Goal: Task Accomplishment & Management: Manage account settings

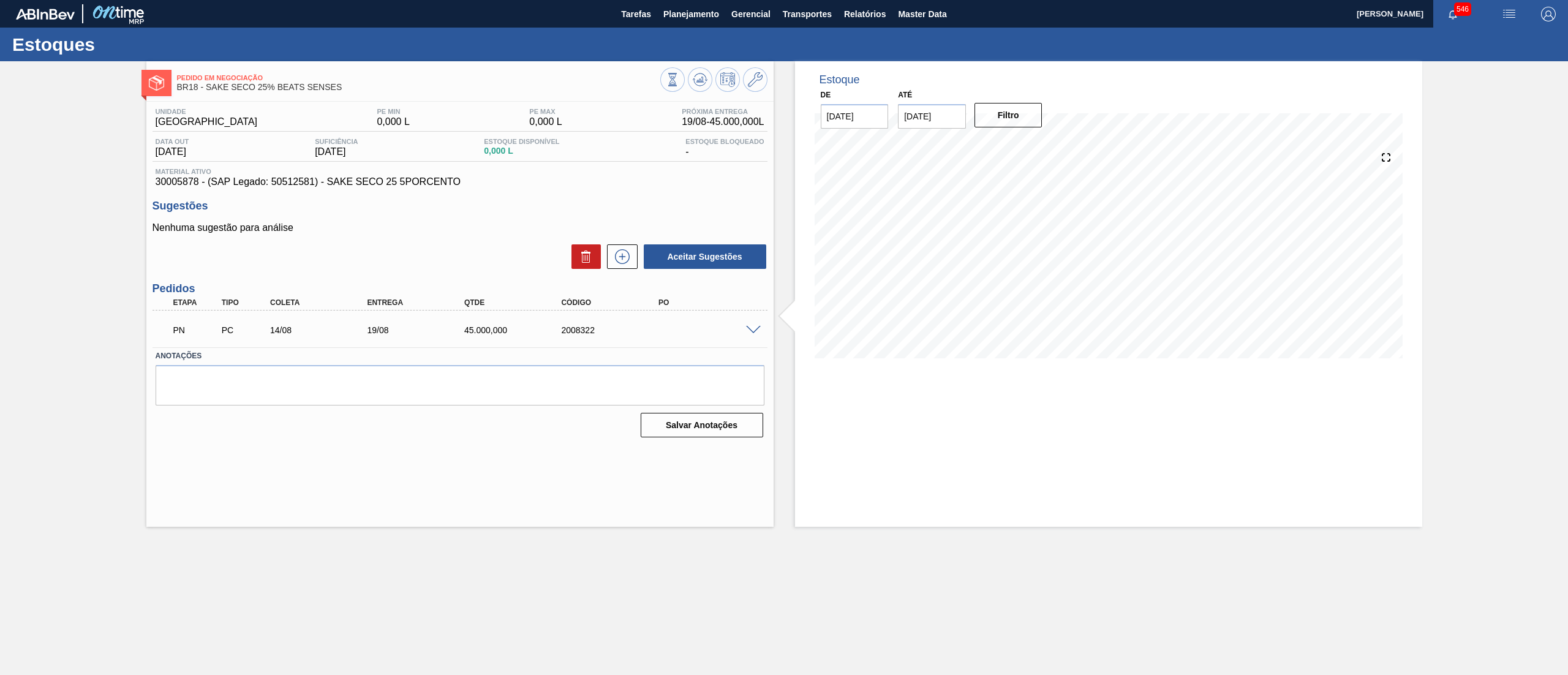
click at [539, 69] on div "Pedido em Negociação BR18 - SAKE SECO 25% BEATS SENSES" at bounding box center [419, 83] width 483 height 28
click at [751, 331] on span at bounding box center [753, 331] width 15 height 9
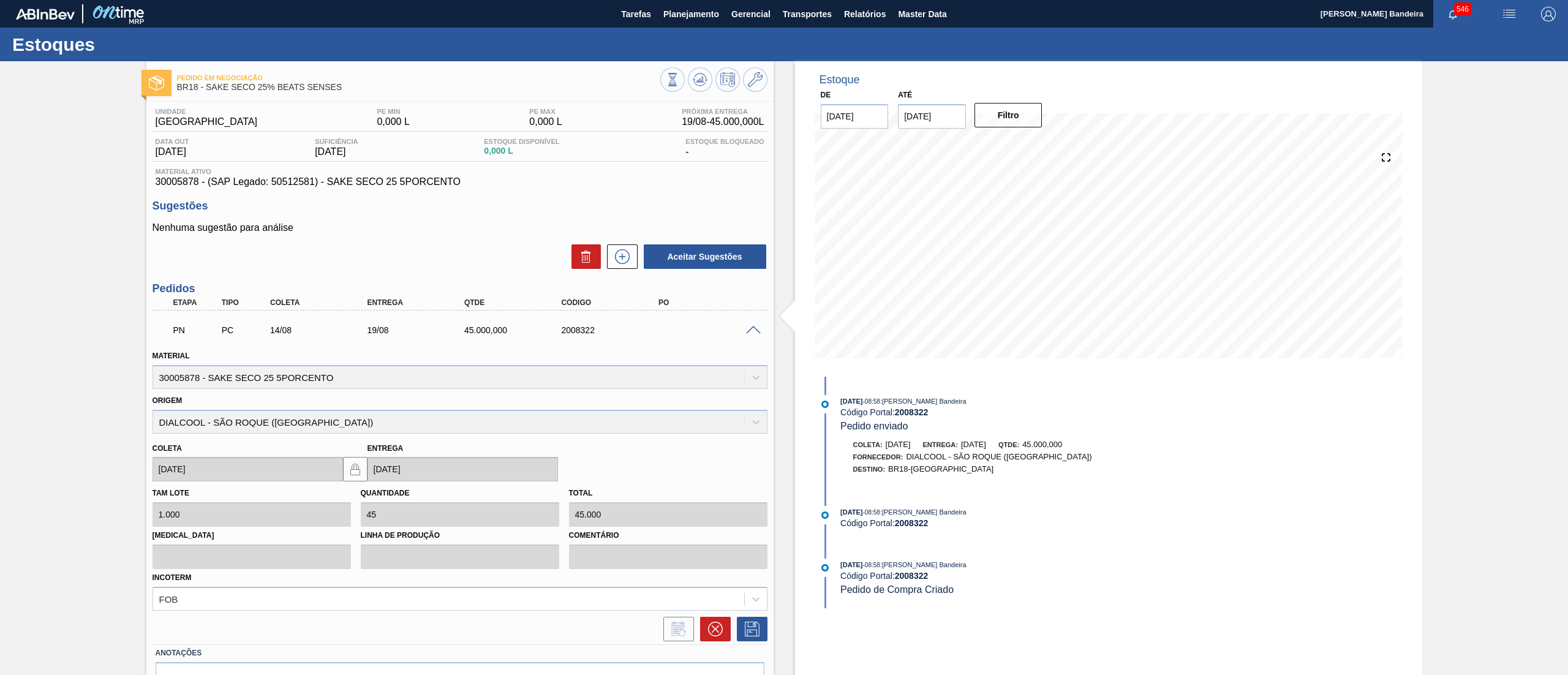
click at [751, 331] on span at bounding box center [753, 331] width 15 height 9
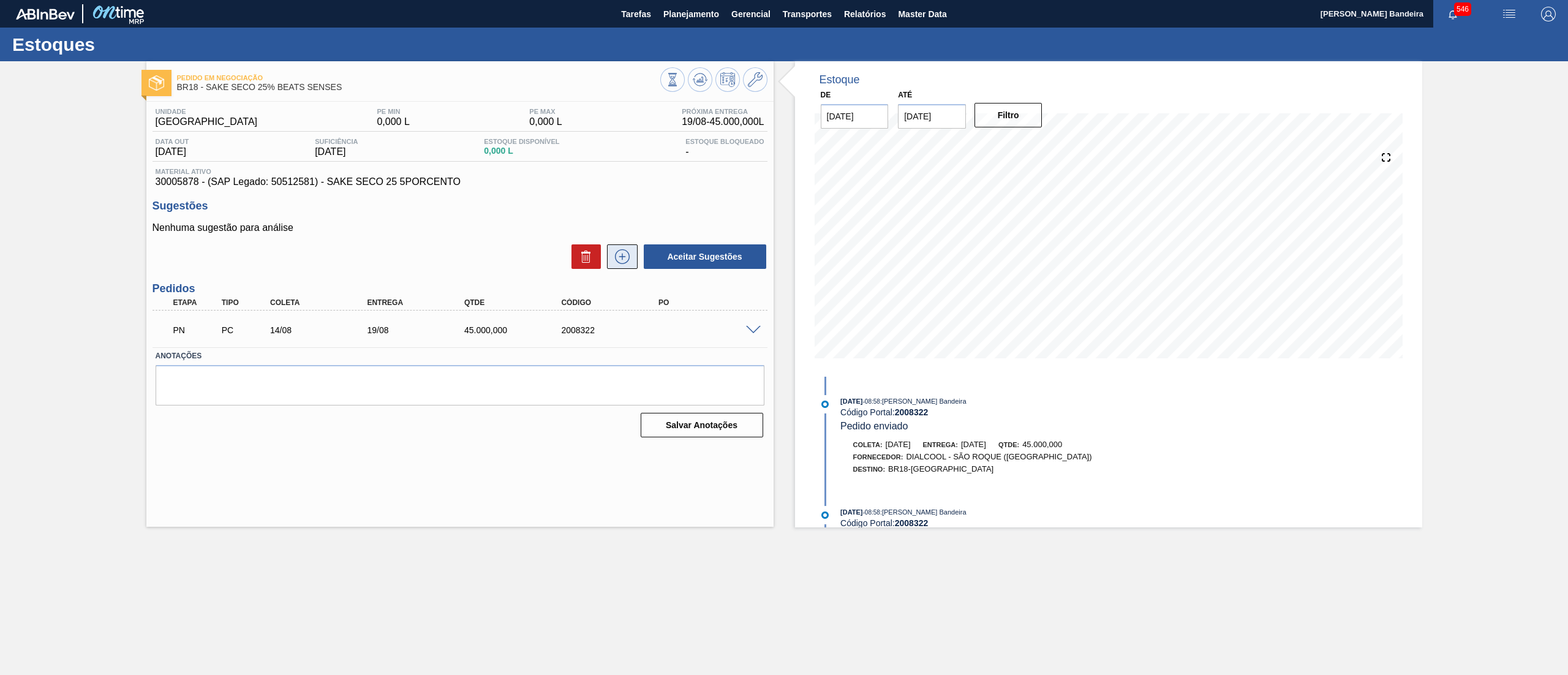
click at [625, 264] on icon at bounding box center [622, 256] width 15 height 15
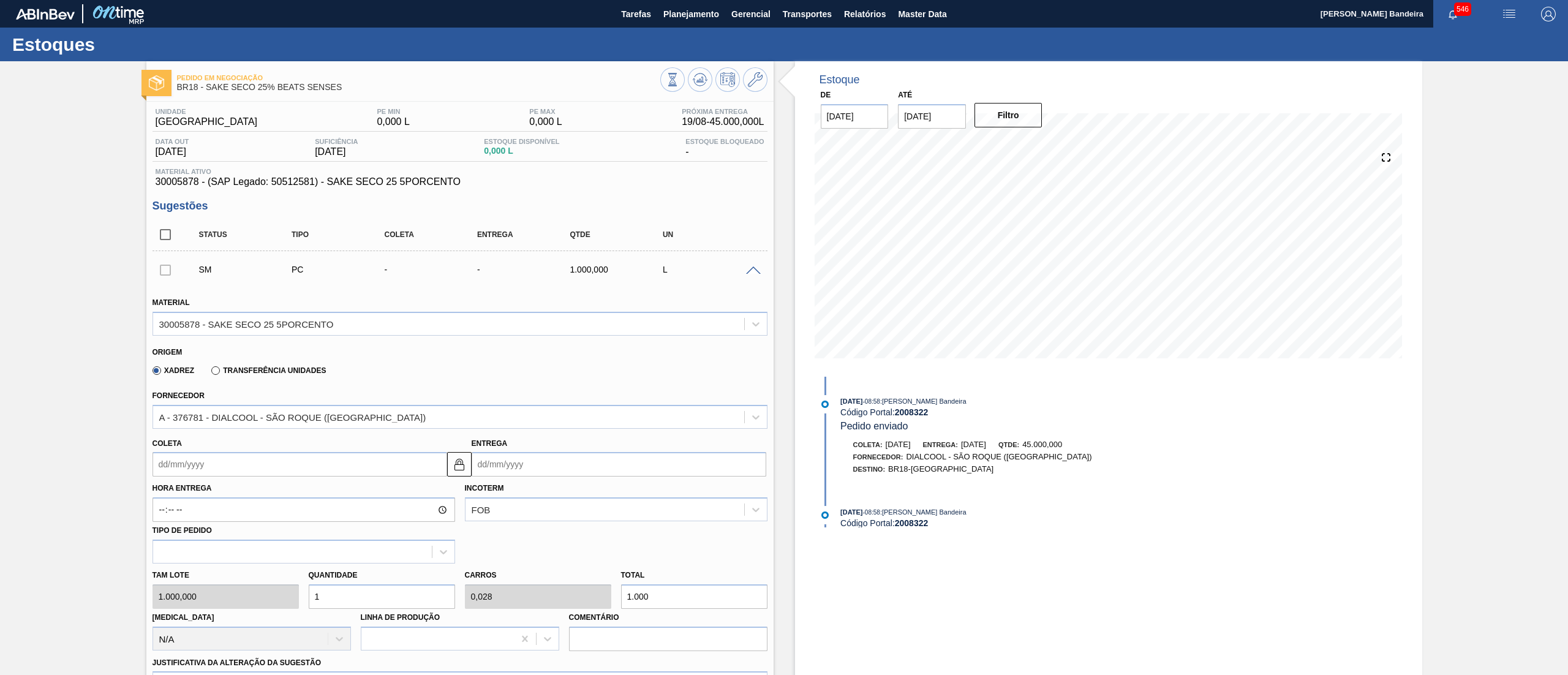
click at [279, 603] on div "Tam lote 1.000,000 Quantidade 1 Carros 0,028 Total 1.000 Doca N/A Linha de Prod…" at bounding box center [460, 607] width 625 height 88
type input "2"
type input "0,056"
type input "2.000"
type input "25"
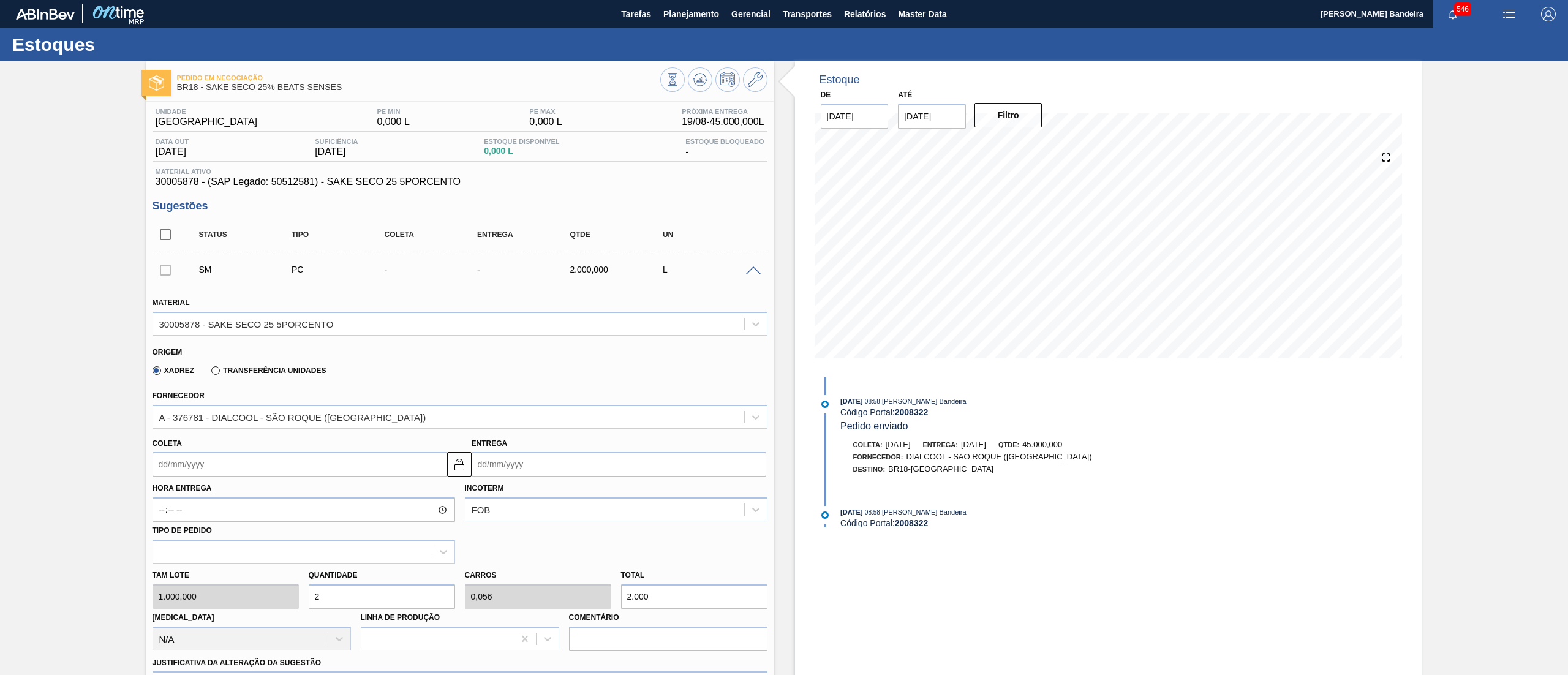
type input "0,694"
type input "25.000"
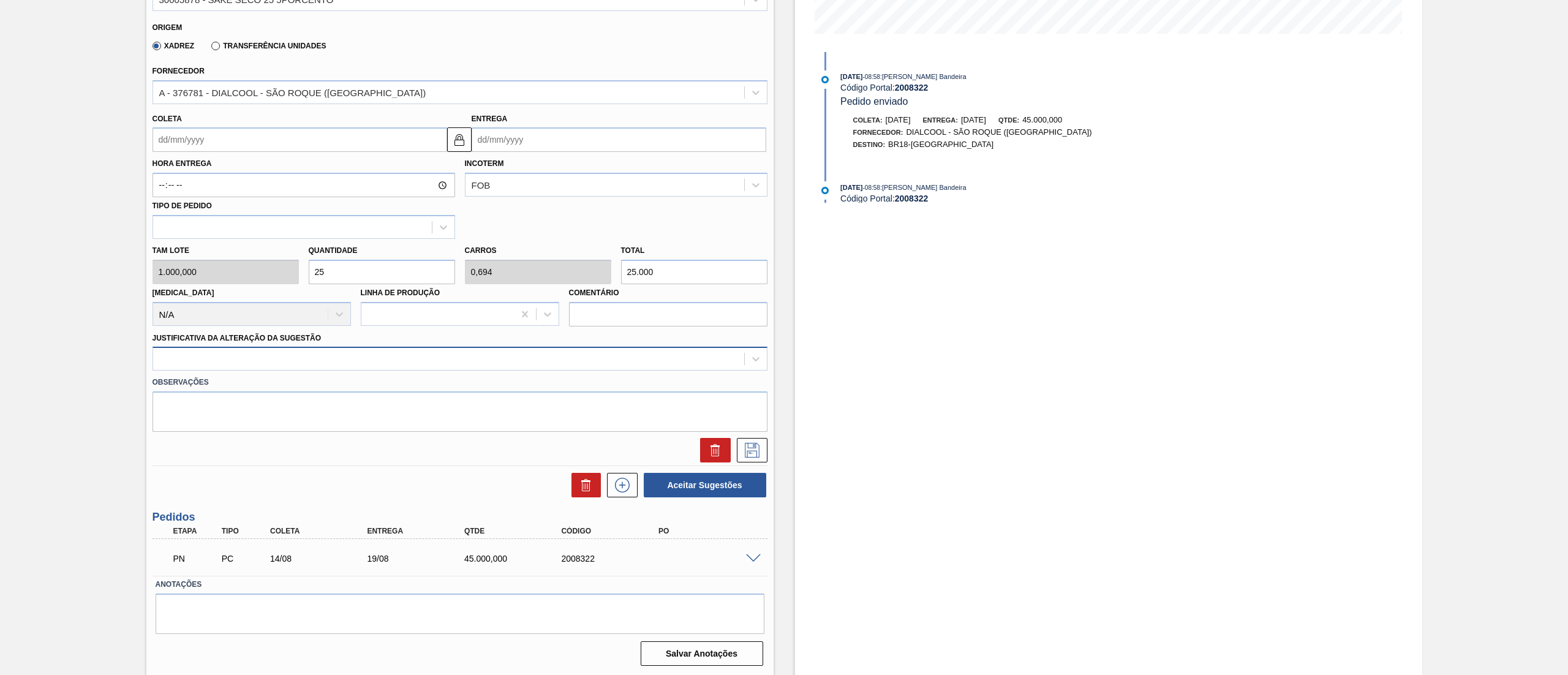
type input "25"
click at [239, 358] on div at bounding box center [448, 359] width 591 height 18
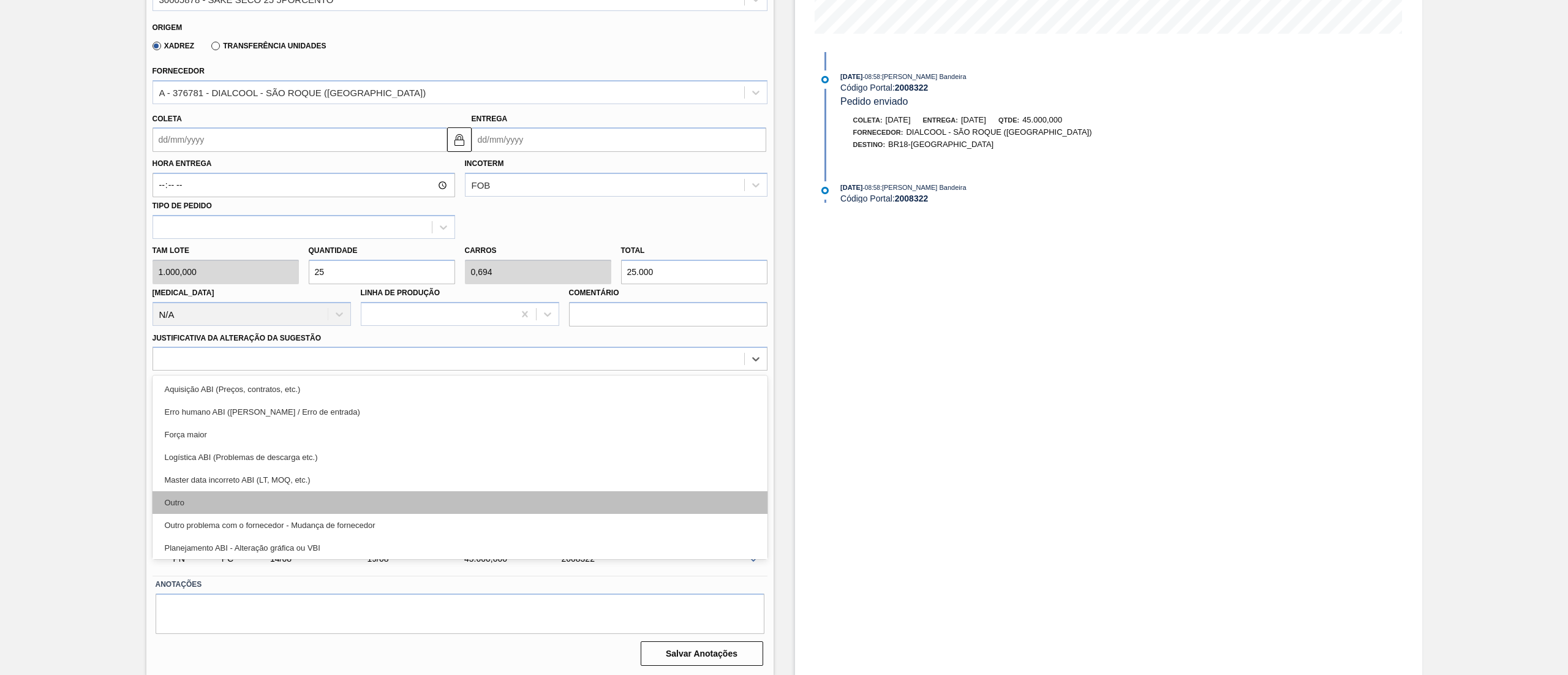
click at [217, 504] on div "Outro" at bounding box center [459, 503] width 615 height 23
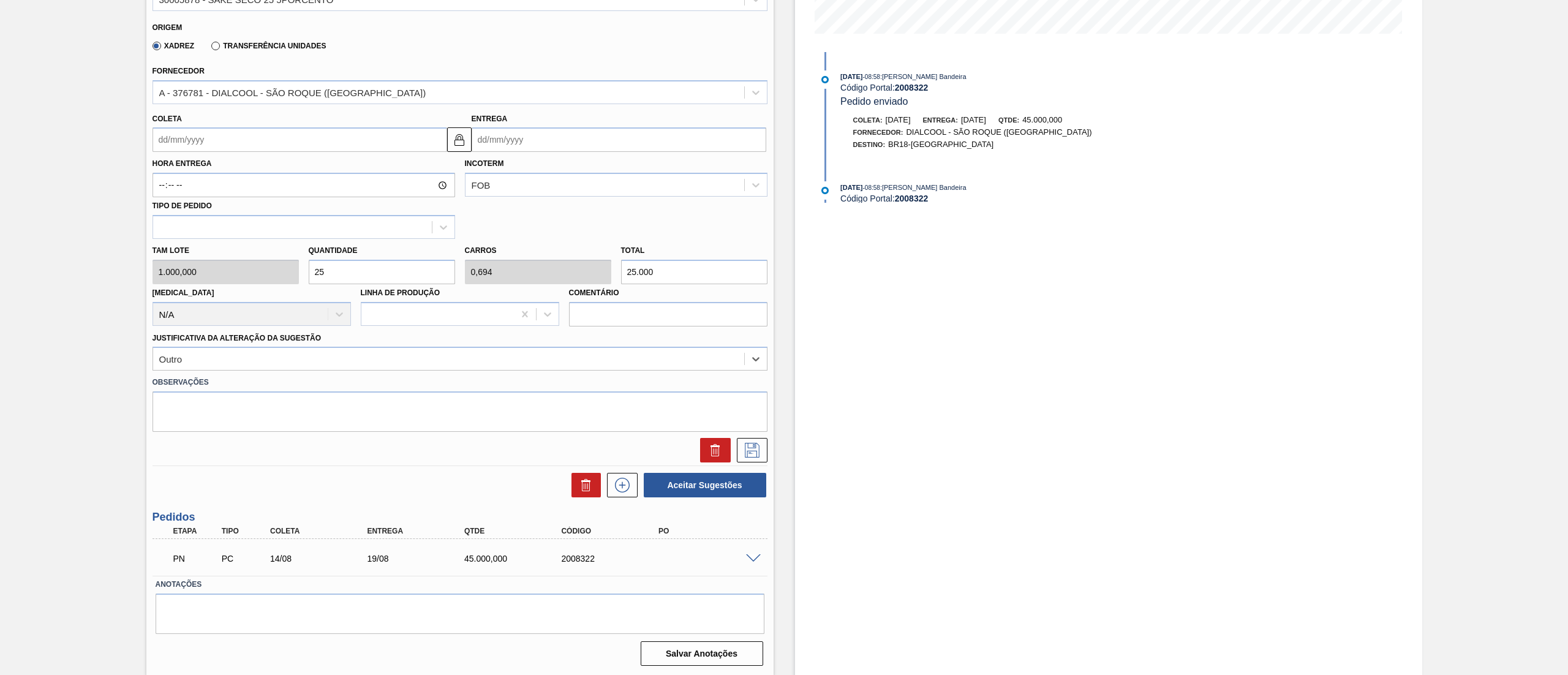
click at [254, 143] on input "Coleta" at bounding box center [300, 139] width 295 height 25
click at [242, 249] on div "14" at bounding box center [246, 248] width 17 height 17
type input "14/08/2025"
type input "22/08/2025"
click at [748, 455] on icon at bounding box center [751, 450] width 19 height 15
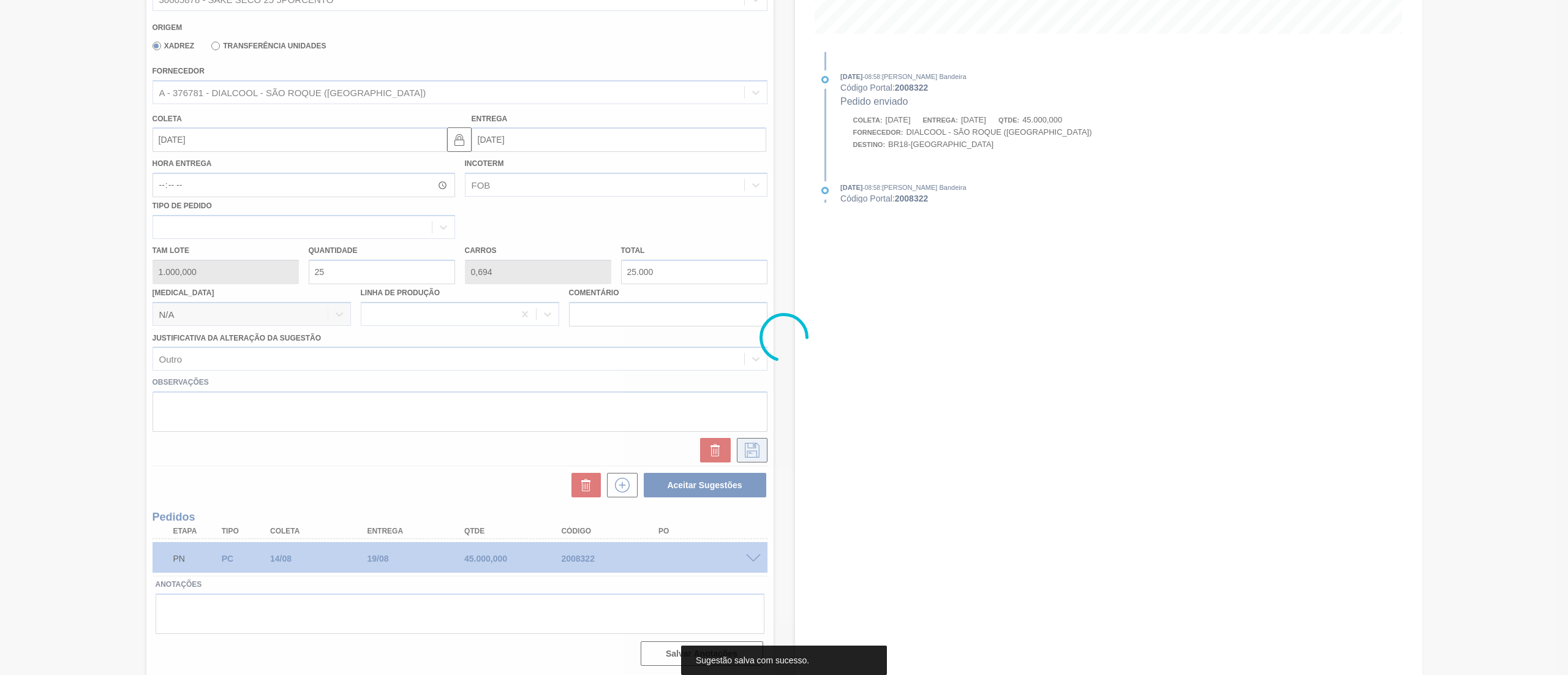
scroll to position [0, 0]
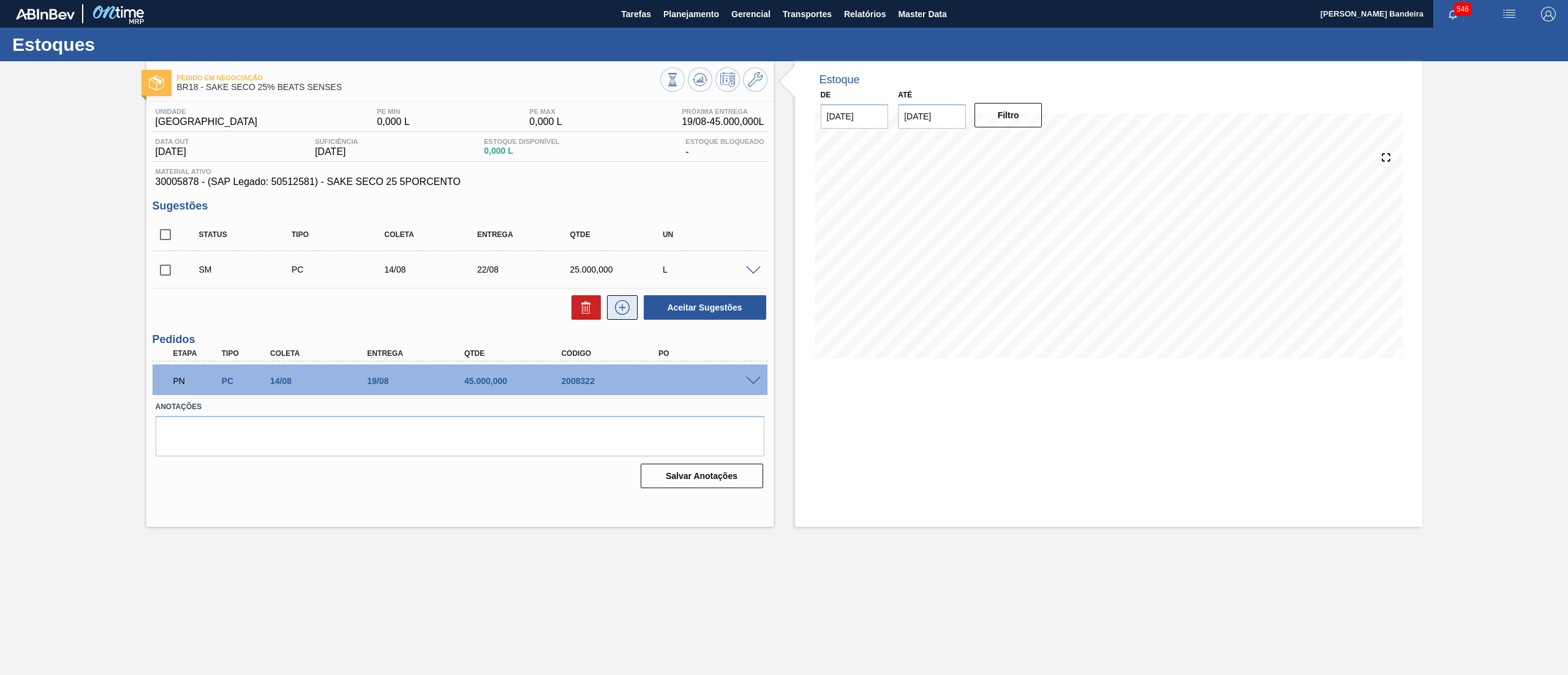
click at [621, 305] on icon at bounding box center [622, 308] width 19 height 15
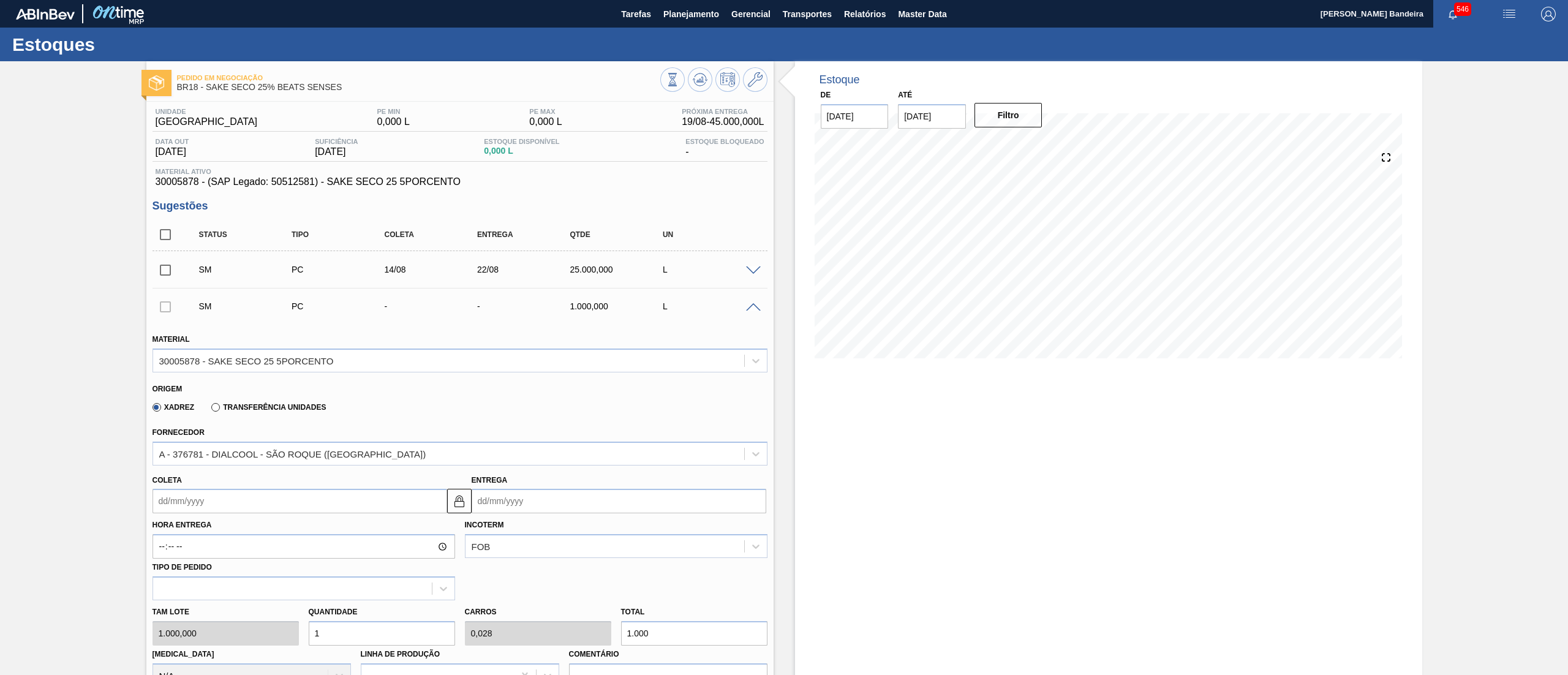
click at [267, 645] on div "Tam lote 1.000,000 Quantidade 1 Carros 0,028 Total 1.000 Doca N/A Linha de Prod…" at bounding box center [460, 644] width 625 height 88
type input "2"
type input "0,056"
type input "2.000"
type input "20"
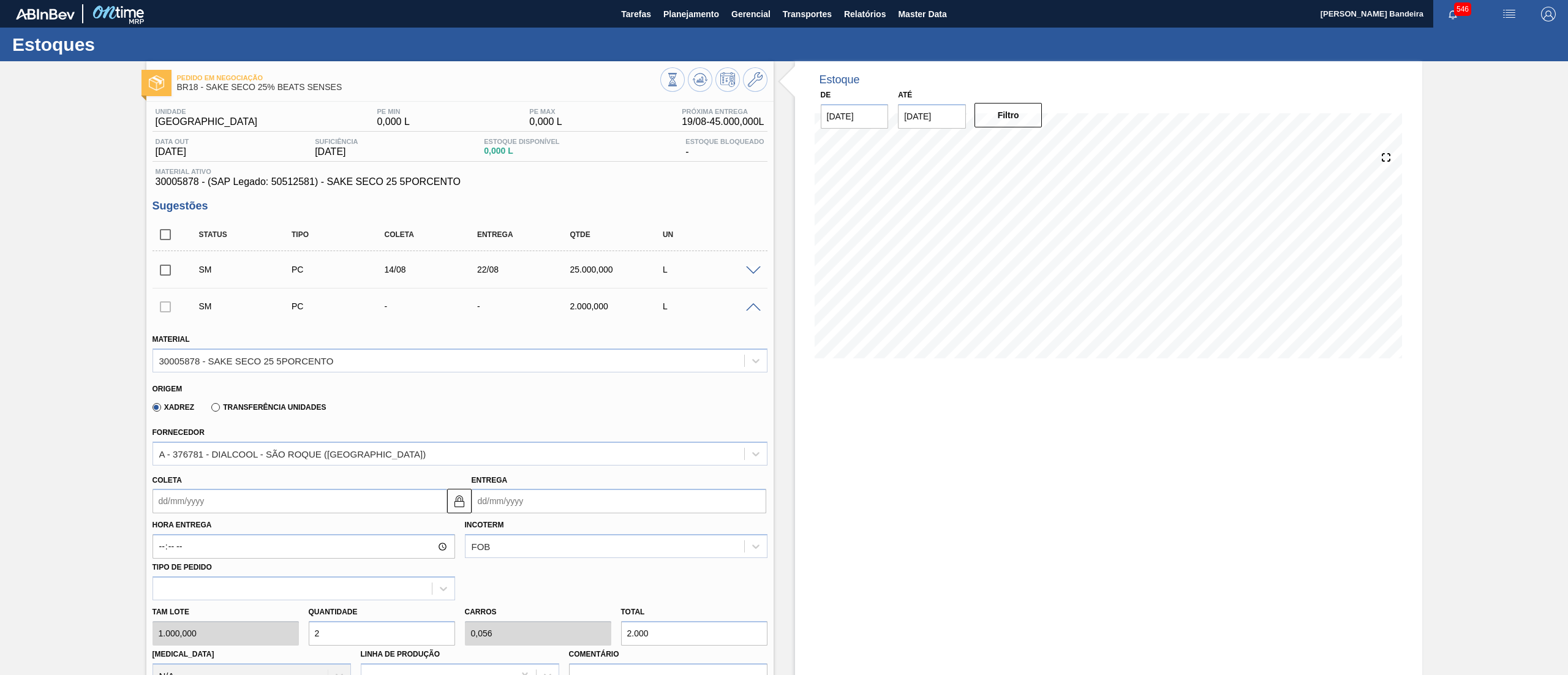
type input "0,556"
type input "20.000"
type input "20"
drag, startPoint x: 270, startPoint y: 505, endPoint x: 265, endPoint y: 517, distance: 13.0
click at [270, 505] on input "Coleta" at bounding box center [300, 501] width 295 height 25
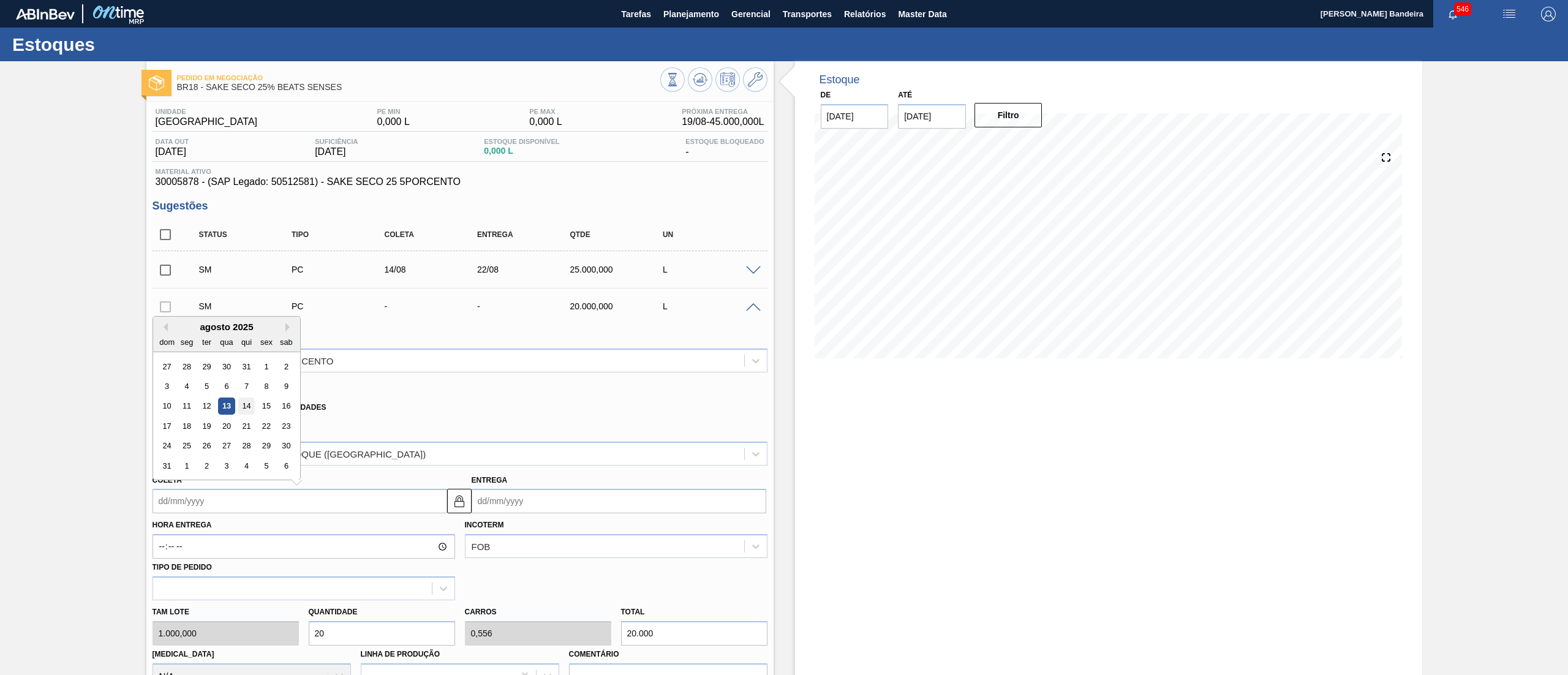
click at [245, 409] on div "14" at bounding box center [246, 407] width 17 height 17
type input "14/08/2025"
type input "22/08/2025"
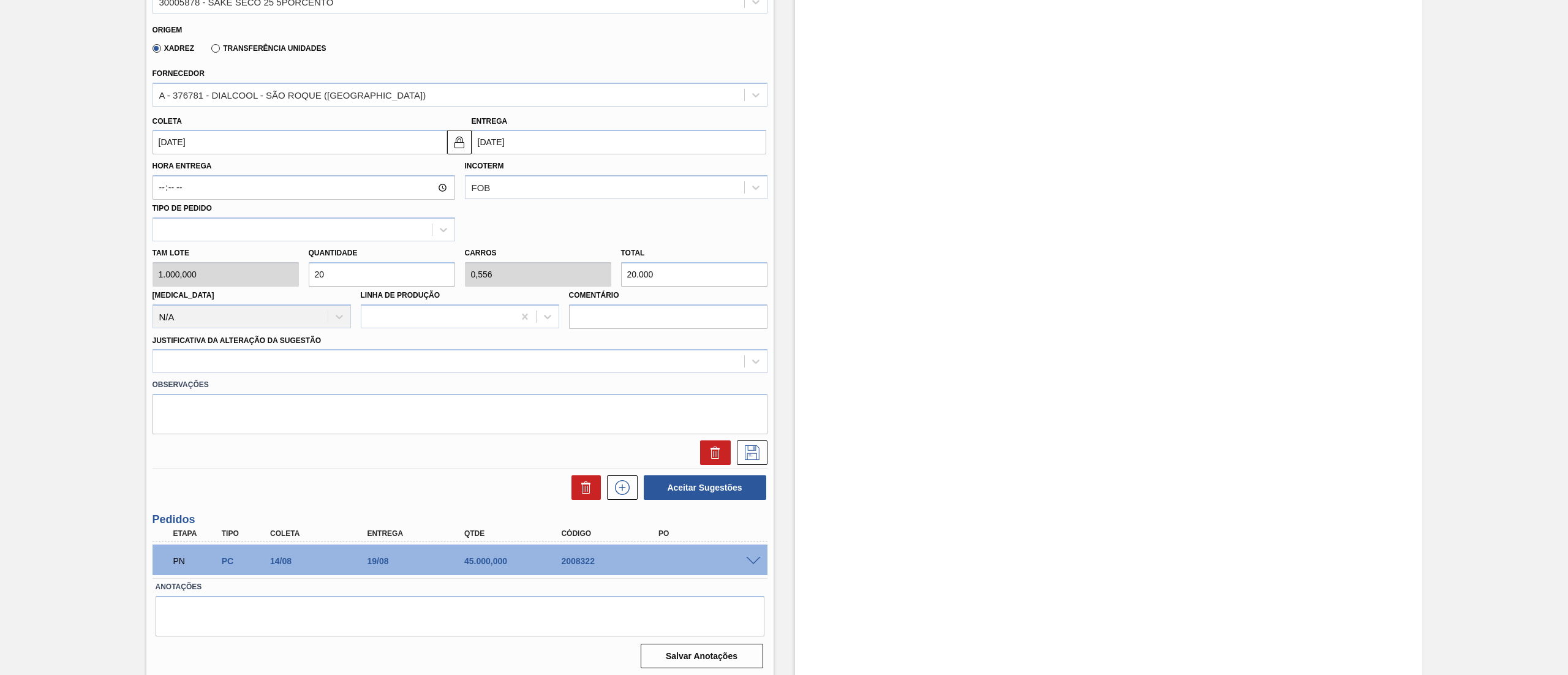
scroll to position [361, 0]
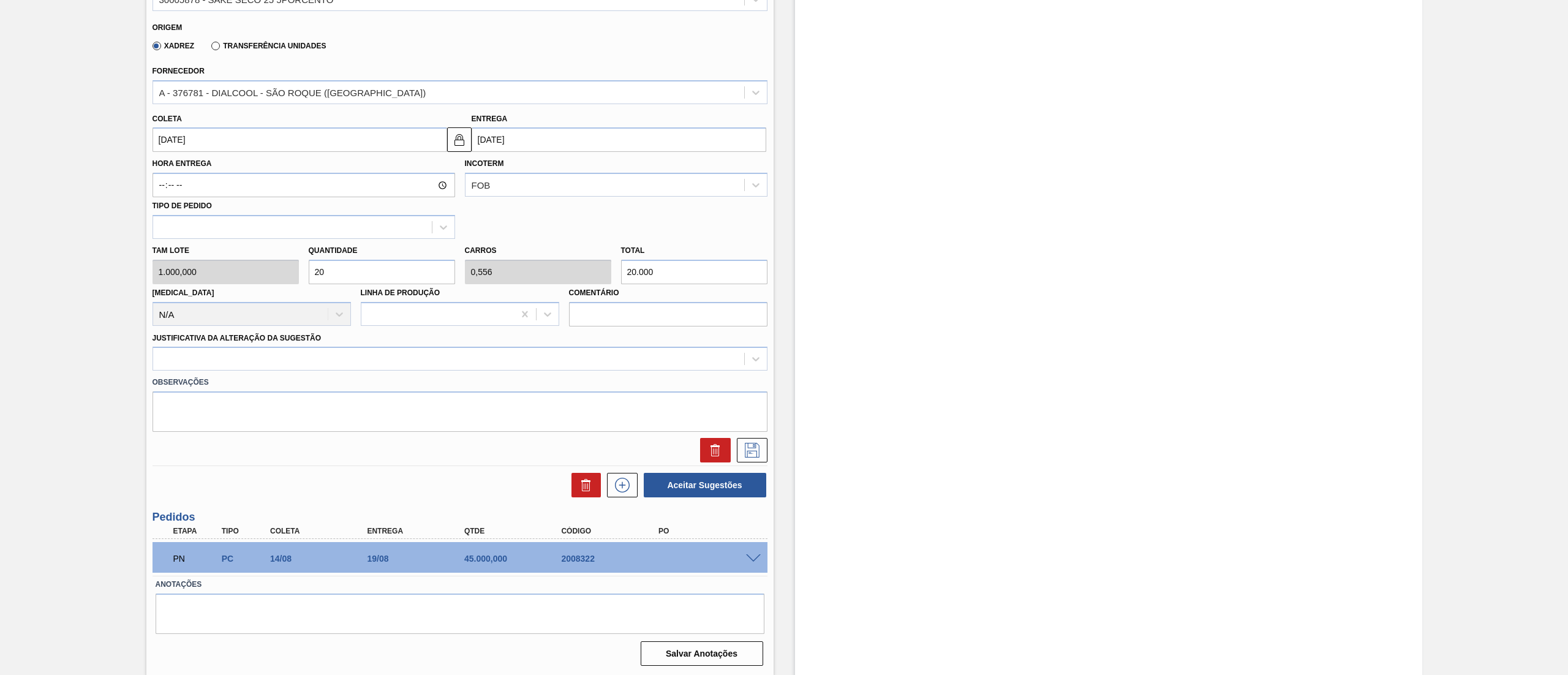
click at [518, 373] on div "Observações" at bounding box center [460, 401] width 625 height 61
click at [502, 355] on div at bounding box center [448, 359] width 591 height 18
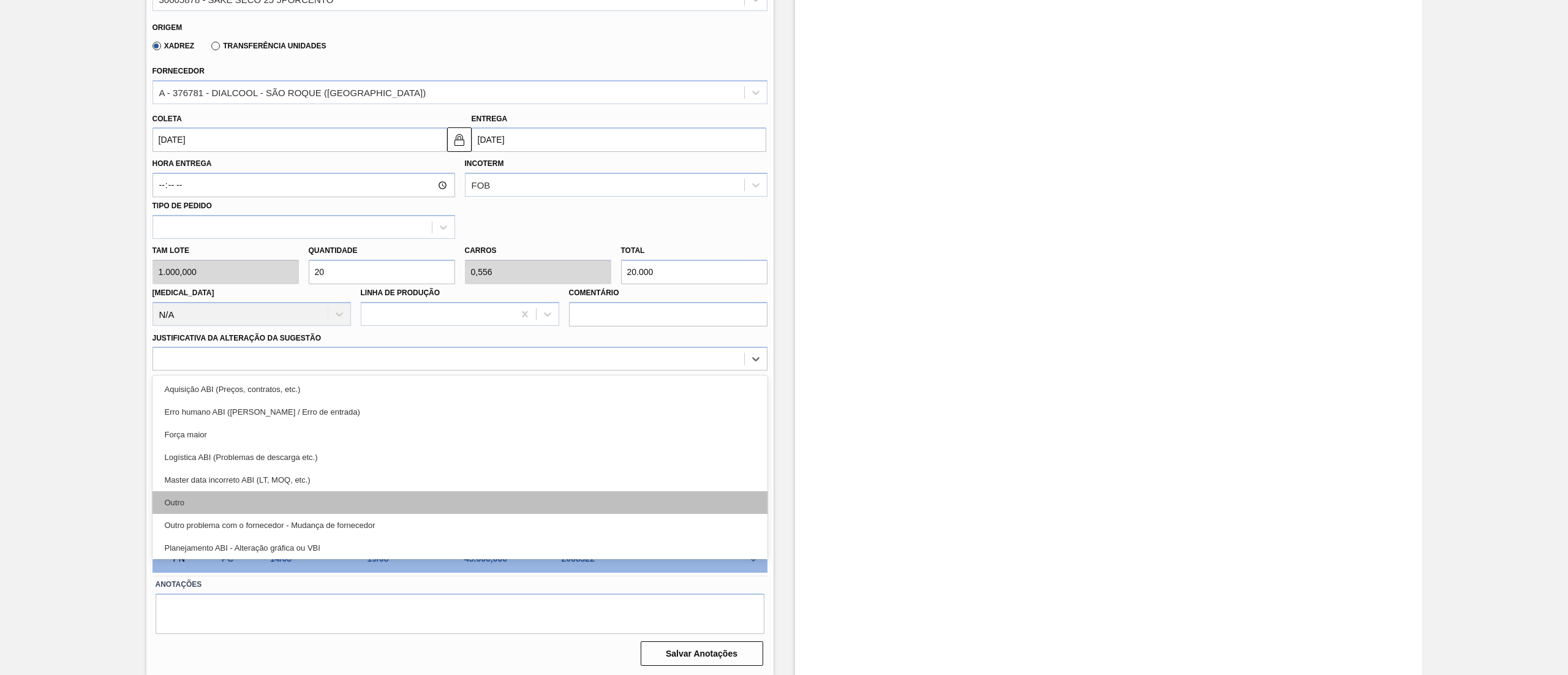
click at [392, 497] on div "Outro" at bounding box center [459, 503] width 615 height 23
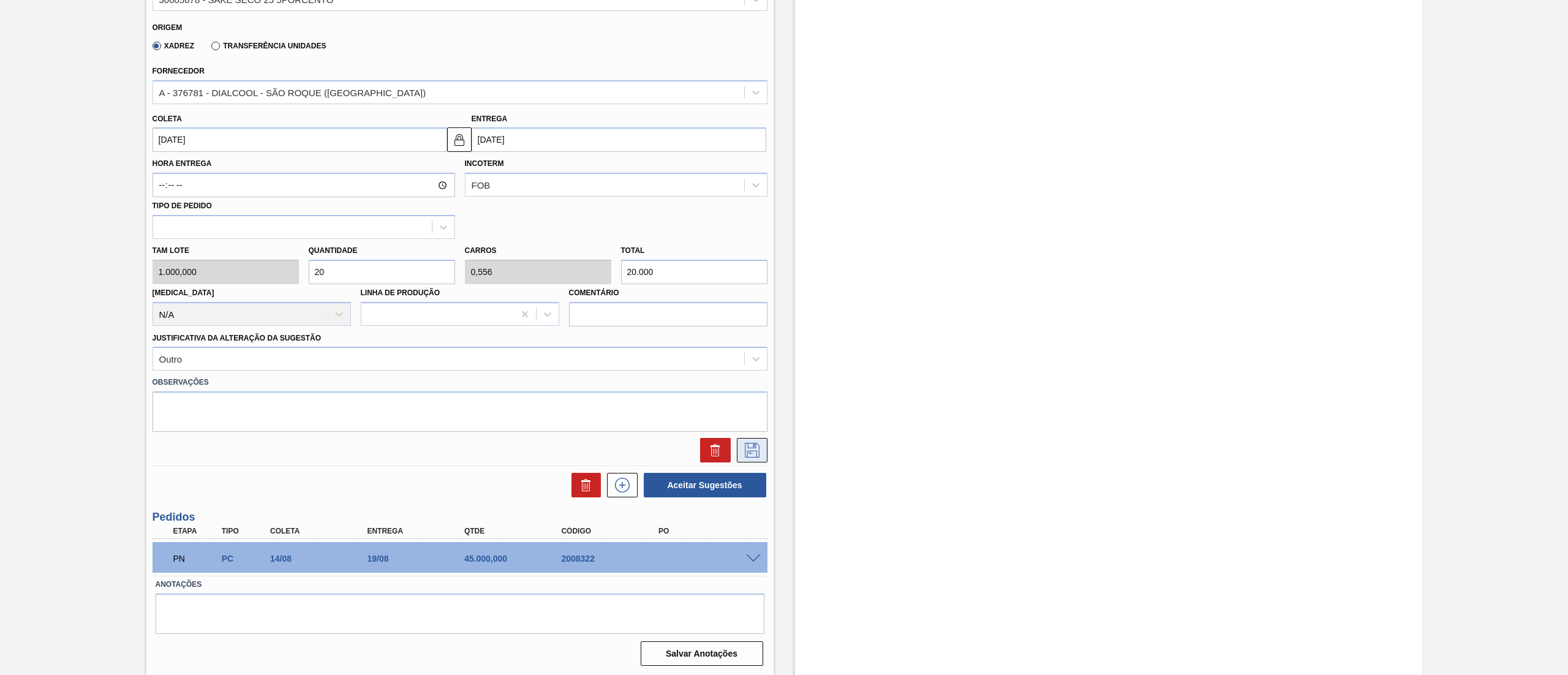
click at [760, 456] on icon at bounding box center [751, 450] width 19 height 15
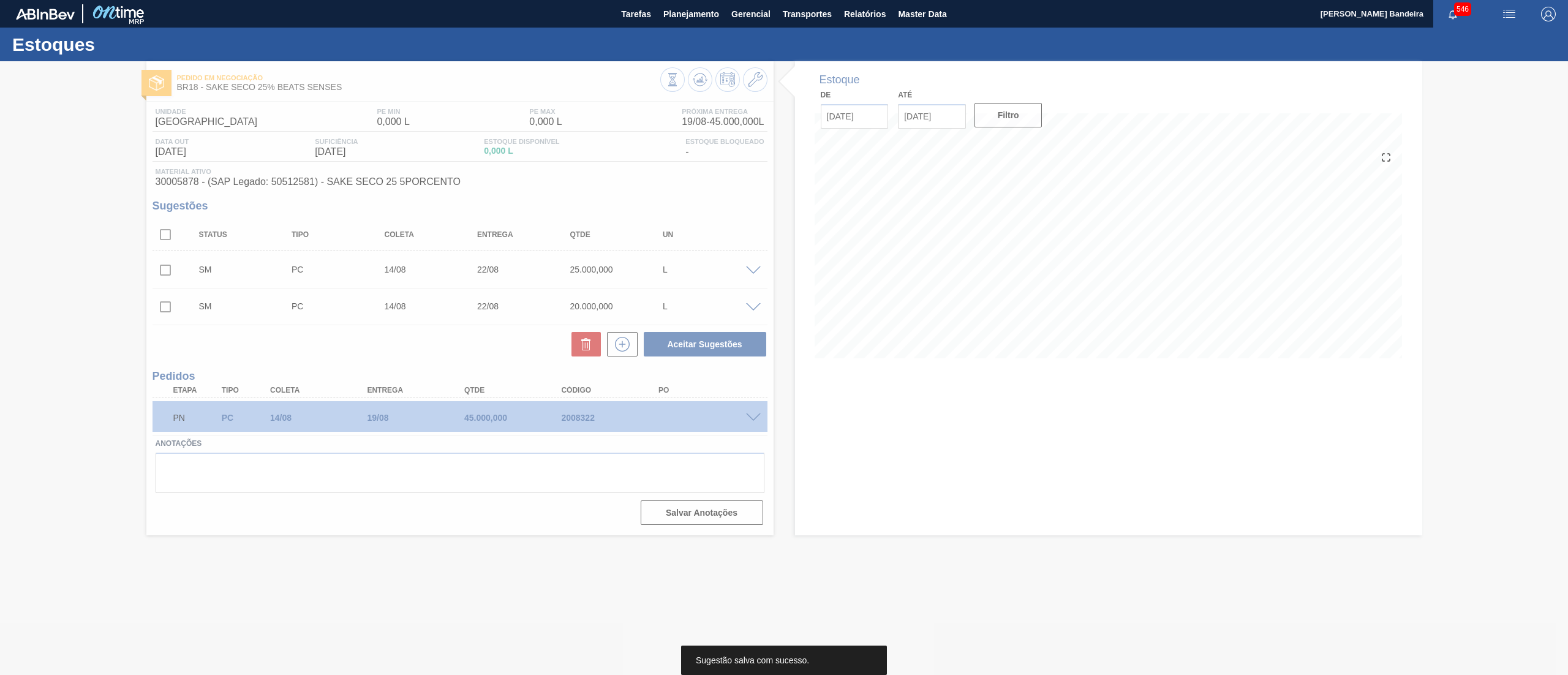
scroll to position [0, 0]
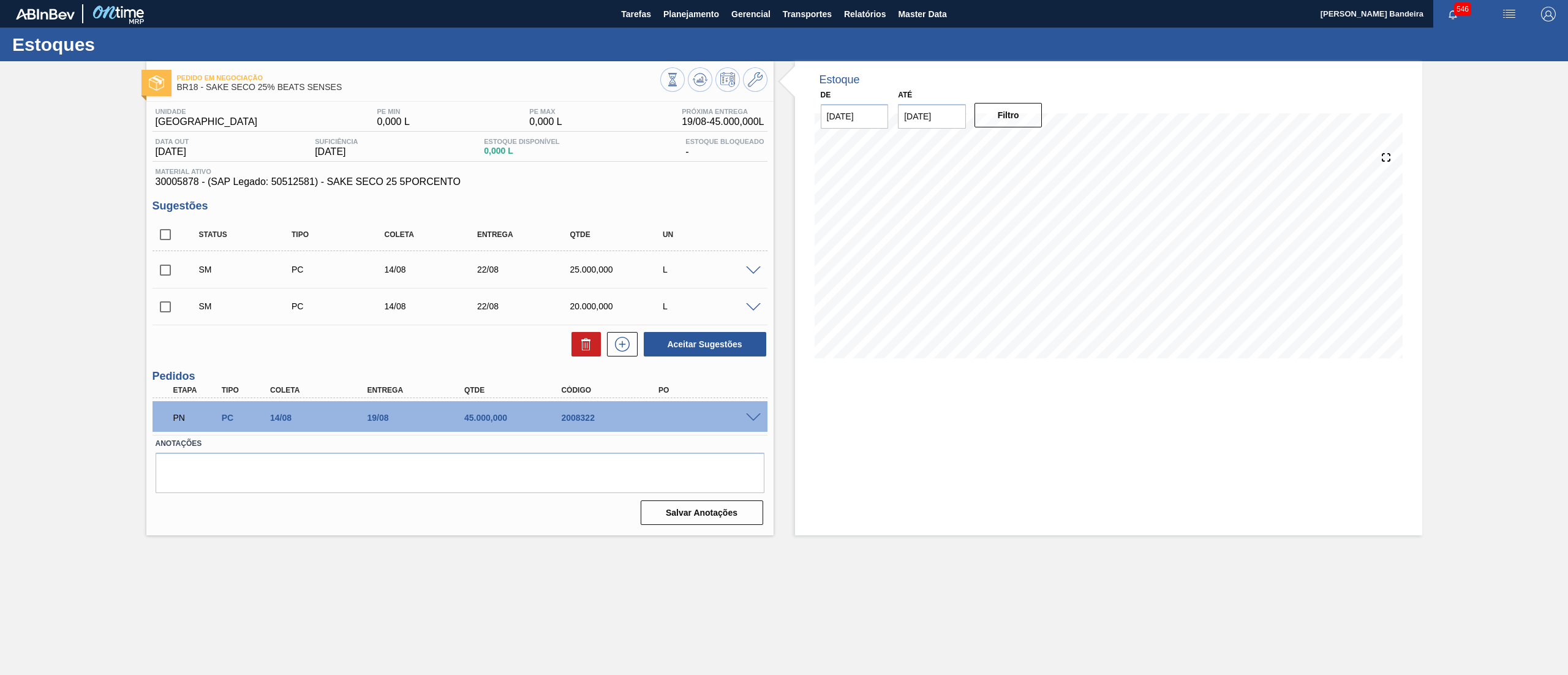
click at [165, 273] on input "checkbox" at bounding box center [165, 270] width 26 height 26
checkbox input "true"
click at [175, 296] on input "checkbox" at bounding box center [165, 307] width 26 height 26
checkbox input "true"
click at [746, 348] on button "Aceitar Sugestões" at bounding box center [704, 344] width 123 height 25
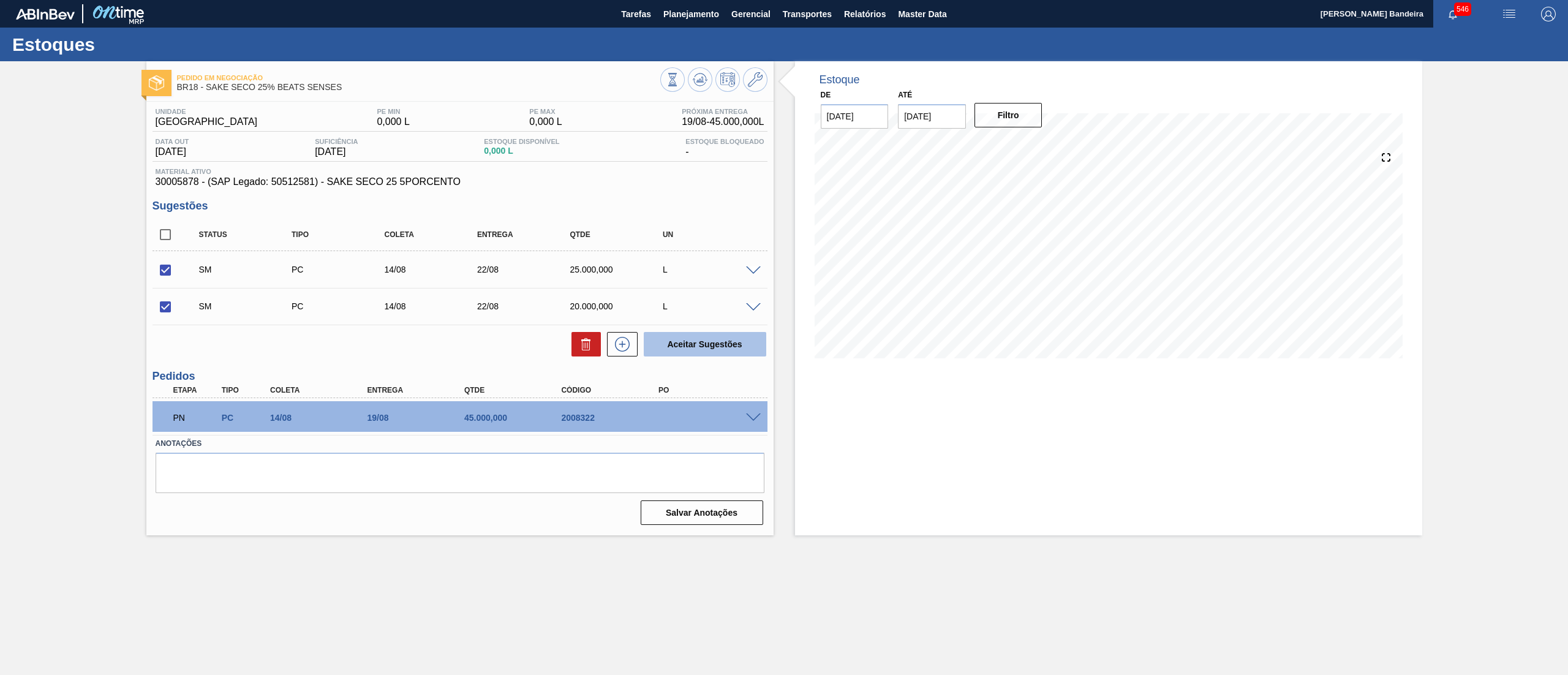
checkbox input "false"
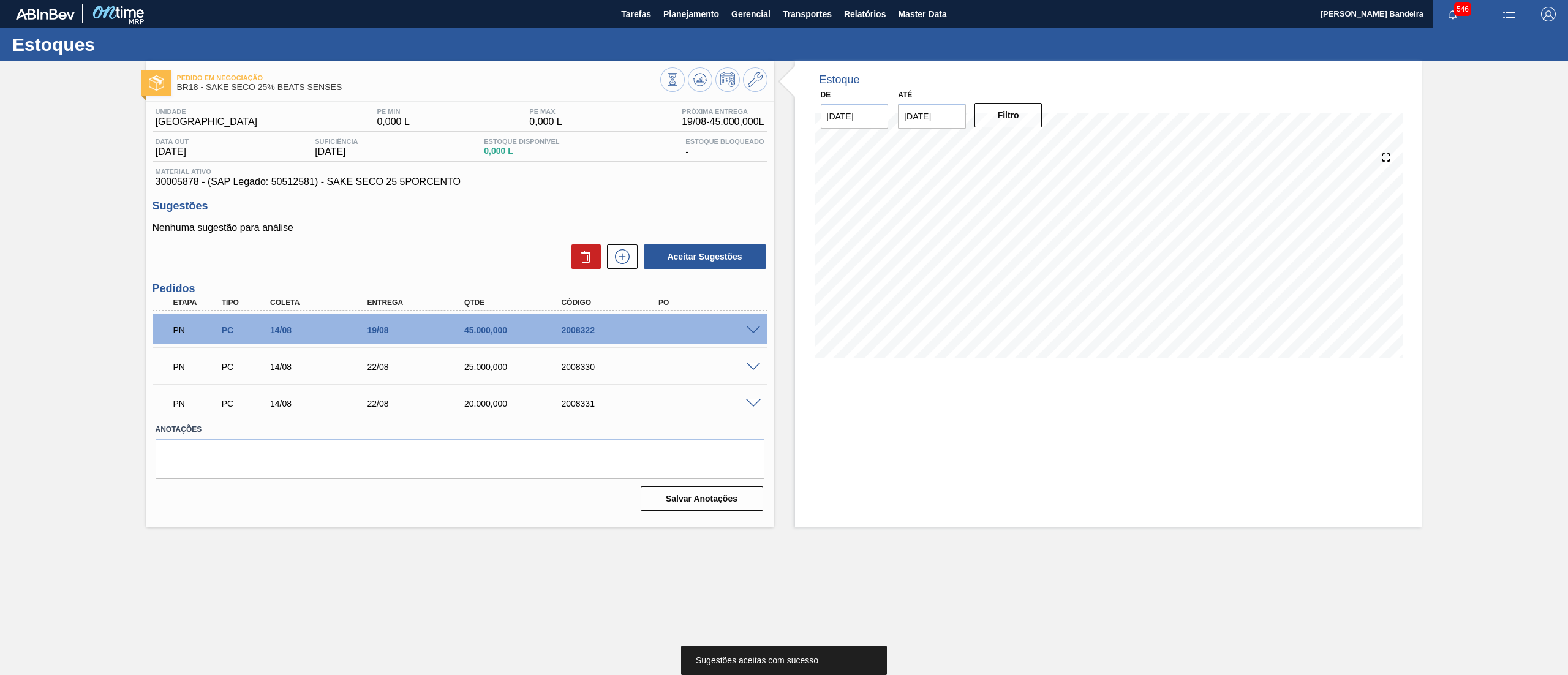
click at [755, 337] on div "PN PC 14/08 19/08 45.000,000 2008322" at bounding box center [459, 328] width 615 height 30
click at [749, 328] on span at bounding box center [753, 331] width 15 height 9
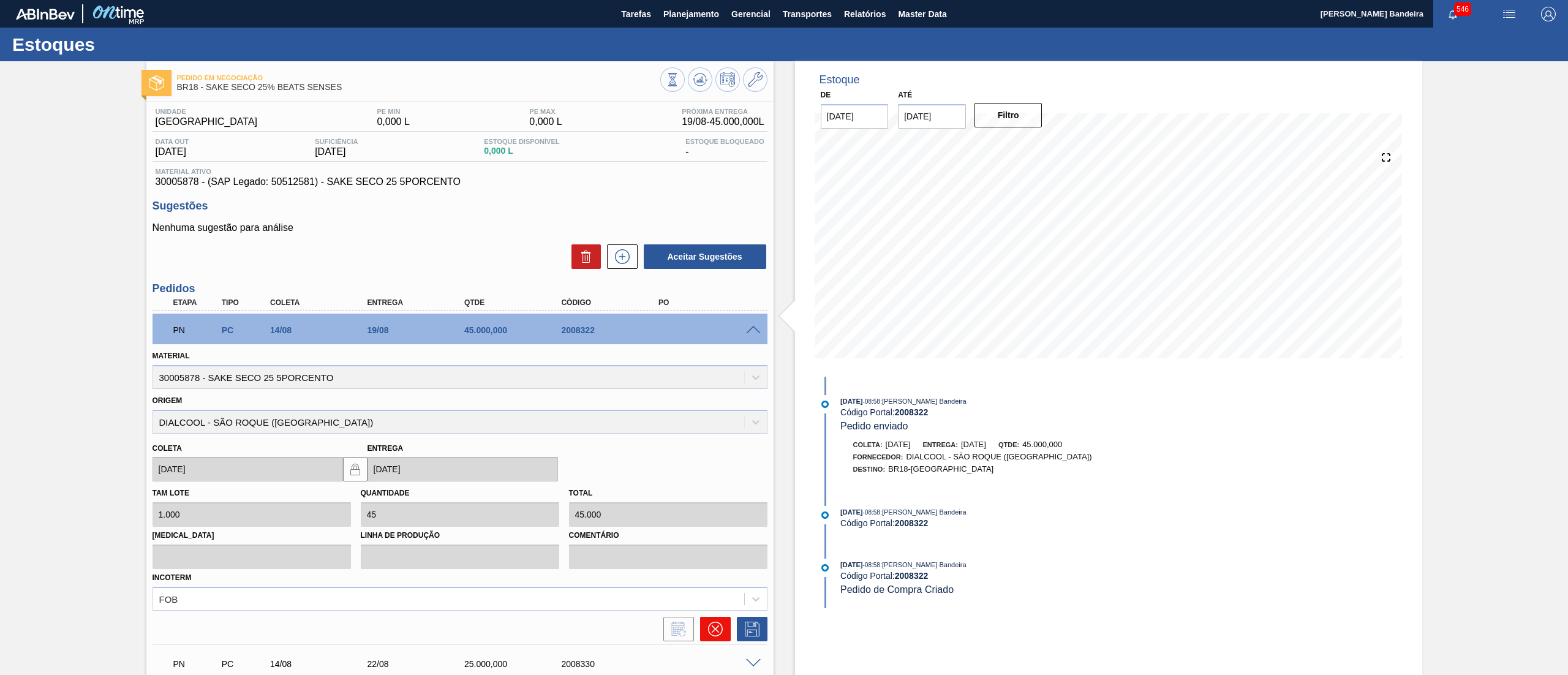
click at [716, 636] on icon at bounding box center [715, 629] width 15 height 15
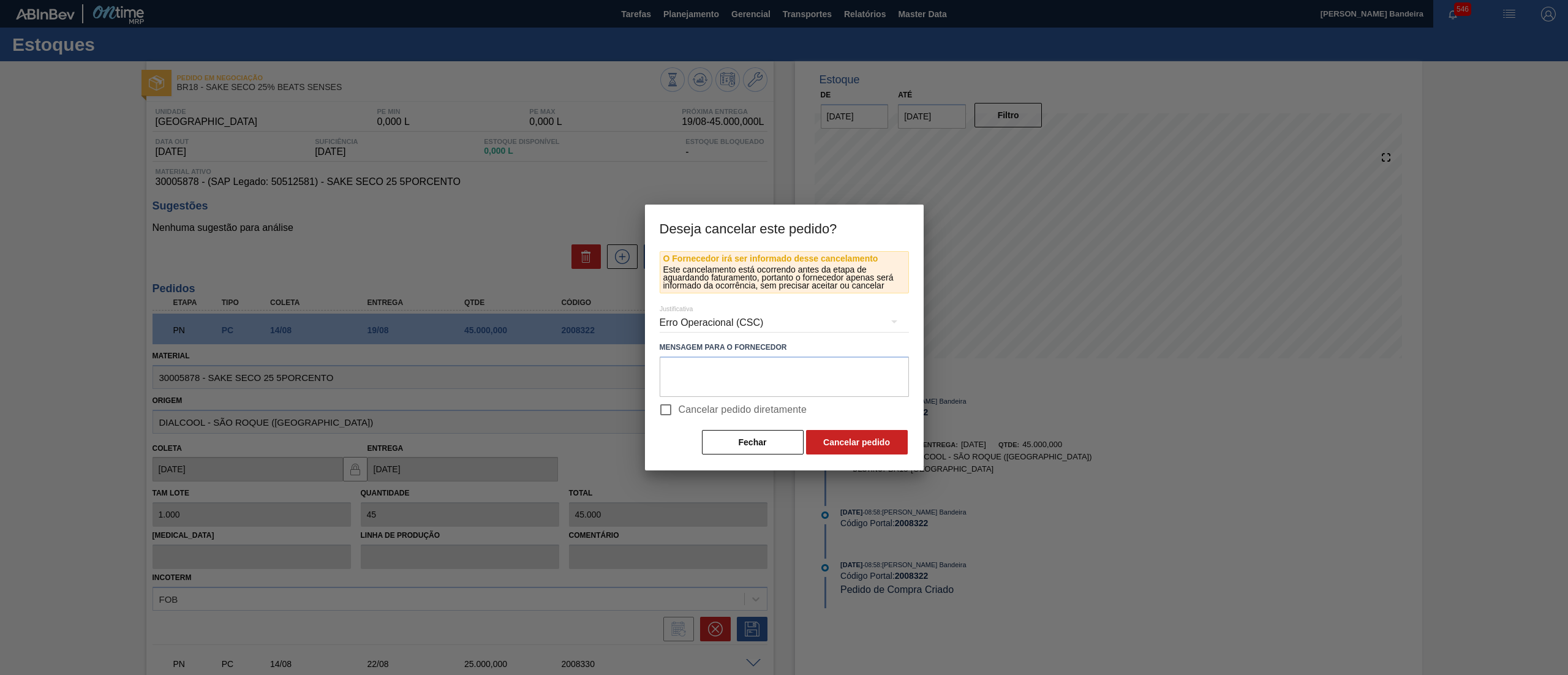
click at [716, 327] on div "Erro Operacional (CSC)" at bounding box center [784, 323] width 249 height 34
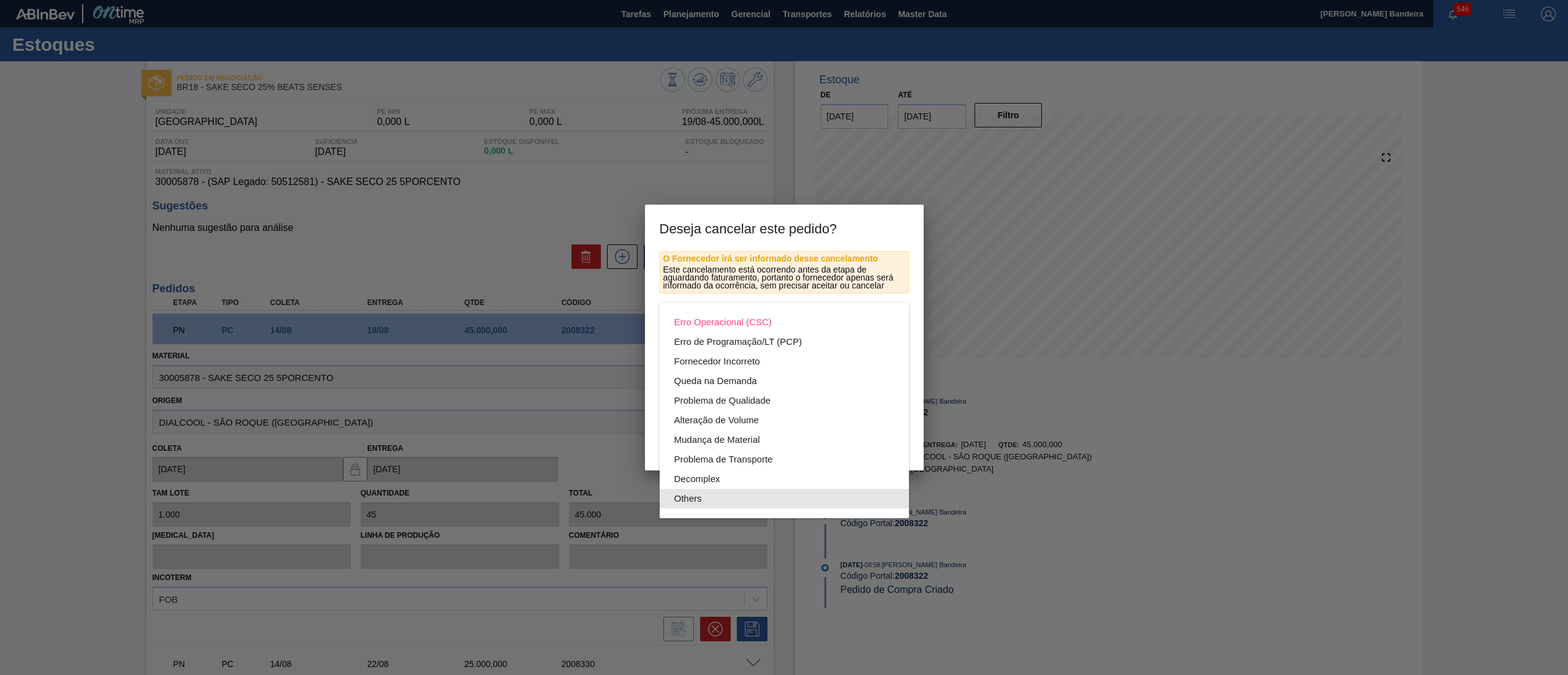
click at [699, 502] on div "Others" at bounding box center [784, 498] width 220 height 19
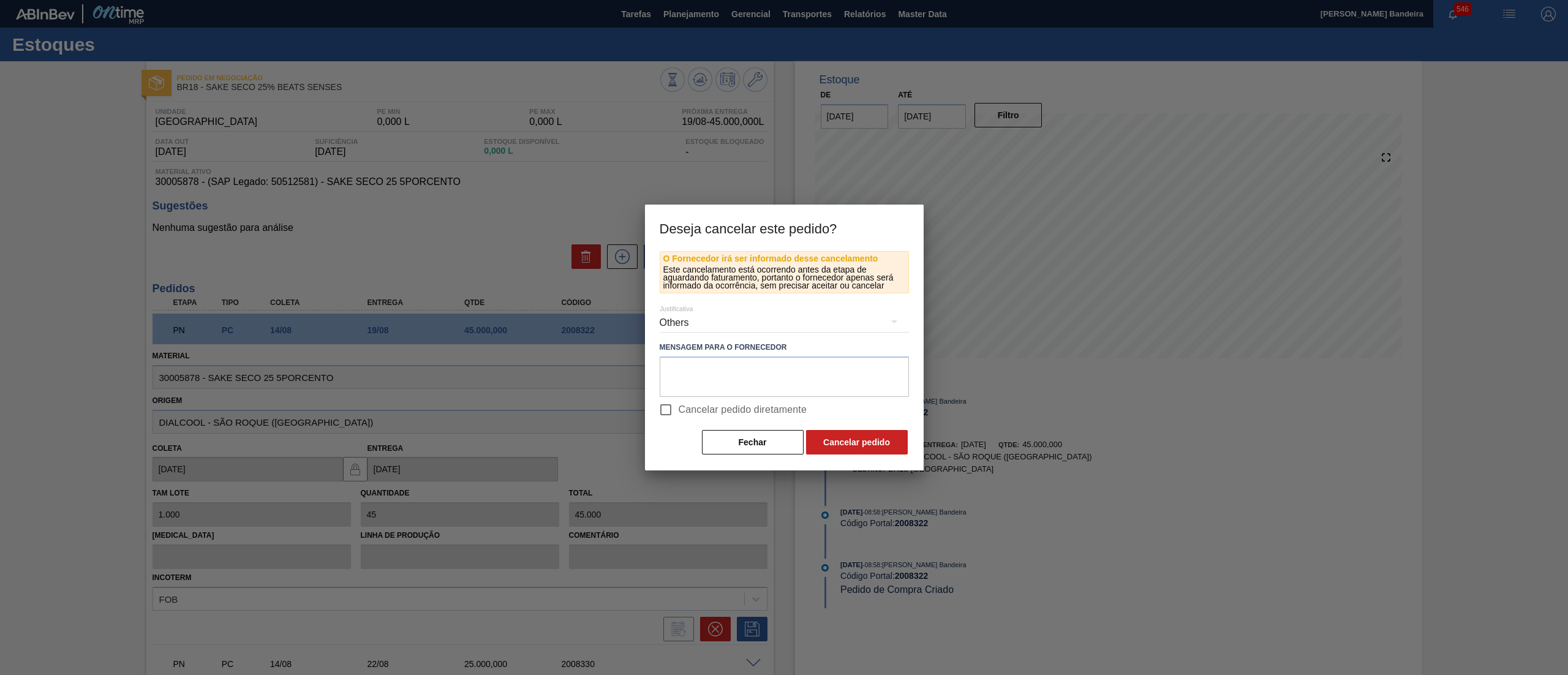
click at [839, 439] on button "Cancelar pedido" at bounding box center [857, 442] width 101 height 25
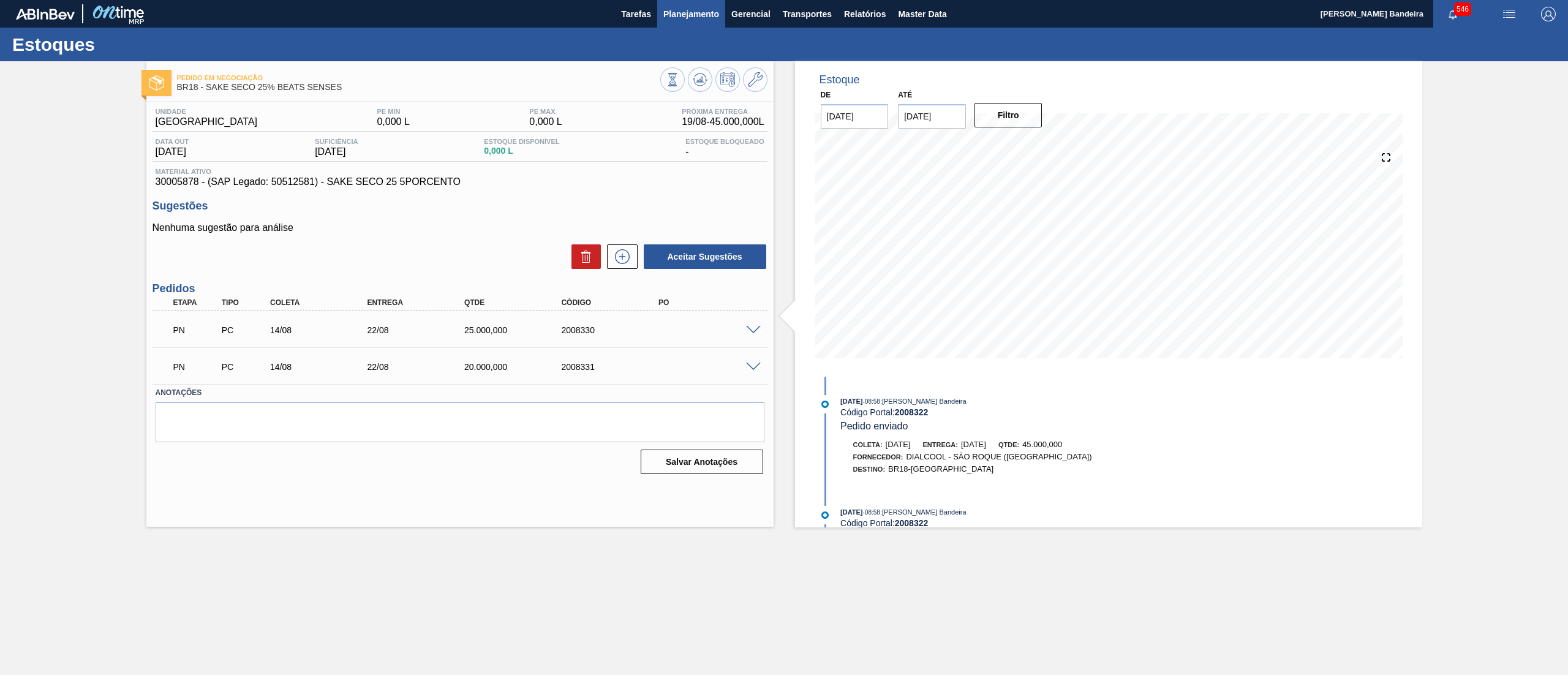
click at [692, 18] on span "Planejamento" at bounding box center [691, 14] width 55 height 15
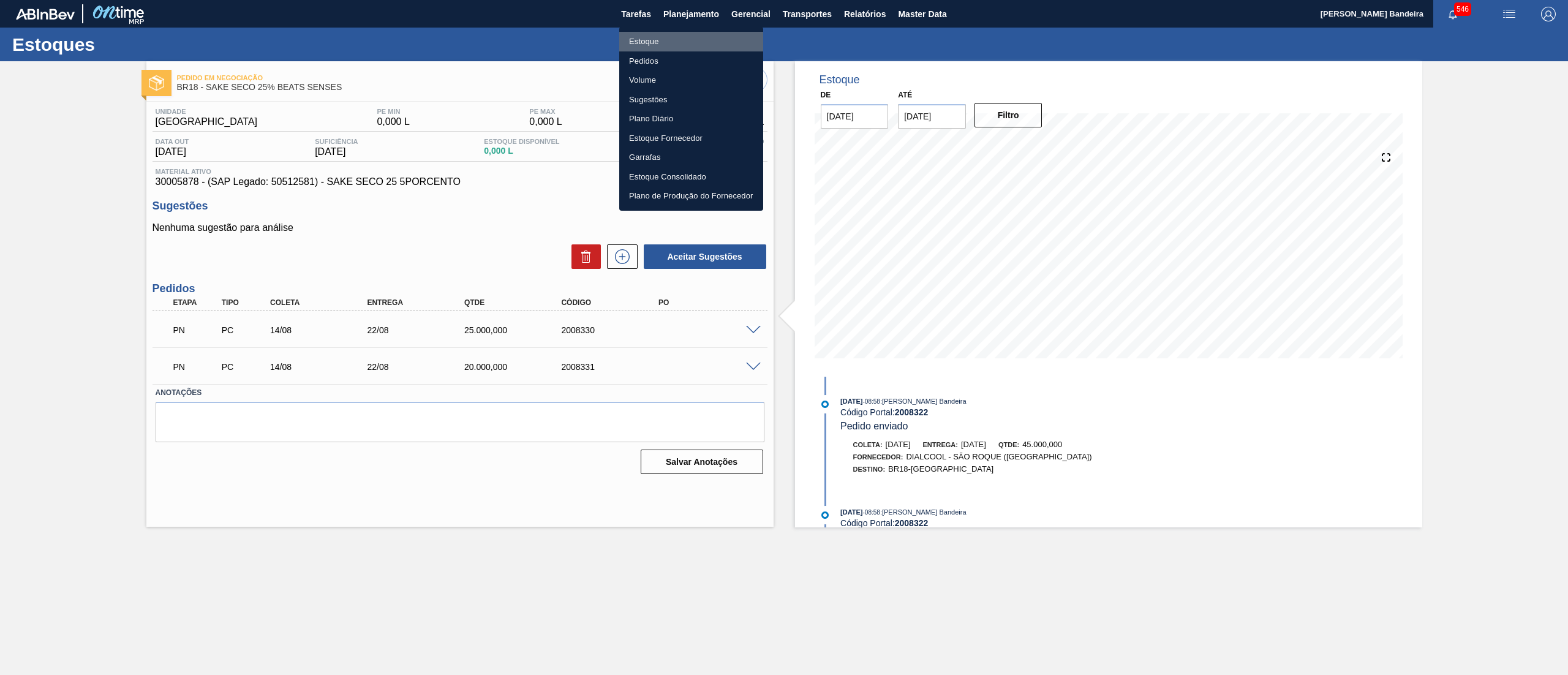
click at [689, 38] on li "Estoque" at bounding box center [691, 41] width 144 height 19
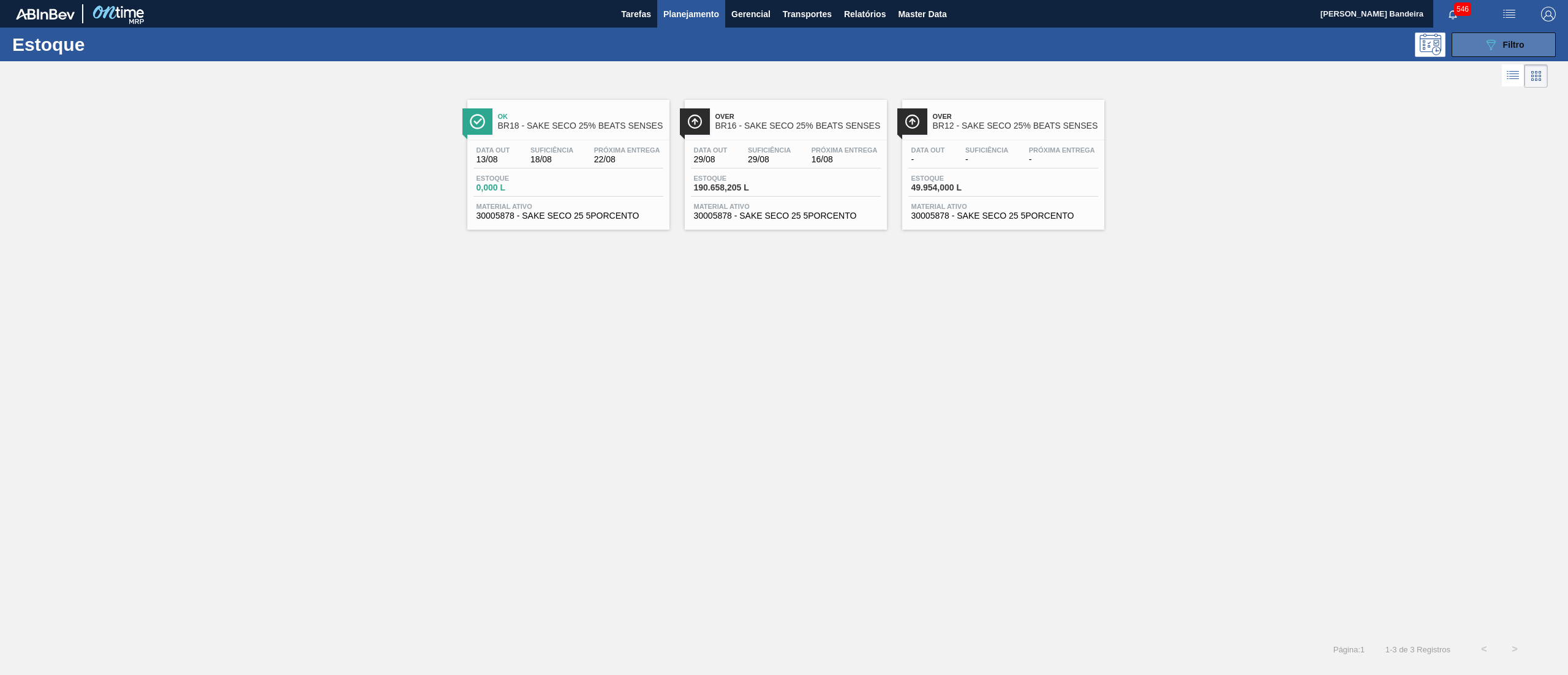
click at [1535, 33] on button "089F7B8B-B2A5-4AFE-B5C0-19BA573D28AC Filtro" at bounding box center [1503, 44] width 104 height 25
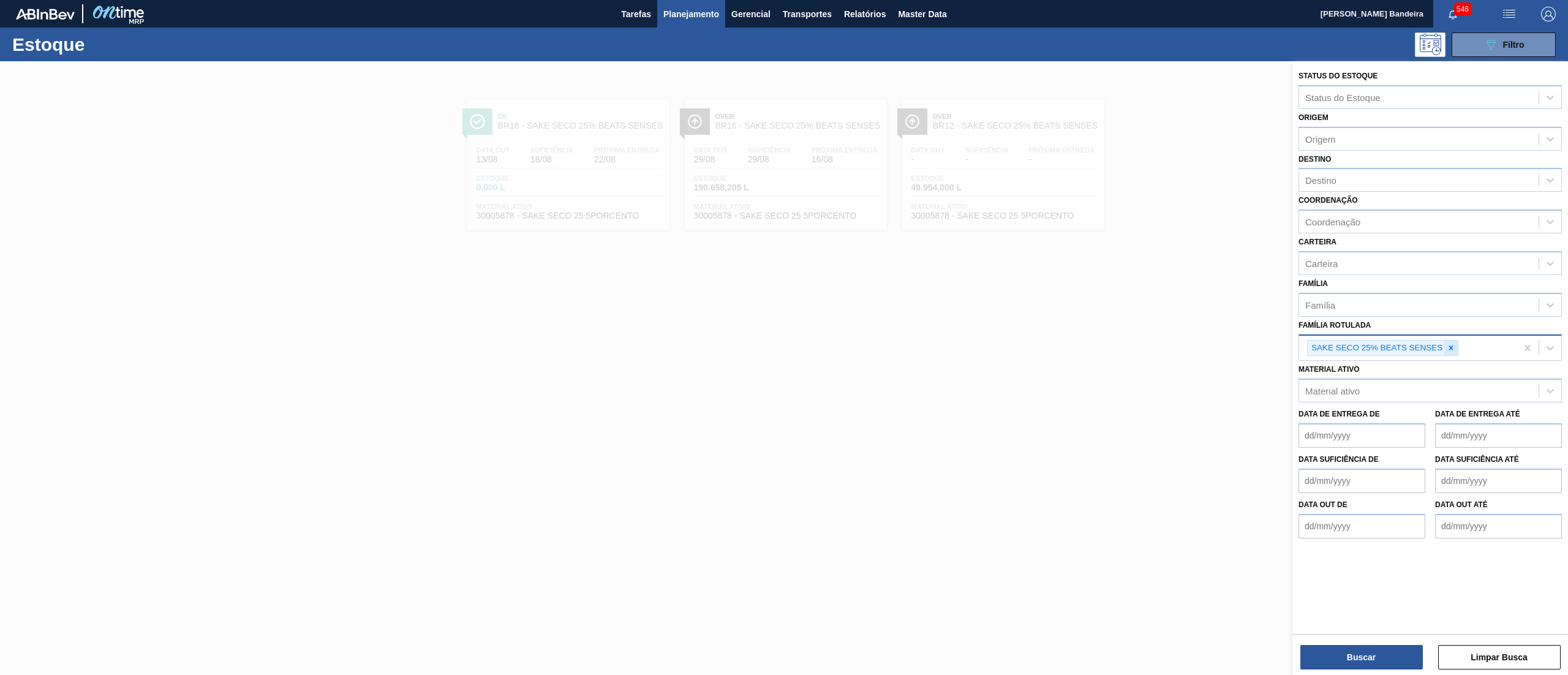
click at [1451, 345] on icon at bounding box center [1451, 348] width 8 height 8
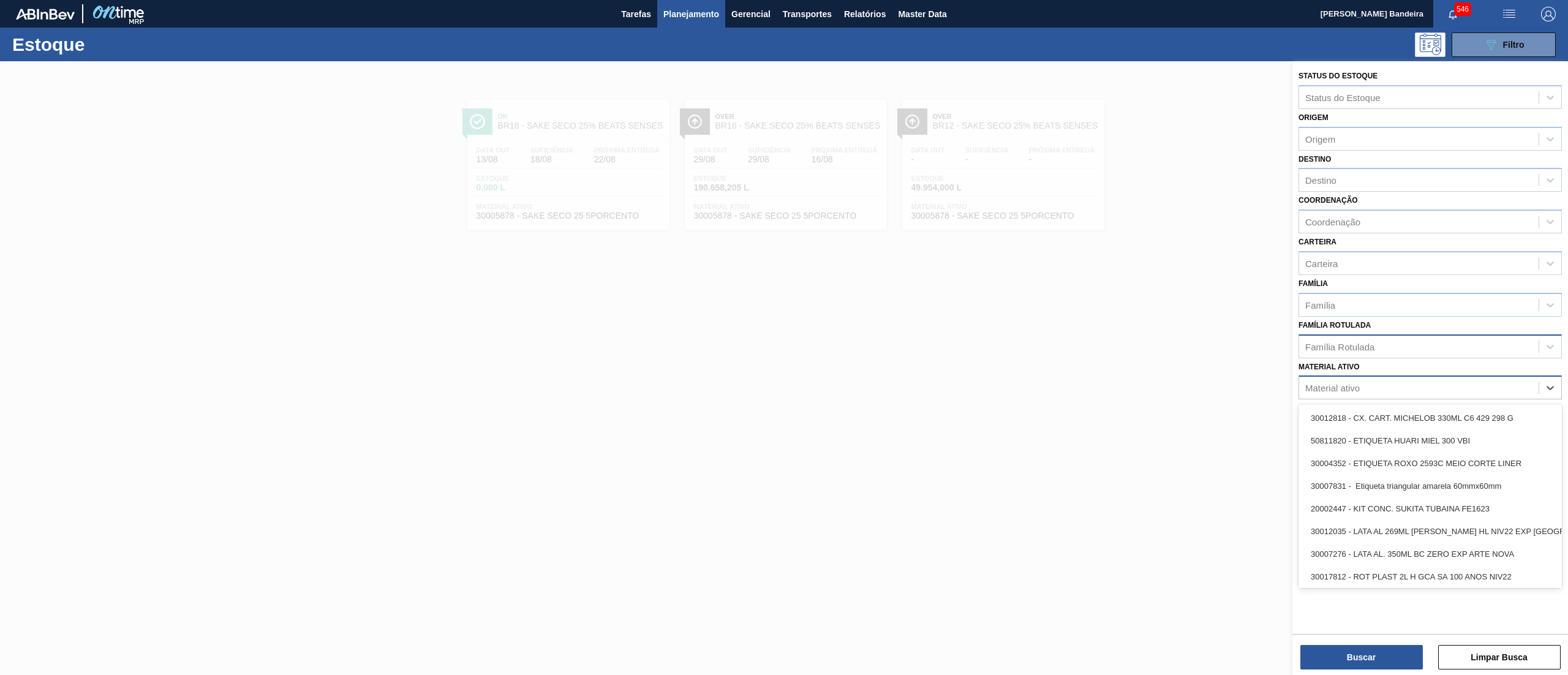
click at [1449, 380] on div "Material ativo" at bounding box center [1419, 387] width 240 height 18
type ativo "avia"
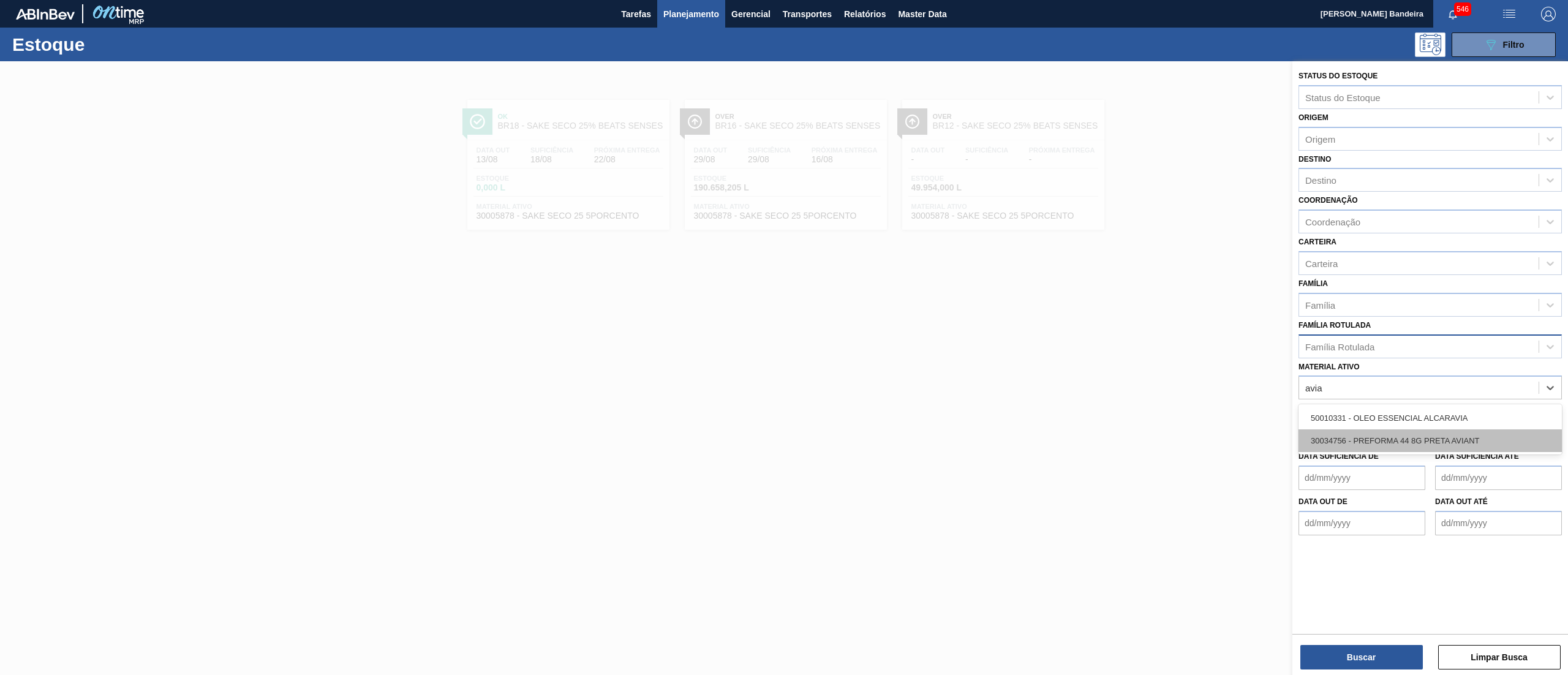
click at [1433, 432] on div "30034756 - PREFORMA 44 8G PRETA AVIANT" at bounding box center [1431, 441] width 264 height 23
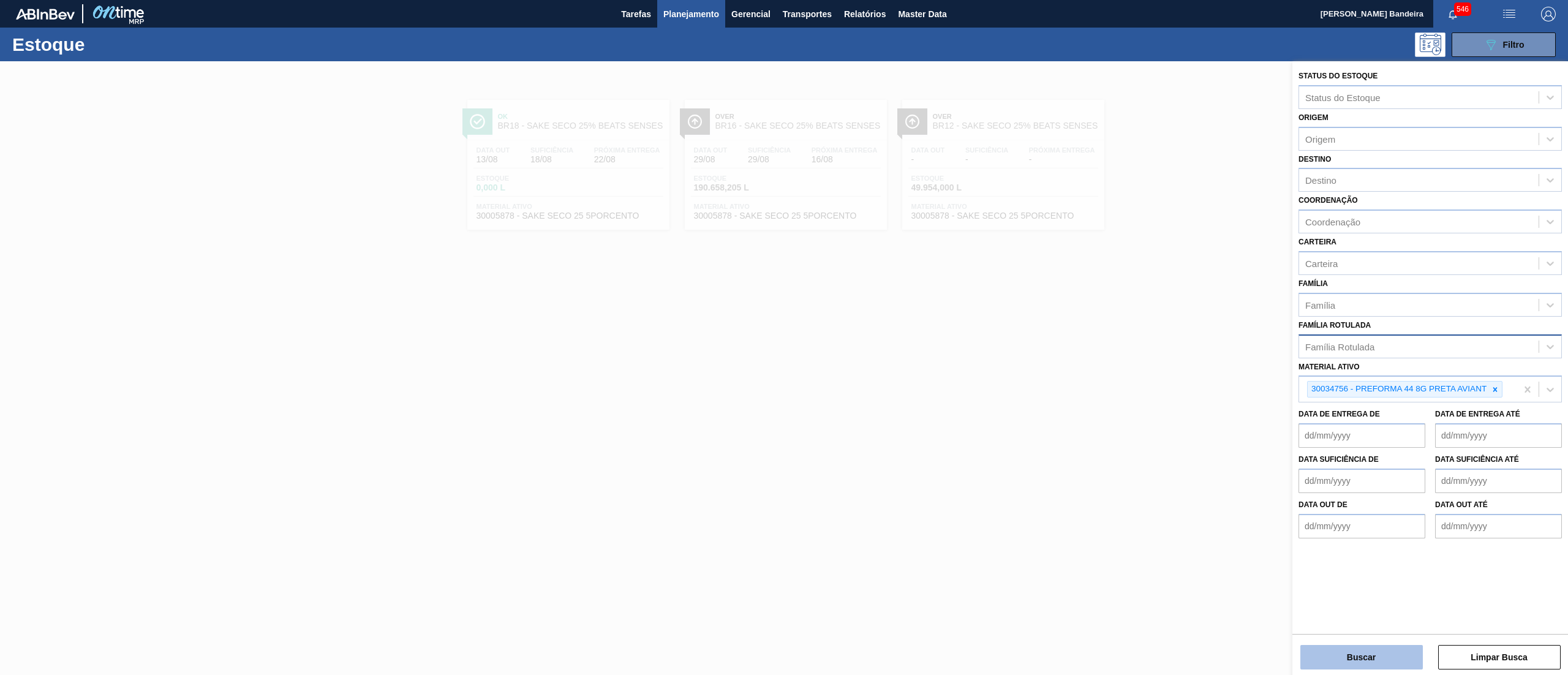
click at [1385, 664] on button "Buscar" at bounding box center [1362, 657] width 123 height 25
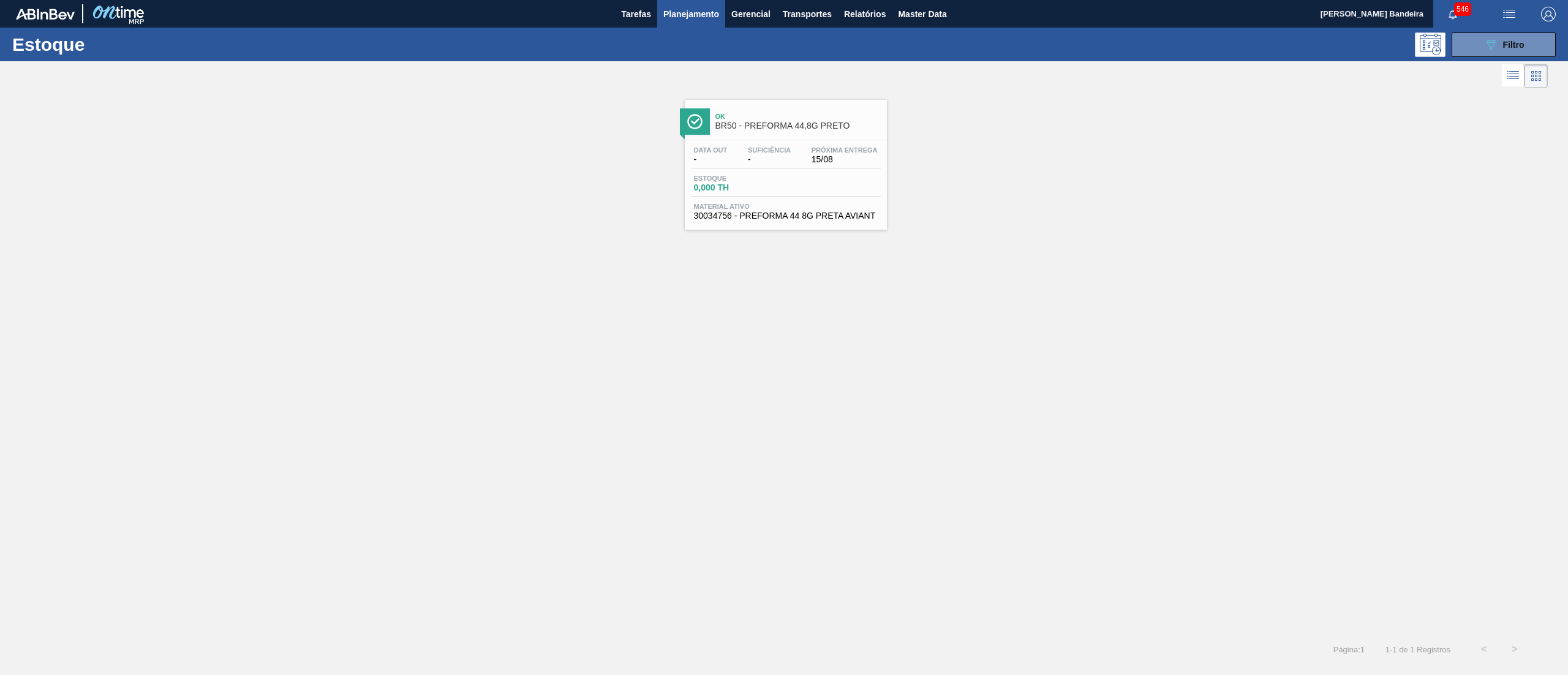
click at [792, 215] on span "30034756 - PREFORMA 44 8G PRETA AVIANT" at bounding box center [785, 216] width 183 height 9
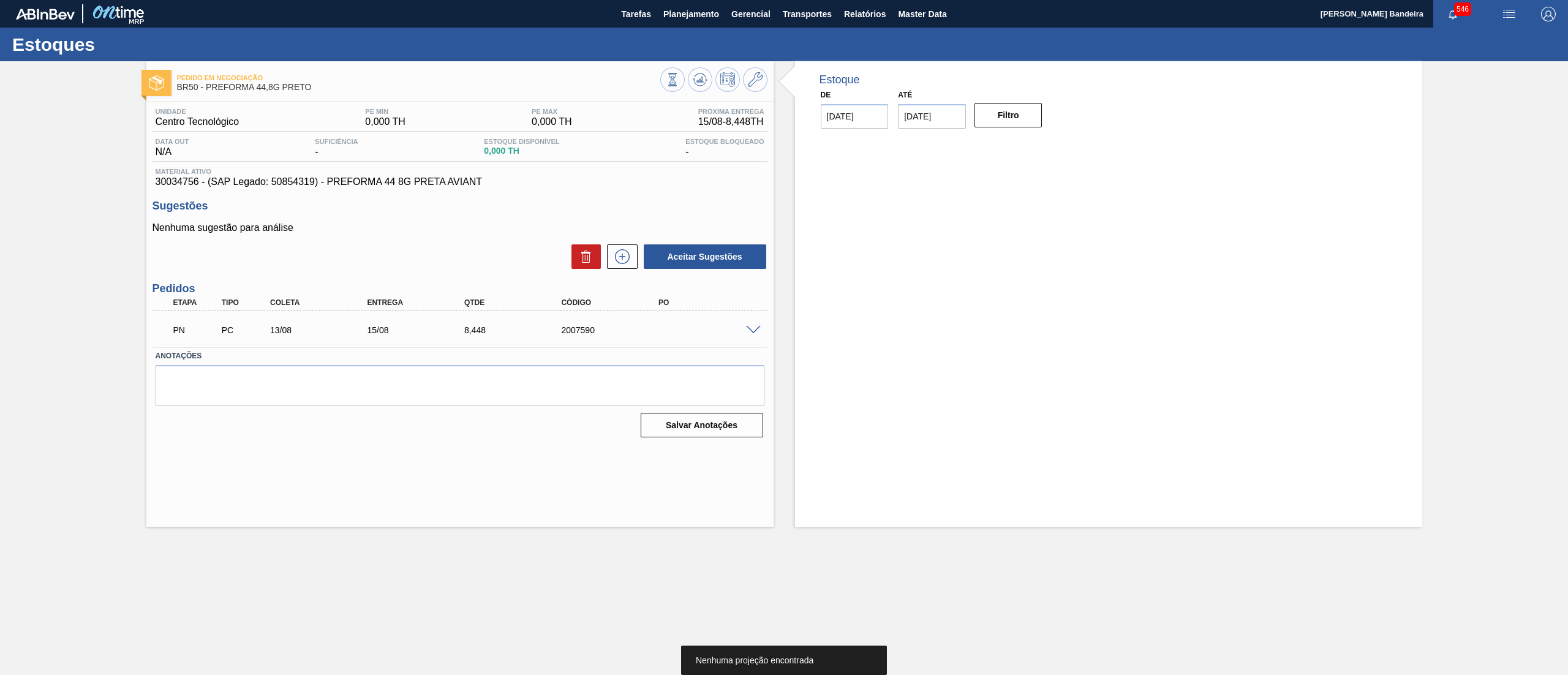
click at [757, 326] on span at bounding box center [753, 331] width 15 height 9
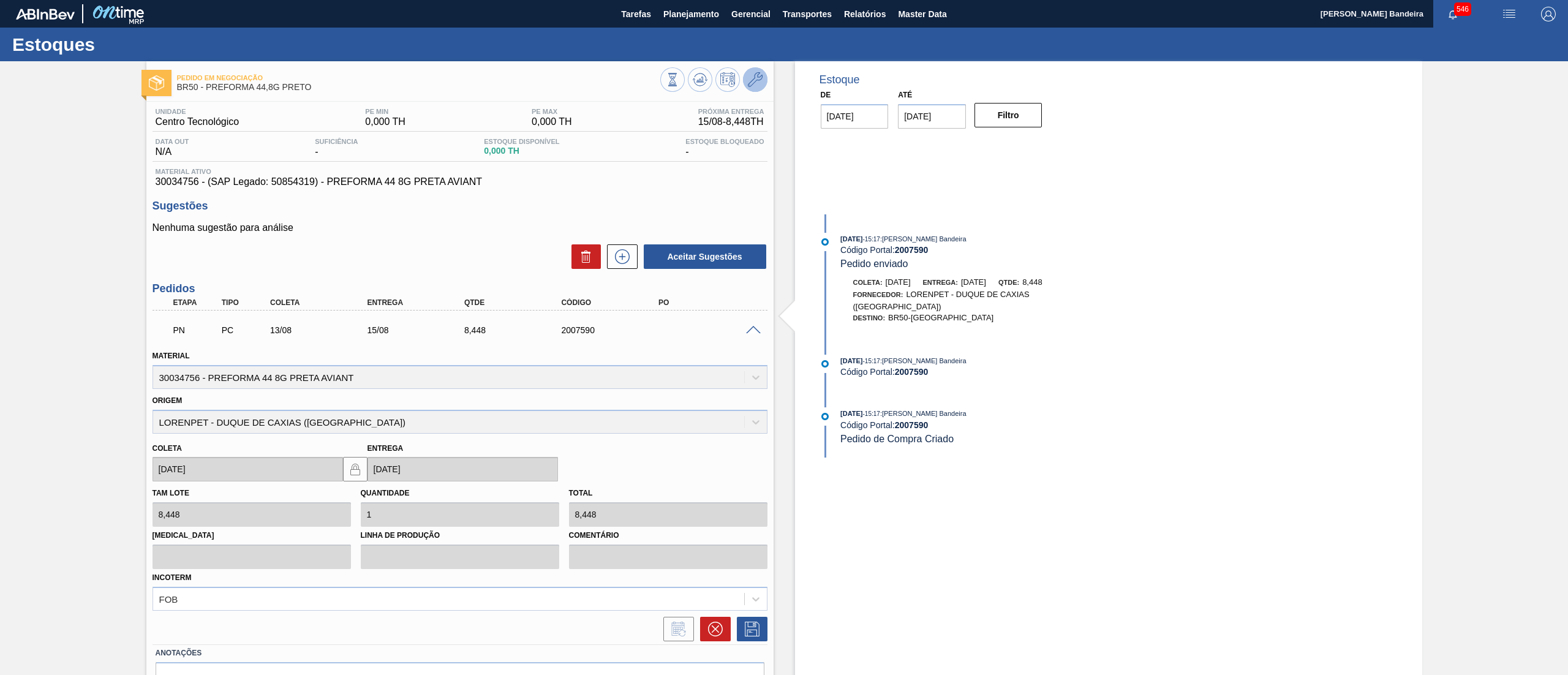
click at [752, 89] on button at bounding box center [755, 79] width 25 height 25
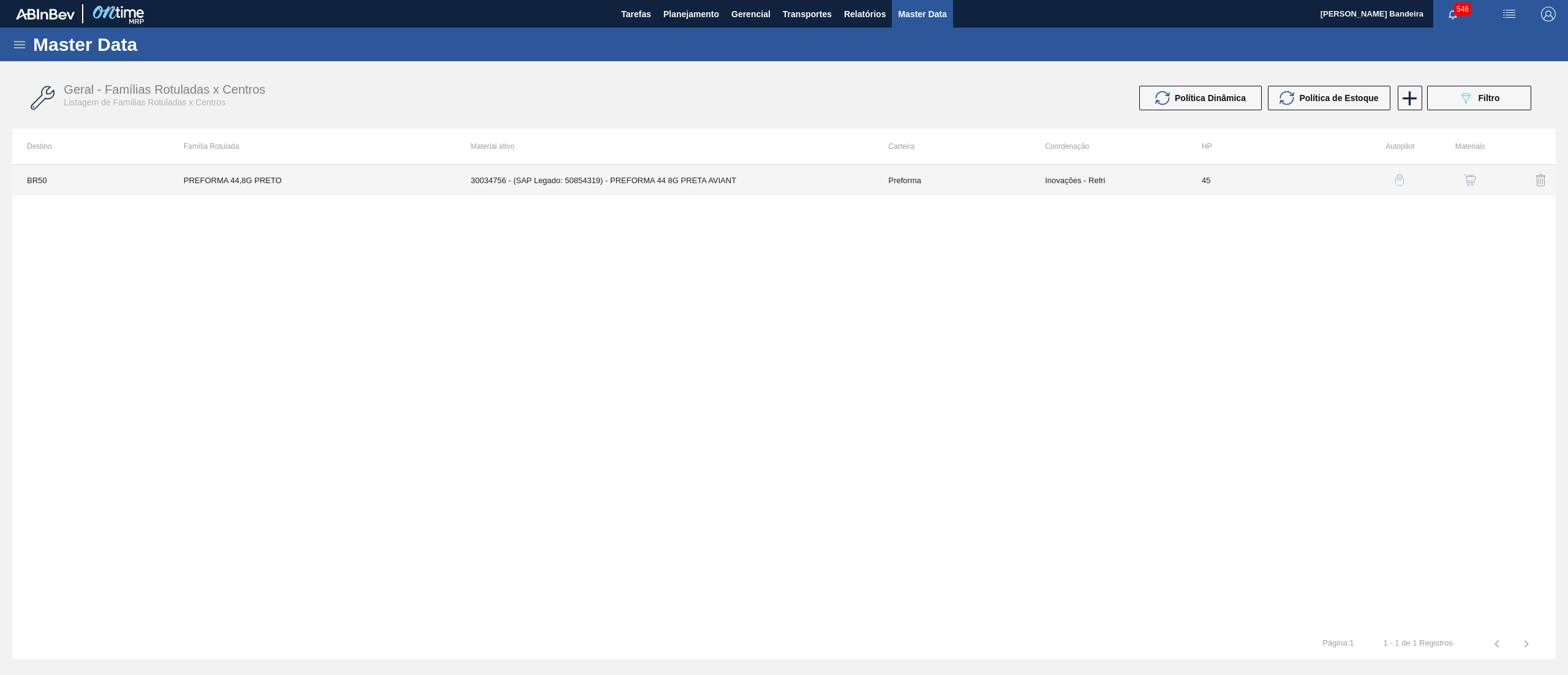
click at [787, 181] on td "30034756 - (SAP Legado: 50854319) - PREFORMA 44 8G PRETA AVIANT" at bounding box center [665, 180] width 418 height 30
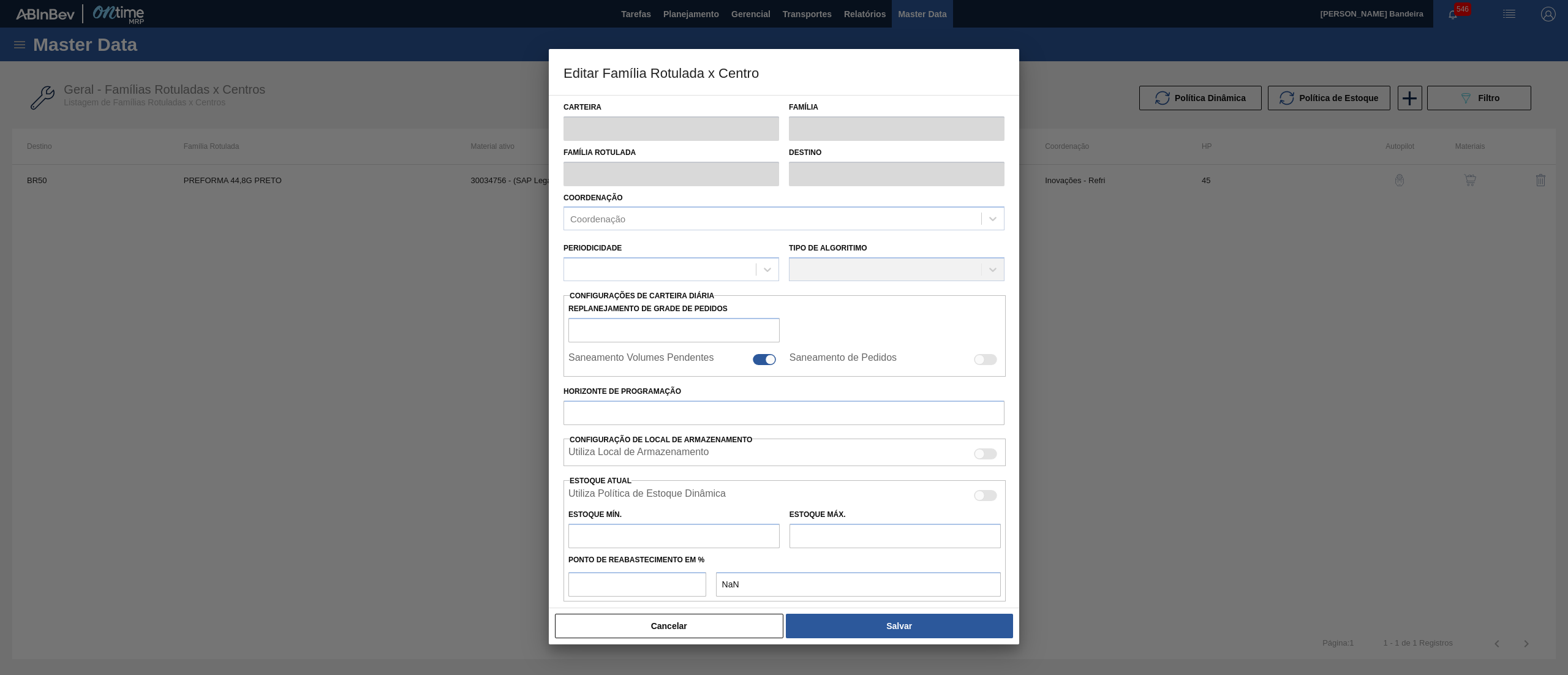
type input "Preforma"
type input "PREFORMA 44,8G PRETO"
type input "BR50 - Centro Tecnológico"
type input "45"
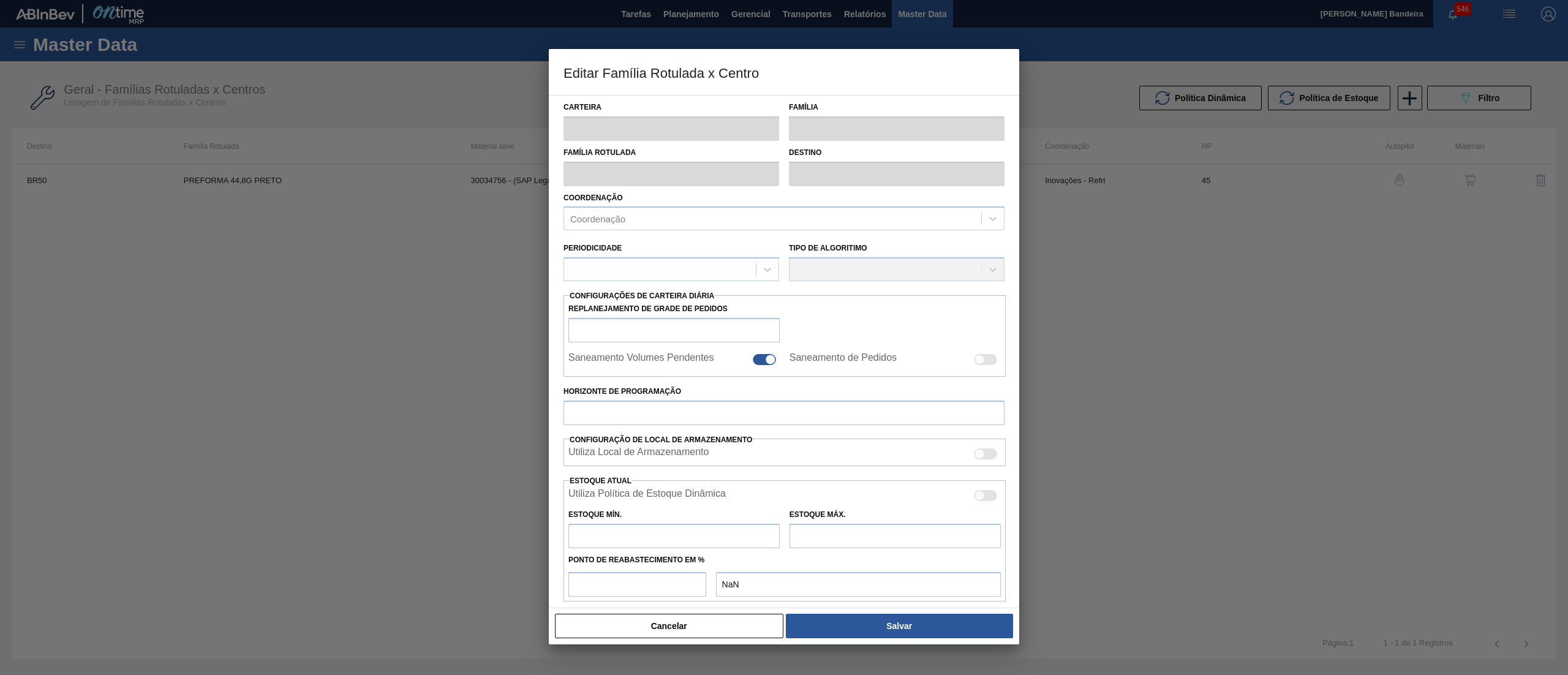
type input "0"
type input "100"
type input "0,000"
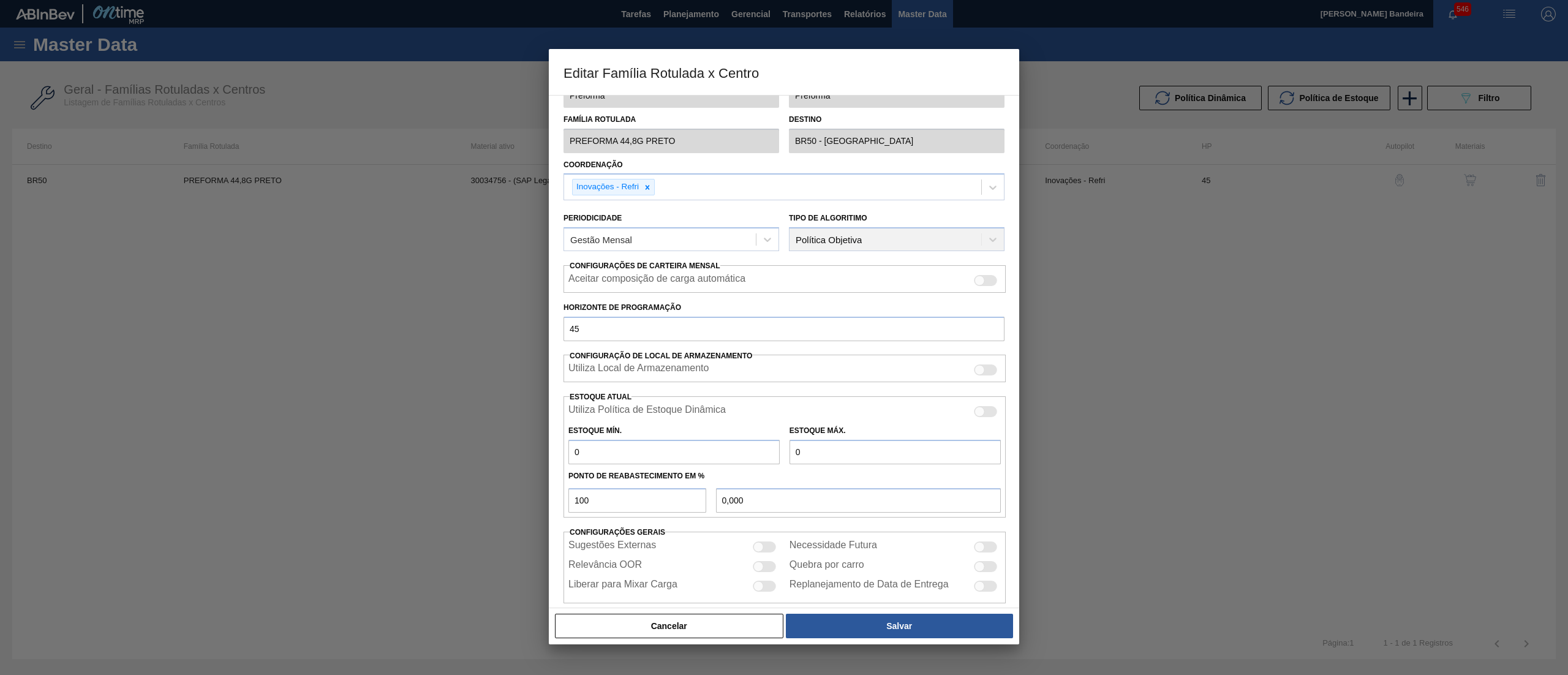
scroll to position [50, 0]
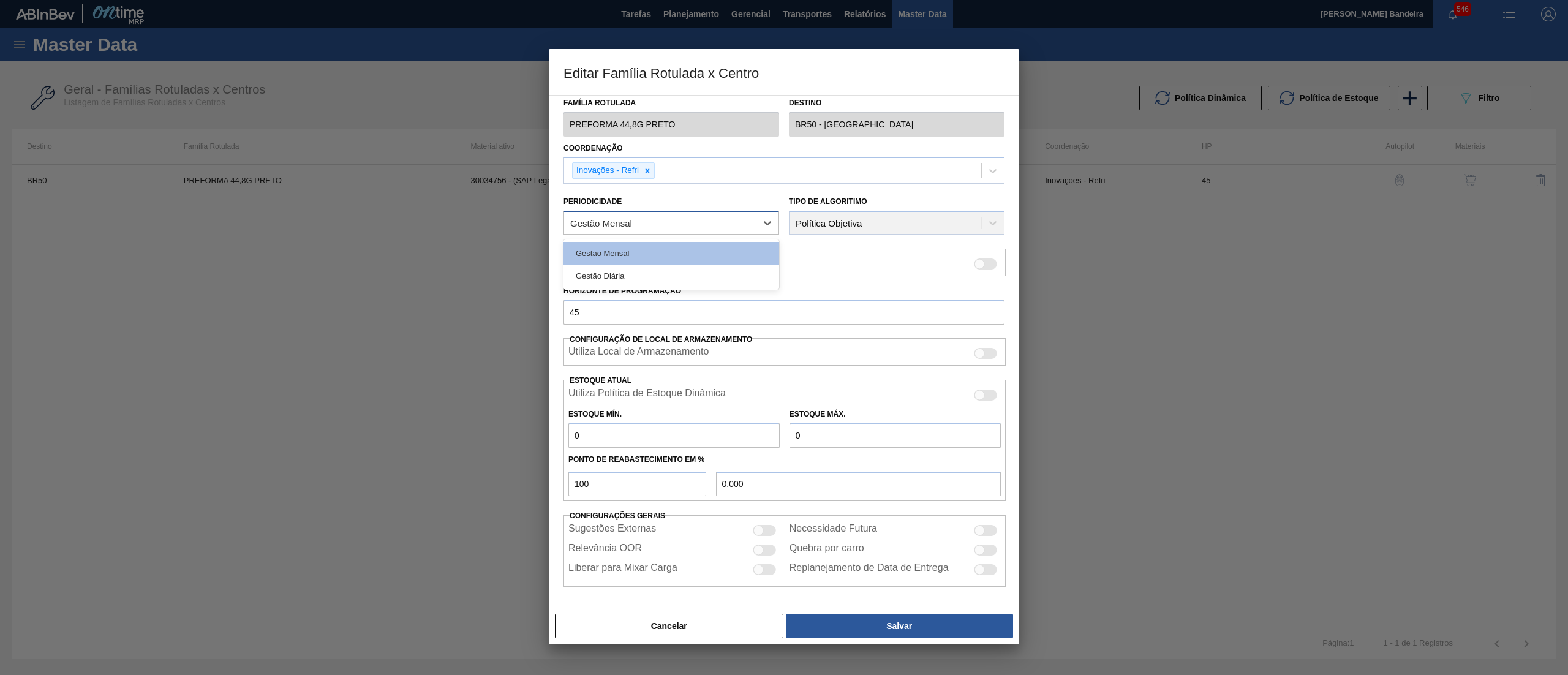
click at [749, 224] on div "Gestão Mensal" at bounding box center [660, 223] width 192 height 18
click at [715, 272] on div "Gestão Diária" at bounding box center [671, 276] width 216 height 23
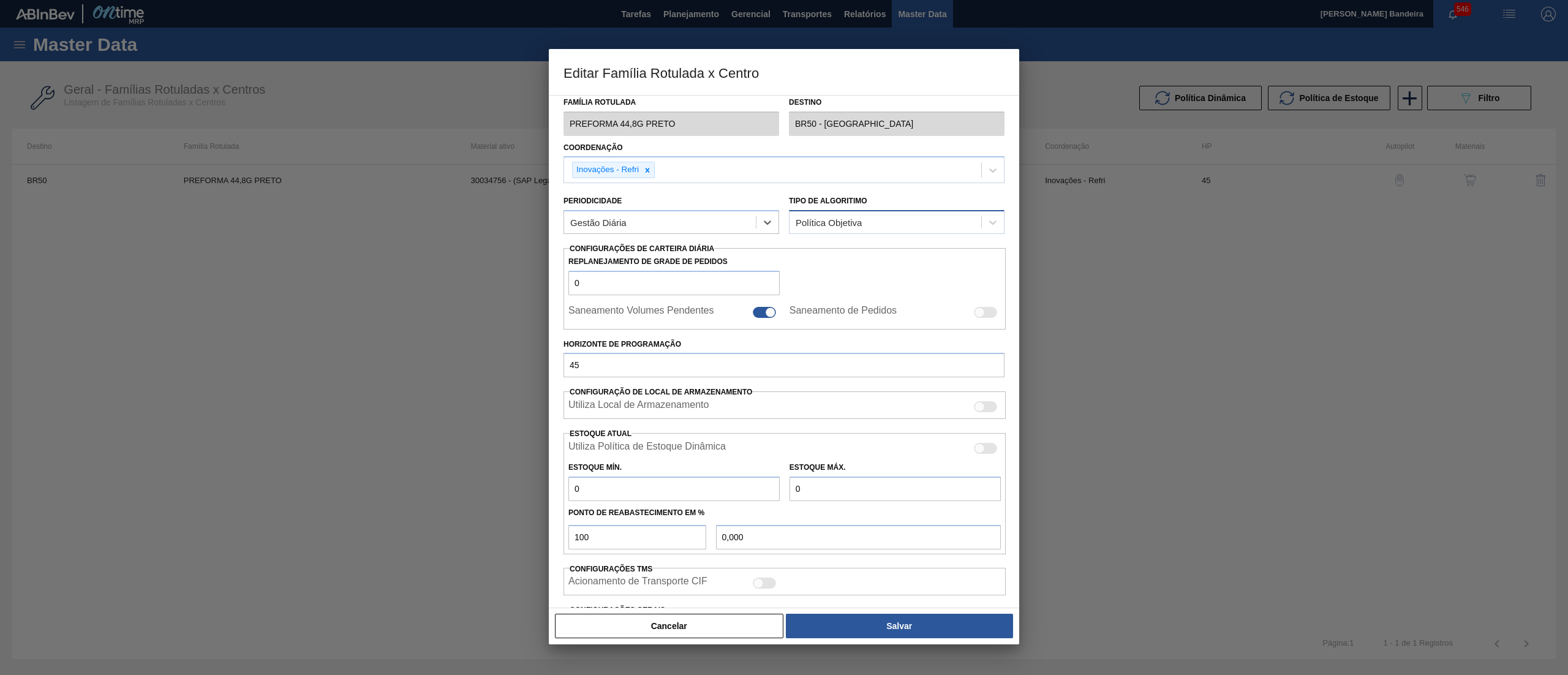
click at [820, 215] on div "Política Objetiva" at bounding box center [886, 222] width 192 height 18
click at [834, 271] on div "Capacidade de Armazenagem" at bounding box center [897, 275] width 216 height 23
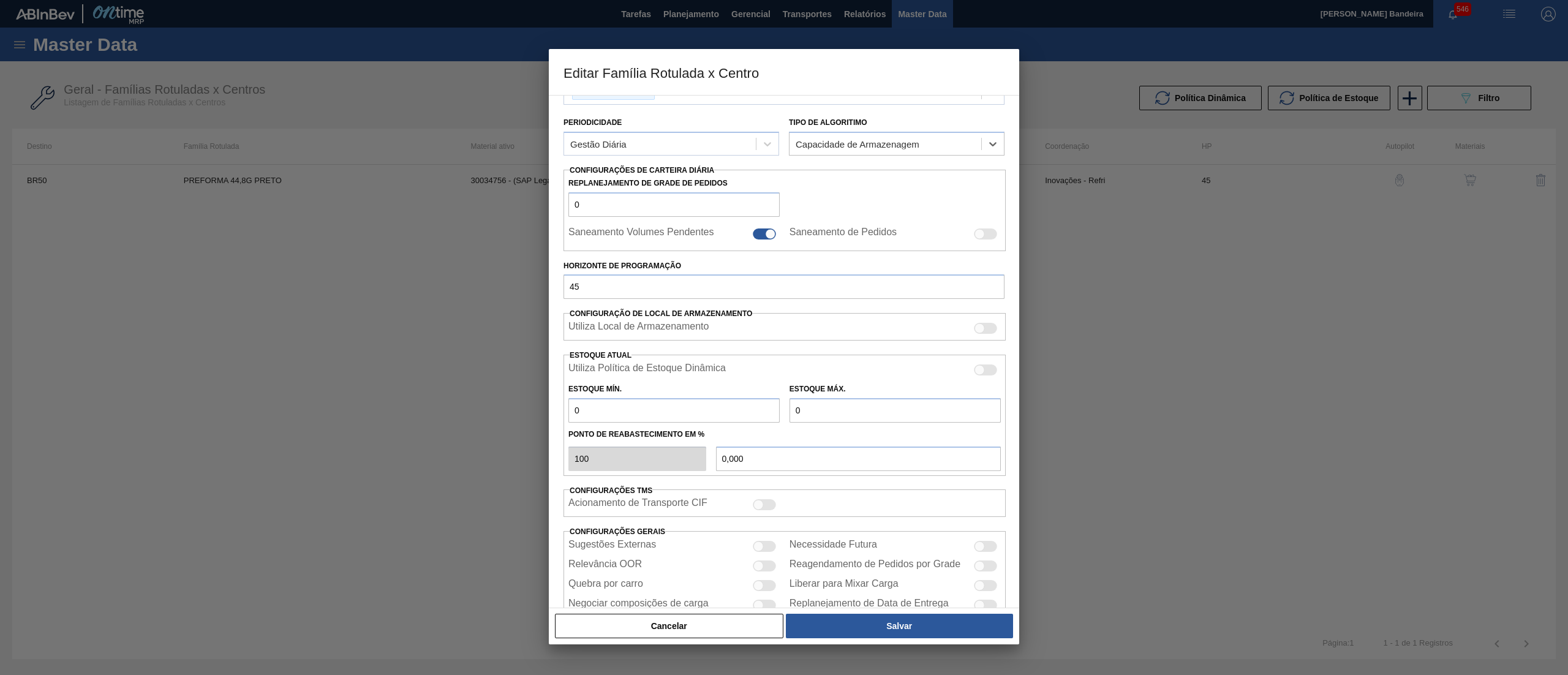
scroll to position [167, 0]
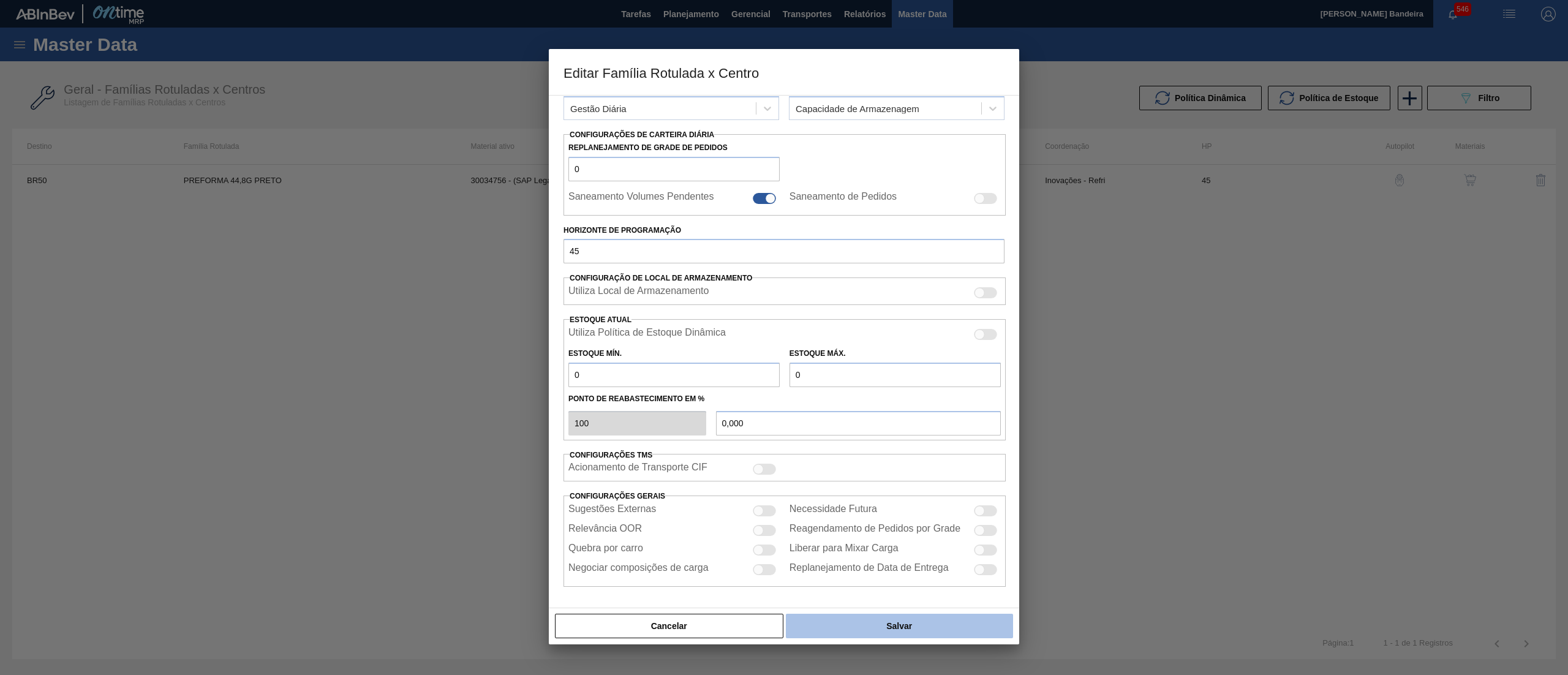
click at [861, 624] on button "Salvar" at bounding box center [900, 626] width 228 height 25
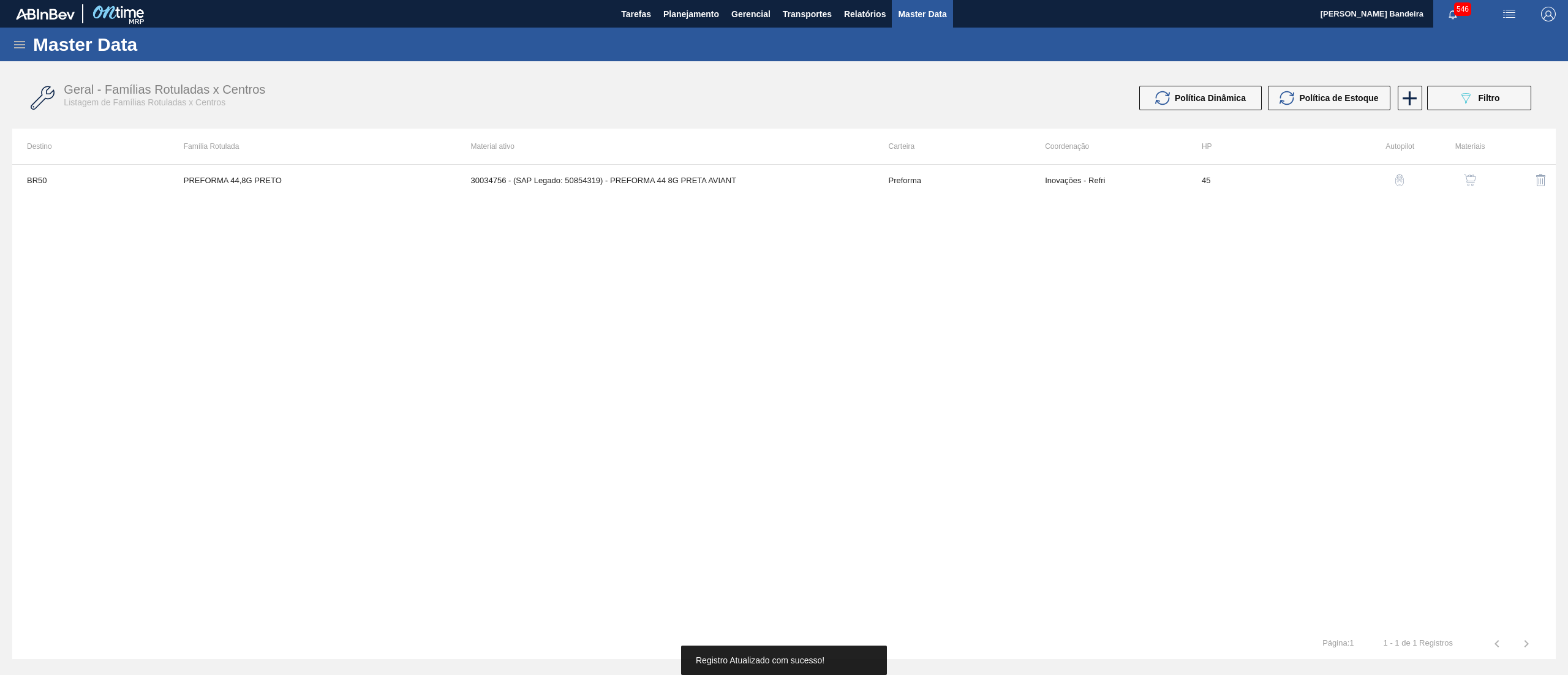
click at [1470, 172] on button "button" at bounding box center [1470, 180] width 29 height 30
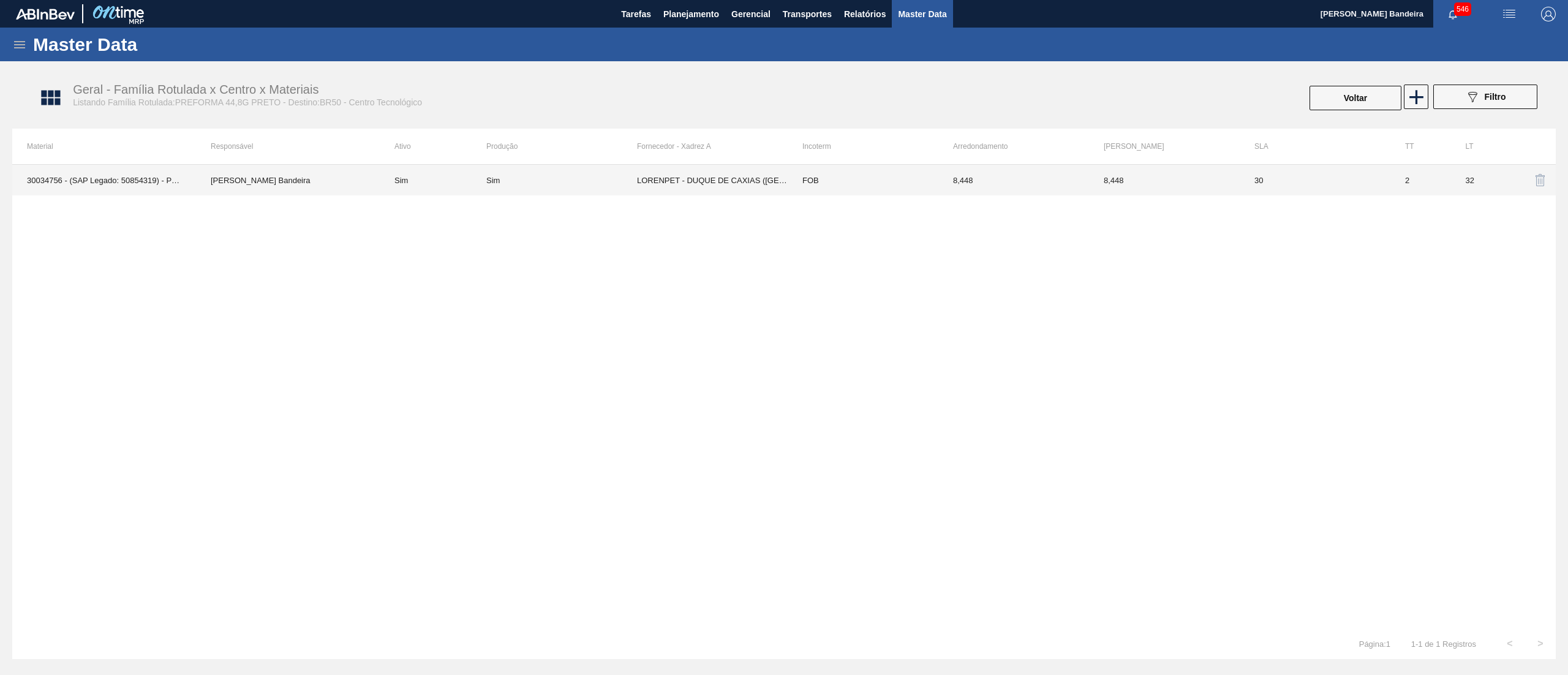
click at [737, 183] on td "LORENPET - DUQUE DE CAXIAS (RJ)" at bounding box center [712, 180] width 150 height 30
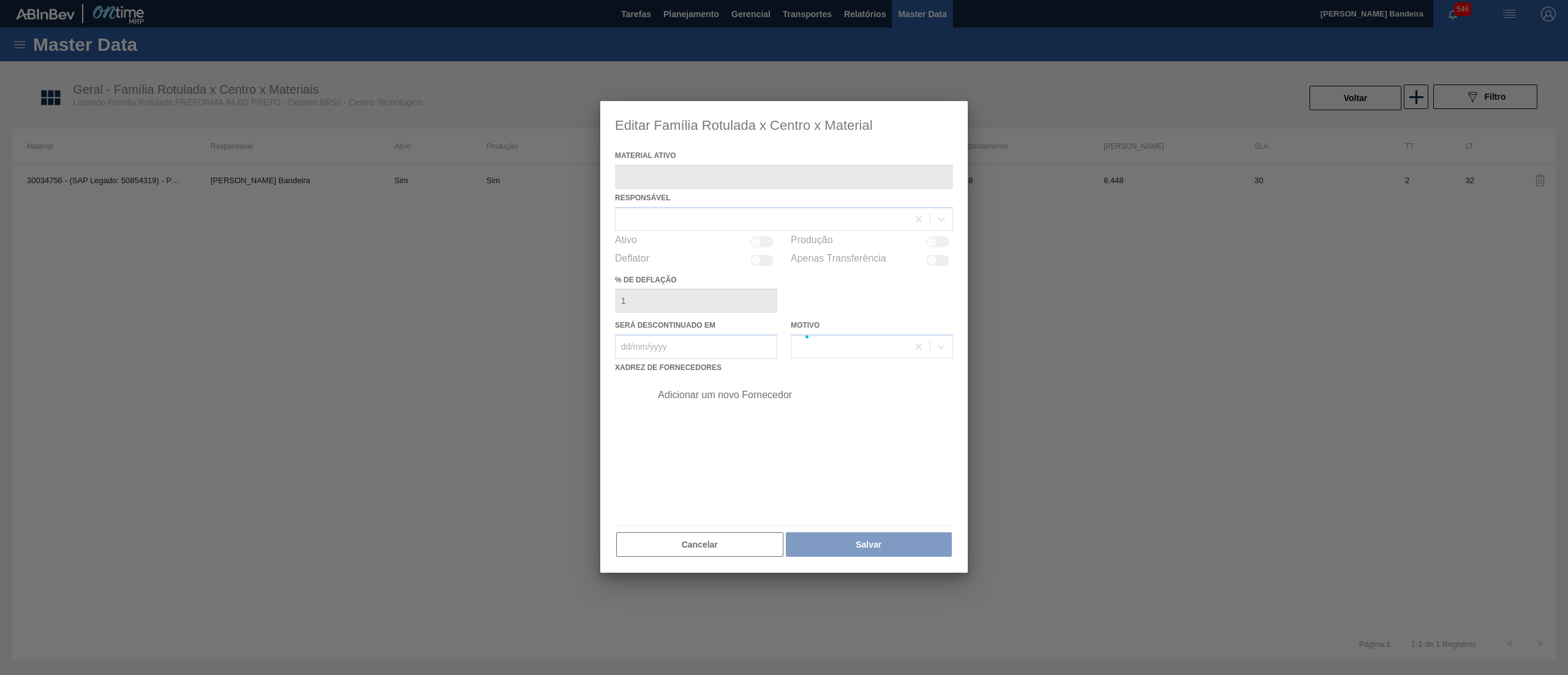
type ativo "30034756 - (SAP Legado: 50854319) - PREFORMA 44 8G PRETA AVIANT"
checkbox input "true"
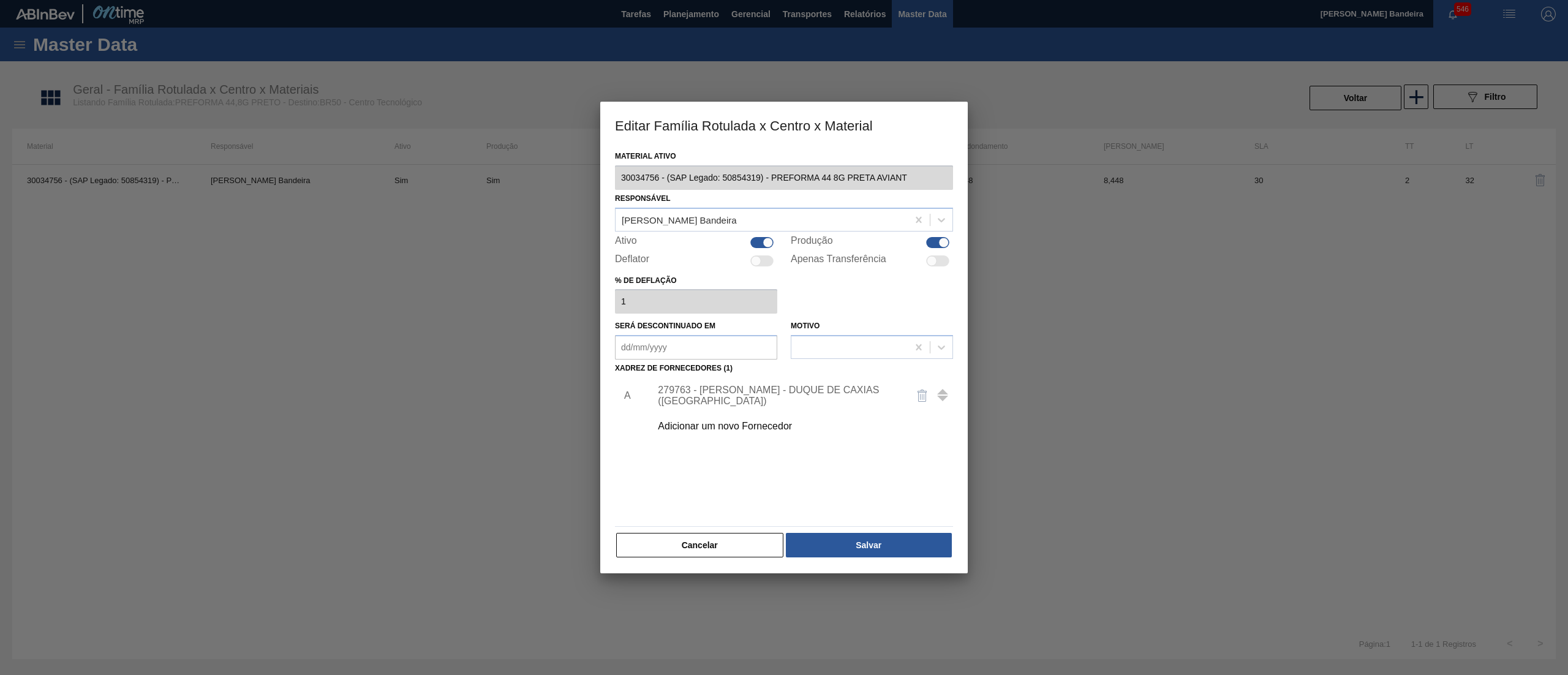
click at [716, 392] on div "279763 - LORENPET - DUQUE DE CAXIAS (RJ)" at bounding box center [778, 396] width 240 height 22
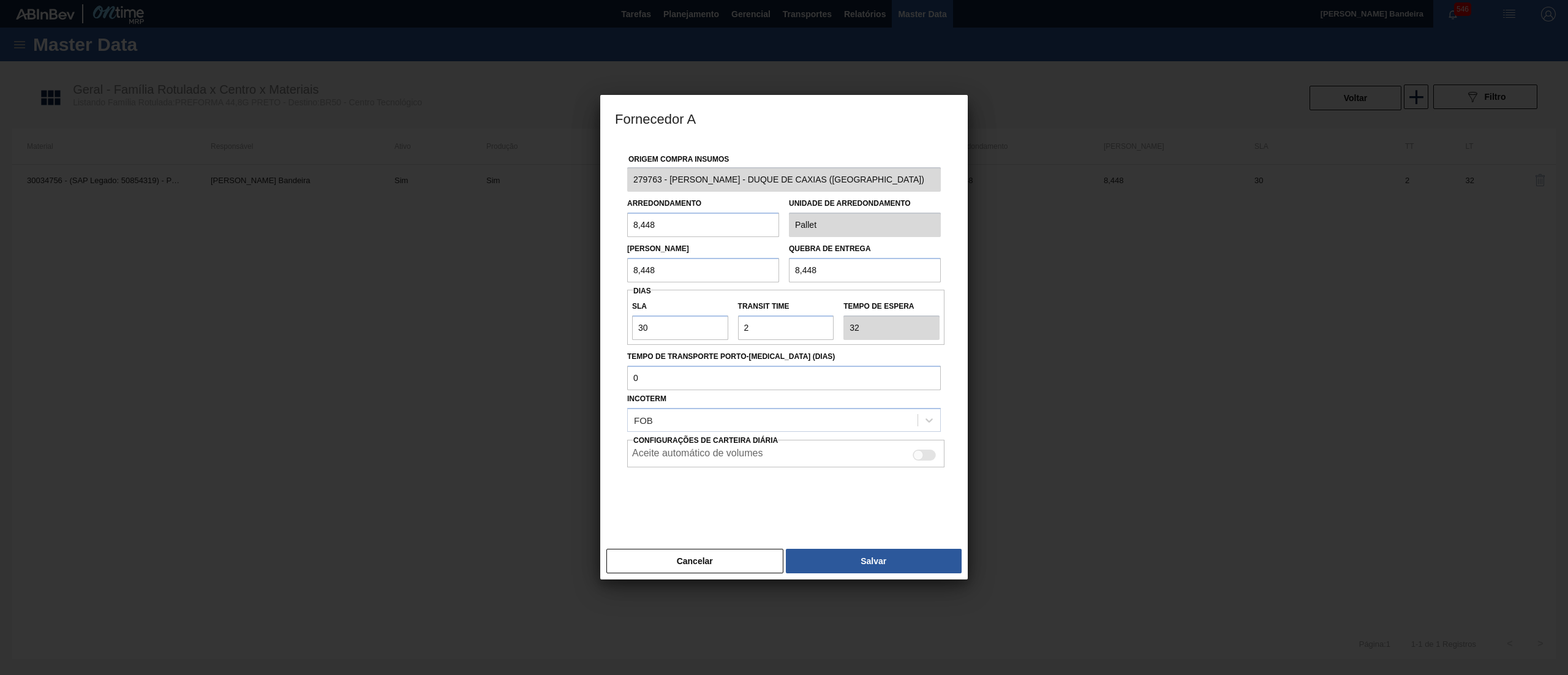
drag, startPoint x: 669, startPoint y: 228, endPoint x: 534, endPoint y: 227, distance: 135.0
click at [534, 227] on div "Fornecedor A Origem Compra Insumos 279763 - LORENPET - DUQUE DE CAXIAS (RJ) Arr…" at bounding box center [784, 338] width 1568 height 675
drag, startPoint x: 678, startPoint y: 267, endPoint x: 496, endPoint y: 291, distance: 183.6
click at [496, 291] on div "Fornecedor A Origem Compra Insumos 279763 - LORENPET - DUQUE DE CAXIAS (RJ) Arr…" at bounding box center [784, 338] width 1568 height 675
drag, startPoint x: 853, startPoint y: 278, endPoint x: 628, endPoint y: 278, distance: 225.0
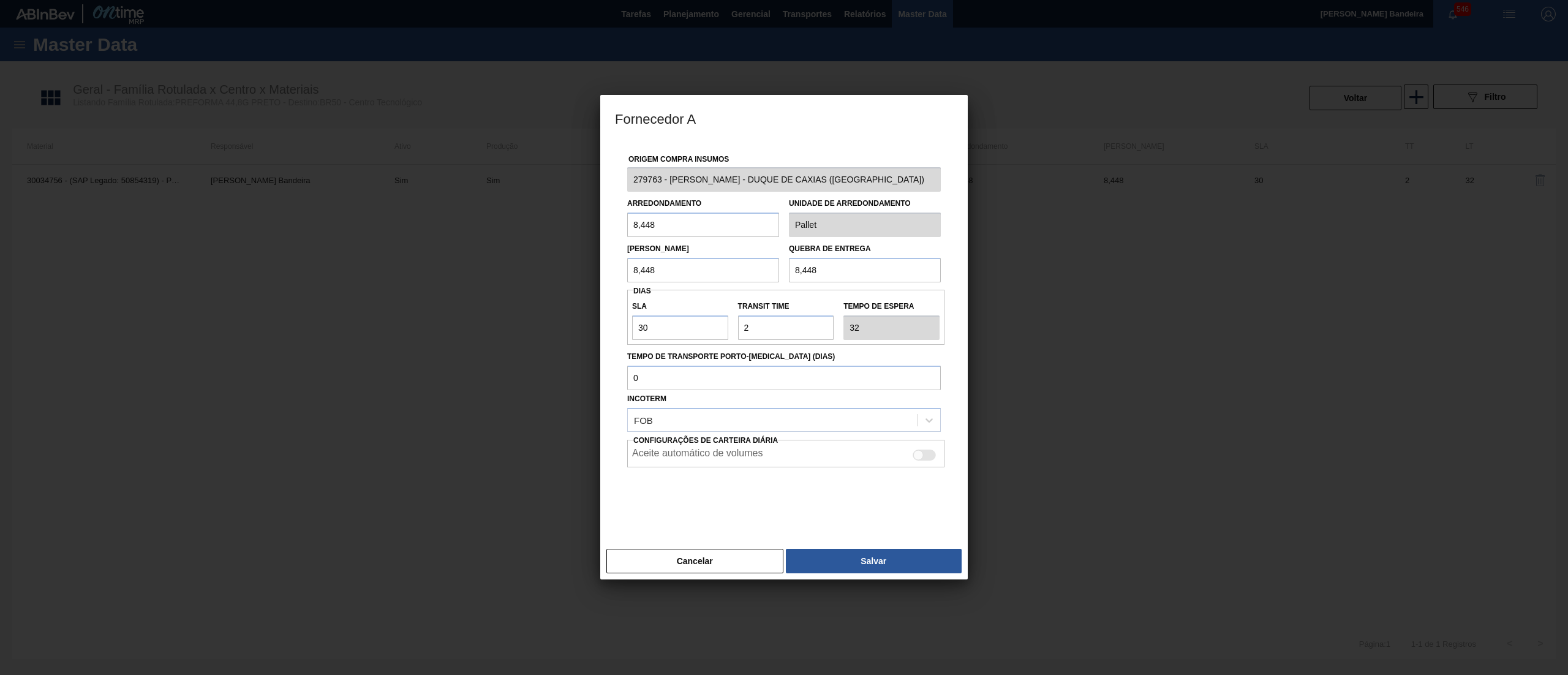
click at [628, 278] on div "Lote Mínimo 8,448 Quebra de entrega 8,448" at bounding box center [784, 259] width 324 height 45
paste input "219,6"
type input "219,648"
drag, startPoint x: 682, startPoint y: 232, endPoint x: 539, endPoint y: 234, distance: 143.0
click at [539, 234] on div "Fornecedor A Origem Compra Insumos 279763 - LORENPET - DUQUE DE CAXIAS (RJ) Arr…" at bounding box center [784, 338] width 1568 height 675
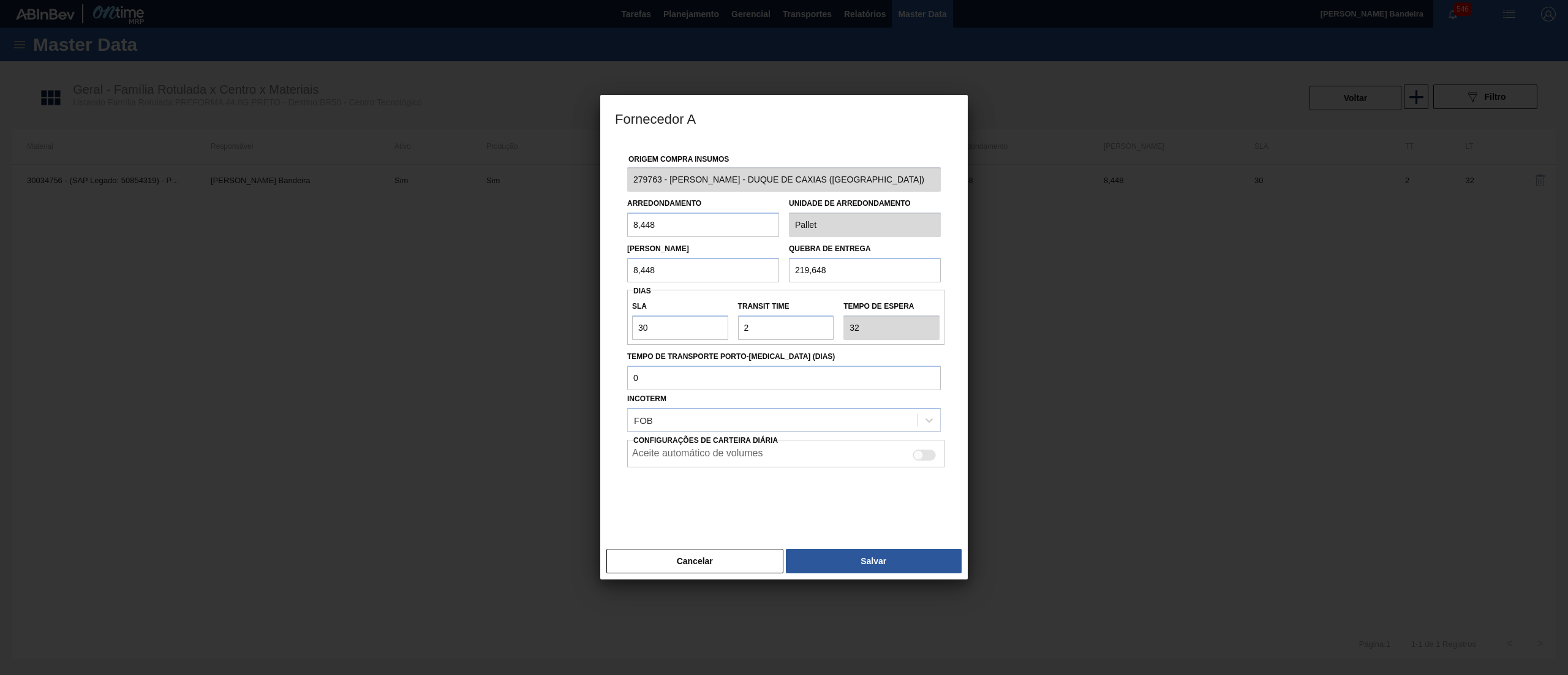
paste input "219,6"
click at [863, 560] on button "Salvar" at bounding box center [874, 561] width 176 height 25
drag, startPoint x: 682, startPoint y: 267, endPoint x: 566, endPoint y: 264, distance: 116.0
click at [566, 264] on div "Fornecedor A Origem Compra Insumos 279763 - LORENPET - DUQUE DE CAXIAS (RJ) Arr…" at bounding box center [784, 338] width 1568 height 675
paste input "8,4"
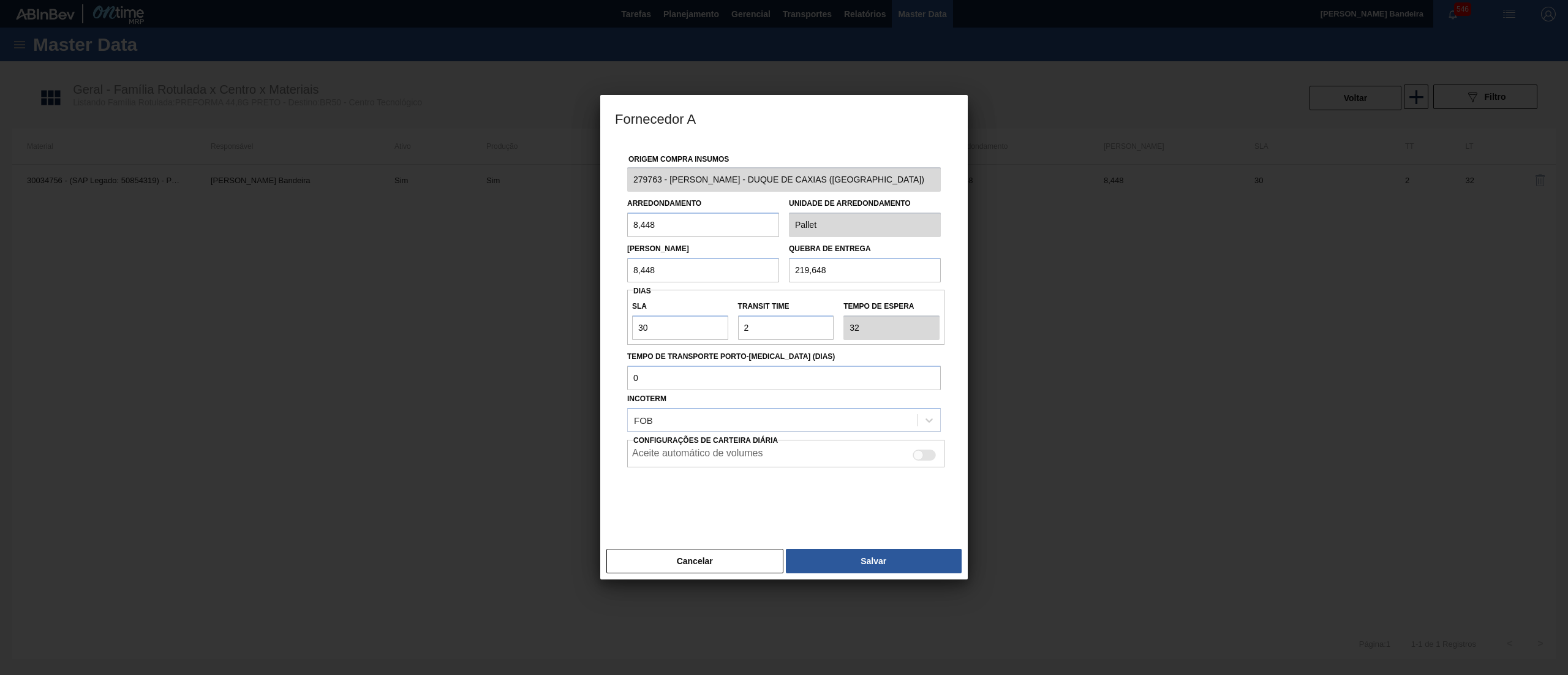
drag, startPoint x: 689, startPoint y: 216, endPoint x: 574, endPoint y: 219, distance: 115.0
click at [574, 219] on div "Fornecedor A Origem Compra Insumos 279763 - LORENPET - DUQUE DE CAXIAS (RJ) Arr…" at bounding box center [784, 338] width 1568 height 675
type input "8,448"
click at [693, 460] on label "Aceite automático de volumes" at bounding box center [698, 456] width 131 height 15
click at [912, 460] on input "Aceite automático de volumes" at bounding box center [912, 460] width 1 height 1
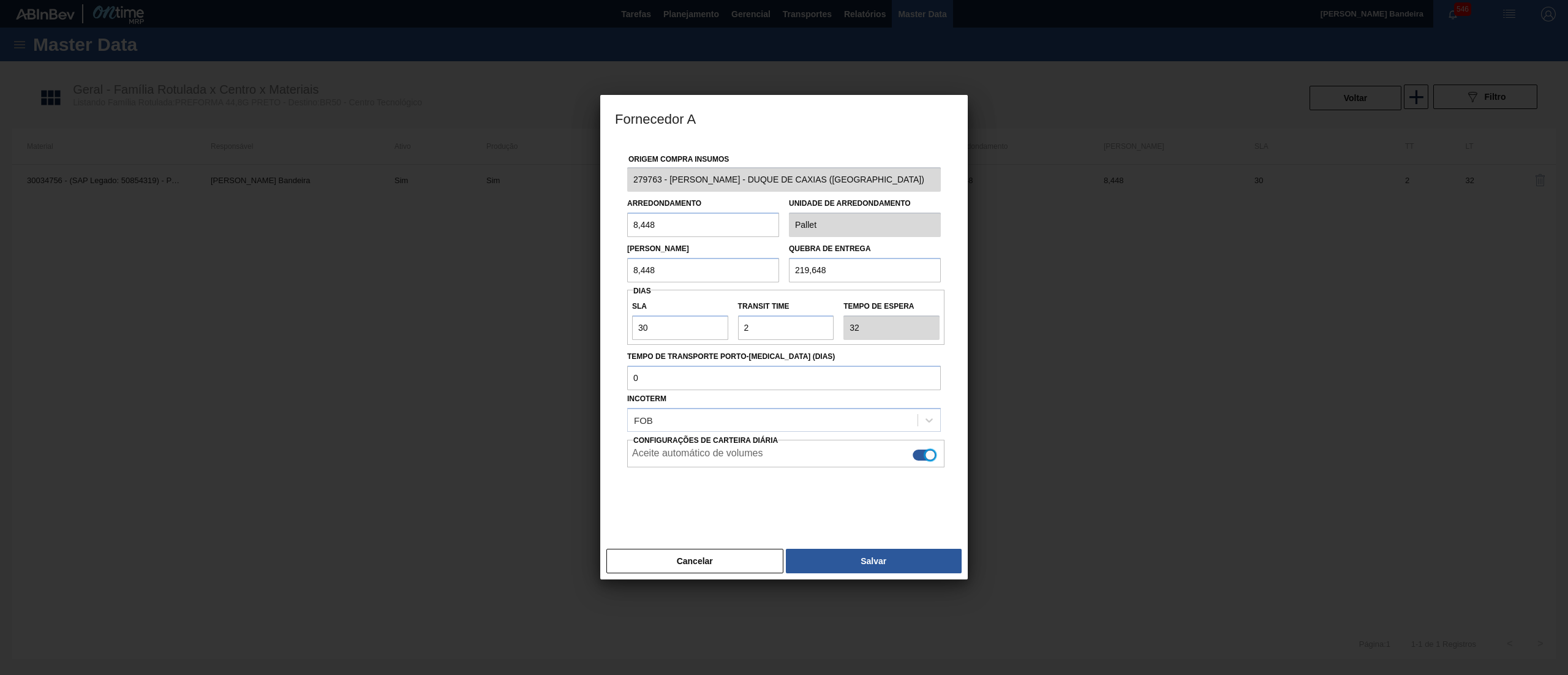
click at [926, 456] on div at bounding box center [929, 455] width 10 height 10
checkbox input "false"
click at [908, 556] on button "Salvar" at bounding box center [874, 561] width 176 height 25
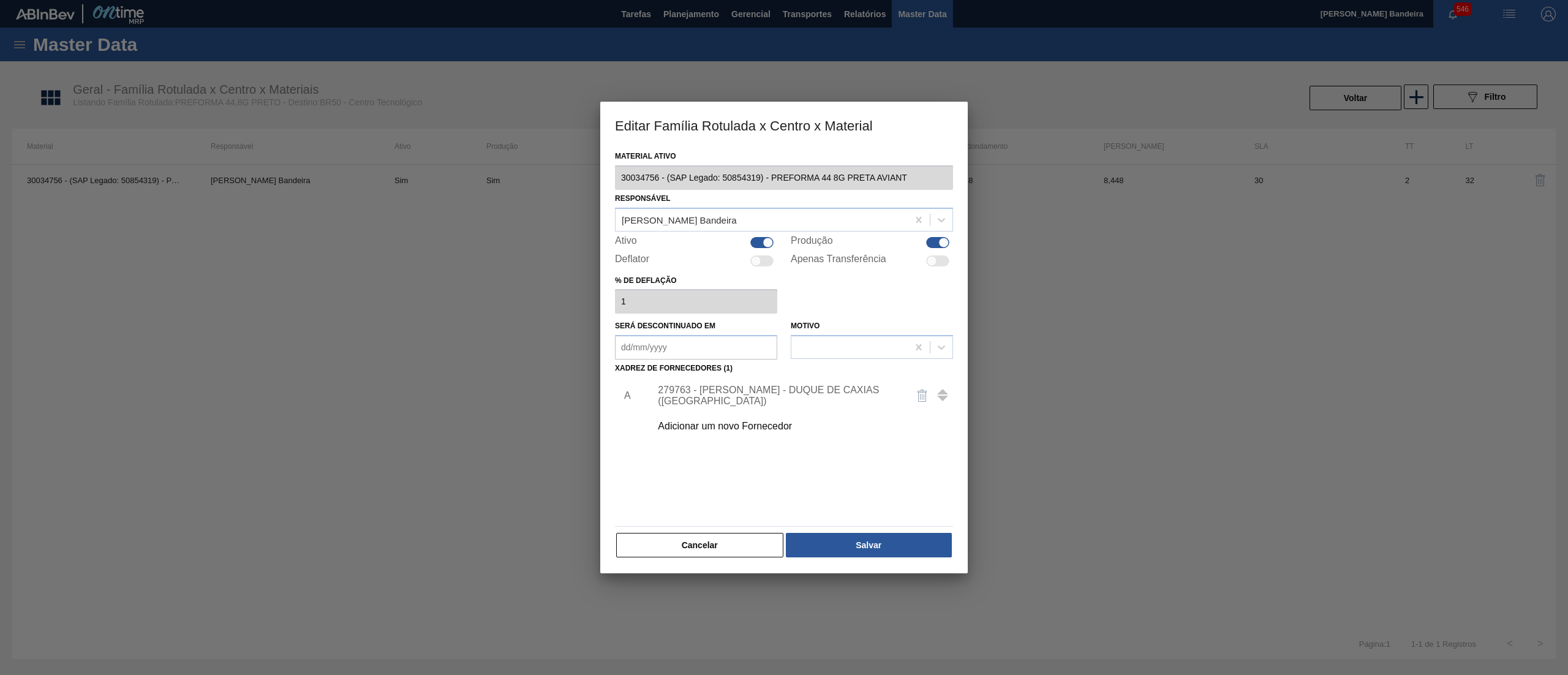
click at [908, 556] on button "Salvar" at bounding box center [869, 545] width 166 height 25
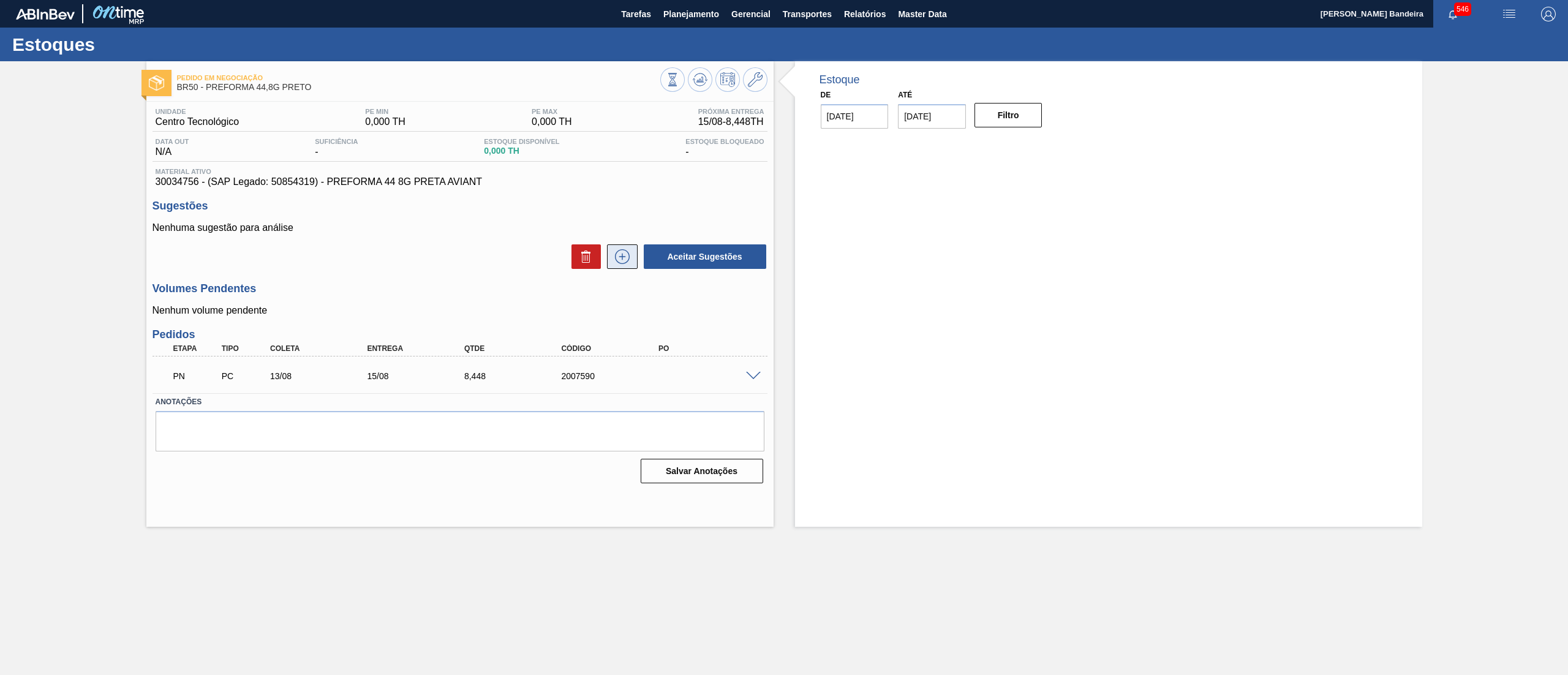
click at [634, 261] on button at bounding box center [622, 256] width 30 height 25
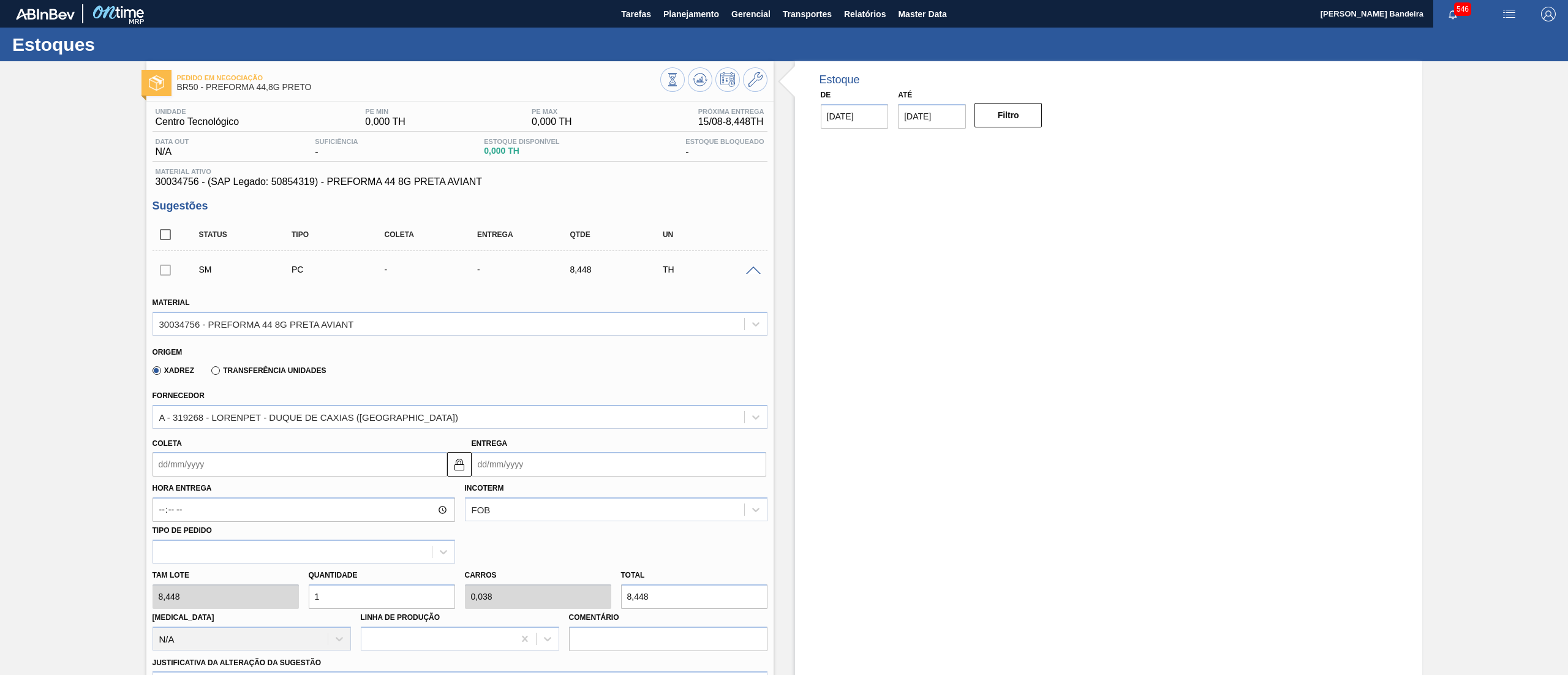
click at [255, 600] on div "Tam lote 8,448 Quantidade 1 Carros 0,038 Total 8,448 Doca N/A Linha de Produção…" at bounding box center [460, 607] width 625 height 88
type input "2"
type input "0,077"
type input "16,896"
type input "26"
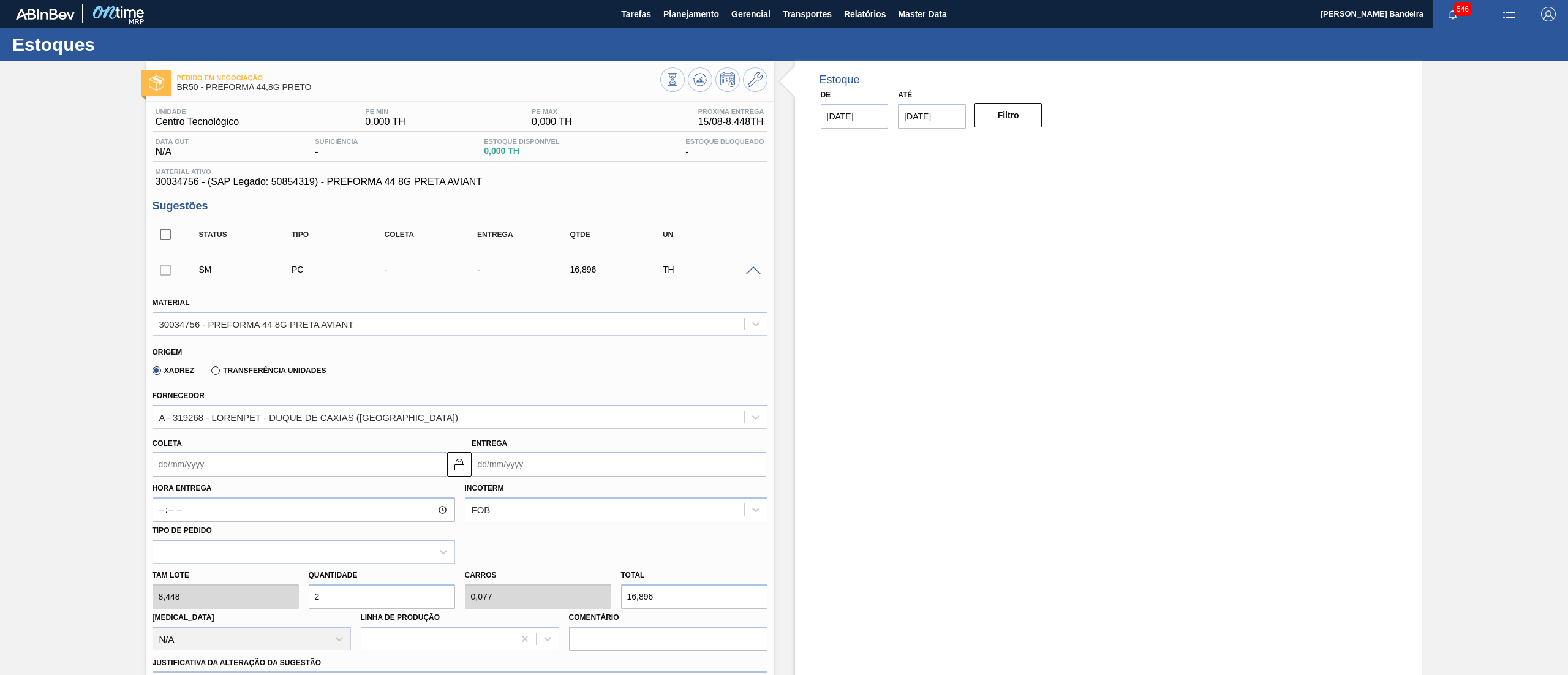
type input "1"
type input "219,648"
type input "26"
click at [335, 470] on input "Coleta" at bounding box center [300, 464] width 295 height 25
click at [264, 576] on div "15" at bounding box center [266, 574] width 17 height 17
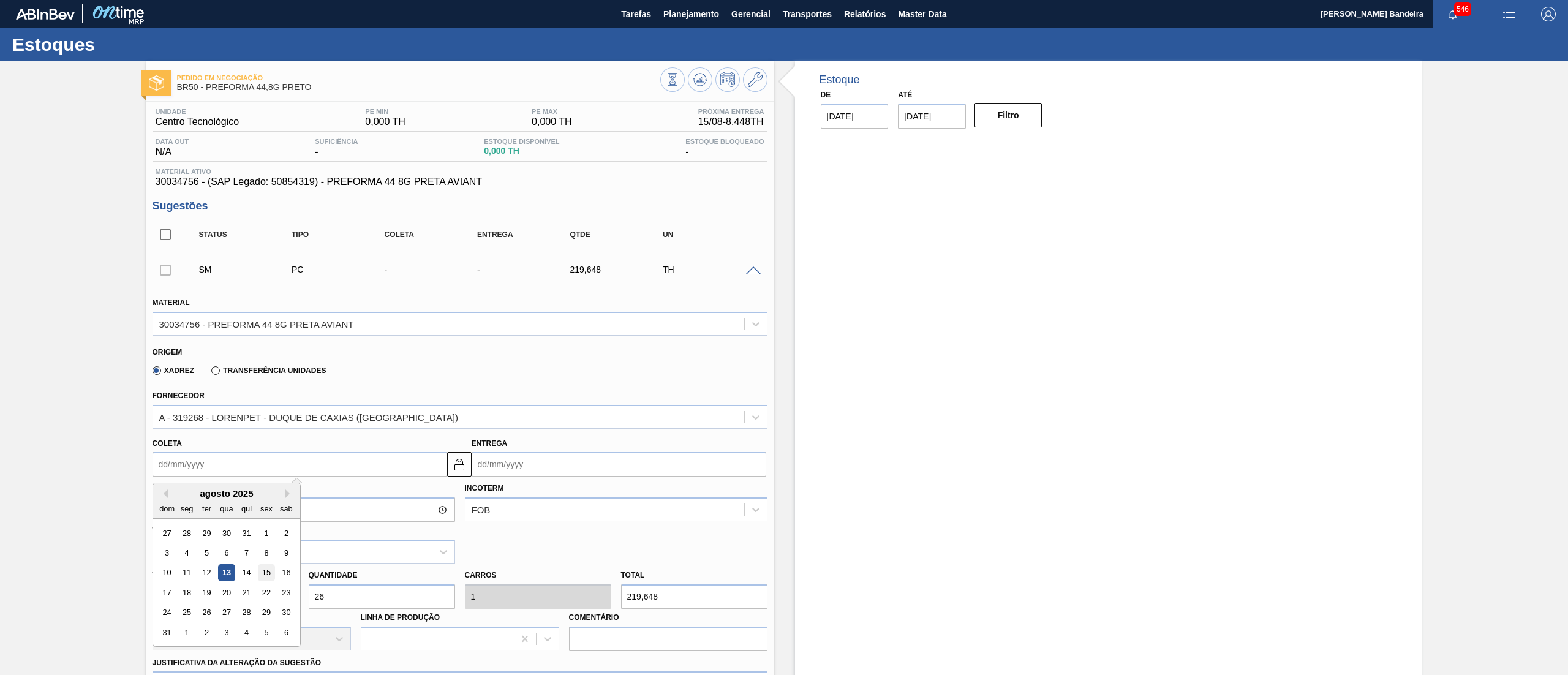
type input "15/08/2025"
type input "17/08/2025"
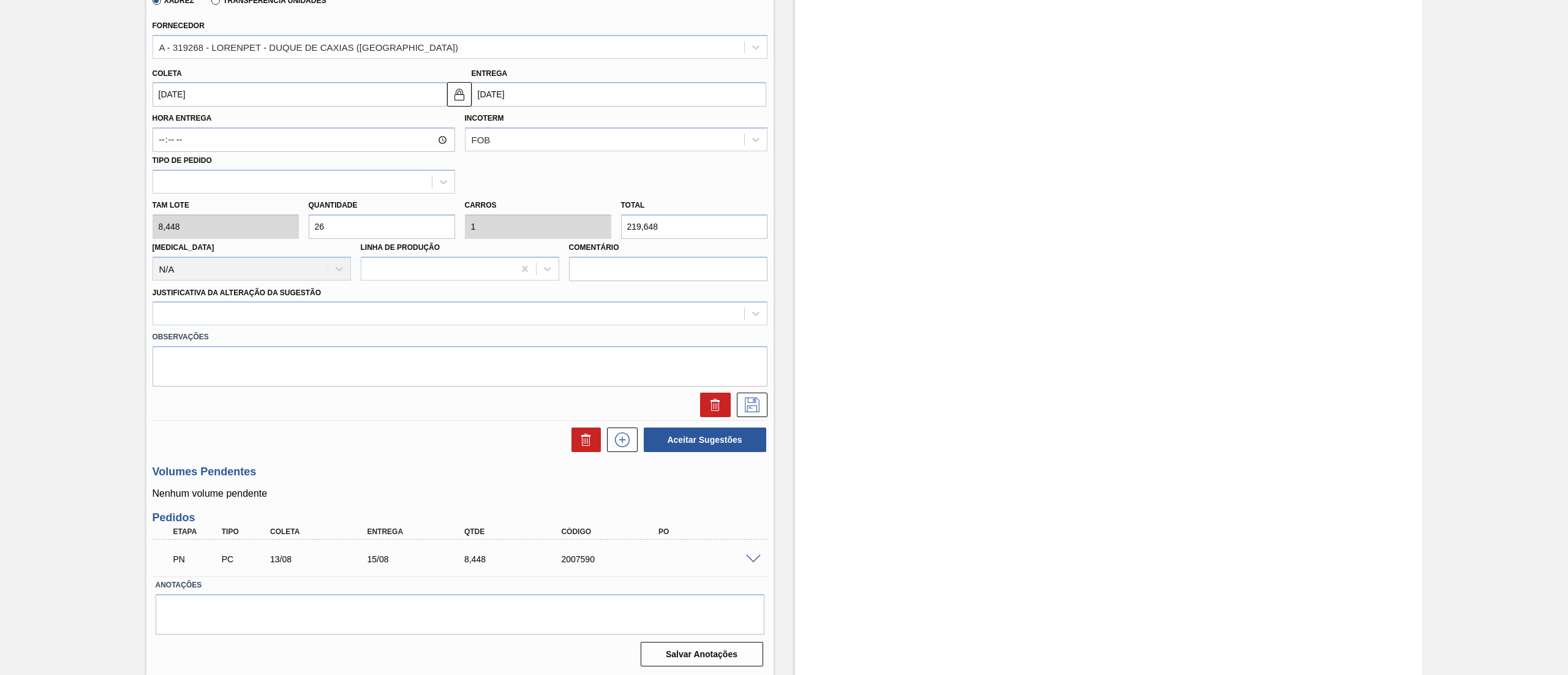
scroll to position [371, 0]
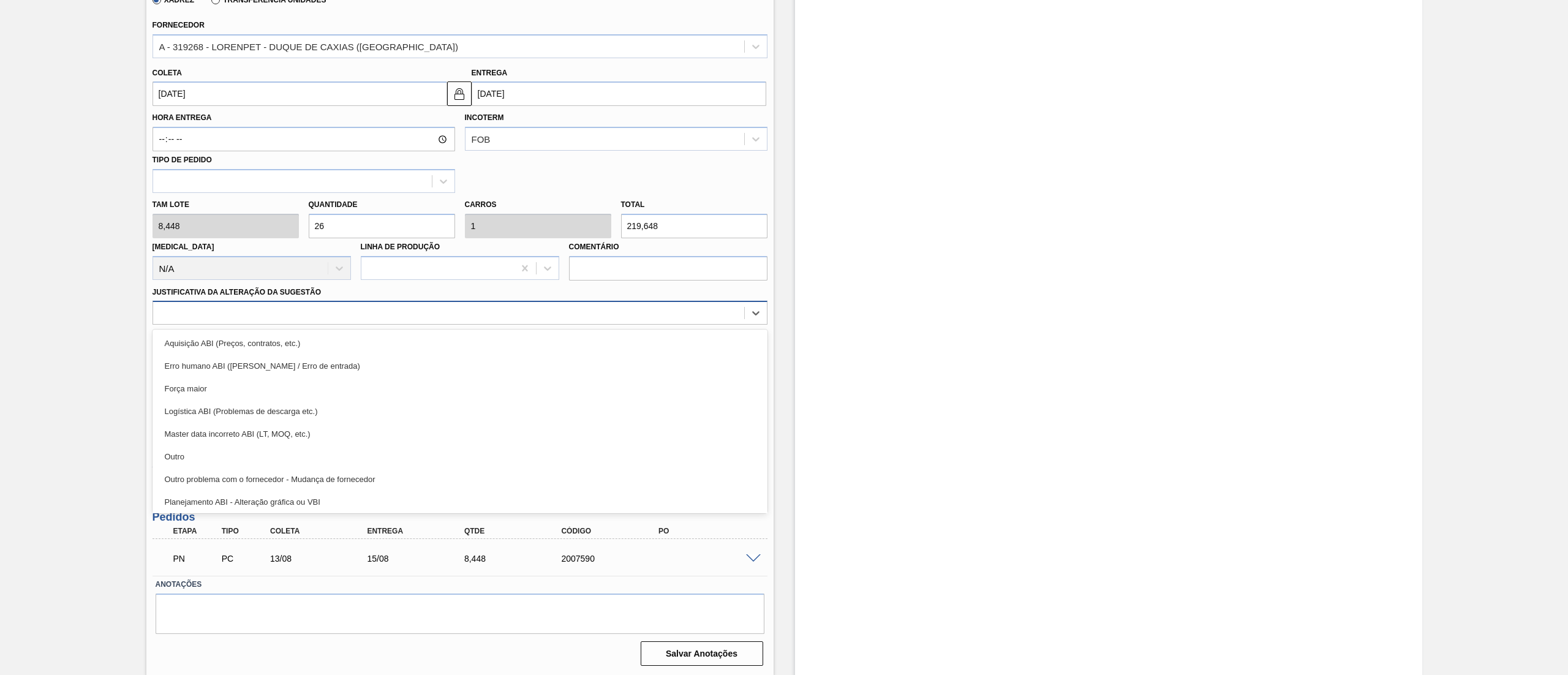
click at [286, 313] on div at bounding box center [448, 313] width 591 height 18
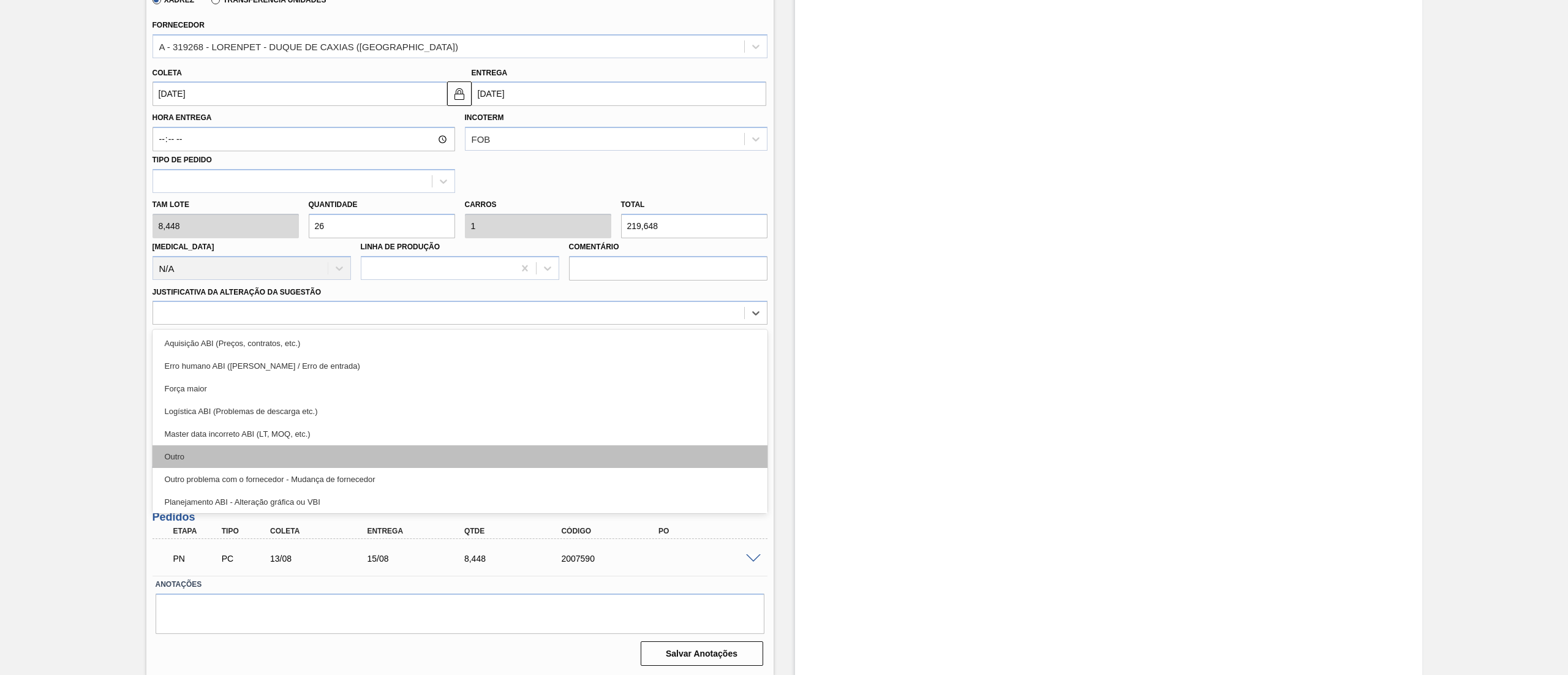
click at [247, 458] on div "Outro" at bounding box center [459, 456] width 615 height 23
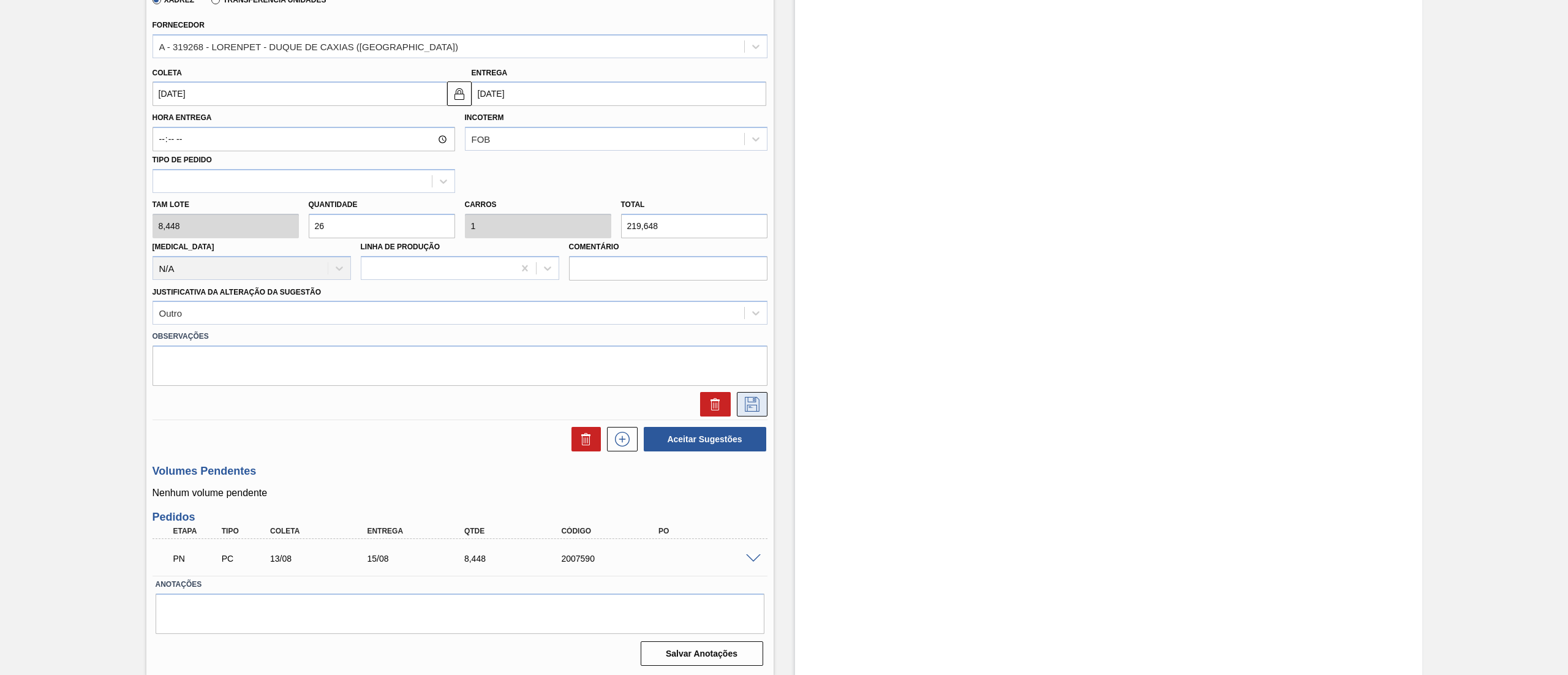
click at [753, 407] on icon at bounding box center [751, 405] width 19 height 15
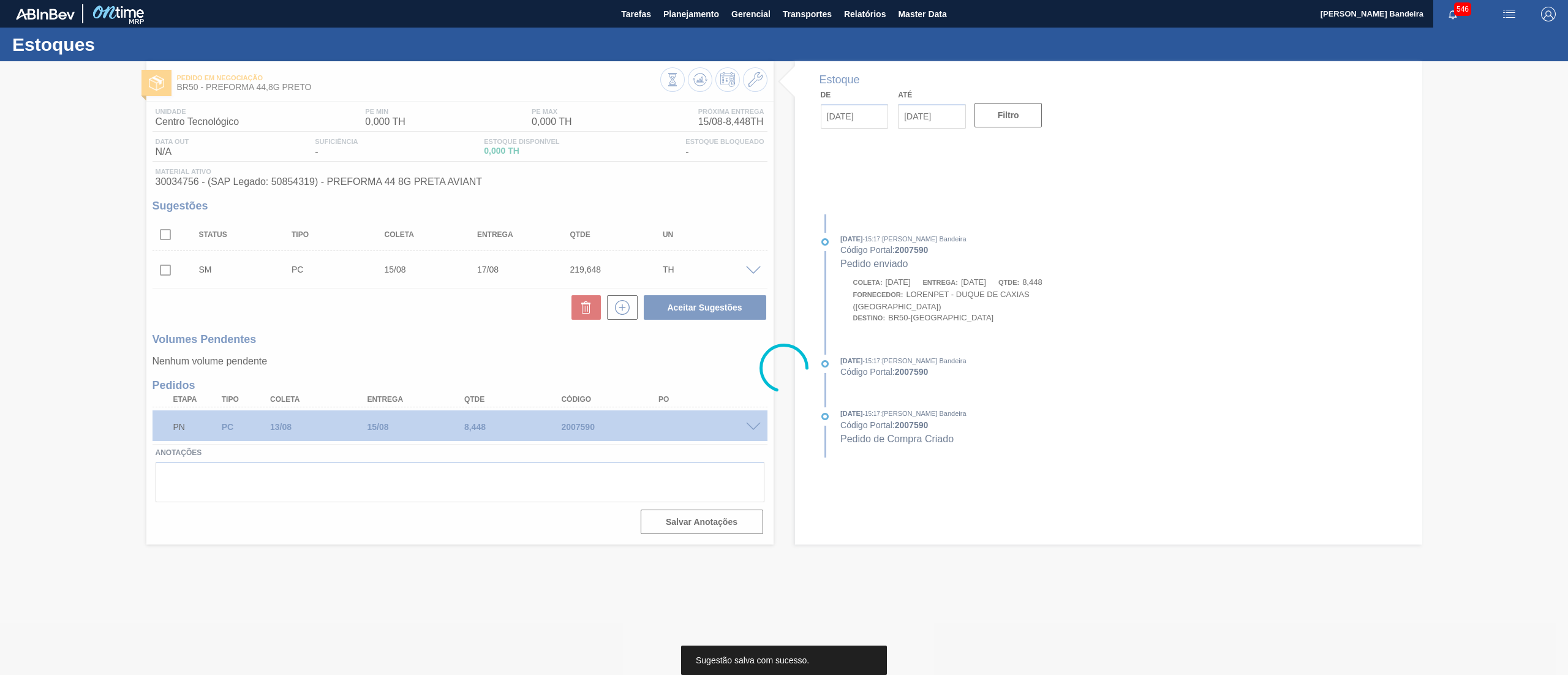
scroll to position [0, 0]
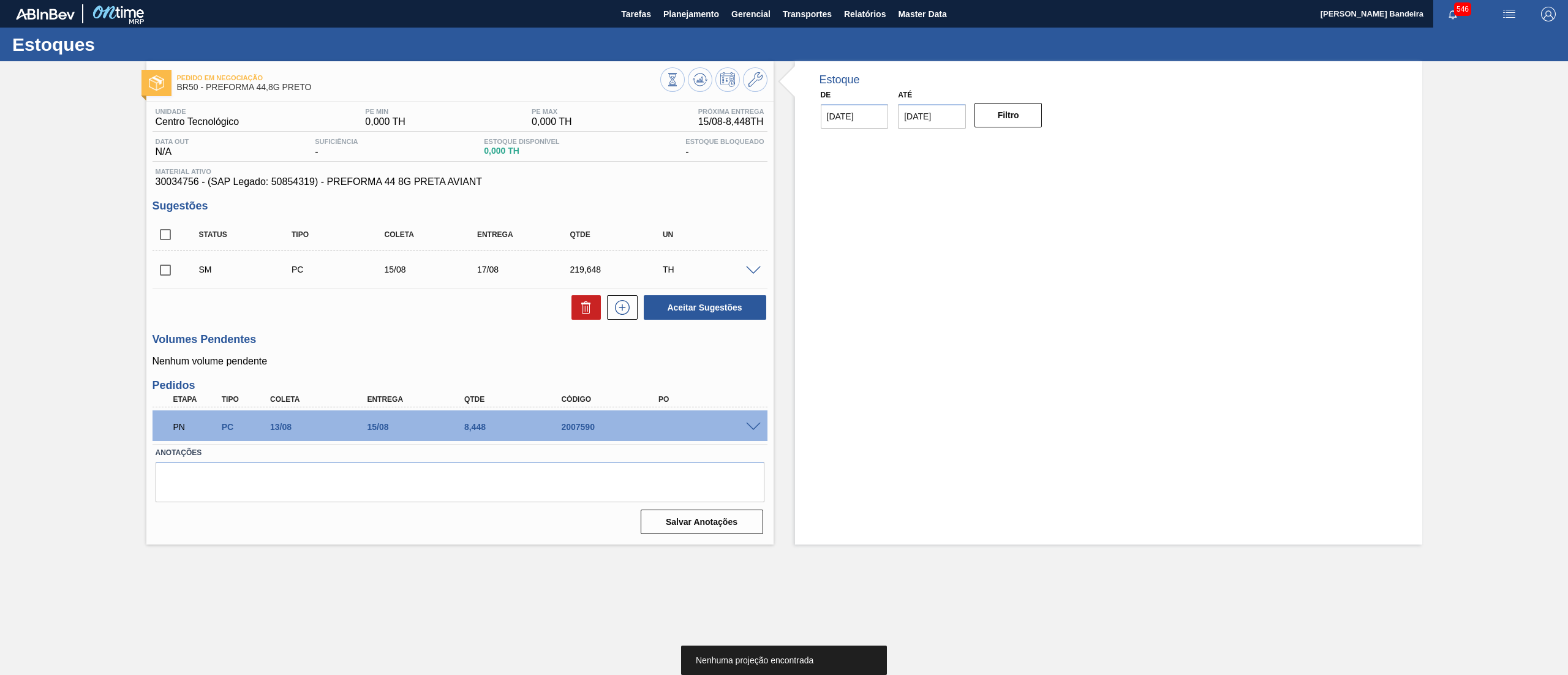
click at [159, 272] on input "checkbox" at bounding box center [165, 270] width 26 height 26
click at [701, 310] on button "Aceitar Sugestões" at bounding box center [704, 307] width 123 height 25
checkbox input "false"
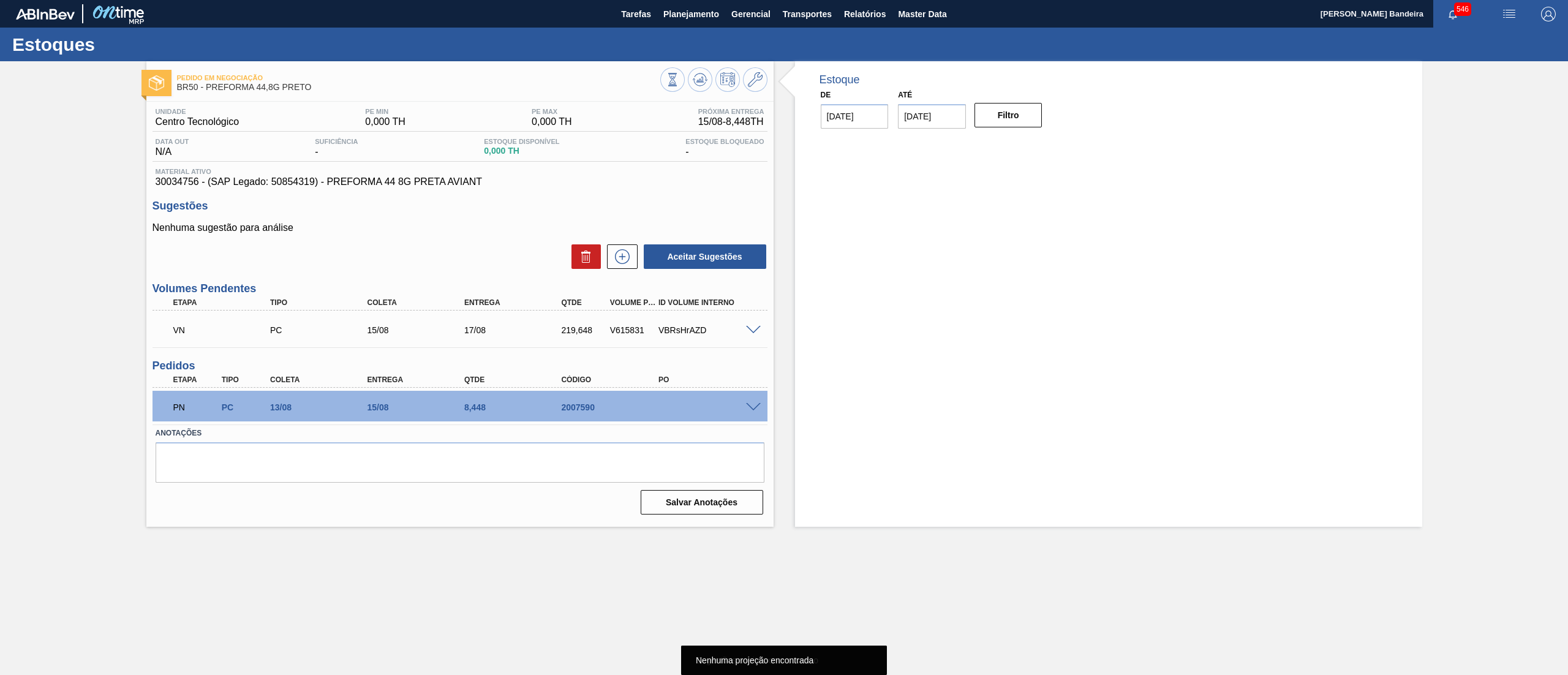
click at [753, 327] on span at bounding box center [753, 331] width 15 height 9
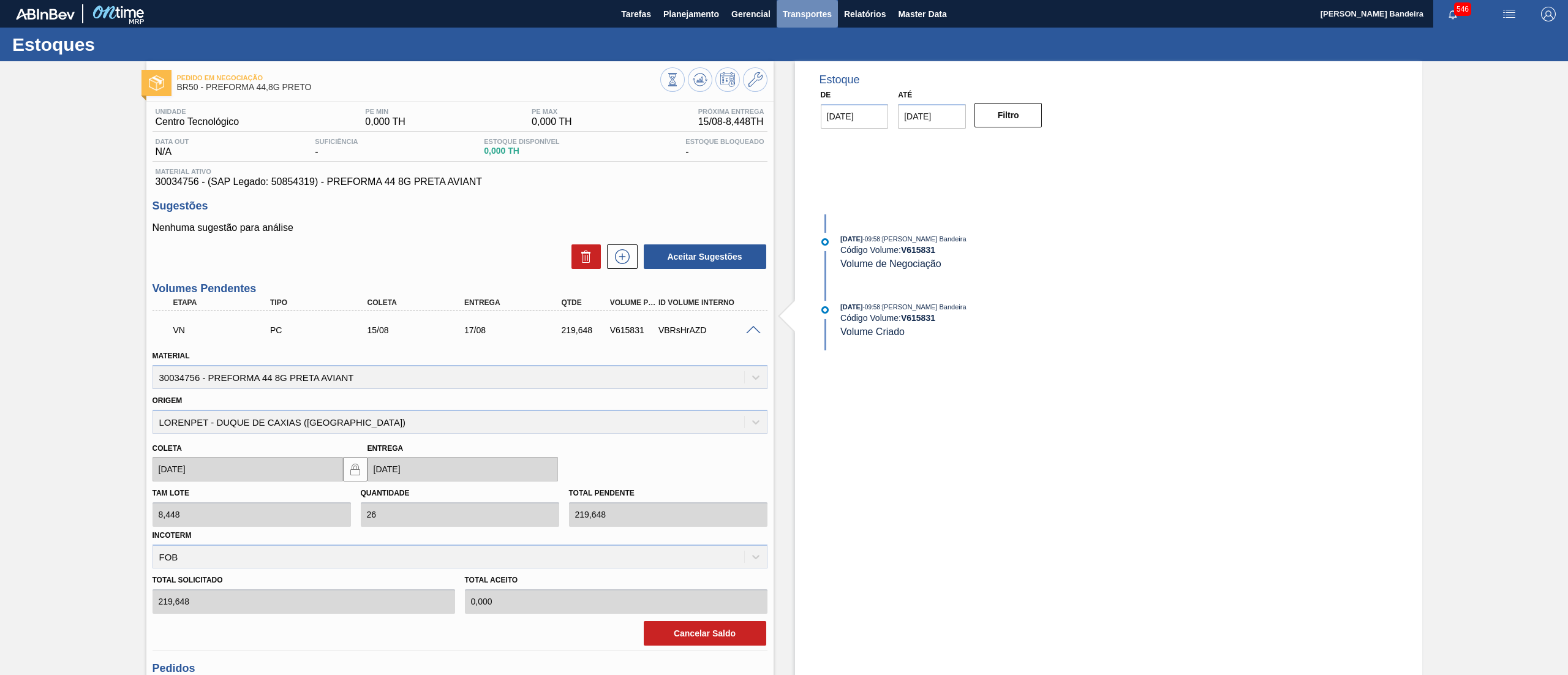
click at [796, 12] on span "Transportes" at bounding box center [807, 14] width 49 height 15
click at [789, 53] on li "Otimização de Carga" at bounding box center [807, 61] width 100 height 19
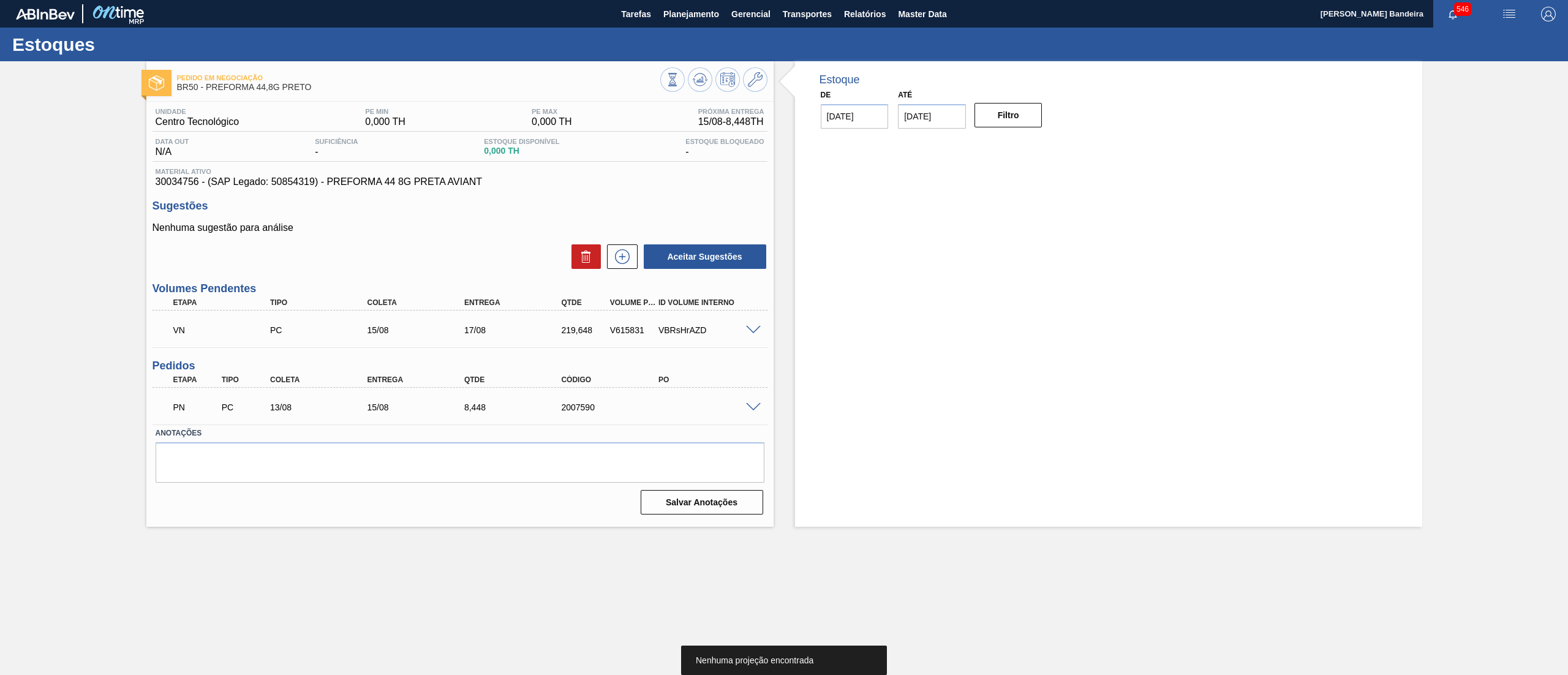
click at [755, 328] on span at bounding box center [753, 331] width 15 height 9
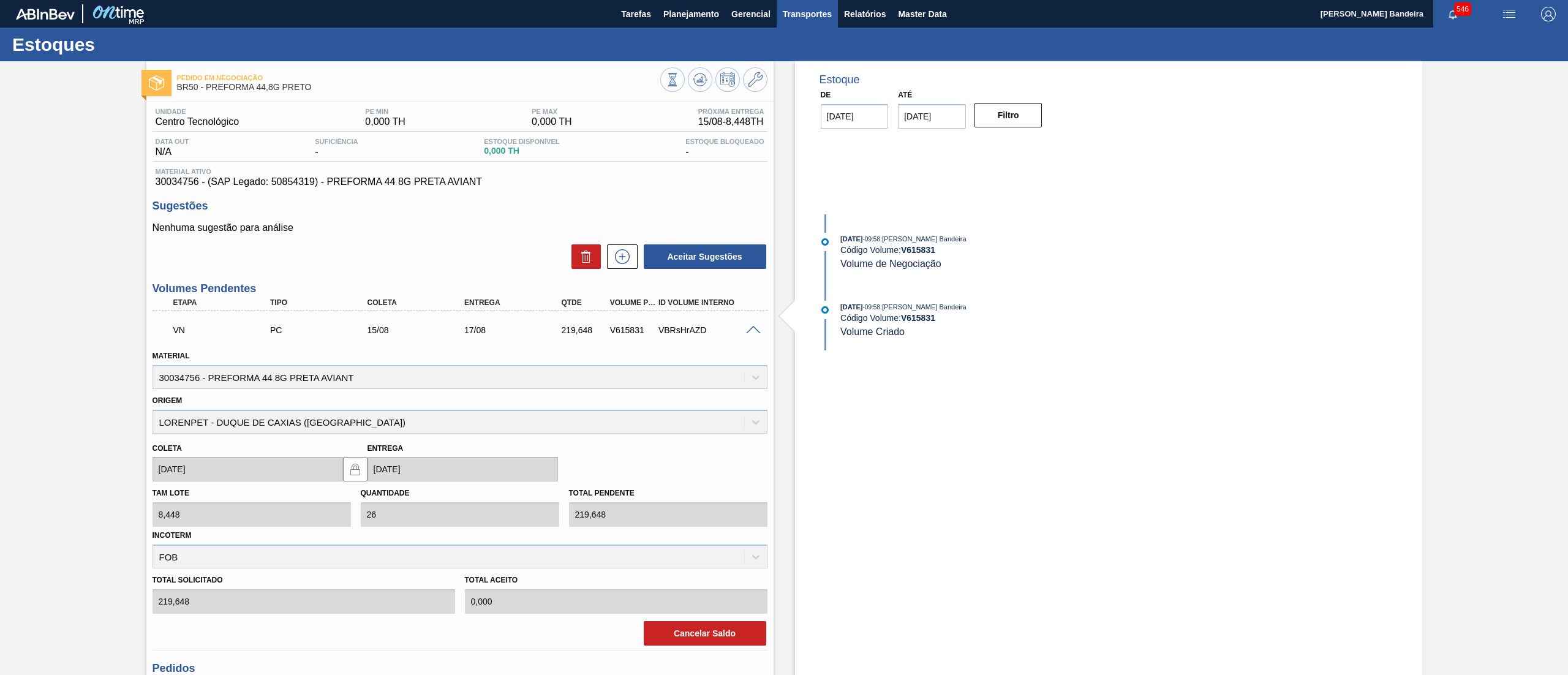
click at [812, 8] on span "Transportes" at bounding box center [807, 14] width 49 height 15
click at [700, 43] on div at bounding box center [784, 338] width 1568 height 675
click at [760, 77] on icon at bounding box center [755, 79] width 15 height 15
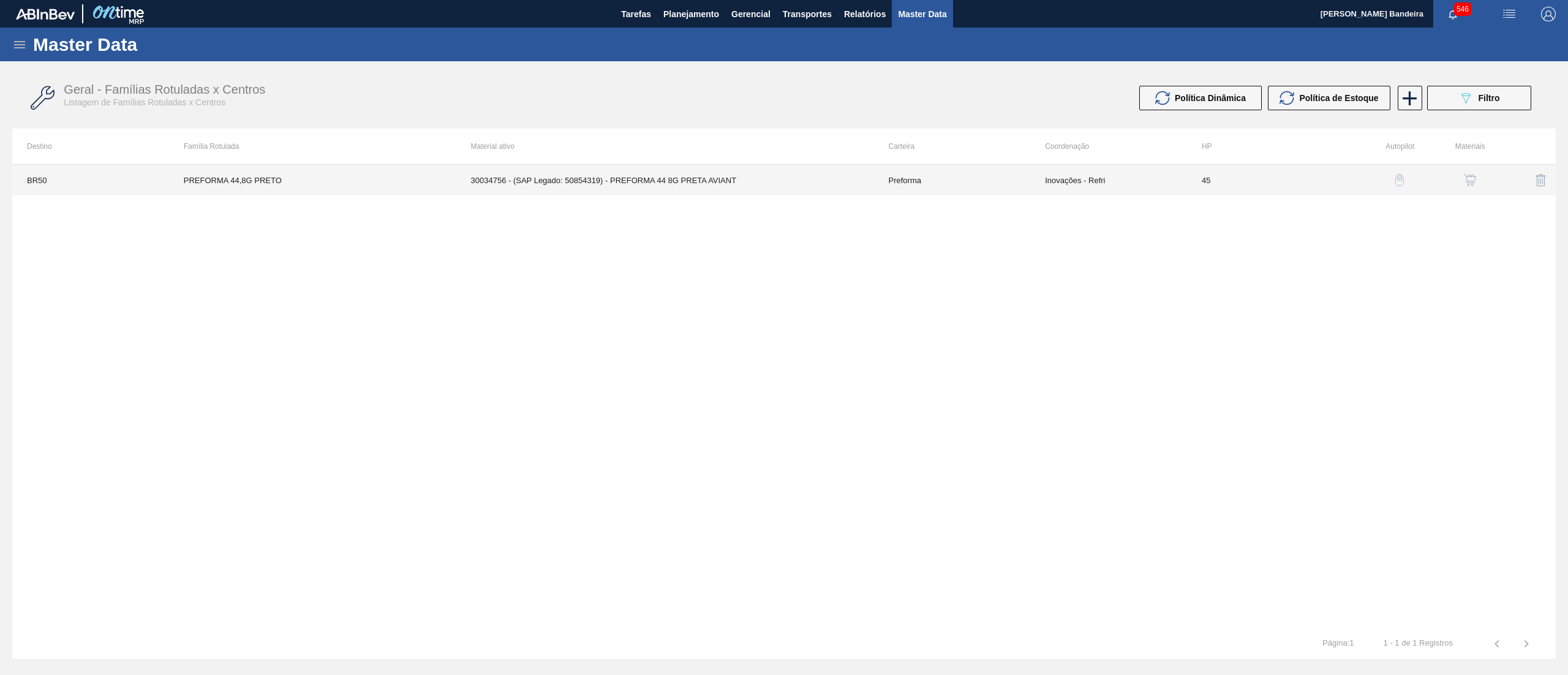
click at [941, 176] on td "Preforma" at bounding box center [952, 180] width 157 height 30
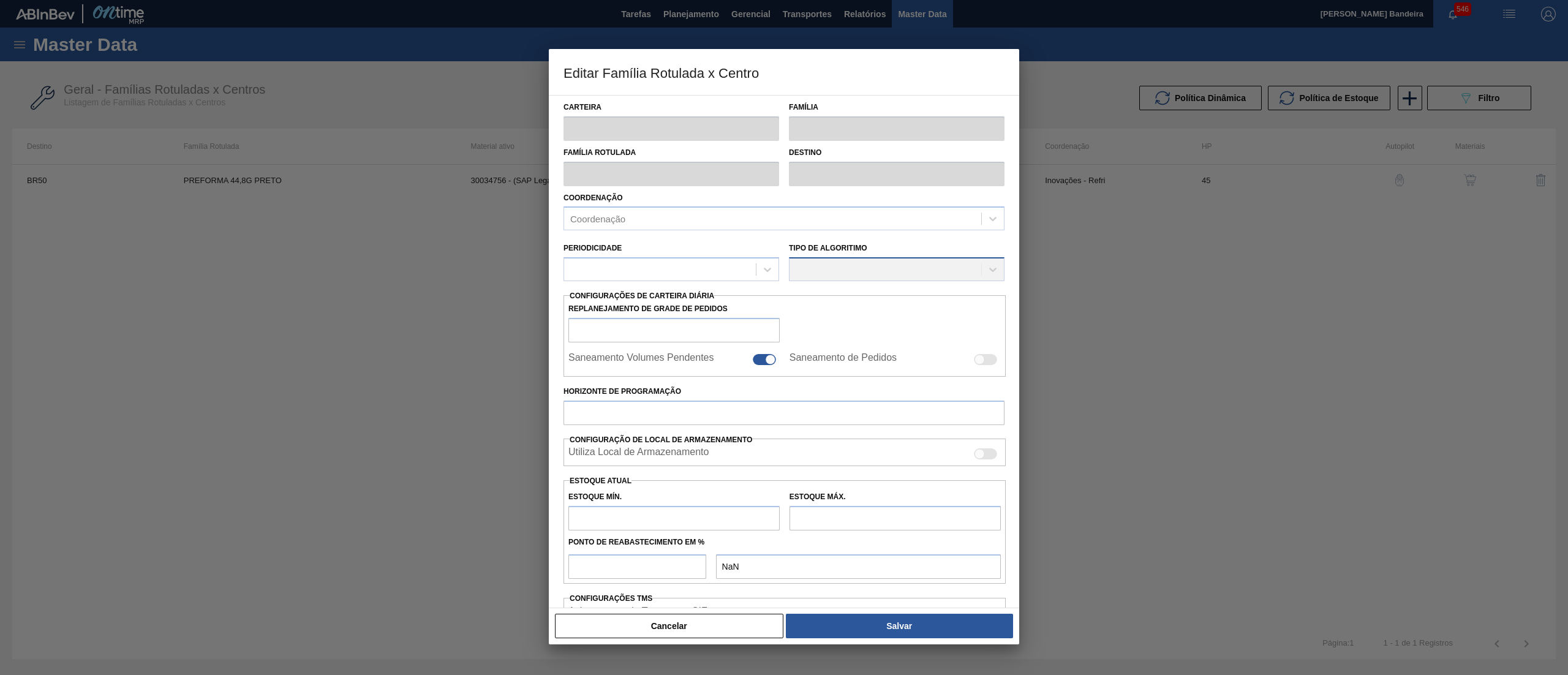
type input "Preforma"
type input "PREFORMA 44,8G PRETO"
type input "BR50 - Centro Tecnológico"
type input "0"
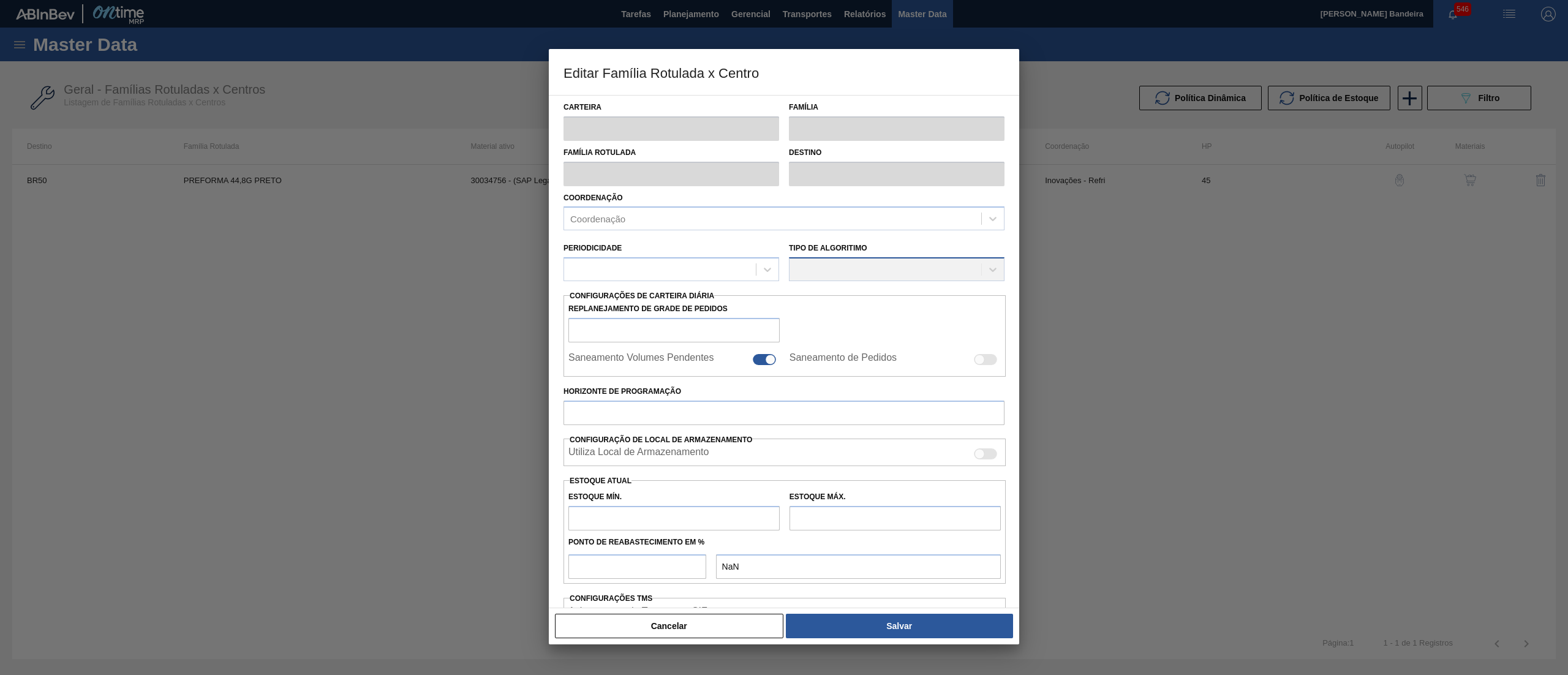
type input "45"
type input "0"
type input "100"
type input "0,000"
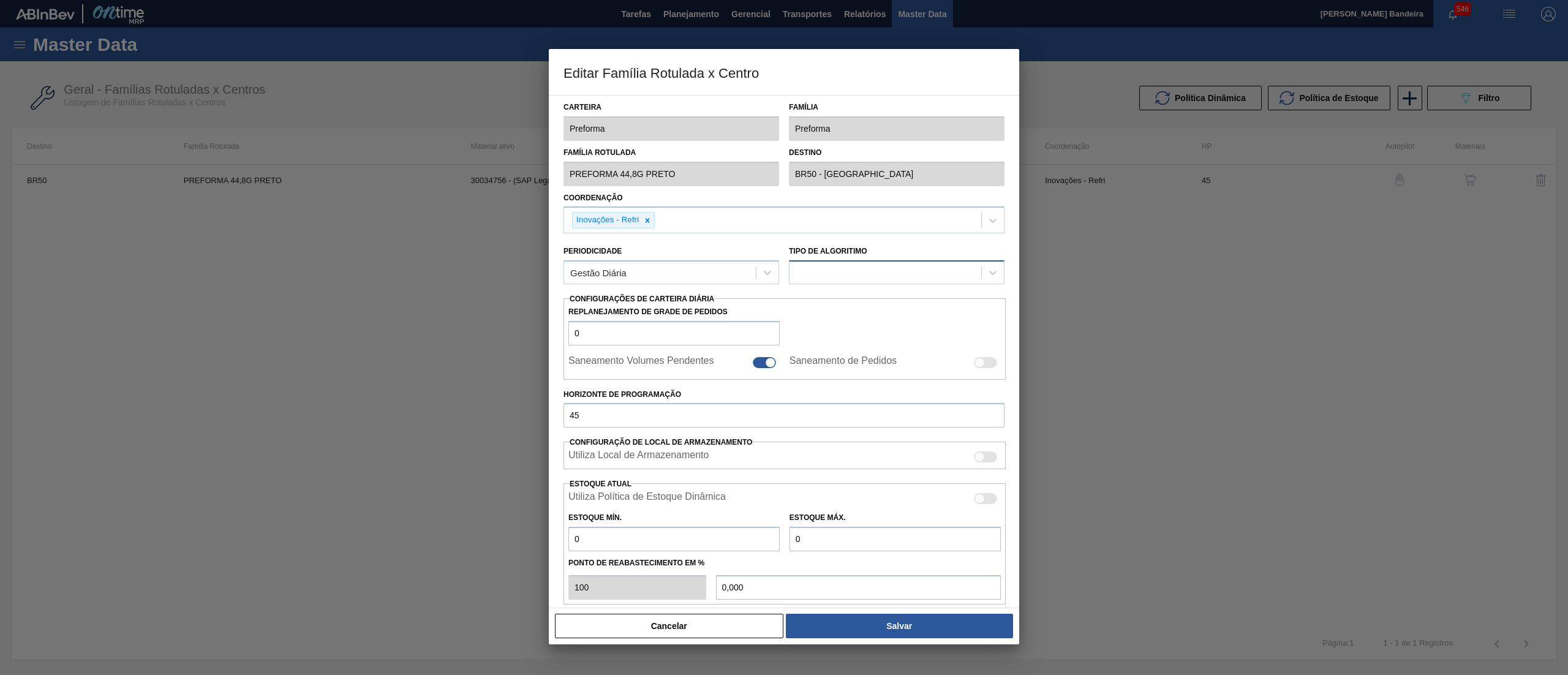
click at [835, 271] on div at bounding box center [886, 272] width 192 height 18
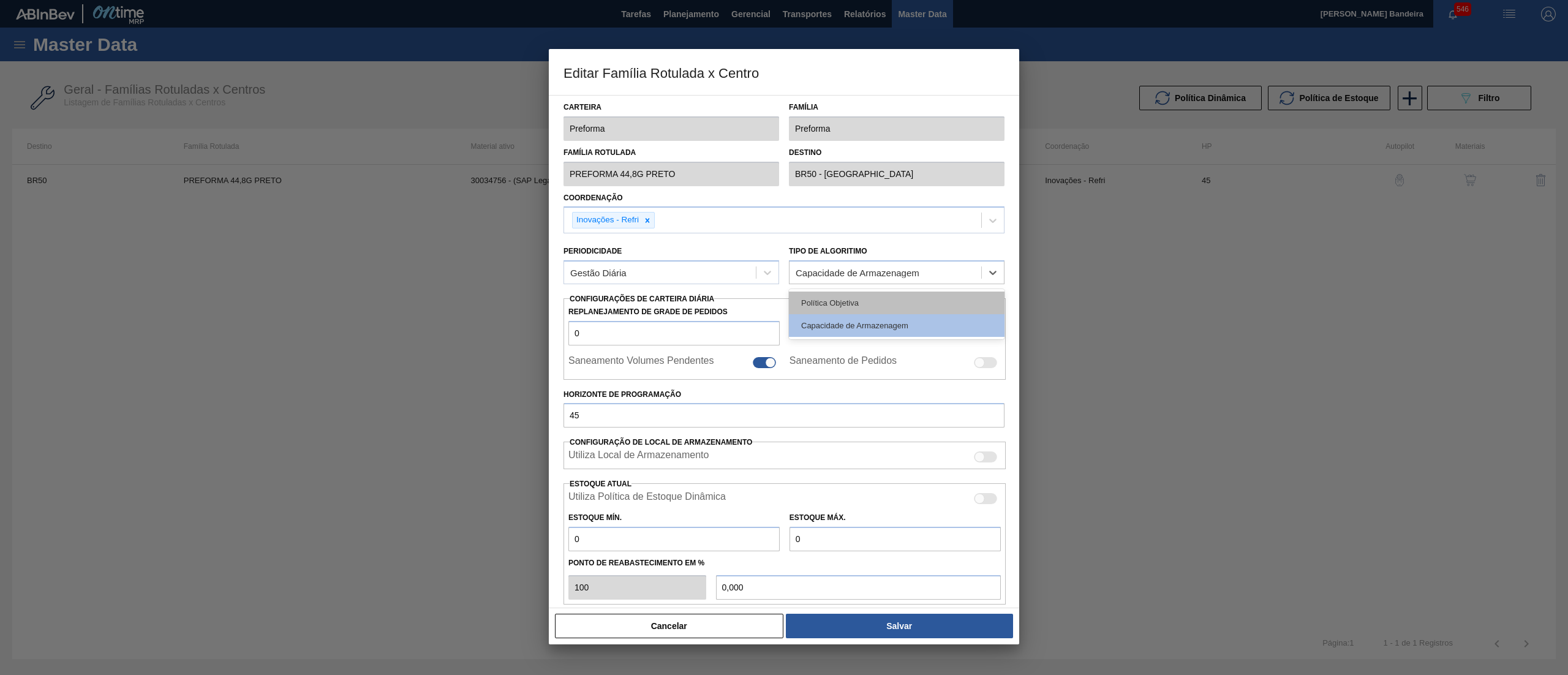
click at [835, 303] on div "Política Objetiva" at bounding box center [897, 302] width 216 height 23
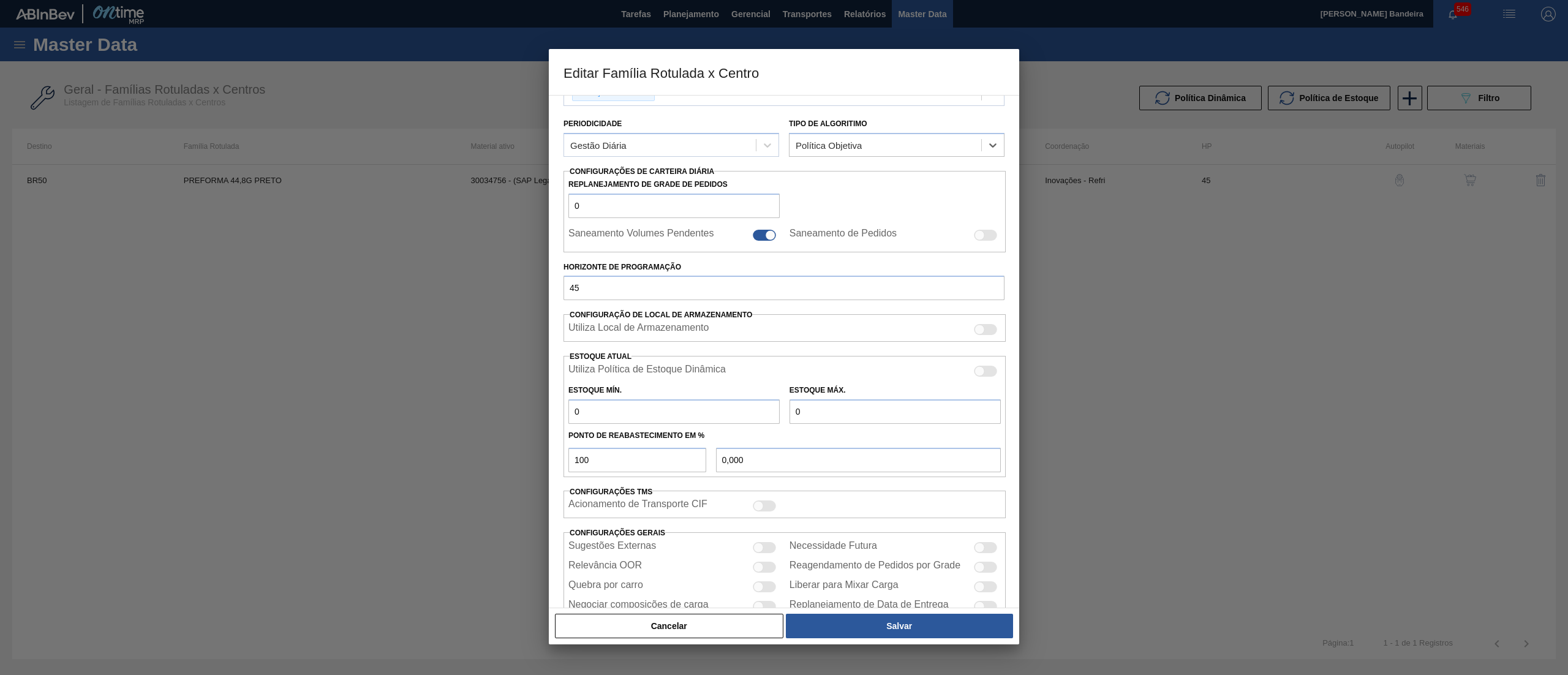
scroll to position [167, 0]
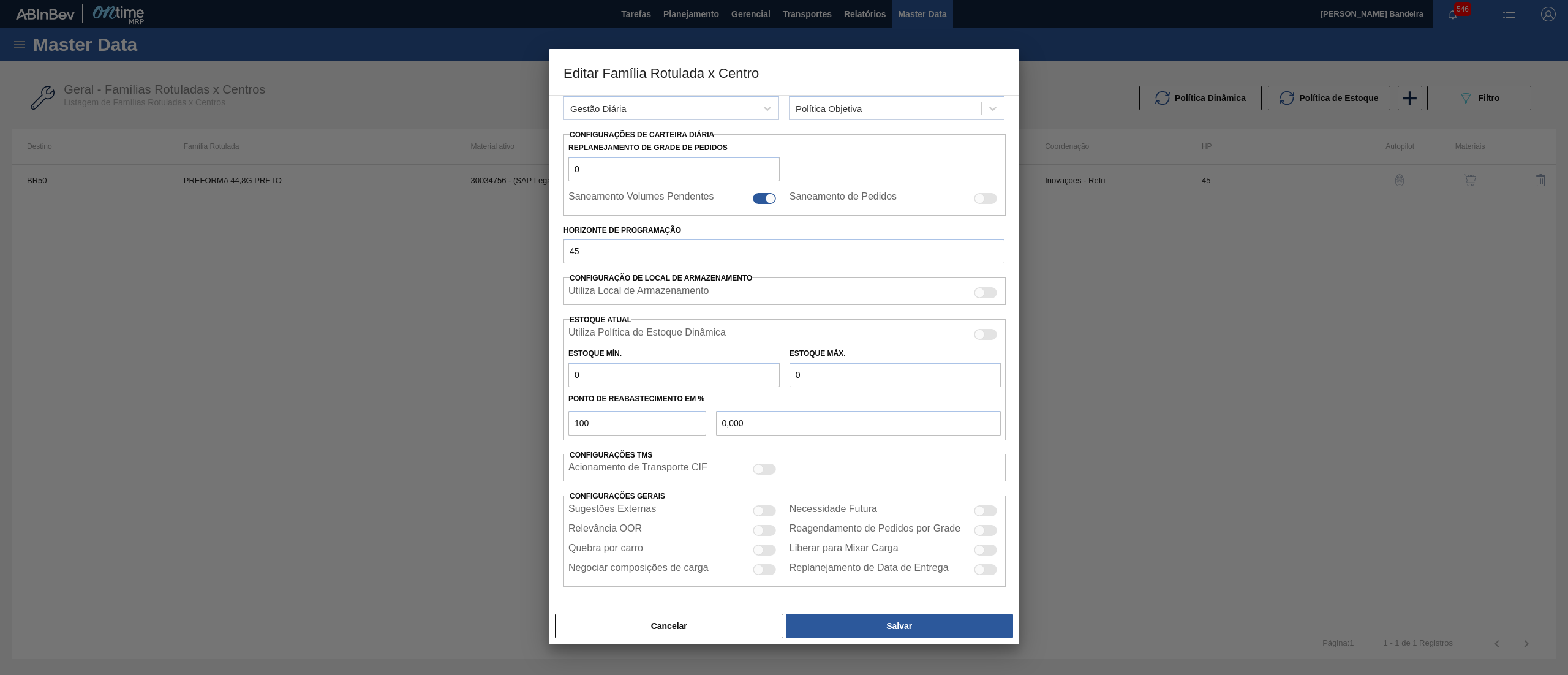
drag, startPoint x: 561, startPoint y: 369, endPoint x: 501, endPoint y: 367, distance: 60.0
click at [501, 367] on div "Editar Família Rotulada x Centro Carteira Preforma Família Preforma Família Rot…" at bounding box center [784, 338] width 1568 height 675
type input "7"
type input "7,000"
type input "7"
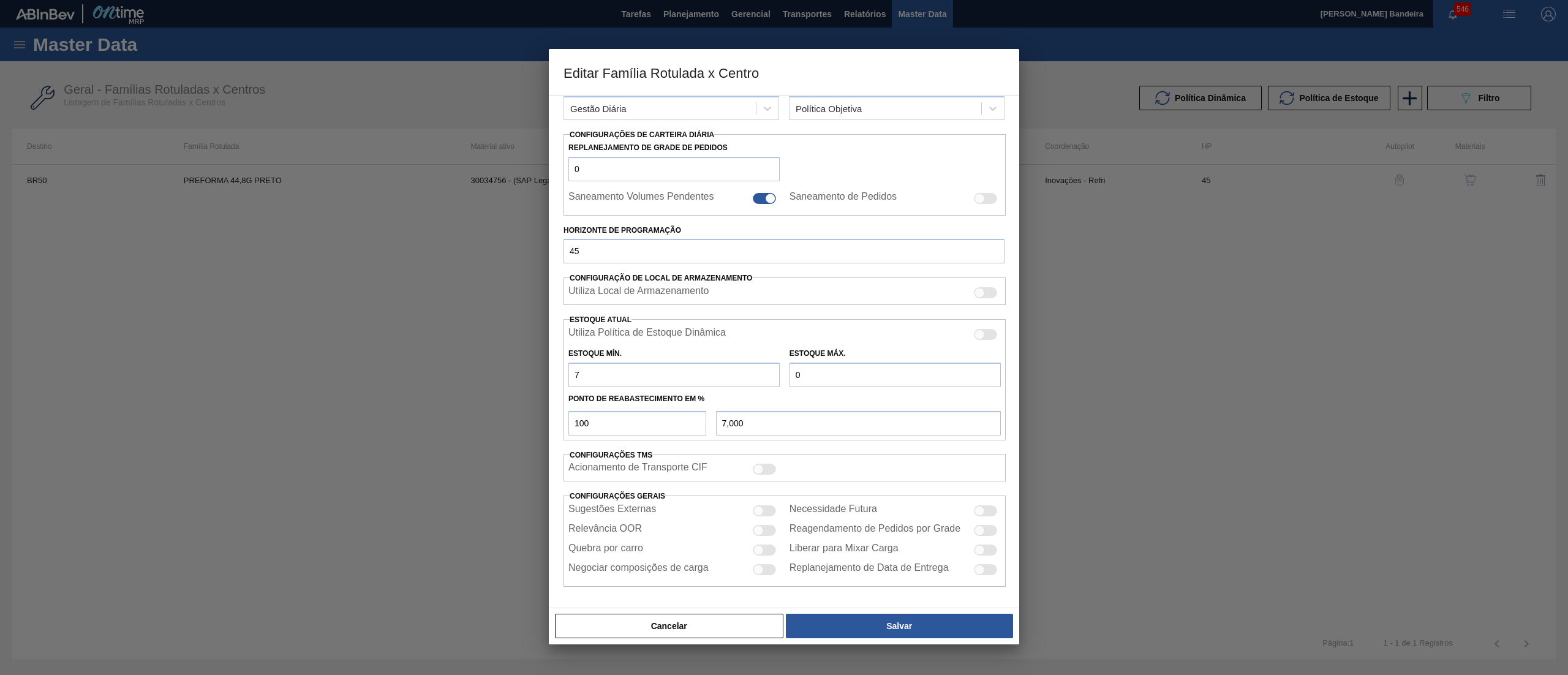
click at [843, 381] on input "0" at bounding box center [895, 374] width 211 height 25
type input "5"
type input "5,000"
type input "50"
type input "50,000"
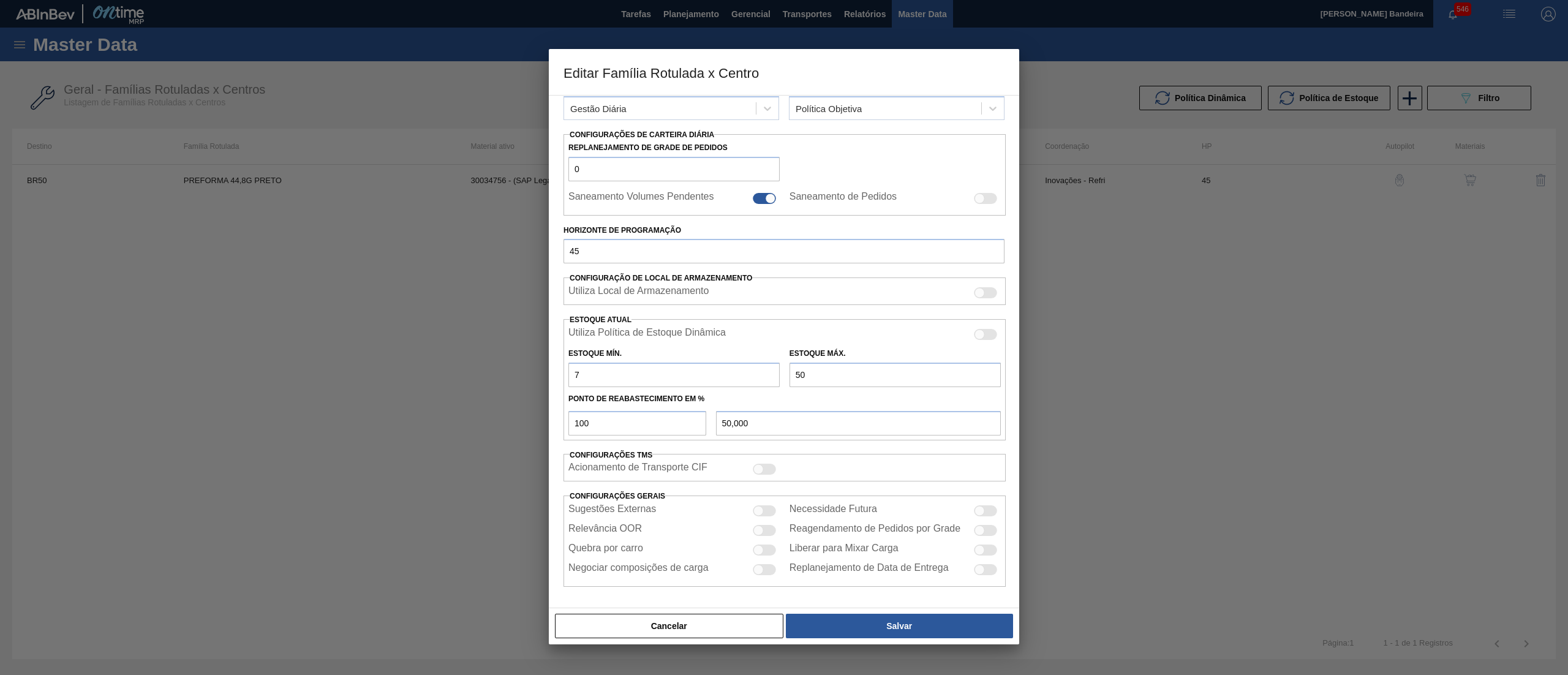
type input "5"
type input "5,000"
type input "7,000"
type input "8"
type input "8,000"
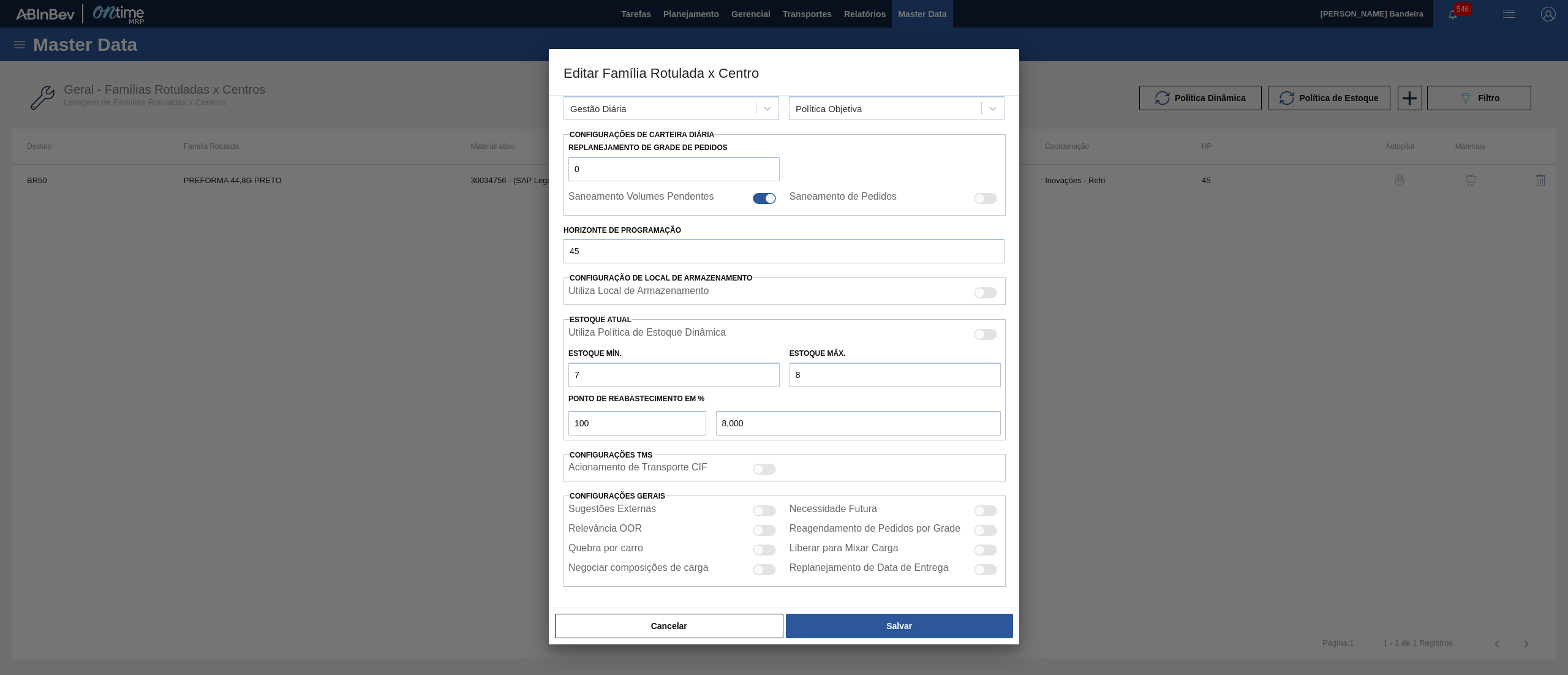
type input "80"
type input "80,000"
type input "800"
type input "800,000"
type input "800"
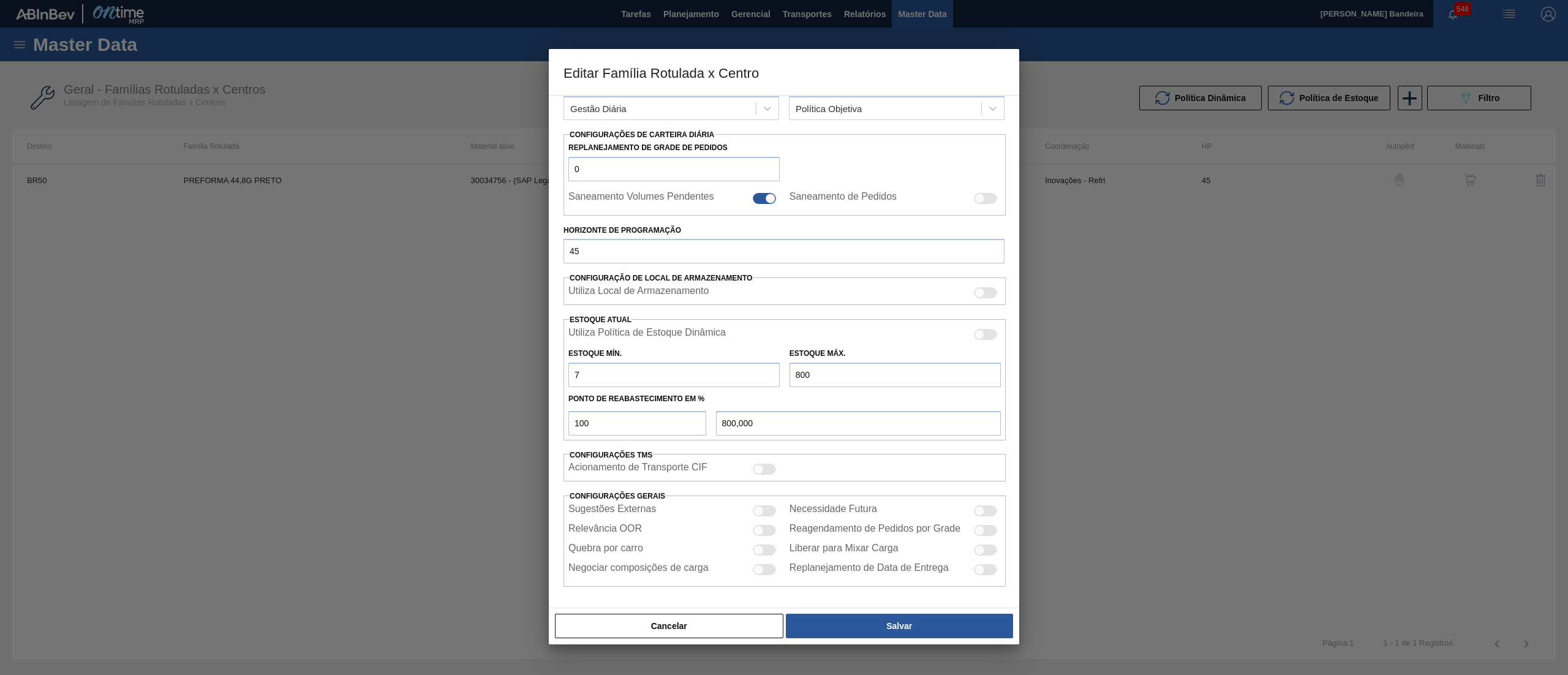
click at [763, 549] on div at bounding box center [764, 551] width 23 height 11
checkbox input "true"
click at [986, 506] on div at bounding box center [985, 511] width 23 height 11
checkbox input "true"
click at [984, 564] on div at bounding box center [985, 570] width 23 height 11
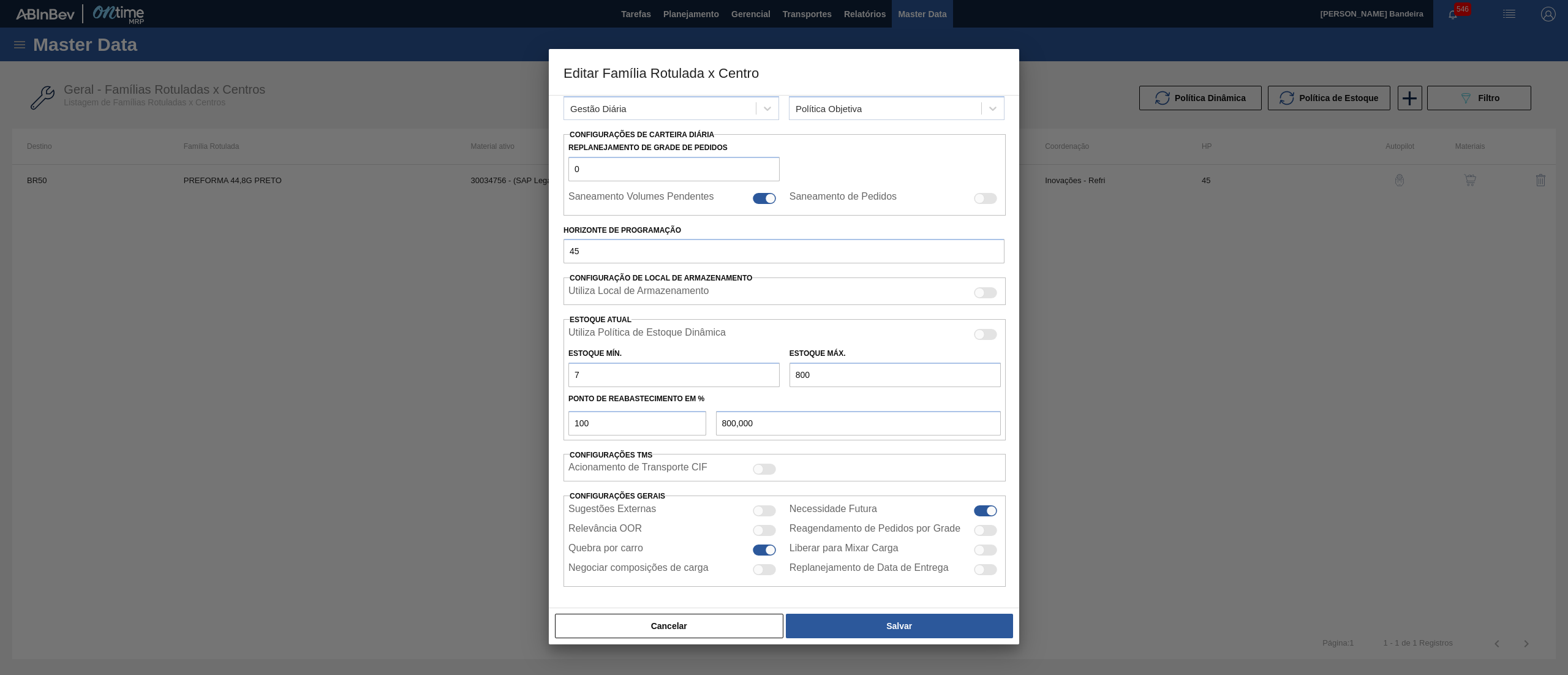
checkbox input "true"
click at [878, 630] on button "Salvar" at bounding box center [900, 626] width 228 height 25
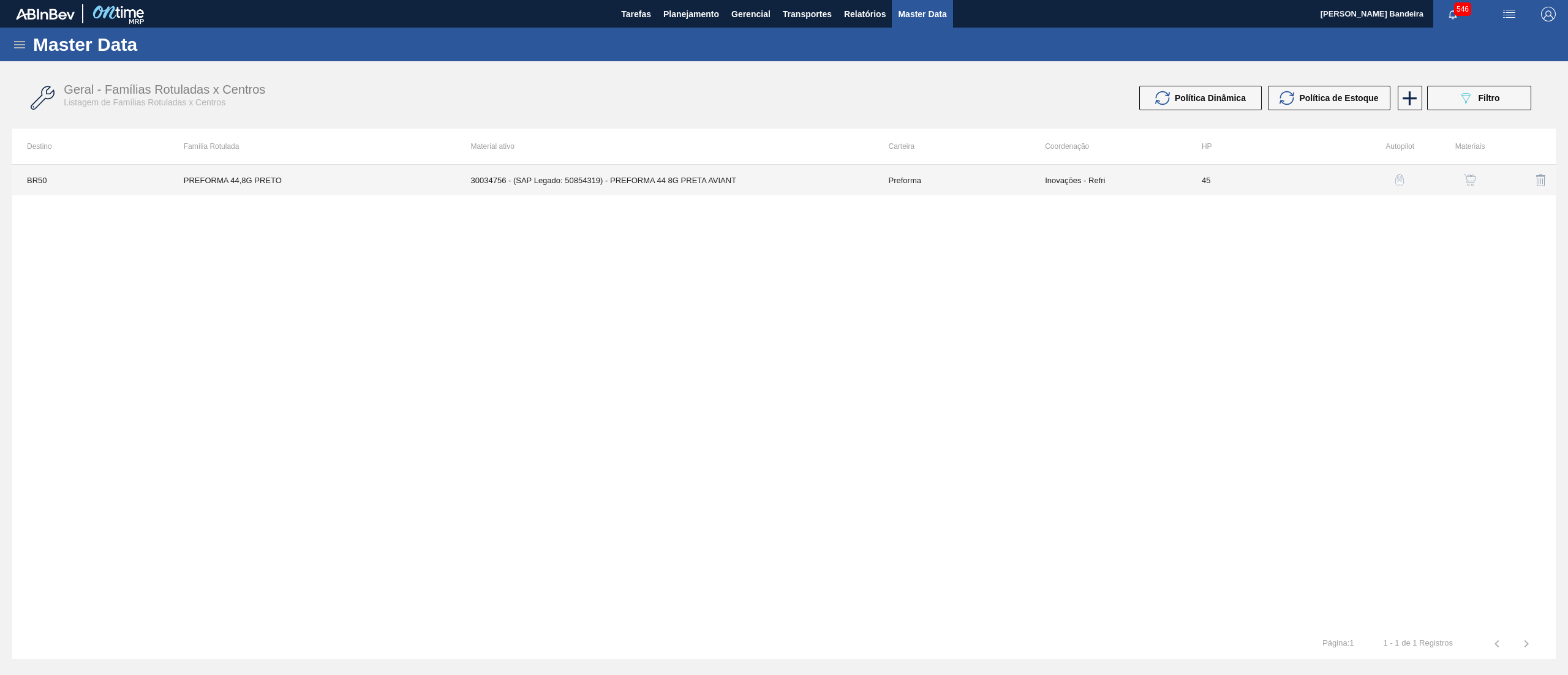
click at [608, 172] on td "30034756 - (SAP Legado: 50854319) - PREFORMA 44 8G PRETA AVIANT" at bounding box center [665, 180] width 418 height 30
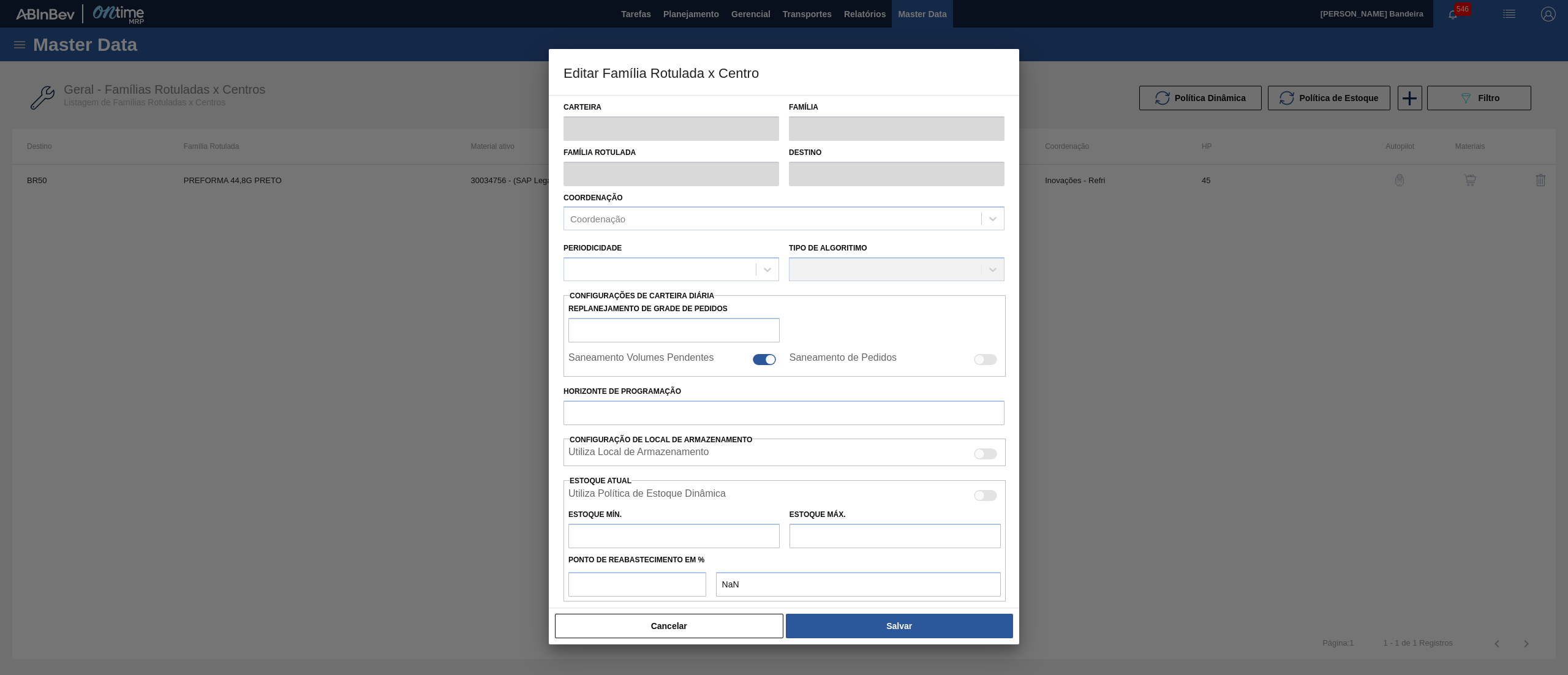
type input "Preforma"
type input "PREFORMA 44,8G PRETO"
type input "BR50 - Centro Tecnológico"
type input "0"
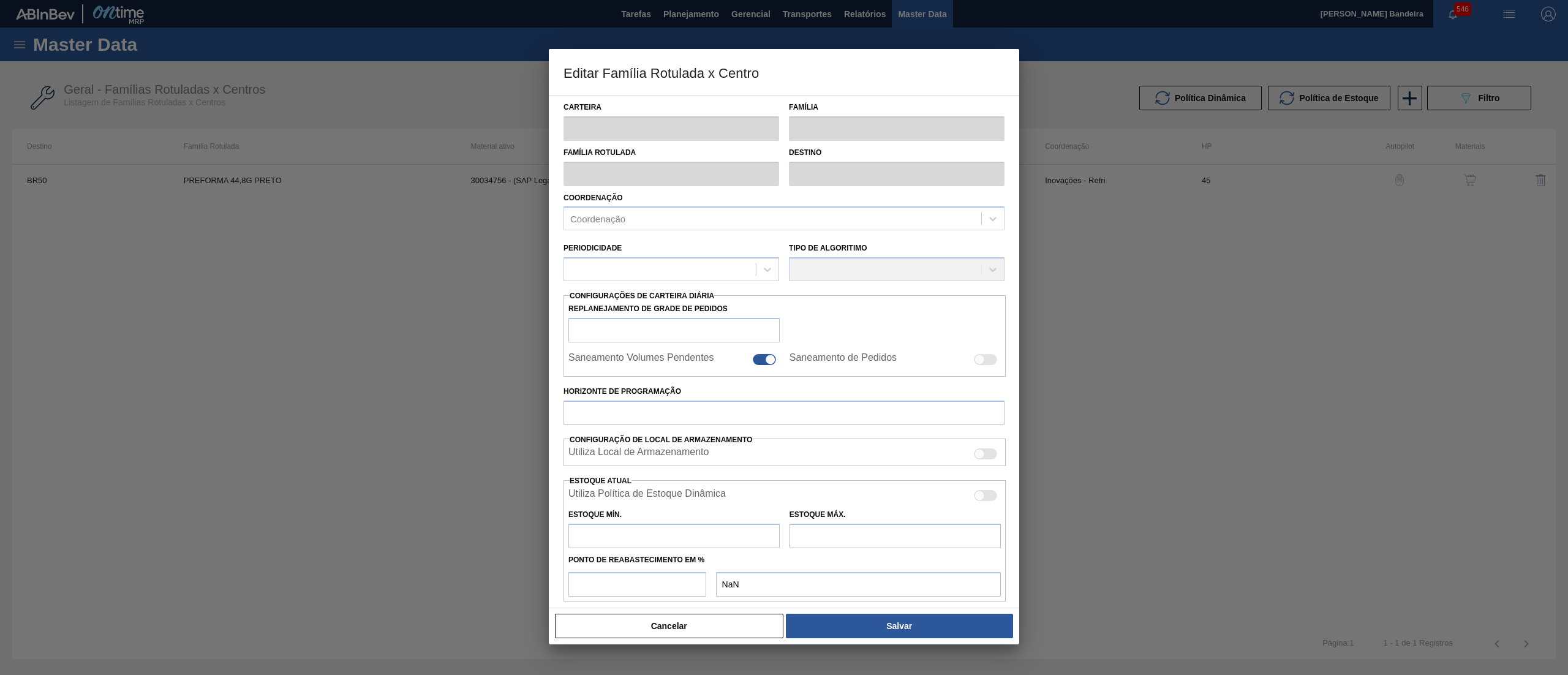
type input "45"
type input "7"
type input "800"
type input "100"
type input "800,000"
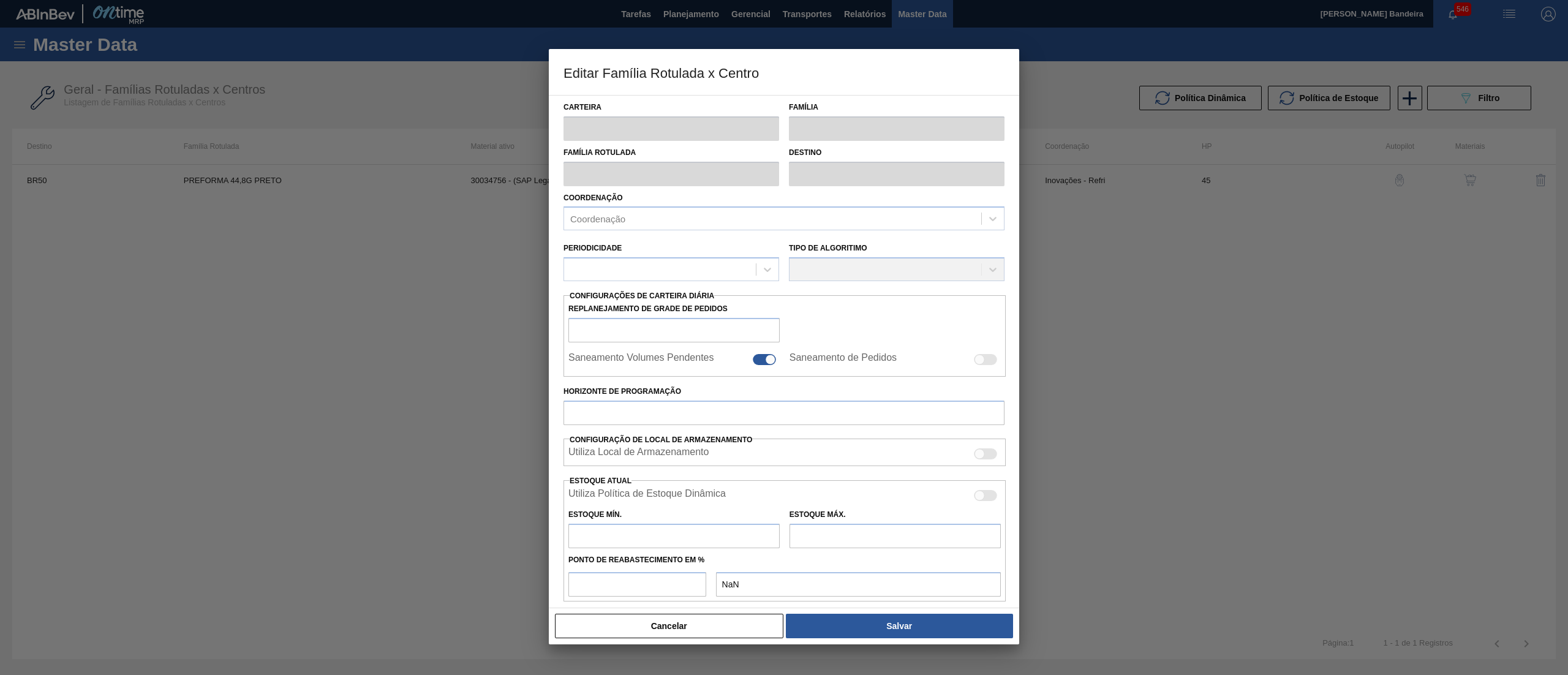
checkbox input "true"
click at [765, 362] on div at bounding box center [770, 361] width 10 height 10
checkbox input "false"
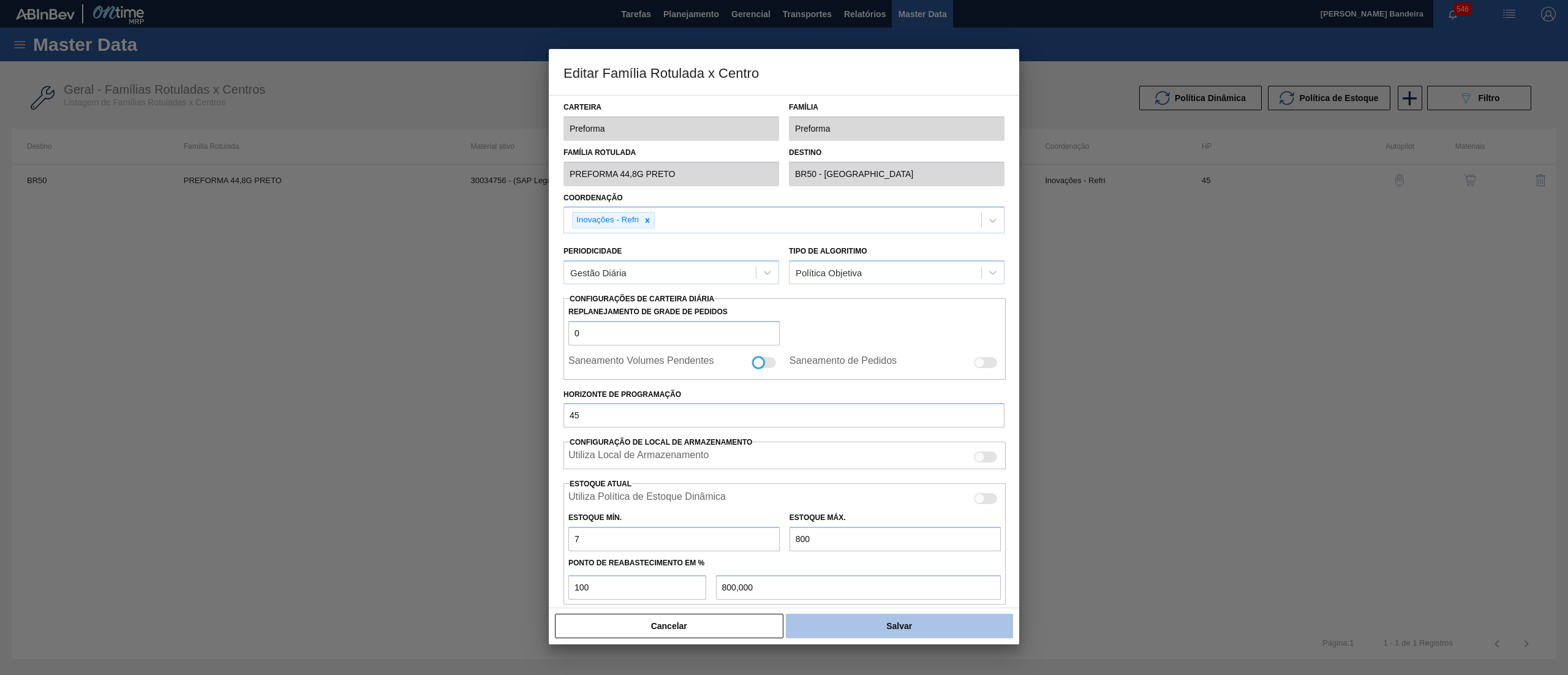
click at [904, 636] on button "Salvar" at bounding box center [900, 626] width 228 height 25
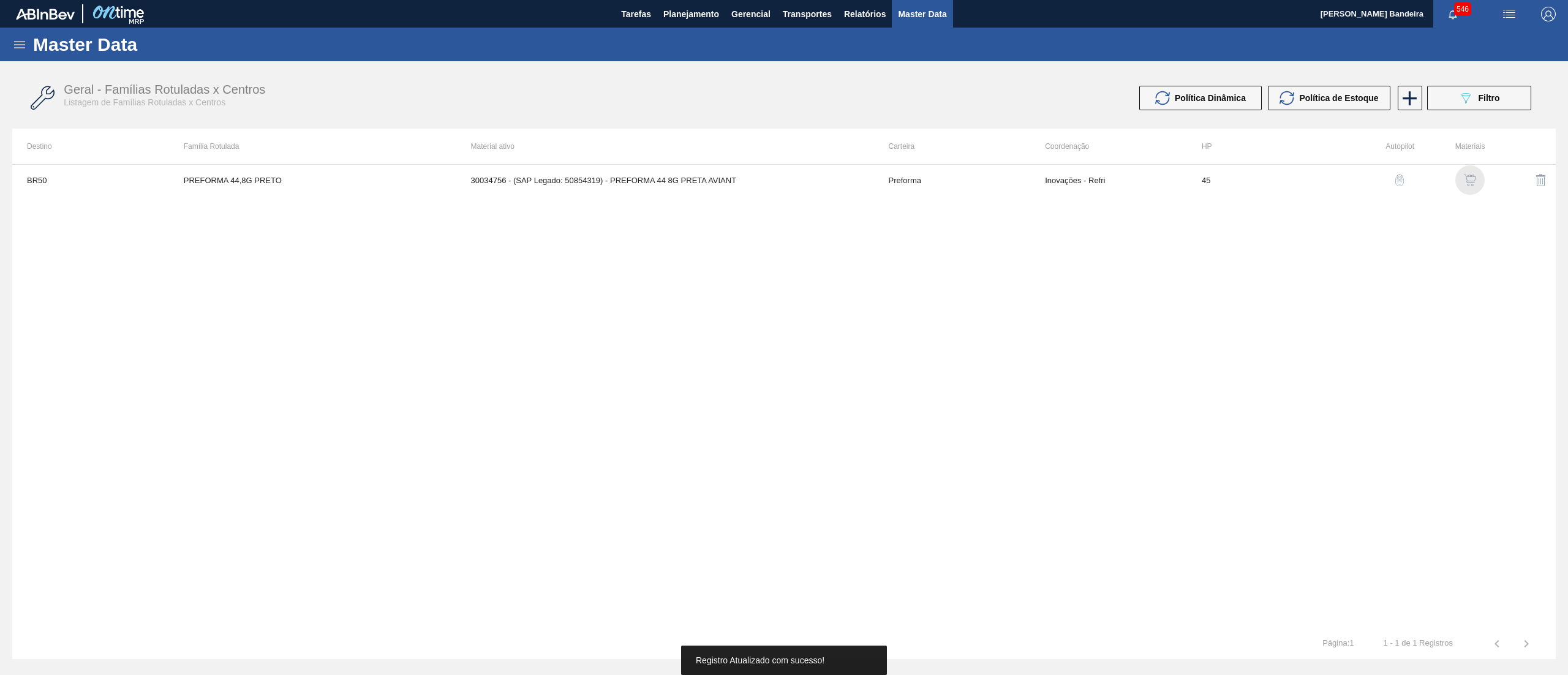
click at [1474, 182] on img "button" at bounding box center [1469, 180] width 12 height 12
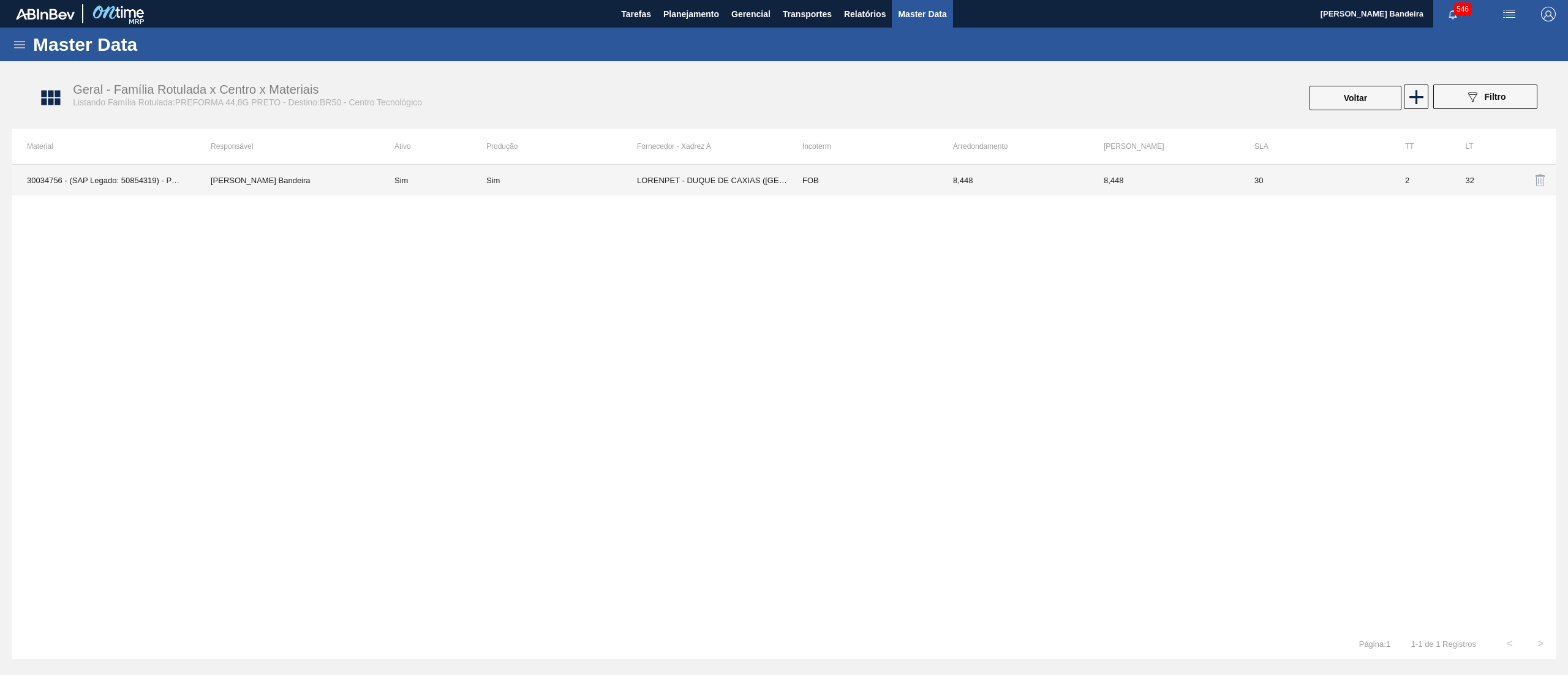
click at [892, 189] on td "FOB" at bounding box center [863, 180] width 150 height 30
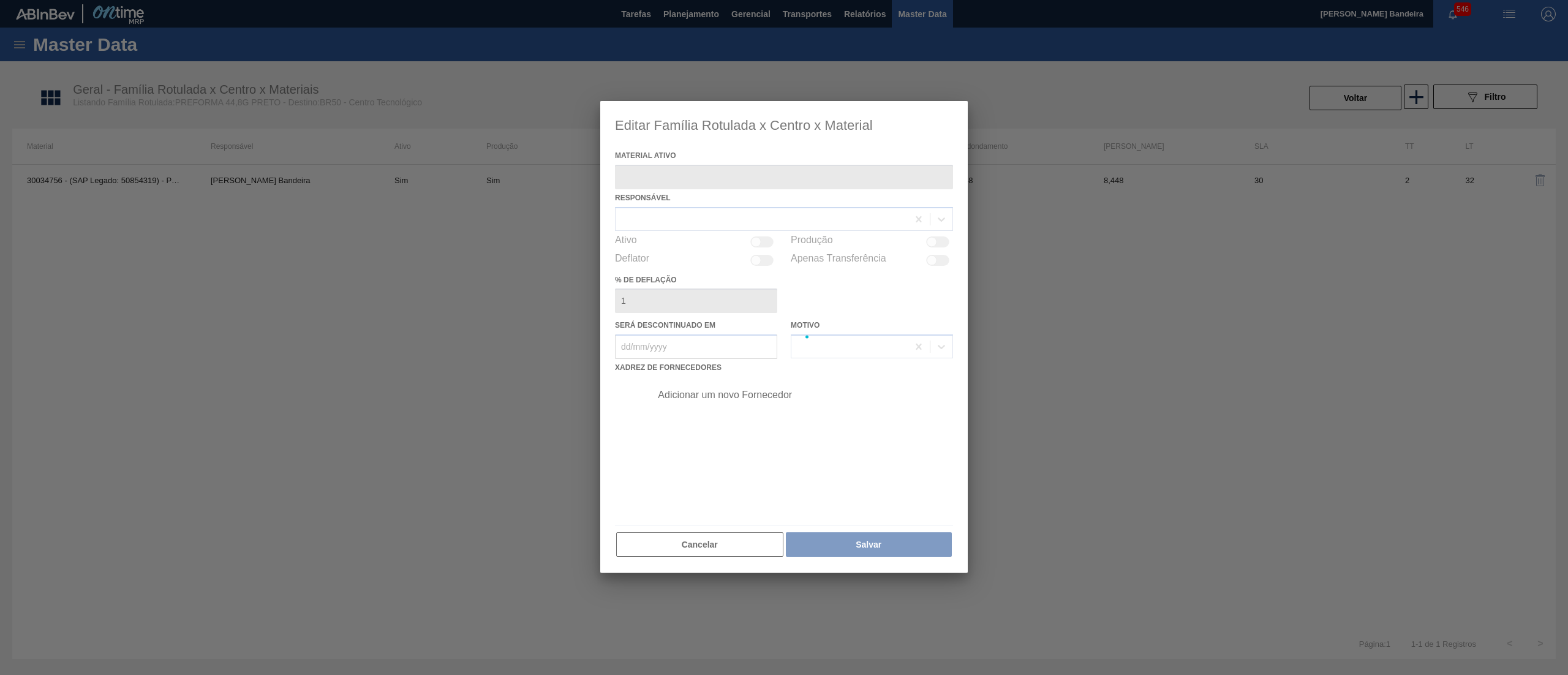
type ativo "30034756 - (SAP Legado: 50854319) - PREFORMA 44 8G PRETA AVIANT"
checkbox input "true"
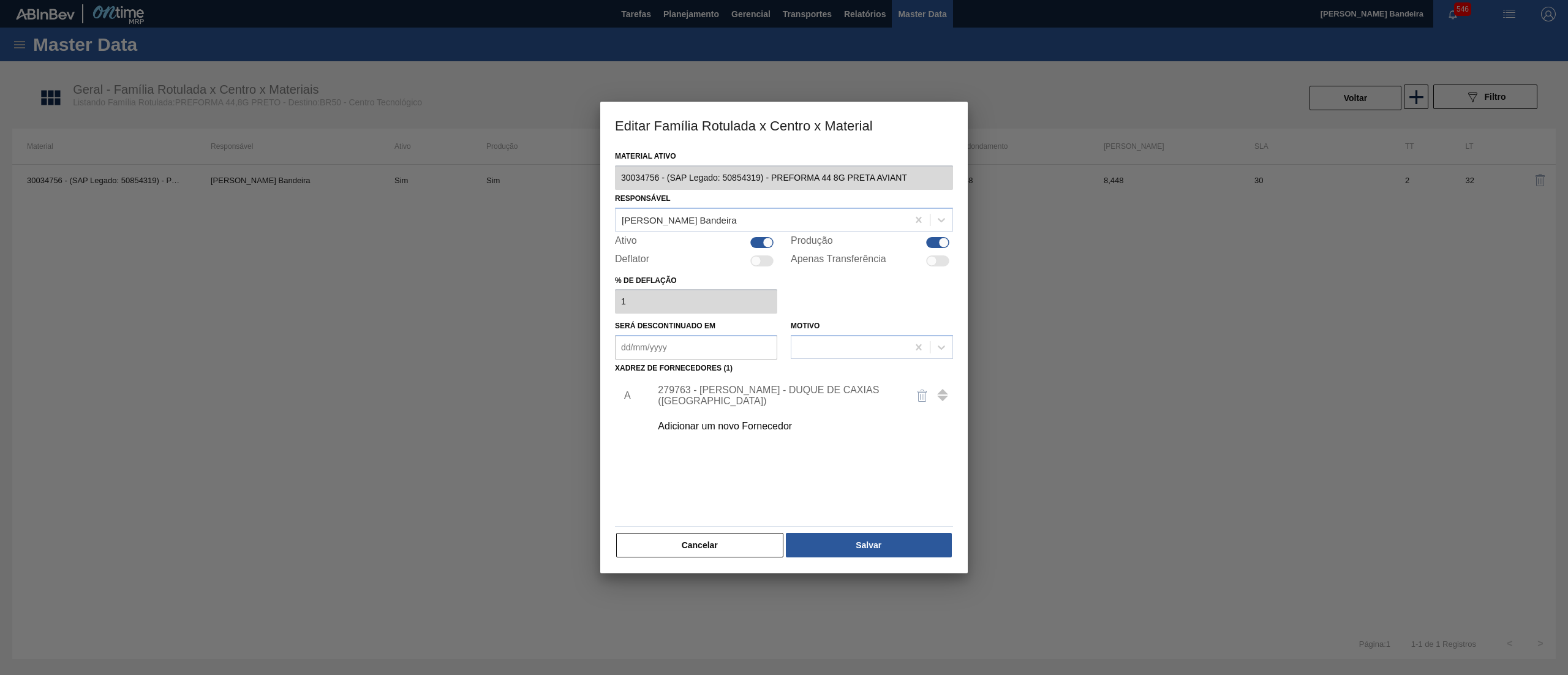
click at [766, 389] on div "279763 - LORENPET - DUQUE DE CAXIAS (RJ)" at bounding box center [778, 396] width 240 height 22
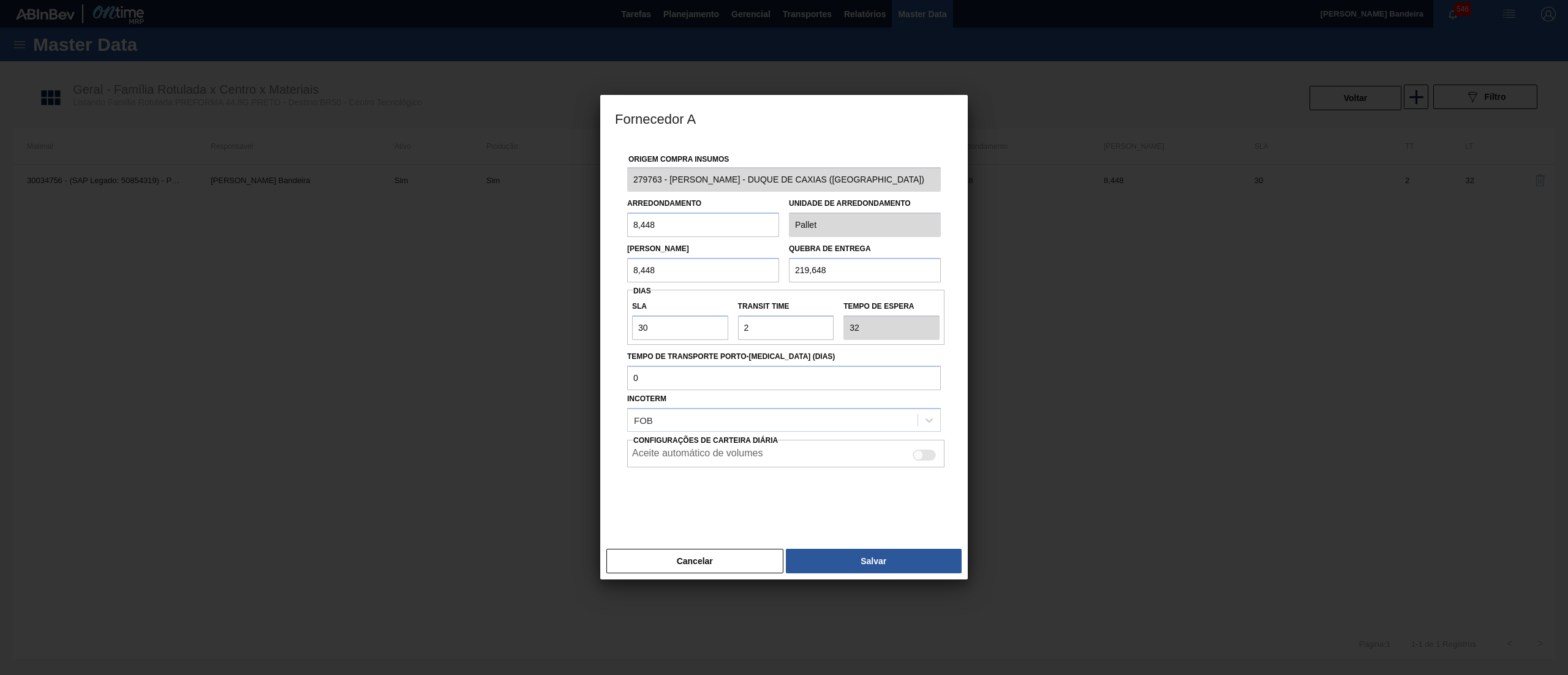
drag, startPoint x: 839, startPoint y: 268, endPoint x: 712, endPoint y: 282, distance: 127.8
click at [712, 282] on div "Lote Mínimo 8,448 Quebra de entrega 219,648" at bounding box center [784, 259] width 324 height 45
drag, startPoint x: 529, startPoint y: 281, endPoint x: 513, endPoint y: 281, distance: 16.0
click at [511, 281] on div "Fornecedor A Origem Compra Insumos 279763 - LORENPET - DUQUE DE CAXIAS (RJ) Arr…" at bounding box center [784, 338] width 1568 height 675
paste input "219,6"
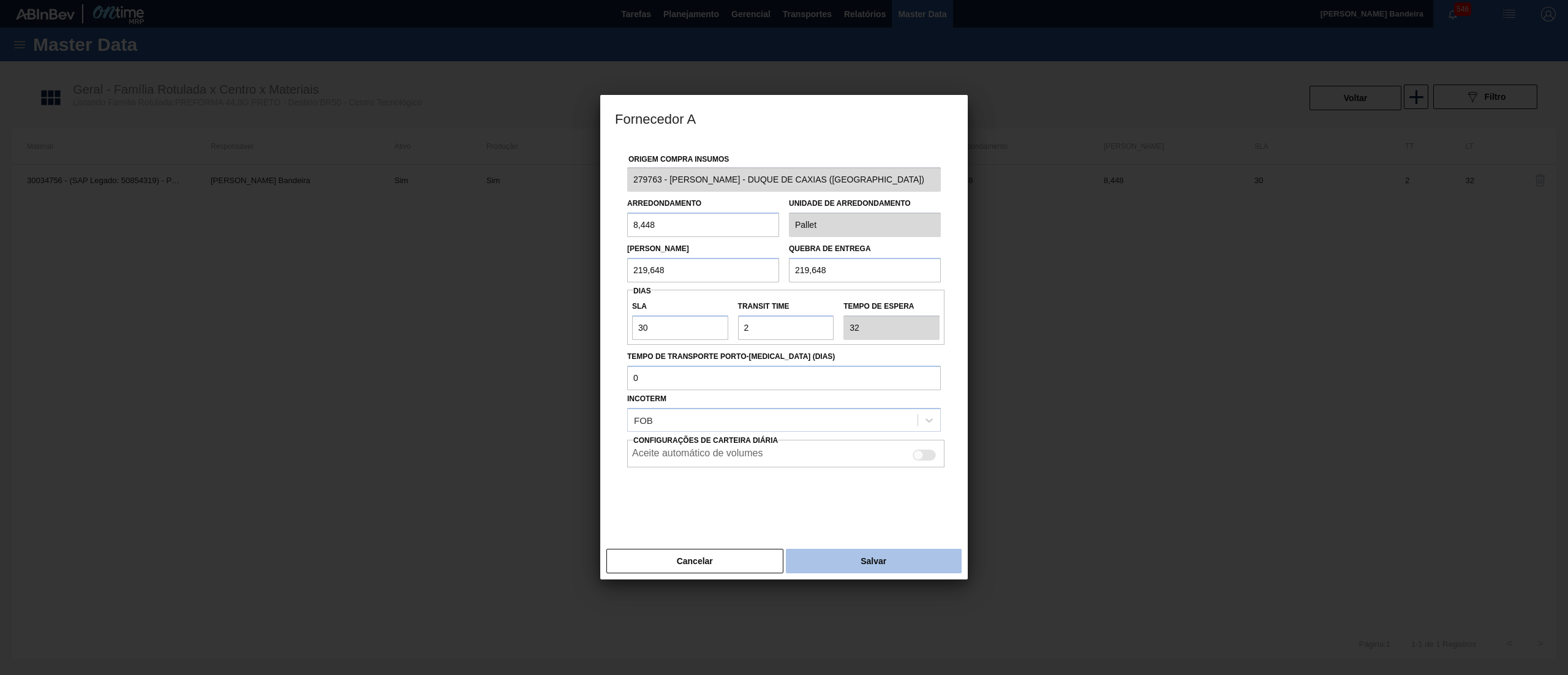
type input "219,648"
click at [833, 563] on button "Salvar" at bounding box center [874, 561] width 176 height 25
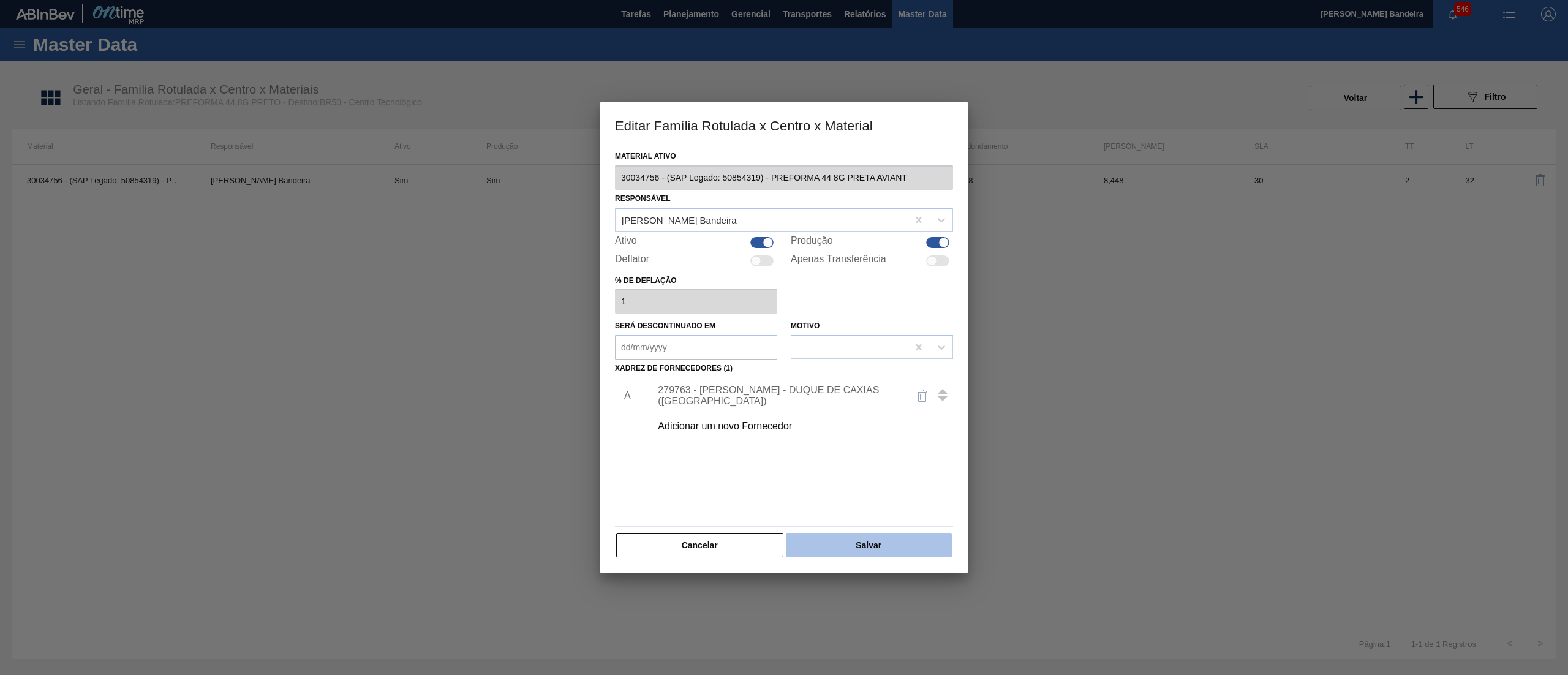
click at [860, 549] on button "Salvar" at bounding box center [869, 545] width 166 height 25
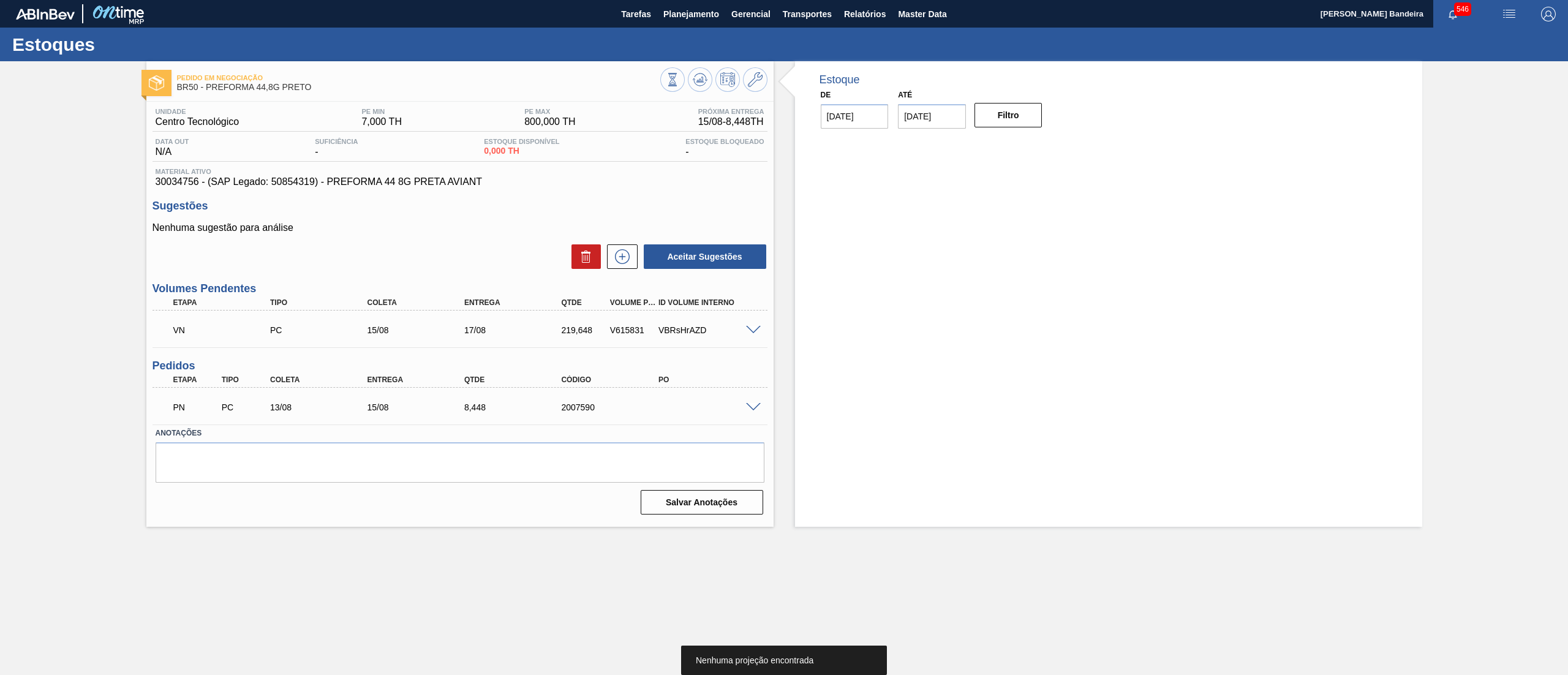
click at [755, 324] on div "VN PC 15/08 17/08 219,648 V615831 VBRsHrAZD" at bounding box center [459, 328] width 615 height 30
click at [748, 327] on span at bounding box center [753, 331] width 15 height 9
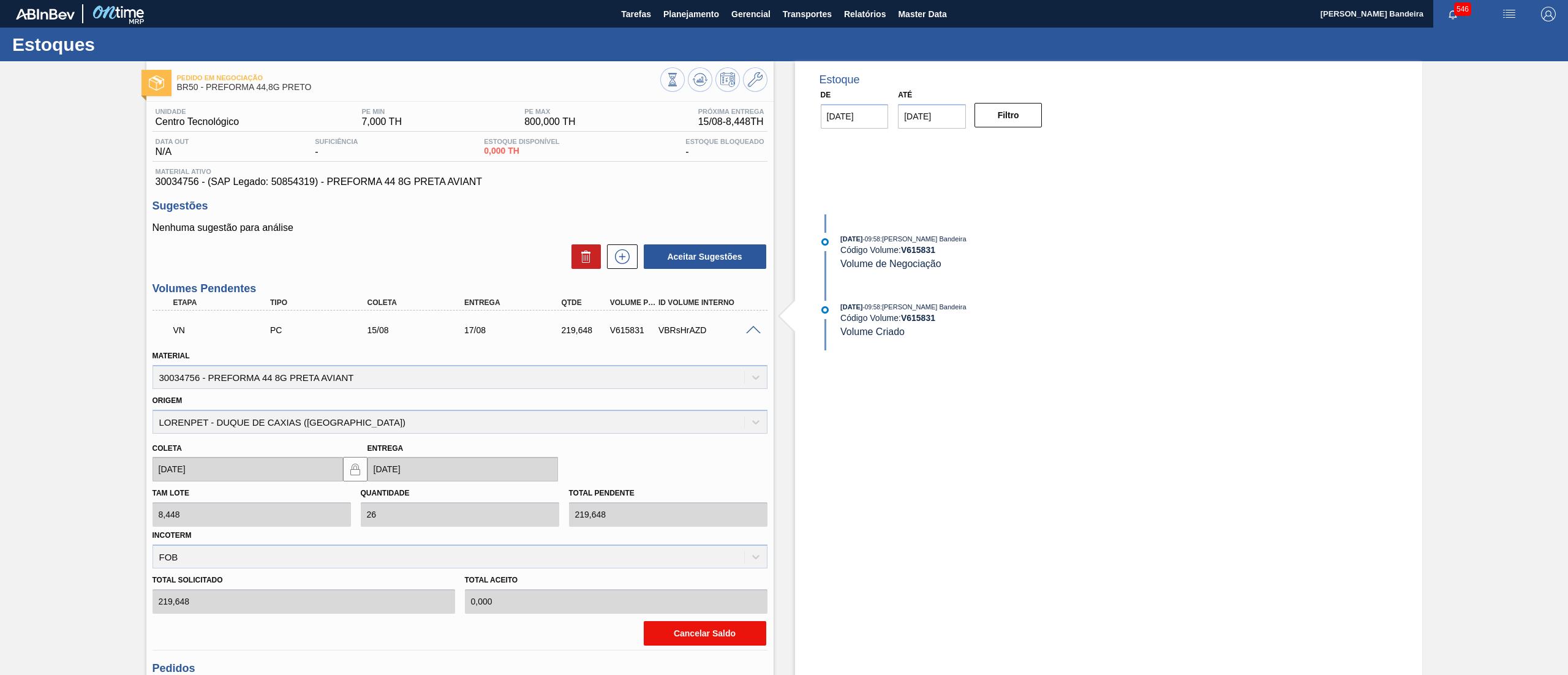
click at [701, 639] on button "Cancelar Saldo" at bounding box center [704, 634] width 123 height 25
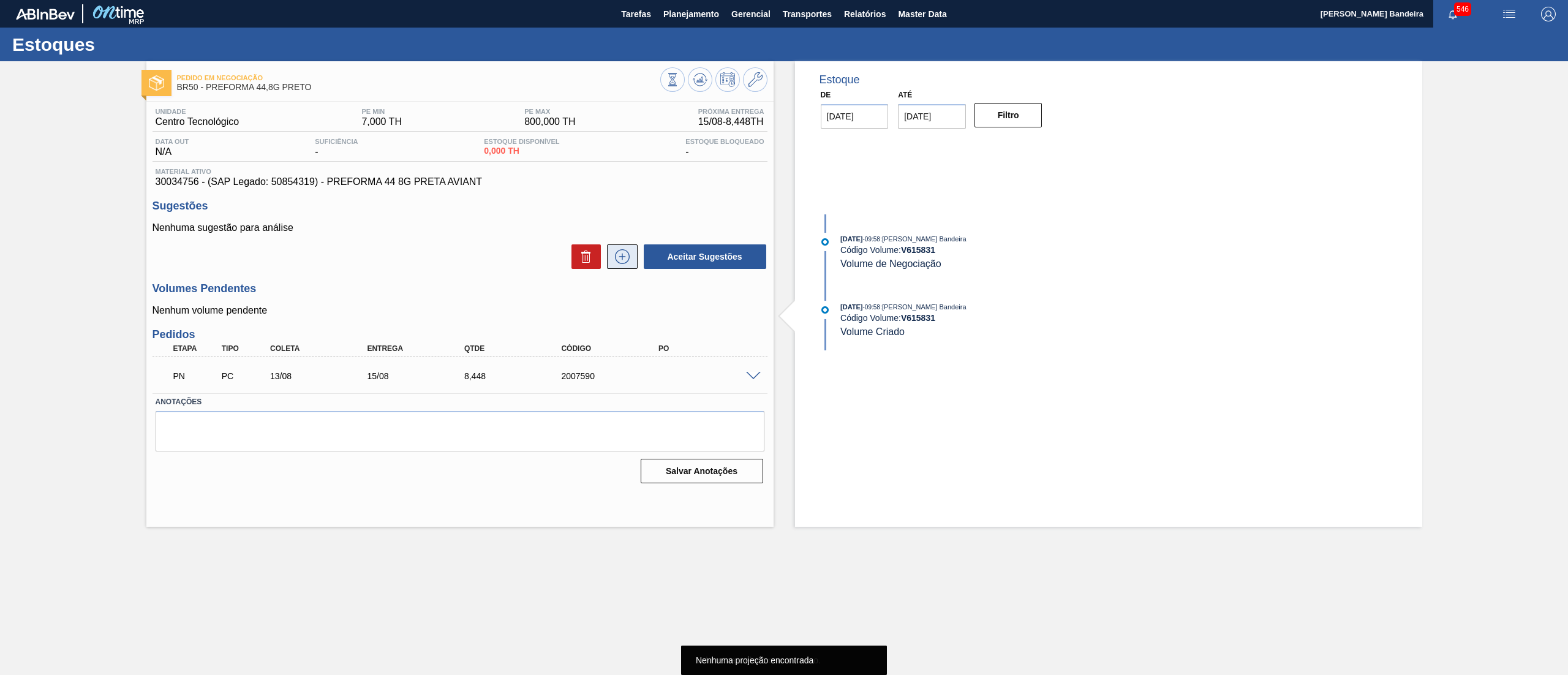
click at [618, 264] on icon at bounding box center [622, 256] width 15 height 15
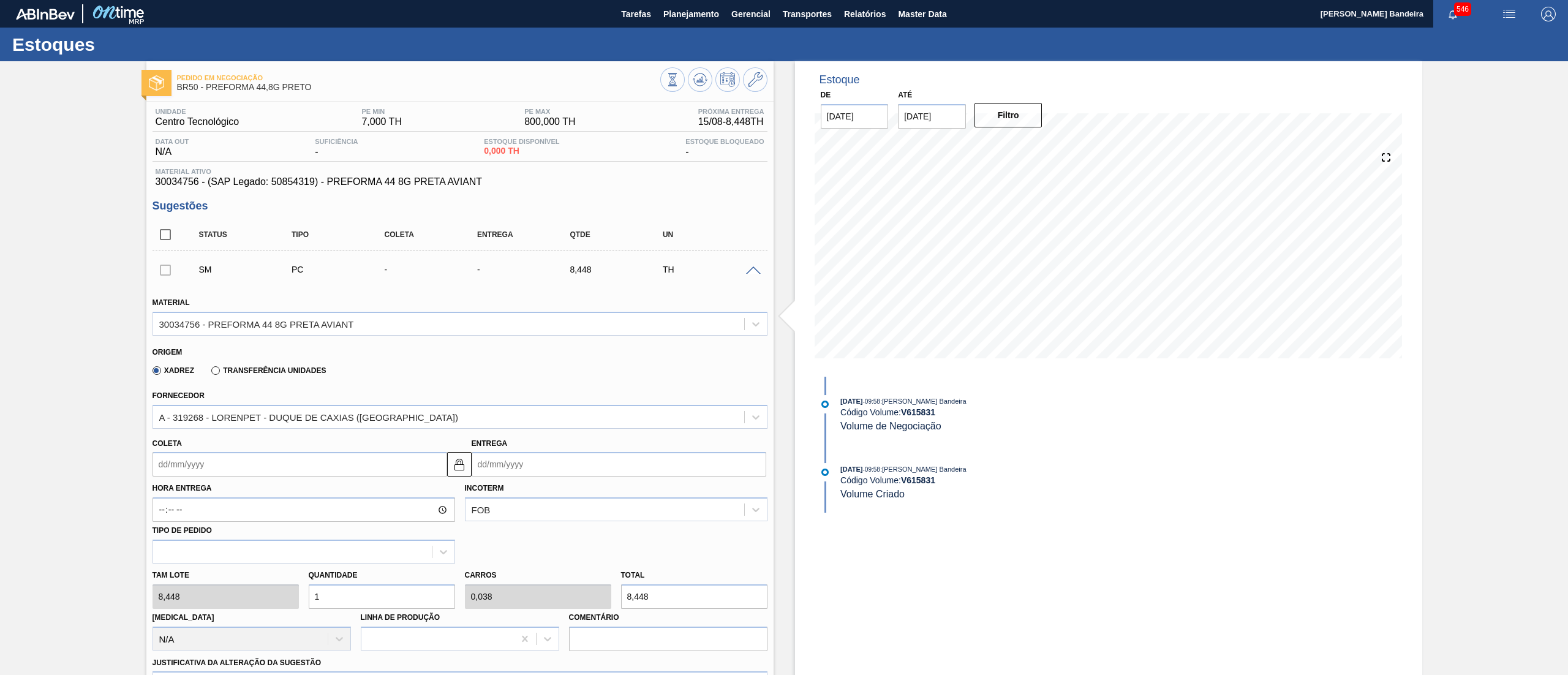
click at [184, 598] on div "Tam lote 8,448 Quantidade 1 Carros 0,038 Total 8,448 Doca N/A Linha de Produção…" at bounding box center [460, 607] width 625 height 88
type input "2"
type input "0,077"
type input "16,896"
type input "26"
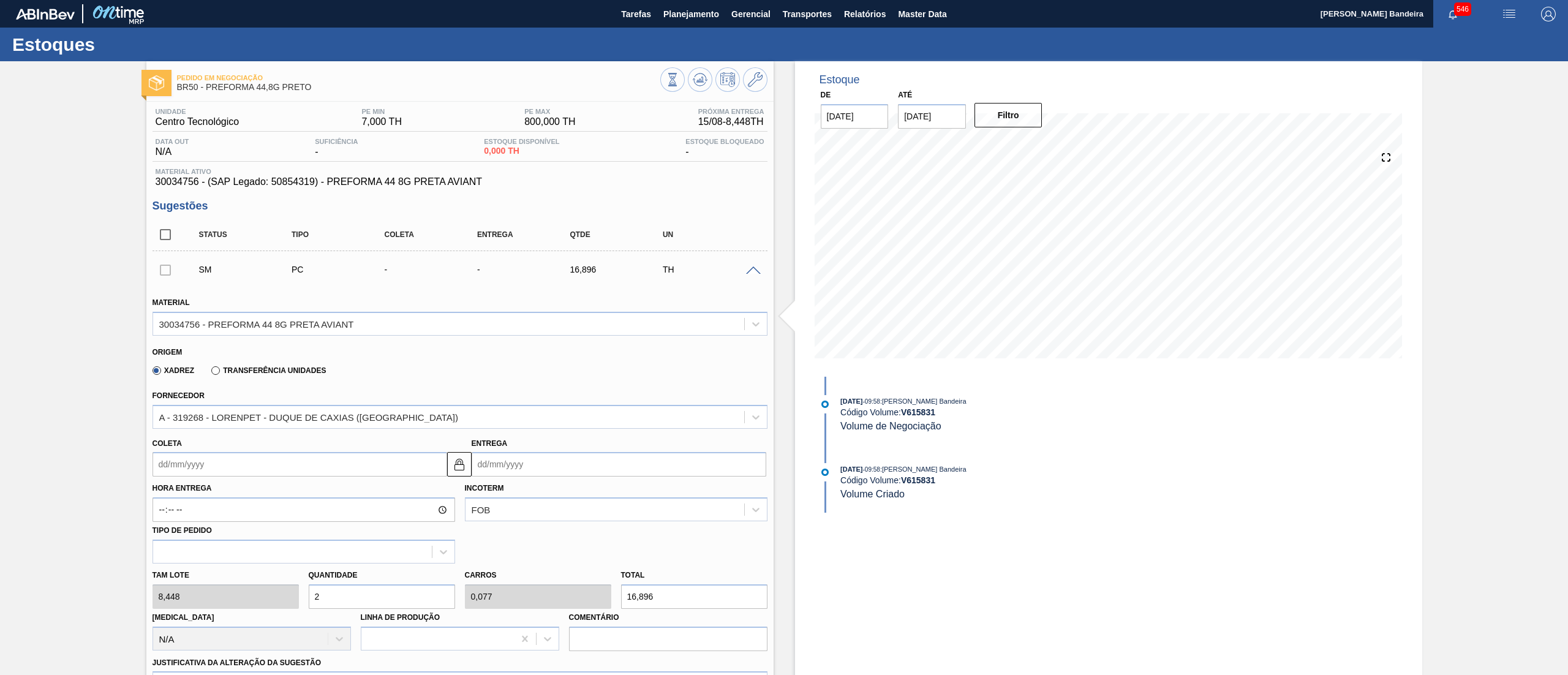
type input "1"
type input "219,648"
type input "26"
drag, startPoint x: 209, startPoint y: 472, endPoint x: 209, endPoint y: 480, distance: 8.0
click at [209, 472] on input "Coleta" at bounding box center [300, 464] width 295 height 25
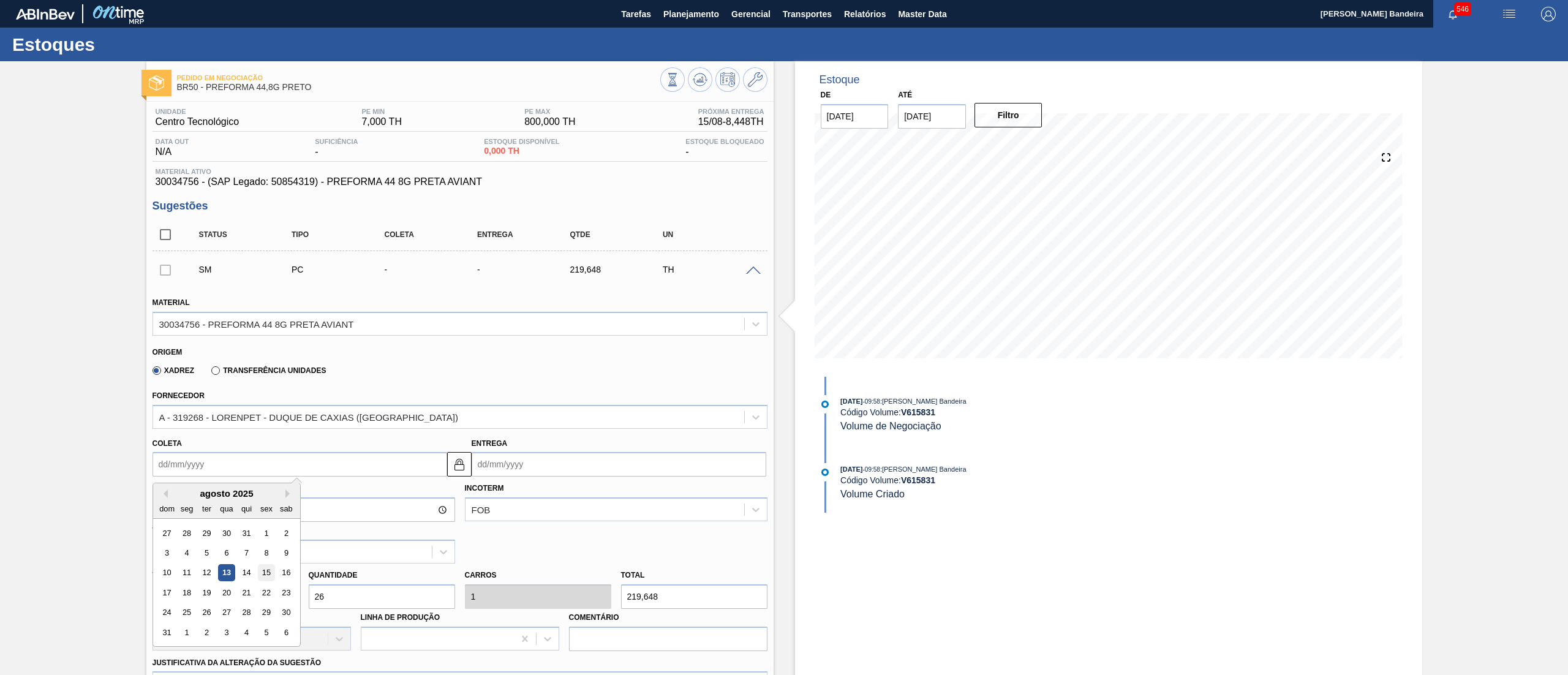
click at [265, 574] on div "15" at bounding box center [266, 574] width 17 height 17
type input "15/08/2025"
type input "17/08/2025"
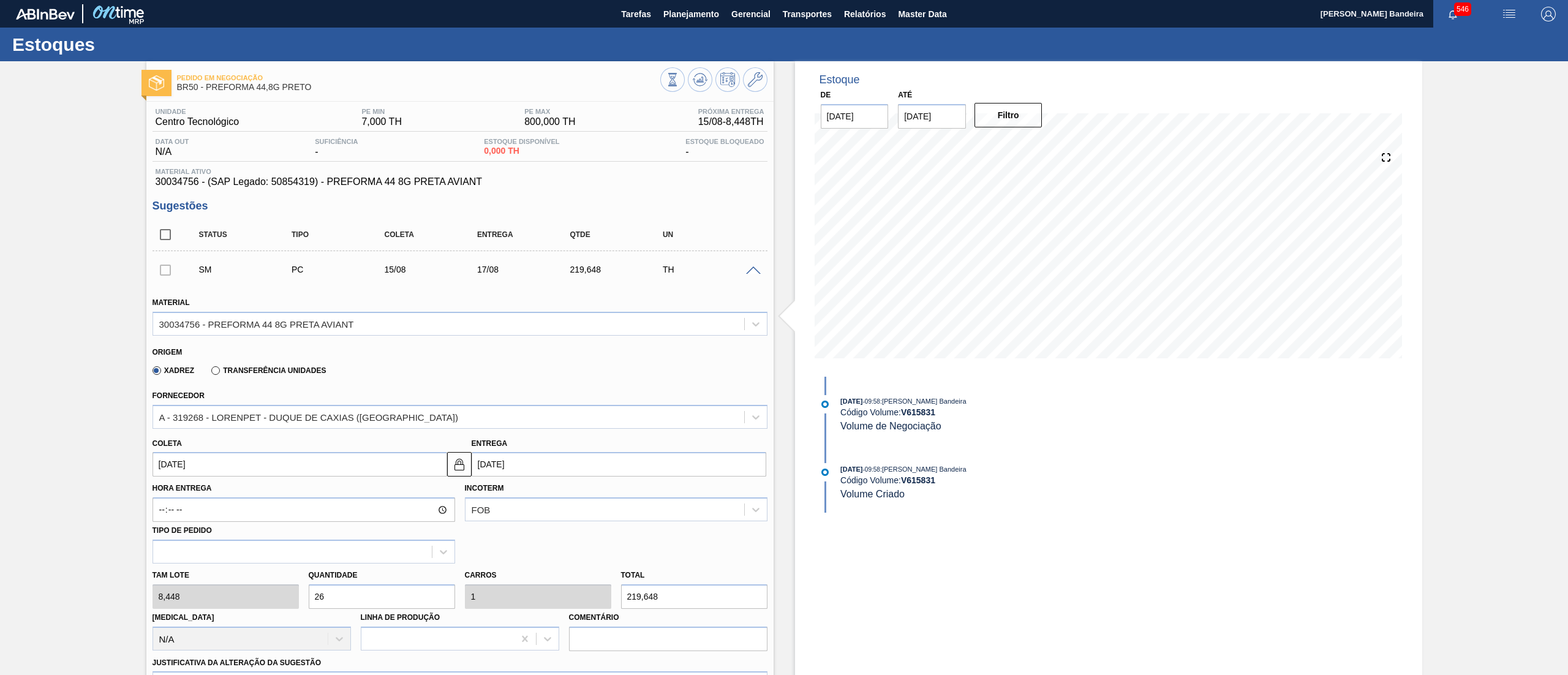
scroll to position [371, 0]
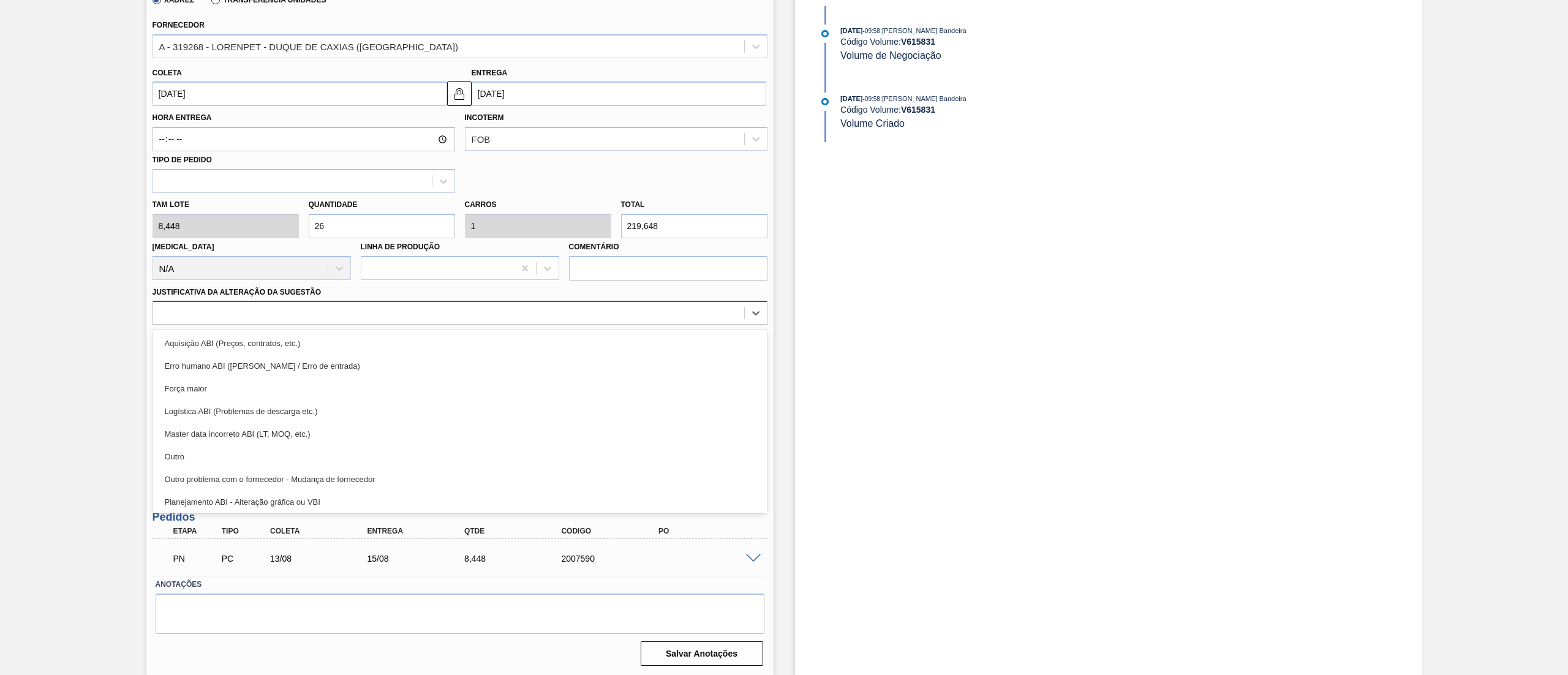
click at [379, 317] on div at bounding box center [448, 313] width 591 height 18
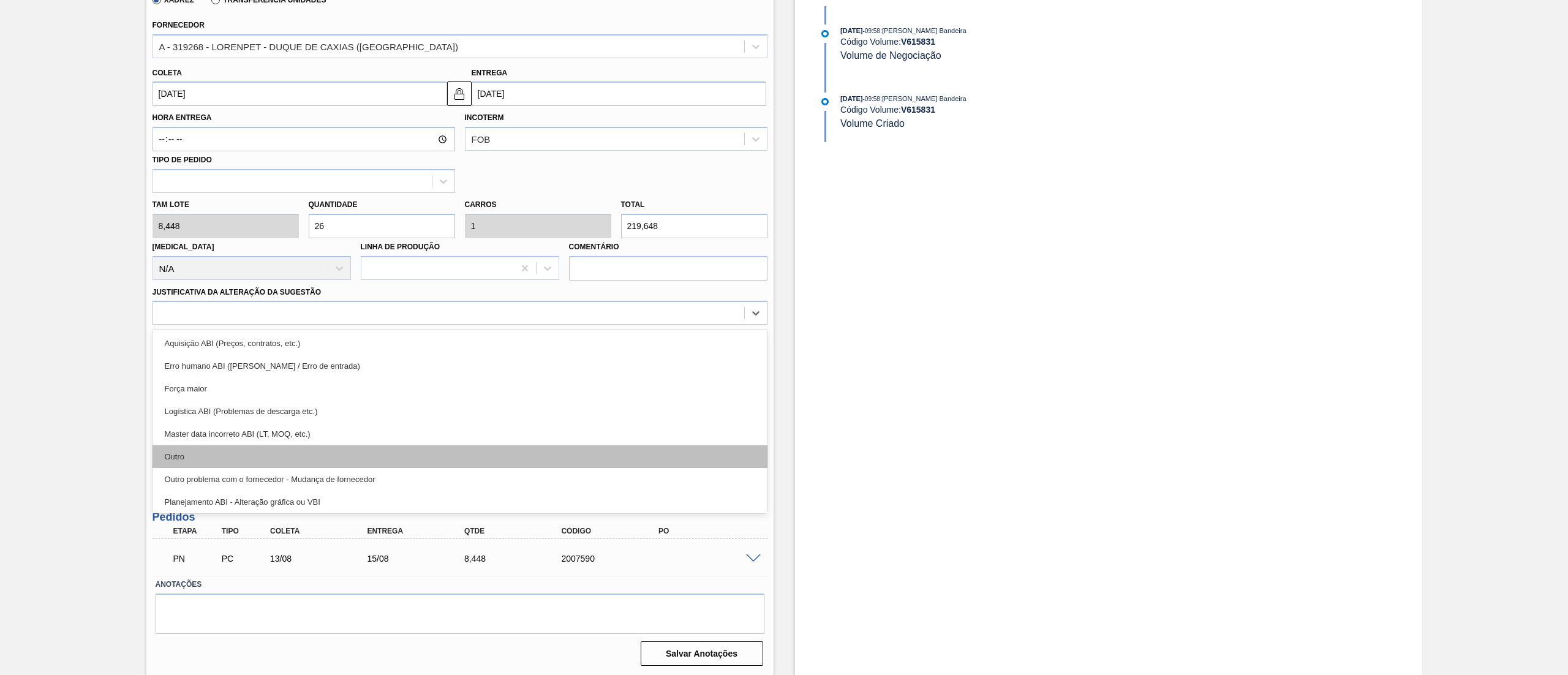
click at [338, 456] on div "Outro" at bounding box center [459, 456] width 615 height 23
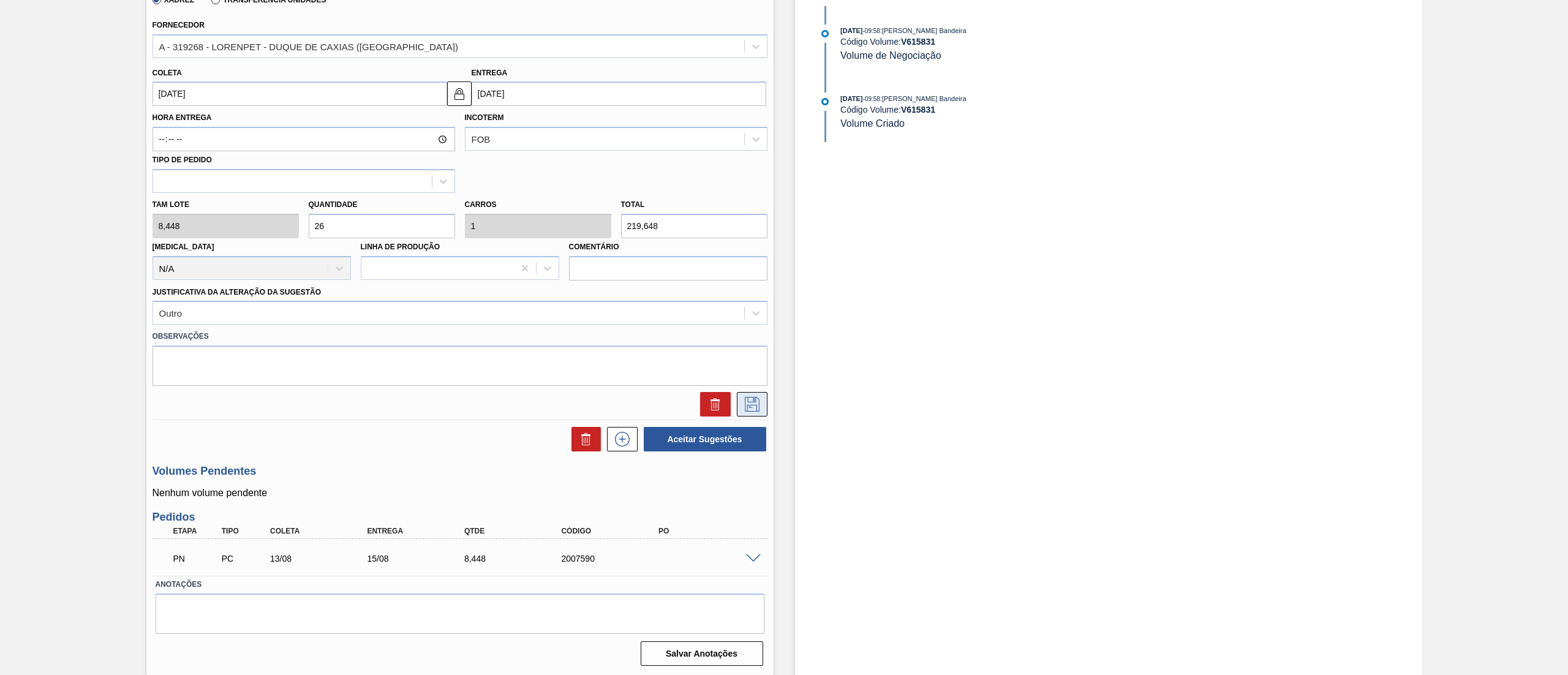
click at [753, 410] on icon at bounding box center [751, 405] width 19 height 15
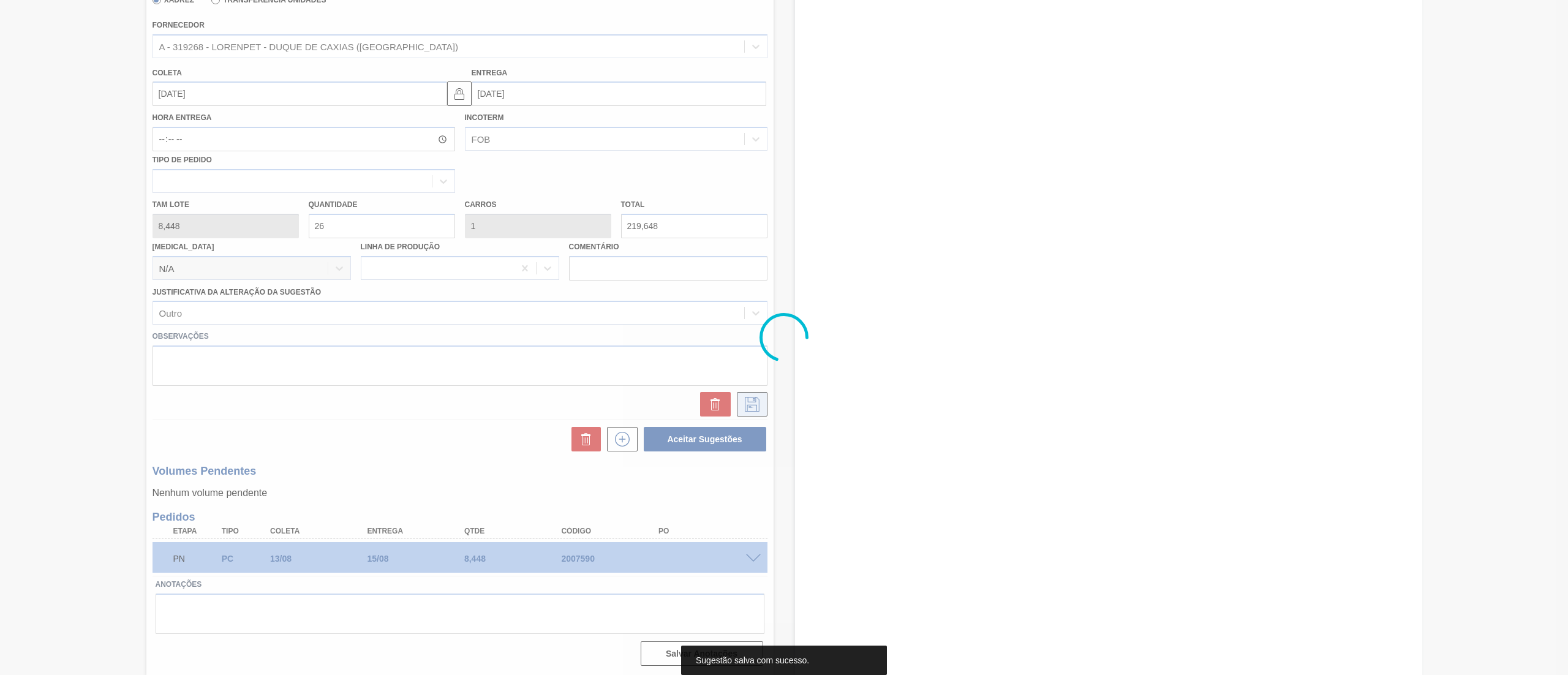
scroll to position [0, 0]
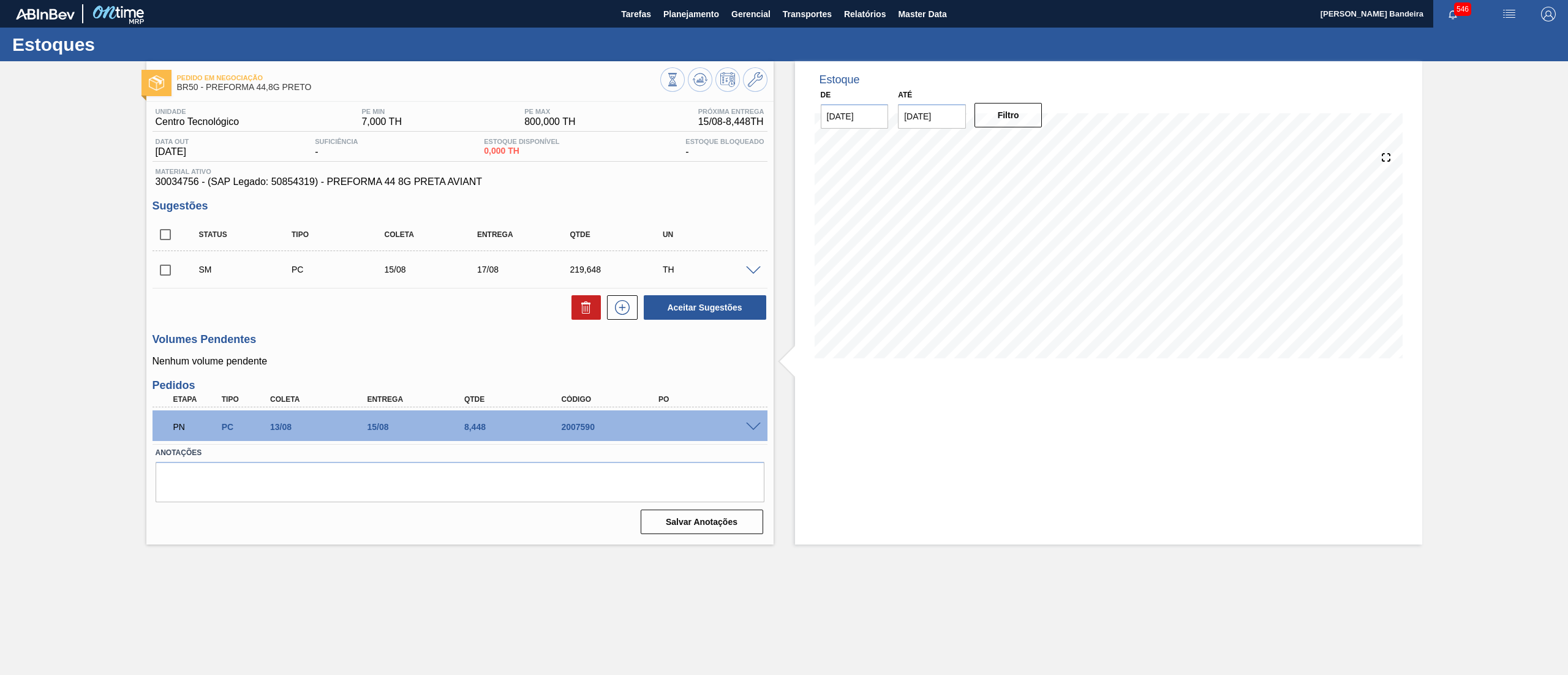
click at [195, 264] on div "SM PC 15/08 17/08 219,648 TH" at bounding box center [469, 269] width 557 height 25
click at [176, 264] on input "checkbox" at bounding box center [165, 270] width 26 height 26
click at [716, 315] on button "Aceitar Sugestões" at bounding box center [704, 307] width 123 height 25
checkbox input "false"
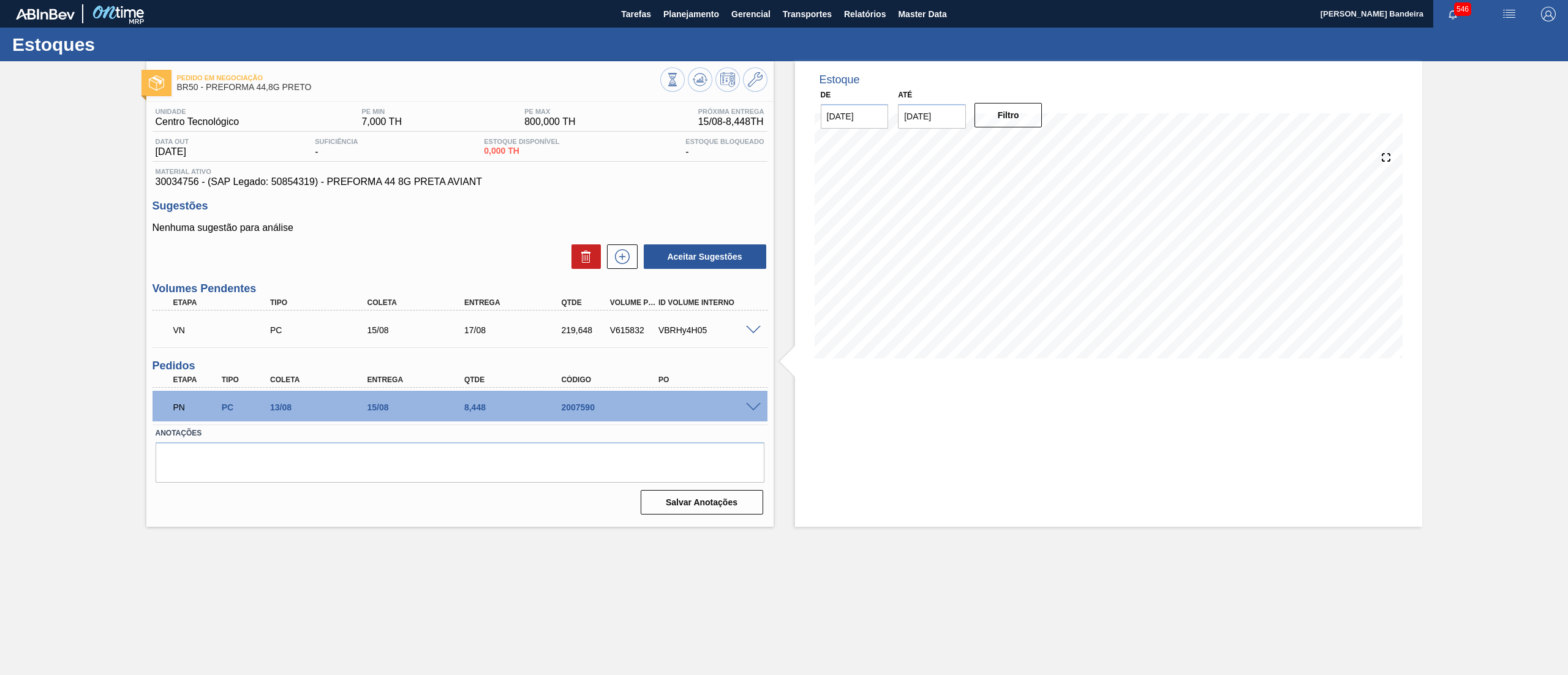
click at [759, 328] on span at bounding box center [753, 331] width 15 height 9
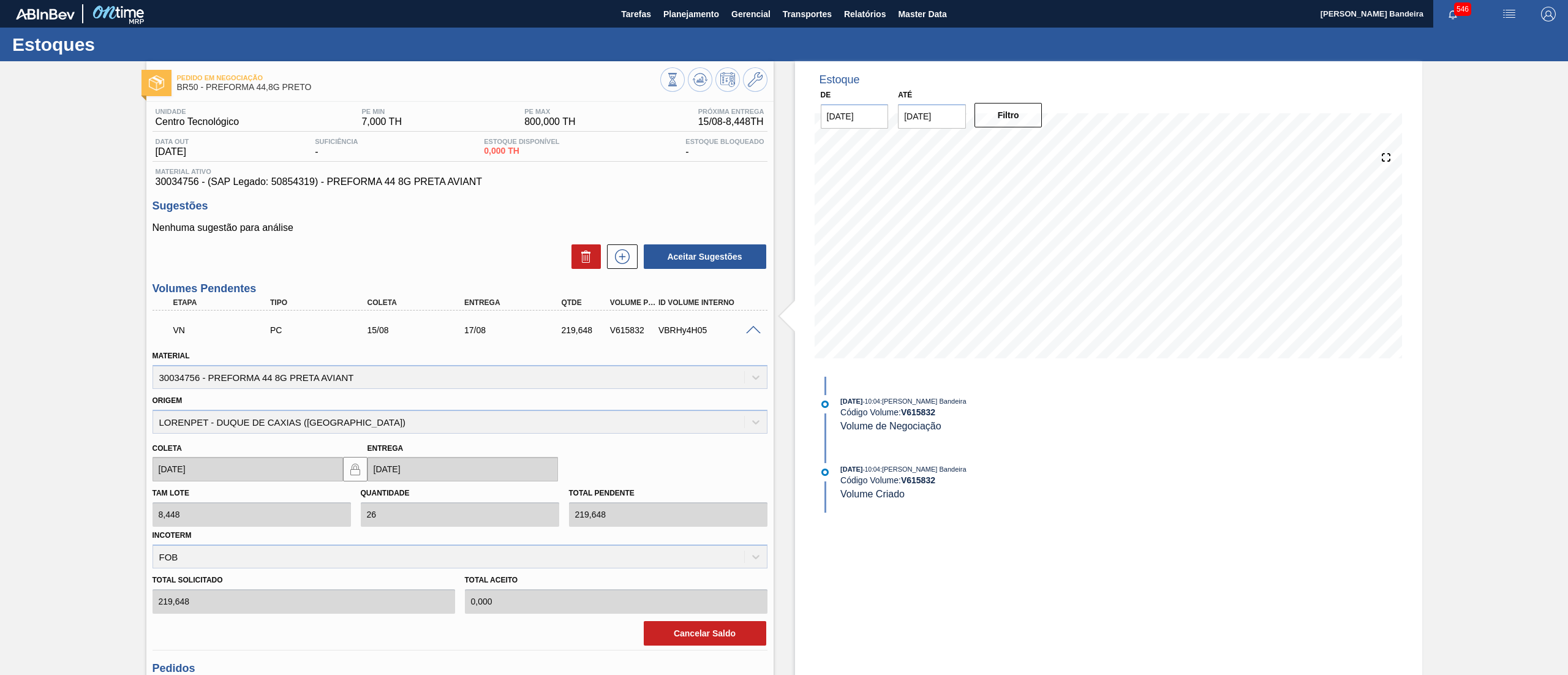
click at [759, 328] on span at bounding box center [753, 331] width 15 height 9
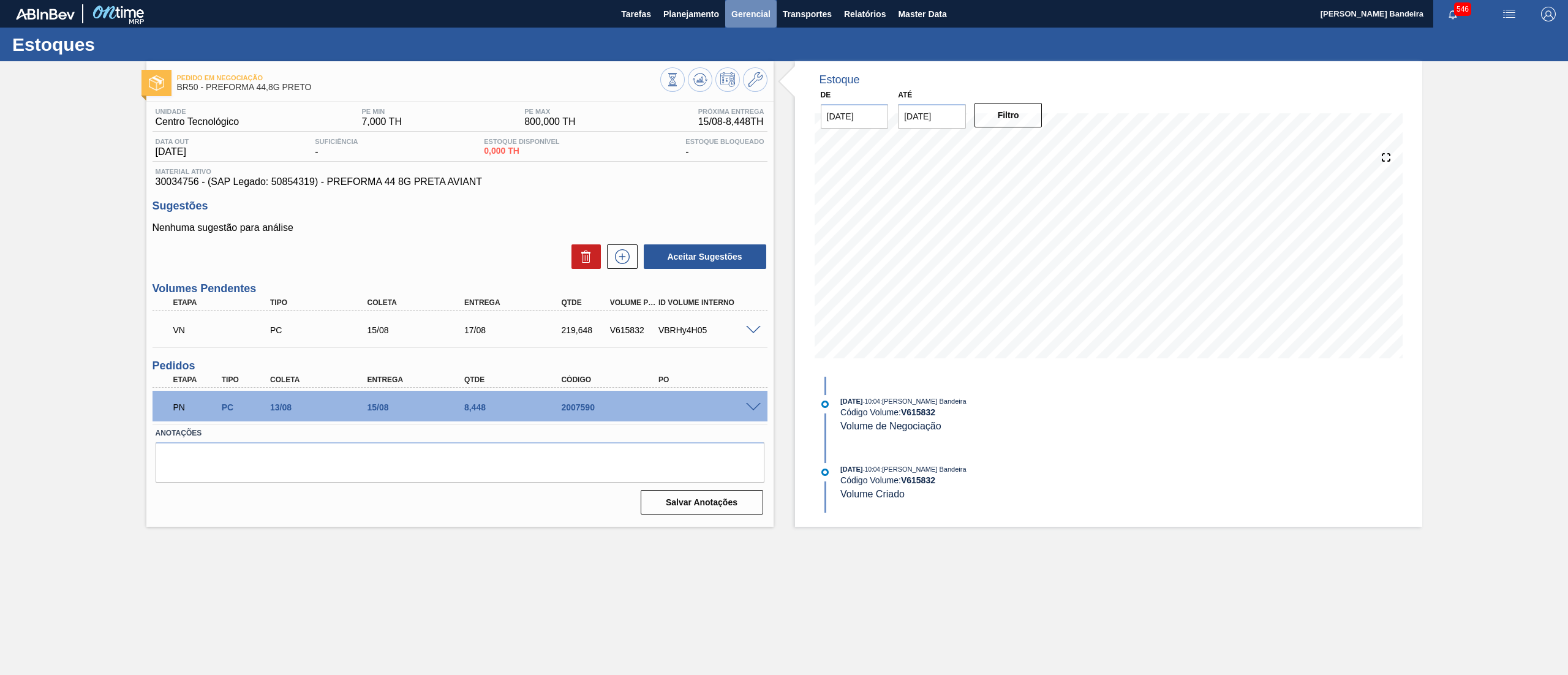
click at [751, 24] on button "Gerencial" at bounding box center [751, 14] width 52 height 28
click at [809, 14] on div at bounding box center [784, 338] width 1568 height 675
click at [811, 16] on span "Transportes" at bounding box center [807, 14] width 49 height 15
click at [807, 58] on li "Otimização de Carga" at bounding box center [807, 61] width 100 height 19
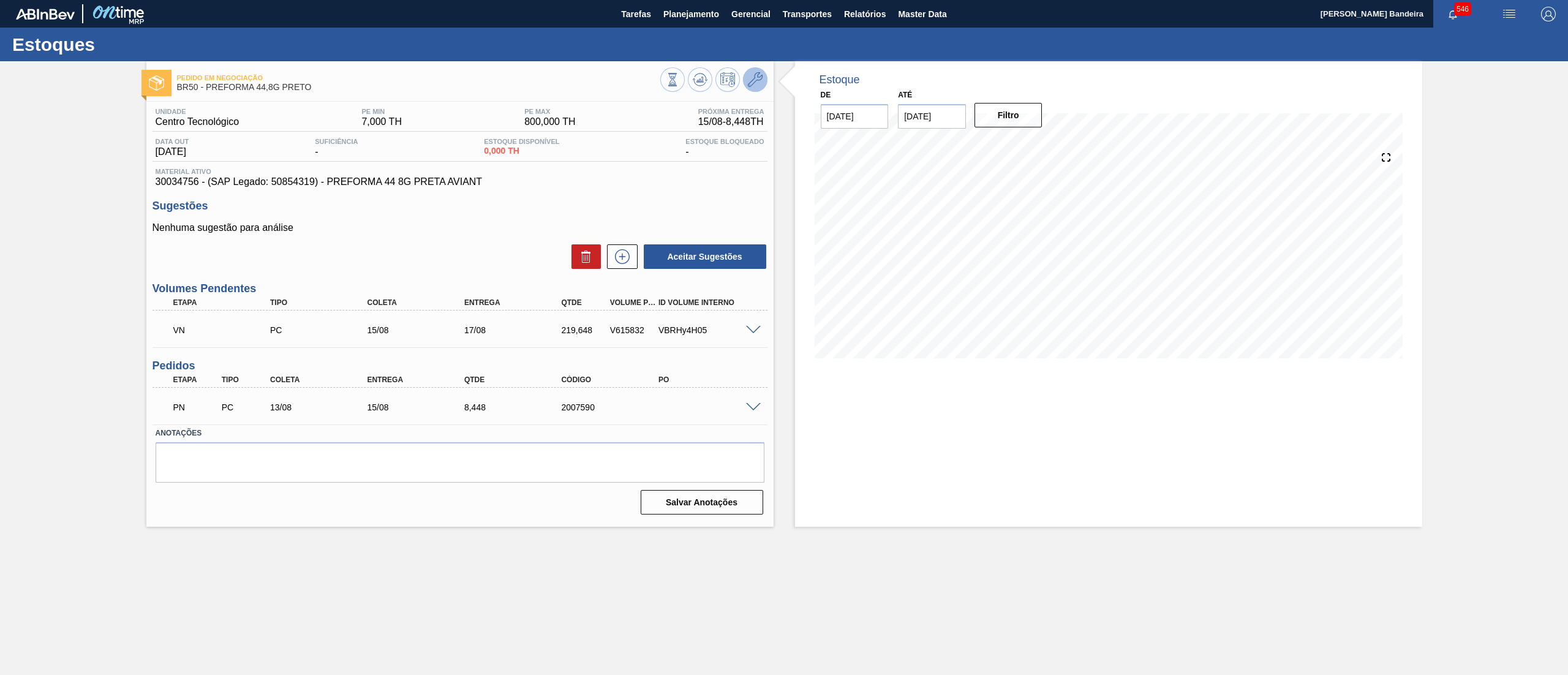
click at [748, 81] on icon at bounding box center [755, 79] width 15 height 15
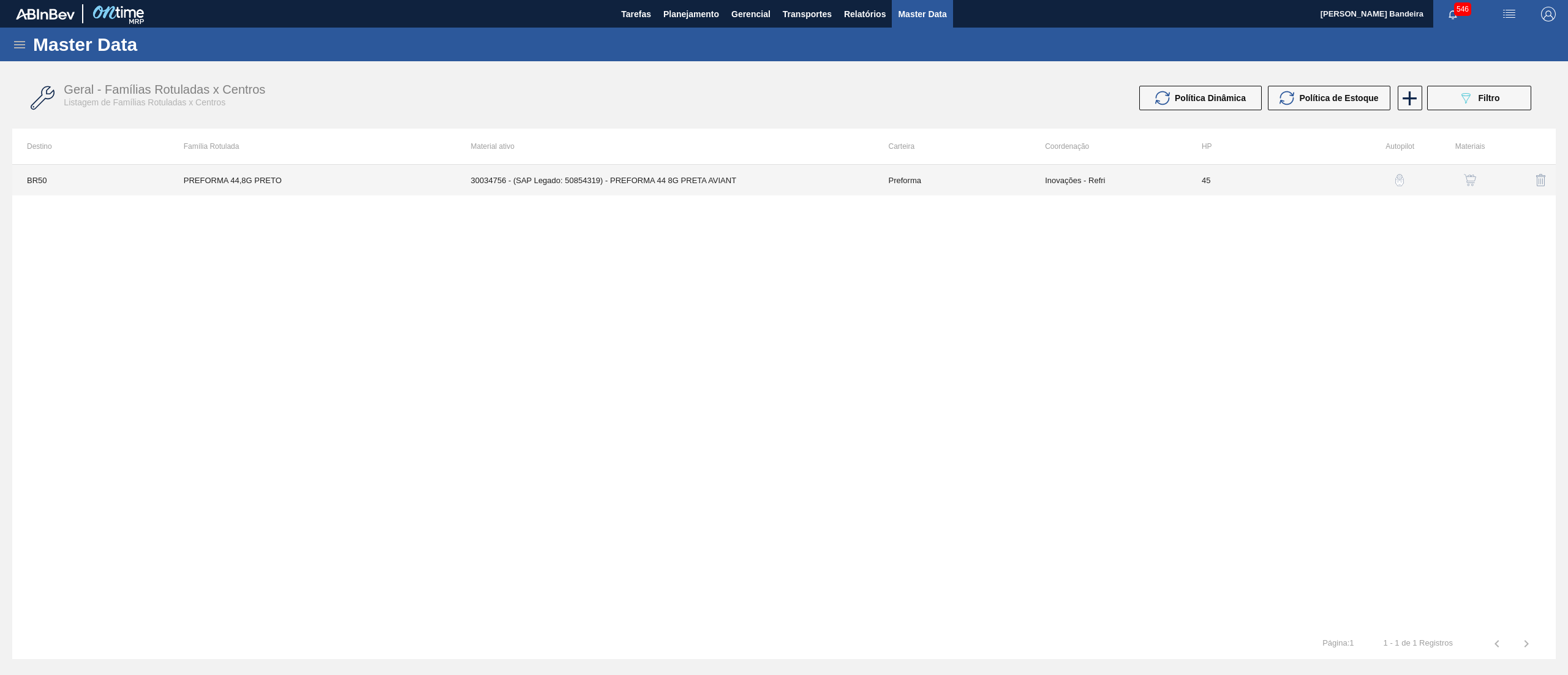
click at [682, 168] on td "30034756 - (SAP Legado: 50854319) - PREFORMA 44 8G PRETA AVIANT" at bounding box center [665, 180] width 418 height 30
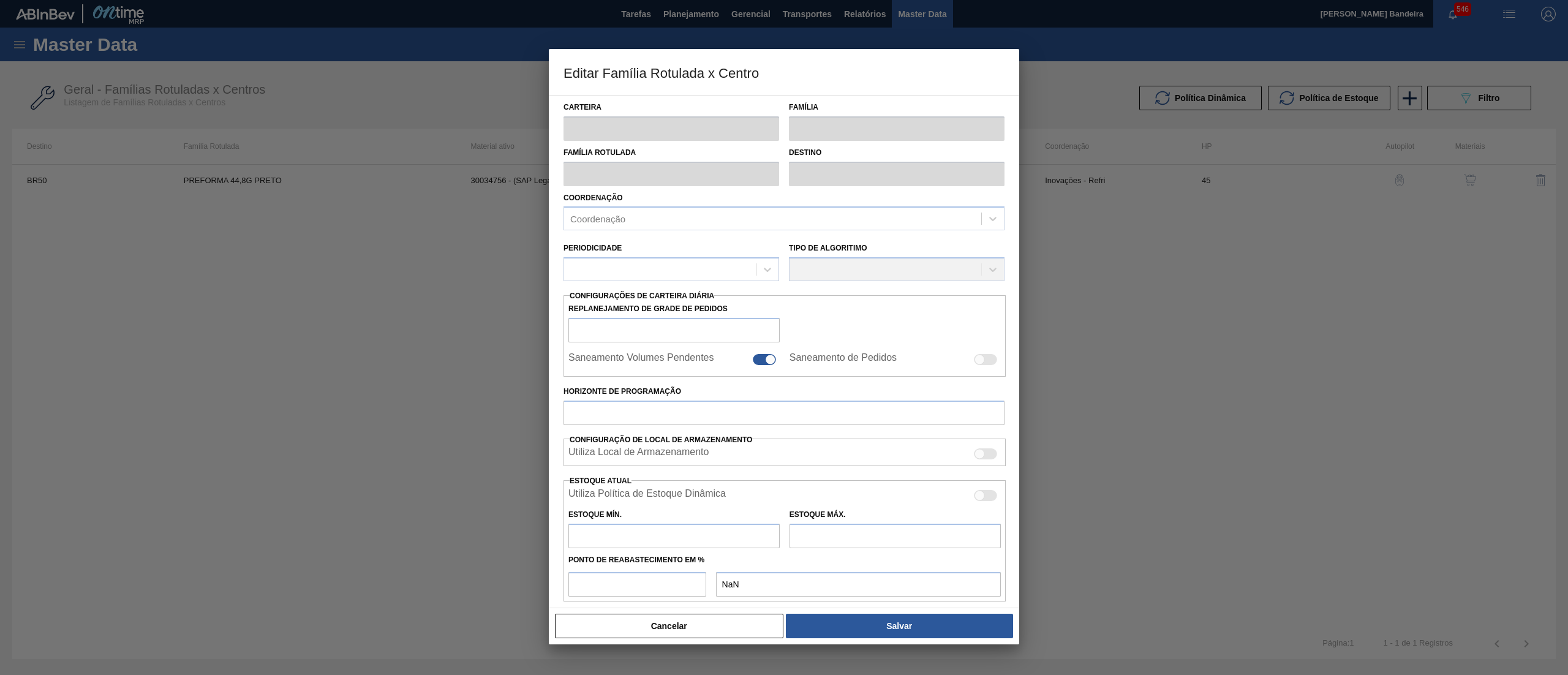
type input "Preforma"
type input "PREFORMA 44,8G PRETO"
type input "BR50 - Centro Tecnológico"
type input "0"
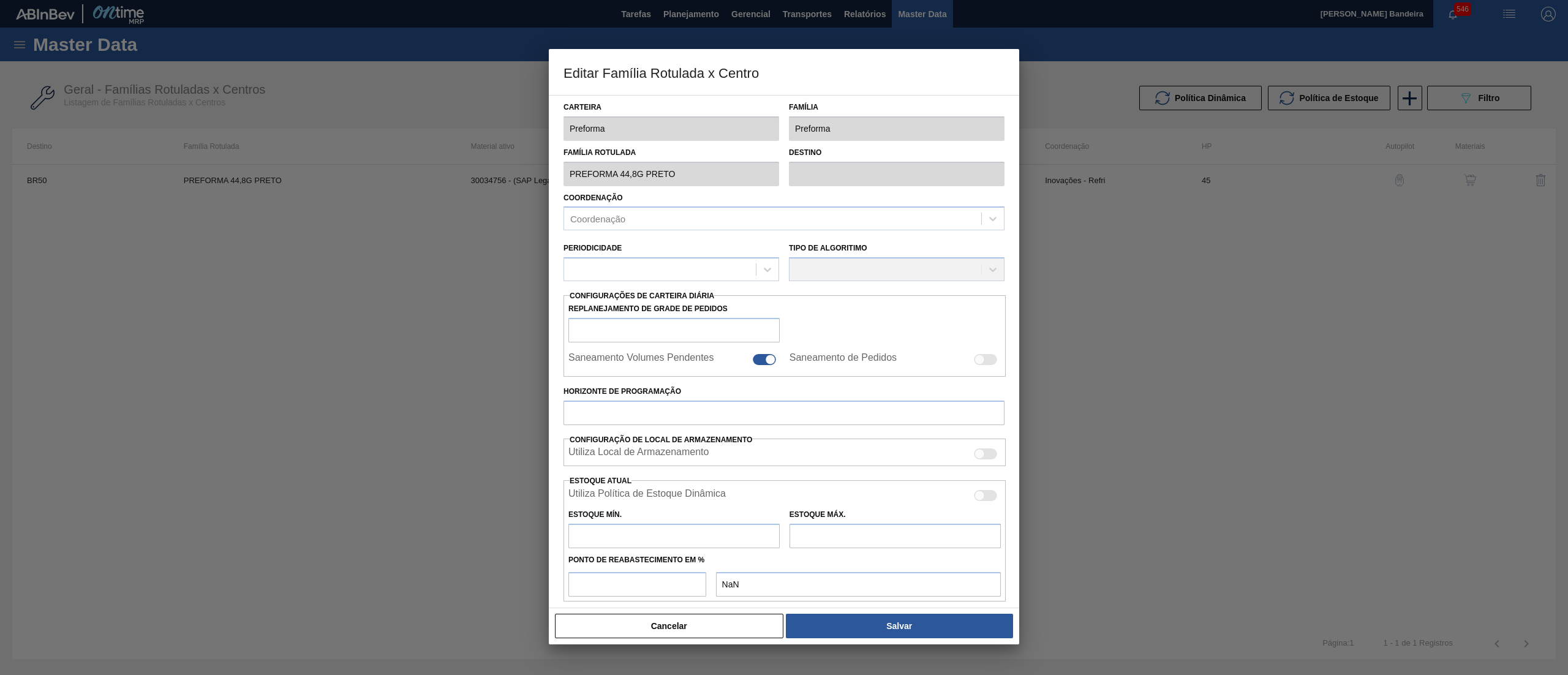
checkbox input "false"
type input "45"
type input "7"
type input "800"
type input "100"
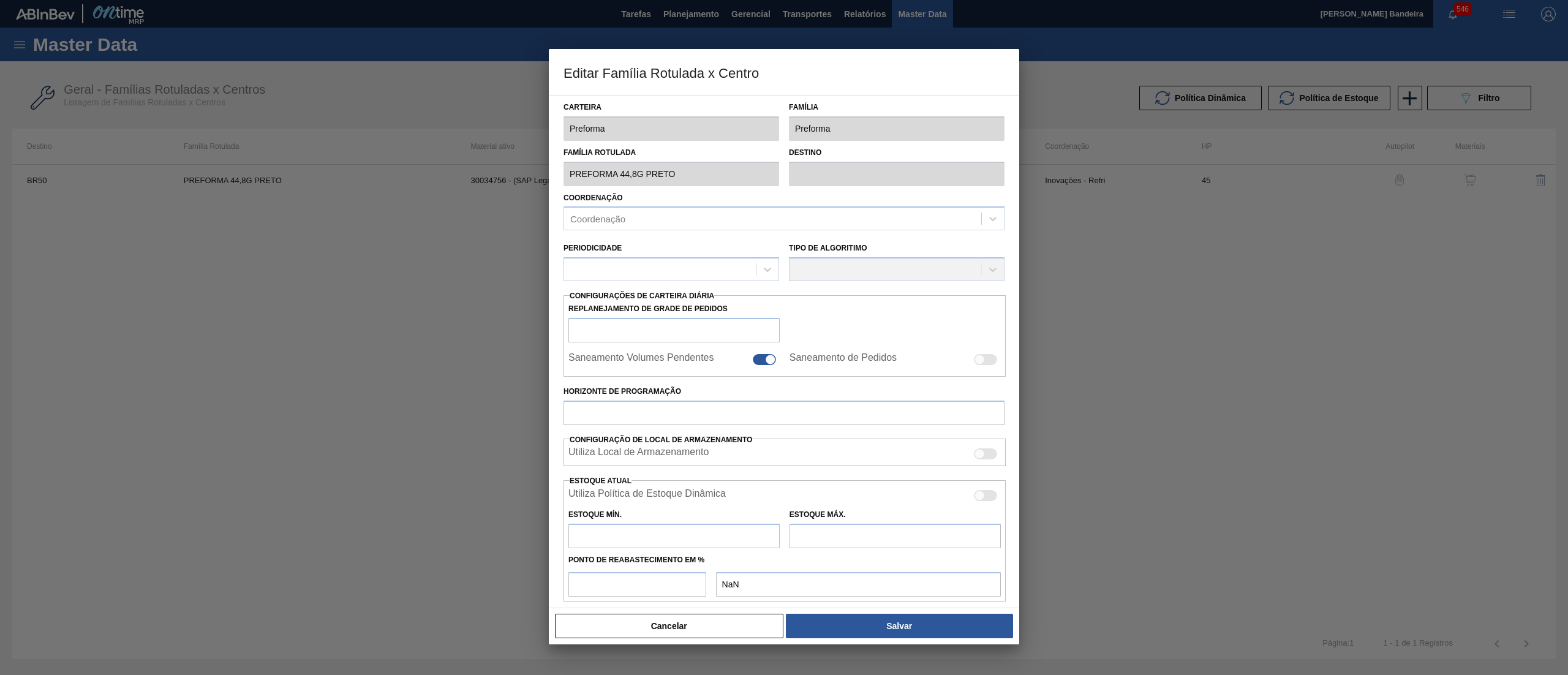
type input "800,000"
checkbox input "true"
click at [654, 636] on button "Cancelar" at bounding box center [669, 626] width 229 height 25
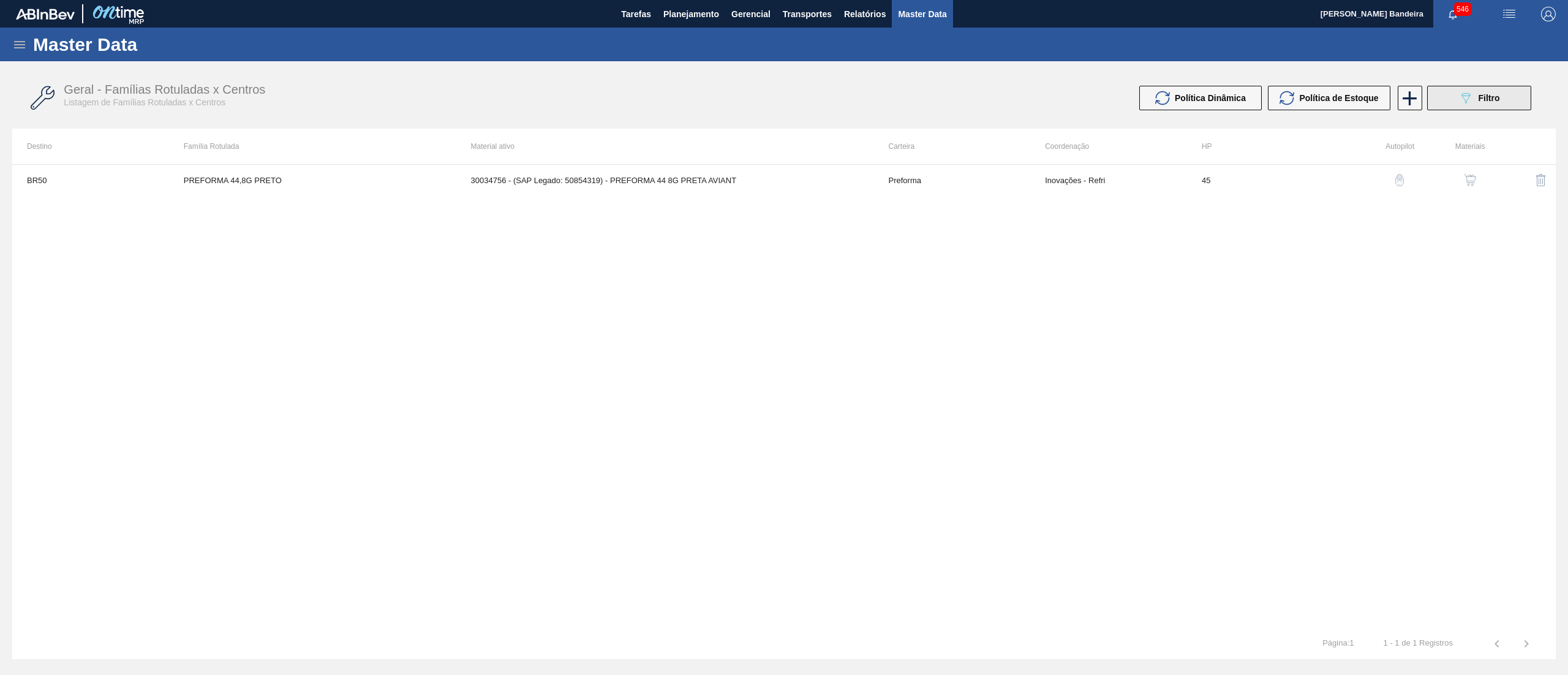
click at [1476, 97] on div "089F7B8B-B2A5-4AFE-B5C0-19BA573D28AC Filtro" at bounding box center [1479, 98] width 41 height 15
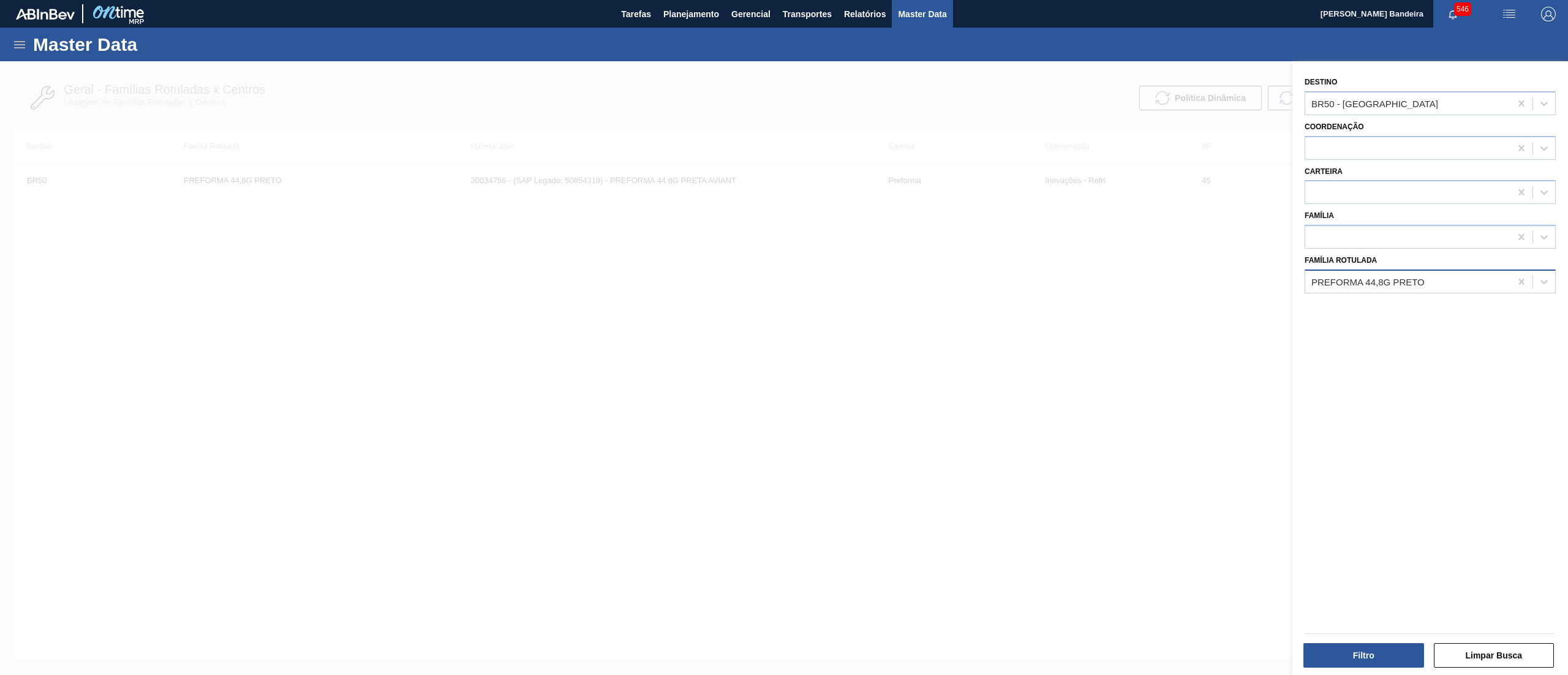
click at [1414, 278] on div "PREFORMA 44,8G PRETO" at bounding box center [1368, 281] width 113 height 10
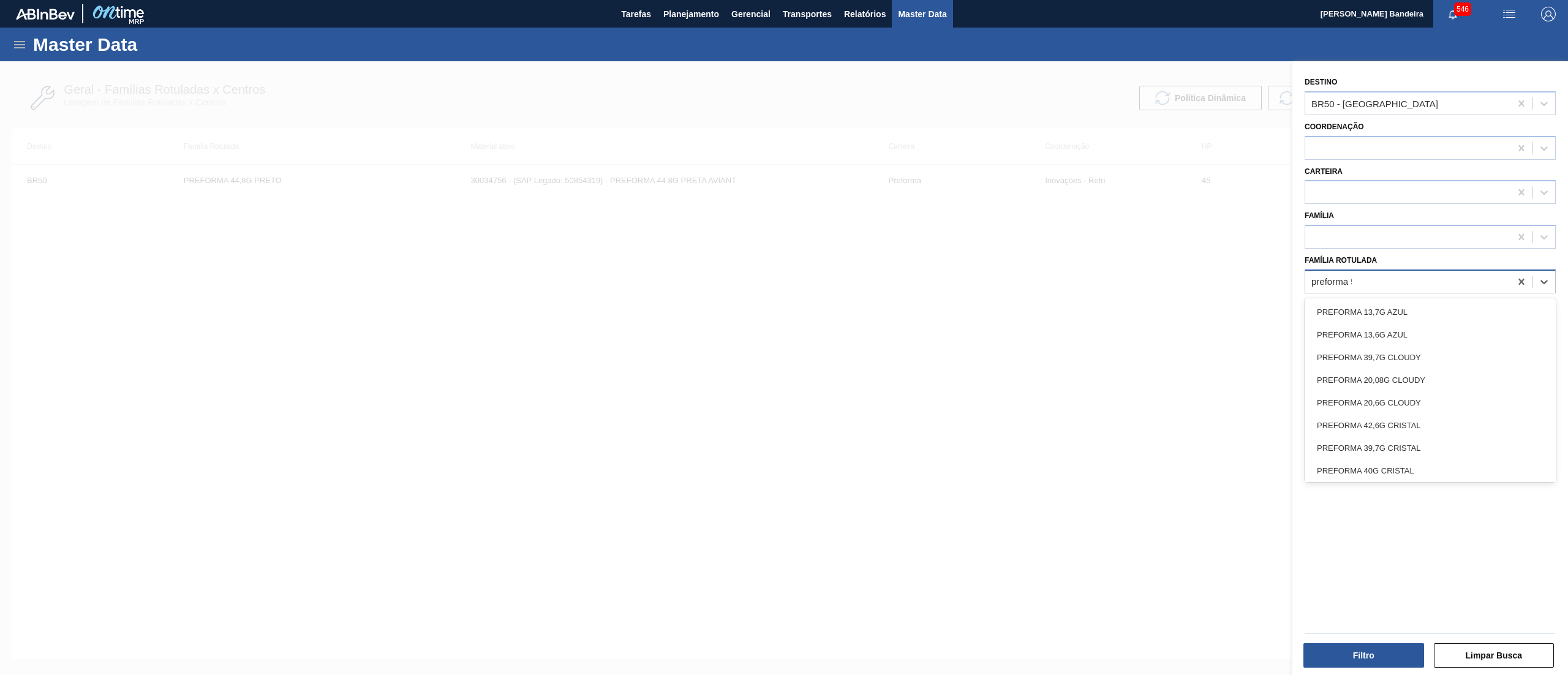
type Rotulada "preforma 55"
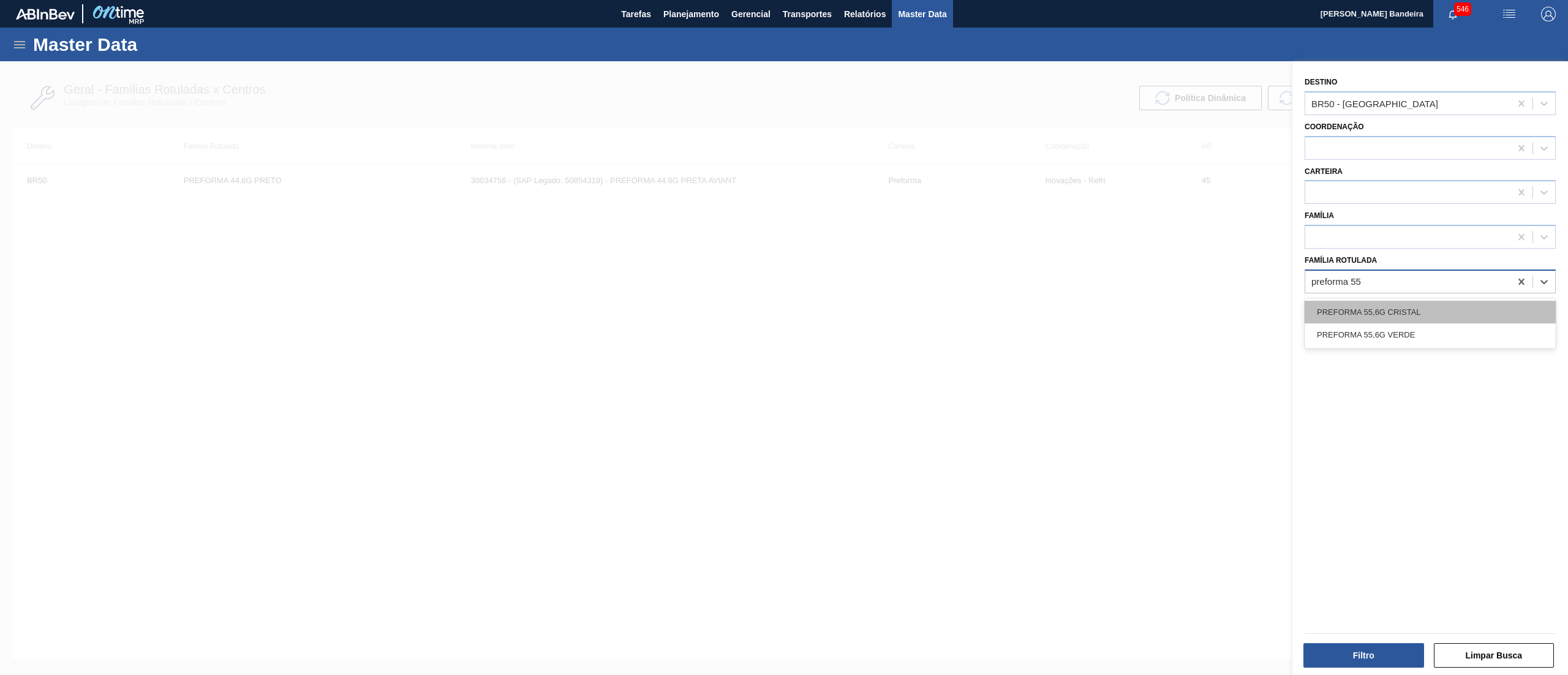
click at [1414, 308] on div "PREFORMA 55,6G CRISTAL" at bounding box center [1430, 312] width 251 height 23
click at [1520, 98] on icon at bounding box center [1521, 103] width 12 height 12
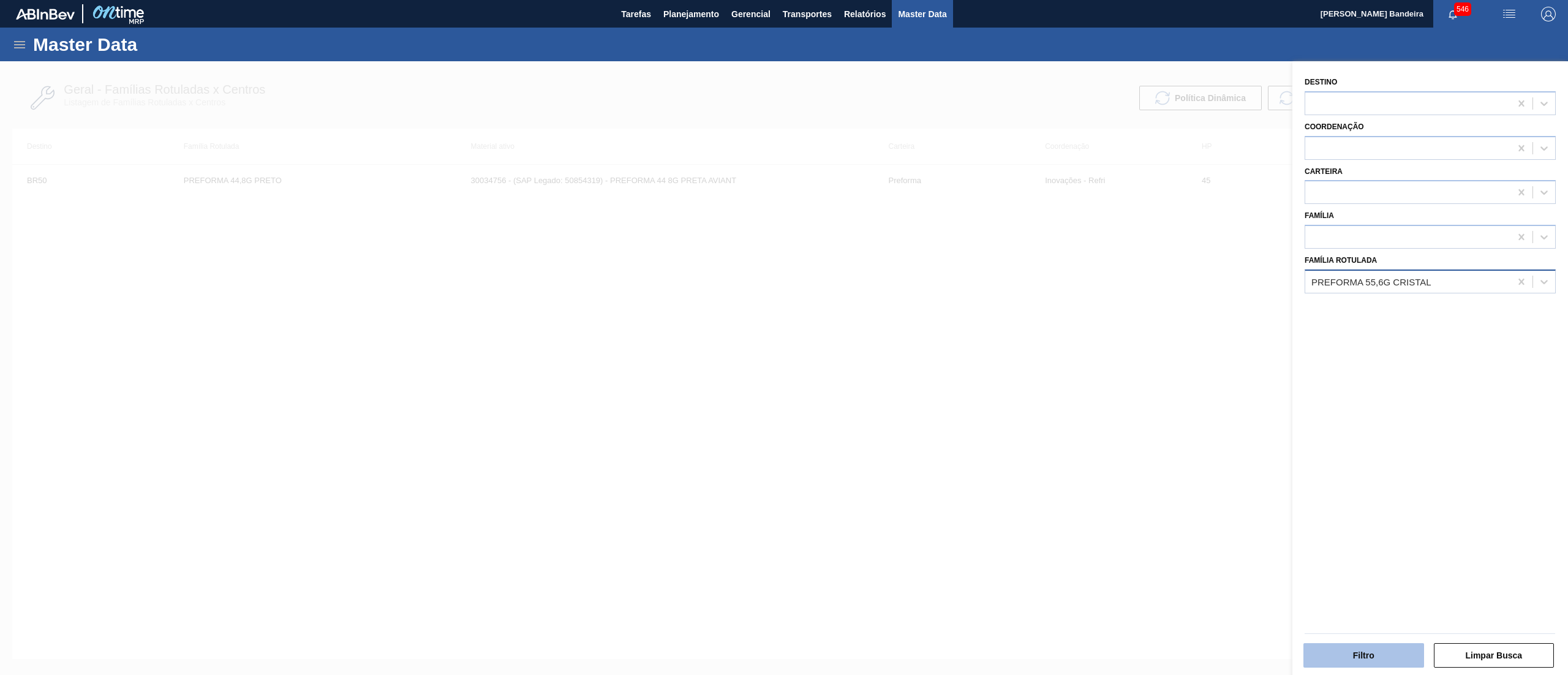
click at [1349, 657] on button "Filtro" at bounding box center [1363, 656] width 121 height 25
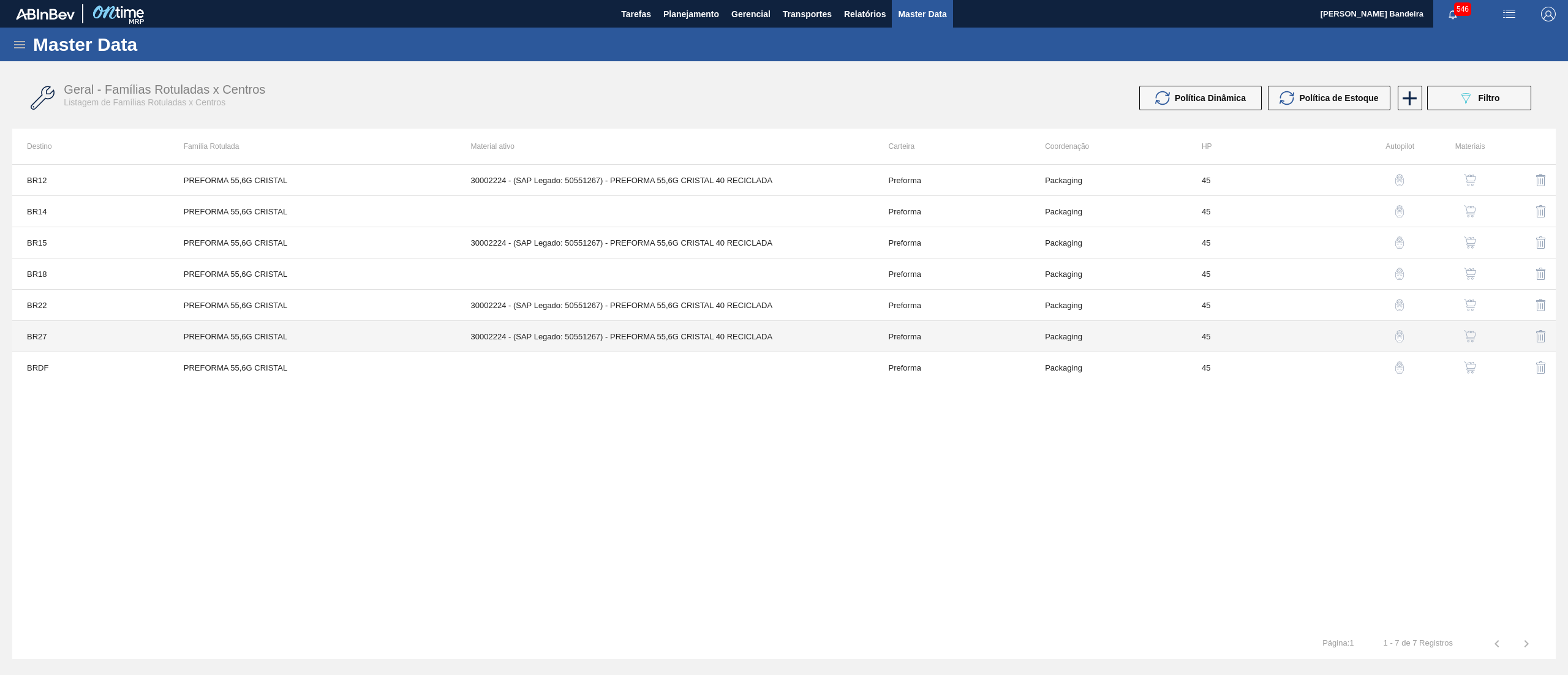
click at [714, 346] on td "30002224 - (SAP Legado: 50551267) - PREFORMA 55,6G CRISTAL 40 RECICLADA" at bounding box center [665, 337] width 418 height 31
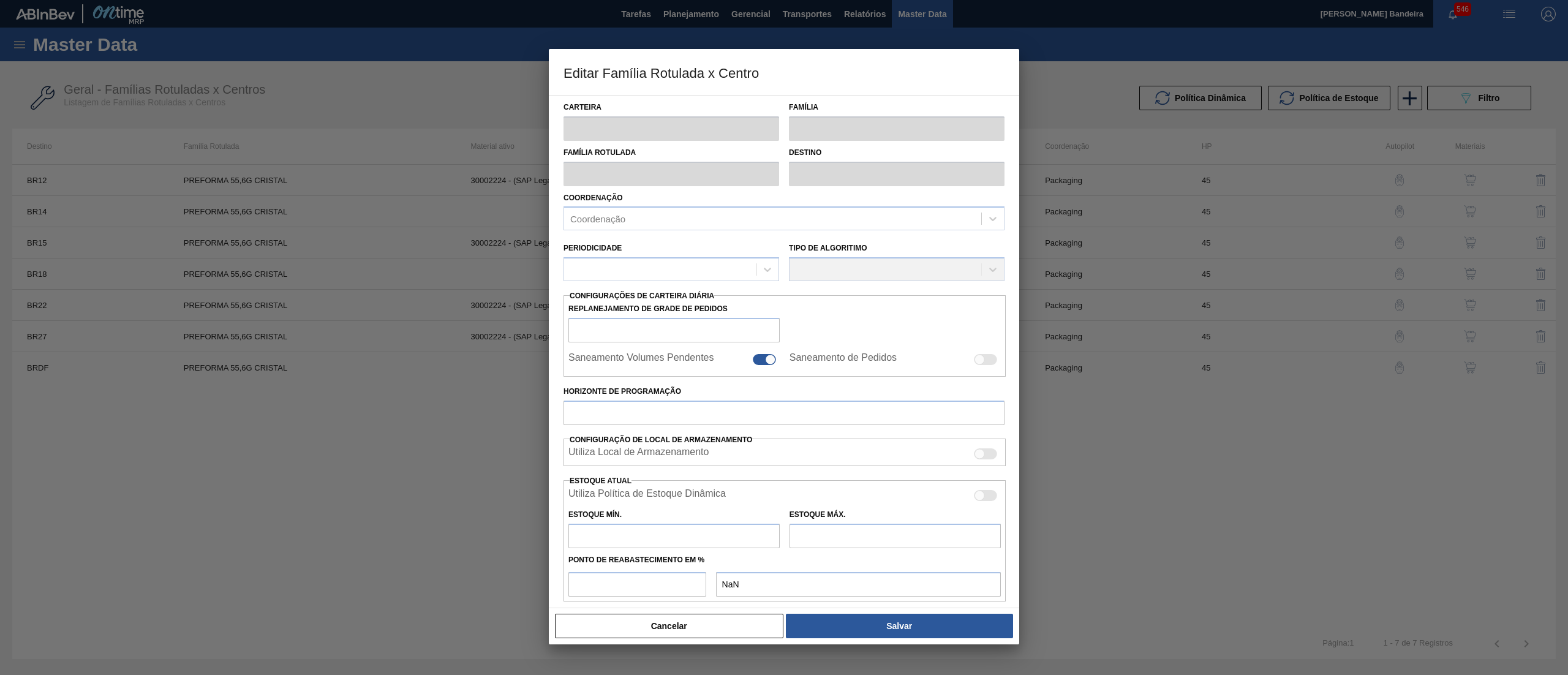
type input "Preforma"
type input "PREFORMA 55,6G CRISTAL"
type input "BR27 - Nova Minas"
type input "0"
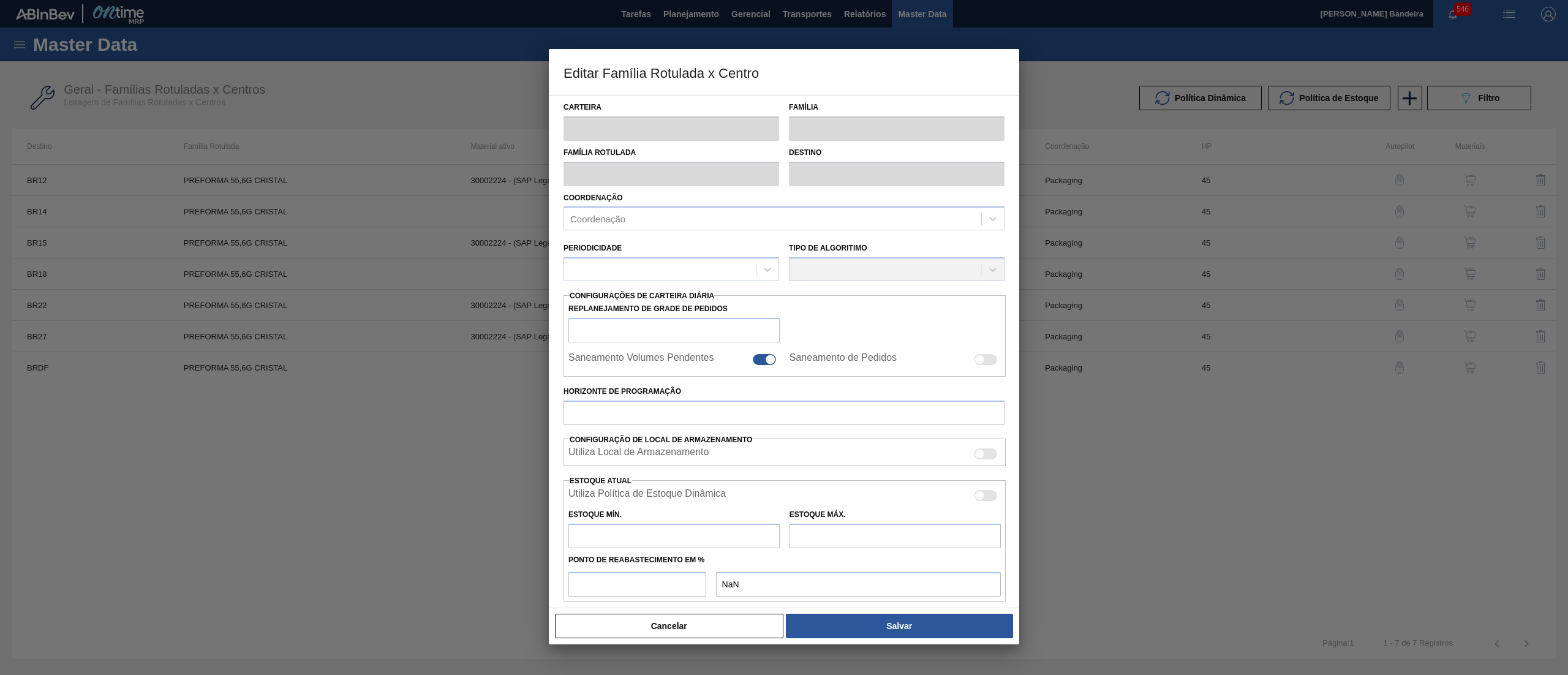
checkbox input "false"
type input "45"
type input "159"
type input "830"
type input "50"
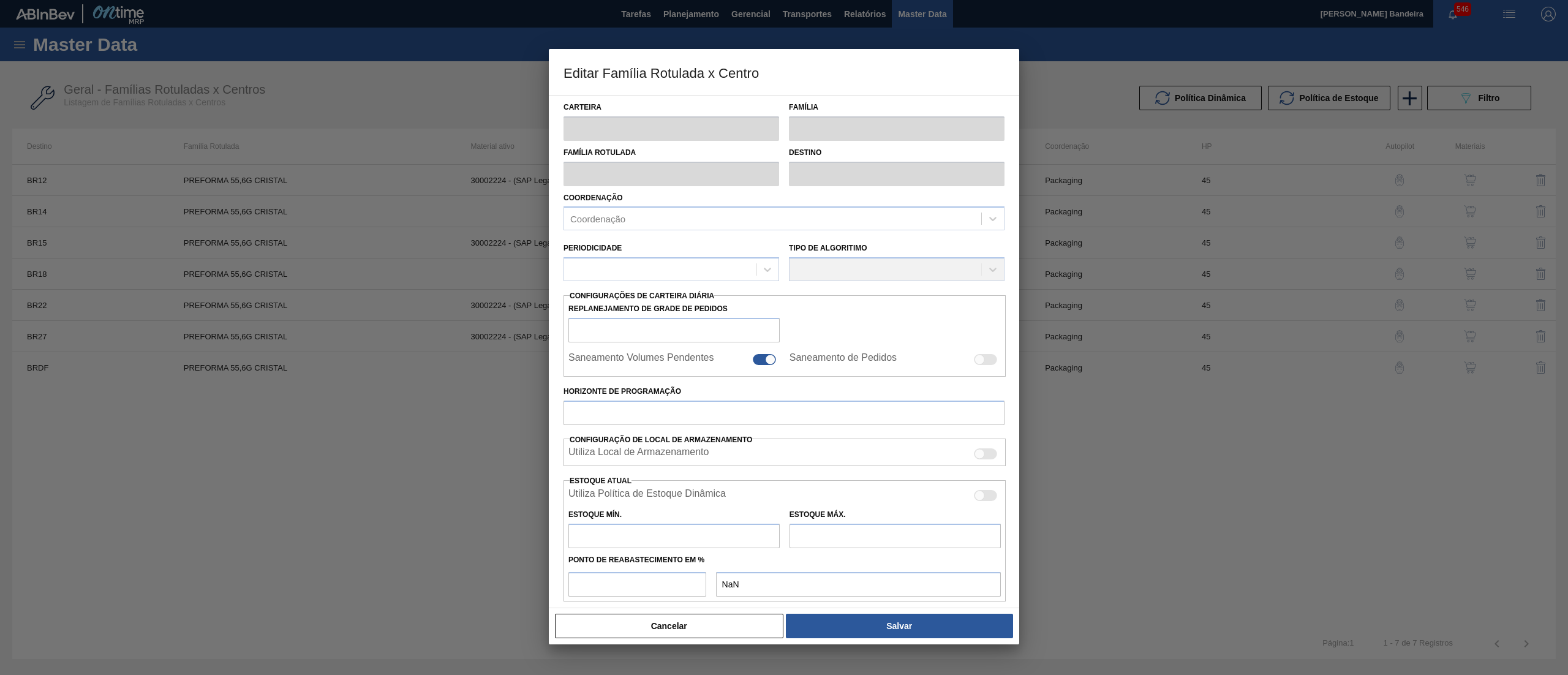
type input "494,500"
checkbox input "true"
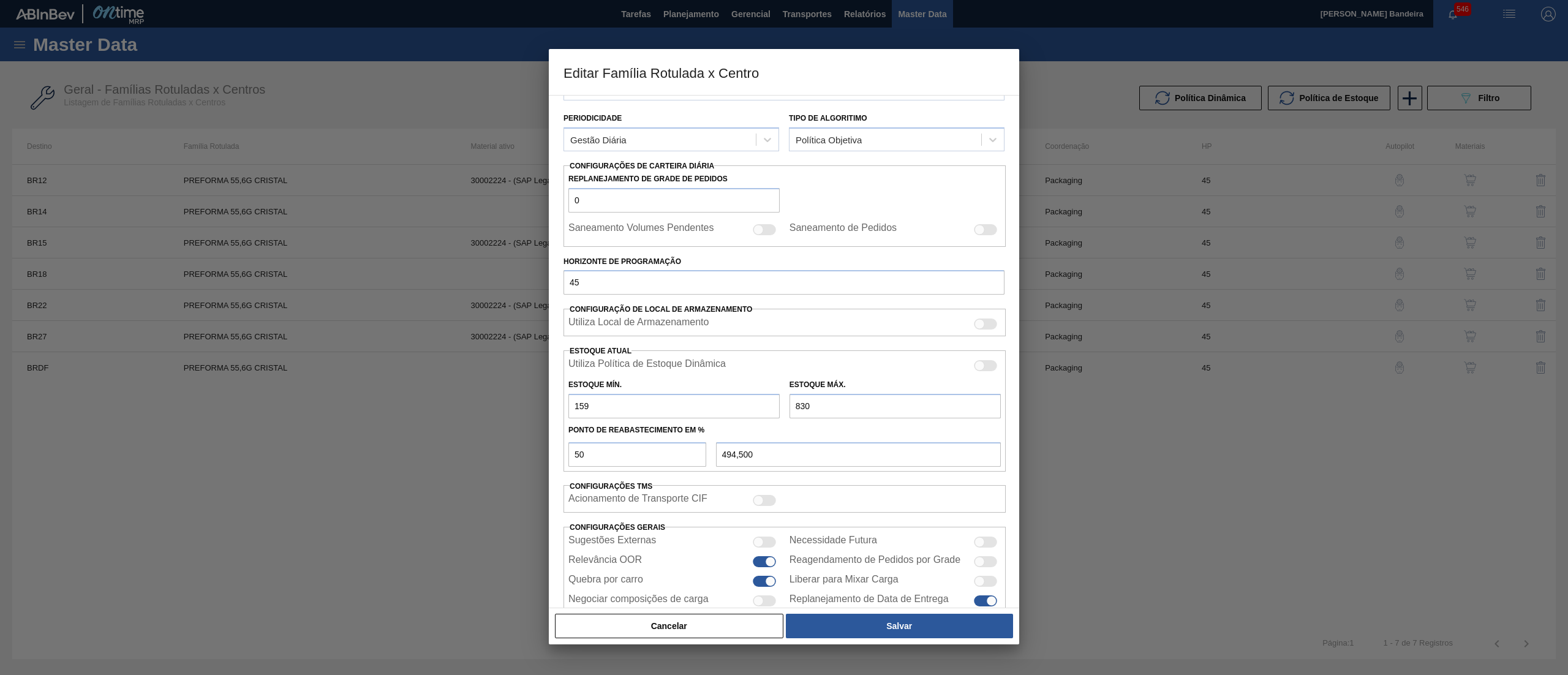
scroll to position [167, 0]
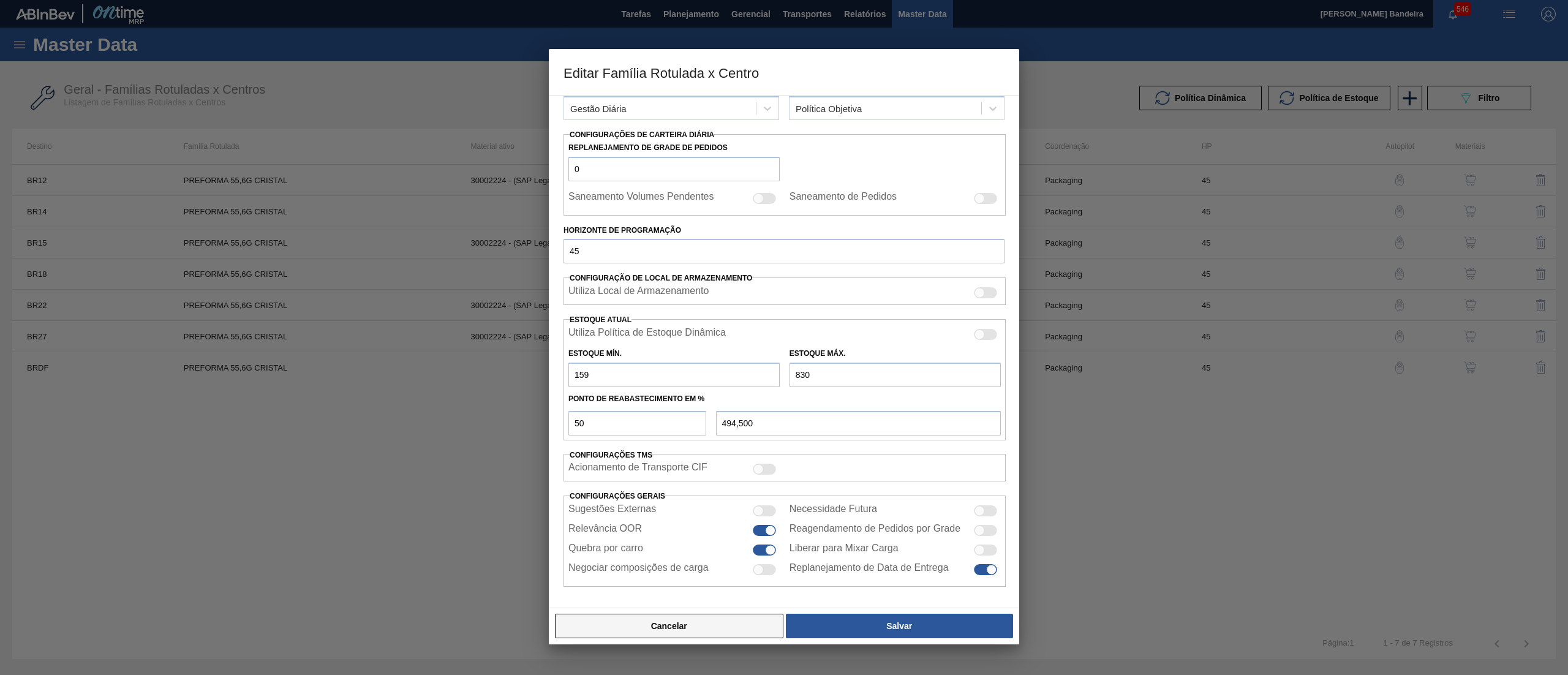
click at [767, 624] on button "Cancelar" at bounding box center [669, 626] width 229 height 25
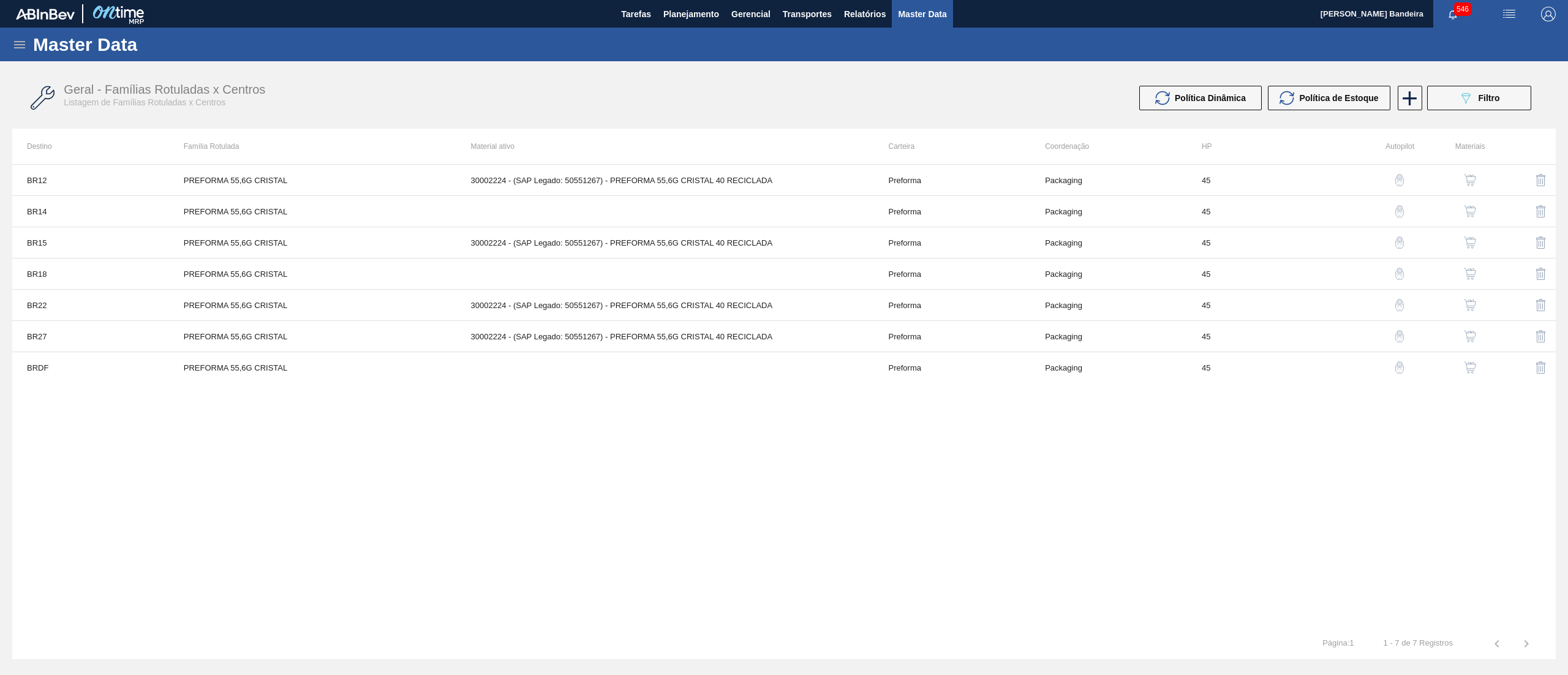
click at [1475, 337] on img "button" at bounding box center [1469, 336] width 12 height 12
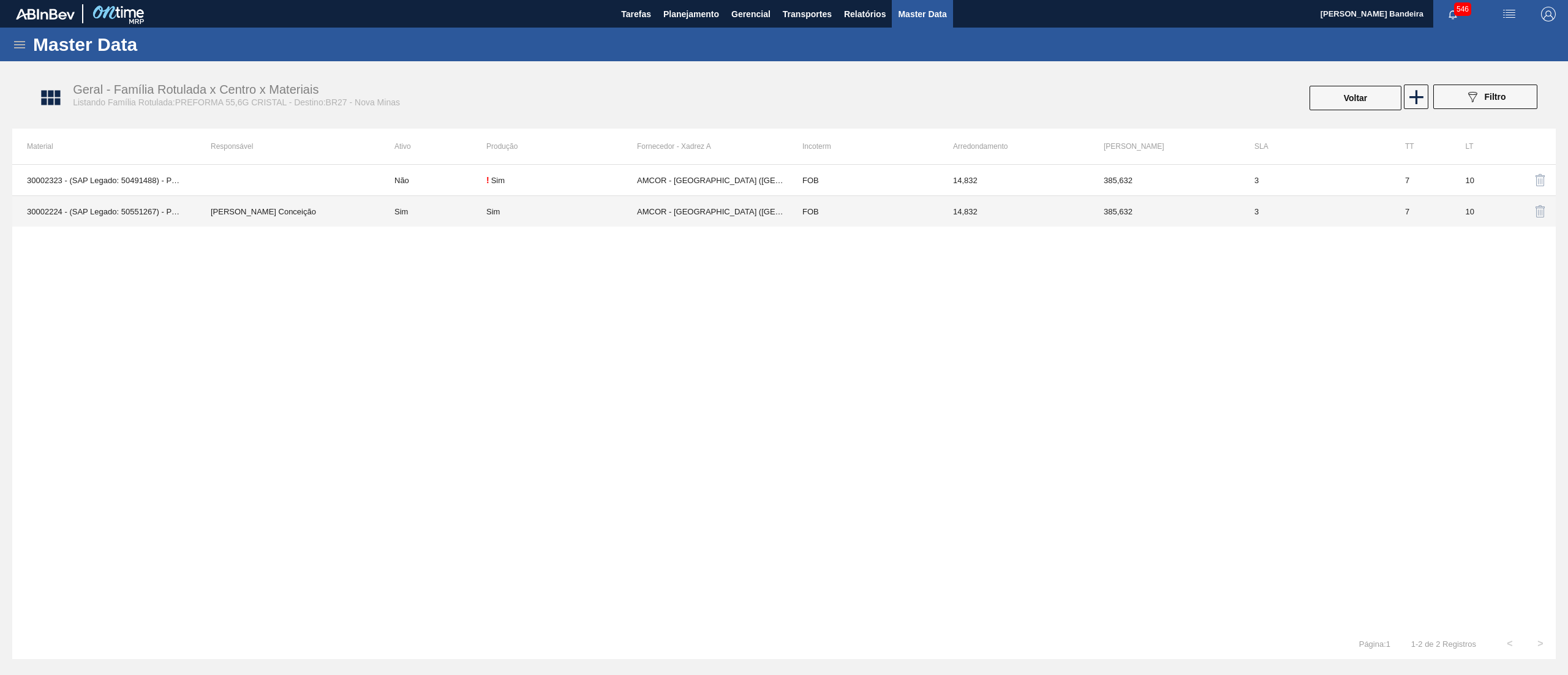
click at [748, 207] on td "AMCOR - CABO DE SANTO AGOSTINHO (PE)" at bounding box center [712, 212] width 150 height 31
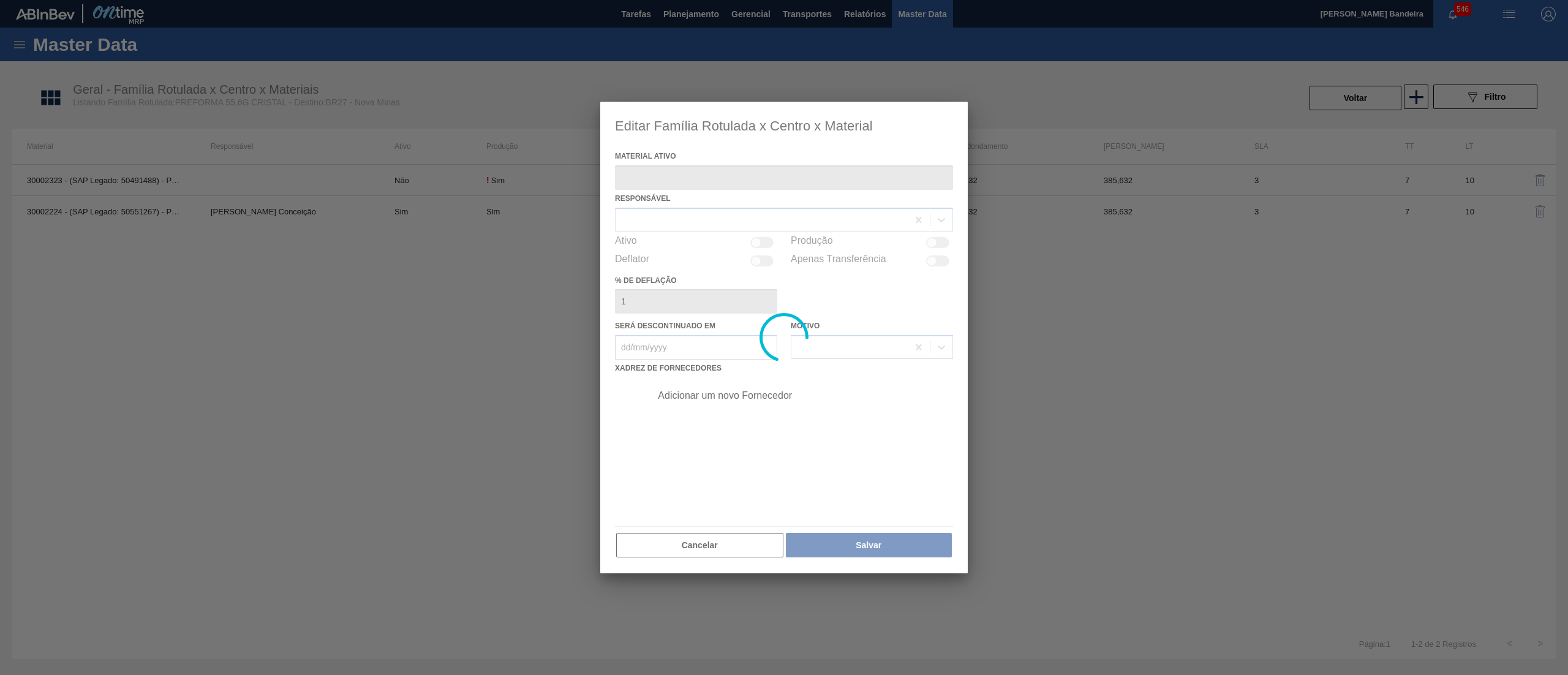
type ativo "30002224 - (SAP Legado: 50551267) - PREFORMA 55,6G CRISTAL 40 RECICLADA"
checkbox input "true"
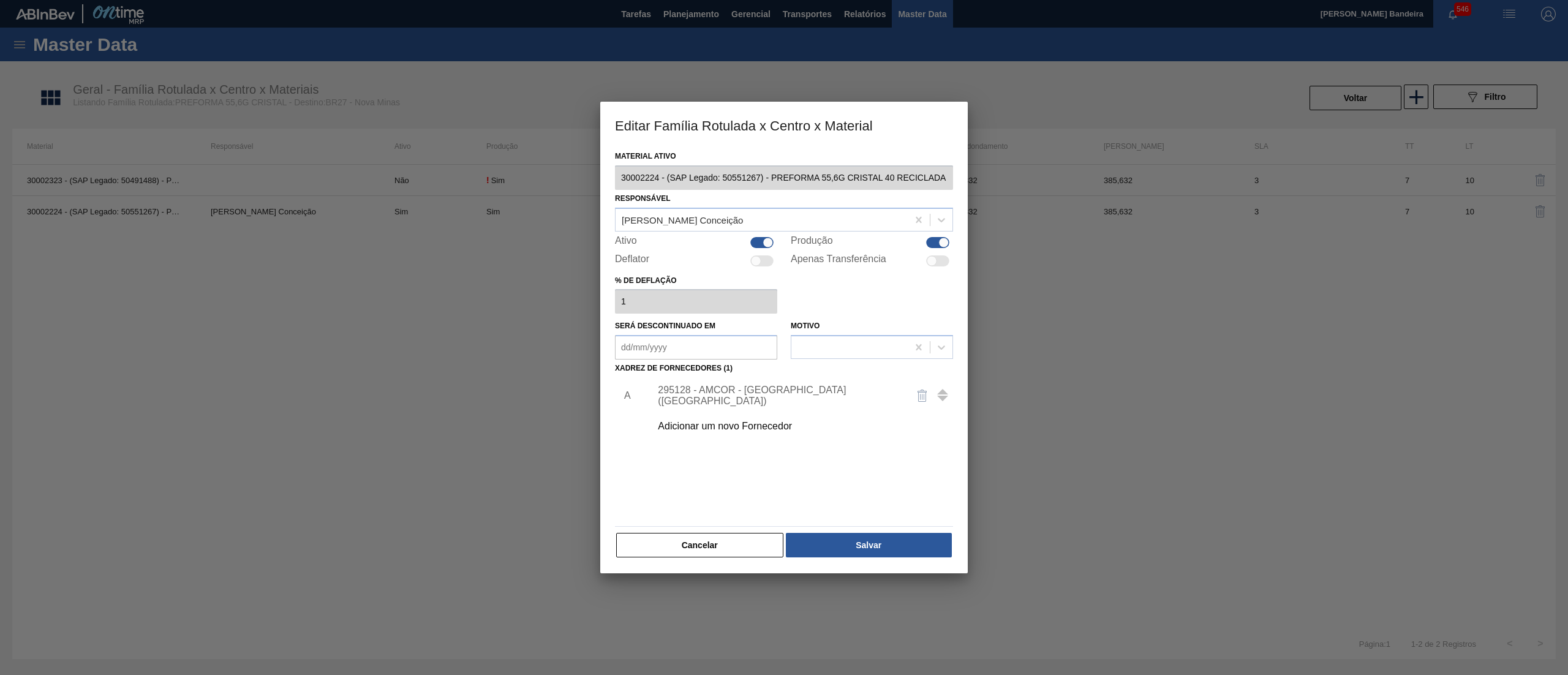
click at [706, 381] on div "295128 - AMCOR - CABO DE SANTO AGOSTINHO (PE)" at bounding box center [798, 396] width 310 height 30
click at [706, 391] on div "295128 - AMCOR - CABO DE SANTO AGOSTINHO (PE)" at bounding box center [778, 396] width 240 height 22
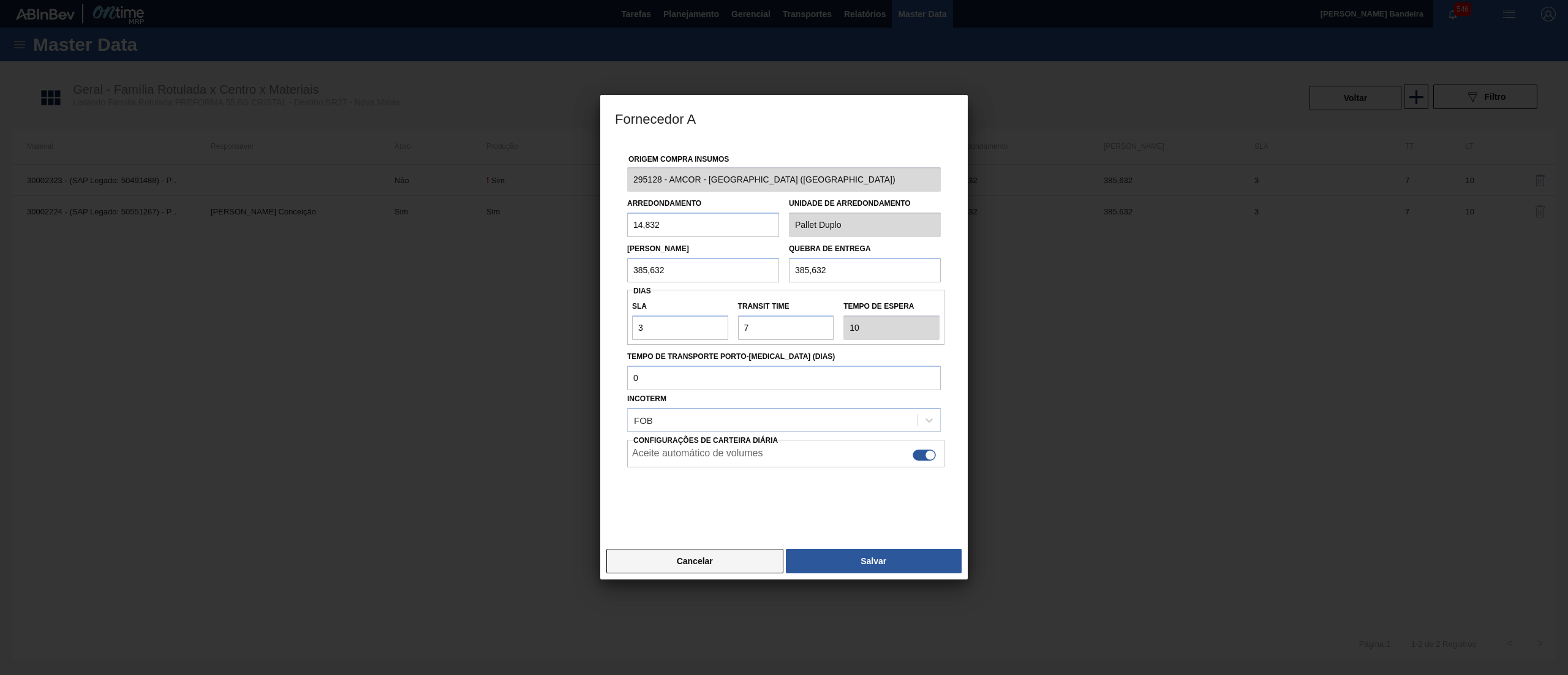
click at [681, 553] on button "Cancelar" at bounding box center [695, 561] width 177 height 25
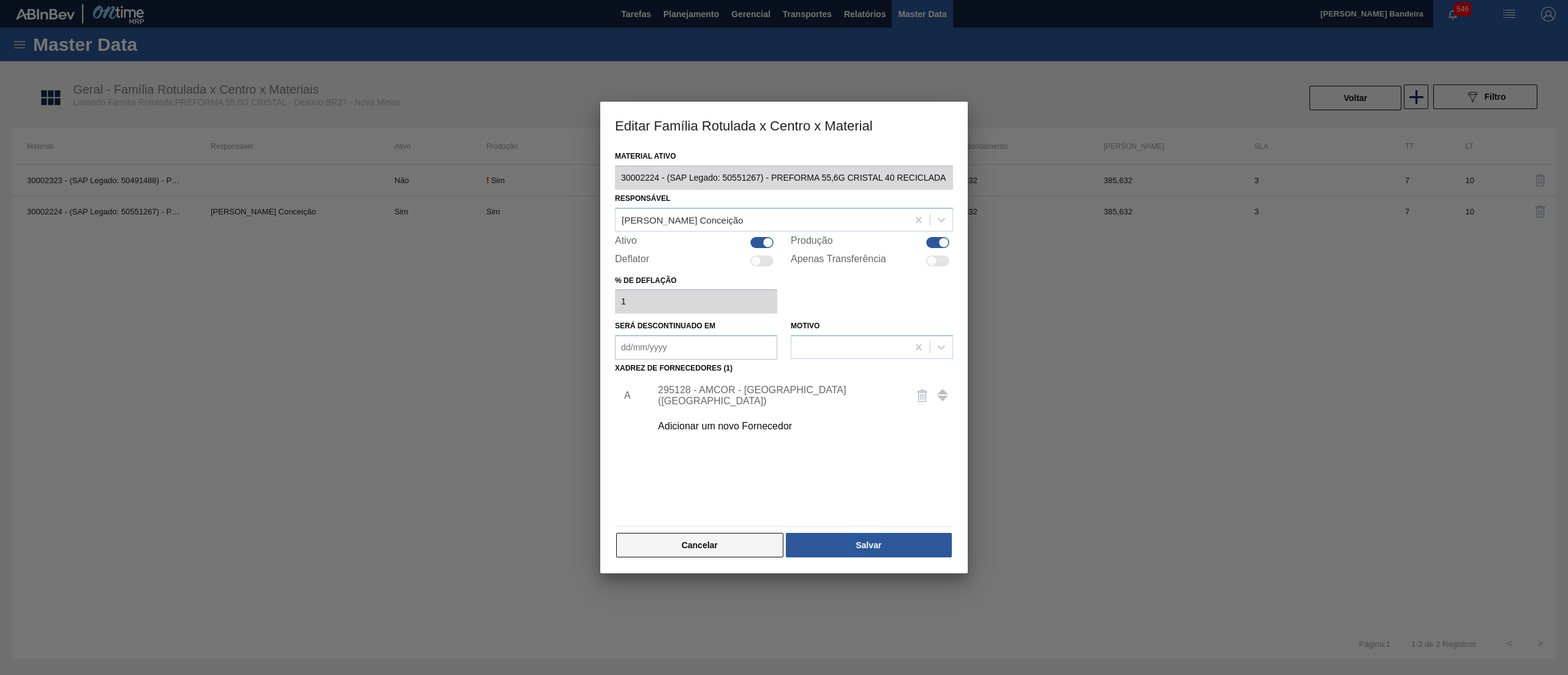
click at [737, 555] on button "Cancelar" at bounding box center [700, 545] width 167 height 25
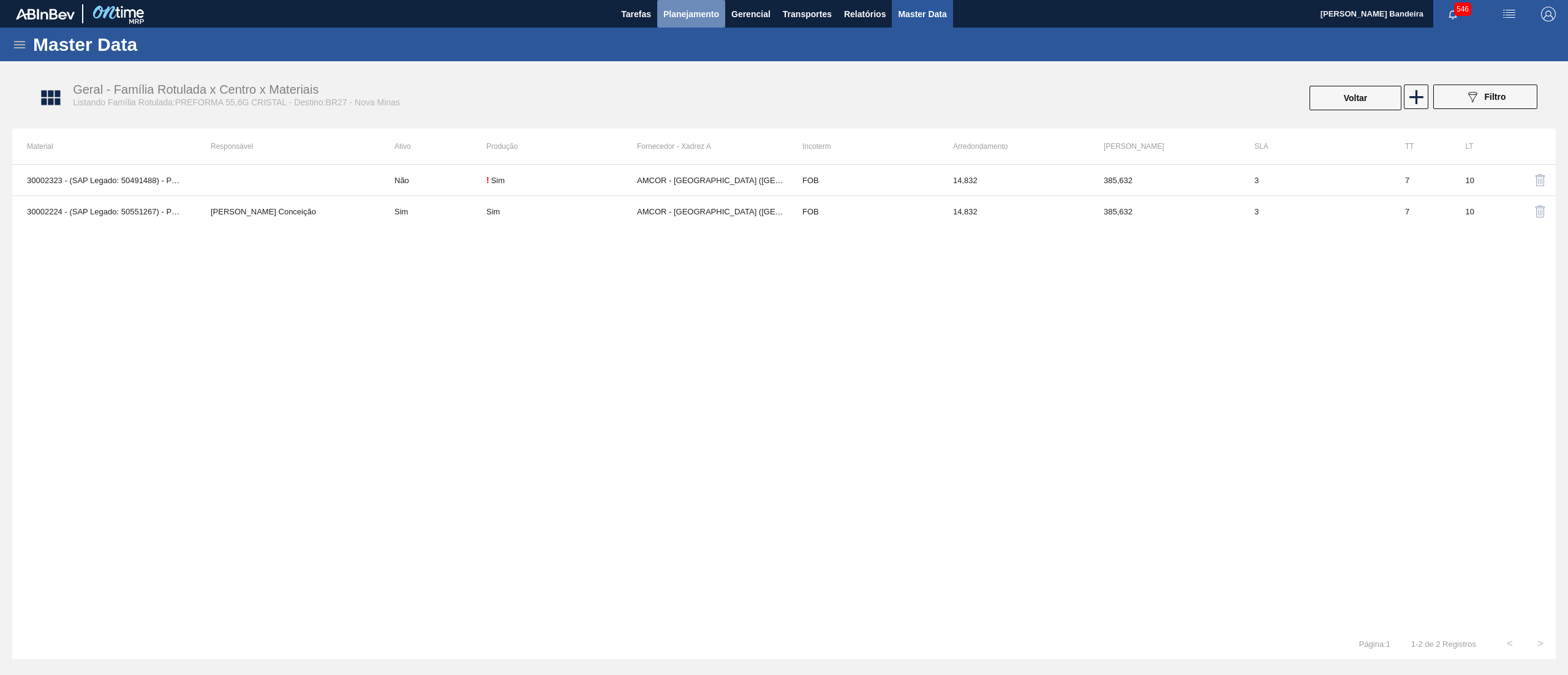
click at [690, 19] on span "Planejamento" at bounding box center [691, 14] width 55 height 15
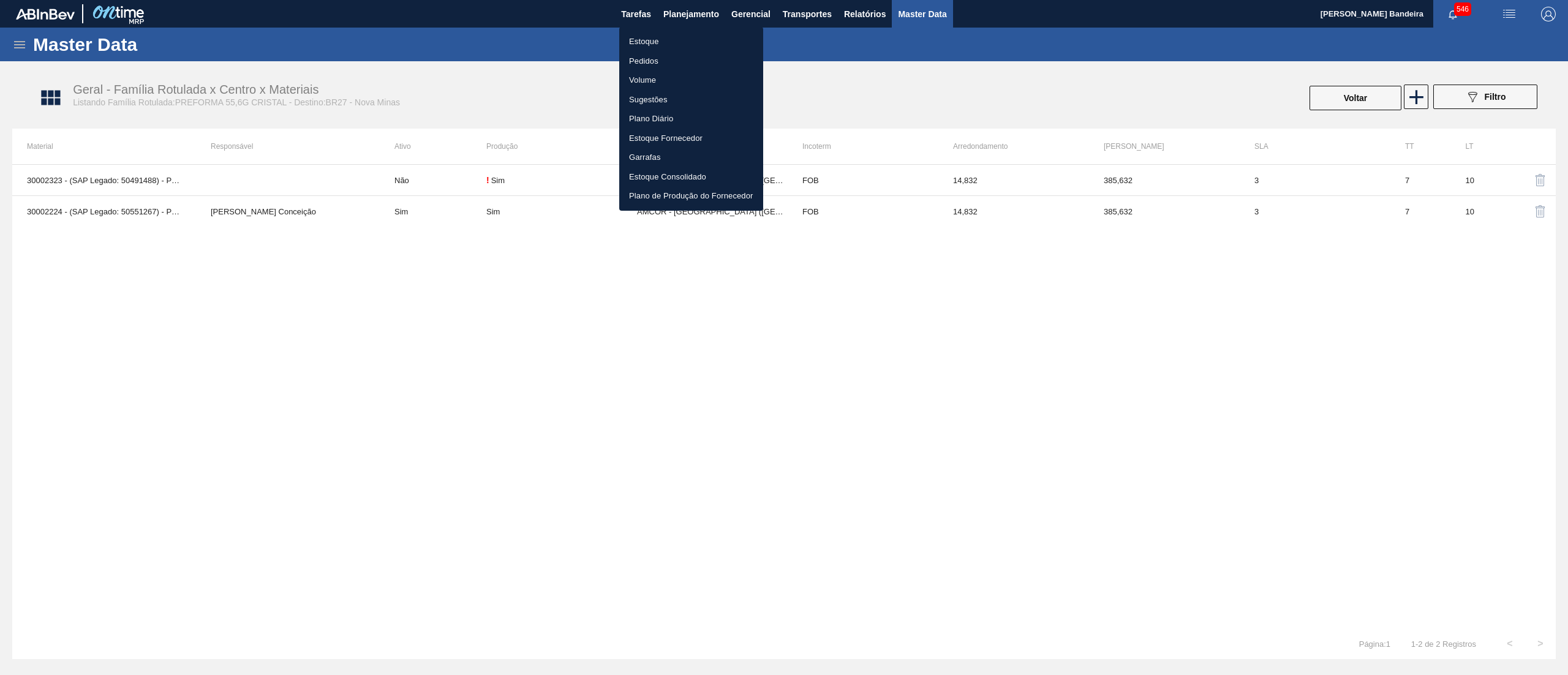
click at [1050, 401] on div at bounding box center [784, 338] width 1568 height 675
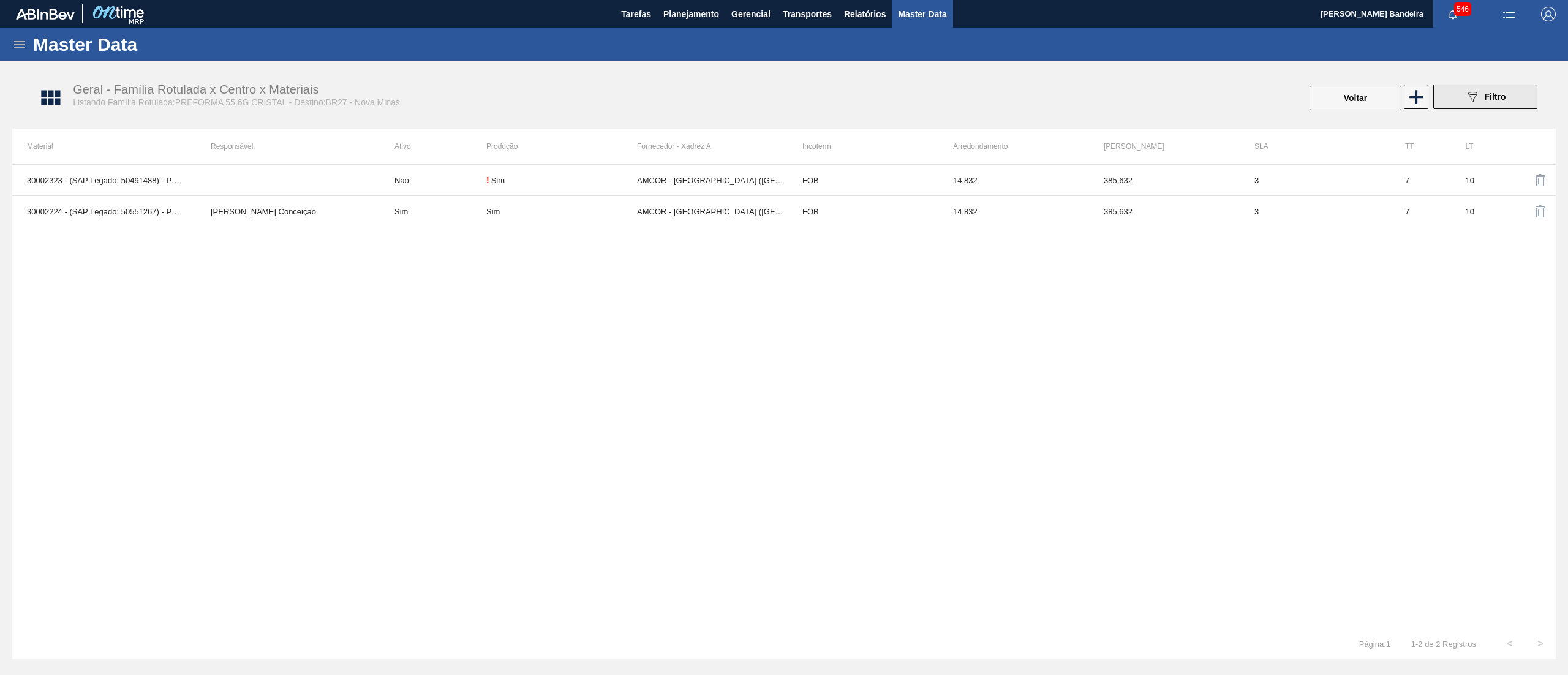
click at [1481, 98] on div "089F7B8B-B2A5-4AFE-B5C0-19BA573D28AC Filtro" at bounding box center [1486, 97] width 41 height 15
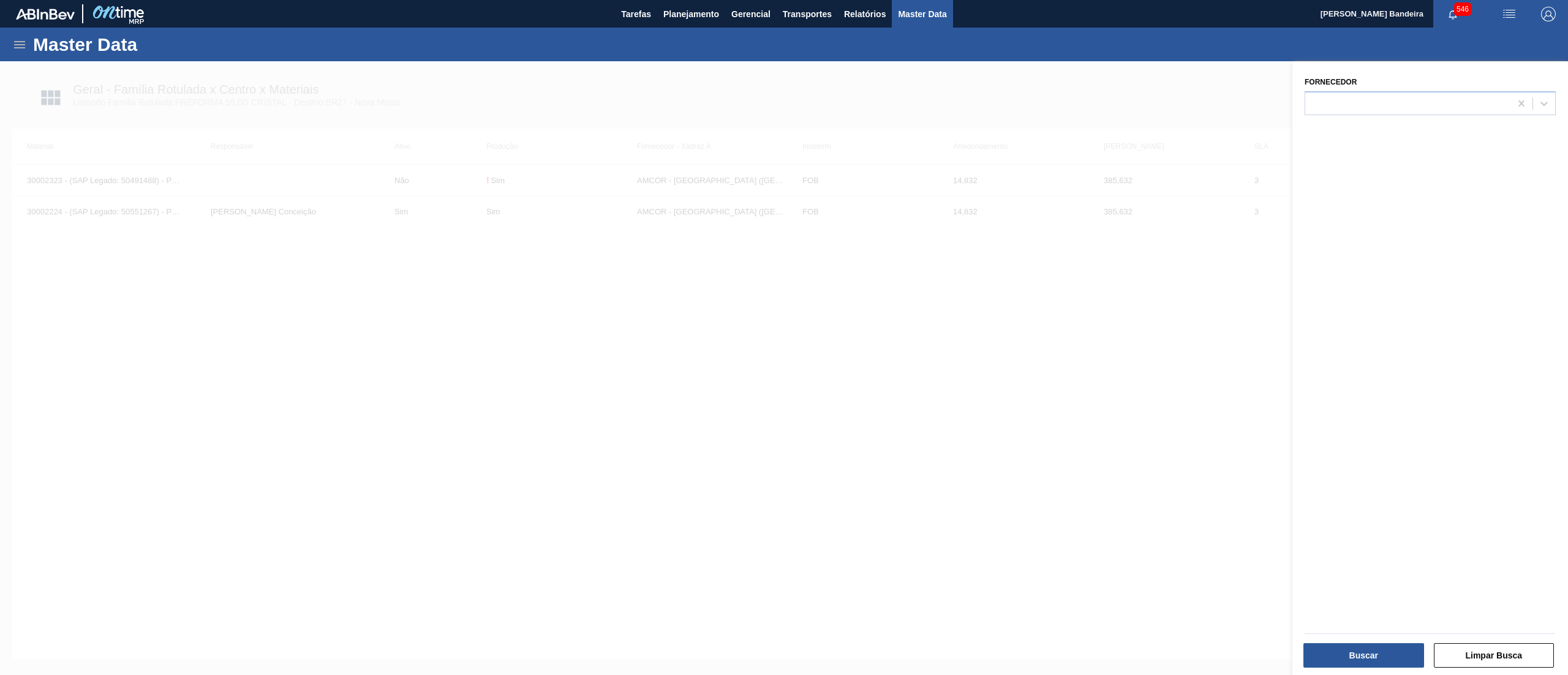
click at [1172, 589] on div at bounding box center [784, 398] width 1568 height 675
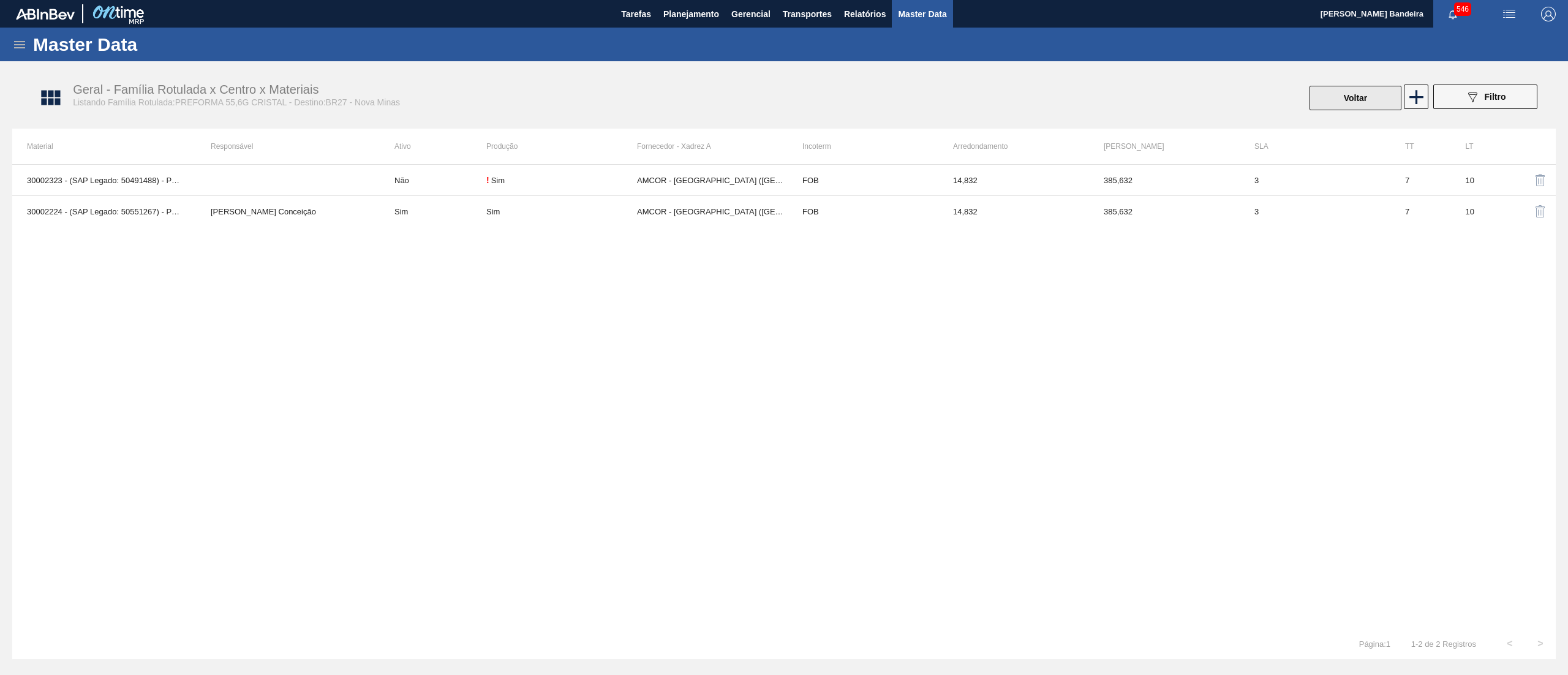
click at [1349, 101] on button "Voltar" at bounding box center [1356, 98] width 92 height 25
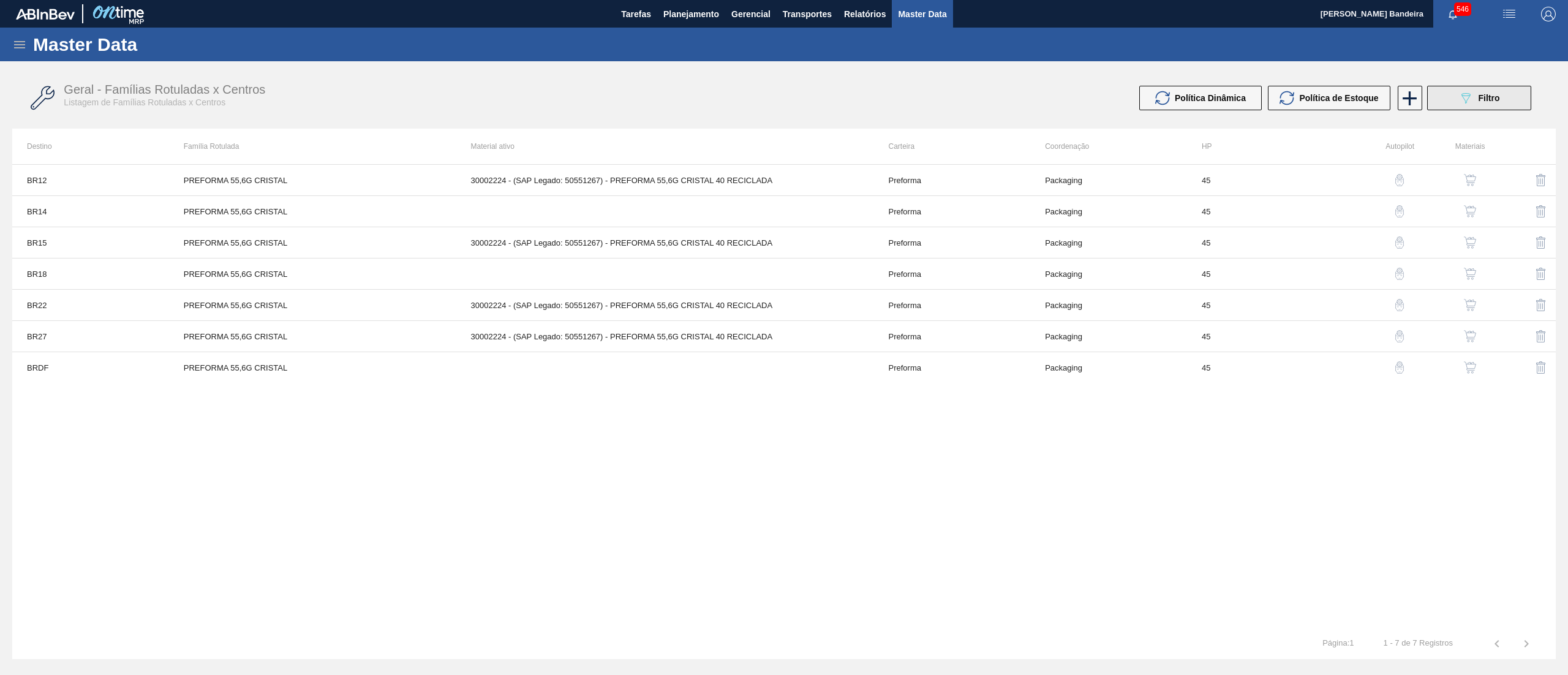
click at [1442, 110] on button "089F7B8B-B2A5-4AFE-B5C0-19BA573D28AC Filtro" at bounding box center [1479, 98] width 104 height 25
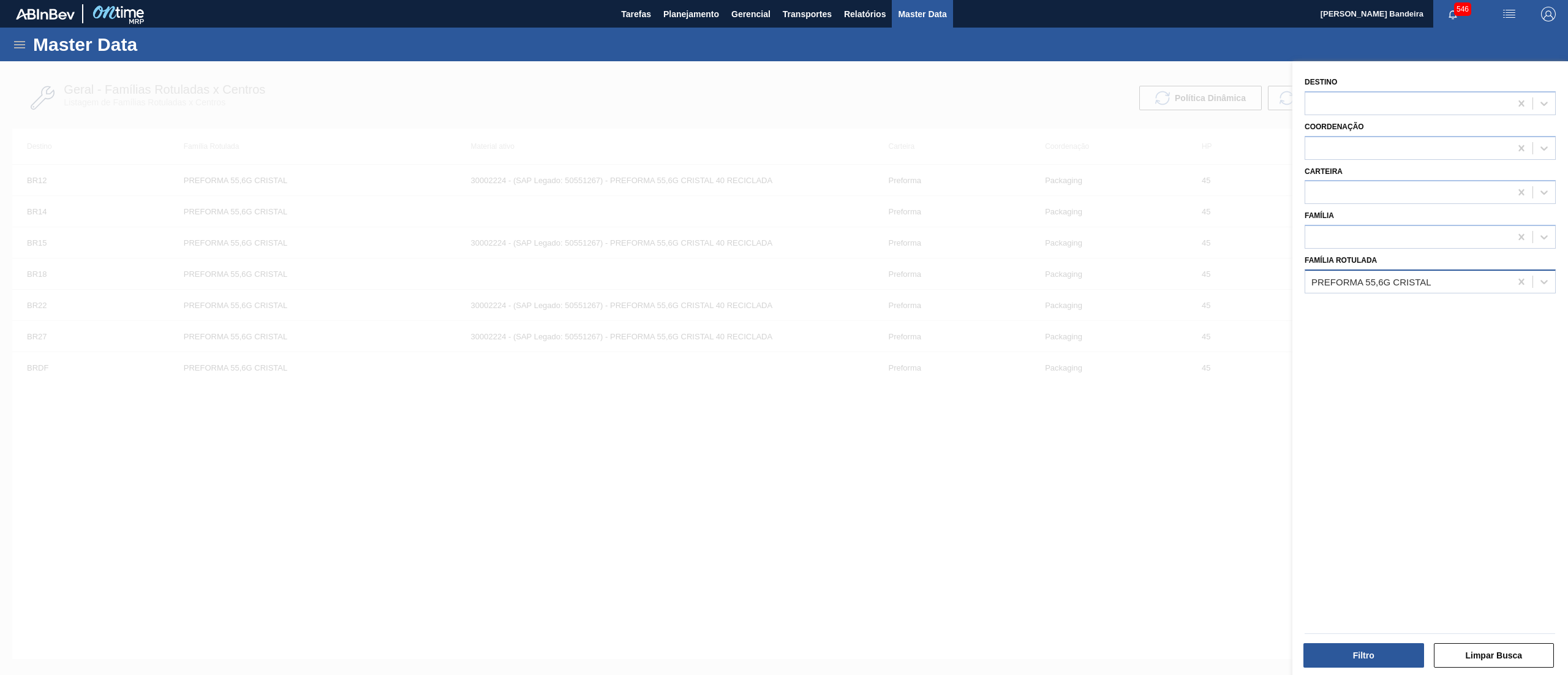
click at [1397, 284] on div "PREFORMA 55,6G CRISTAL" at bounding box center [1372, 281] width 120 height 10
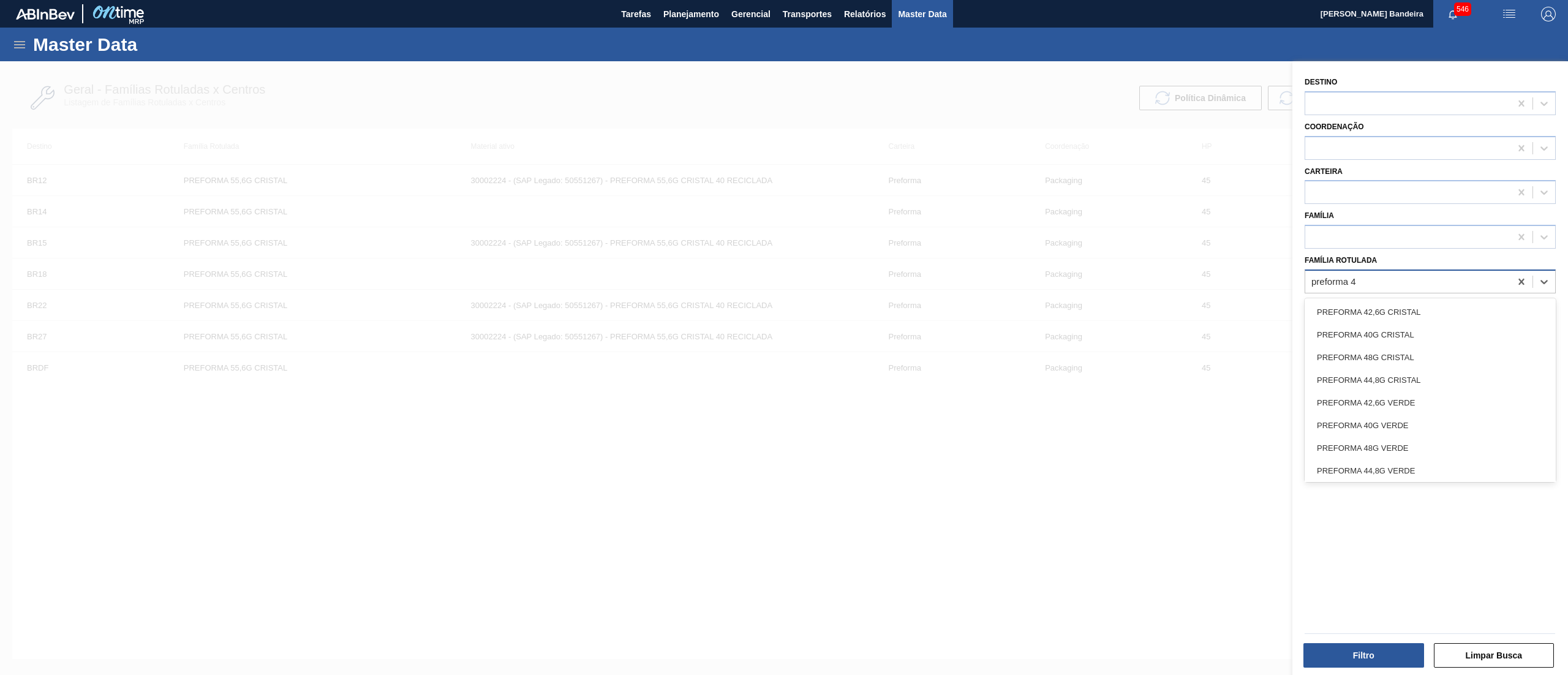
type Rotulada "preforma 44"
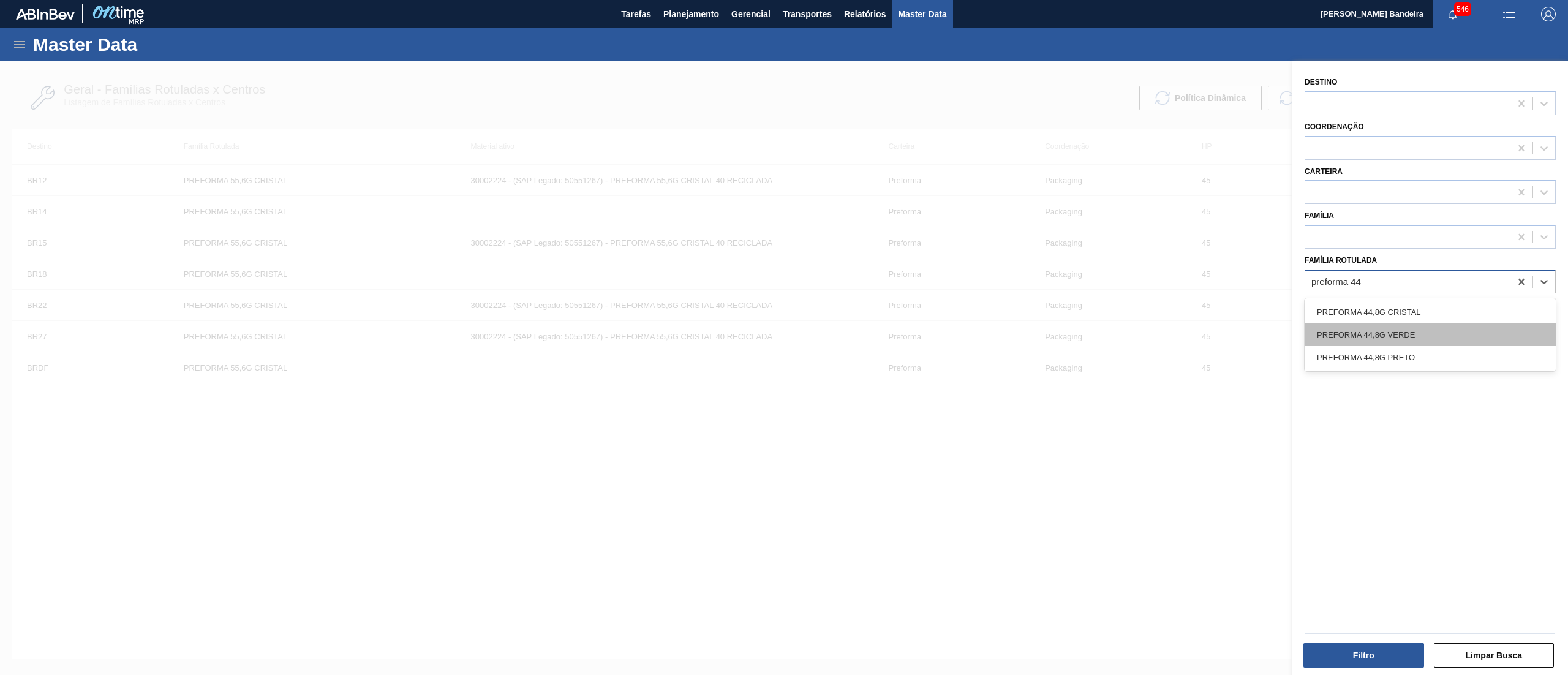
click at [1409, 327] on div "PREFORMA 44,8G VERDE" at bounding box center [1430, 335] width 251 height 23
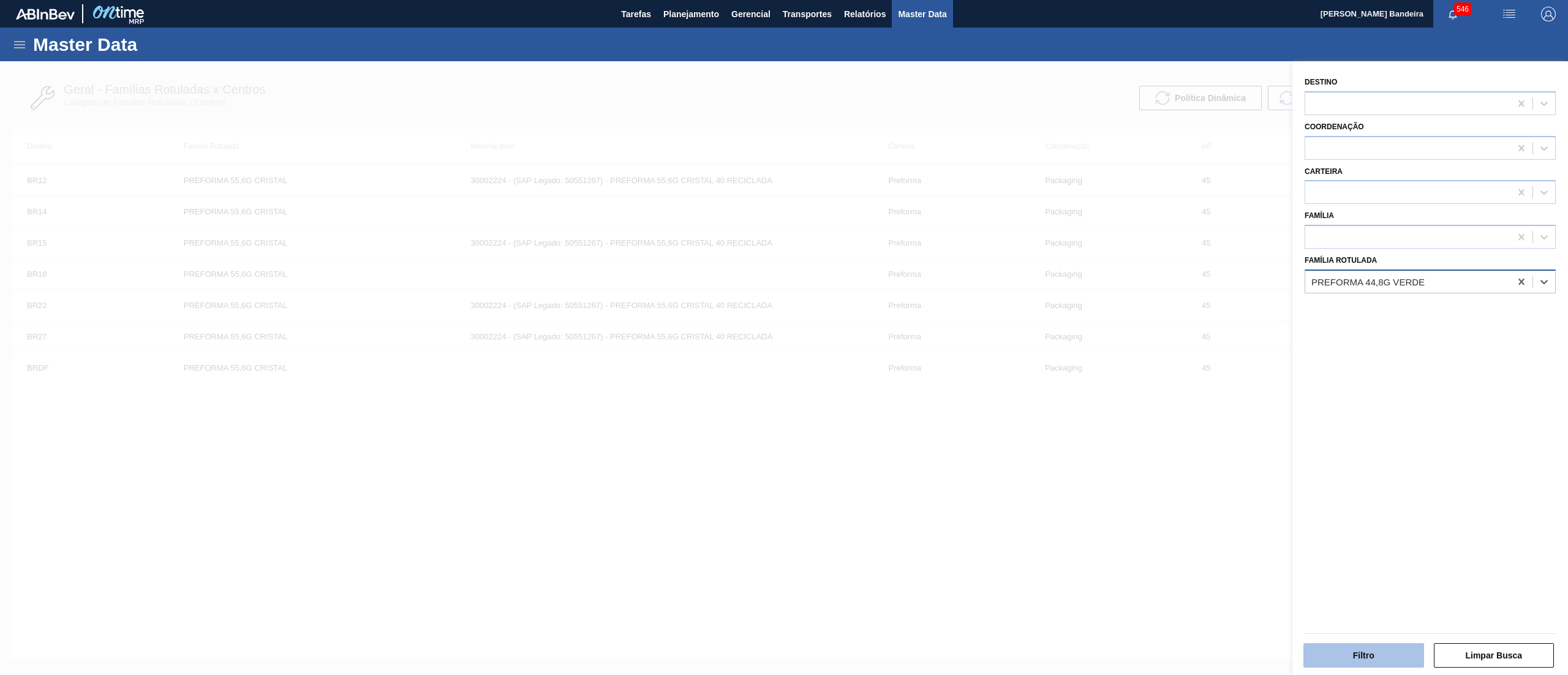
click at [1380, 659] on button "Filtro" at bounding box center [1363, 656] width 121 height 25
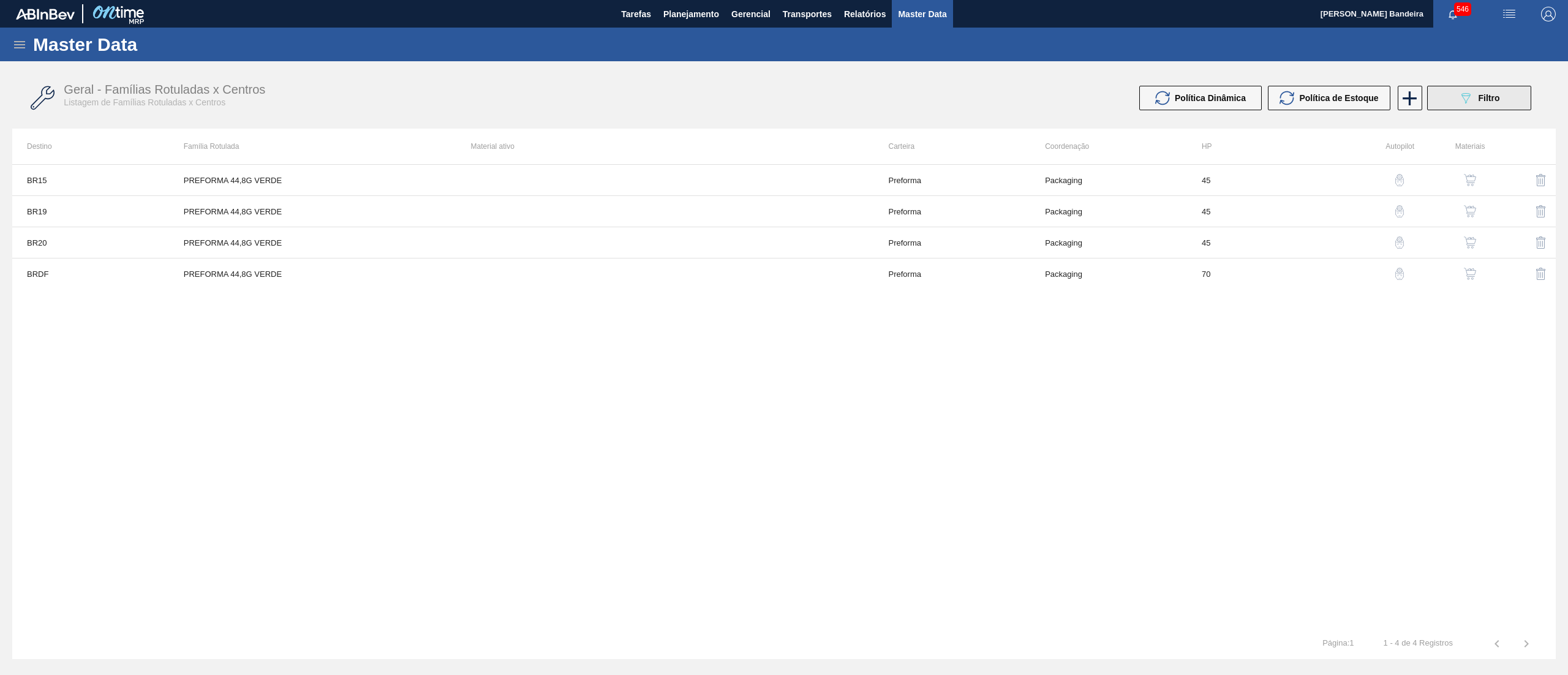
click at [1471, 100] on icon "089F7B8B-B2A5-4AFE-B5C0-19BA573D28AC" at bounding box center [1466, 98] width 15 height 15
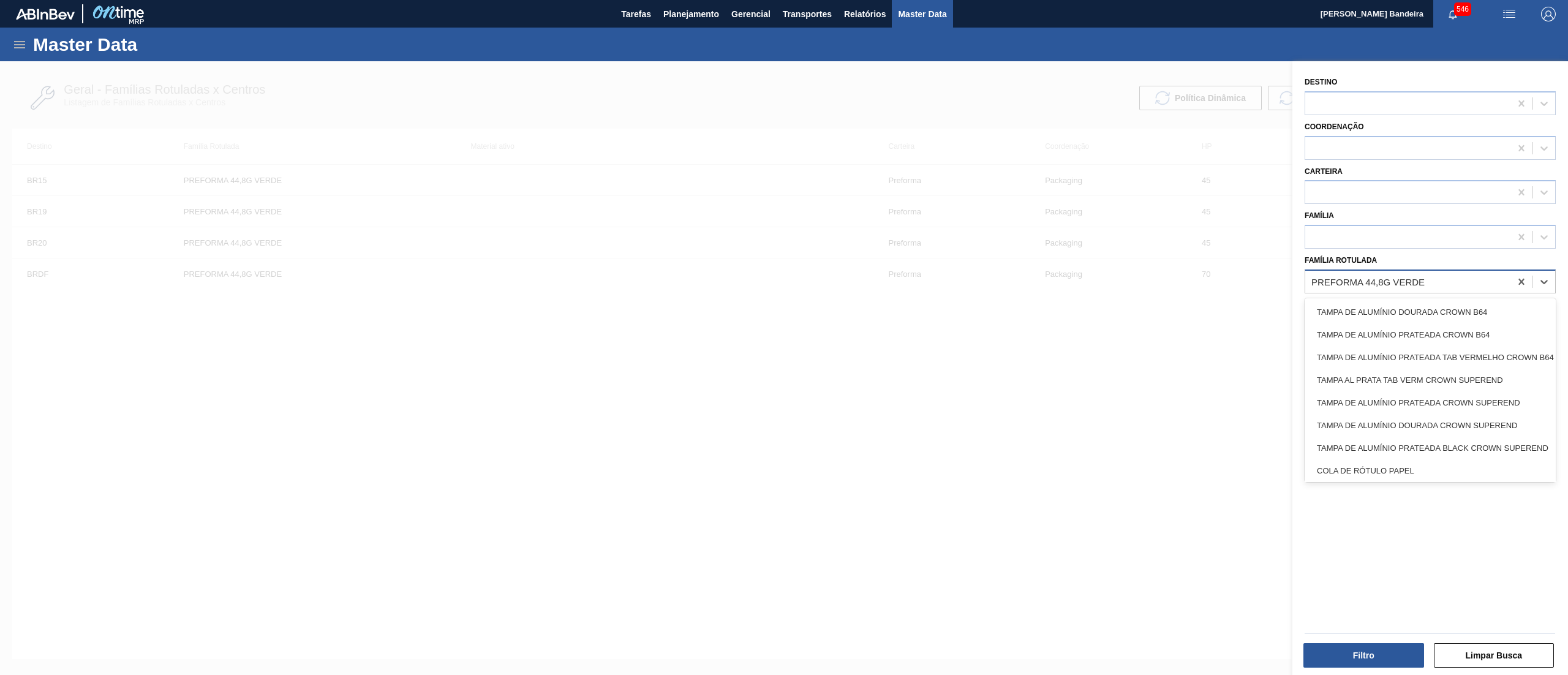
click at [1419, 280] on div "PREFORMA 44,8G VERDE" at bounding box center [1368, 281] width 113 height 10
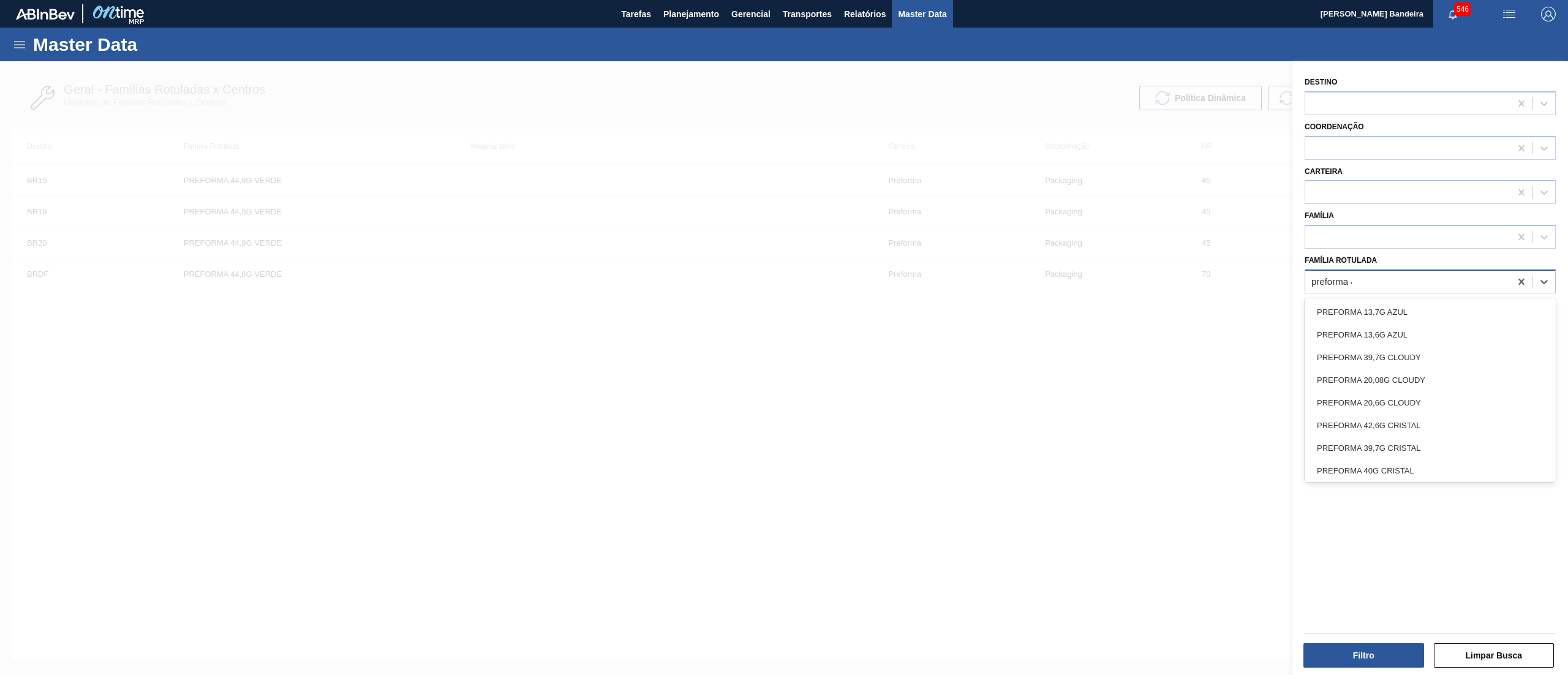
type Rotulada "preforma 44"
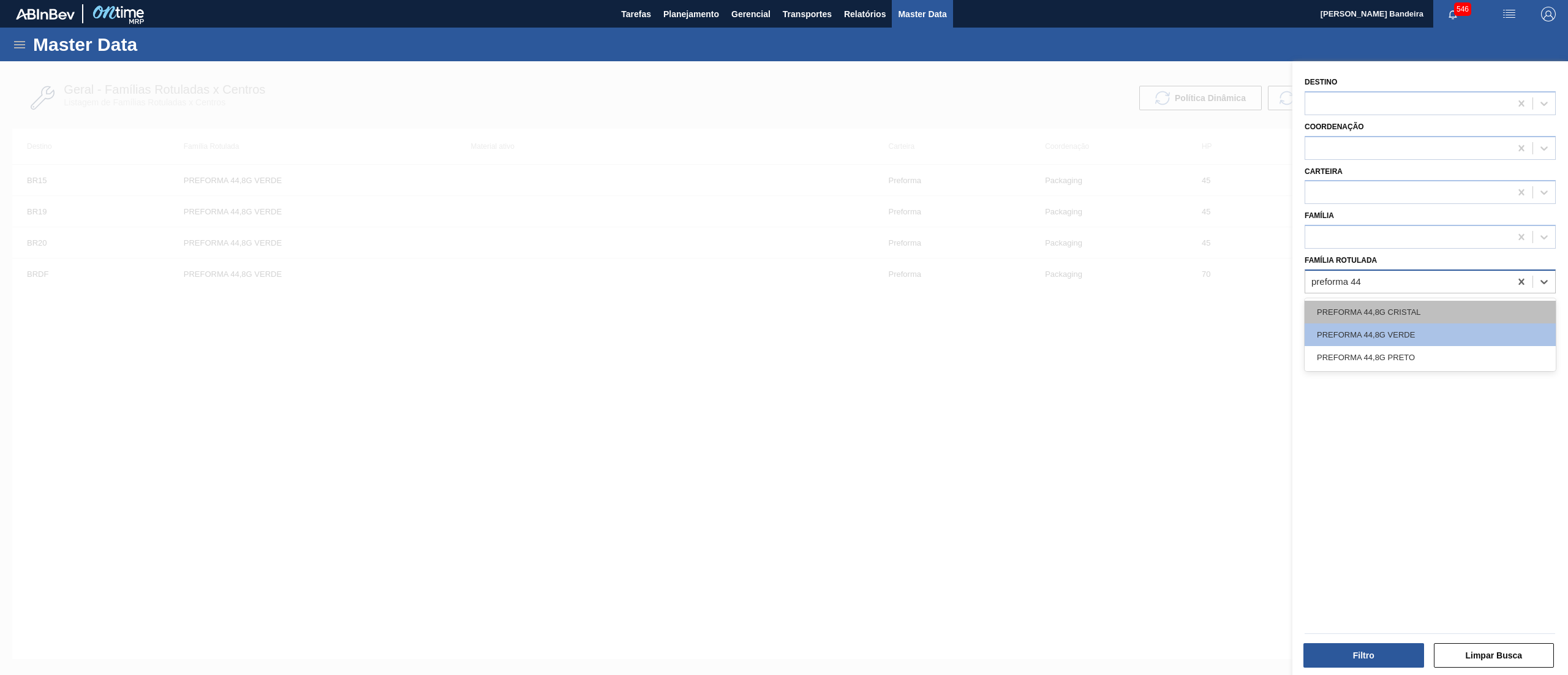
click at [1418, 315] on div "PREFORMA 44,8G CRISTAL" at bounding box center [1430, 312] width 251 height 23
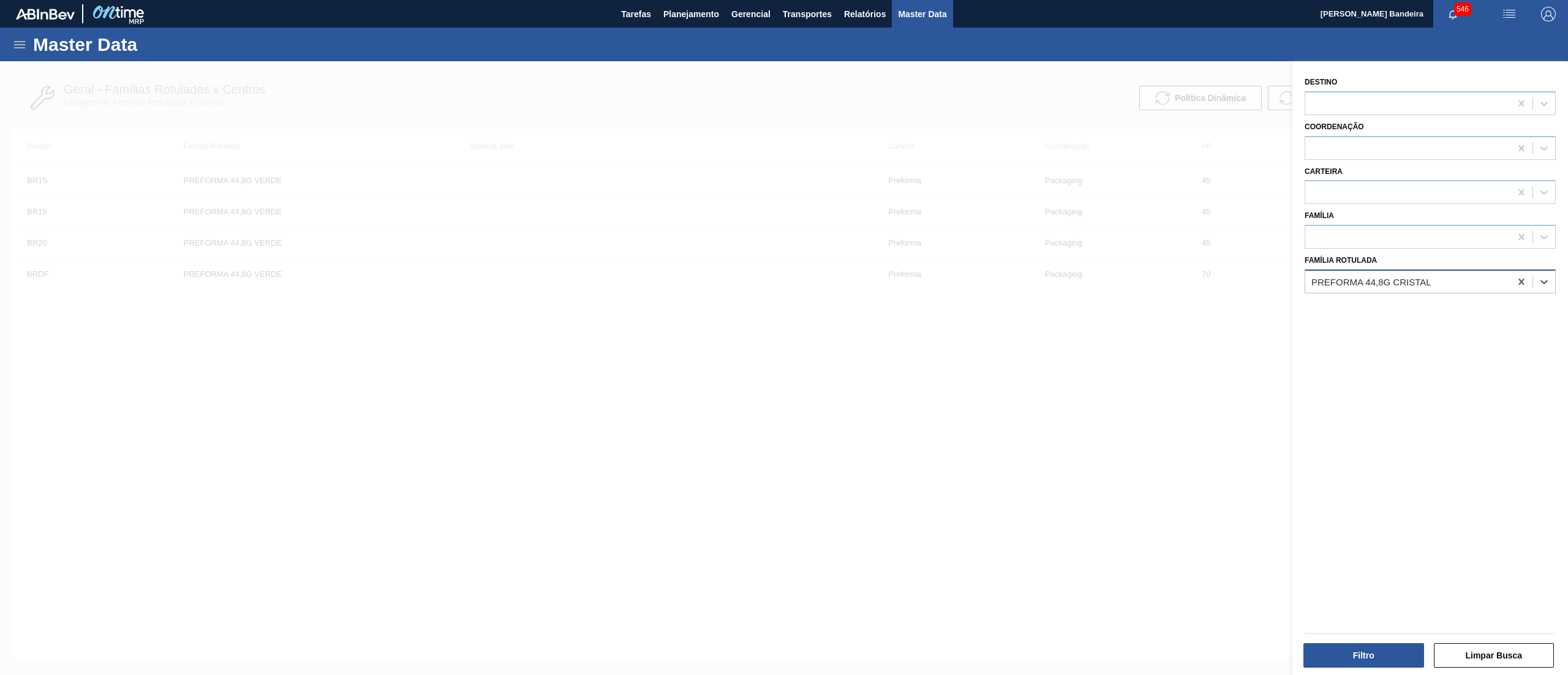
click at [1341, 669] on div "Filtro" at bounding box center [1365, 655] width 131 height 27
click at [1341, 664] on button "Filtro" at bounding box center [1363, 656] width 121 height 25
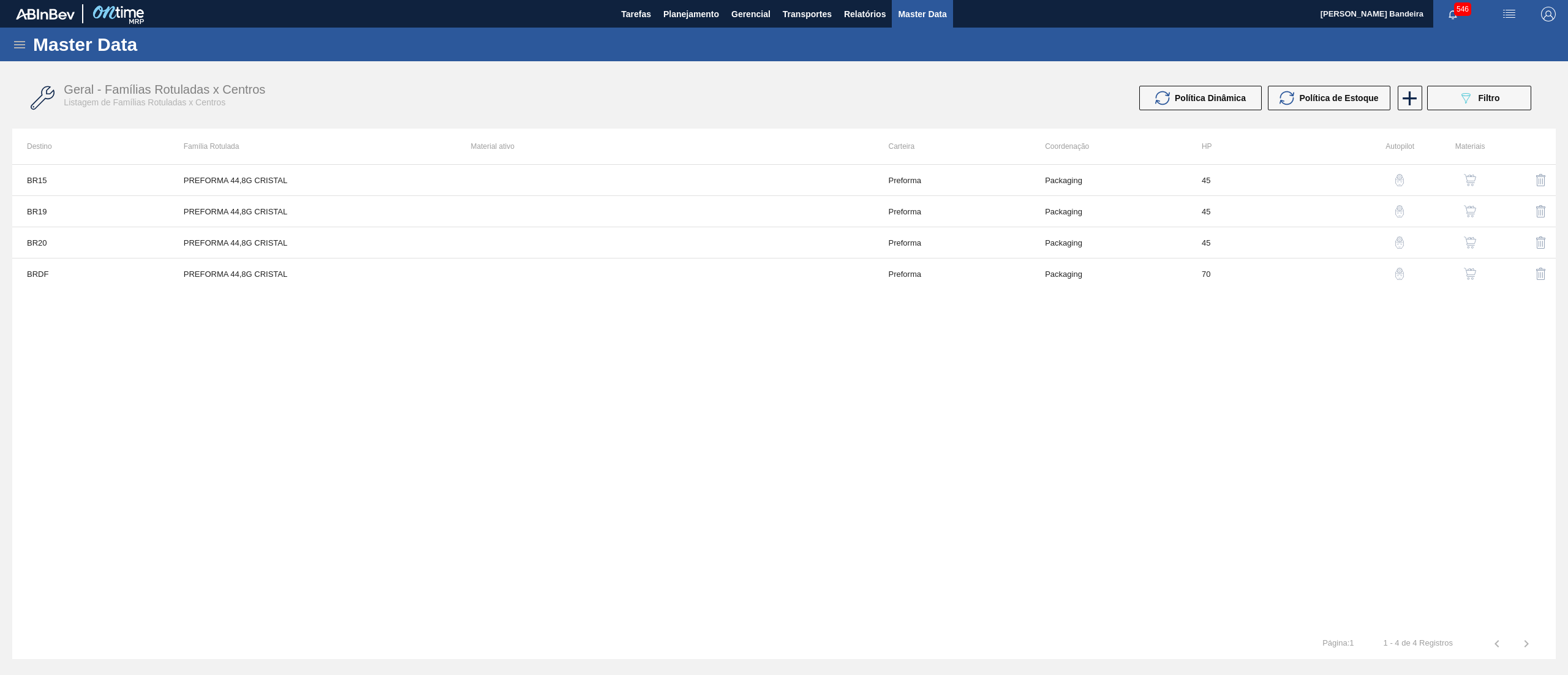
click at [1474, 274] on img "button" at bounding box center [1469, 273] width 12 height 12
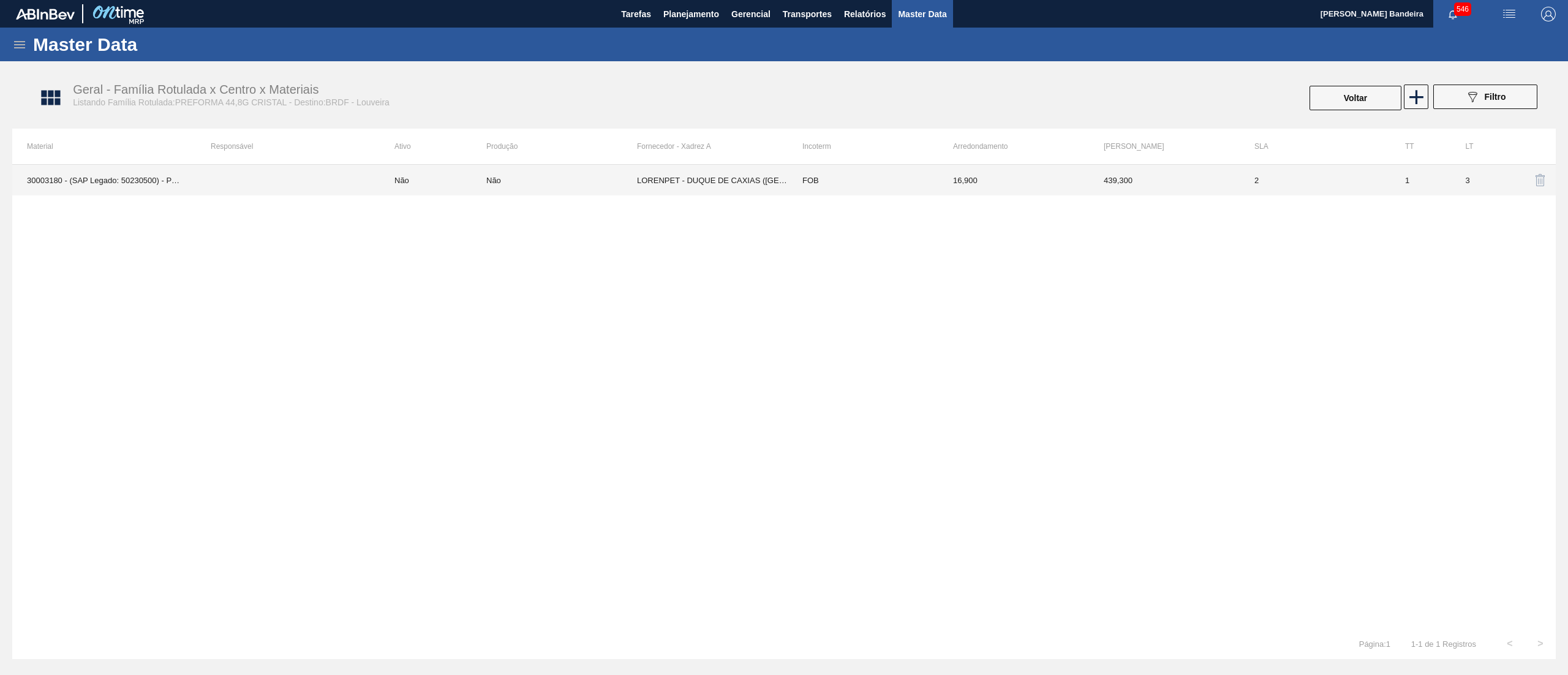
click at [704, 188] on td "LORENPET - DUQUE DE CAXIAS (RJ)" at bounding box center [712, 180] width 150 height 30
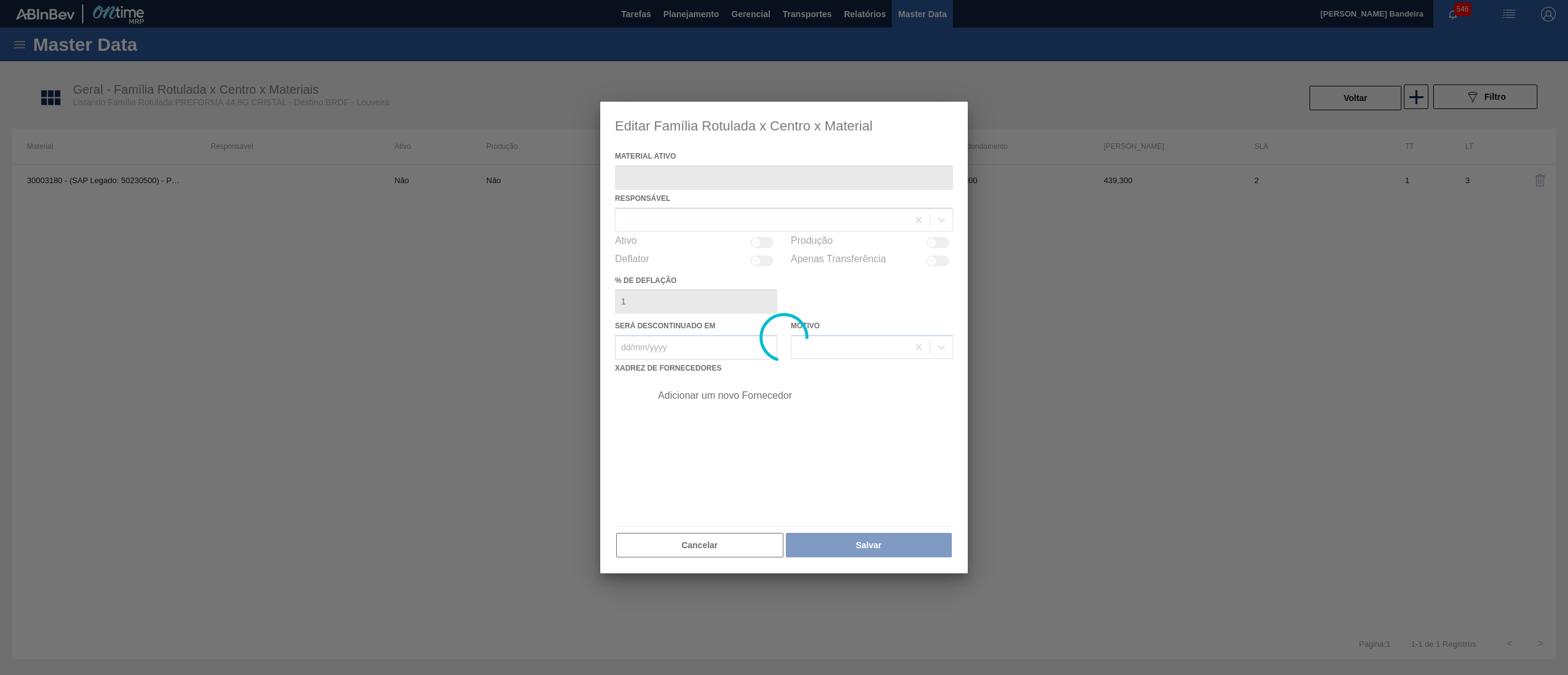
type ativo "30003180 - (SAP Legado: 50230500) - PREFORMA 44,8G CRISTAL 30% RECICLADA"
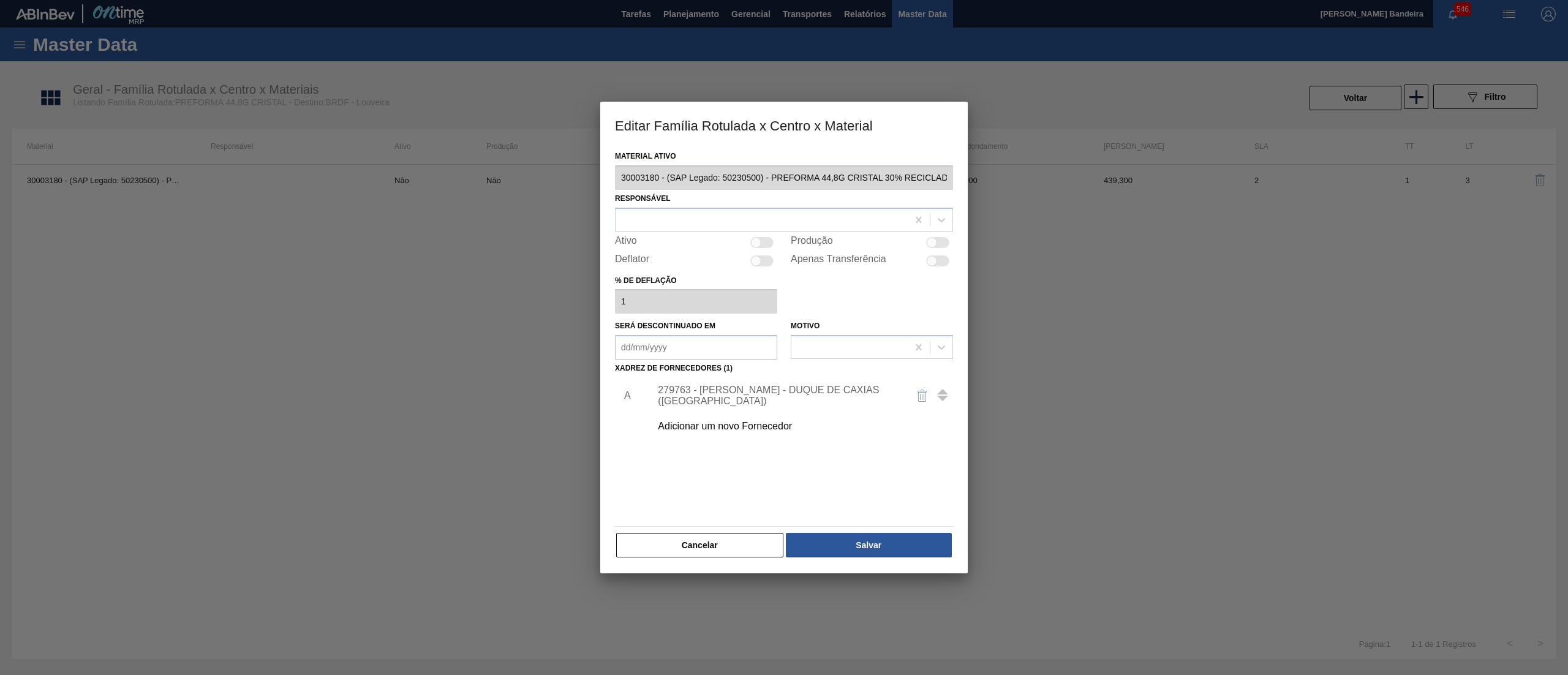
click at [716, 391] on div "279763 - LORENPET - DUQUE DE CAXIAS (RJ)" at bounding box center [778, 396] width 240 height 22
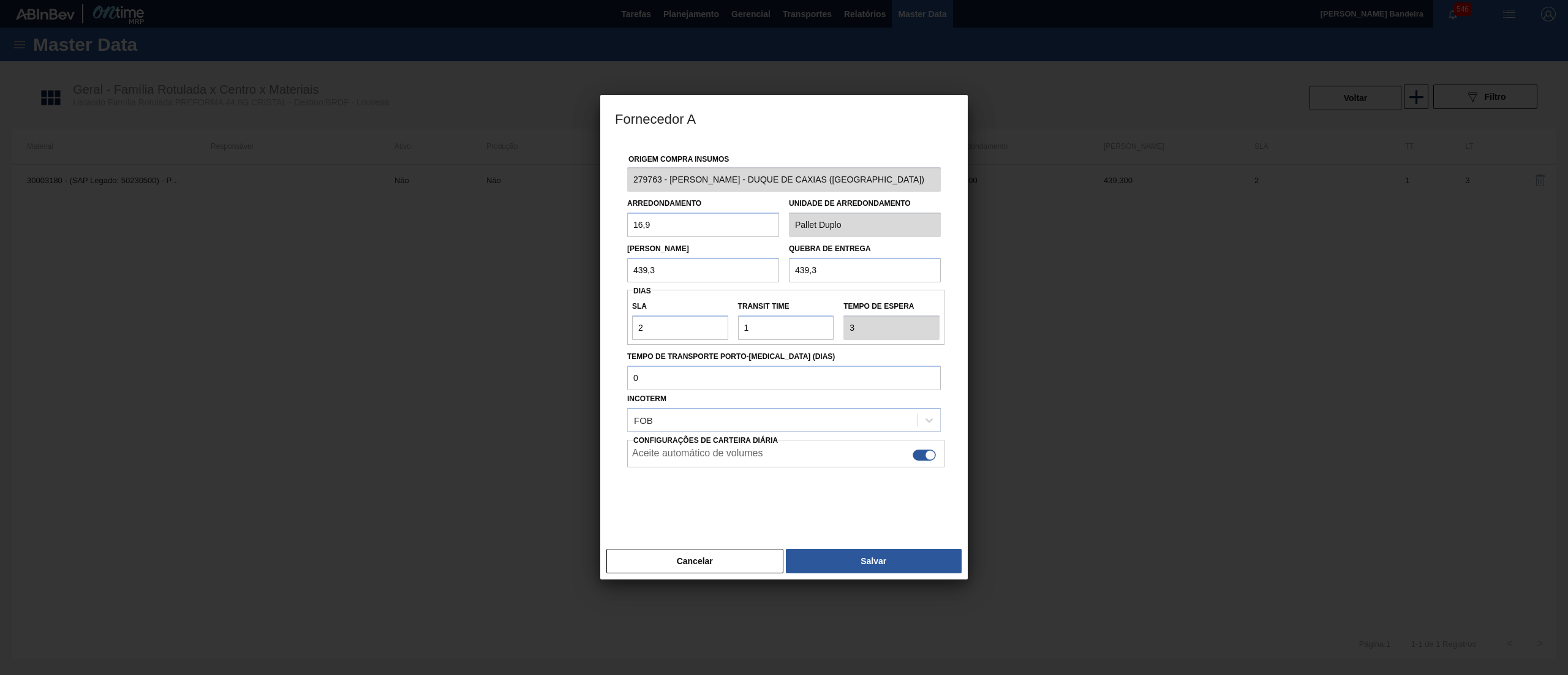
drag, startPoint x: 641, startPoint y: 226, endPoint x: 596, endPoint y: 226, distance: 45.0
click at [596, 226] on div "Fornecedor A Origem Compra Insumos 279763 - LORENPET - DUQUE DE CAXIAS (RJ) Arr…" at bounding box center [784, 338] width 1568 height 675
drag, startPoint x: 673, startPoint y: 275, endPoint x: 571, endPoint y: 279, distance: 102.1
click at [571, 279] on div "Fornecedor A Origem Compra Insumos 279763 - LORENPET - DUQUE DE CAXIAS (RJ) Arr…" at bounding box center [784, 338] width 1568 height 675
click at [730, 563] on button "Cancelar" at bounding box center [695, 561] width 177 height 25
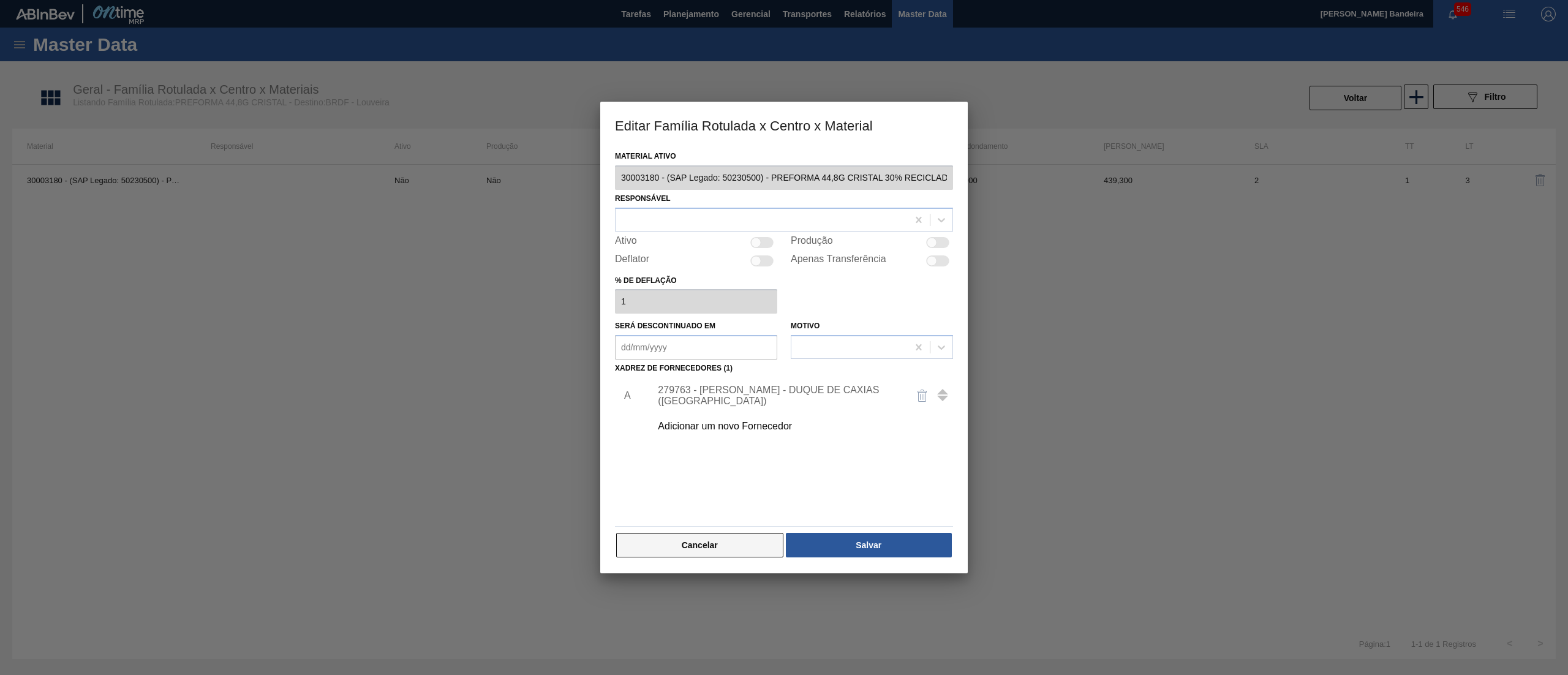
click at [727, 536] on button "Cancelar" at bounding box center [700, 545] width 167 height 25
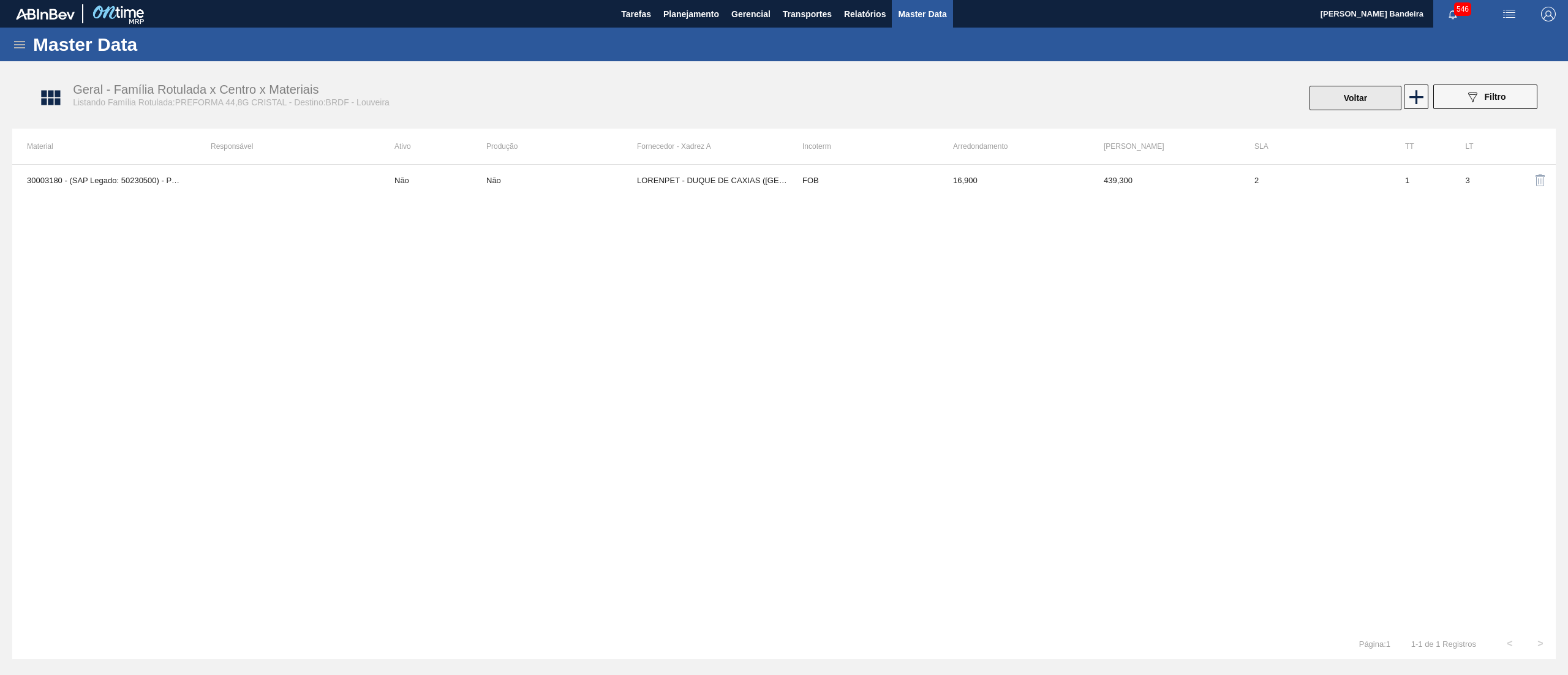
click at [1324, 100] on button "Voltar" at bounding box center [1356, 98] width 92 height 25
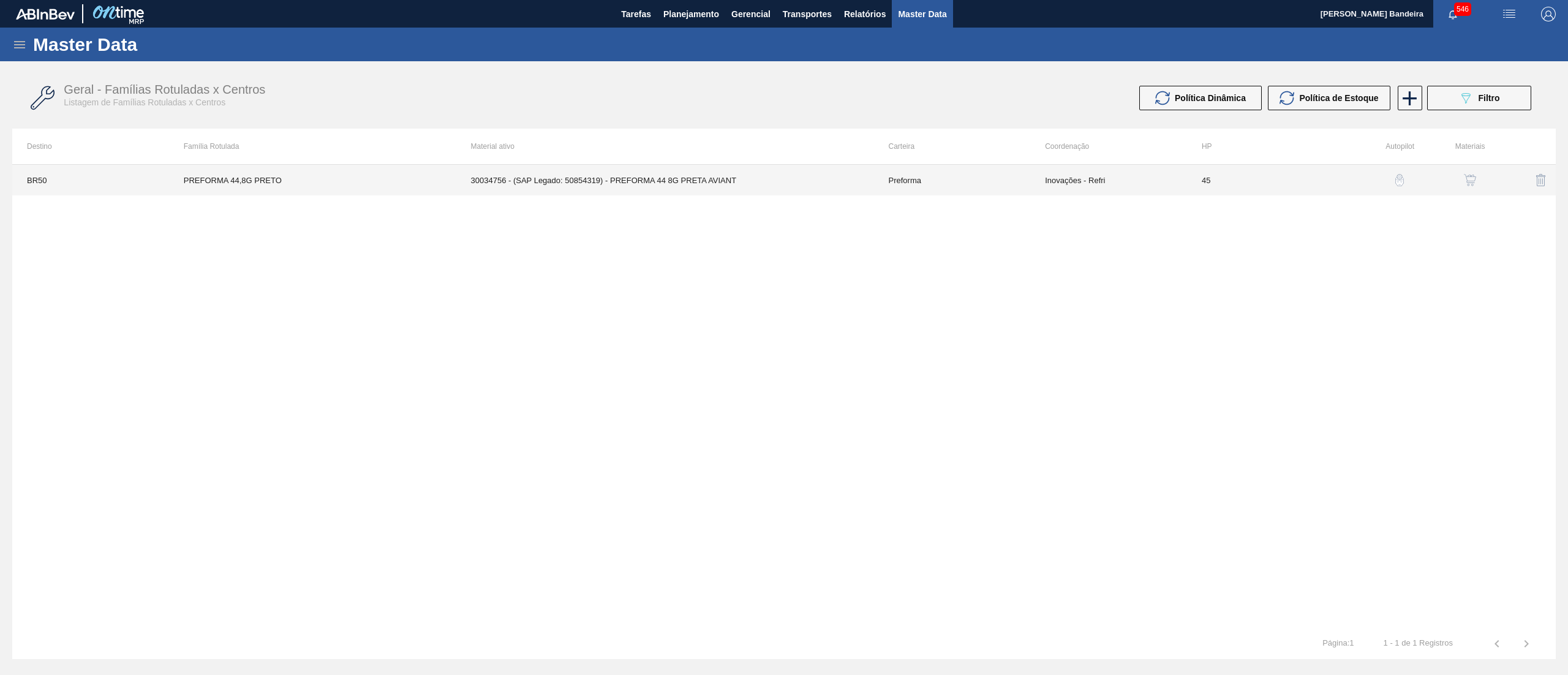
click at [815, 193] on td "30034756 - (SAP Legado: 50854319) - PREFORMA 44 8G PRETA AVIANT" at bounding box center [665, 180] width 418 height 30
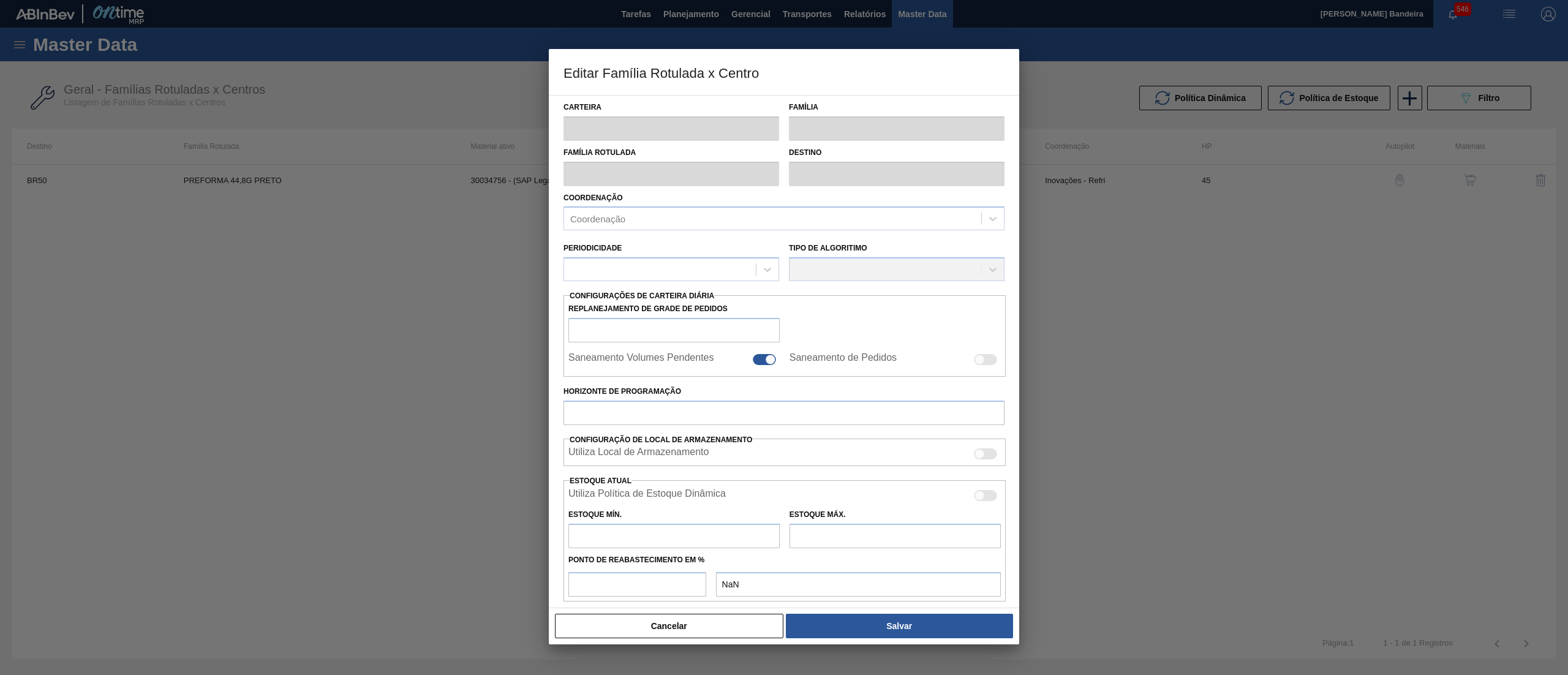
type input "Preforma"
type input "PREFORMA 44,8G PRETO"
type input "BR50 - Centro Tecnológico"
type input "0"
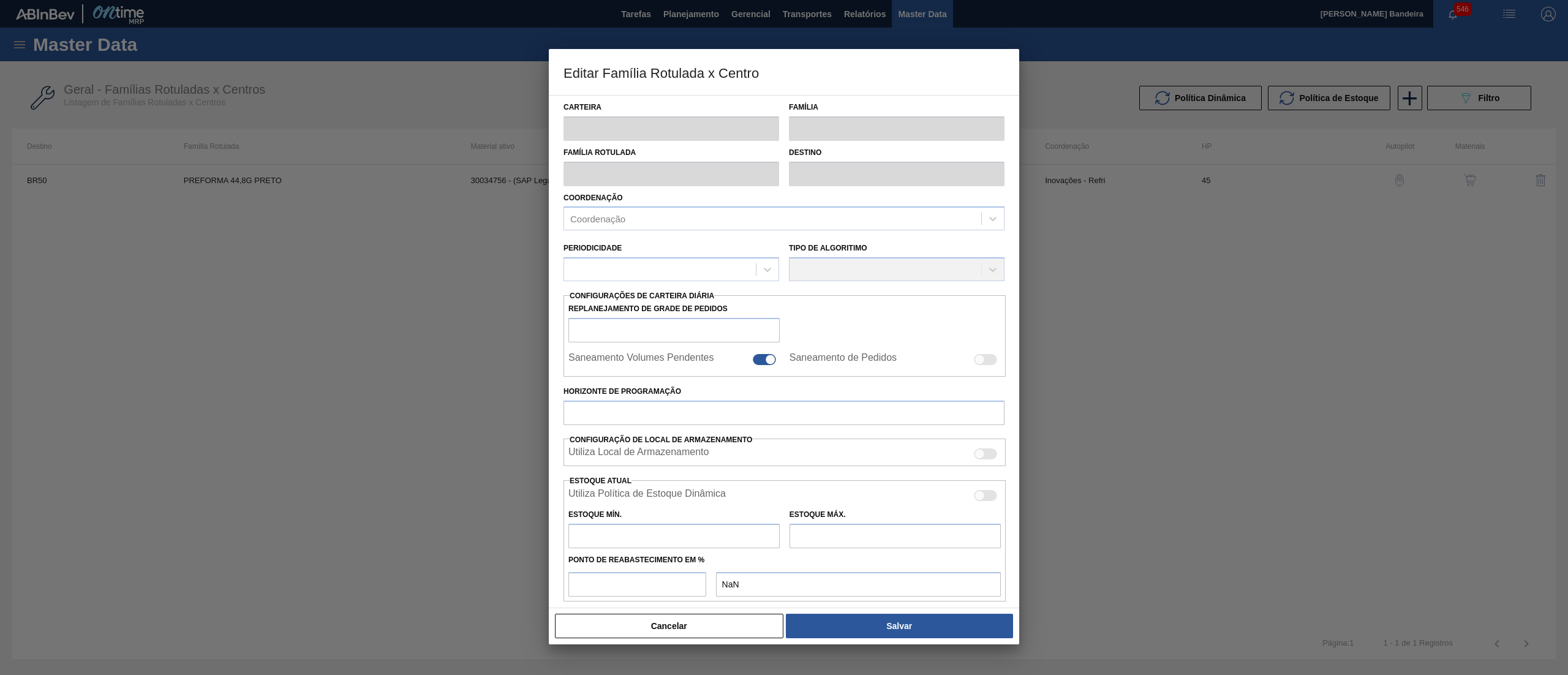
checkbox input "false"
type input "45"
type input "7"
type input "800"
type input "100"
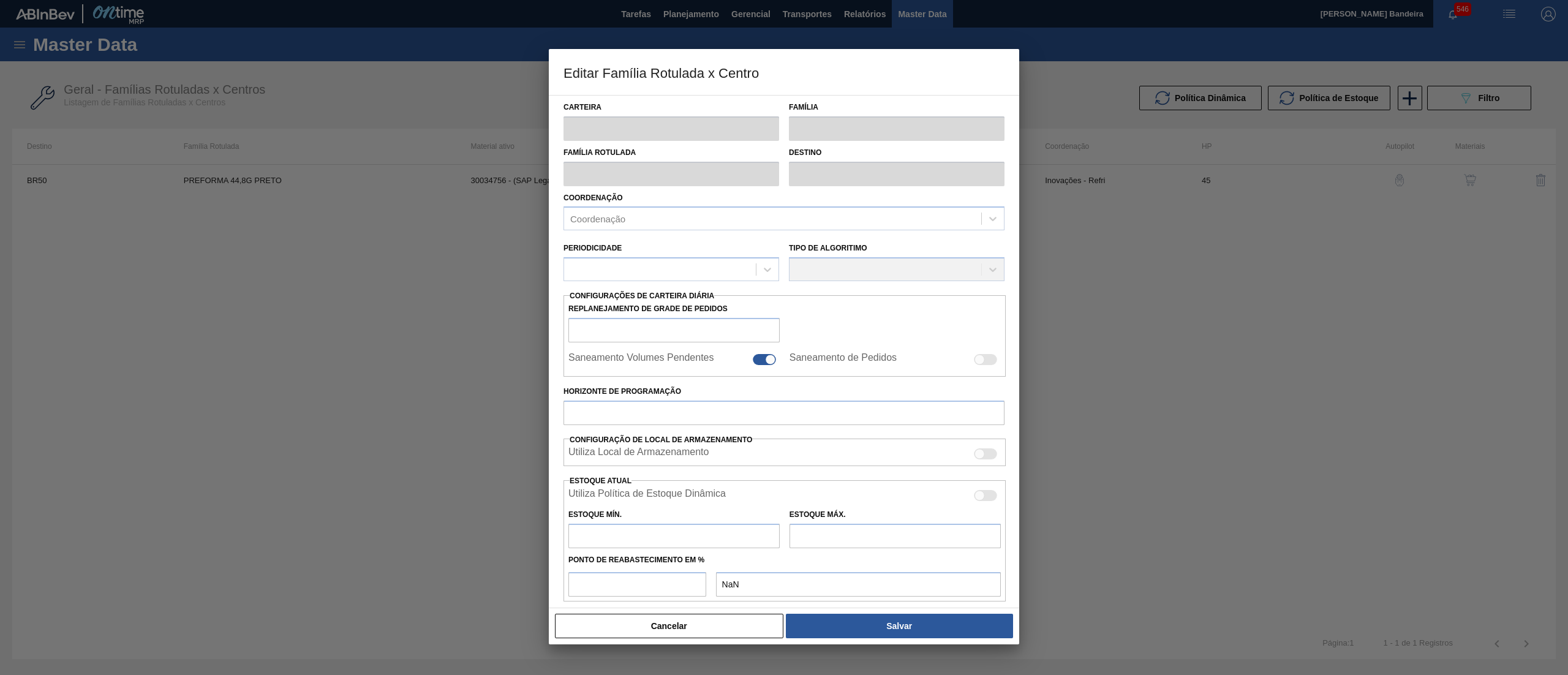
type input "800,000"
checkbox input "true"
click at [721, 634] on button "Cancelar" at bounding box center [669, 626] width 229 height 25
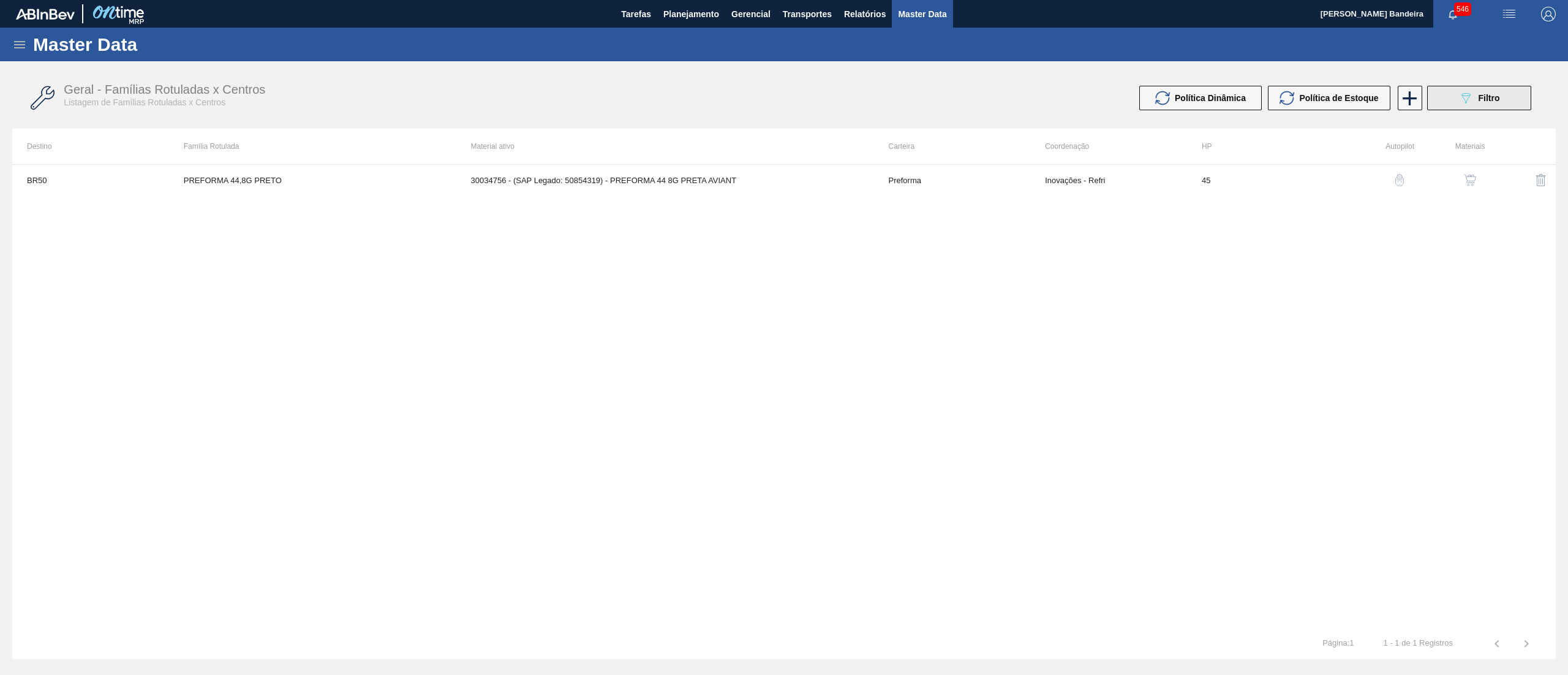
click at [1483, 101] on span "Filtro" at bounding box center [1488, 98] width 21 height 10
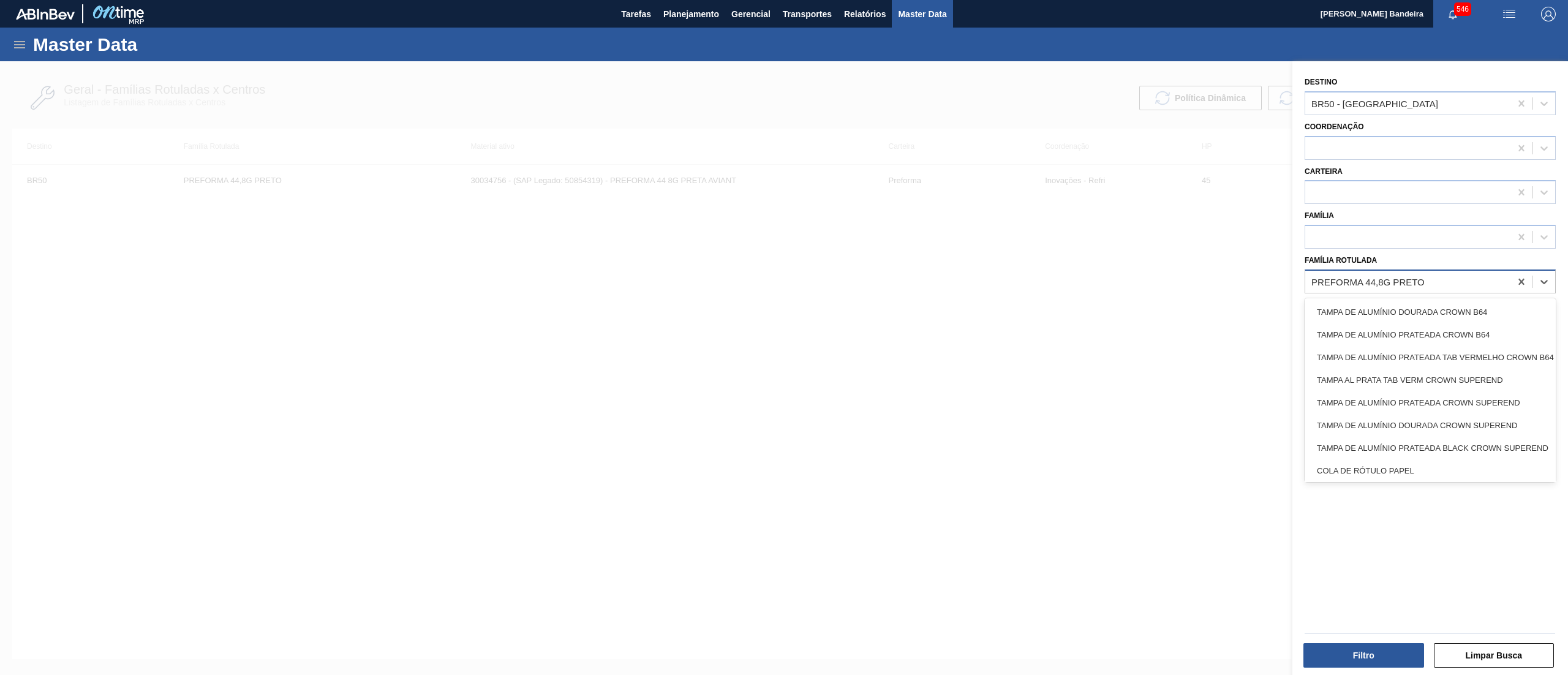
click at [1421, 279] on div "PREFORMA 44,8G PRETO" at bounding box center [1368, 281] width 113 height 10
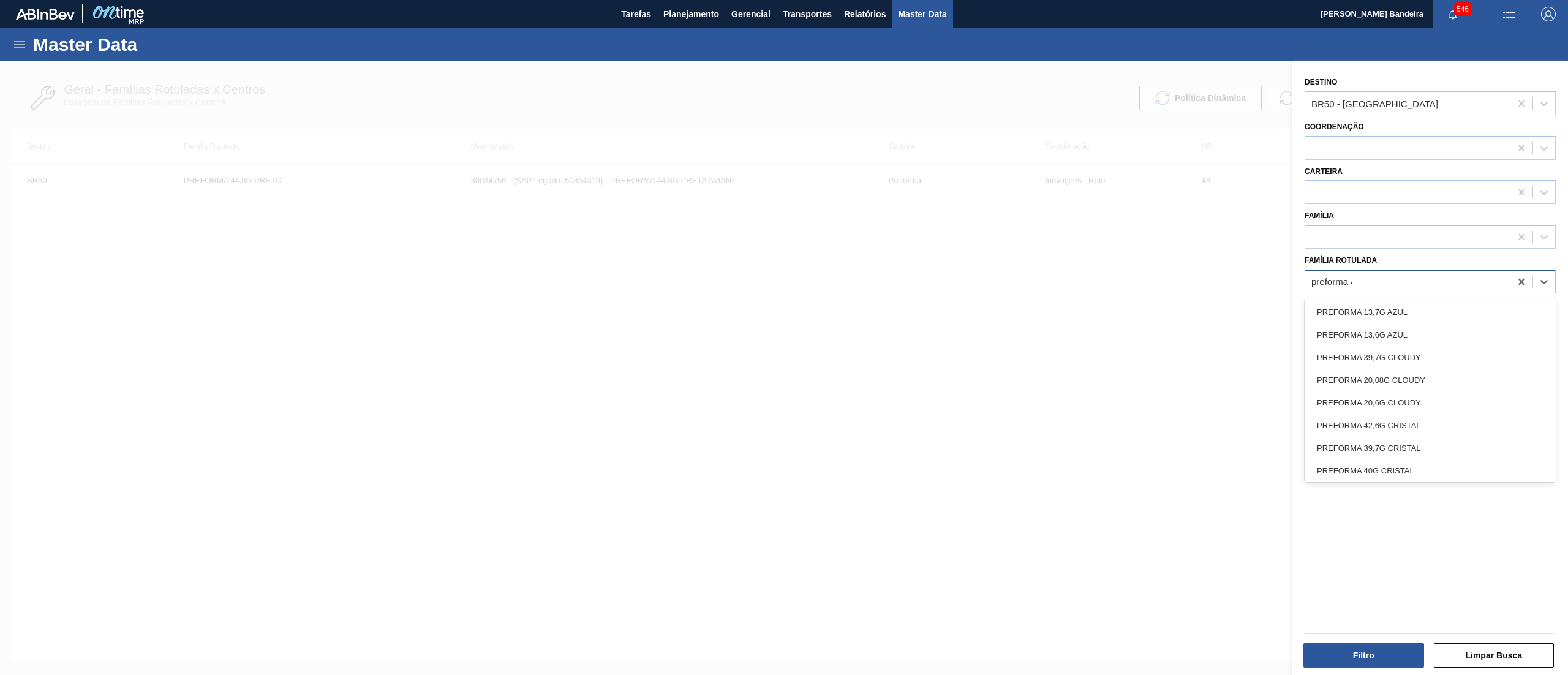
type Rotulada "preforma 44"
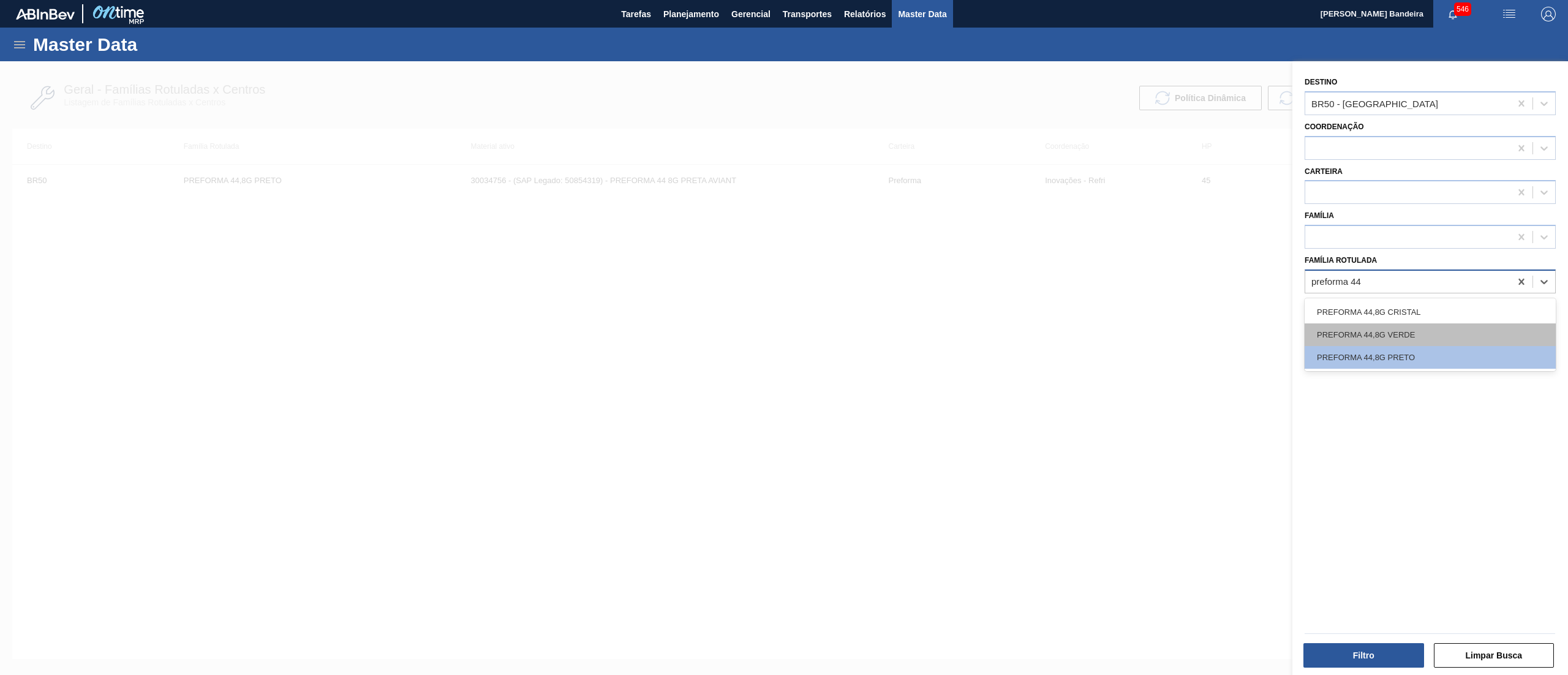
click at [1420, 325] on div "PREFORMA 44,8G VERDE" at bounding box center [1430, 335] width 251 height 23
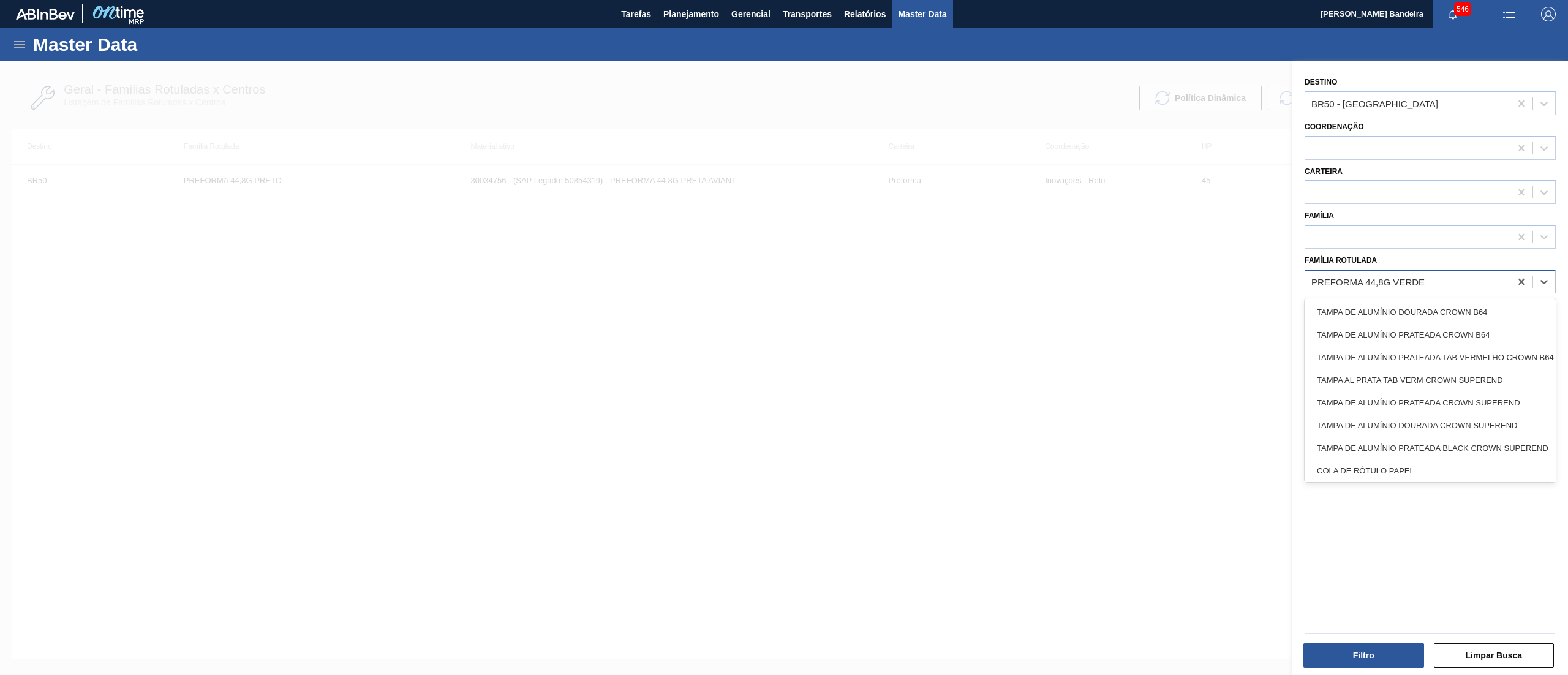
click at [1440, 279] on div "PREFORMA 44,8G VERDE" at bounding box center [1408, 281] width 206 height 18
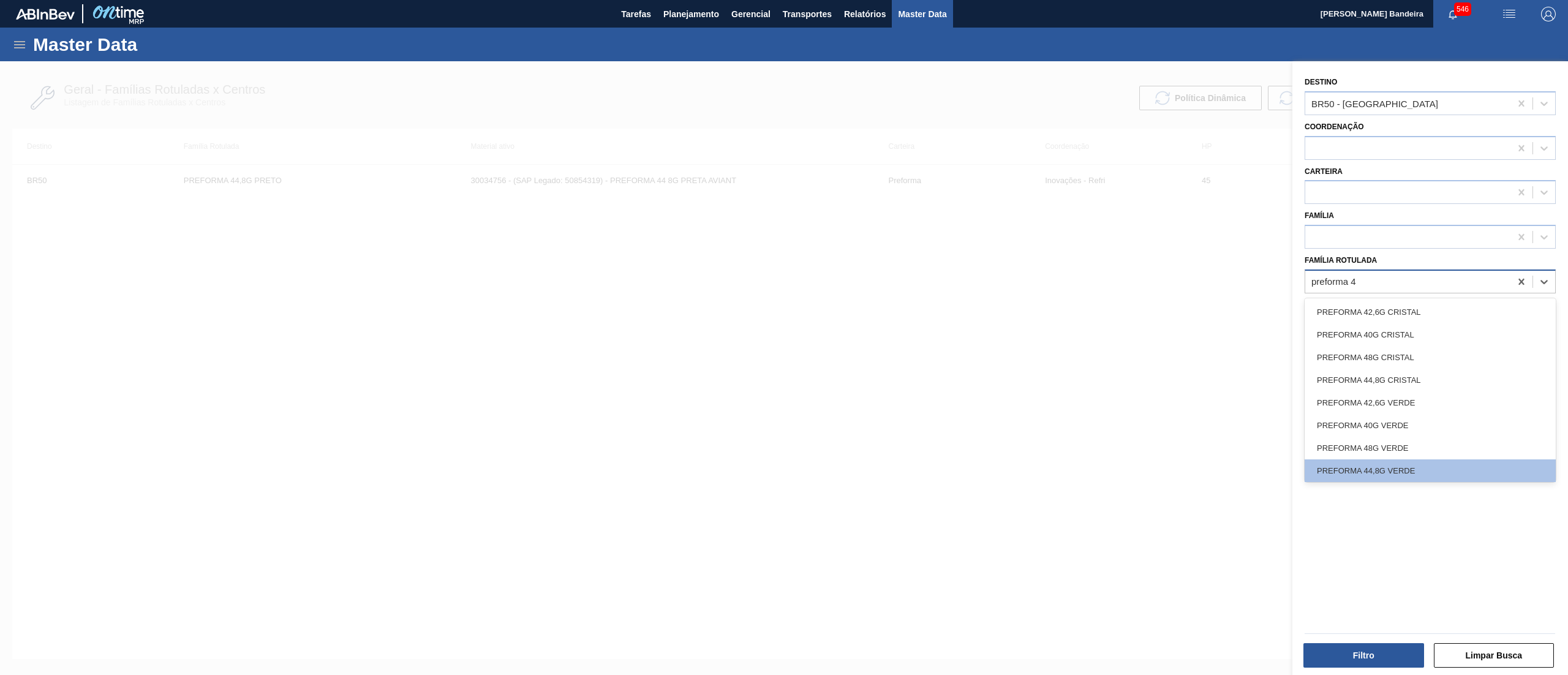
type Rotulada "preforma 44"
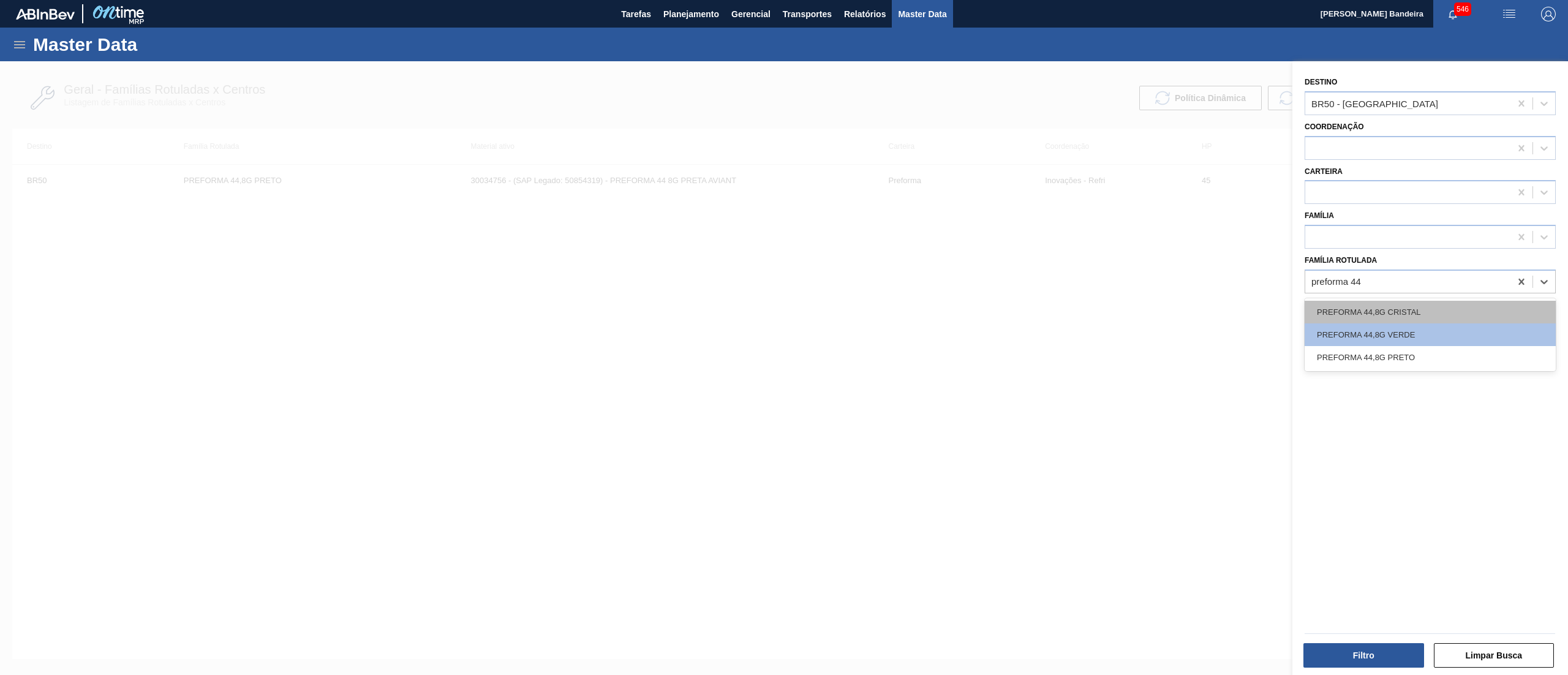
click at [1424, 309] on div "PREFORMA 44,8G CRISTAL" at bounding box center [1430, 312] width 251 height 23
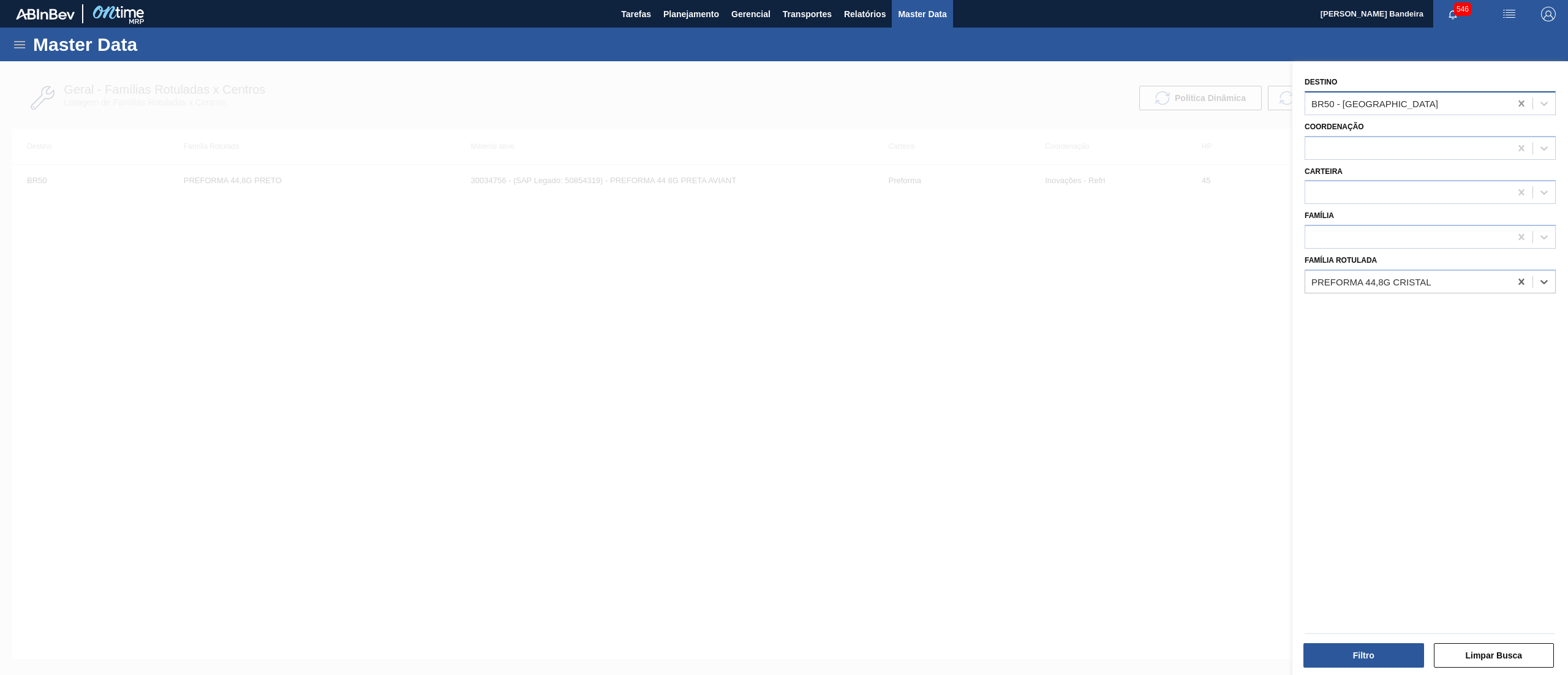
click at [1515, 103] on icon at bounding box center [1521, 103] width 12 height 12
click at [1368, 647] on button "Filtro" at bounding box center [1363, 656] width 121 height 25
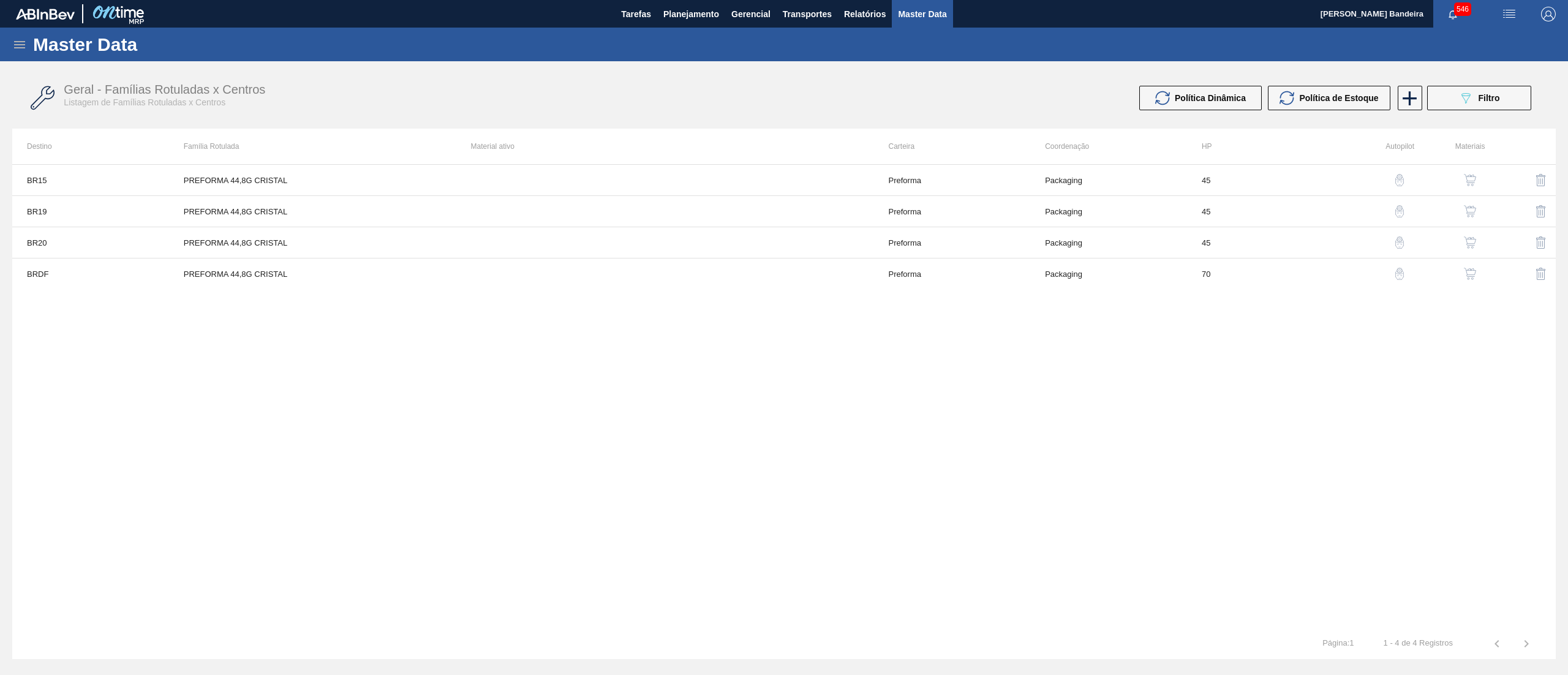
click at [1471, 239] on img "button" at bounding box center [1469, 243] width 12 height 12
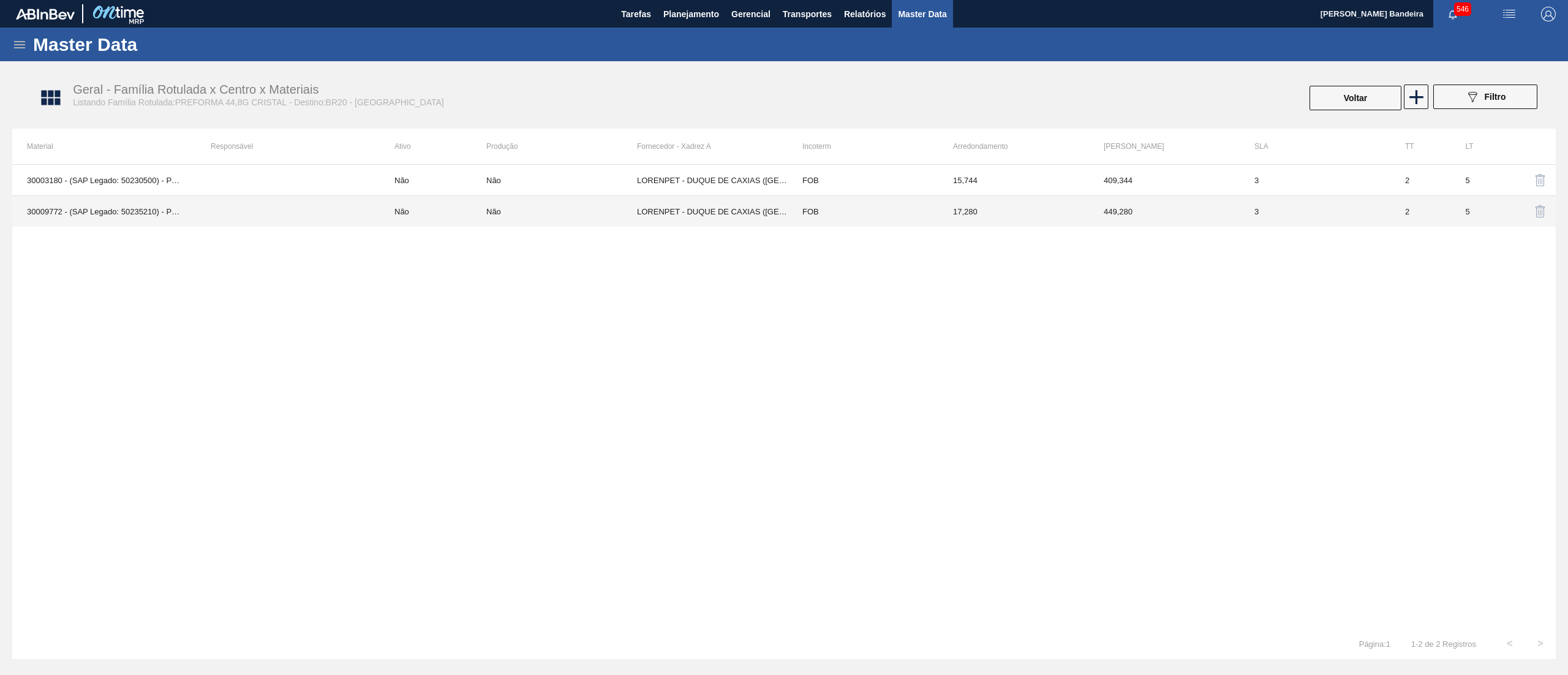
click at [766, 218] on td "LORENPET - DUQUE DE CAXIAS (RJ)" at bounding box center [712, 212] width 150 height 31
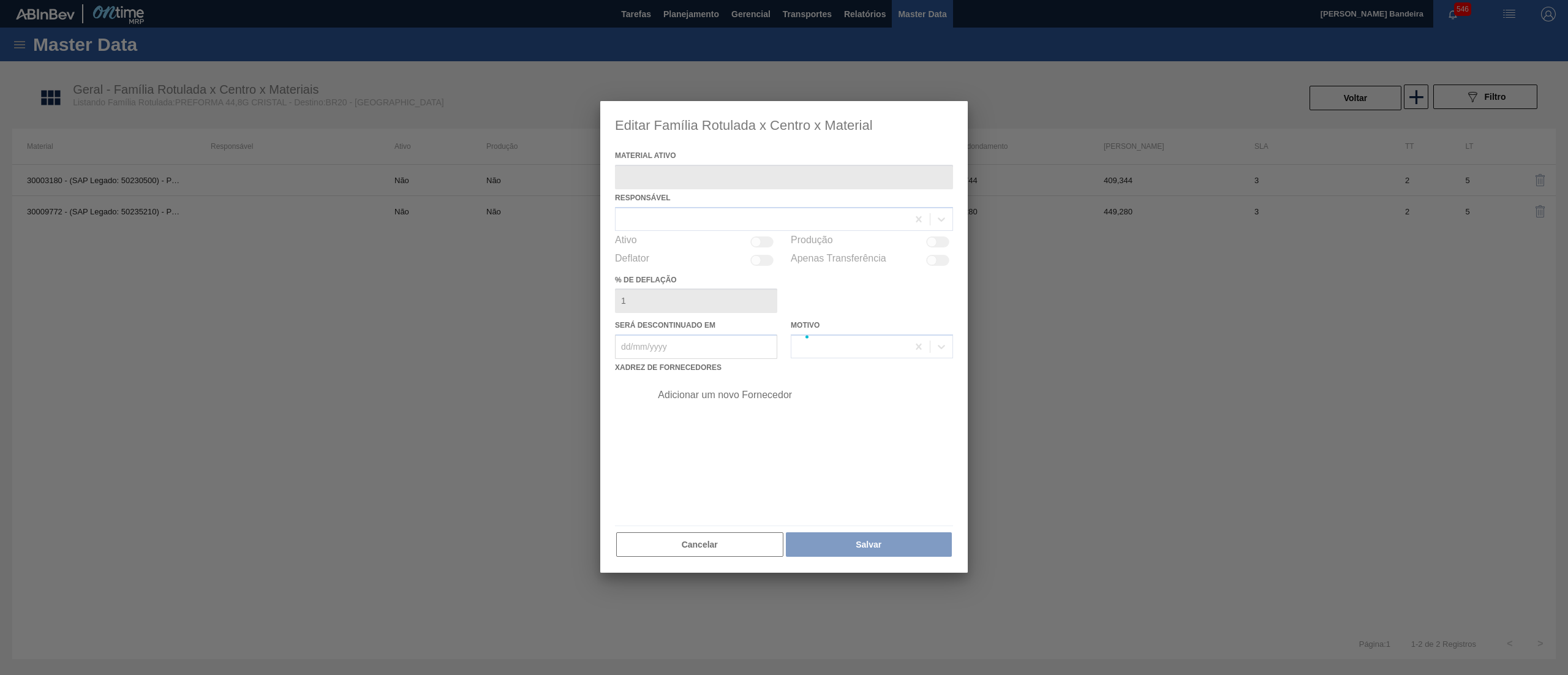
type ativo "30009772 - (SAP Legado: 50235210) - PREFORMA SHORT FINISH 44,8G CRISTAL NAO"
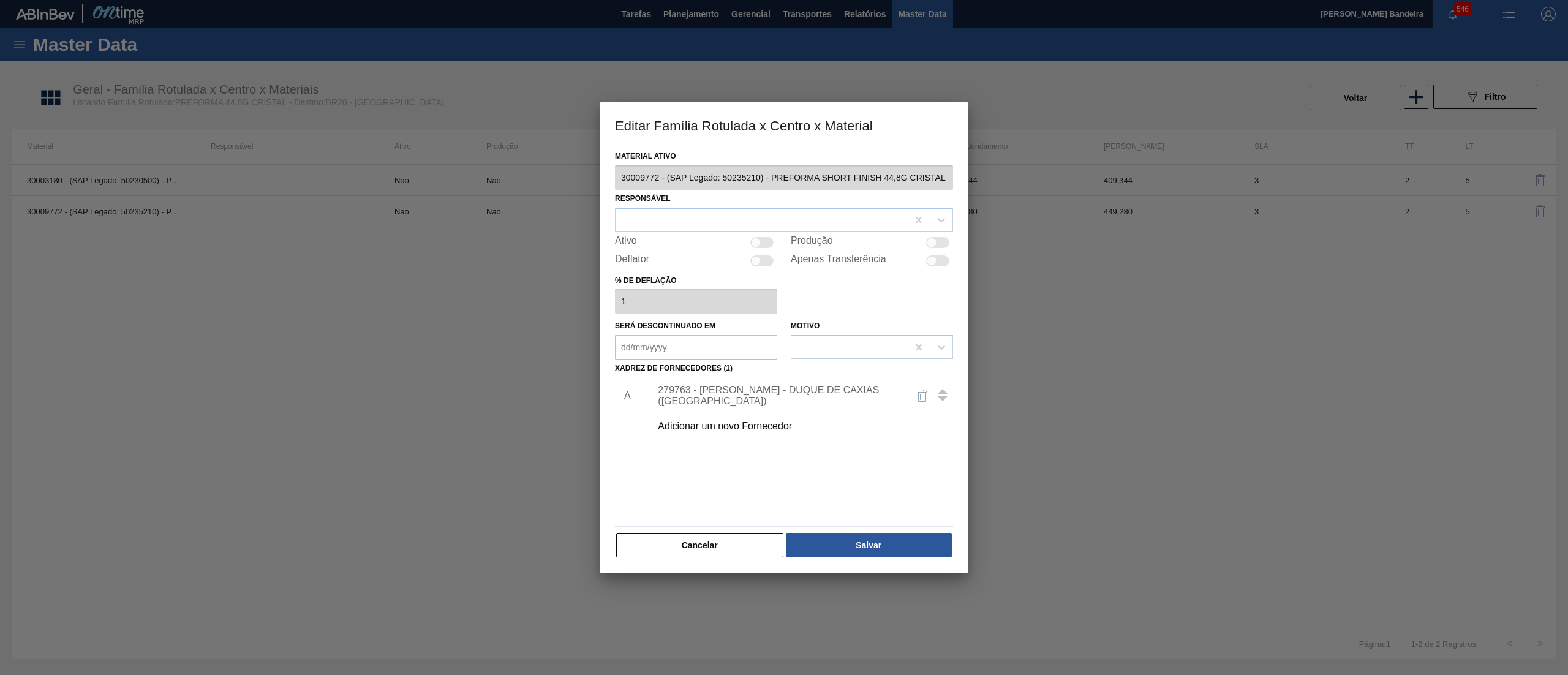
click at [733, 392] on div "279763 - LORENPET - DUQUE DE CAXIAS (RJ)" at bounding box center [778, 396] width 240 height 22
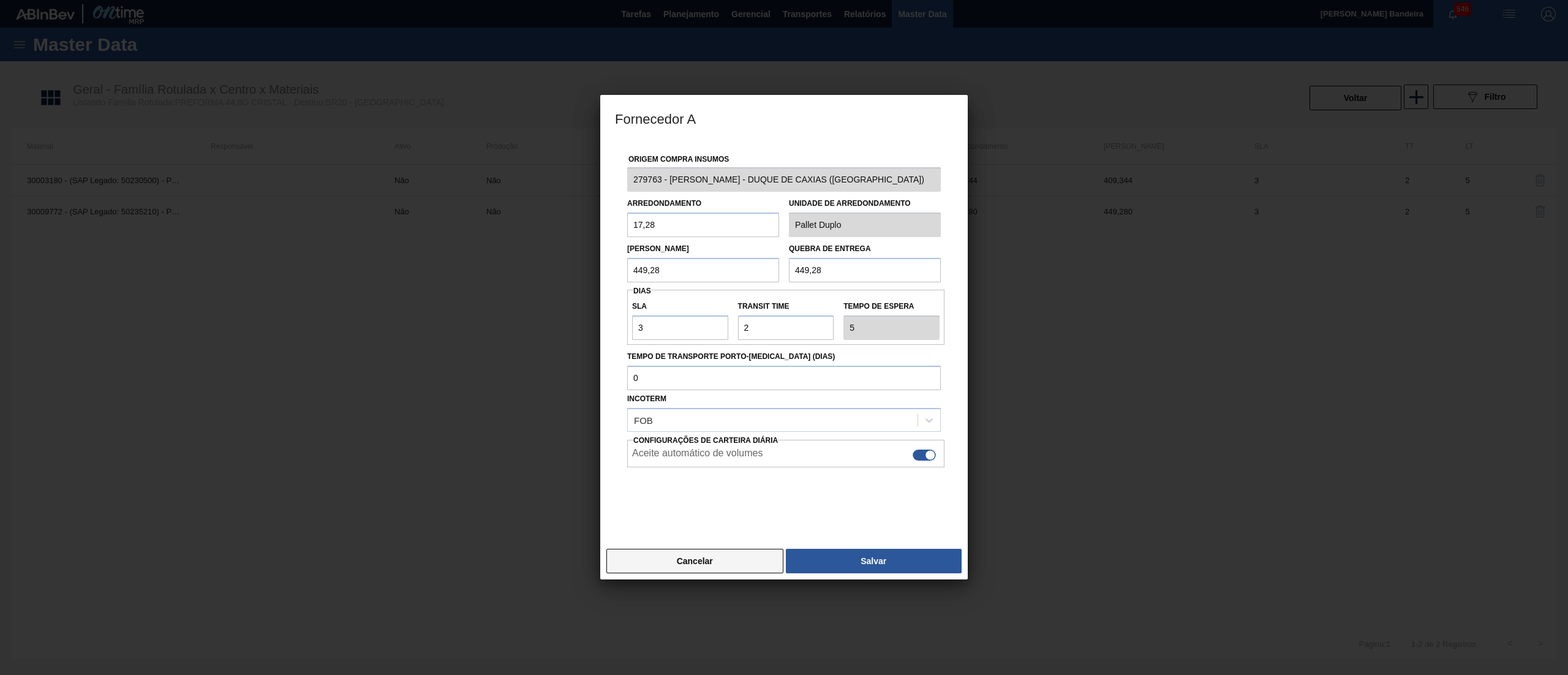
click at [691, 558] on button "Cancelar" at bounding box center [695, 561] width 177 height 25
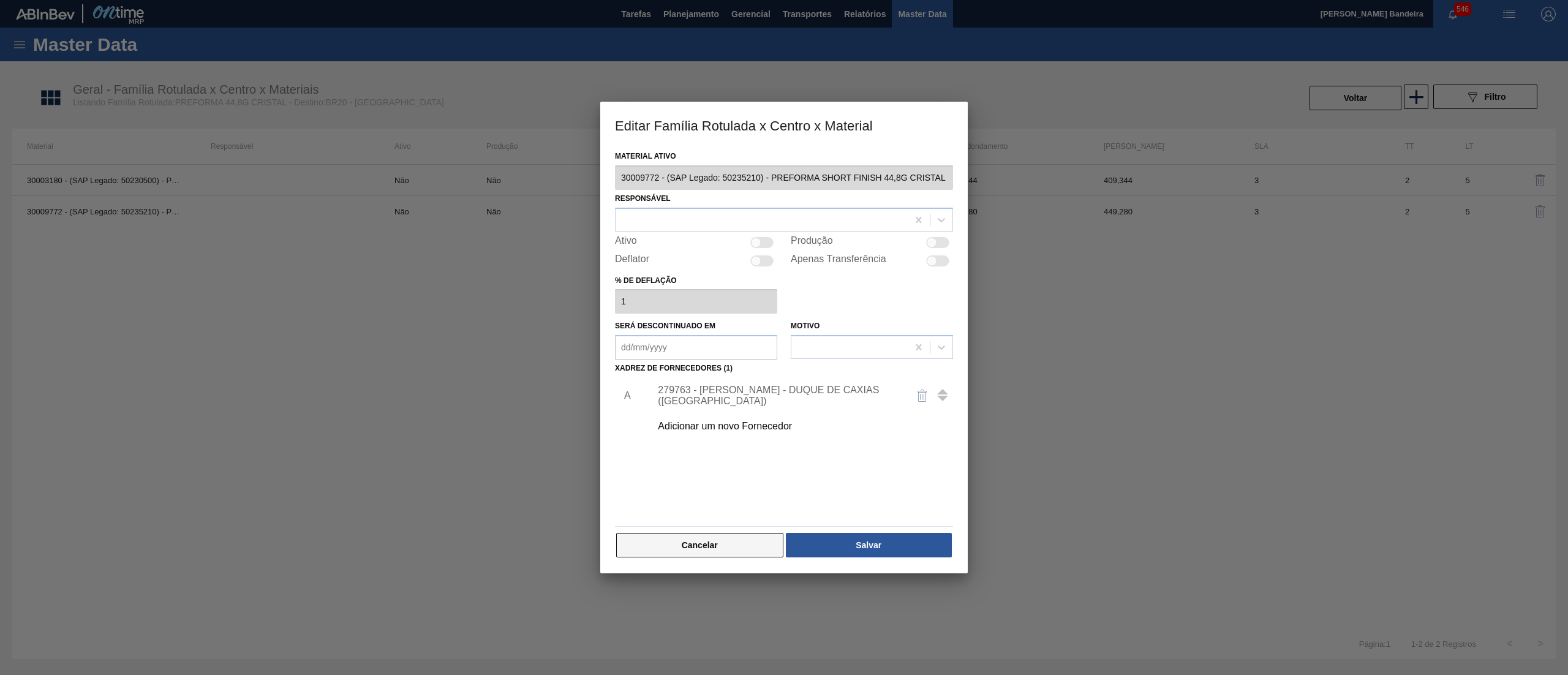
click at [716, 544] on button "Cancelar" at bounding box center [700, 545] width 167 height 25
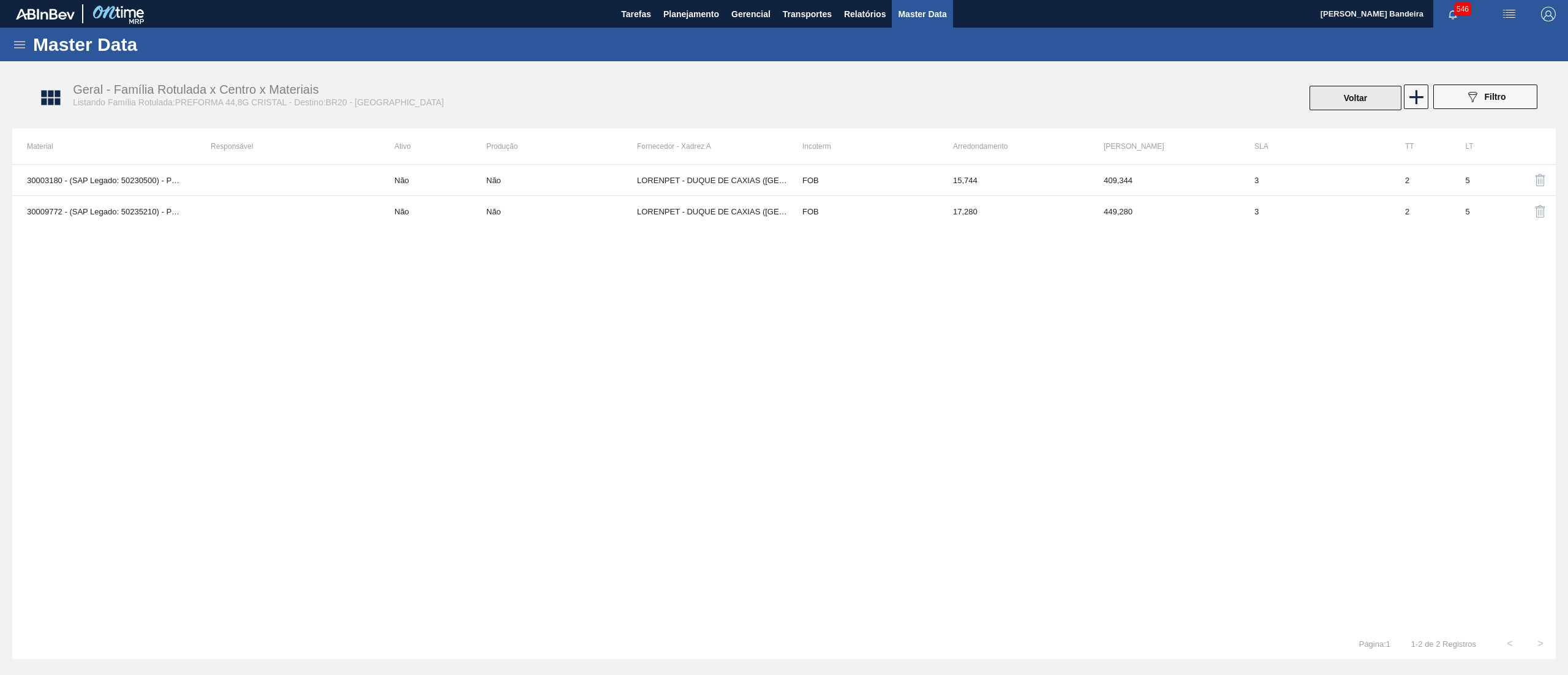
click at [1344, 104] on button "Voltar" at bounding box center [1356, 98] width 92 height 25
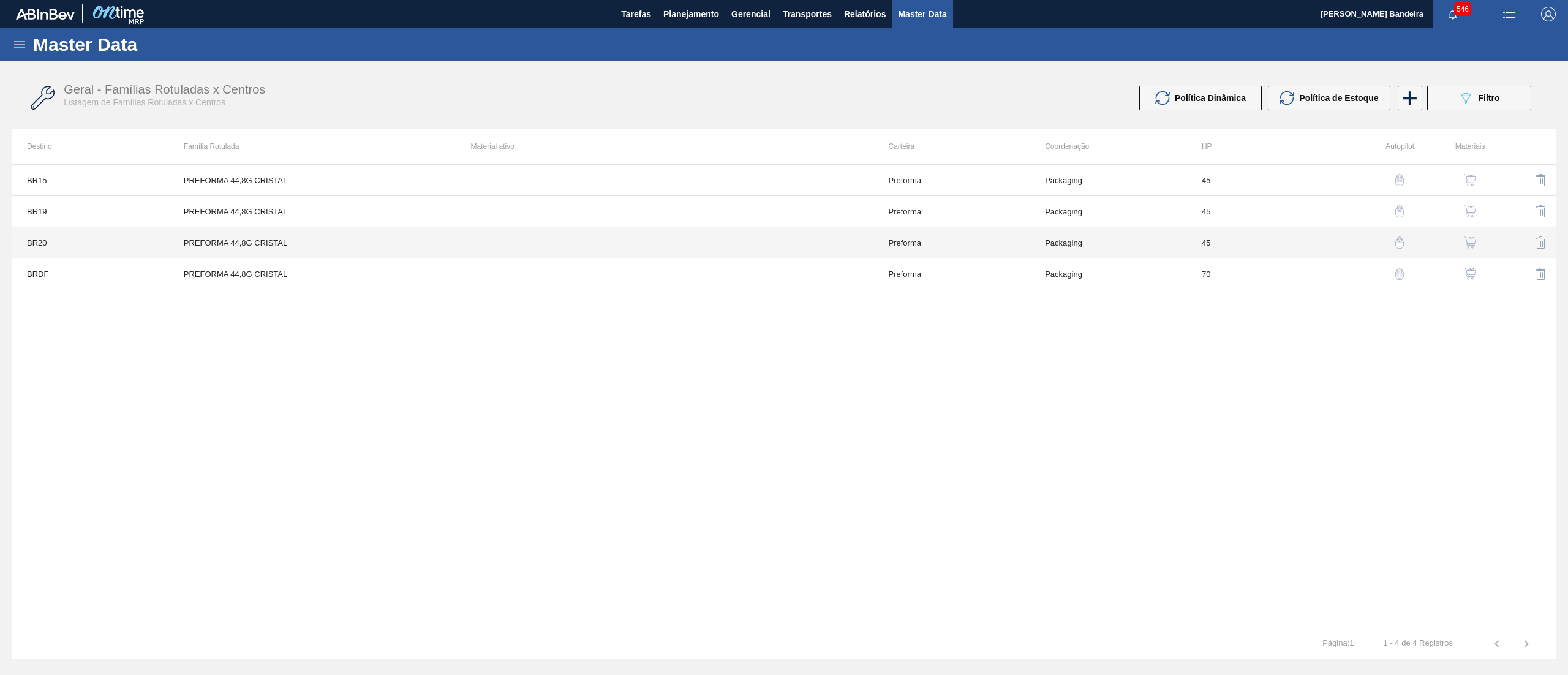
click at [802, 237] on td at bounding box center [665, 243] width 418 height 31
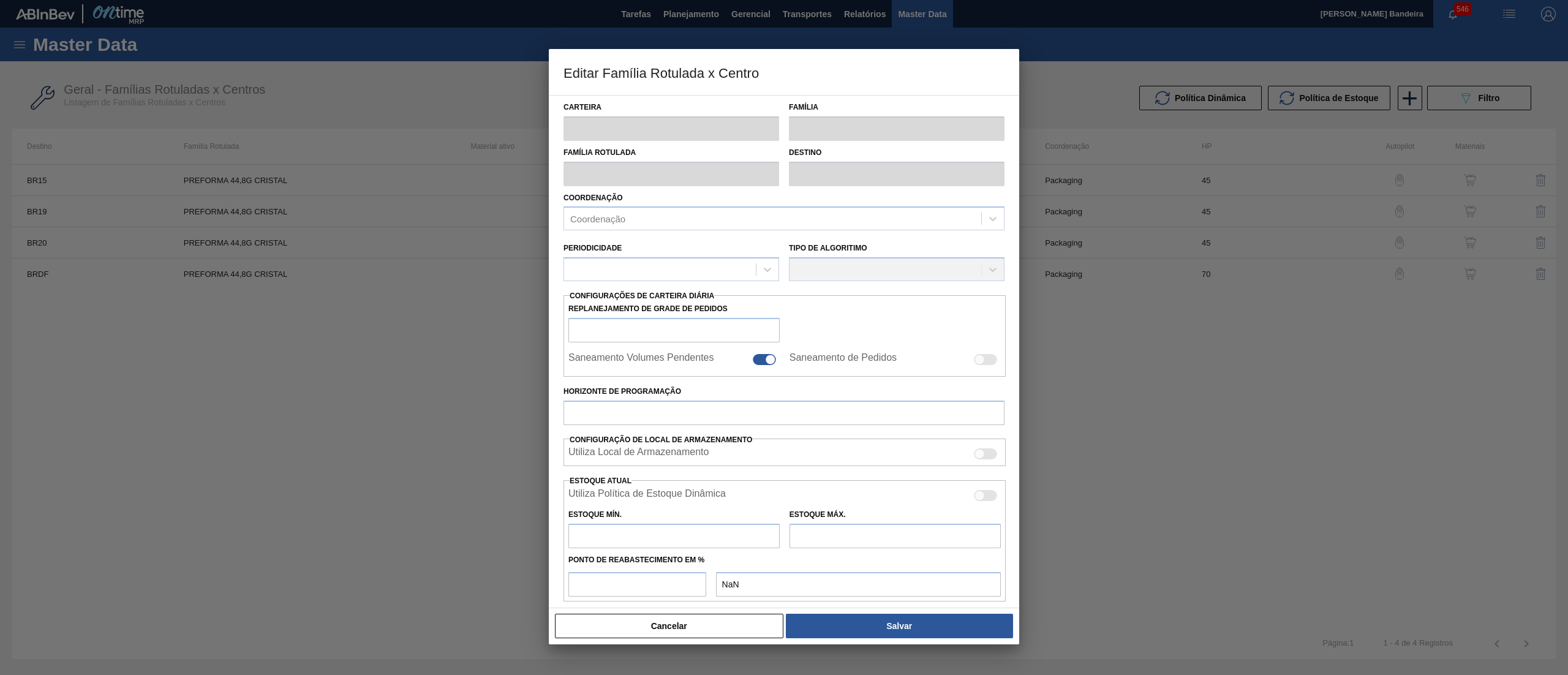
type input "Preforma"
type input "PREFORMA 44,8G CRISTAL"
type input "BR20 - Sapucaia"
type input "0"
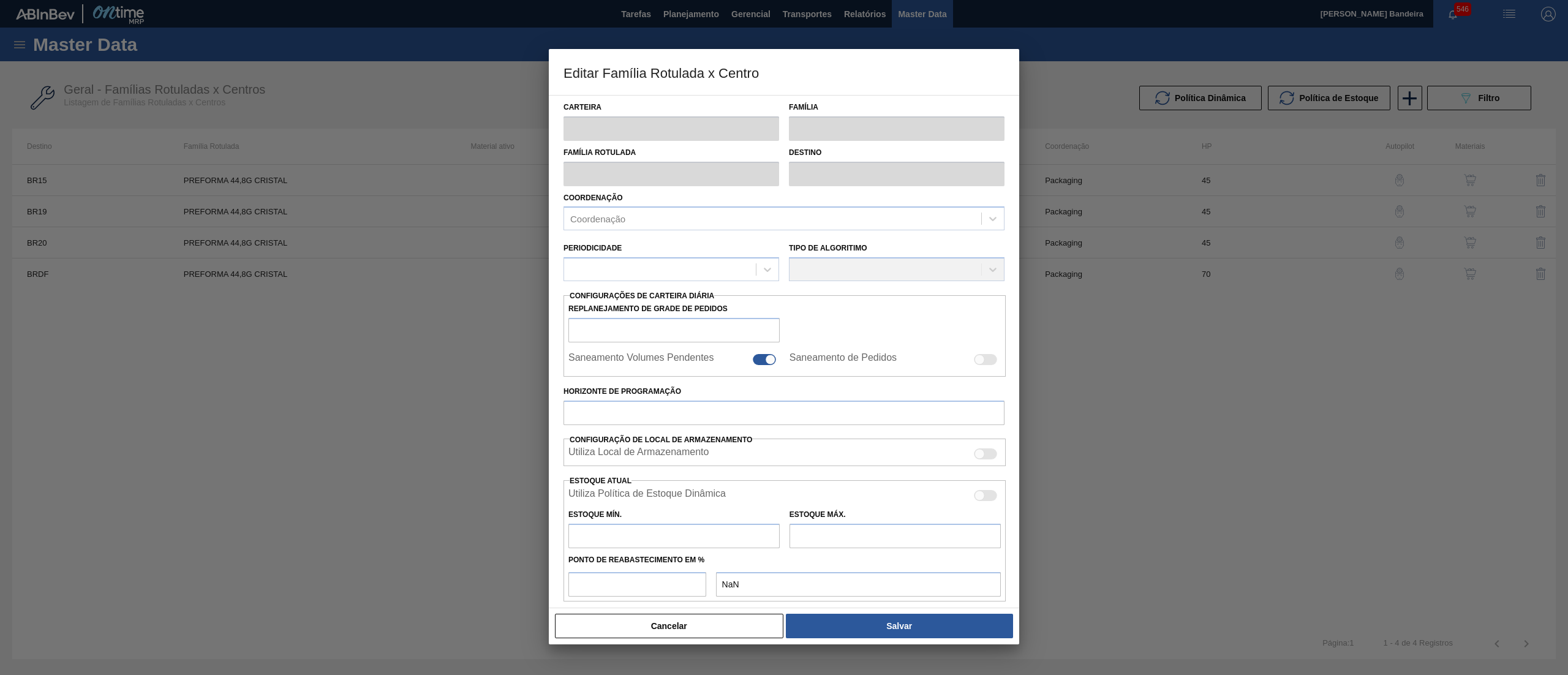
checkbox input "false"
type input "45"
type input "0"
type input "100"
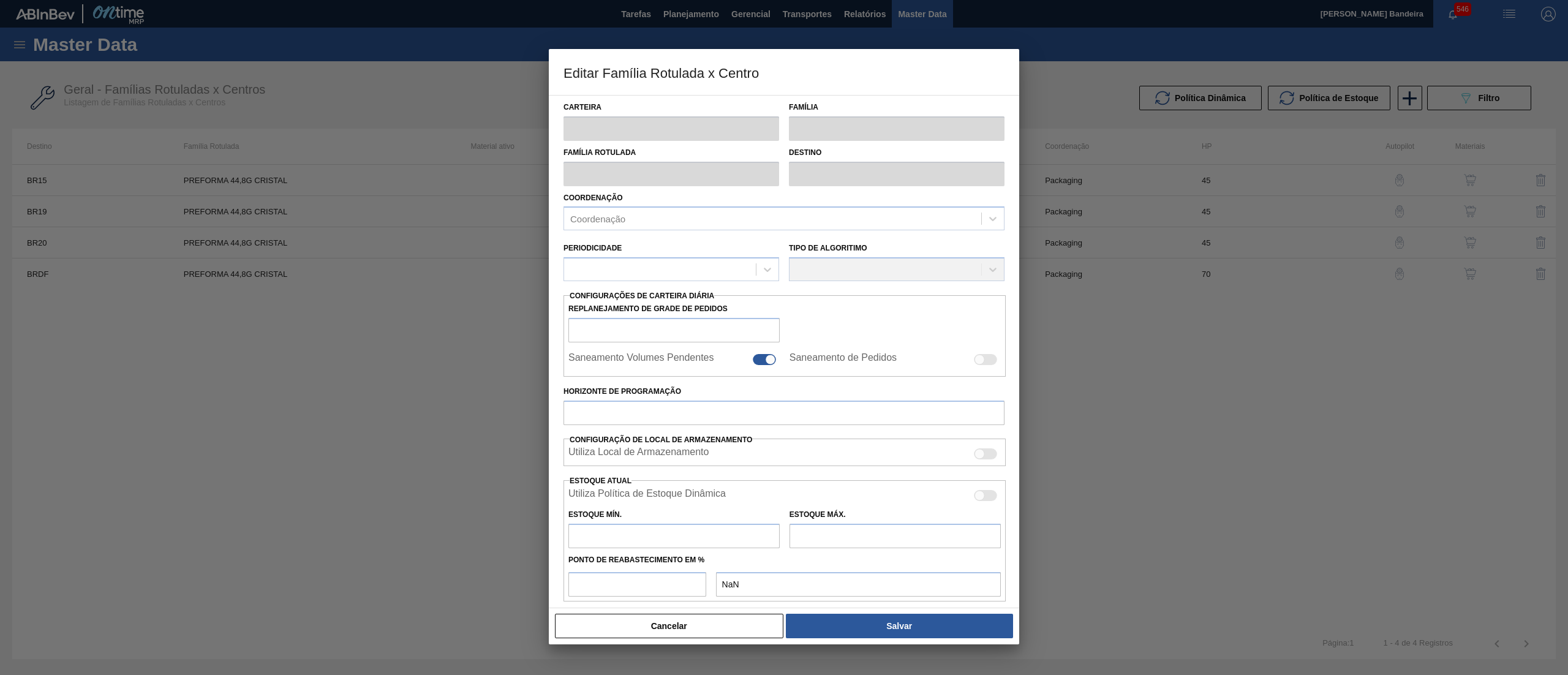
type input "0,000"
checkbox input "true"
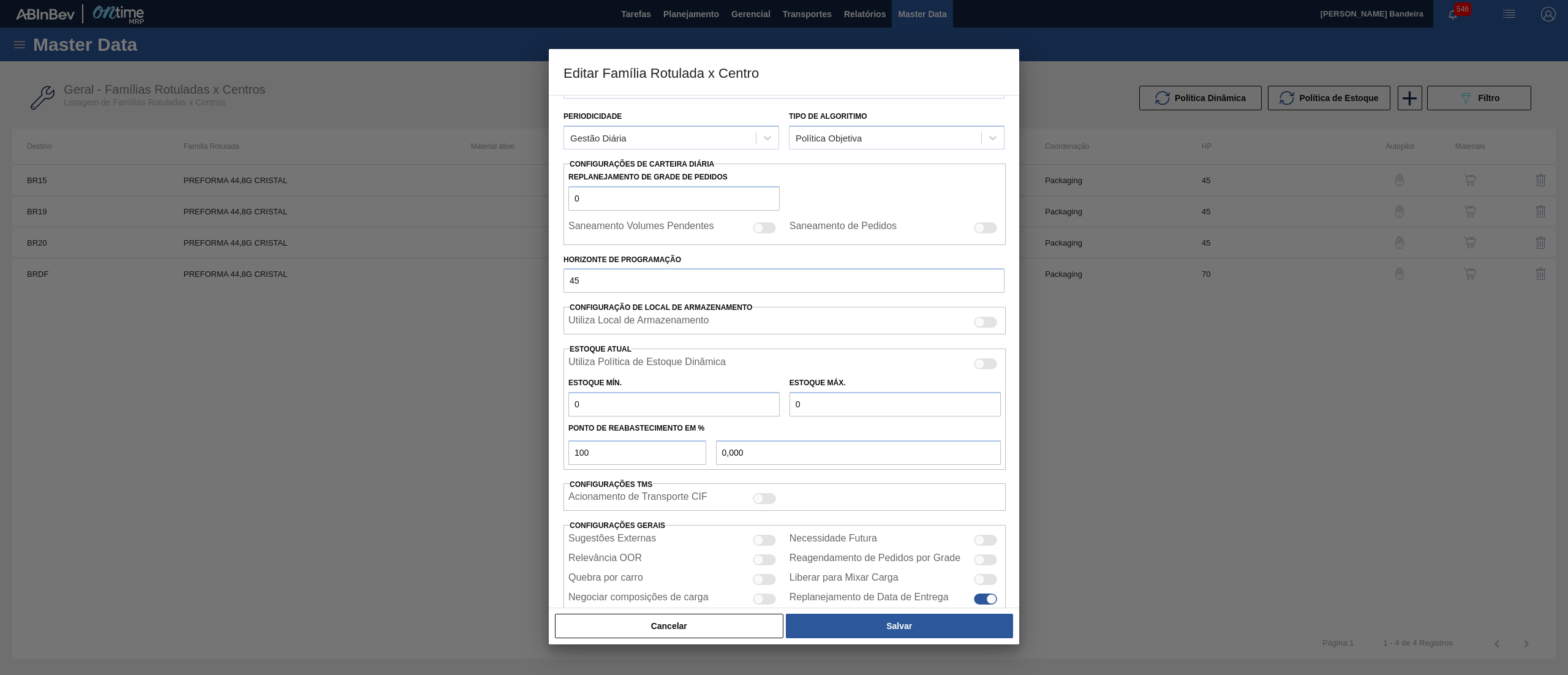
scroll to position [167, 0]
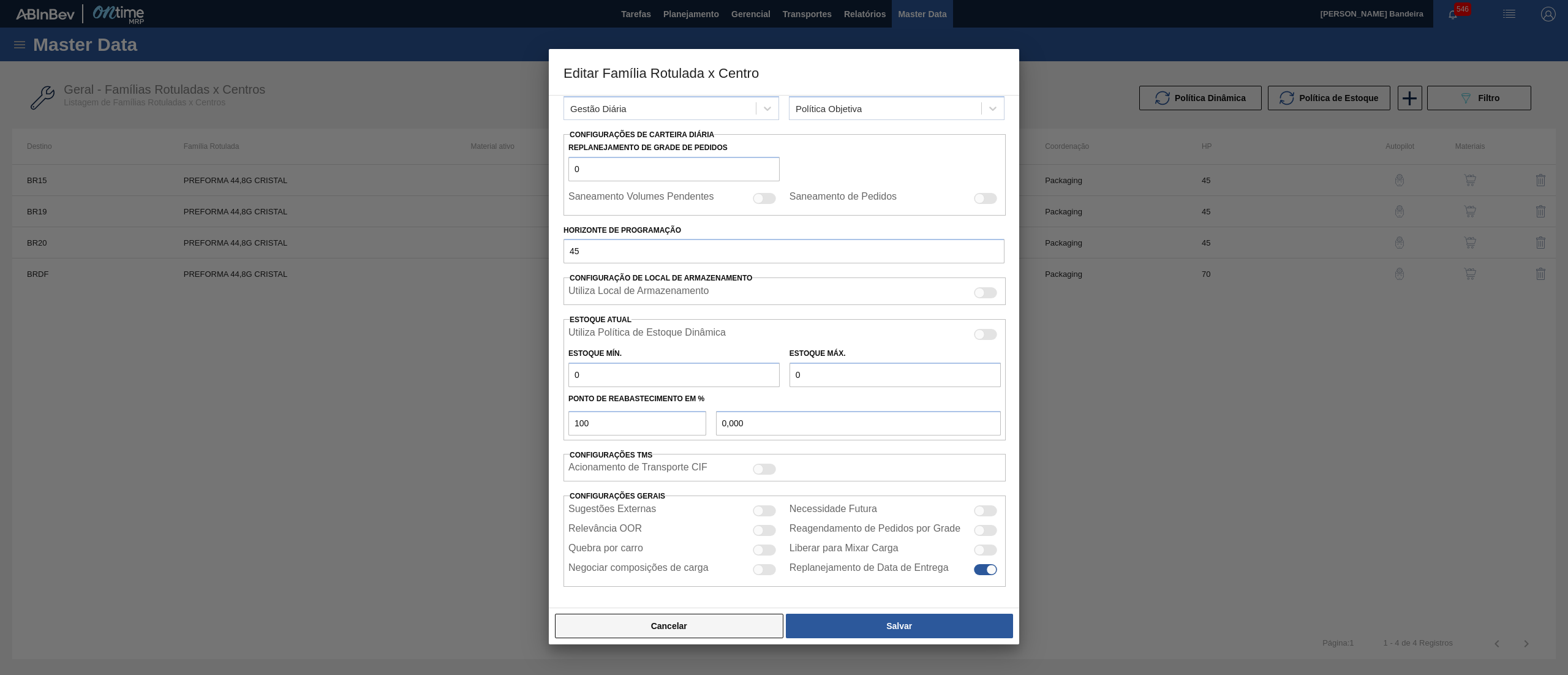
click at [692, 630] on button "Cancelar" at bounding box center [669, 626] width 229 height 25
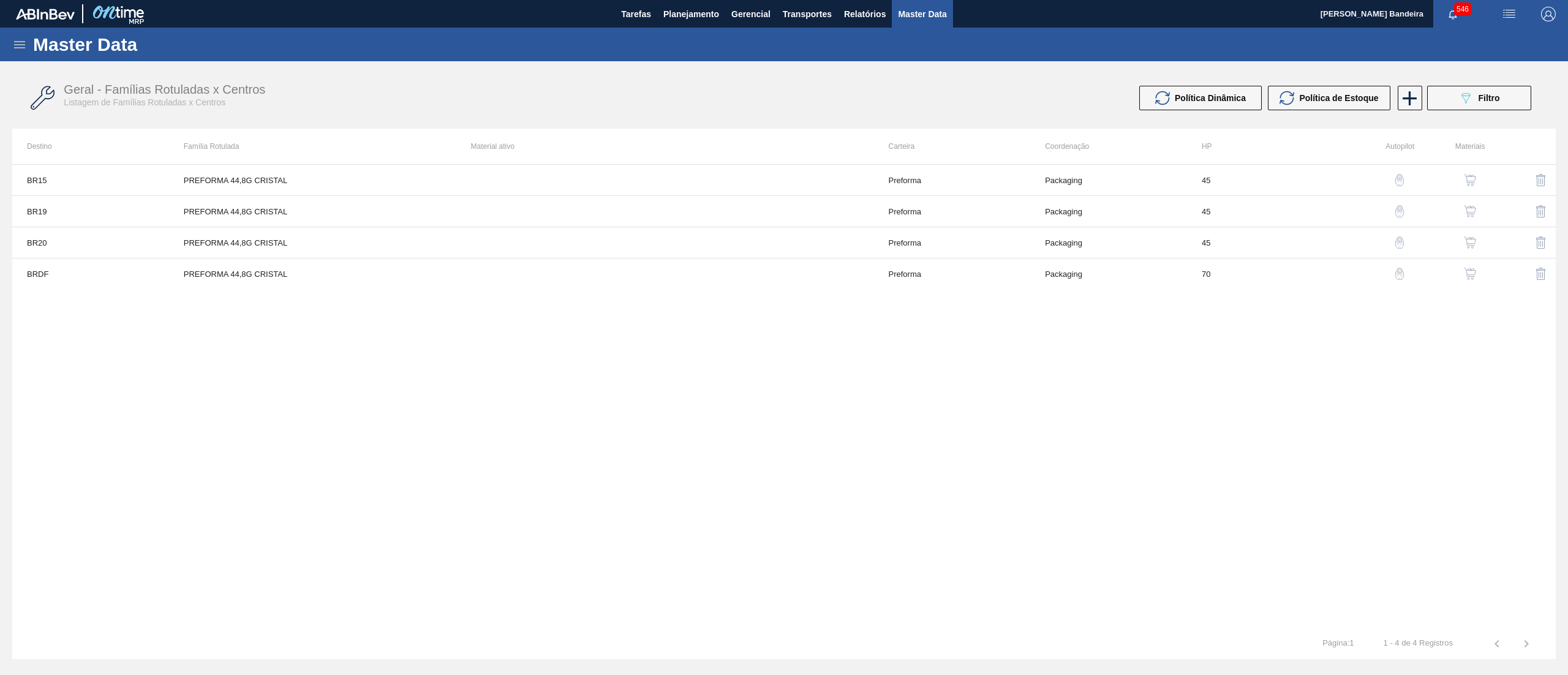
click at [1470, 273] on img "button" at bounding box center [1469, 273] width 12 height 12
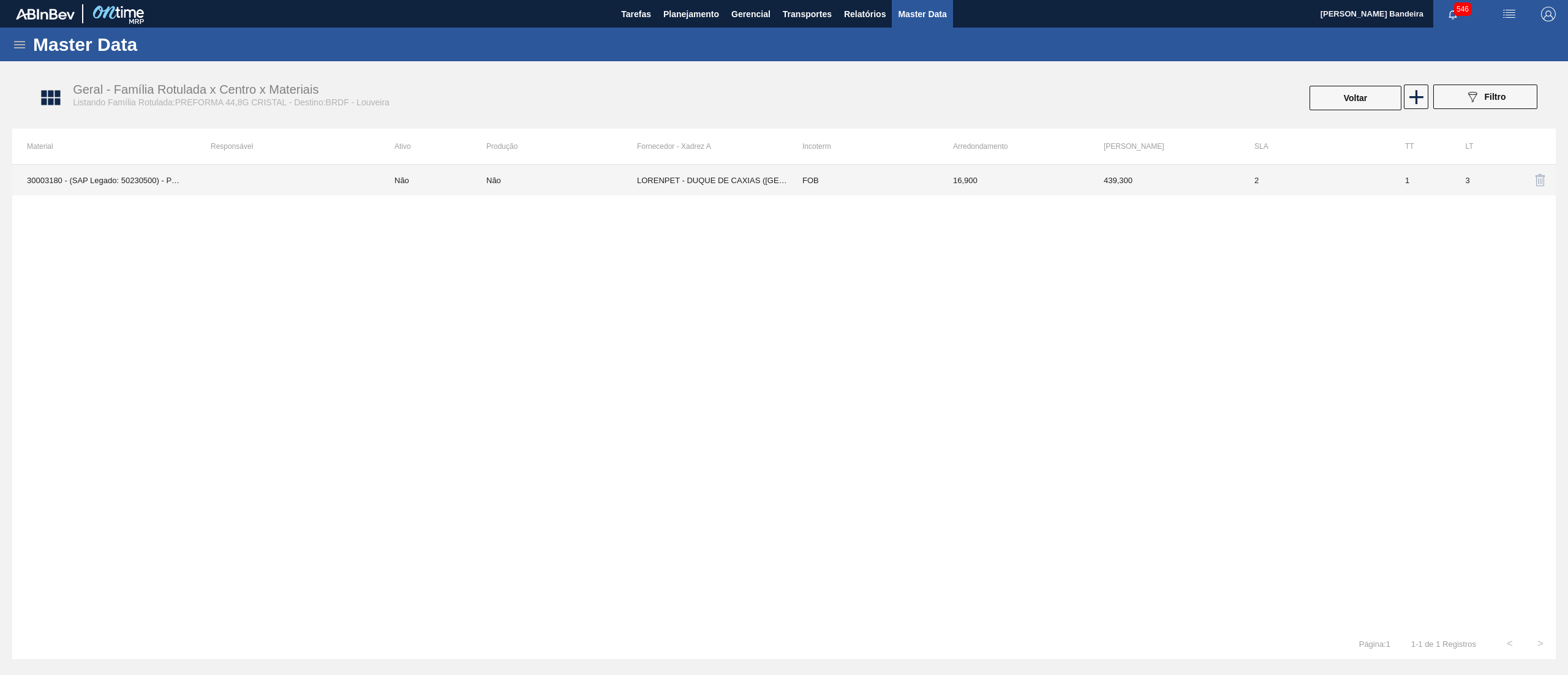
click at [672, 184] on td "LORENPET - DUQUE DE CAXIAS (RJ)" at bounding box center [712, 180] width 150 height 30
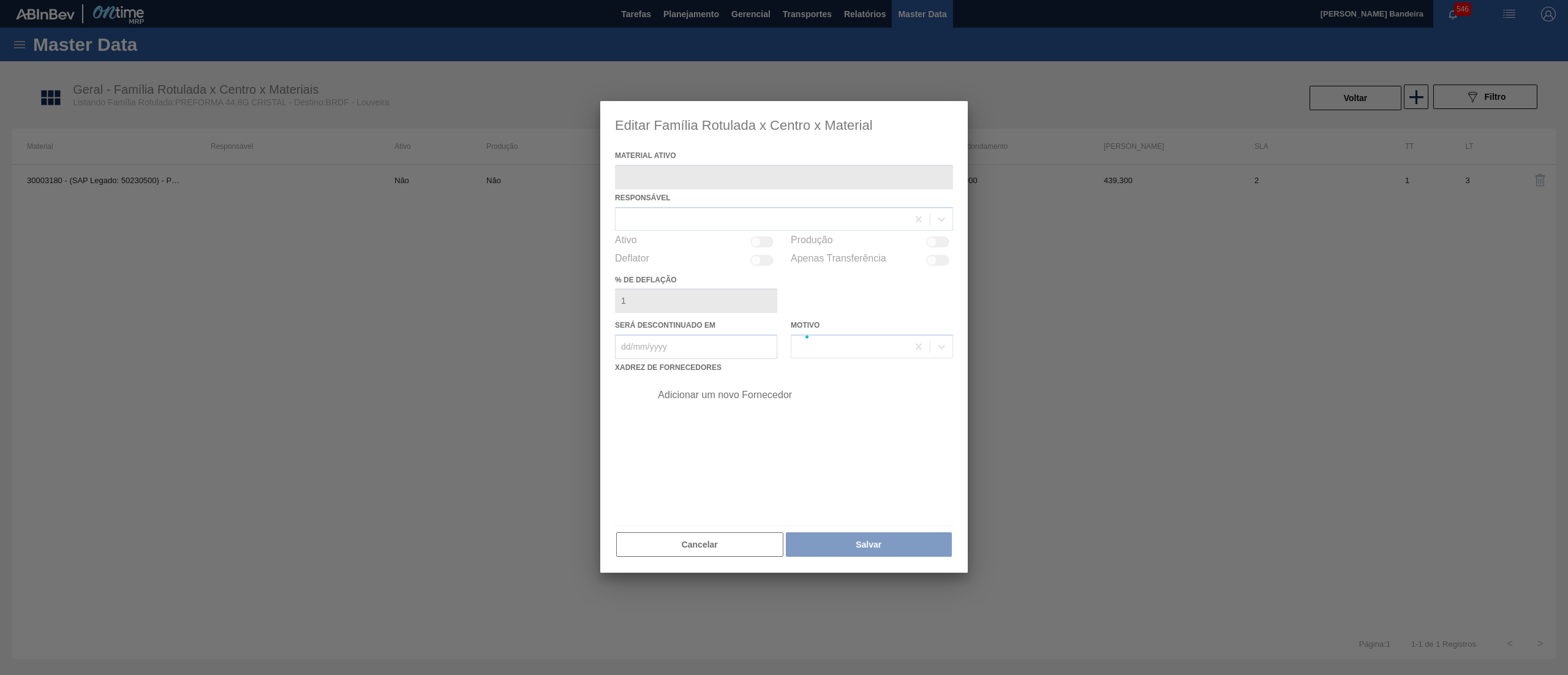
type ativo "30003180 - (SAP Legado: 50230500) - PREFORMA 44,8G CRISTAL 30% RECICLADA"
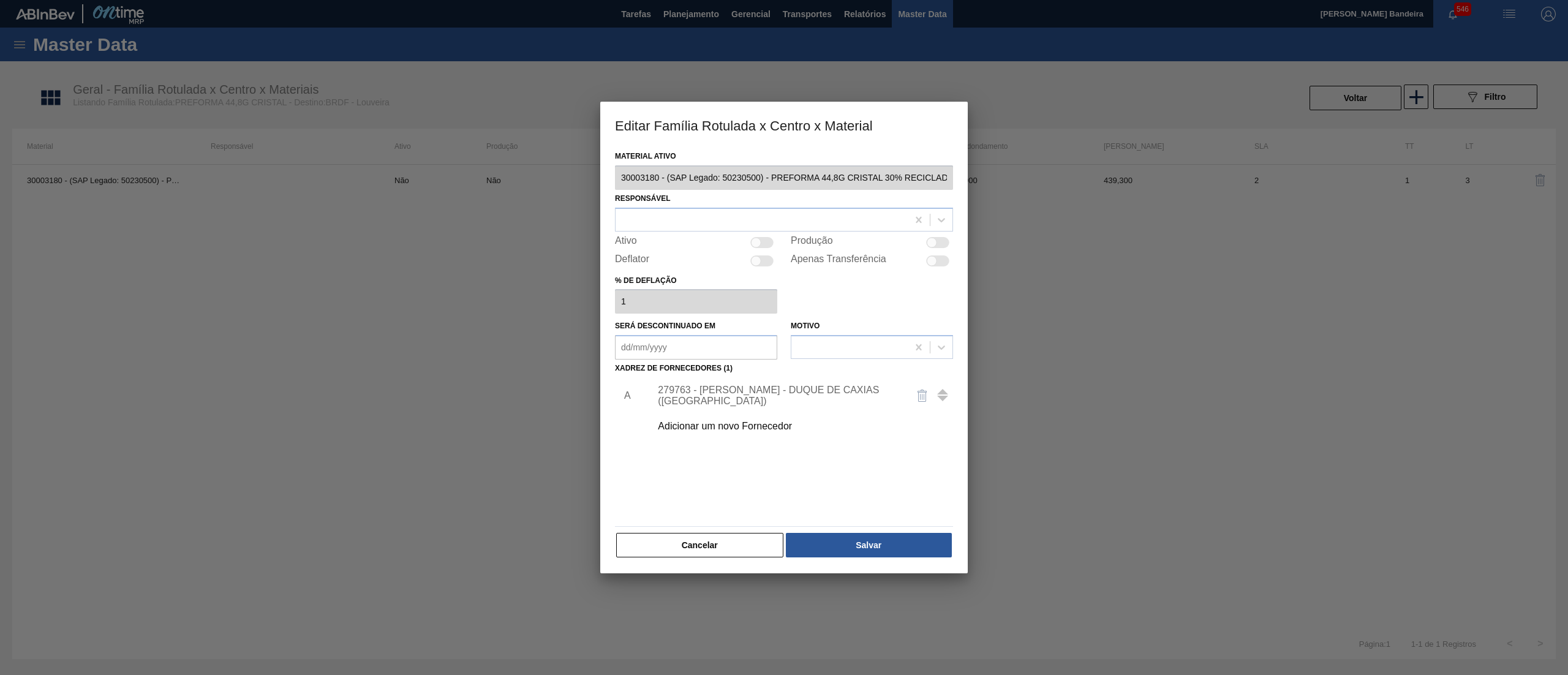
click at [704, 398] on div "279763 - LORENPET - DUQUE DE CAXIAS (RJ)" at bounding box center [778, 396] width 240 height 22
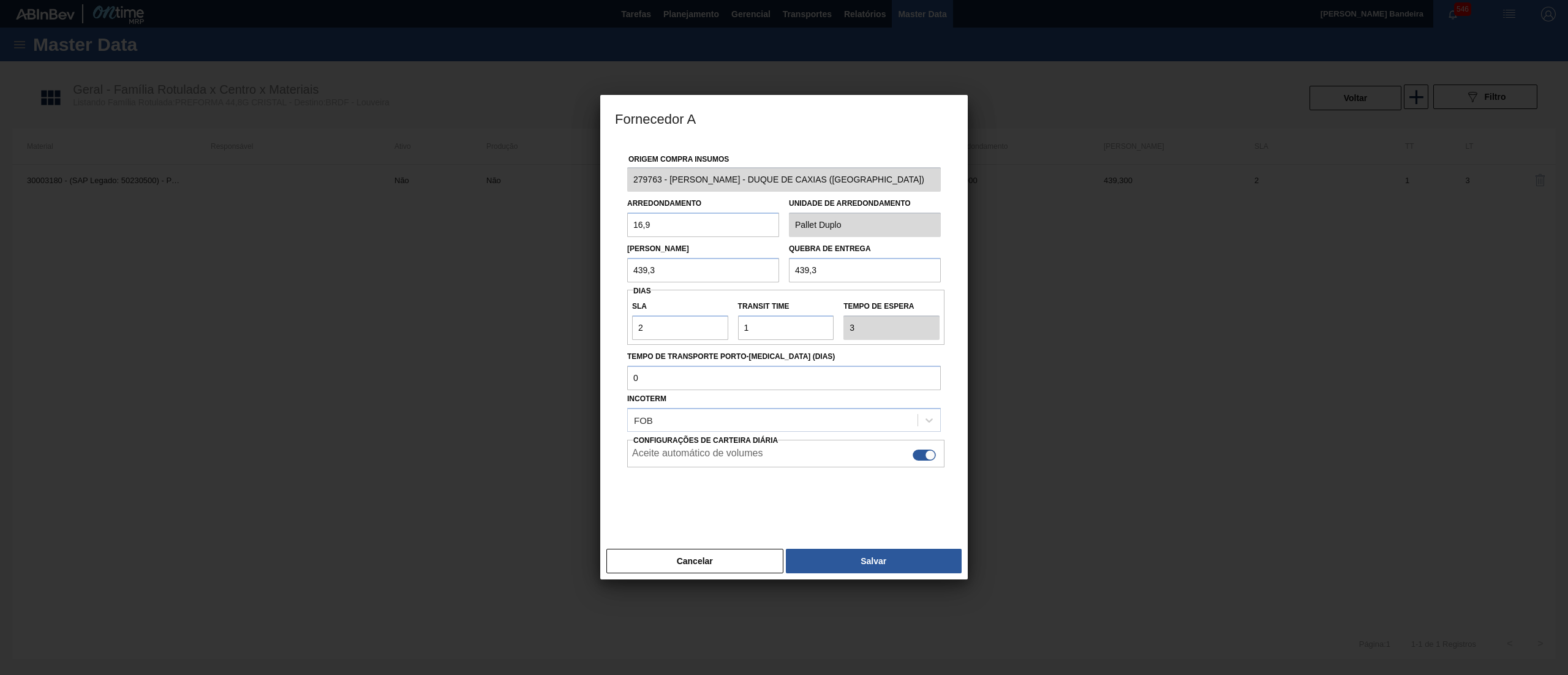
click at [552, 175] on div "Fornecedor A Origem Compra Insumos 279763 - LORENPET - DUQUE DE CAXIAS (RJ) Arr…" at bounding box center [784, 338] width 1568 height 675
click at [680, 567] on button "Cancelar" at bounding box center [695, 561] width 177 height 25
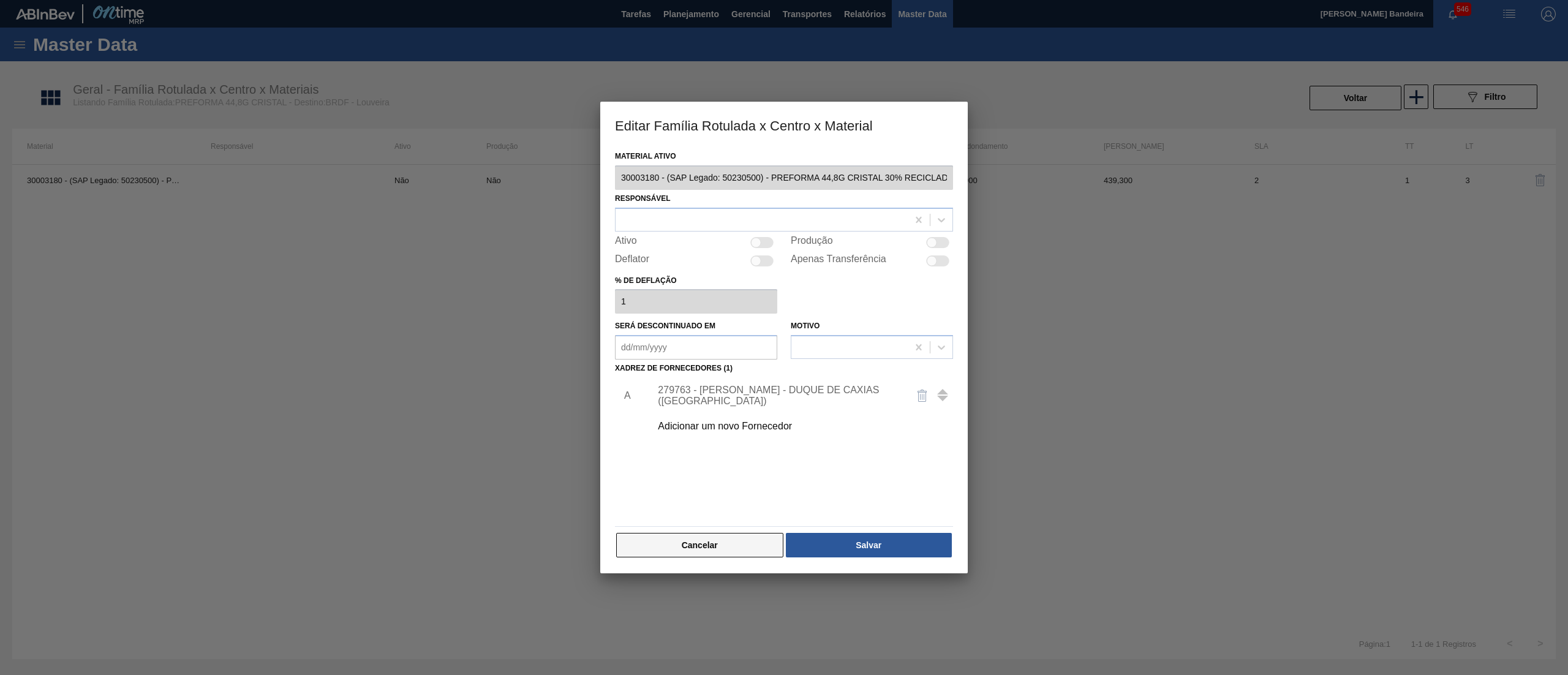
click at [731, 536] on button "Cancelar" at bounding box center [700, 545] width 167 height 25
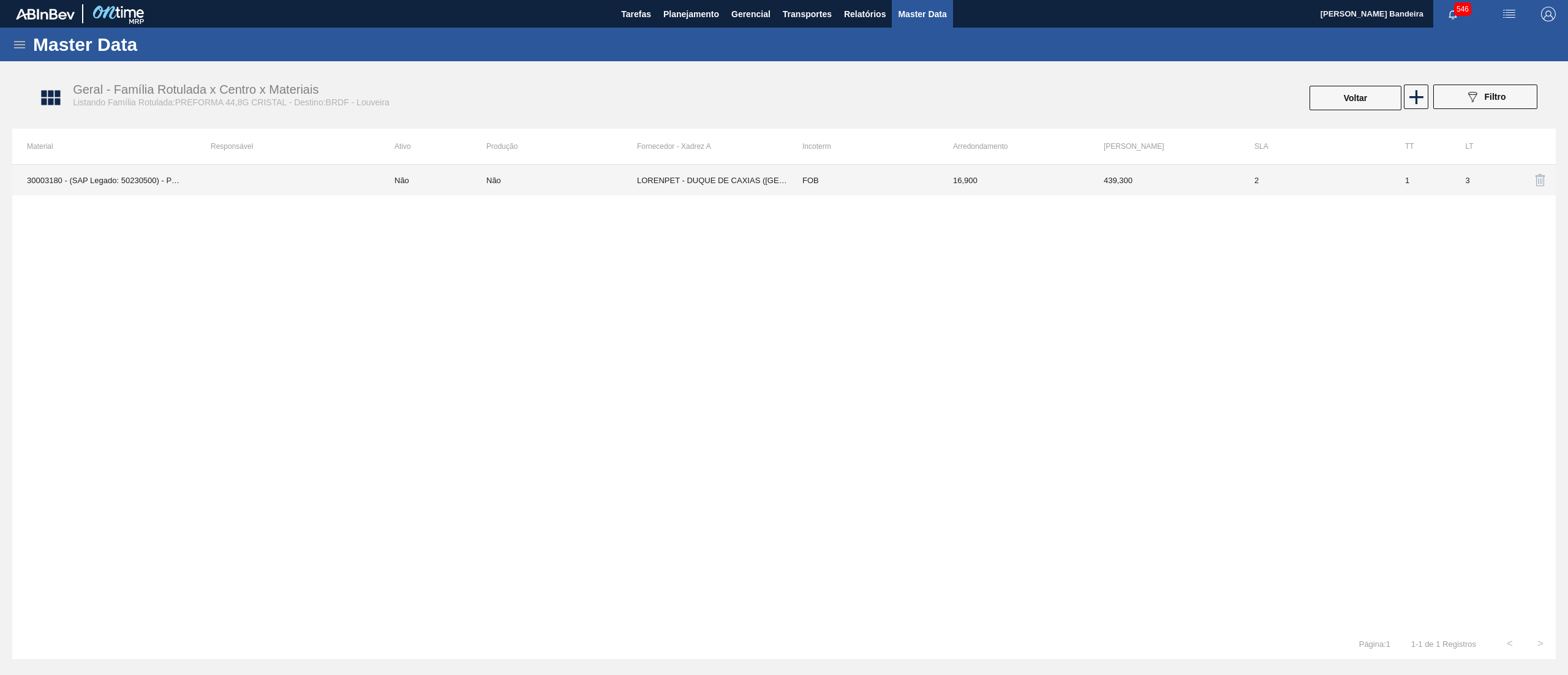
click at [711, 169] on td "LORENPET - DUQUE DE CAXIAS (RJ)" at bounding box center [712, 180] width 150 height 30
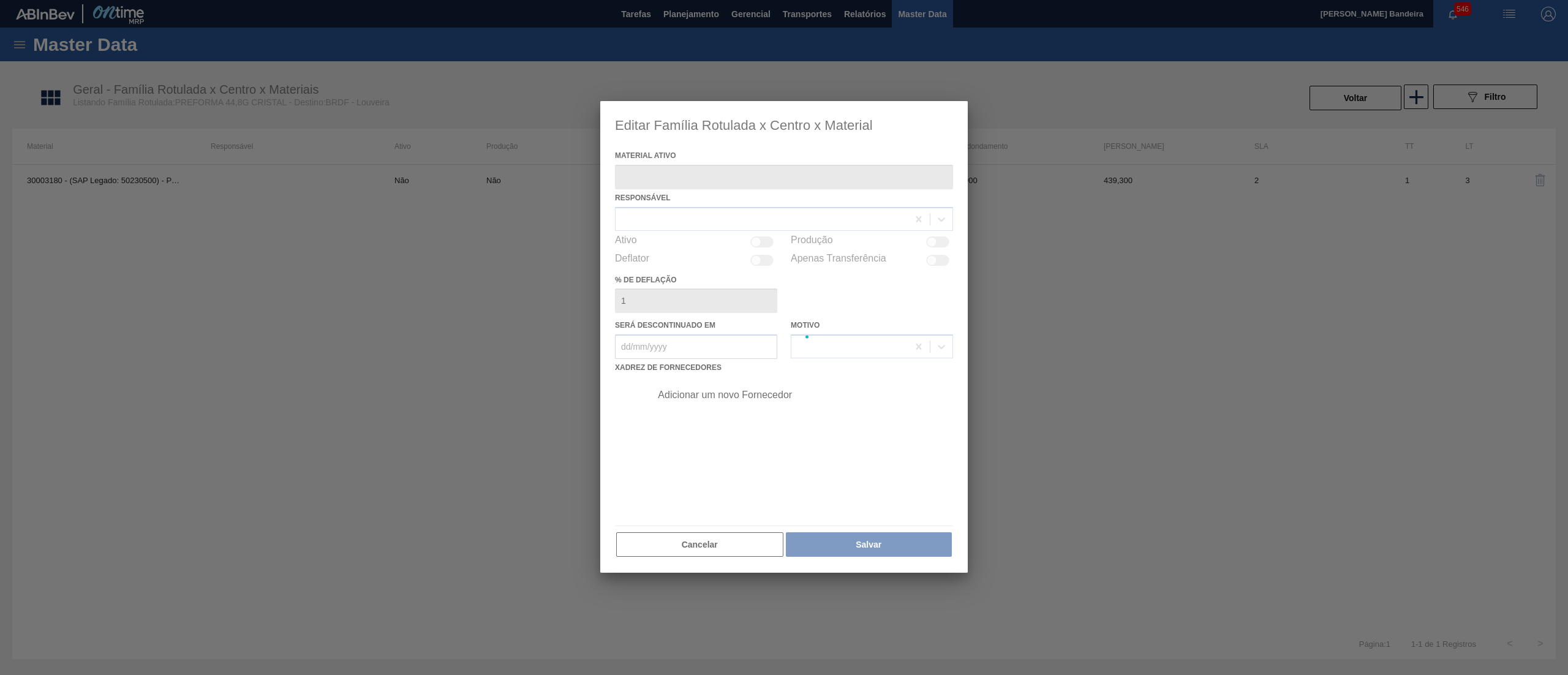
type ativo "30003180 - (SAP Legado: 50230500) - PREFORMA 44,8G CRISTAL 30% RECICLADA"
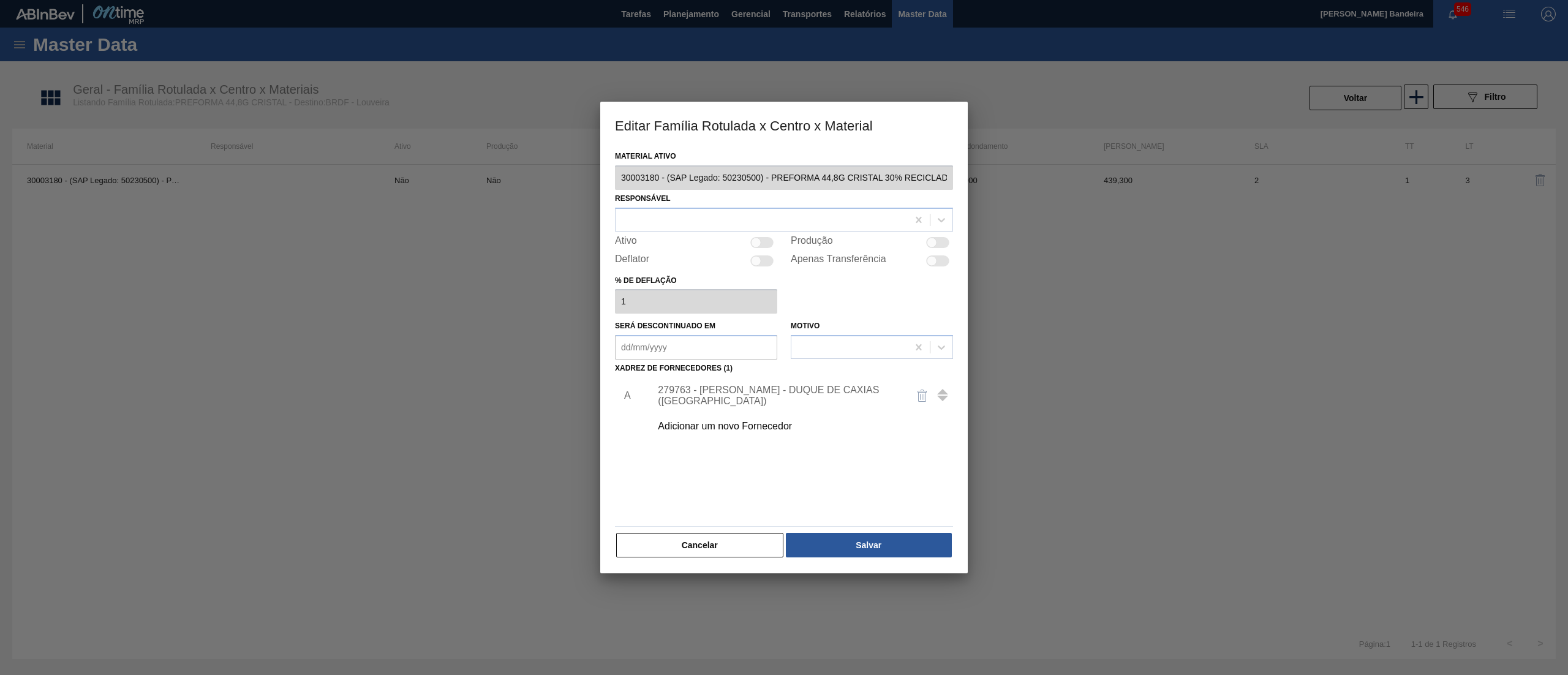
click at [736, 397] on div "279763 - LORENPET - DUQUE DE CAXIAS (RJ)" at bounding box center [778, 396] width 240 height 22
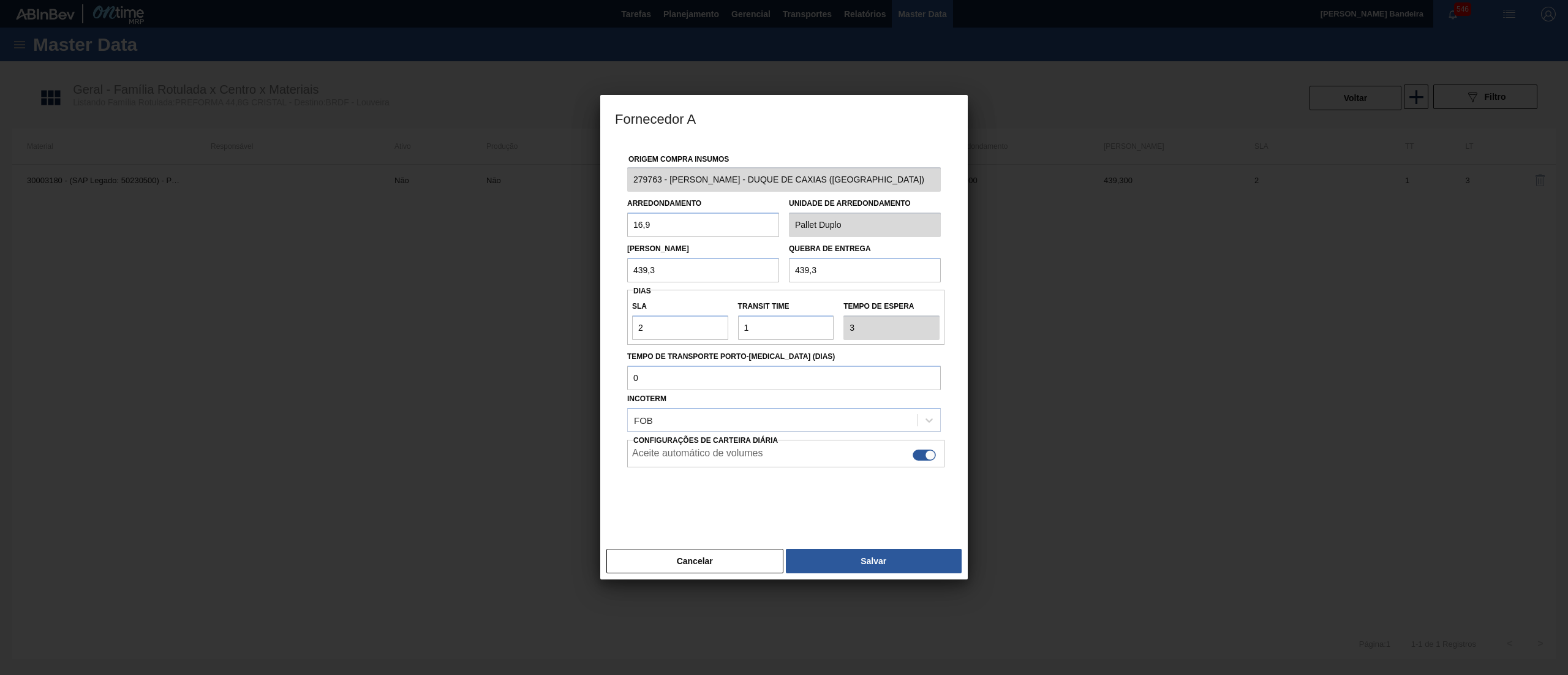
click at [586, 186] on div "Fornecedor A Origem Compra Insumos 279763 - LORENPET - DUQUE DE CAXIAS (RJ) Arr…" at bounding box center [784, 338] width 1568 height 675
click at [750, 562] on button "Cancelar" at bounding box center [695, 561] width 177 height 25
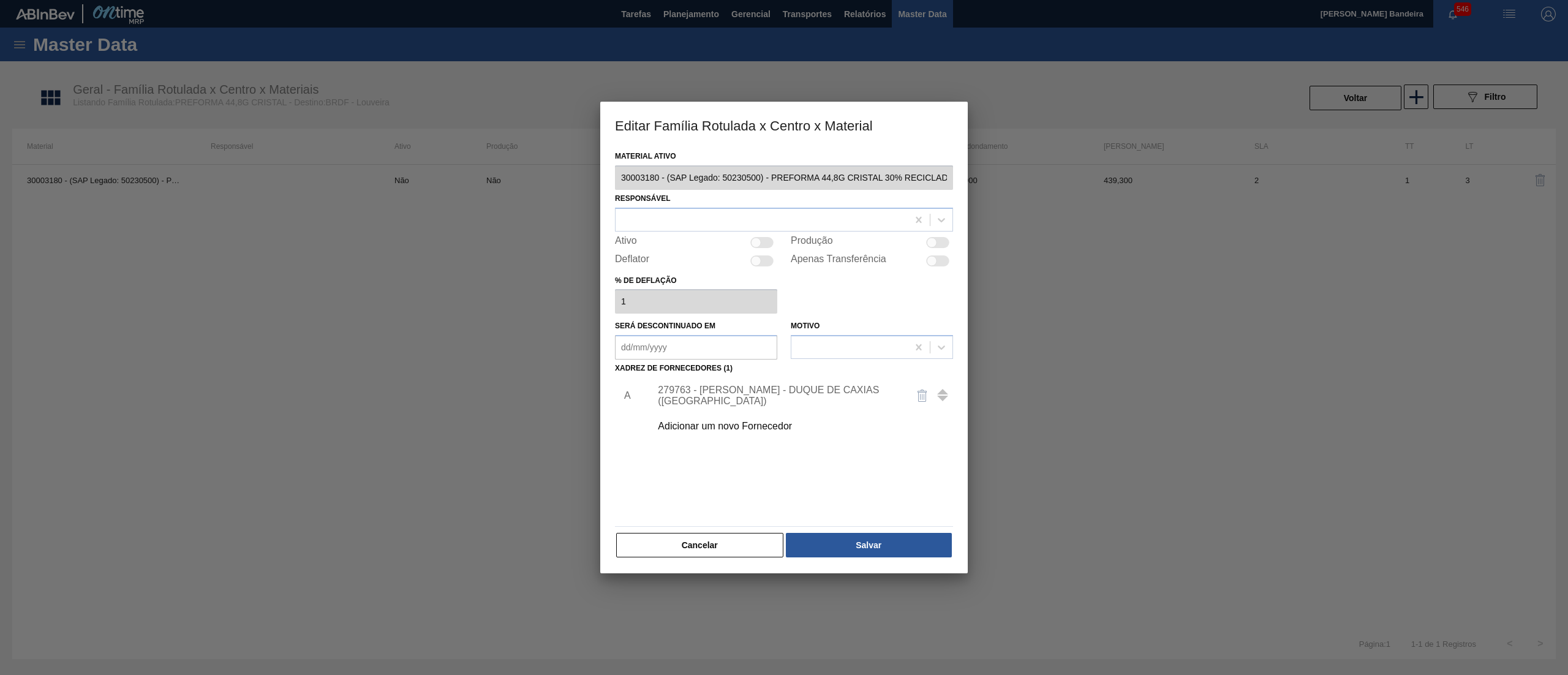
click at [760, 558] on div "Cancelar Salvar" at bounding box center [784, 545] width 338 height 27
click at [744, 547] on button "Cancelar" at bounding box center [700, 545] width 167 height 25
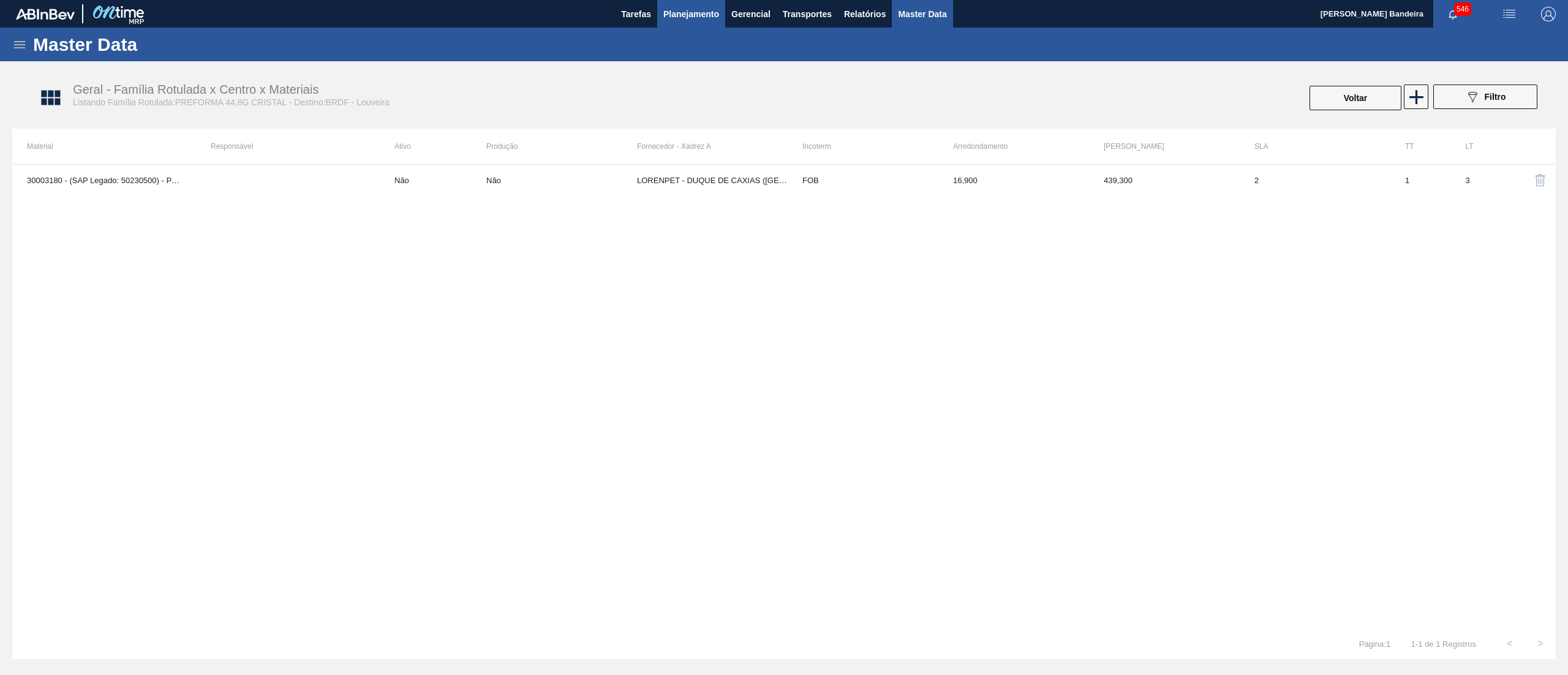
click at [693, 16] on span "Planejamento" at bounding box center [691, 14] width 55 height 15
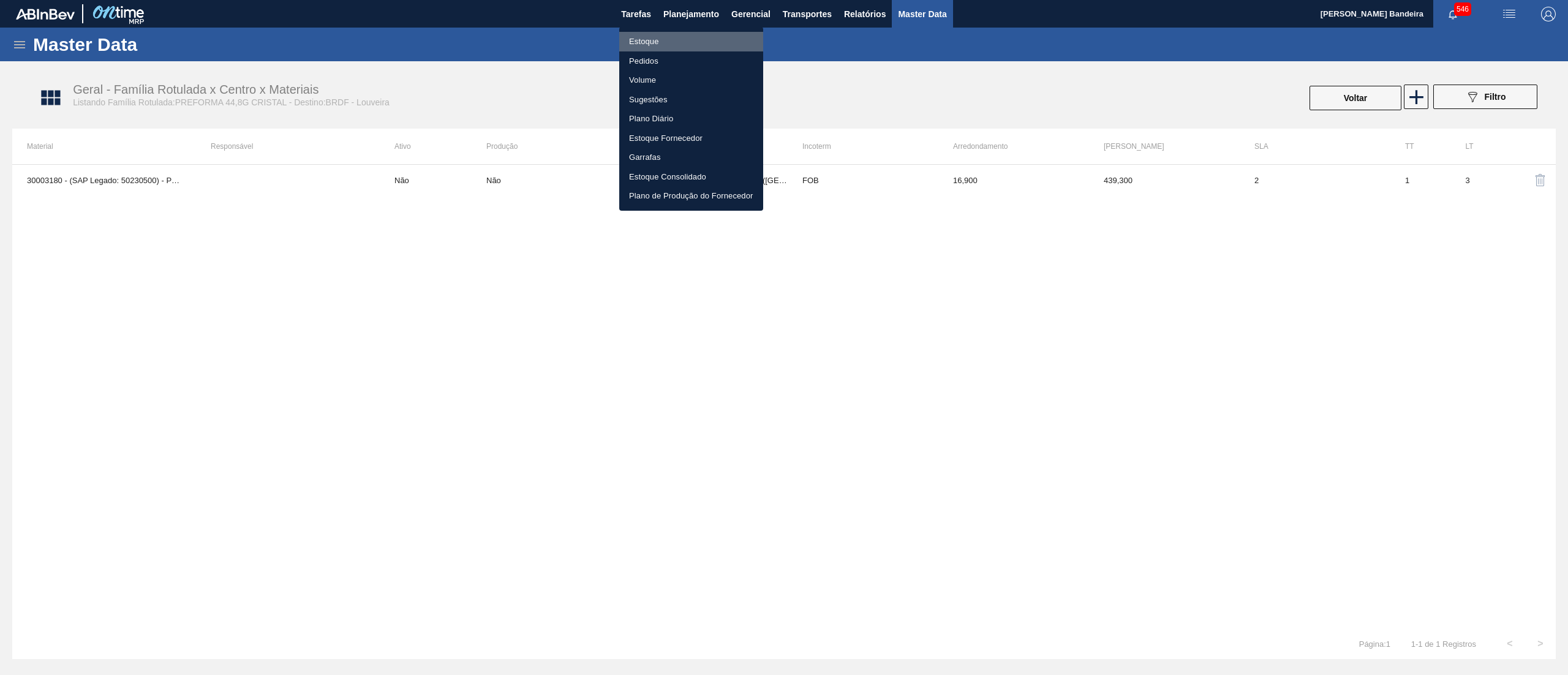
click at [691, 32] on li "Estoque" at bounding box center [691, 41] width 144 height 19
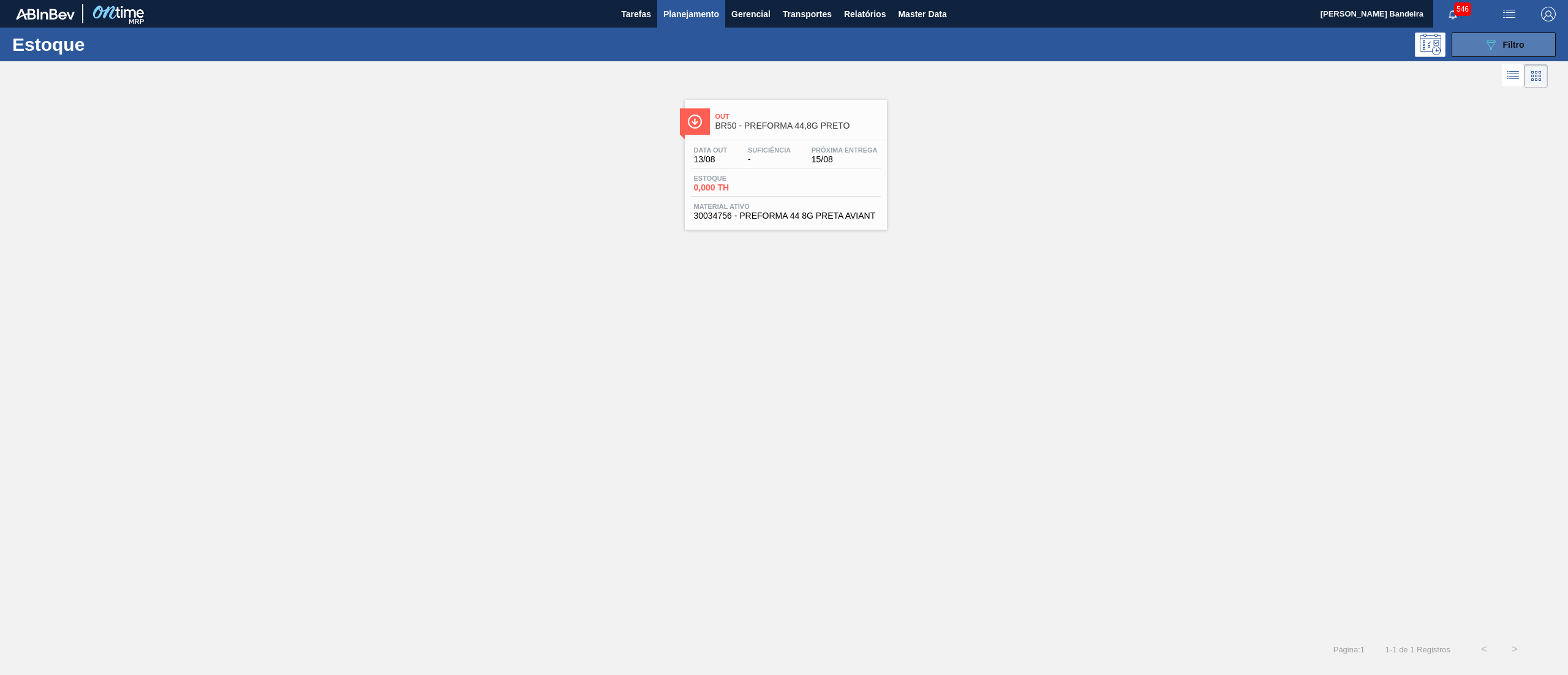
click at [1490, 53] on button "089F7B8B-B2A5-4AFE-B5C0-19BA573D28AC Filtro" at bounding box center [1503, 44] width 104 height 25
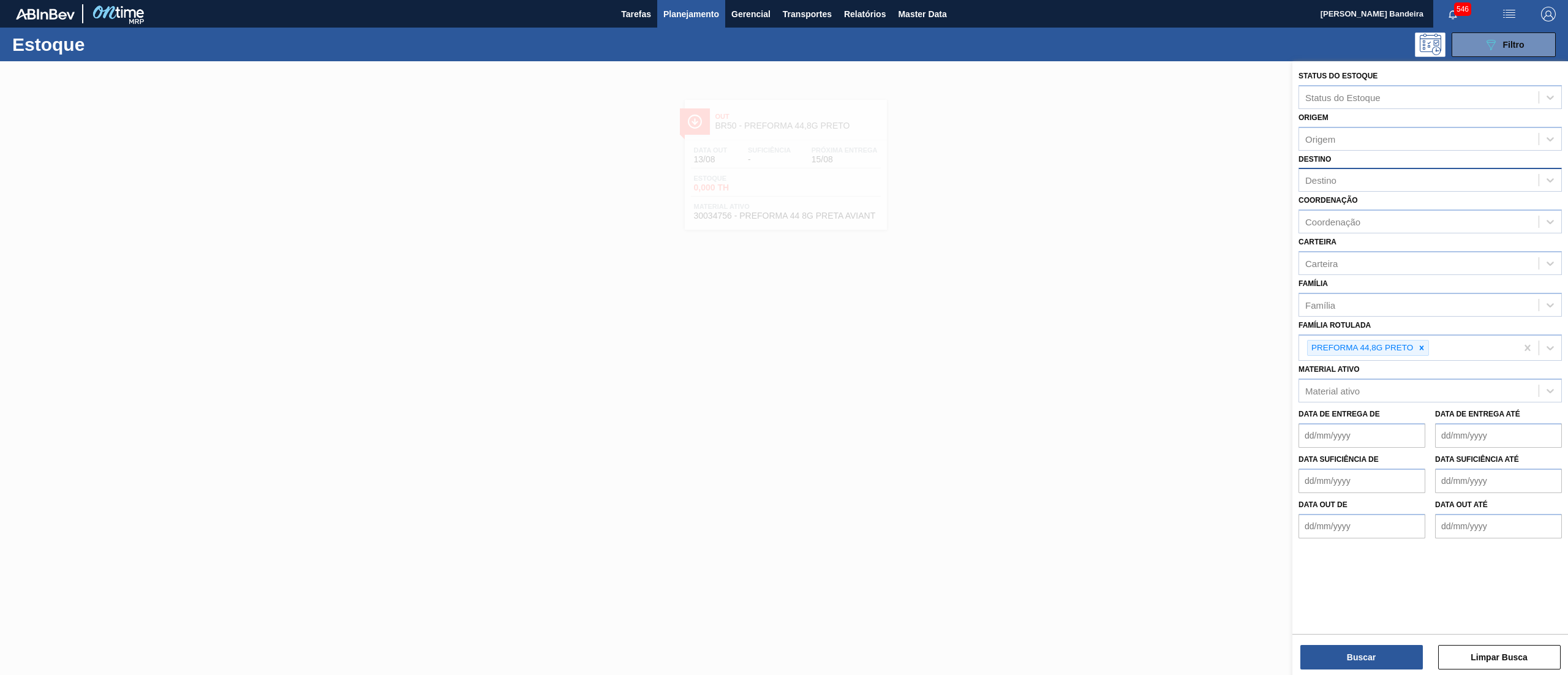
click at [1346, 173] on div "Destino" at bounding box center [1419, 180] width 240 height 18
click at [1340, 136] on div "Origem" at bounding box center [1419, 138] width 240 height 18
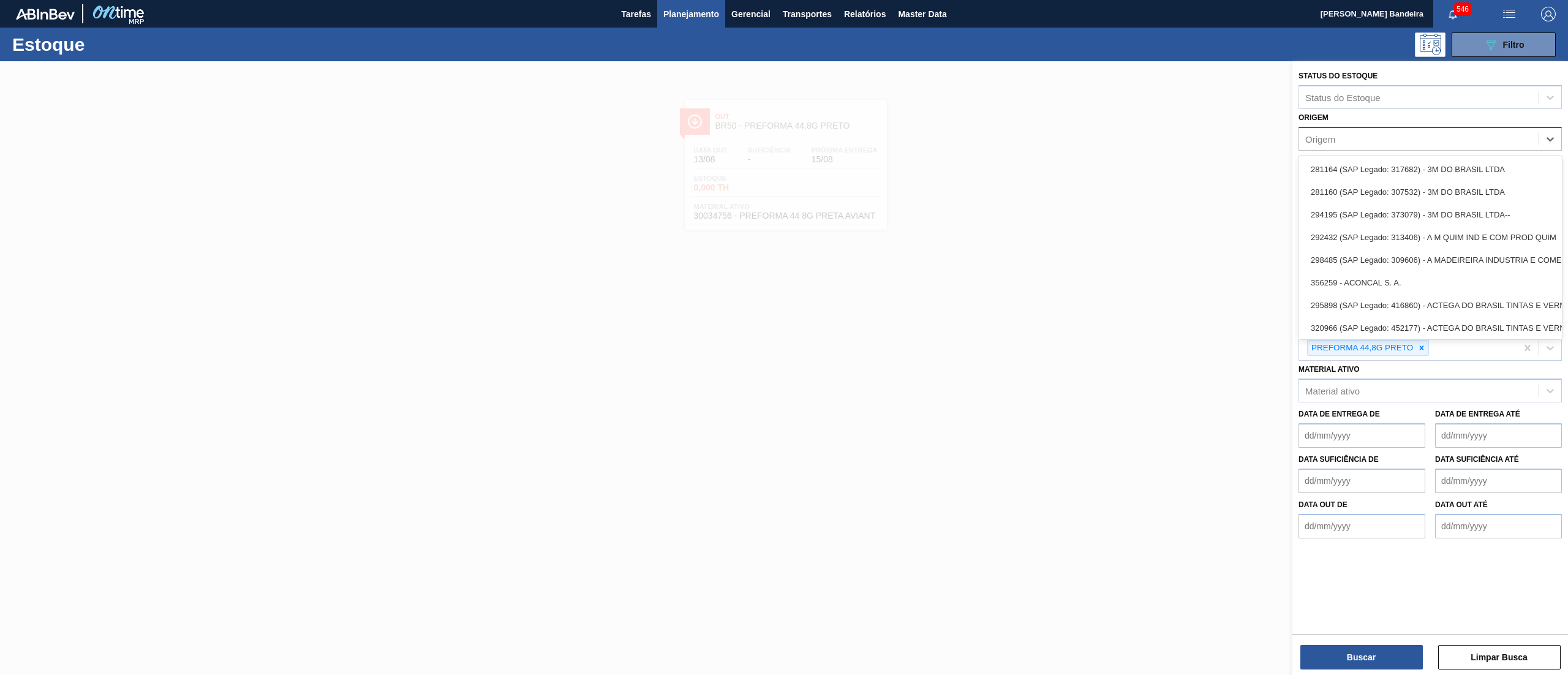
paste input "279763"
type input "279763"
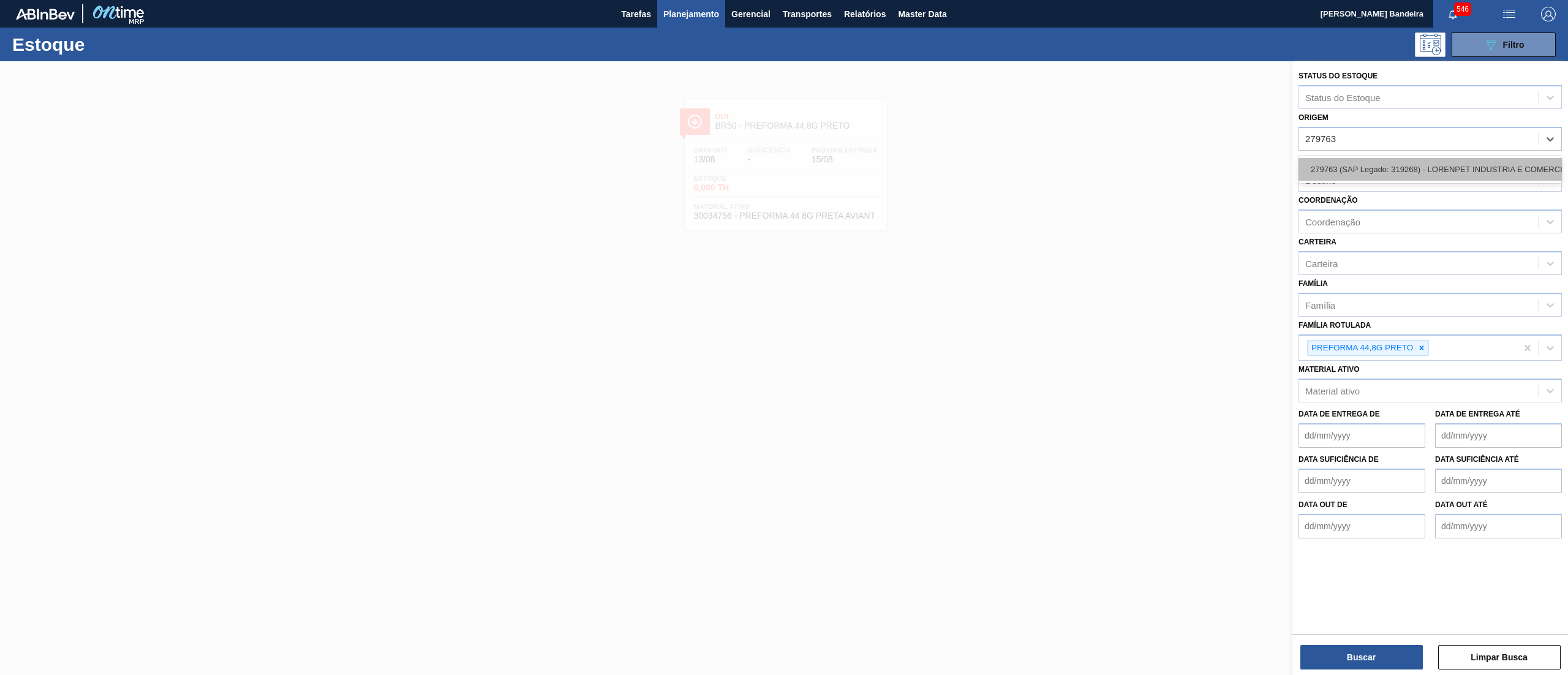
click at [1350, 164] on div "279763 (SAP Legado: 319268) - LORENPET INDUSTRIA E COMERCIO" at bounding box center [1431, 169] width 264 height 23
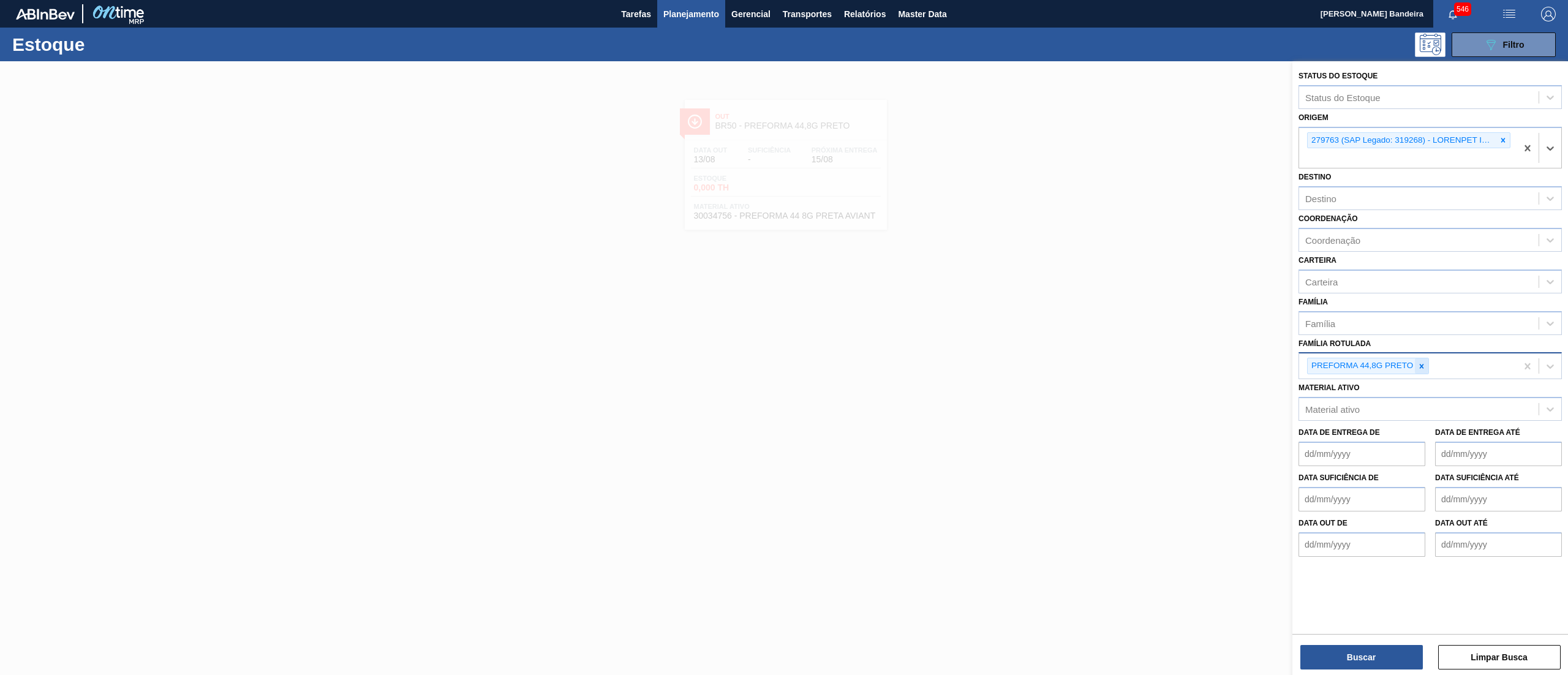
click at [1425, 362] on icon at bounding box center [1421, 366] width 8 height 8
click at [1381, 651] on button "Buscar" at bounding box center [1362, 657] width 123 height 25
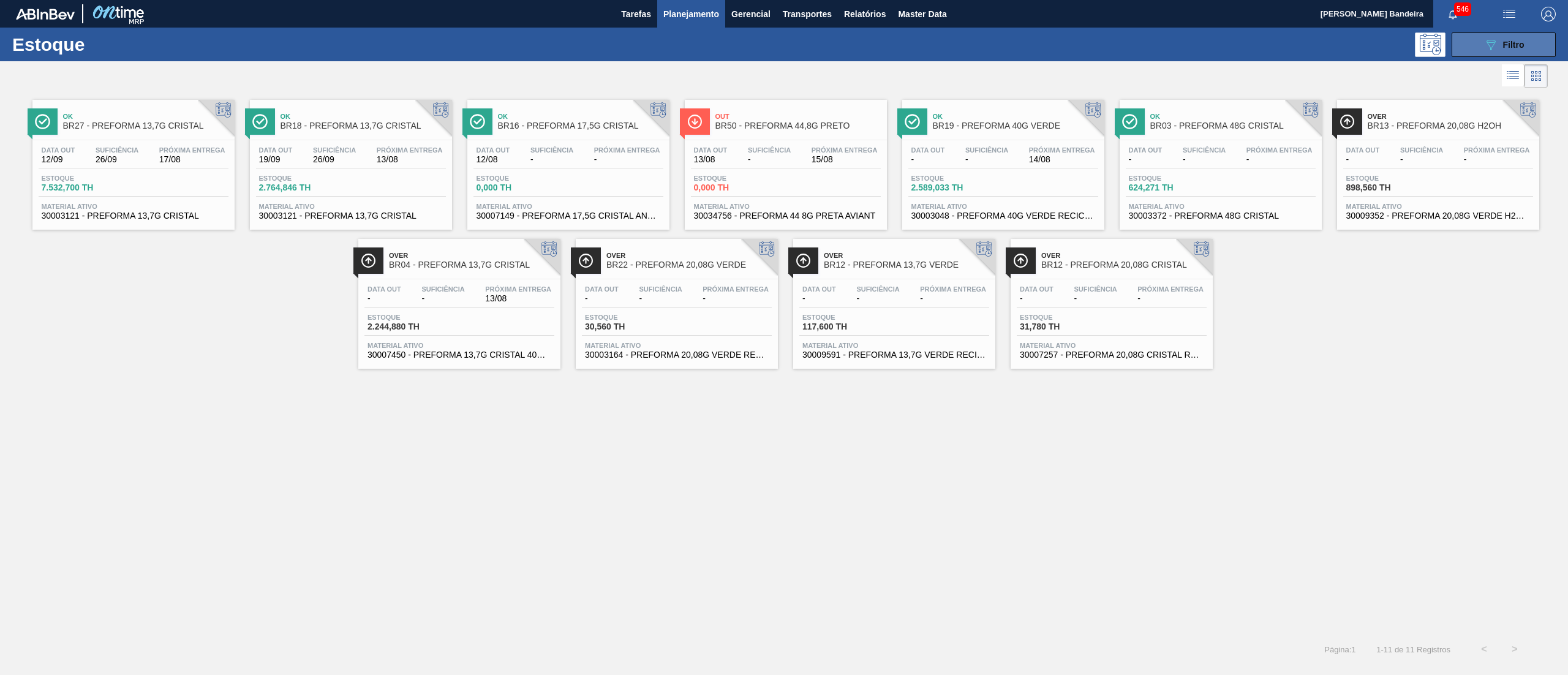
click at [1493, 46] on icon "089F7B8B-B2A5-4AFE-B5C0-19BA573D28AC" at bounding box center [1491, 45] width 15 height 15
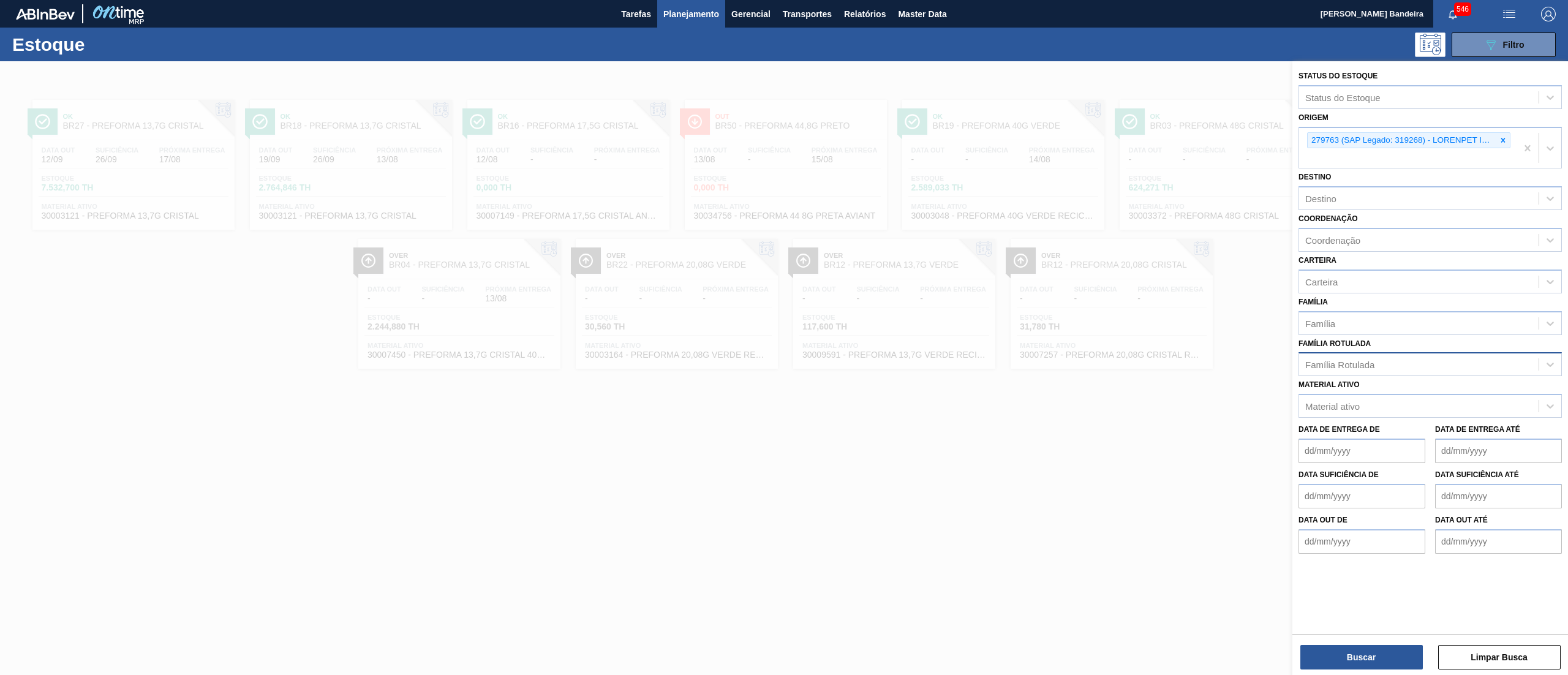
click at [1229, 77] on div at bounding box center [784, 398] width 1568 height 675
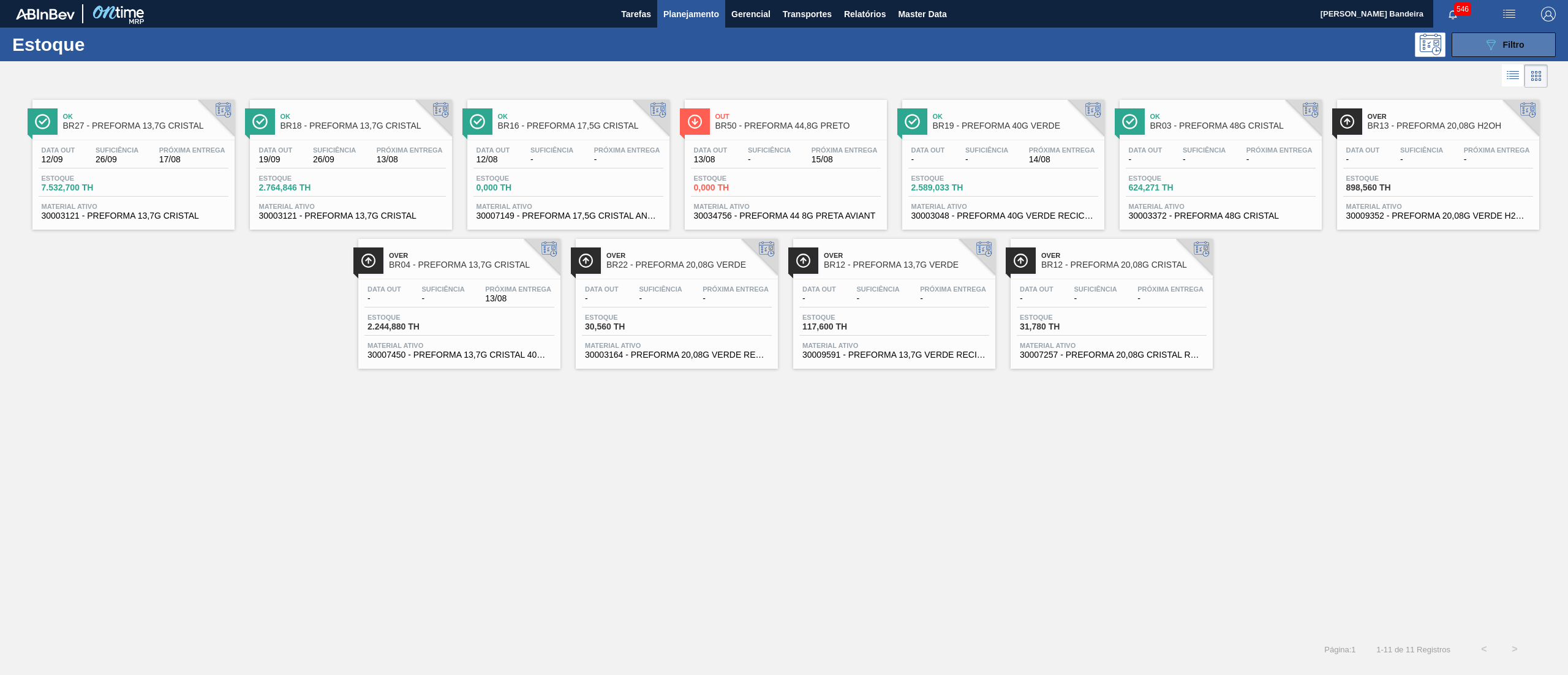
click at [1464, 43] on button "089F7B8B-B2A5-4AFE-B5C0-19BA573D28AC Filtro" at bounding box center [1503, 44] width 104 height 25
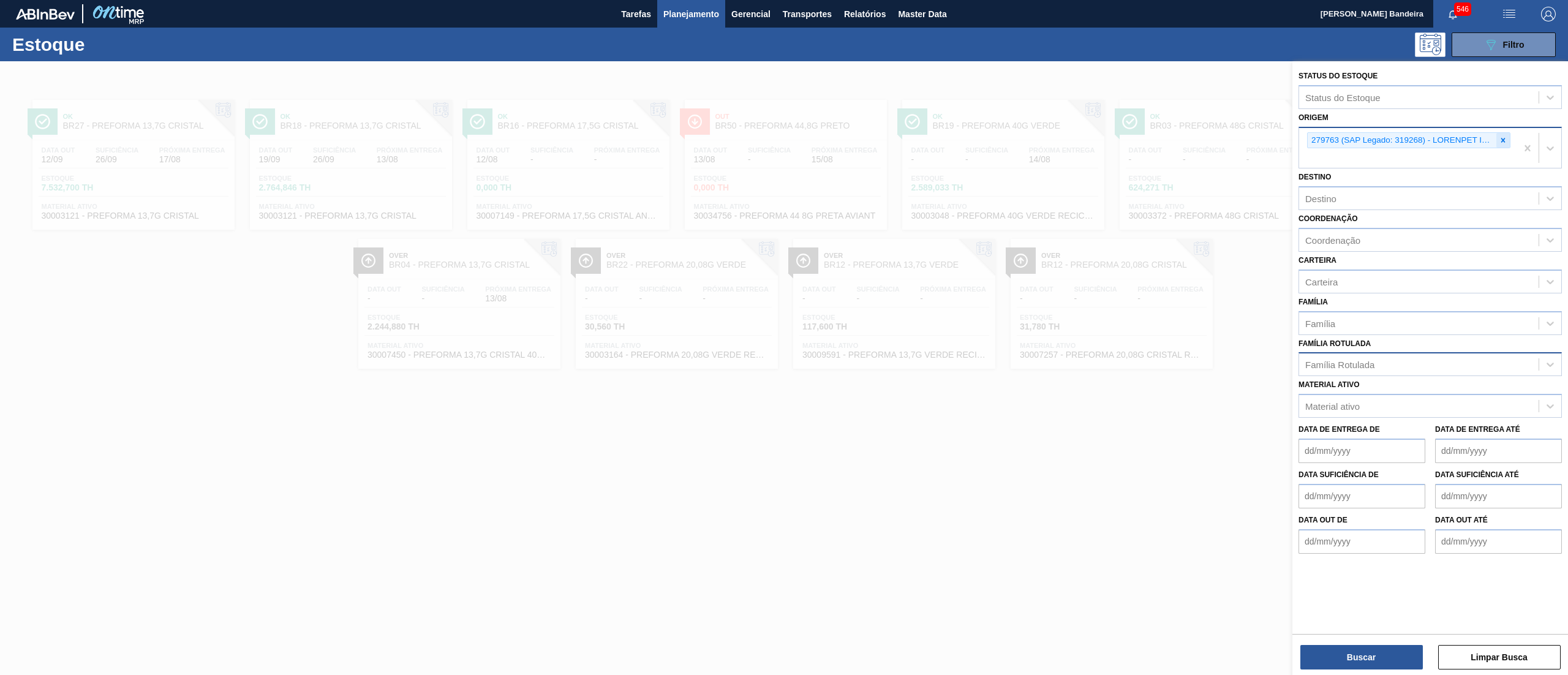
click at [1503, 140] on icon at bounding box center [1503, 140] width 5 height 5
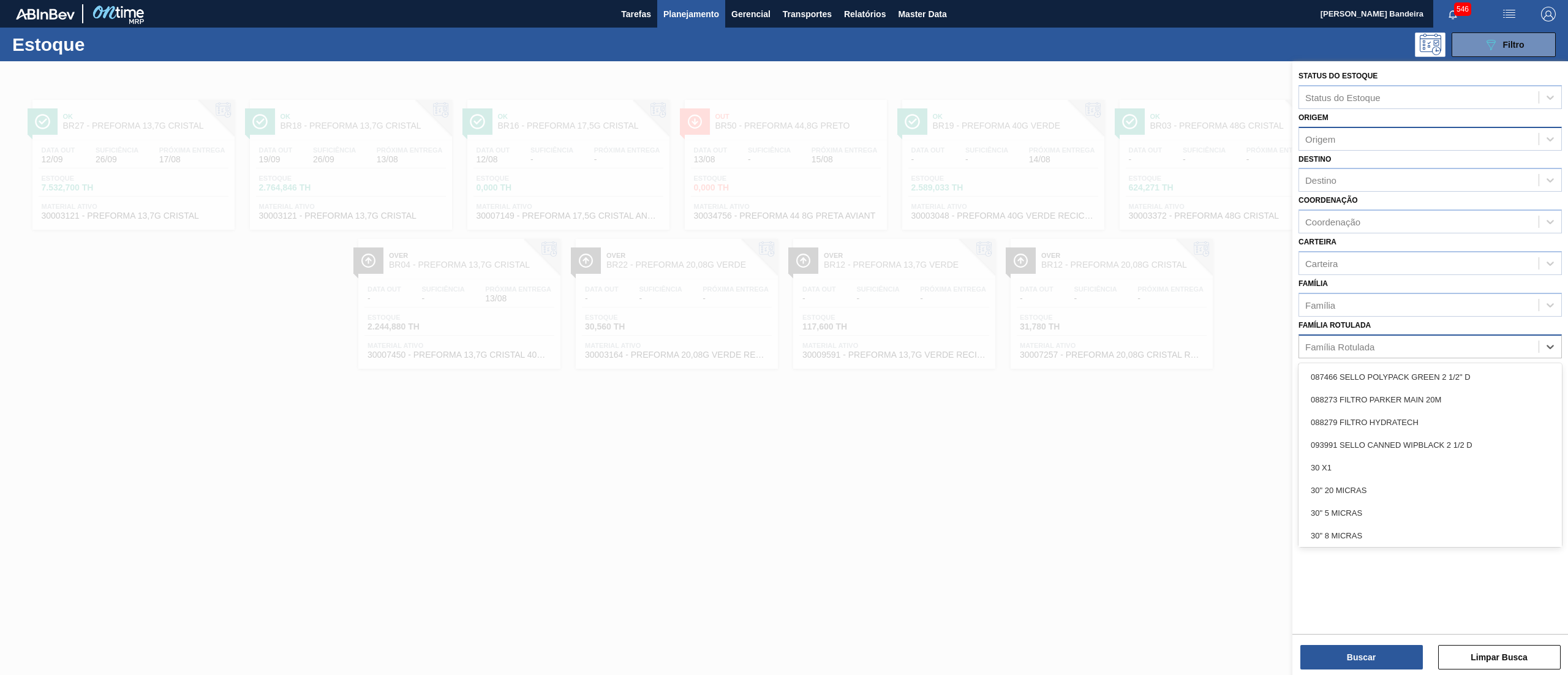
click at [1365, 349] on div "Família Rotulada" at bounding box center [1419, 346] width 240 height 18
type Rotulada "duos"
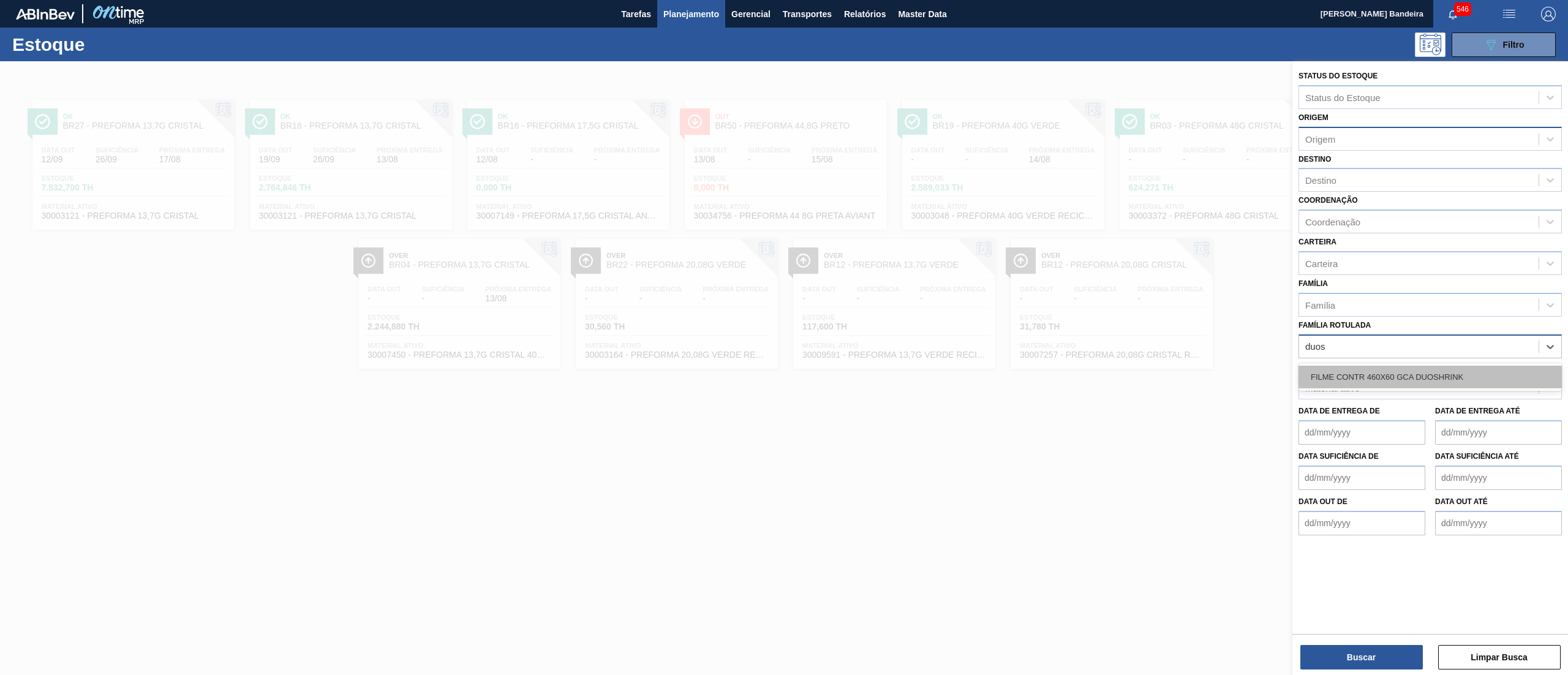
click at [1394, 366] on div "FILME CONTR 460X60 GCA DUOSHRINK" at bounding box center [1431, 377] width 264 height 23
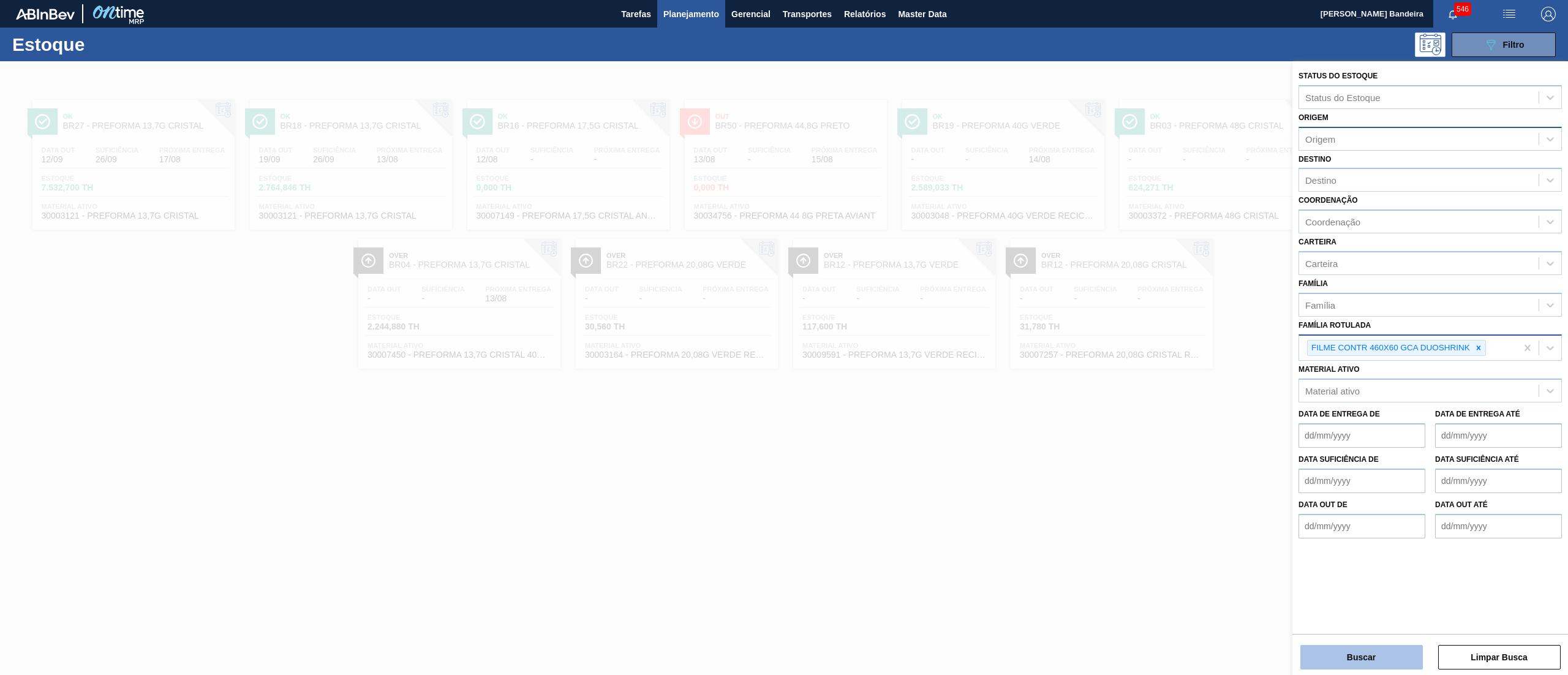
click at [1325, 651] on button "Buscar" at bounding box center [1362, 657] width 123 height 25
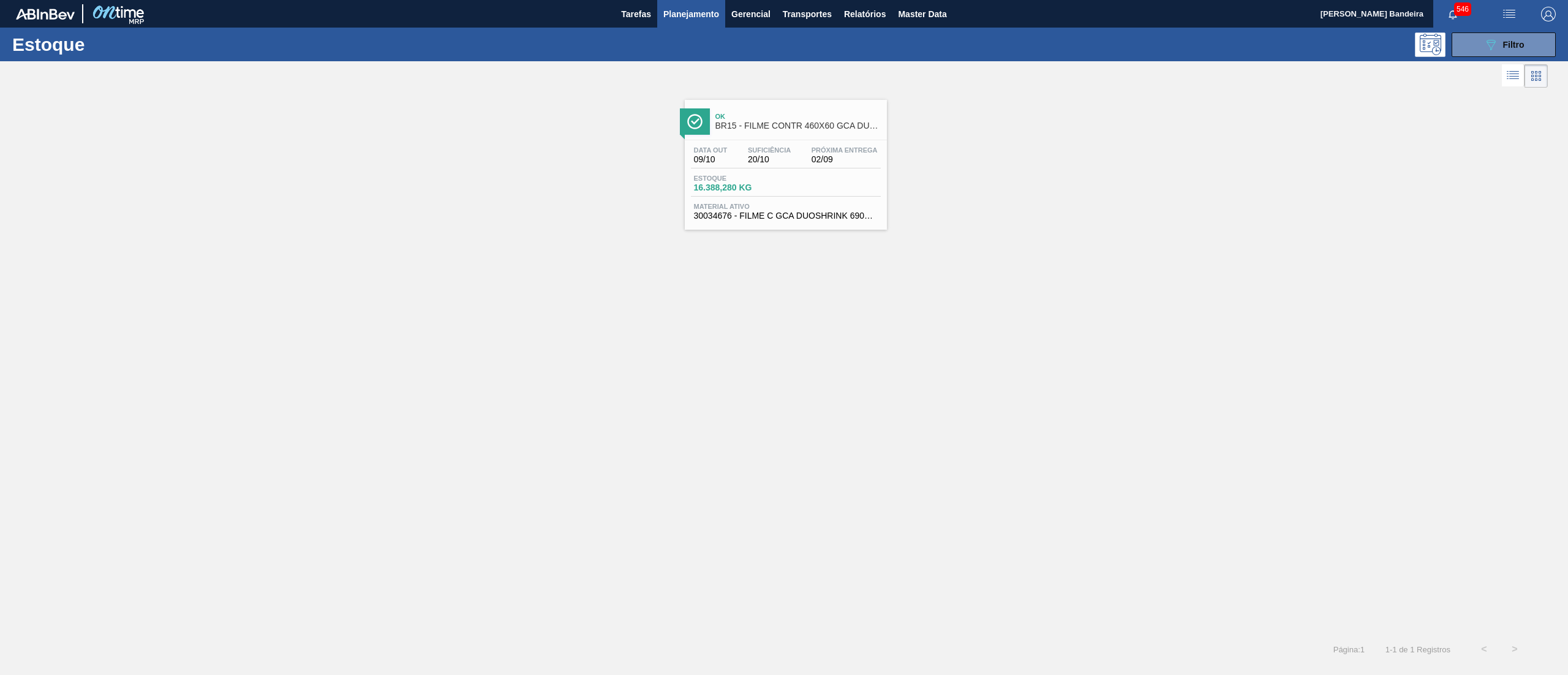
click at [775, 161] on span "20/10" at bounding box center [769, 160] width 43 height 9
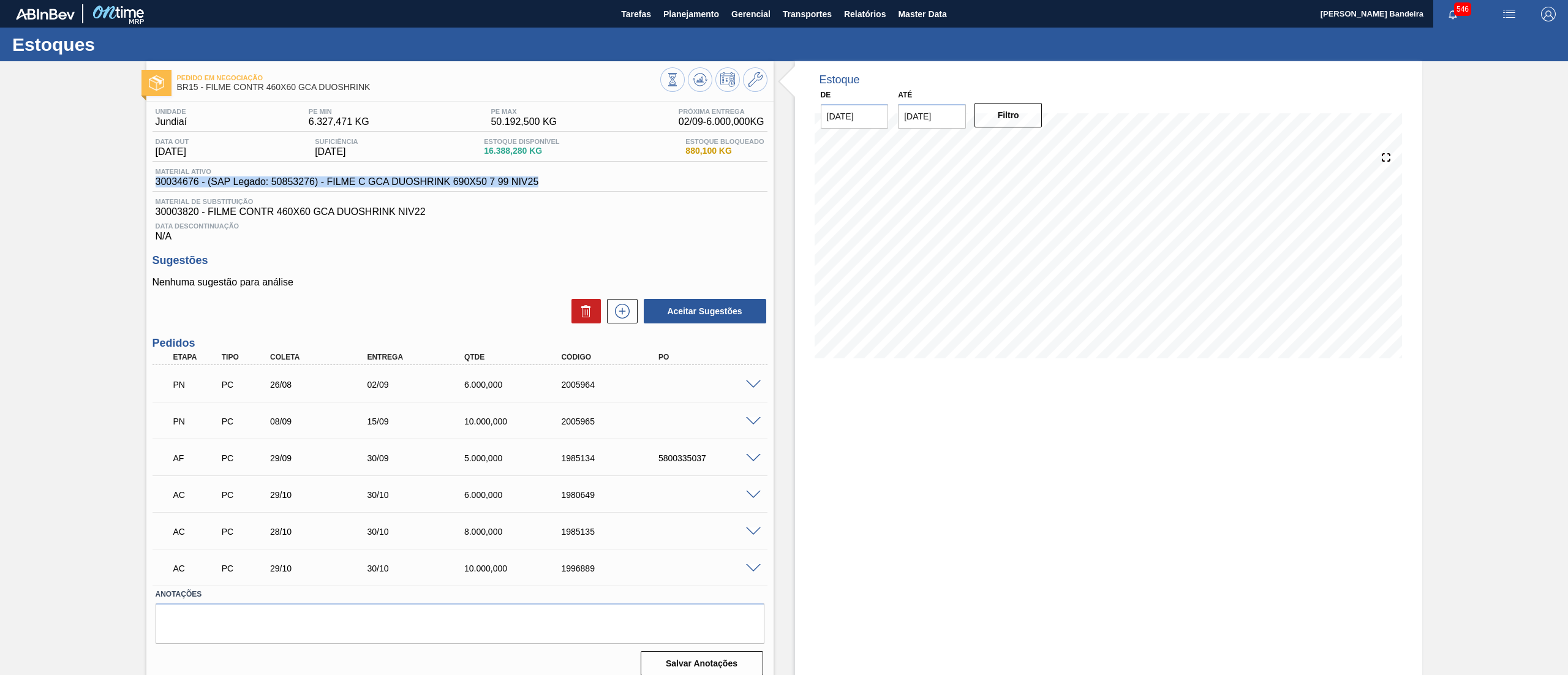
drag, startPoint x: 564, startPoint y: 187, endPoint x: 136, endPoint y: 184, distance: 428.0
click at [136, 184] on div "Pedido em Negociação BR15 - FILME CONTR 460X60 GCA DUOSHRINK Unidade Jundiaí PE…" at bounding box center [784, 373] width 1568 height 625
copy span "30034676 - (SAP Legado: 50853276) - FILME C GCA DUOSHRINK 690X50 7 99 NIV25"
drag, startPoint x: 530, startPoint y: 381, endPoint x: 444, endPoint y: 395, distance: 87.1
click at [444, 395] on div "PN PC 26/08 02/09 6.000,000 2005964" at bounding box center [456, 384] width 583 height 25
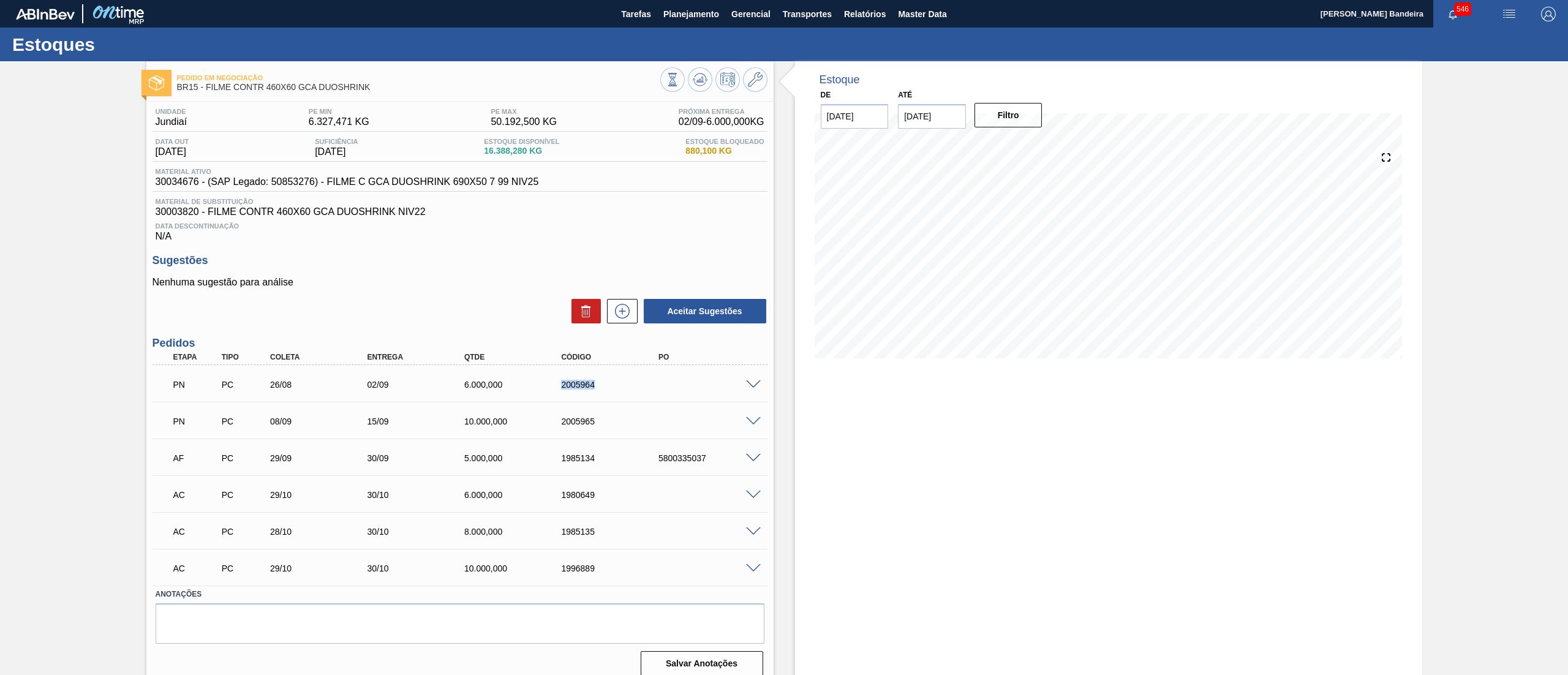
drag, startPoint x: 631, startPoint y: 390, endPoint x: 540, endPoint y: 399, distance: 91.4
click at [540, 399] on div "PN PC 26/08 02/09 6.000,000 2005964" at bounding box center [459, 383] width 615 height 30
copy div "2005964"
click at [704, 19] on span "Planejamento" at bounding box center [691, 14] width 55 height 15
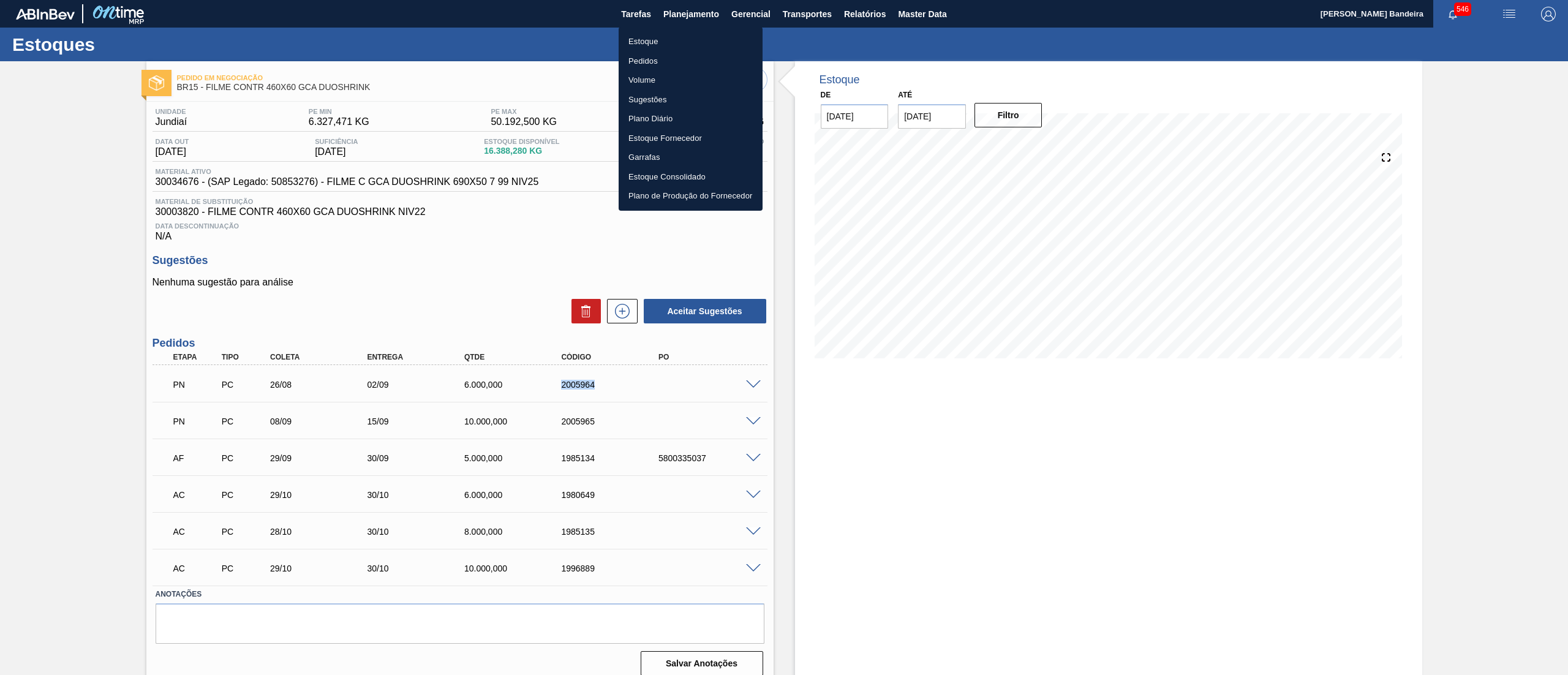
click at [659, 38] on li "Estoque" at bounding box center [690, 41] width 144 height 19
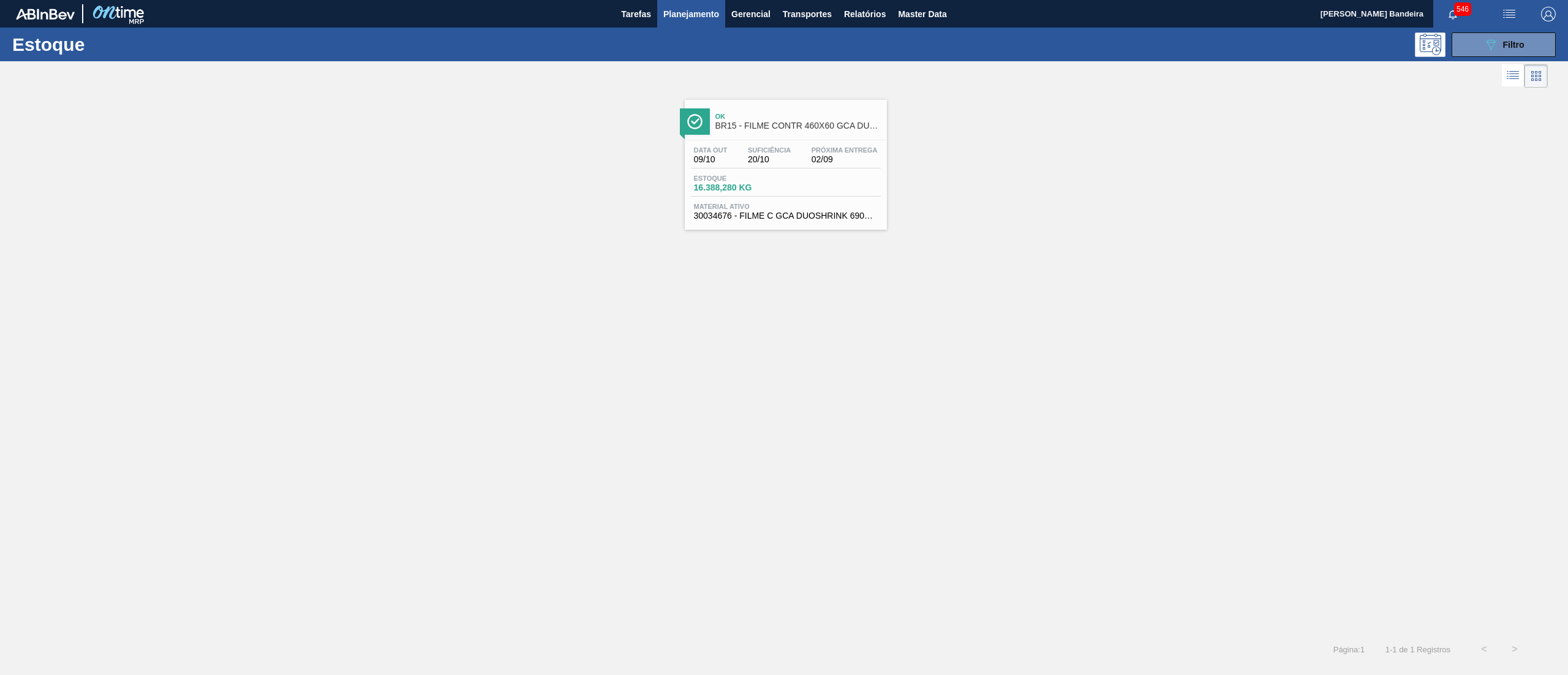
click at [1510, 59] on div "Estoque 089F7B8B-B2A5-4AFE-B5C0-19BA573D28AC Filtro" at bounding box center [784, 44] width 1568 height 34
click at [1507, 51] on div "089F7B8B-B2A5-4AFE-B5C0-19BA573D28AC Filtro" at bounding box center [1503, 45] width 41 height 15
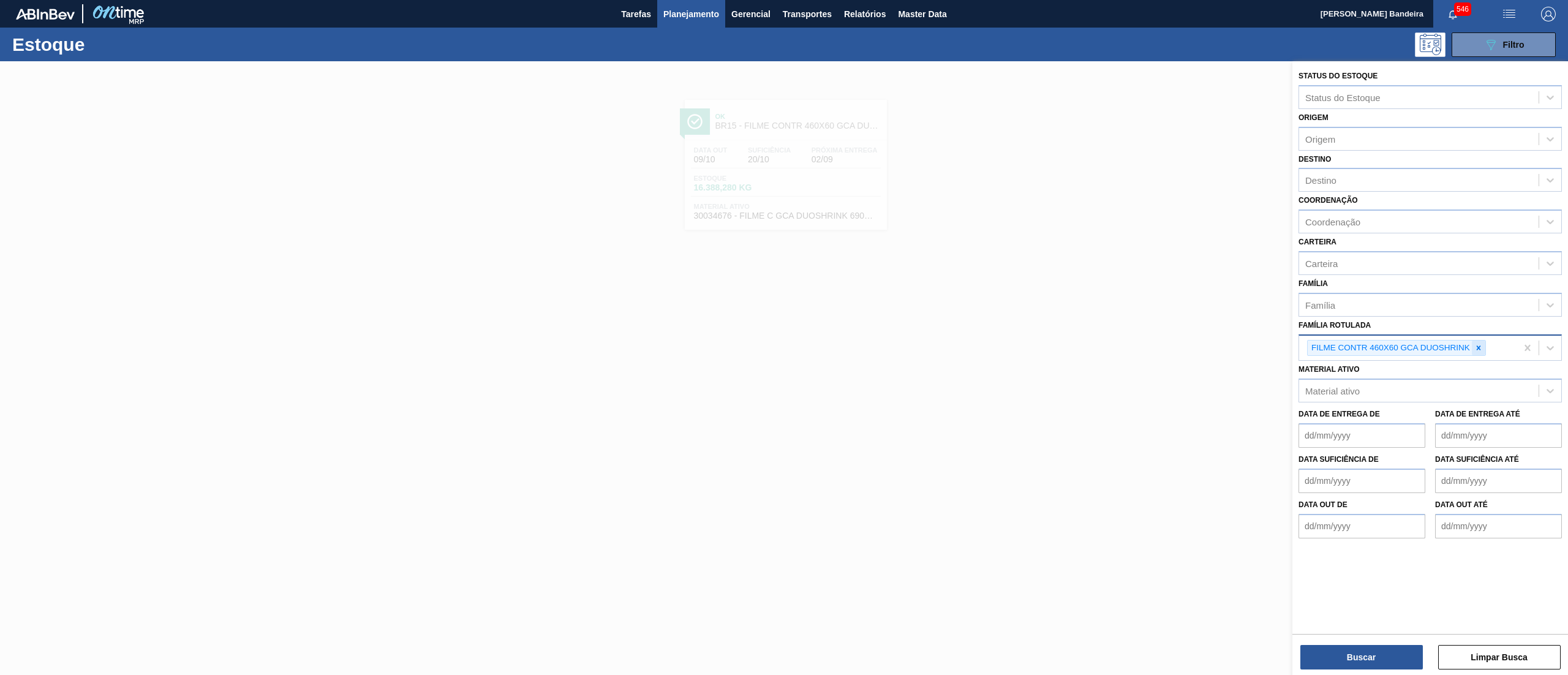
click at [1481, 346] on icon at bounding box center [1479, 348] width 8 height 8
type Rotulada "gcaz 1l h"
click at [1480, 348] on div "Família Rotulada" at bounding box center [1419, 346] width 240 height 18
click at [1374, 376] on div "Material ativo" at bounding box center [1431, 387] width 264 height 24
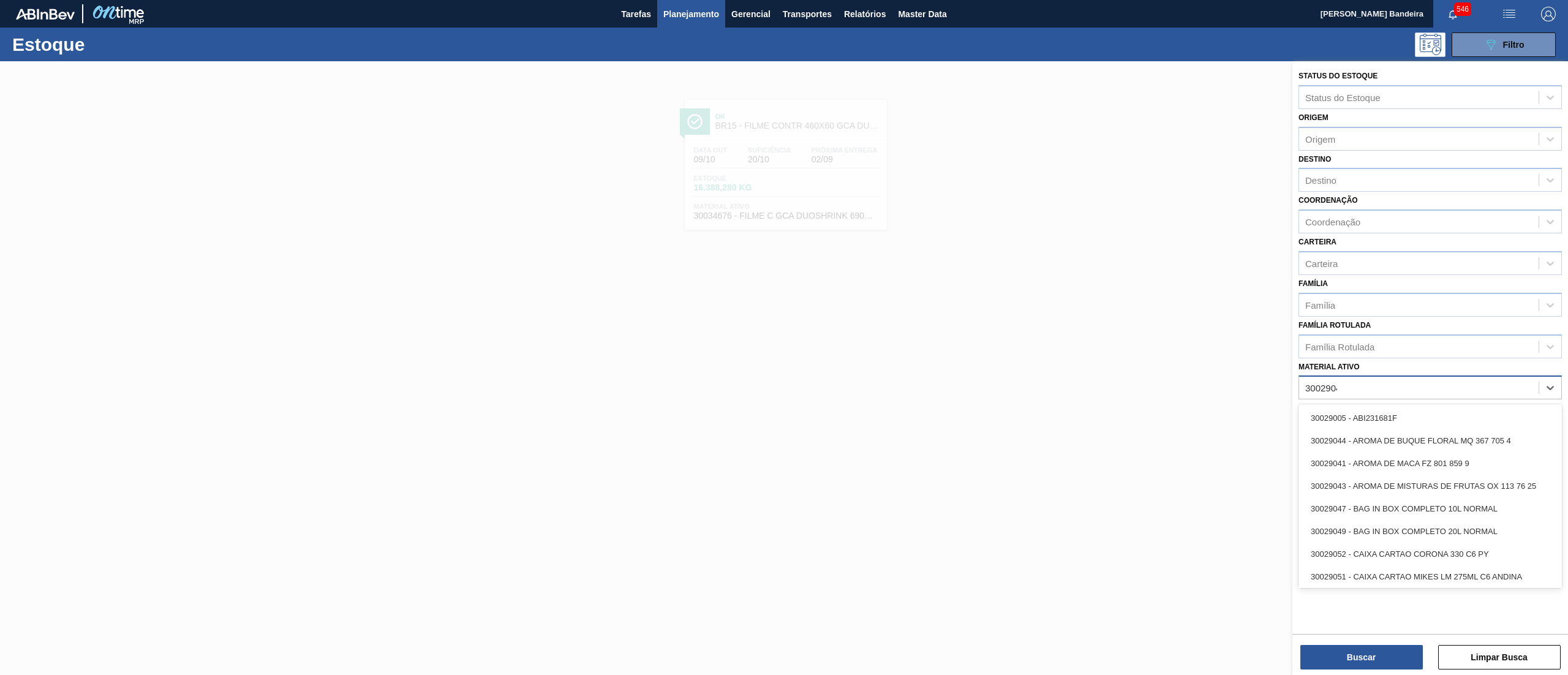
type ativo "30029045"
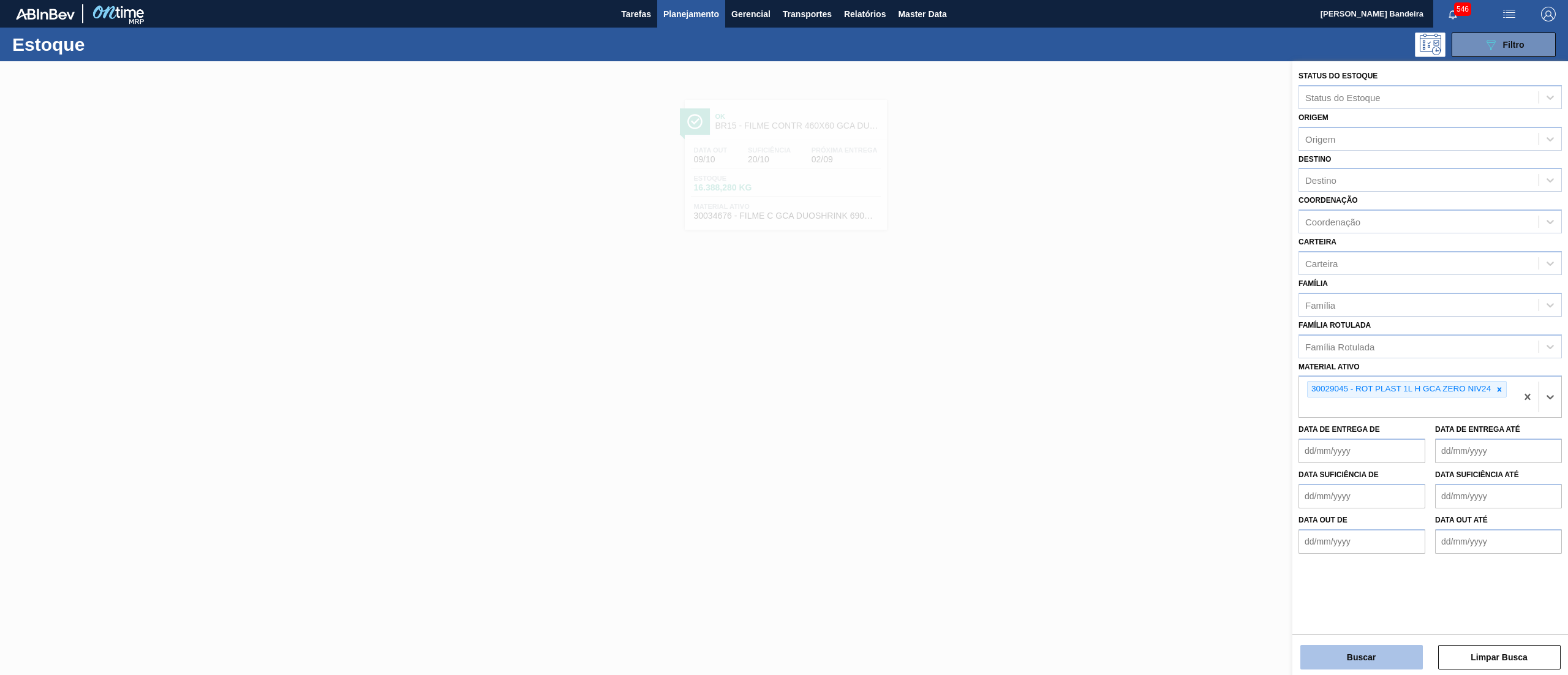
click at [1377, 664] on button "Buscar" at bounding box center [1362, 657] width 123 height 25
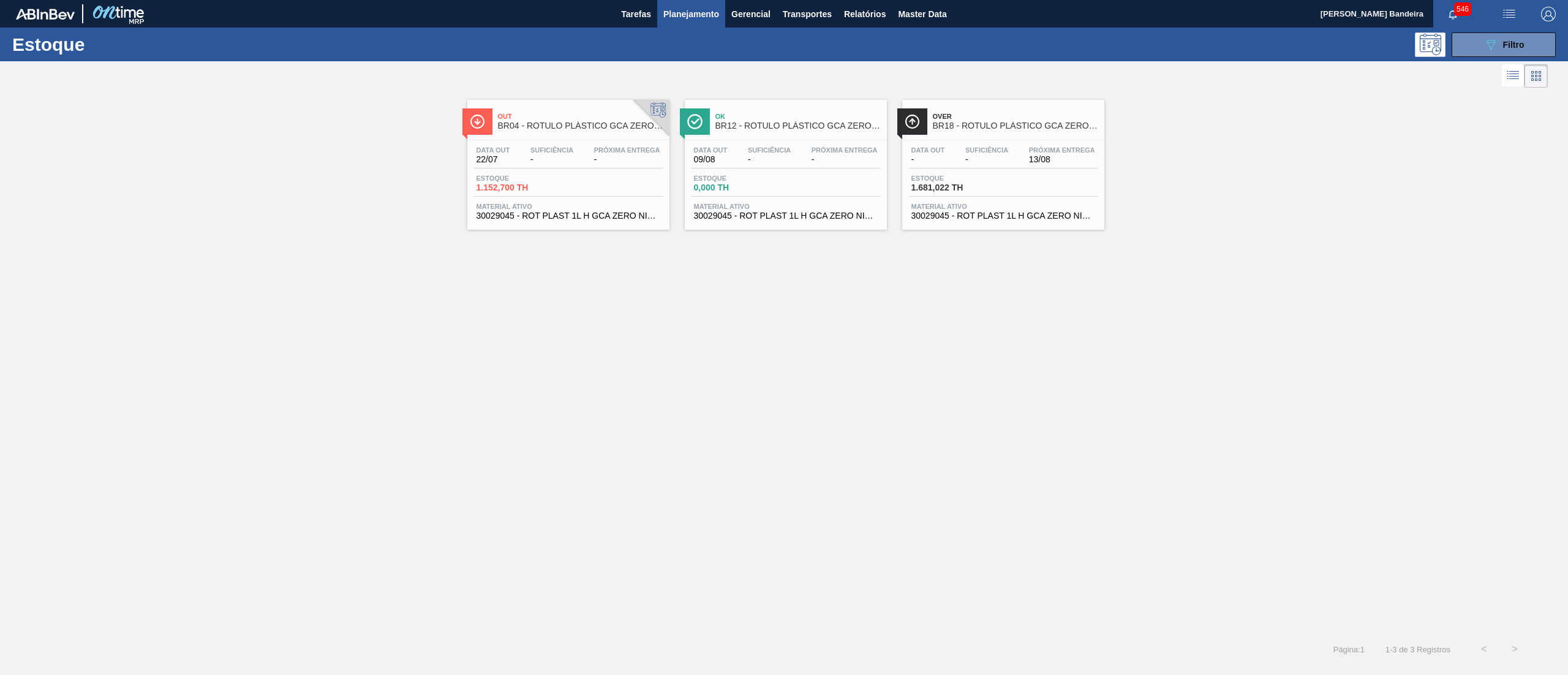
click at [994, 219] on span "30029045 - ROT PLAST 1L H GCA ZERO NIV24" at bounding box center [1003, 216] width 183 height 9
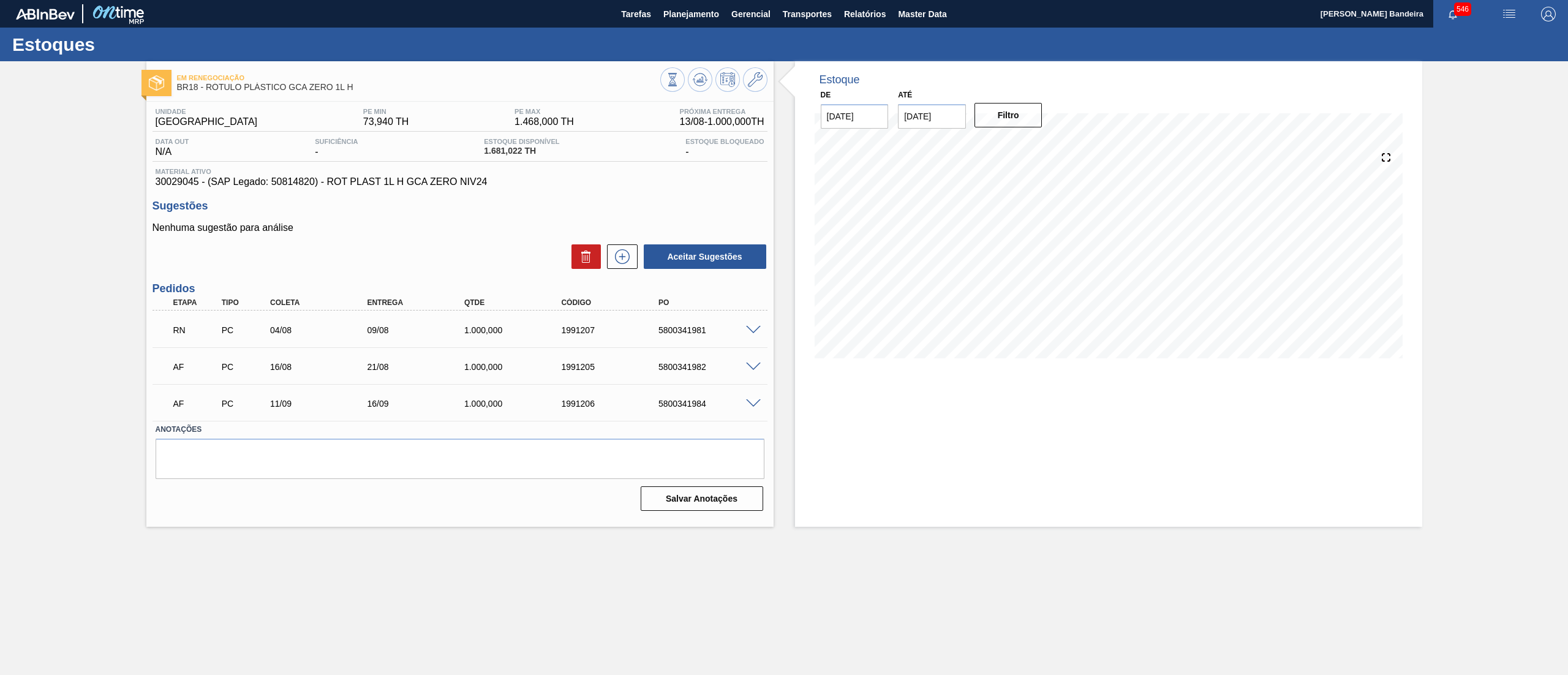
click at [749, 328] on span at bounding box center [753, 331] width 15 height 9
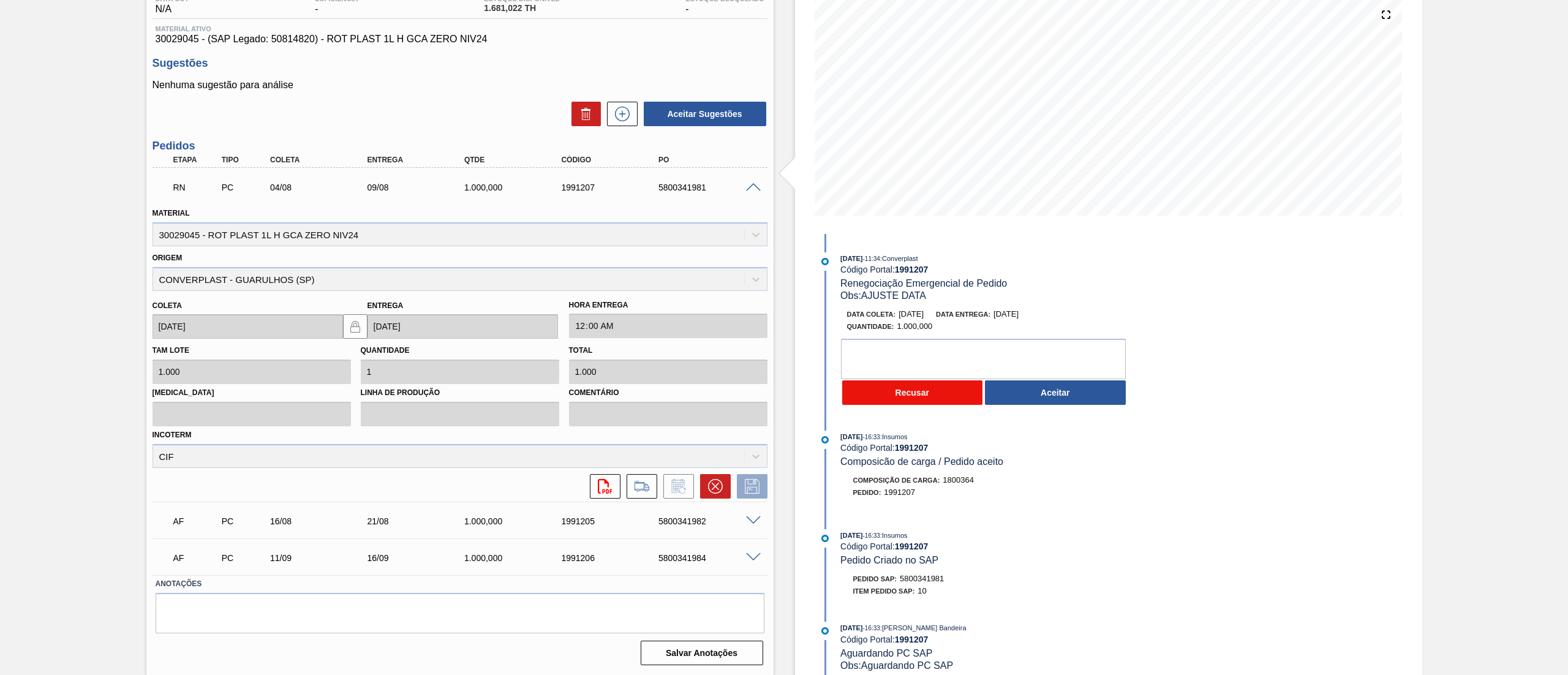
click at [946, 398] on button "Recusar" at bounding box center [913, 393] width 141 height 25
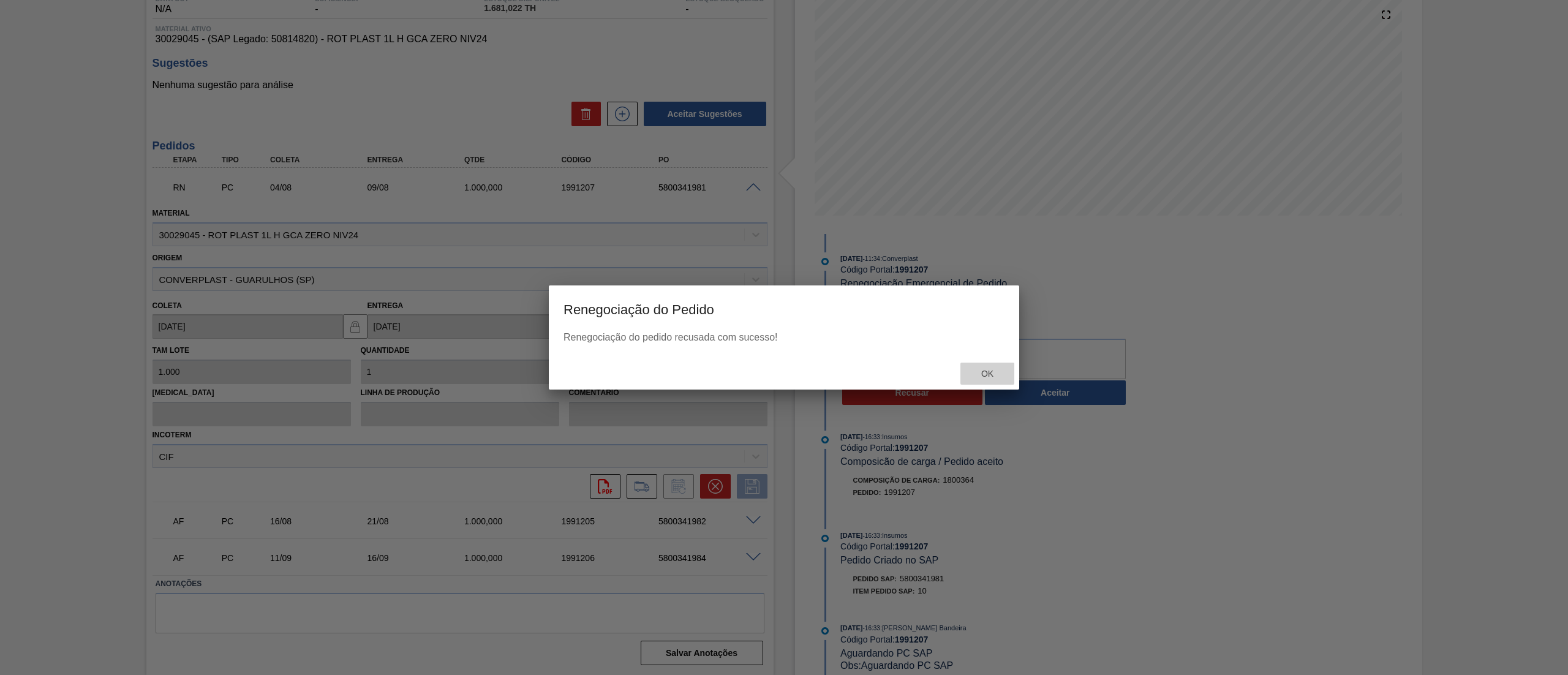
click at [982, 374] on span "Ok" at bounding box center [987, 373] width 32 height 10
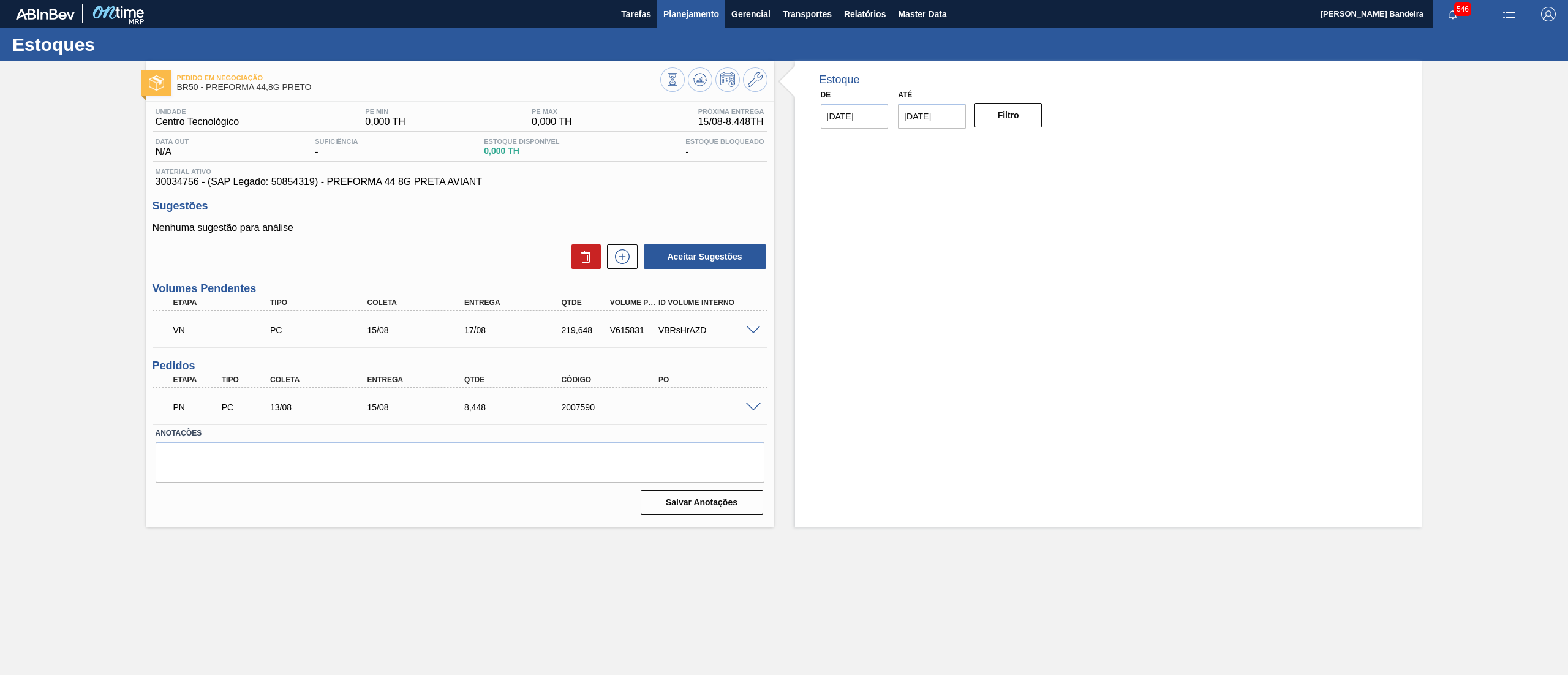
click at [696, 21] on button "Planejamento" at bounding box center [691, 14] width 68 height 28
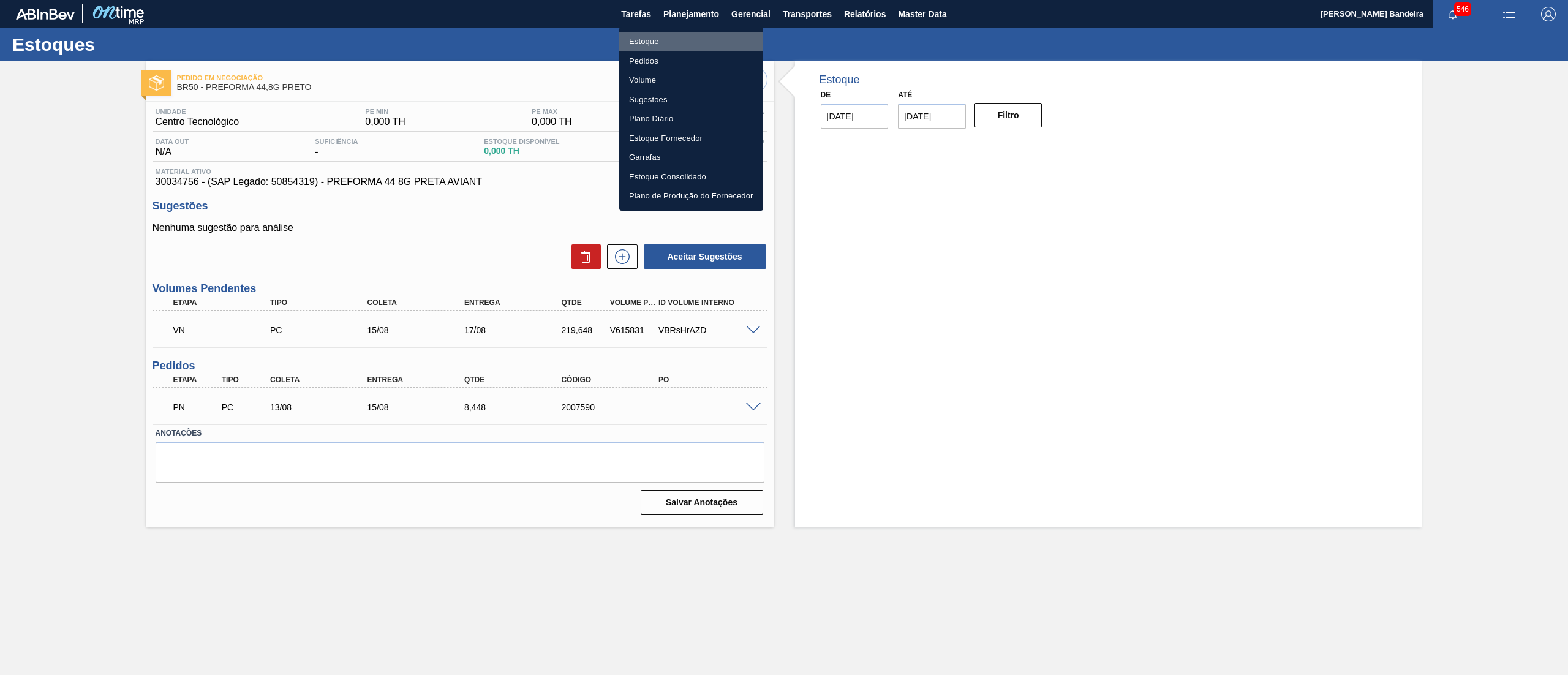
click at [690, 45] on li "Estoque" at bounding box center [691, 41] width 144 height 19
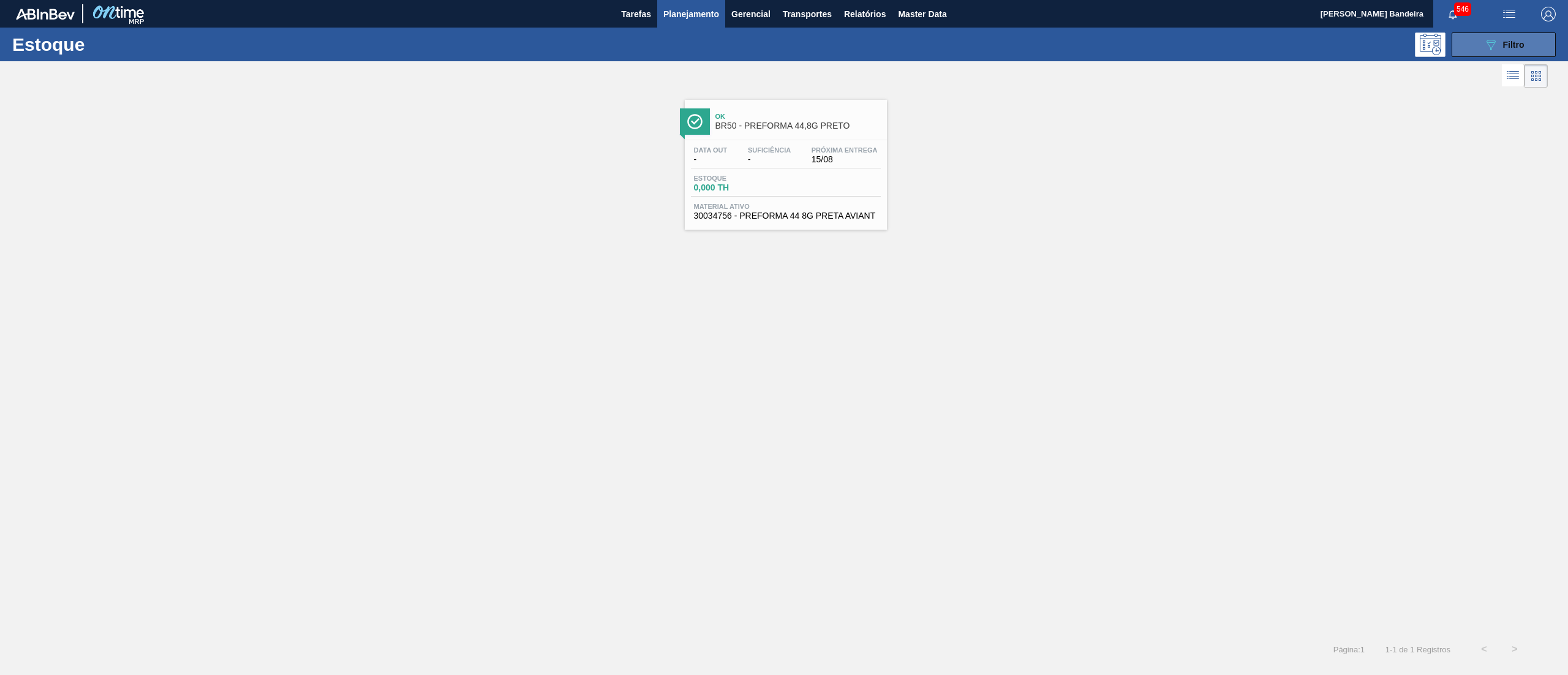
click at [1500, 48] on div "089F7B8B-B2A5-4AFE-B5C0-19BA573D28AC Filtro" at bounding box center [1503, 45] width 41 height 15
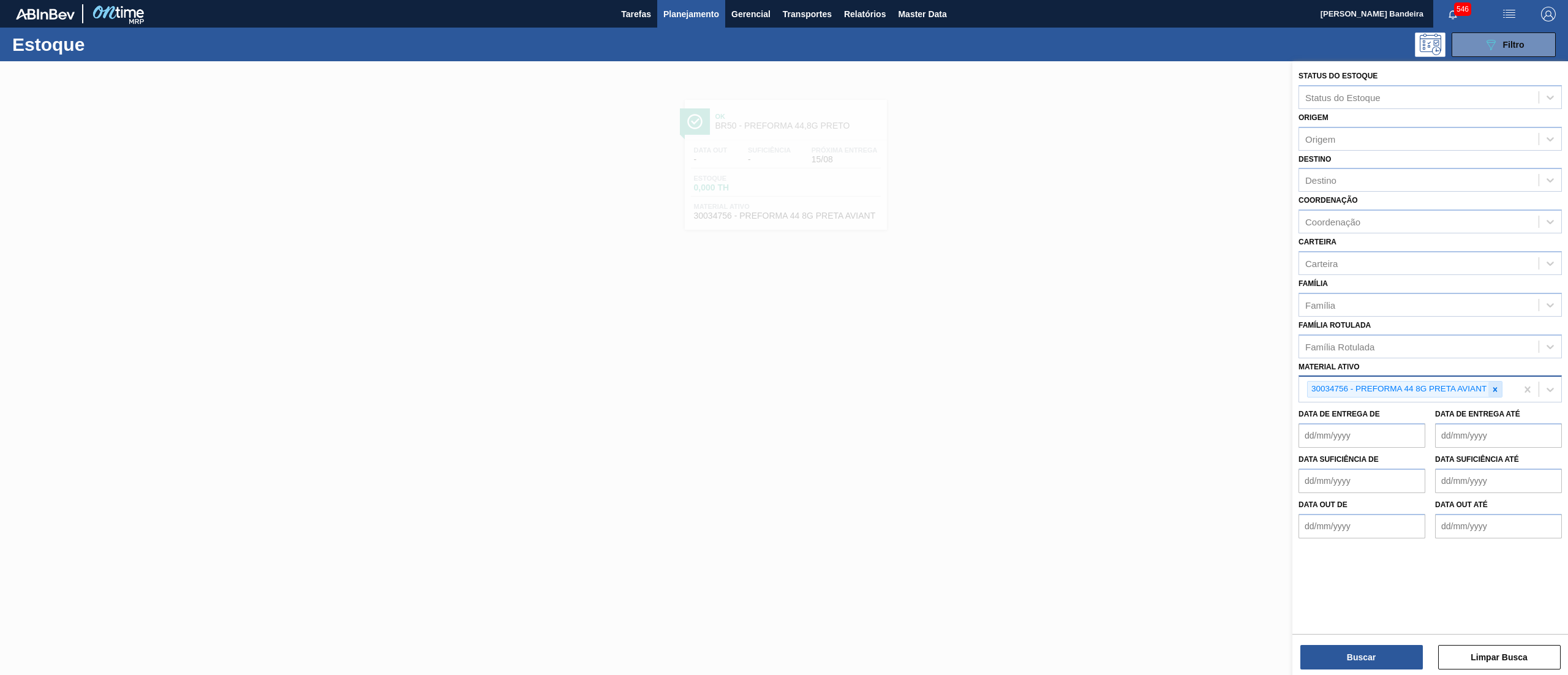
click at [1494, 382] on div at bounding box center [1495, 389] width 14 height 16
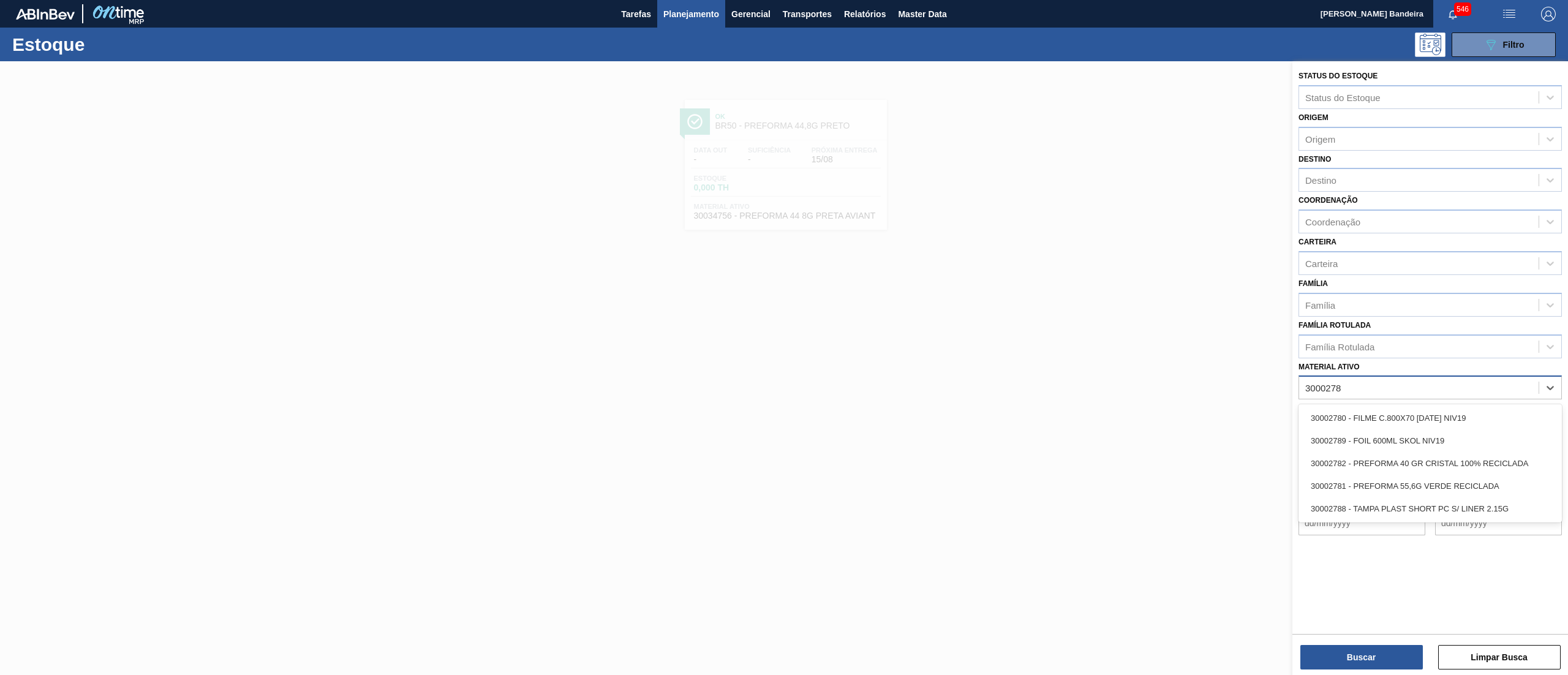
type ativo "30002781"
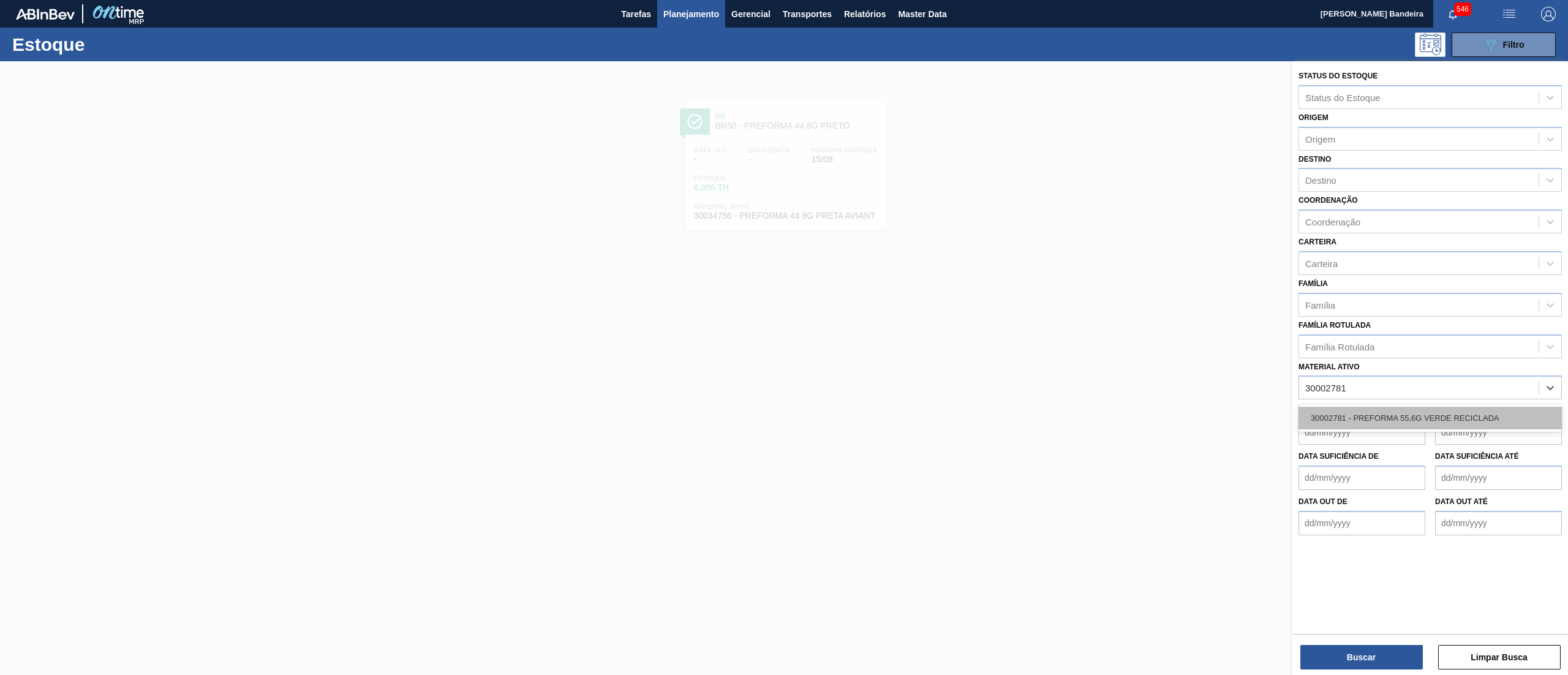
click at [1485, 409] on div "30002781 - PREFORMA 55,6G VERDE RECICLADA" at bounding box center [1431, 418] width 264 height 23
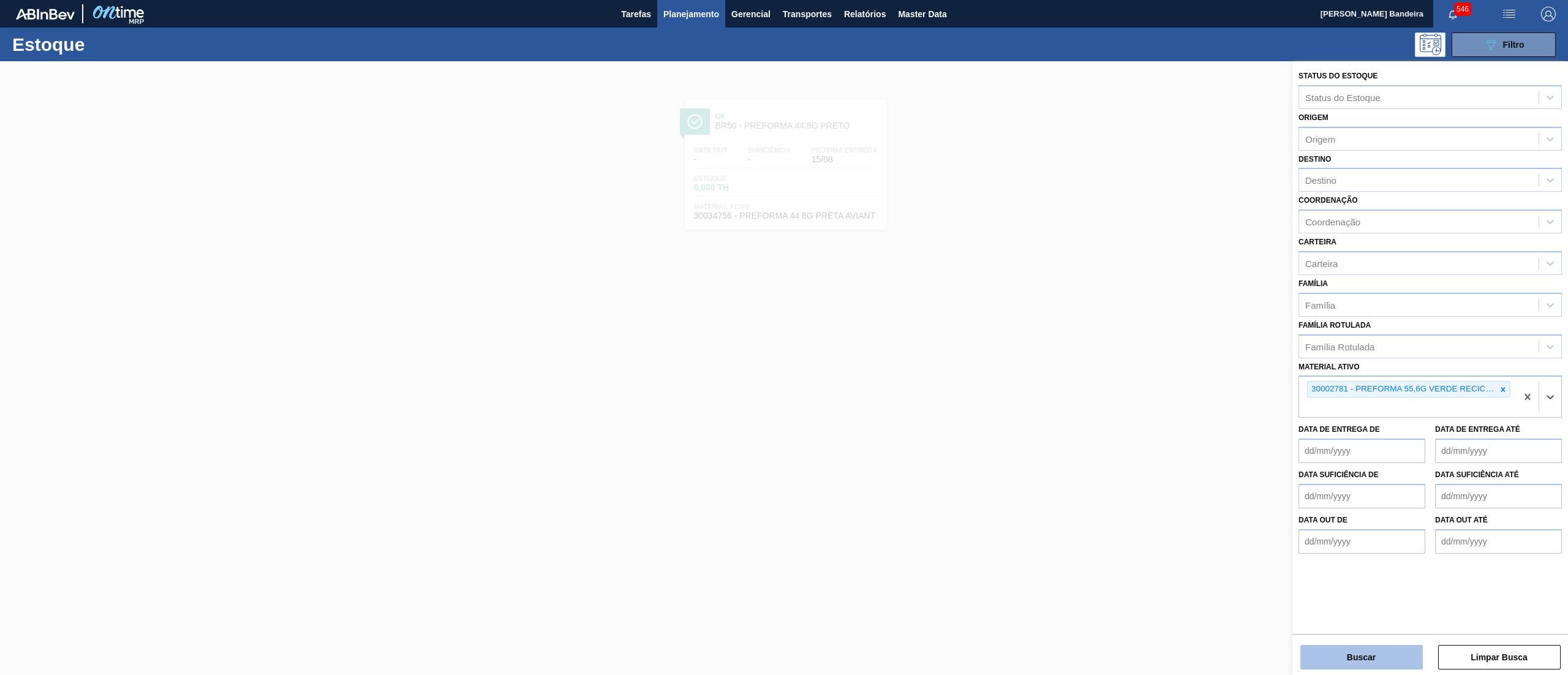
click at [1395, 653] on button "Buscar" at bounding box center [1362, 657] width 123 height 25
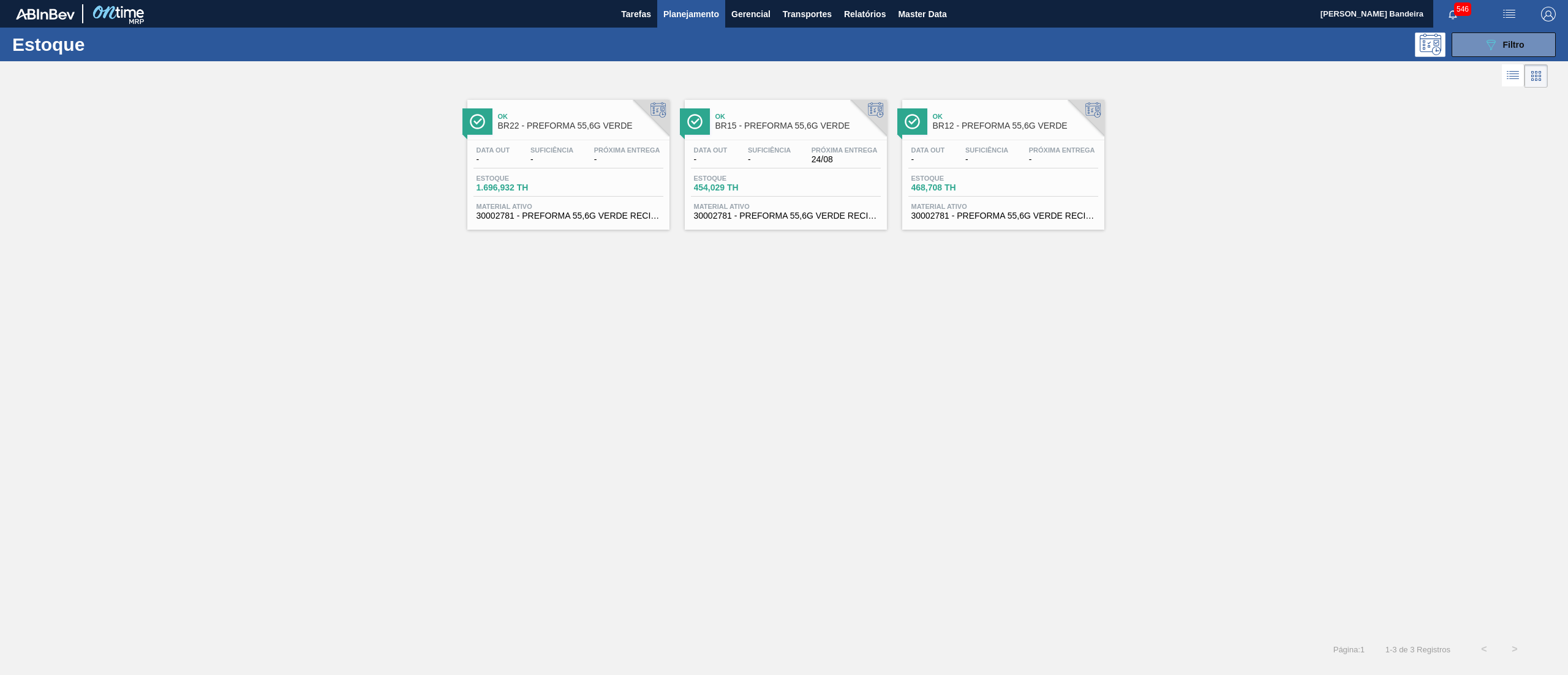
click at [790, 218] on span "30002781 - PREFORMA 55,6G VERDE RECICLADA" at bounding box center [785, 216] width 183 height 9
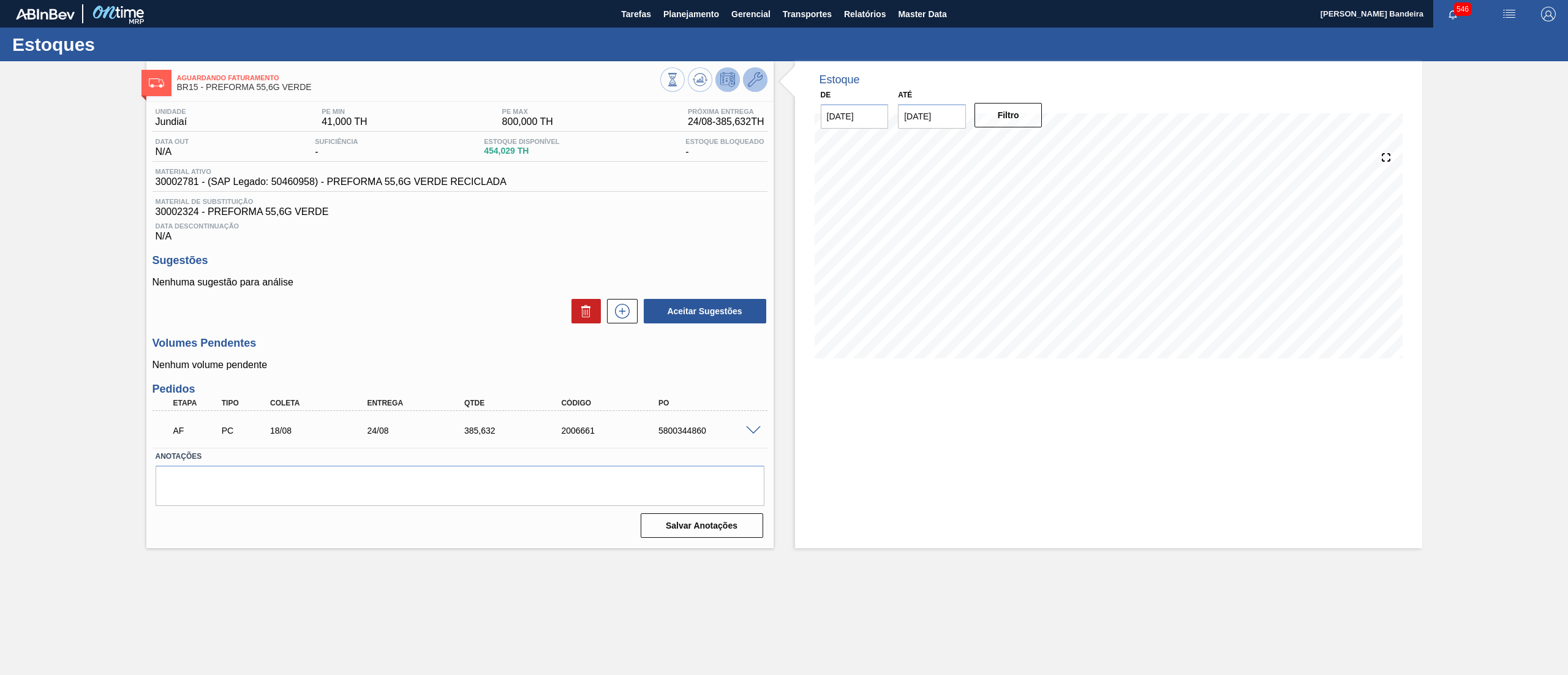
click at [757, 78] on icon at bounding box center [755, 79] width 15 height 15
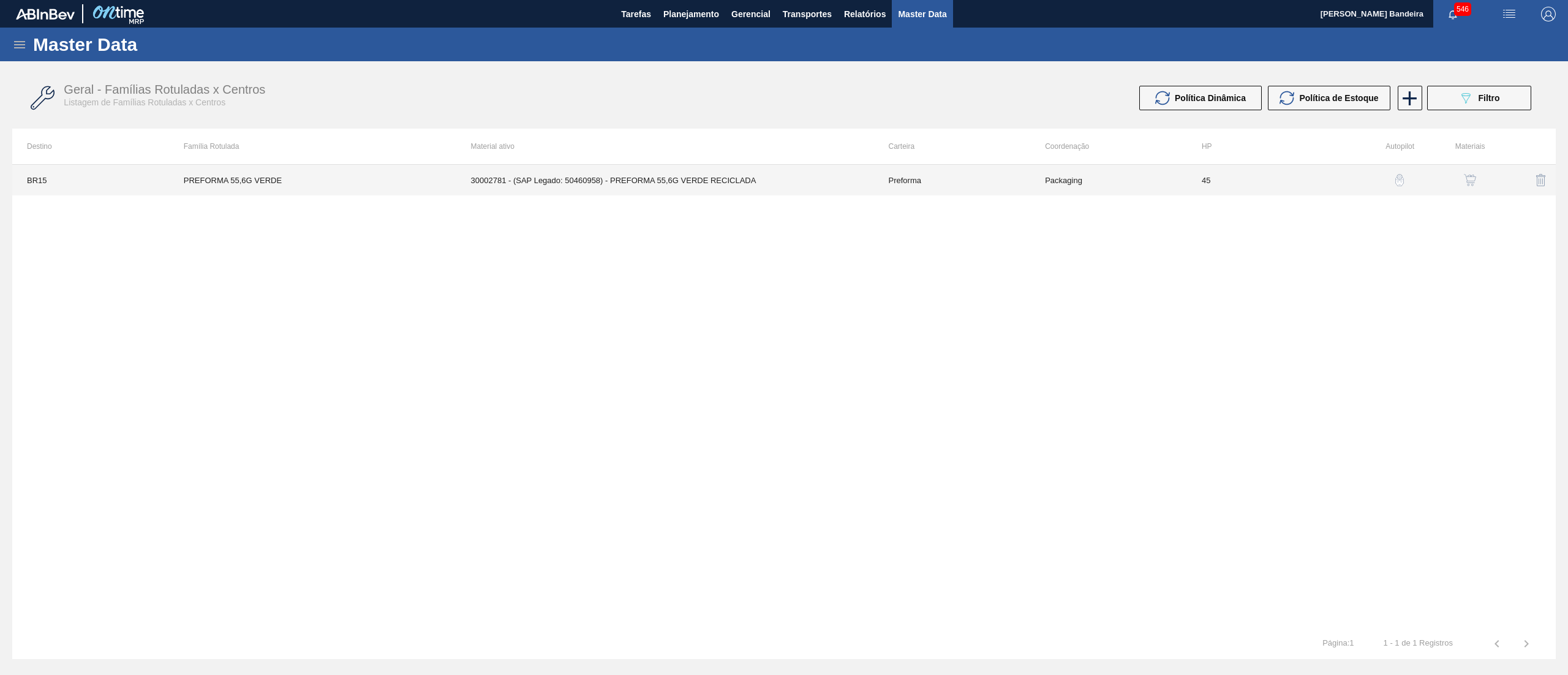
click at [797, 179] on td "30002781 - (SAP Legado: 50460958) - PREFORMA 55,6G VERDE RECICLADA" at bounding box center [665, 180] width 418 height 30
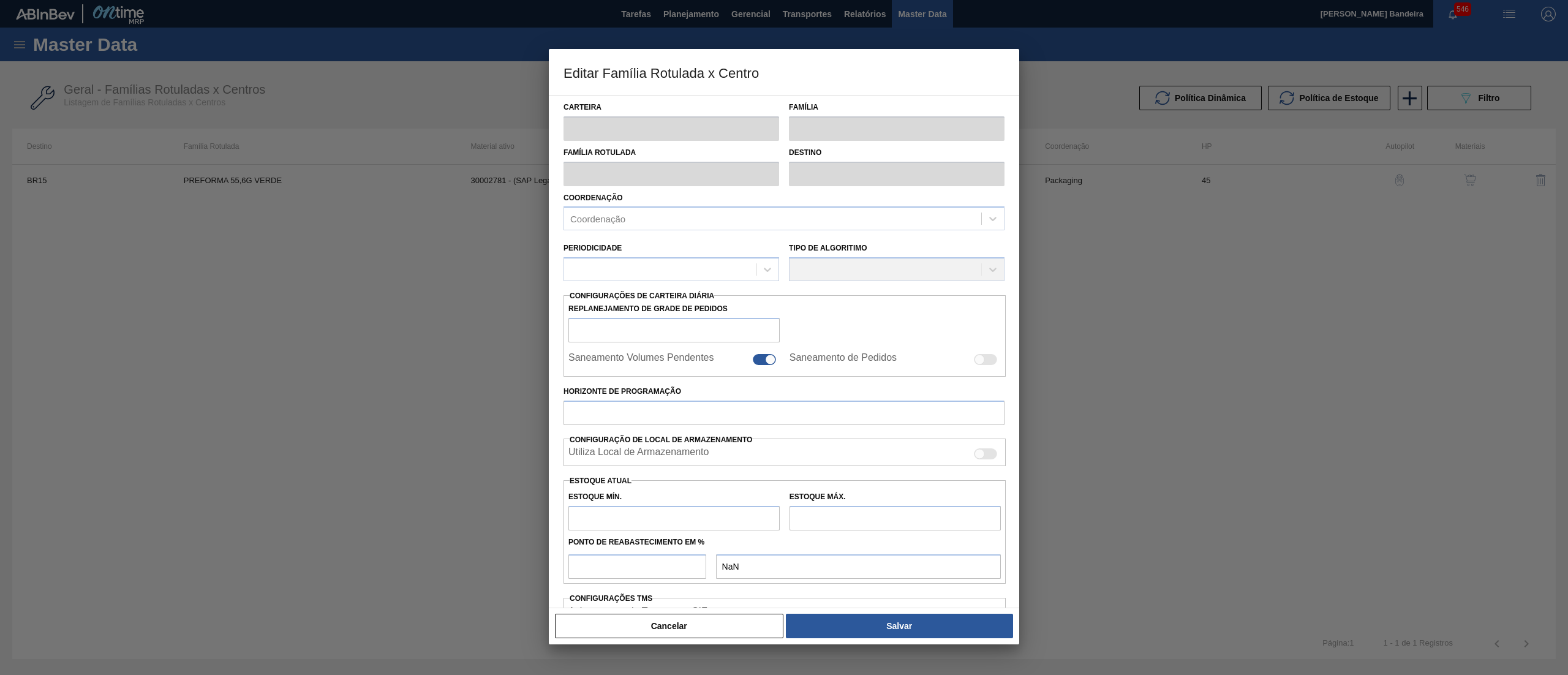
type input "Preforma"
type input "PREFORMA 55,6G VERDE"
type input "BR15 - Jundiaí"
type input "0"
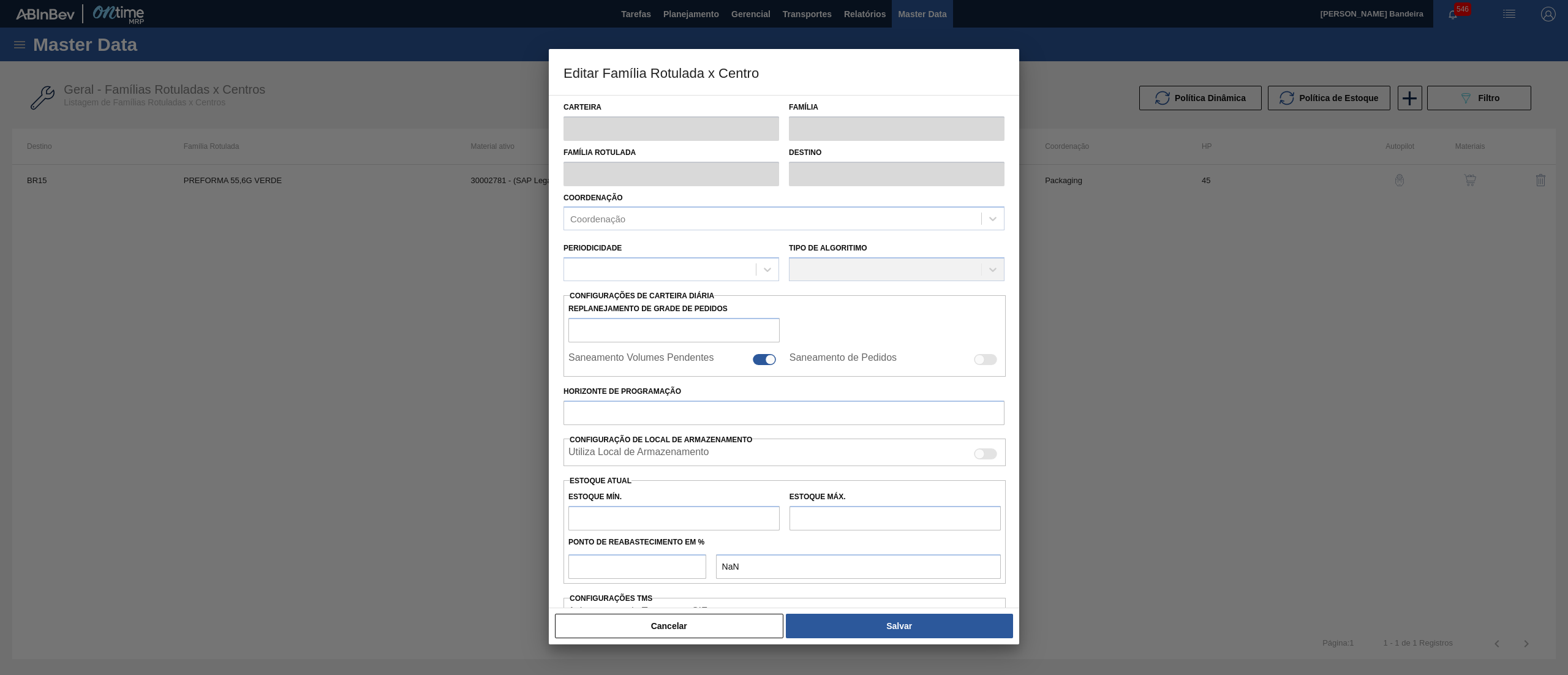
checkbox input "false"
type input "45"
type input "41"
type input "800"
type input "50"
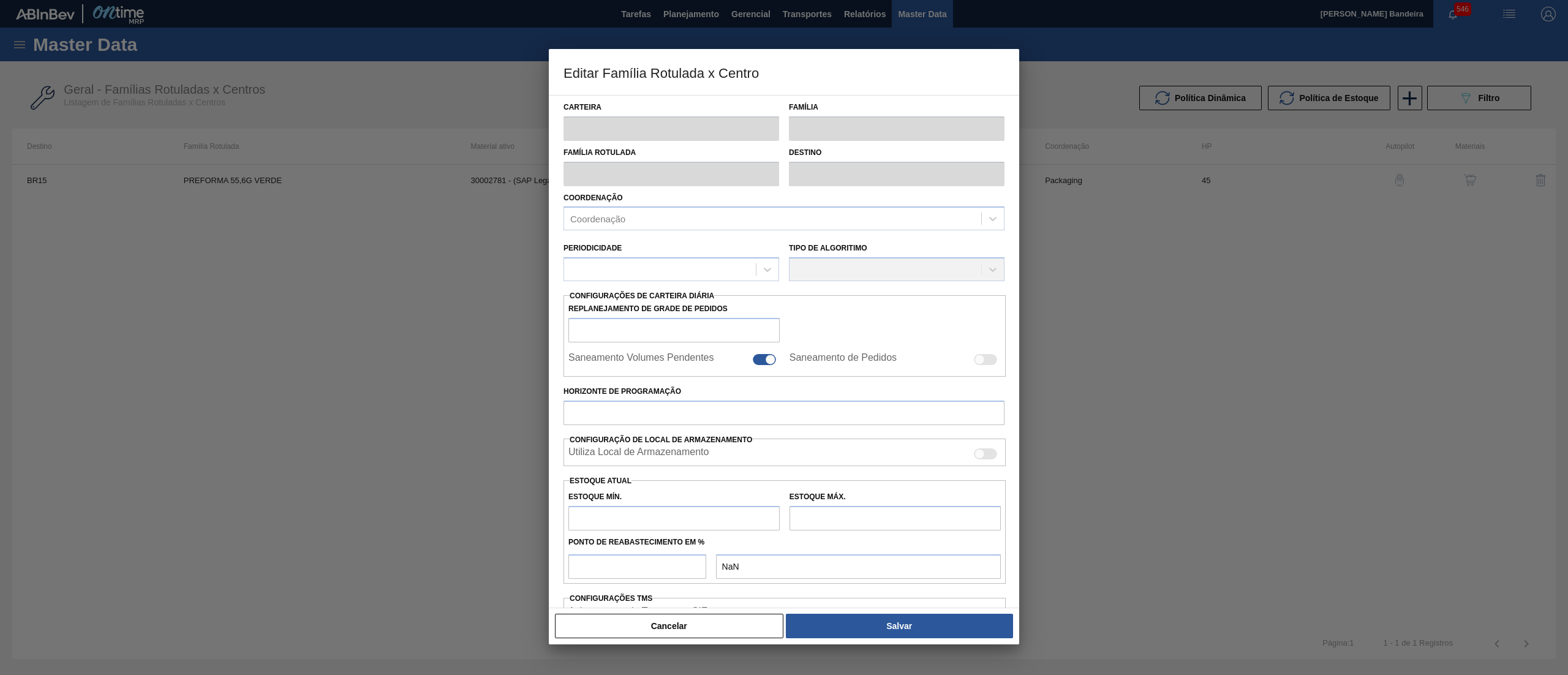
type input "420,500"
checkbox input "true"
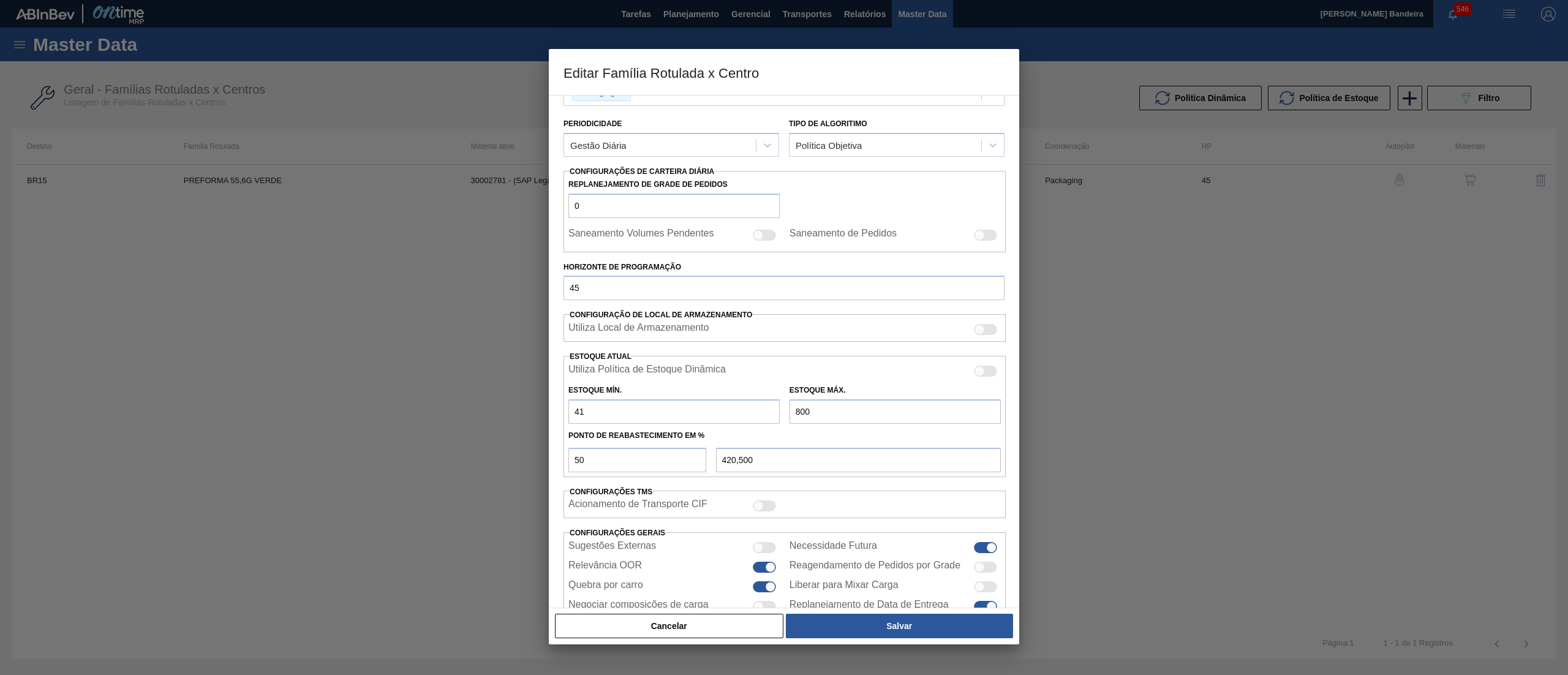
scroll to position [167, 0]
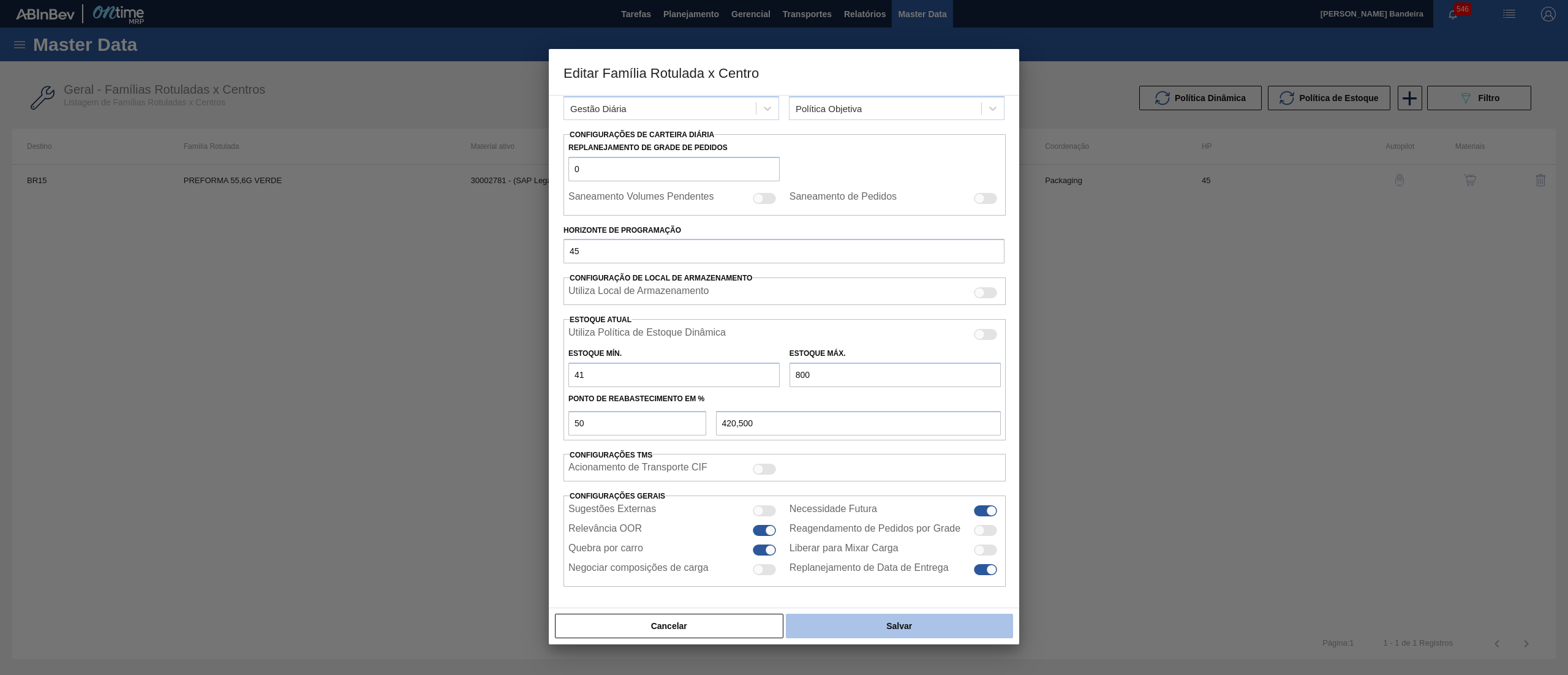
click at [841, 615] on button "Salvar" at bounding box center [900, 626] width 228 height 25
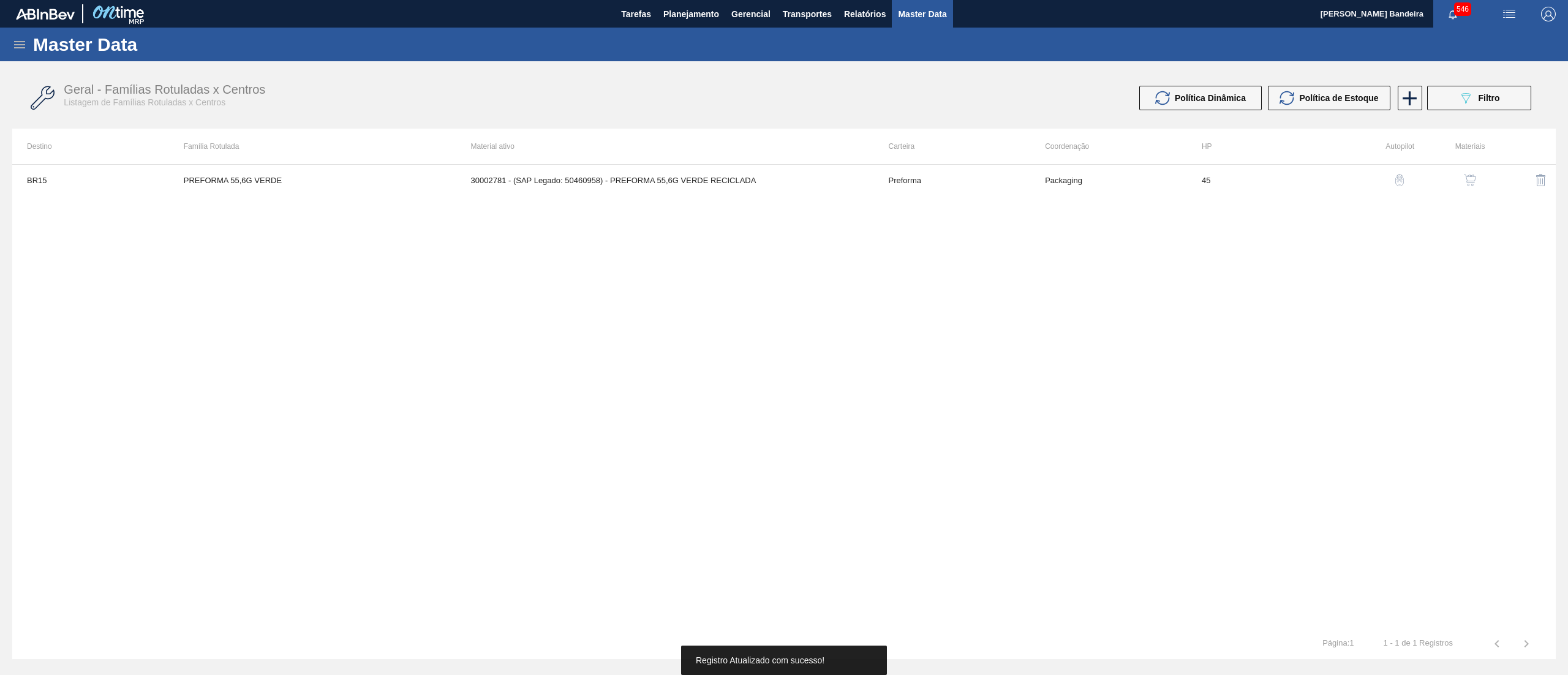
click at [1459, 184] on button "button" at bounding box center [1470, 180] width 29 height 30
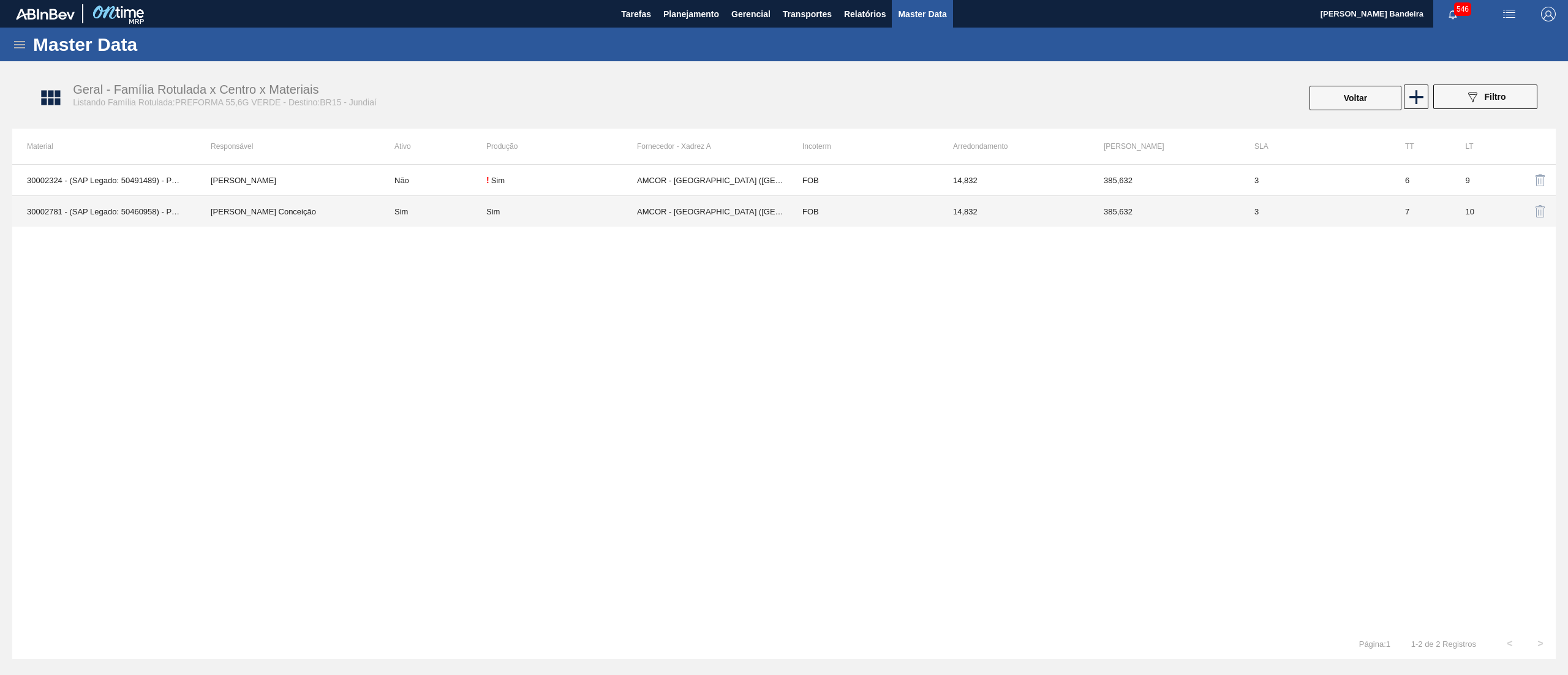
click at [875, 206] on td "FOB" at bounding box center [863, 212] width 150 height 31
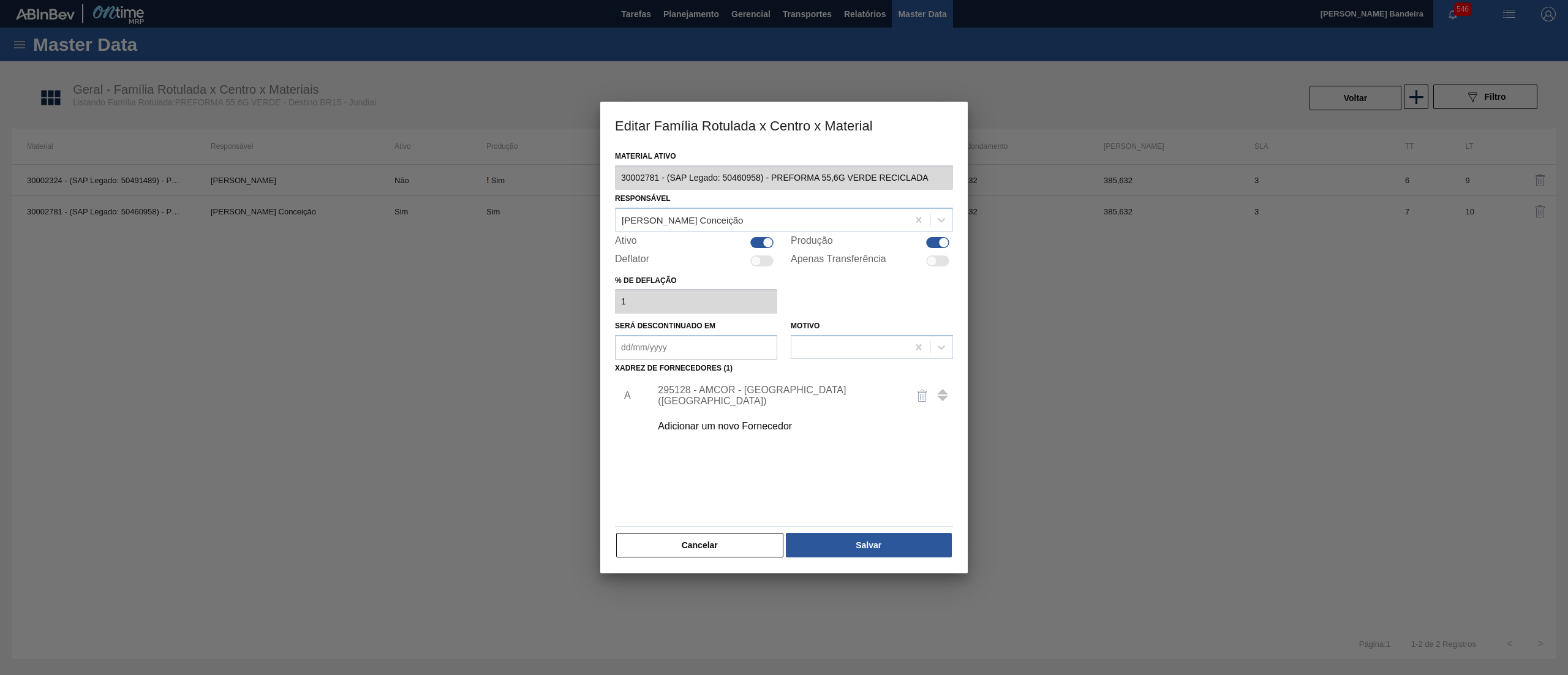
click at [773, 394] on div "295128 - AMCOR - CABO DE SANTO AGOSTINHO (PE)" at bounding box center [778, 396] width 240 height 22
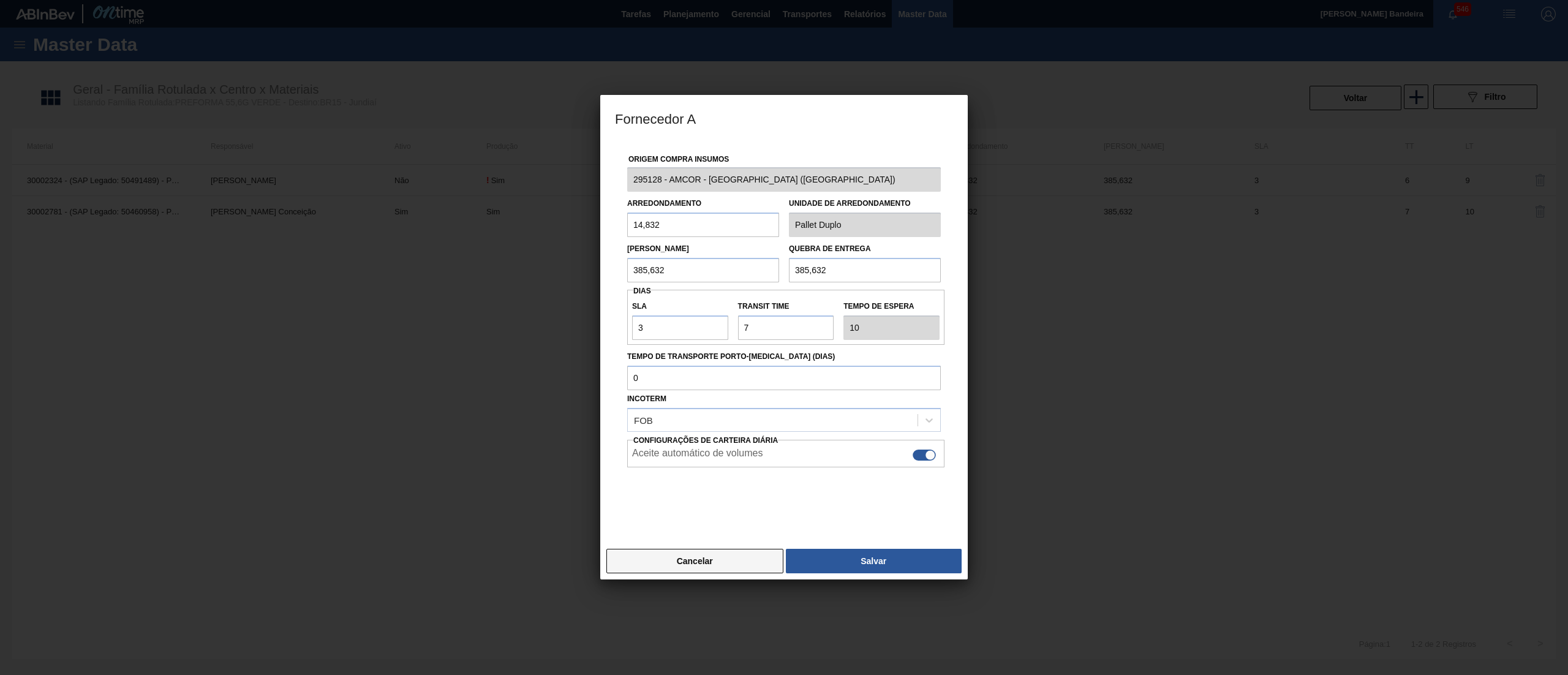
click at [701, 562] on button "Cancelar" at bounding box center [695, 561] width 177 height 25
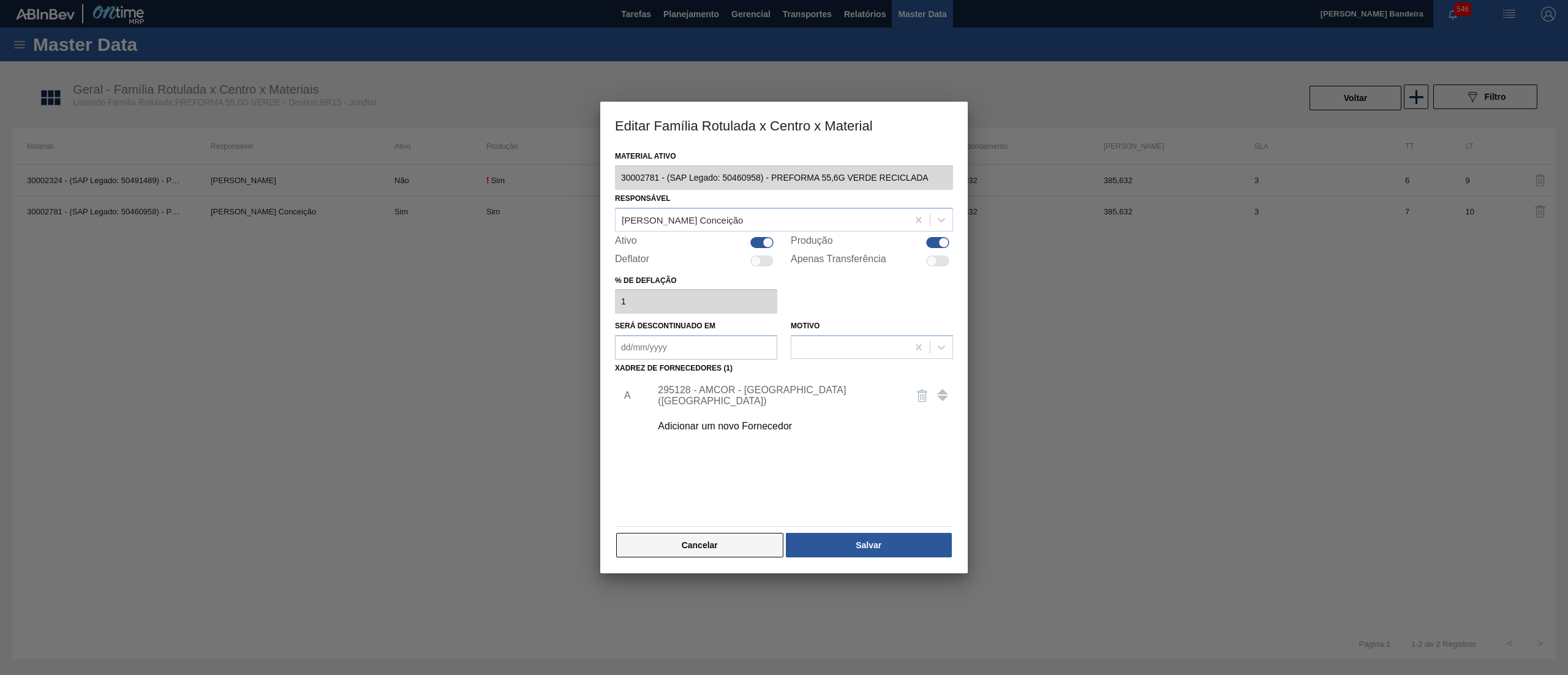
click at [742, 540] on button "Cancelar" at bounding box center [700, 545] width 167 height 25
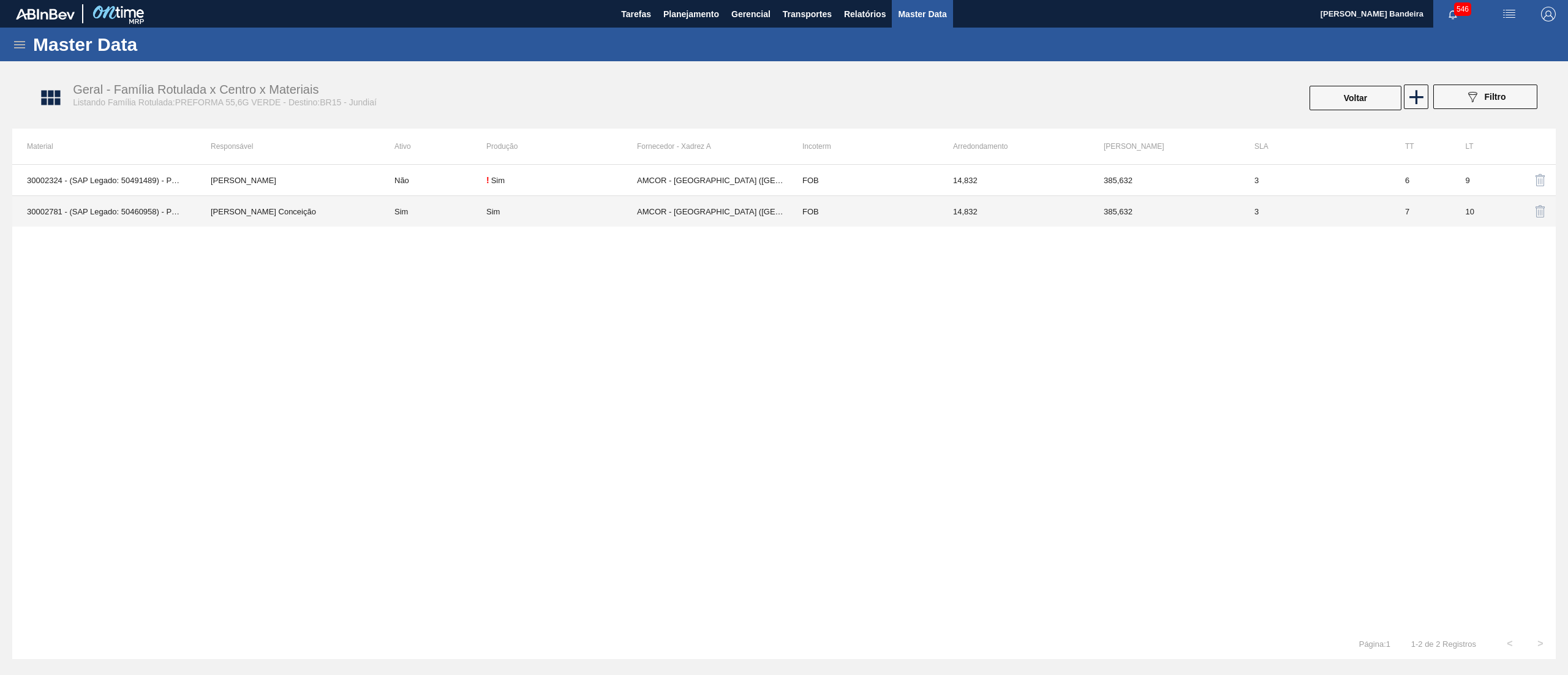
click at [593, 207] on div "Sim" at bounding box center [561, 212] width 150 height 9
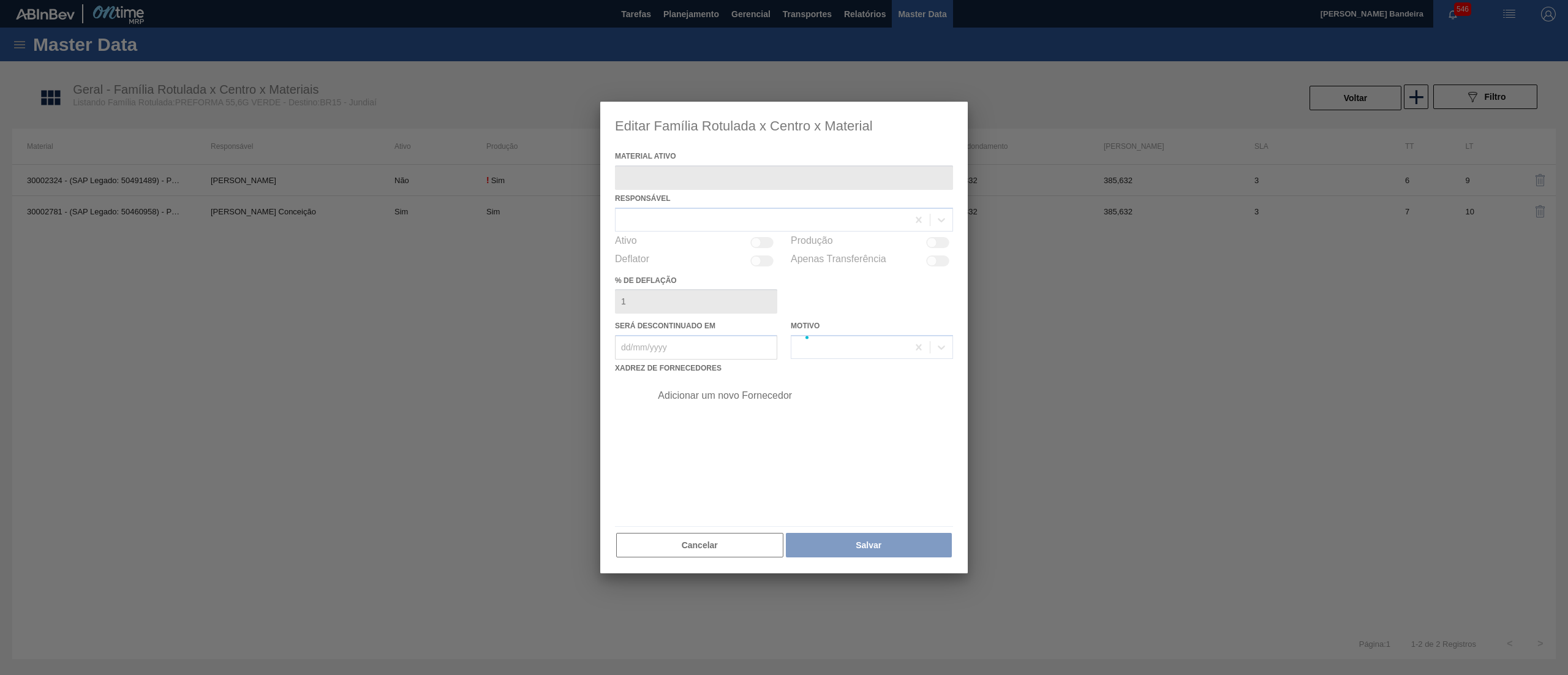
type ativo "30002781 - (SAP Legado: 50460958) - PREFORMA 55,6G VERDE RECICLADA"
checkbox input "true"
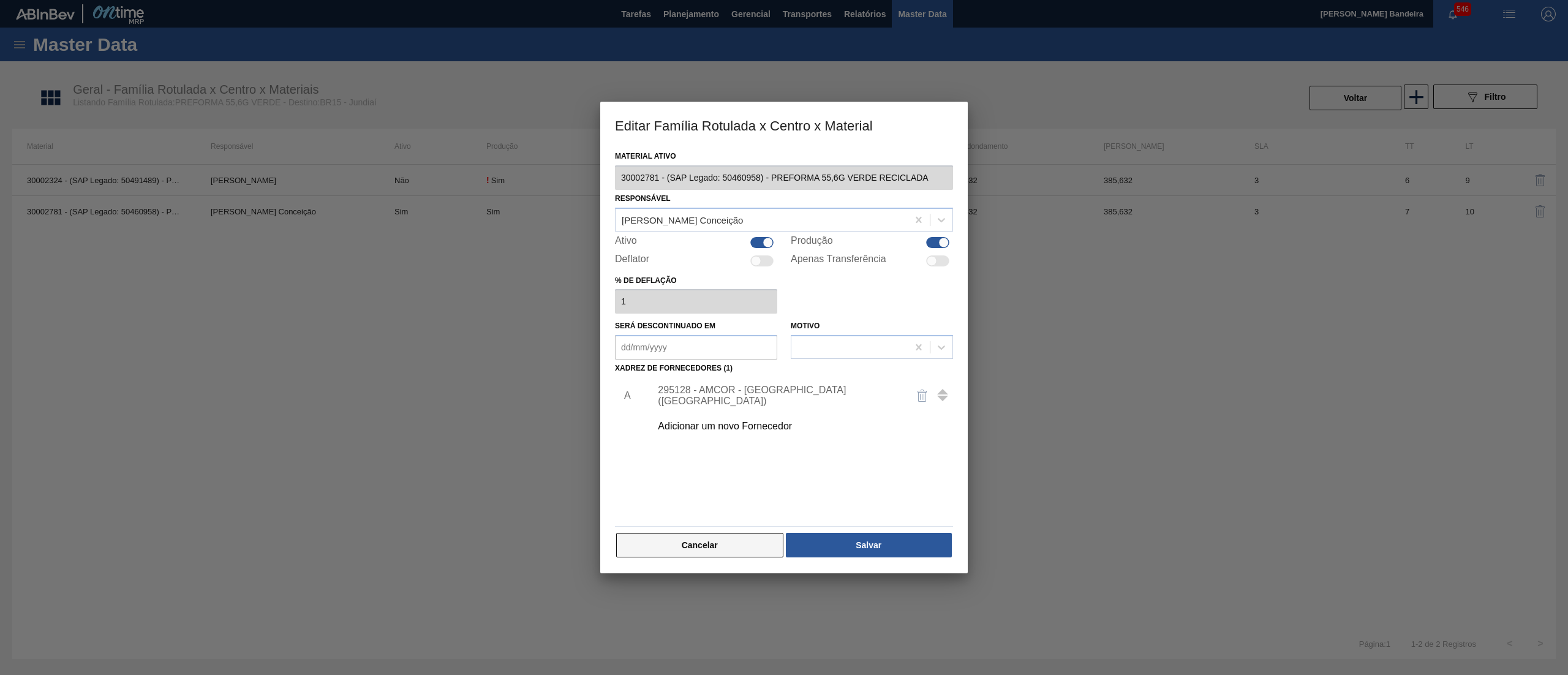
click at [716, 537] on button "Cancelar" at bounding box center [700, 545] width 167 height 25
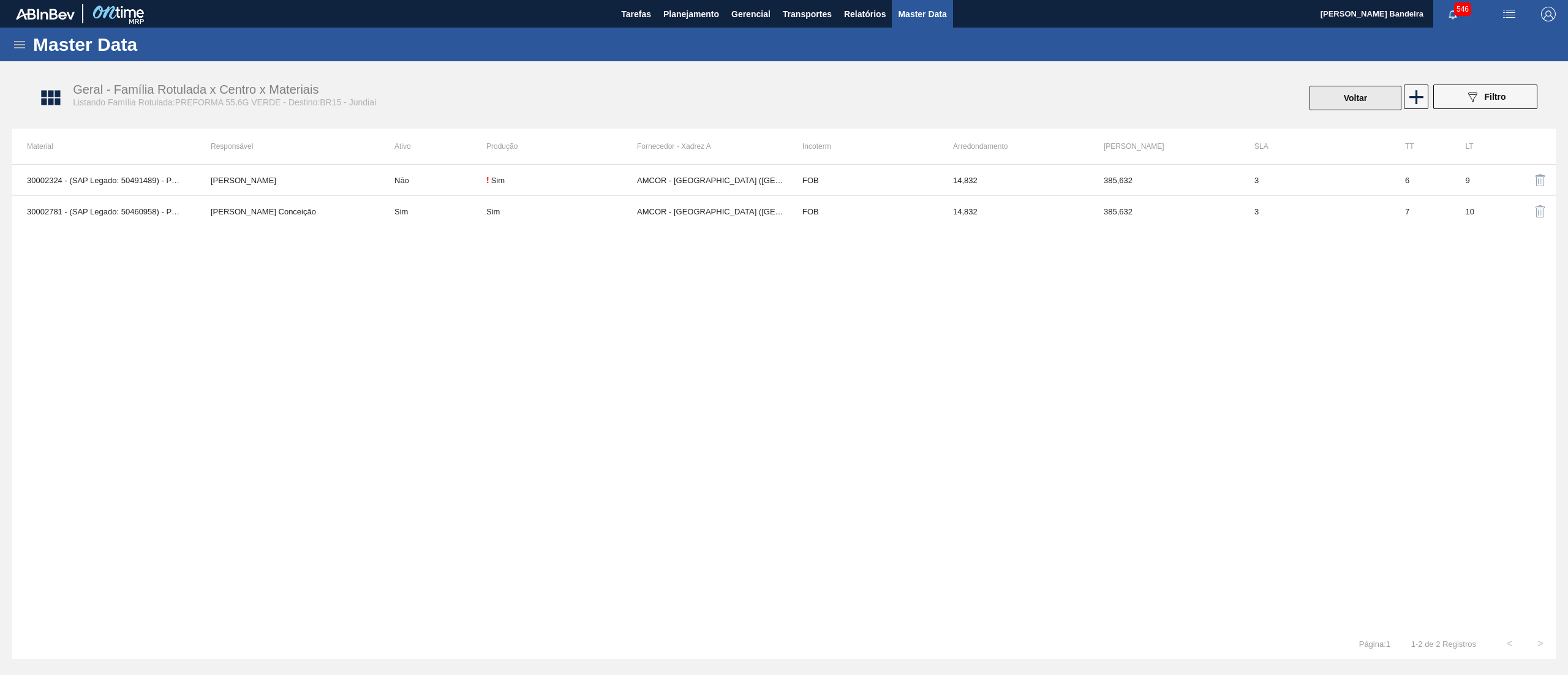
click at [1329, 97] on button "Voltar" at bounding box center [1356, 98] width 92 height 25
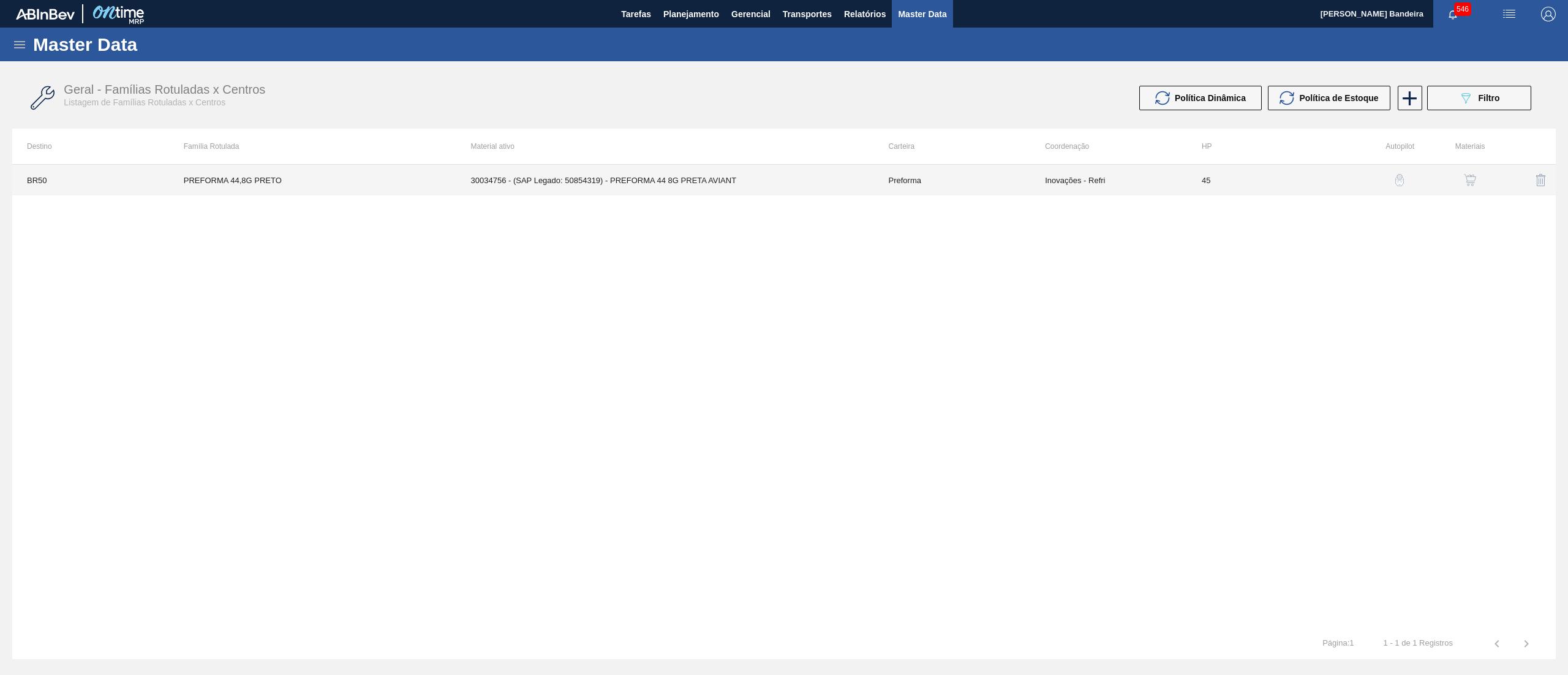
click at [787, 176] on td "30034756 - (SAP Legado: 50854319) - PREFORMA 44 8G PRETA AVIANT" at bounding box center [665, 180] width 418 height 30
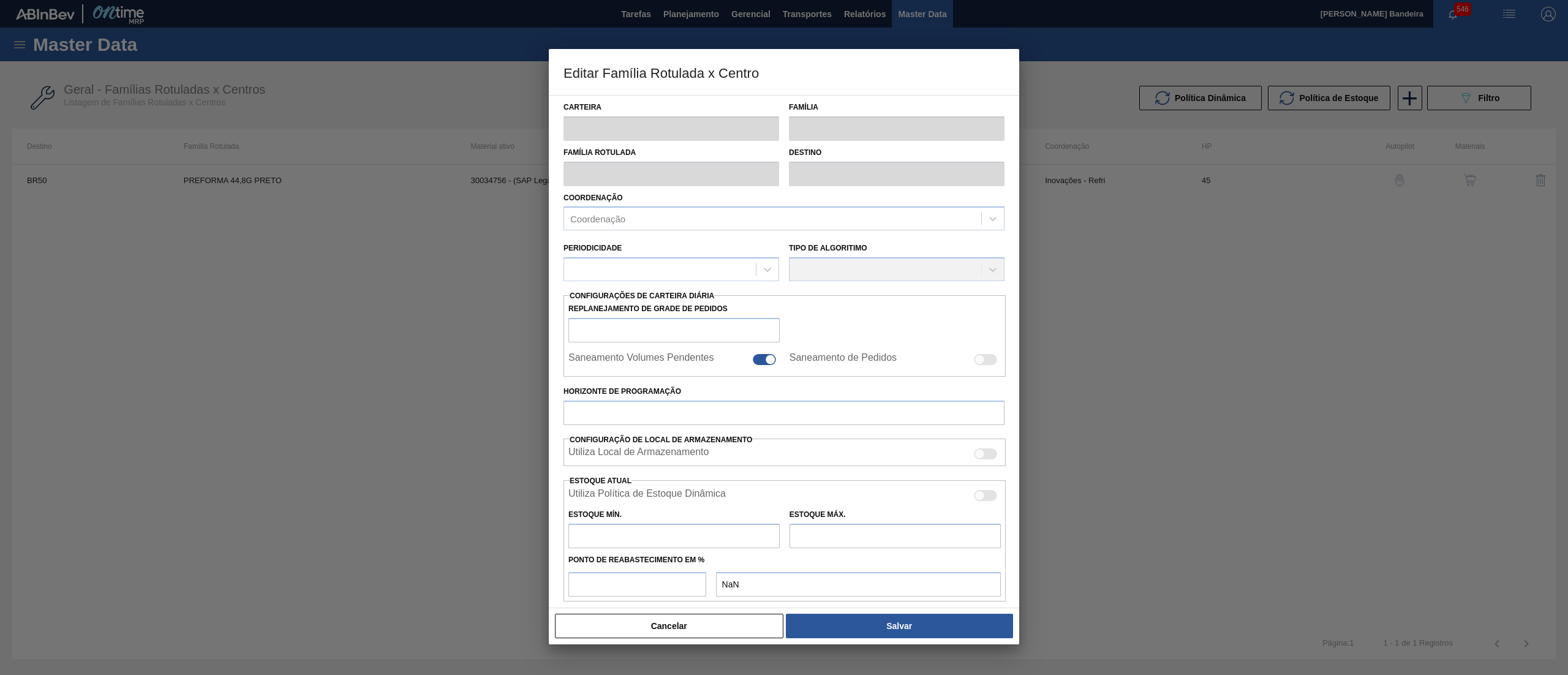
type input "Preforma"
type input "PREFORMA 44,8G PRETO"
type input "BR50 - Centro Tecnológico"
type input "0"
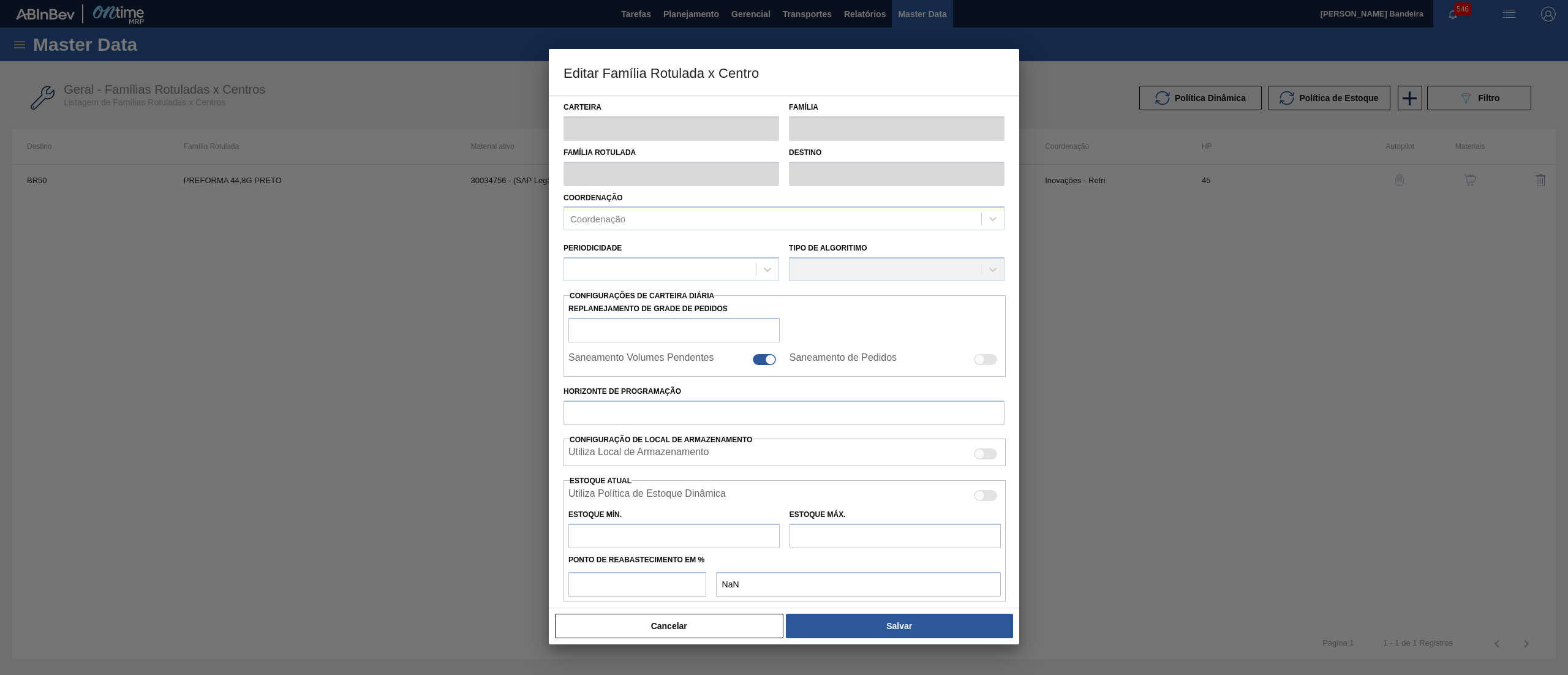
checkbox input "false"
type input "45"
type input "7"
type input "800"
type input "100"
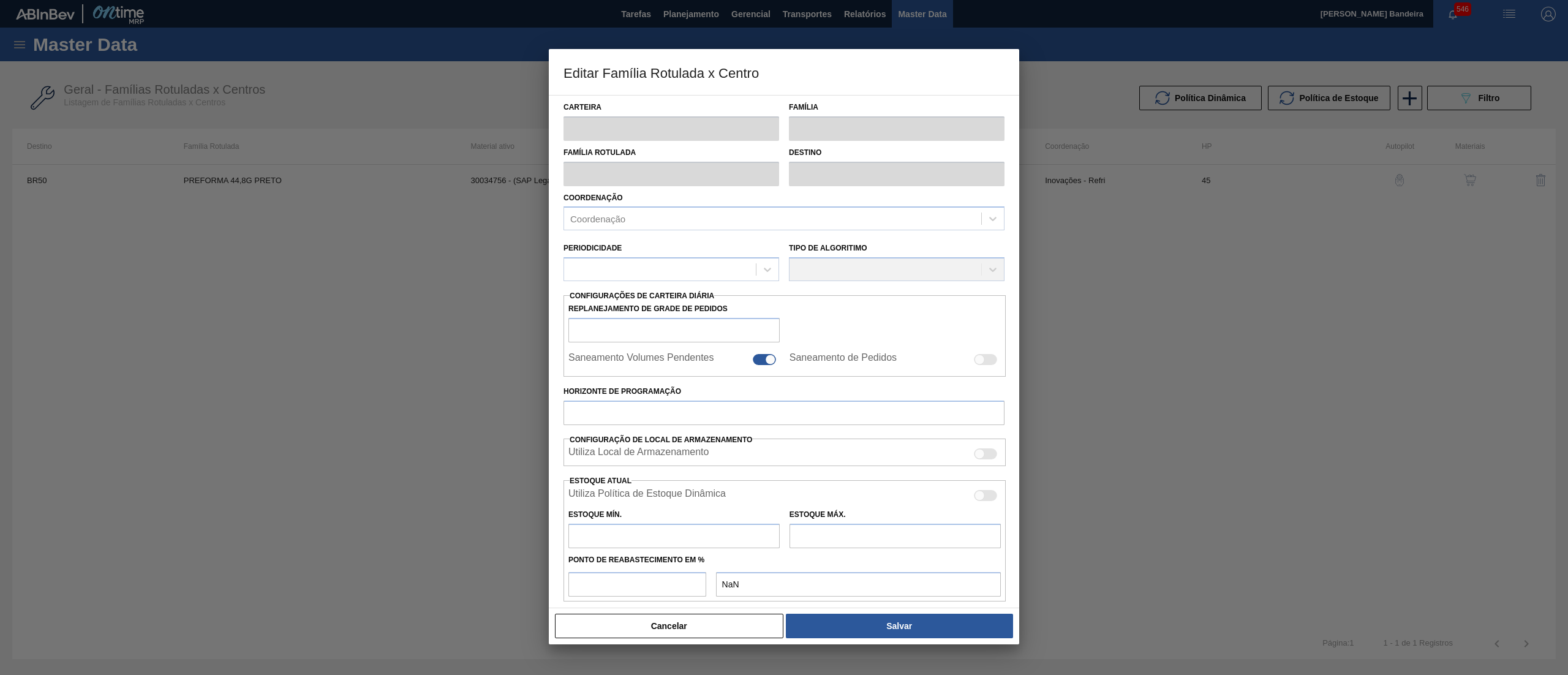
type input "800,000"
checkbox input "true"
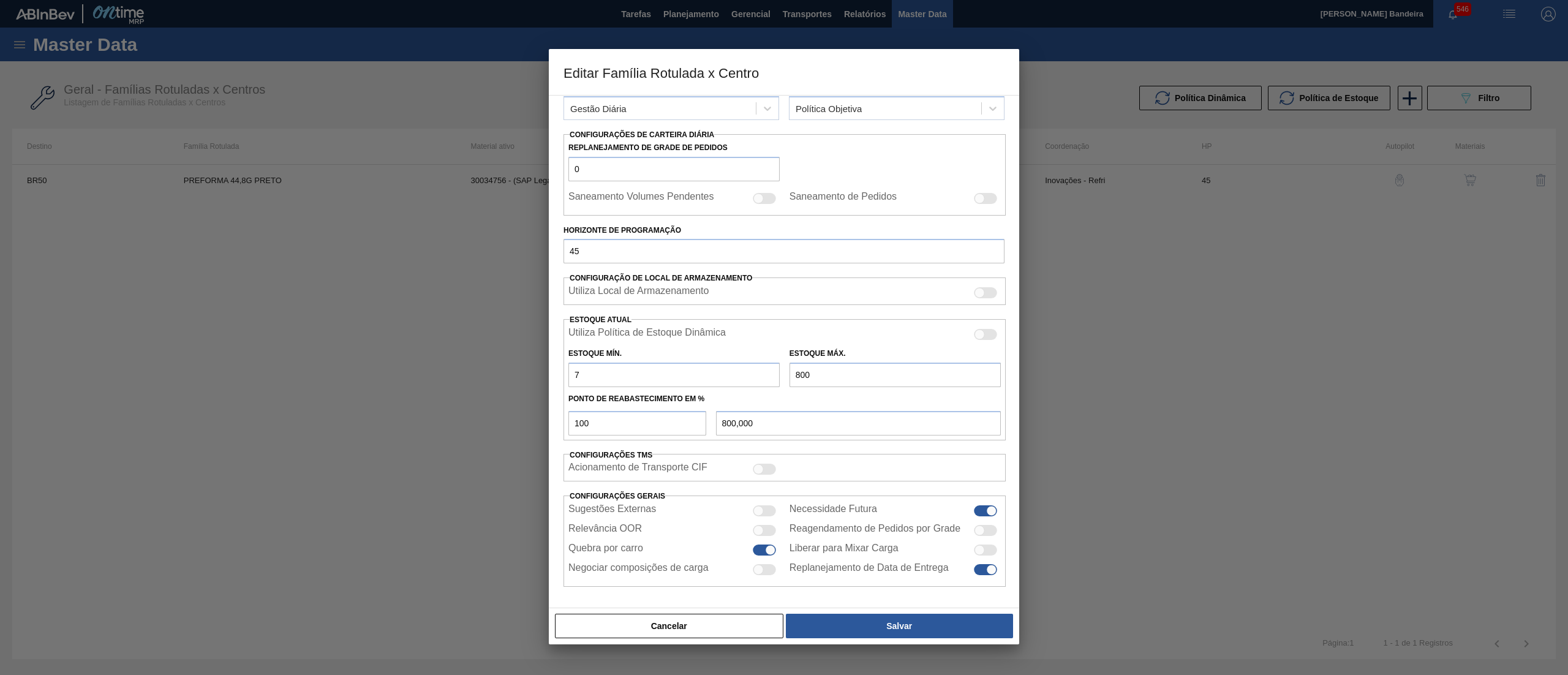
click at [995, 515] on div at bounding box center [985, 511] width 23 height 11
checkbox input "false"
click at [966, 630] on button "Salvar" at bounding box center [900, 626] width 228 height 25
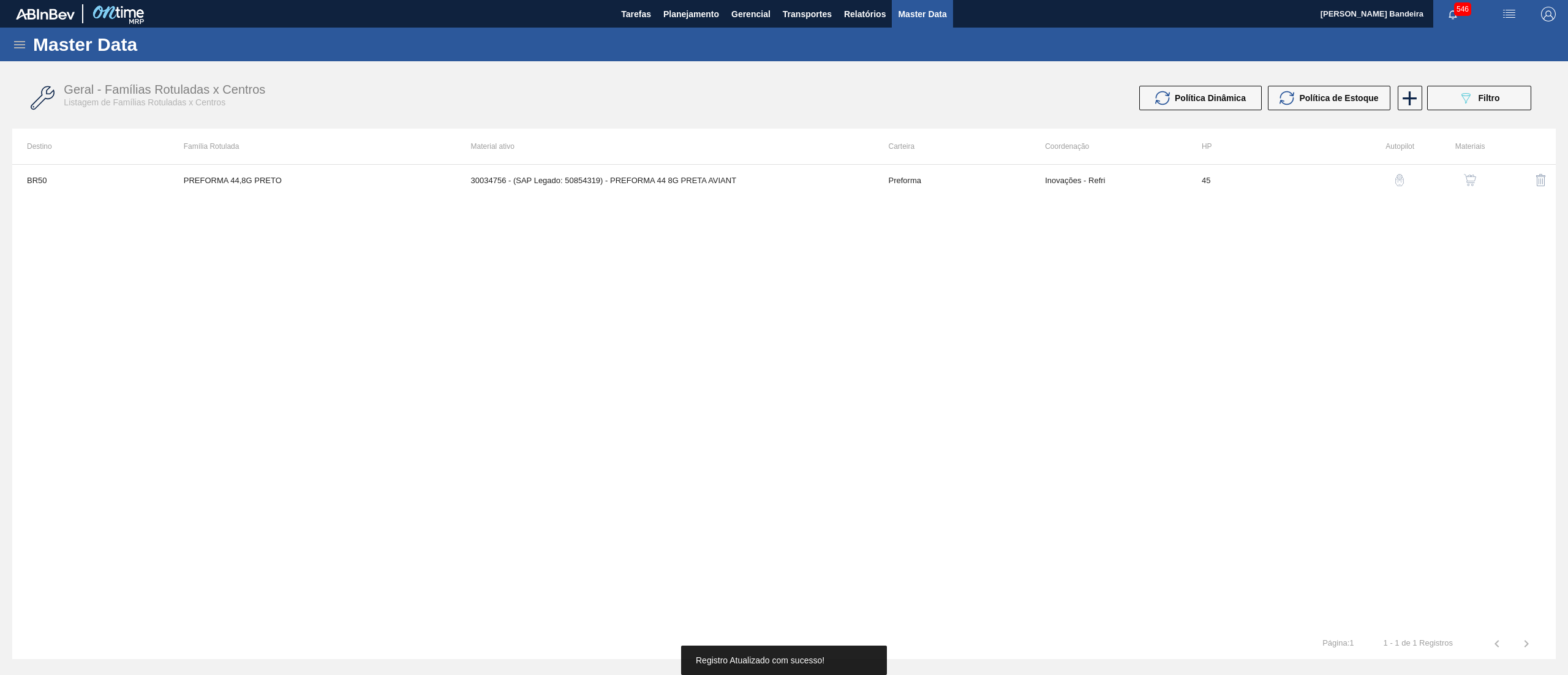
click at [1476, 169] on button "button" at bounding box center [1470, 180] width 29 height 30
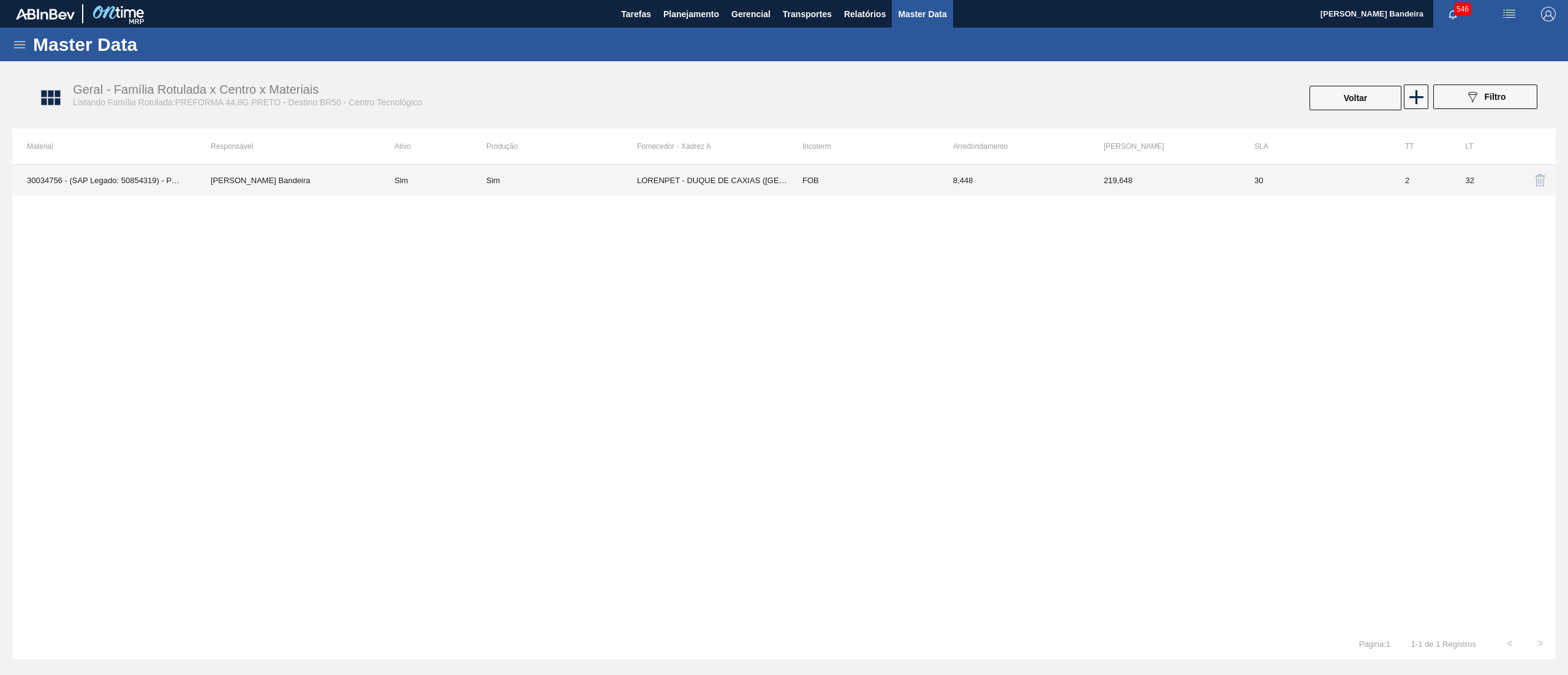
click at [723, 185] on td "LORENPET - DUQUE DE CAXIAS (RJ)" at bounding box center [712, 180] width 150 height 30
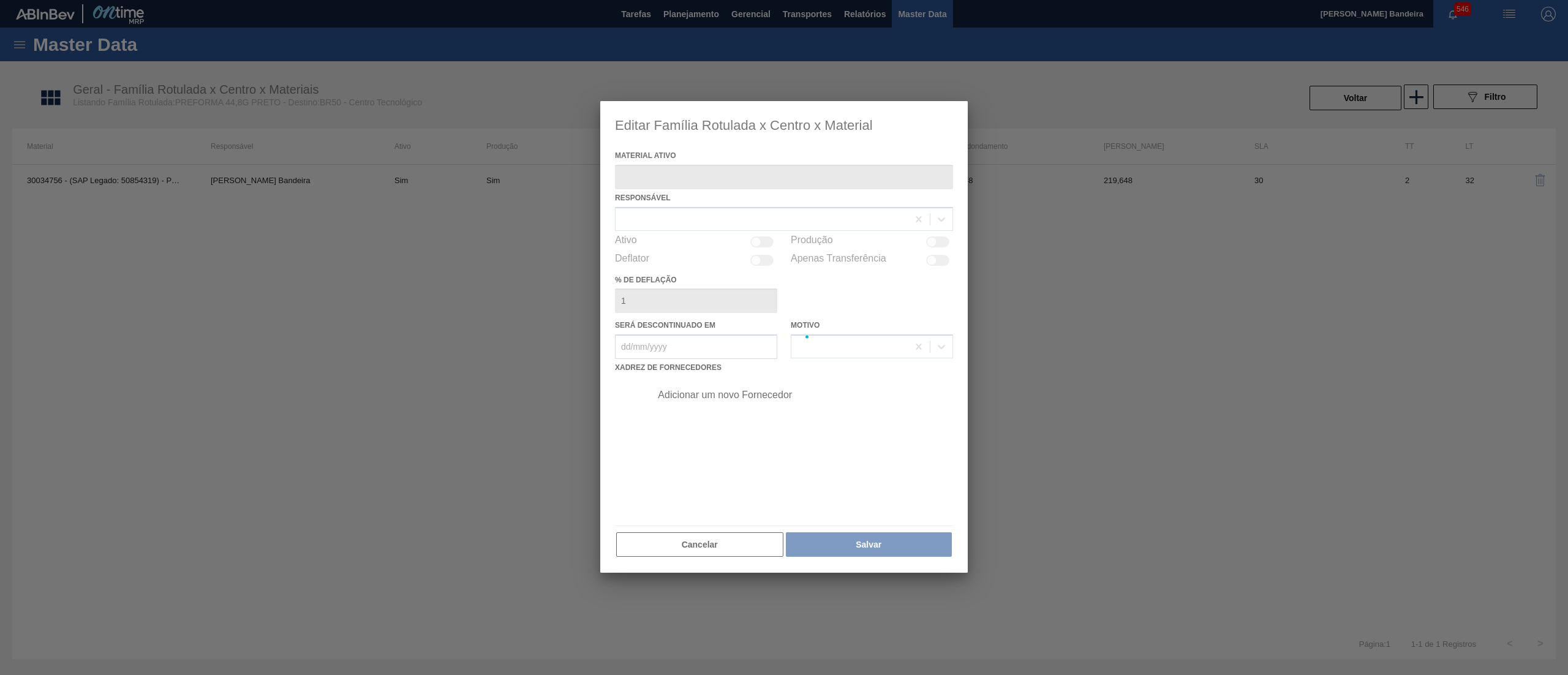
type ativo "30034756 - (SAP Legado: 50854319) - PREFORMA 44 8G PRETA AVIANT"
checkbox input "true"
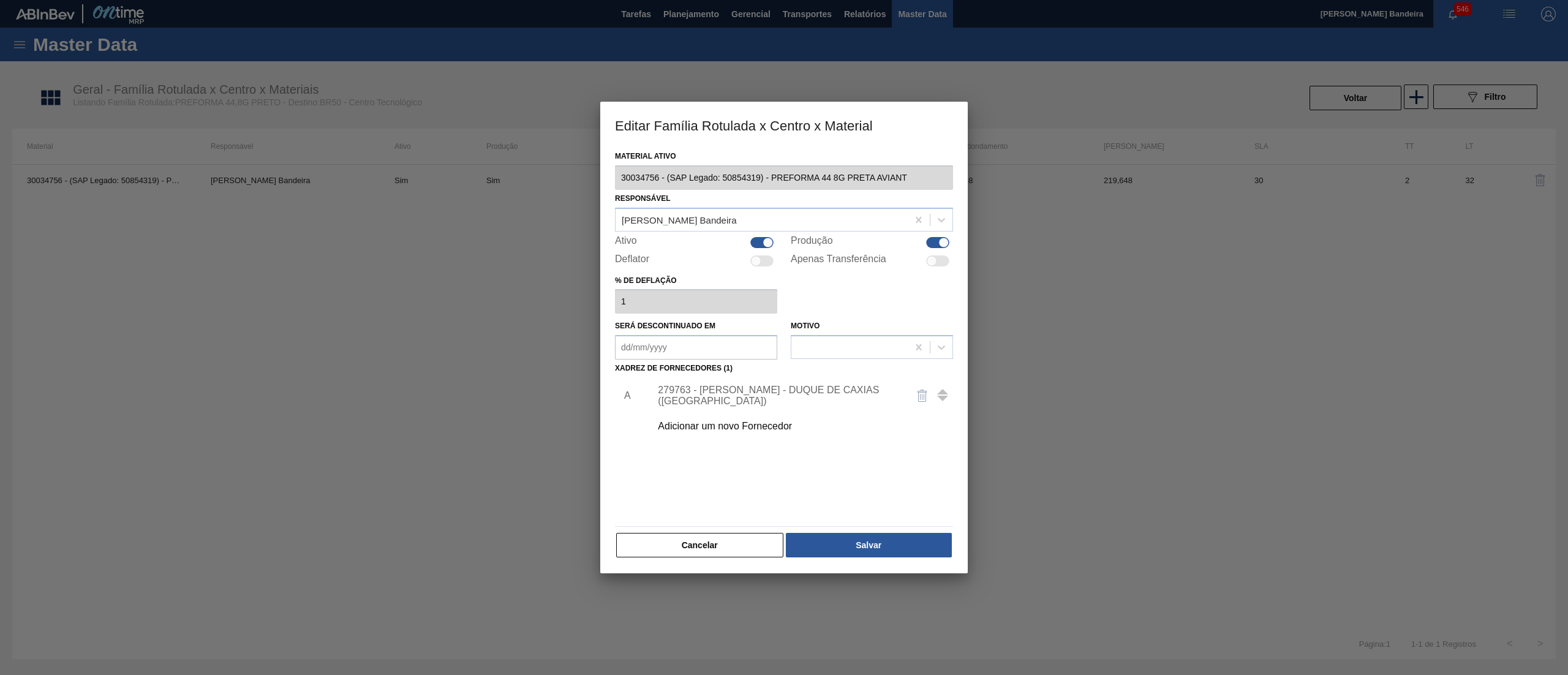
click at [760, 392] on div "279763 - LORENPET - DUQUE DE CAXIAS (RJ)" at bounding box center [778, 396] width 240 height 22
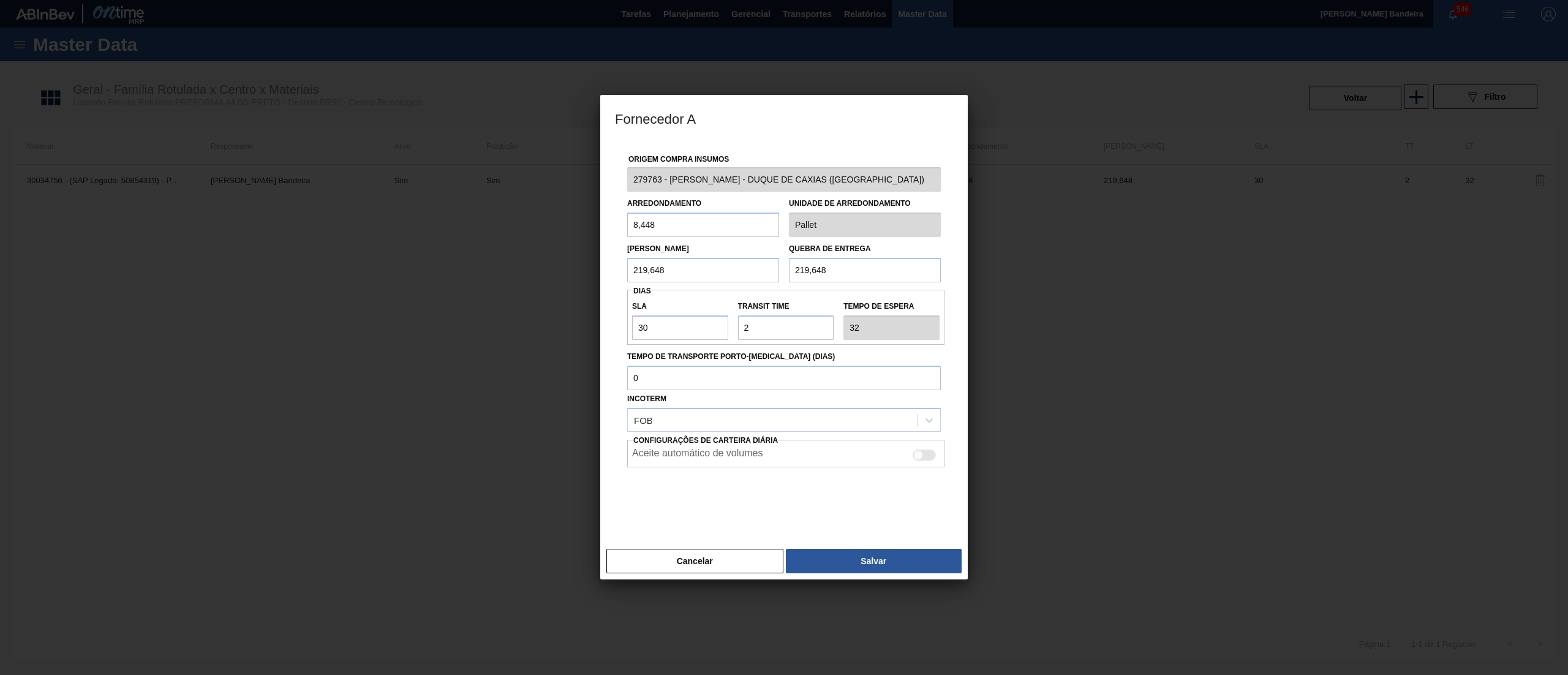
click at [917, 451] on div at bounding box center [918, 455] width 10 height 10
checkbox input "true"
click at [833, 566] on button "Salvar" at bounding box center [874, 561] width 176 height 25
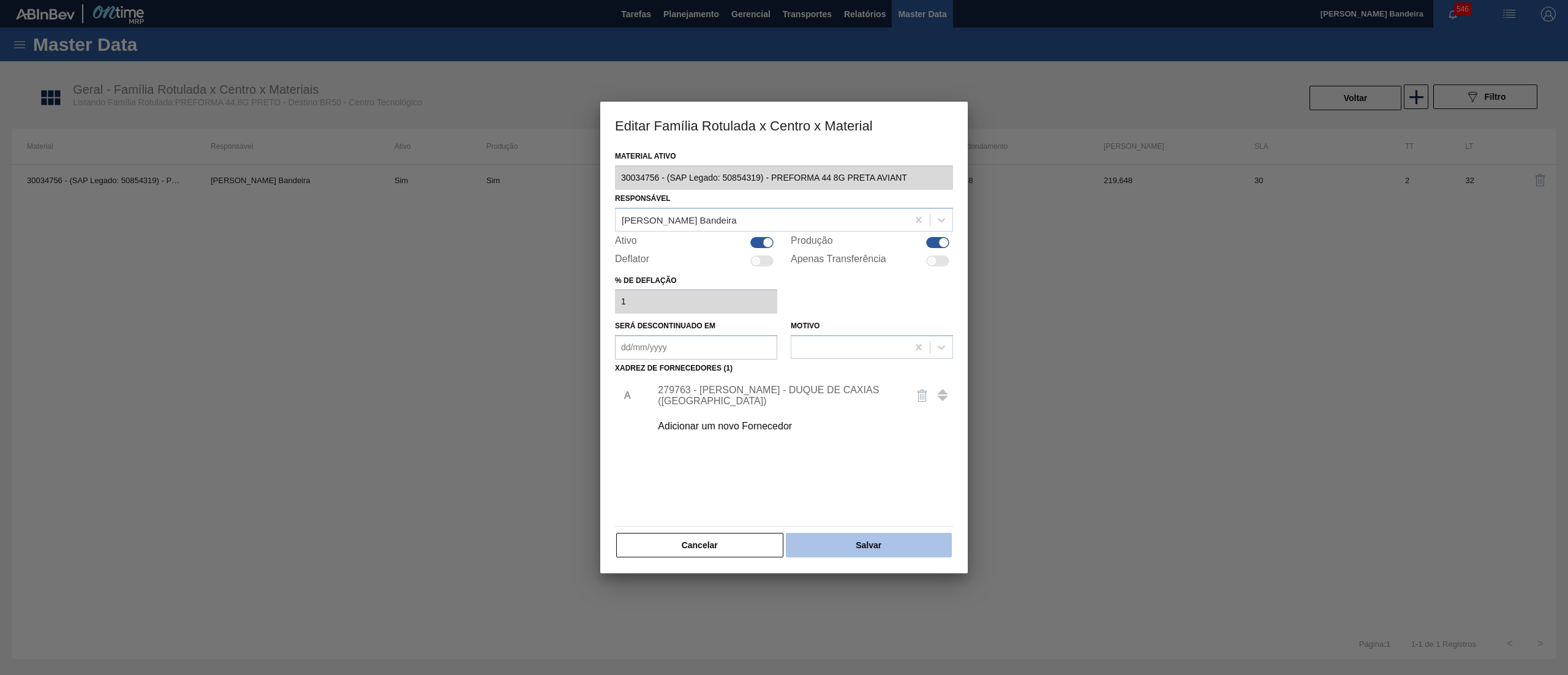
click at [859, 544] on button "Salvar" at bounding box center [869, 545] width 166 height 25
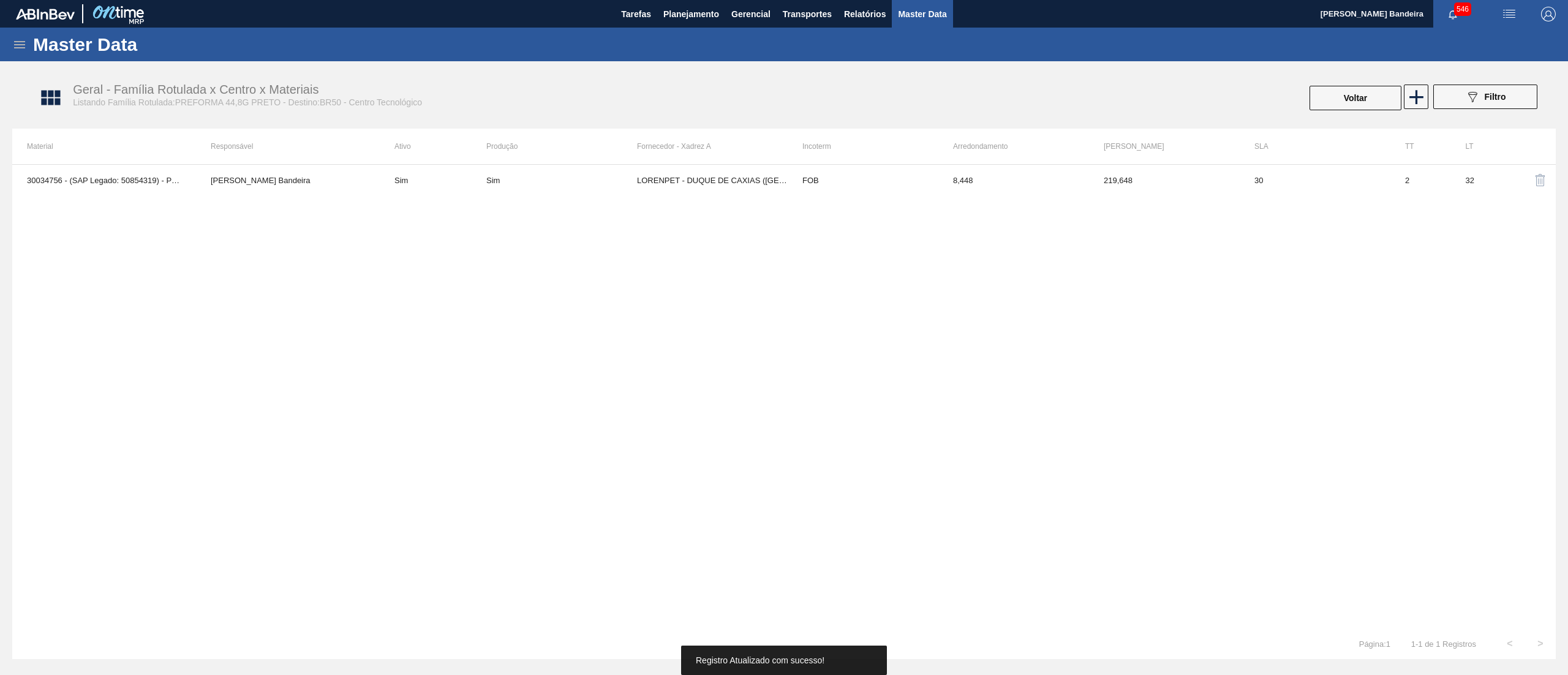
click at [19, 44] on icon at bounding box center [19, 45] width 11 height 7
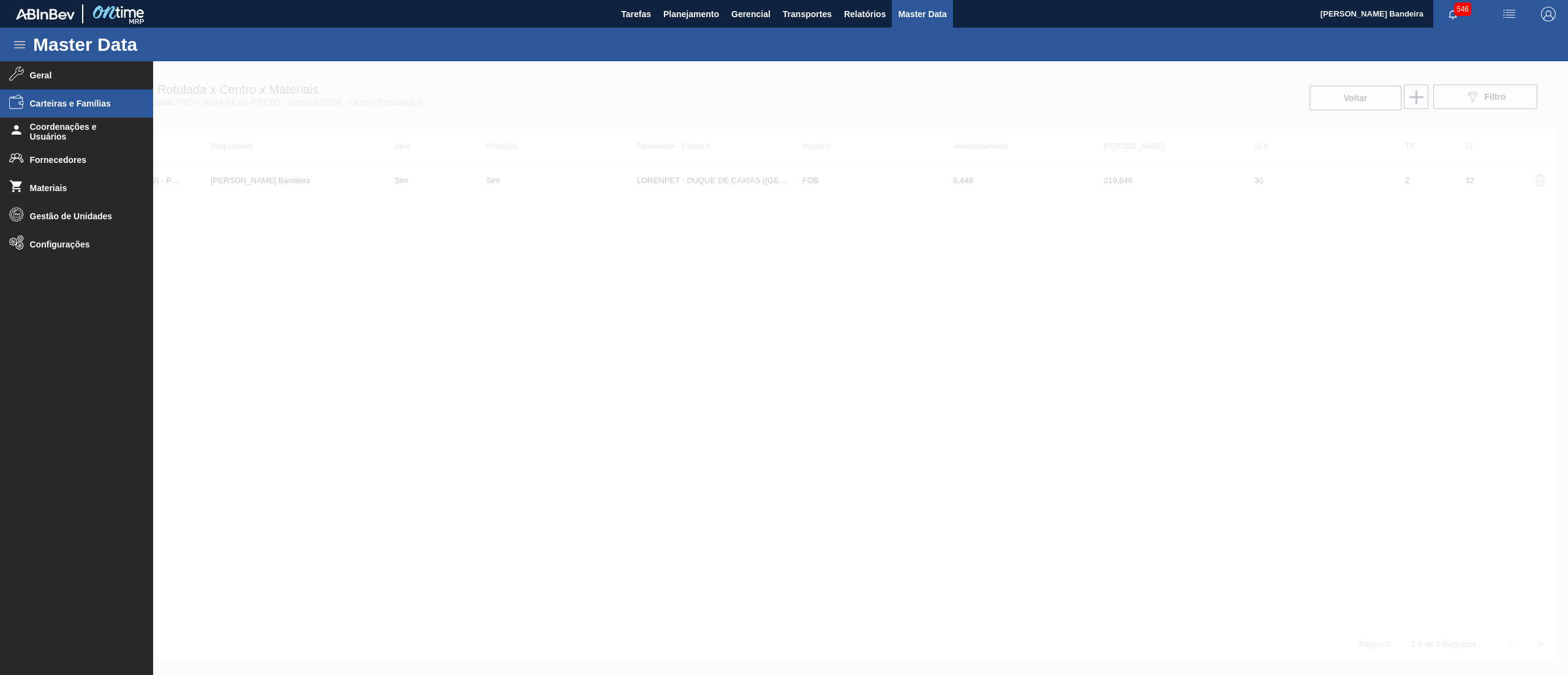
click at [47, 102] on span "Carteiras e Famílias" at bounding box center [81, 103] width 101 height 10
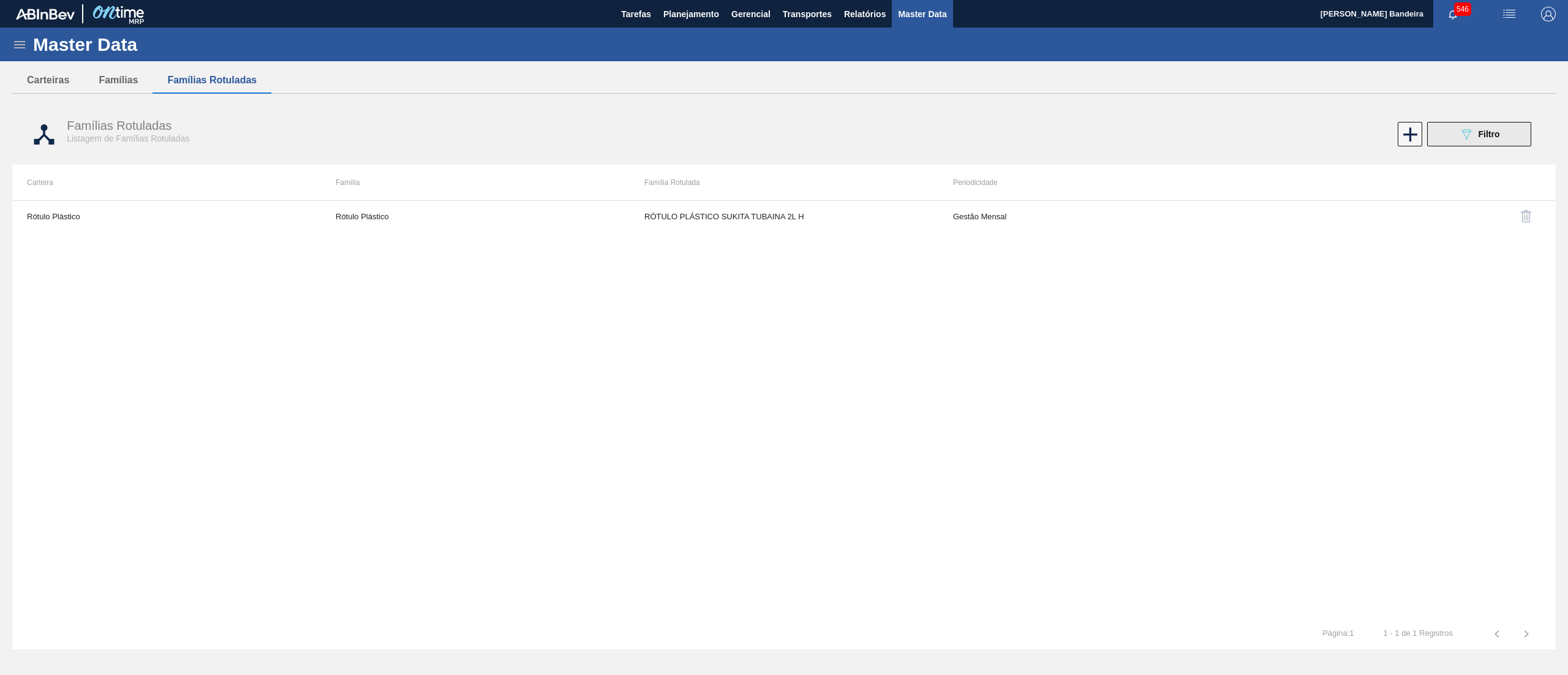
click at [1459, 136] on icon "089F7B8B-B2A5-4AFE-B5C0-19BA573D28AC" at bounding box center [1467, 135] width 15 height 15
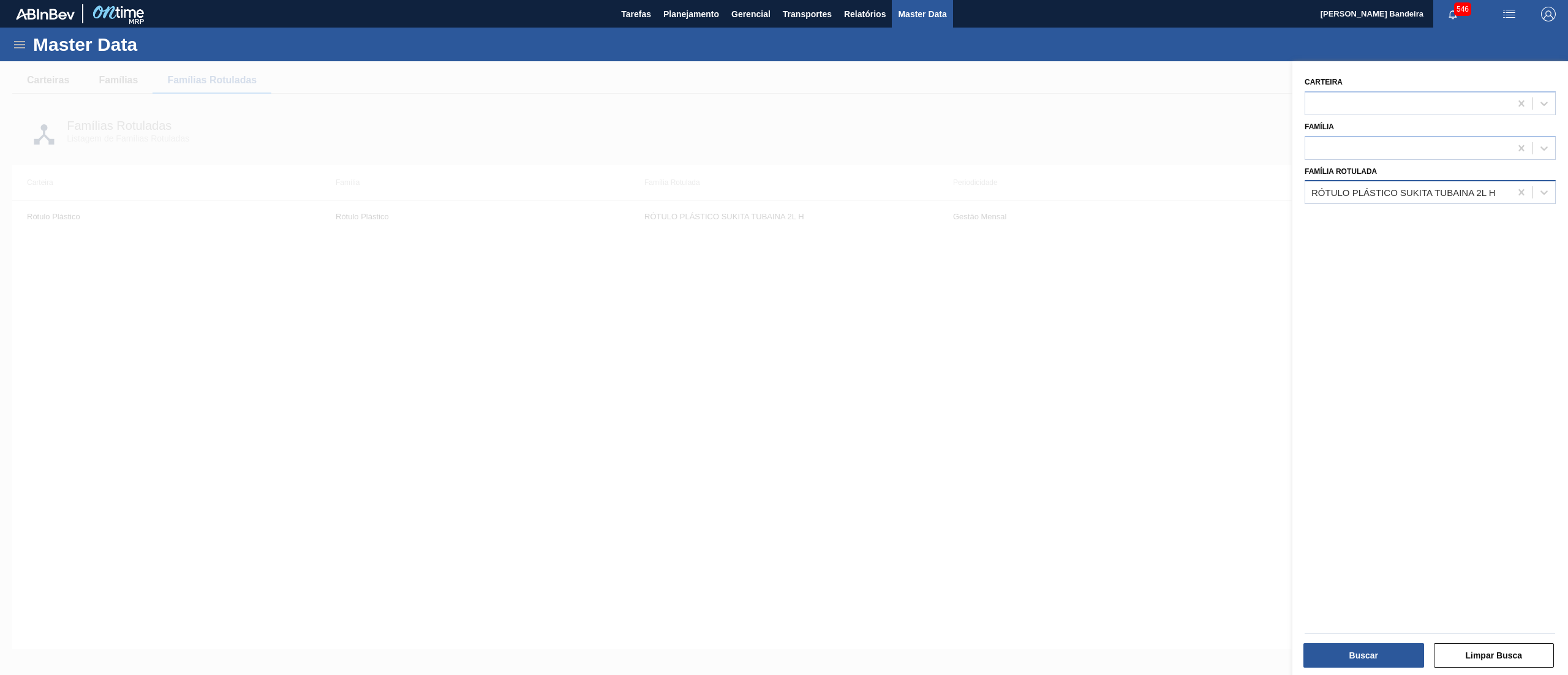
click at [1376, 189] on div "RÓTULO PLÁSTICO SUKITA TUBAINA 2L H" at bounding box center [1404, 192] width 184 height 10
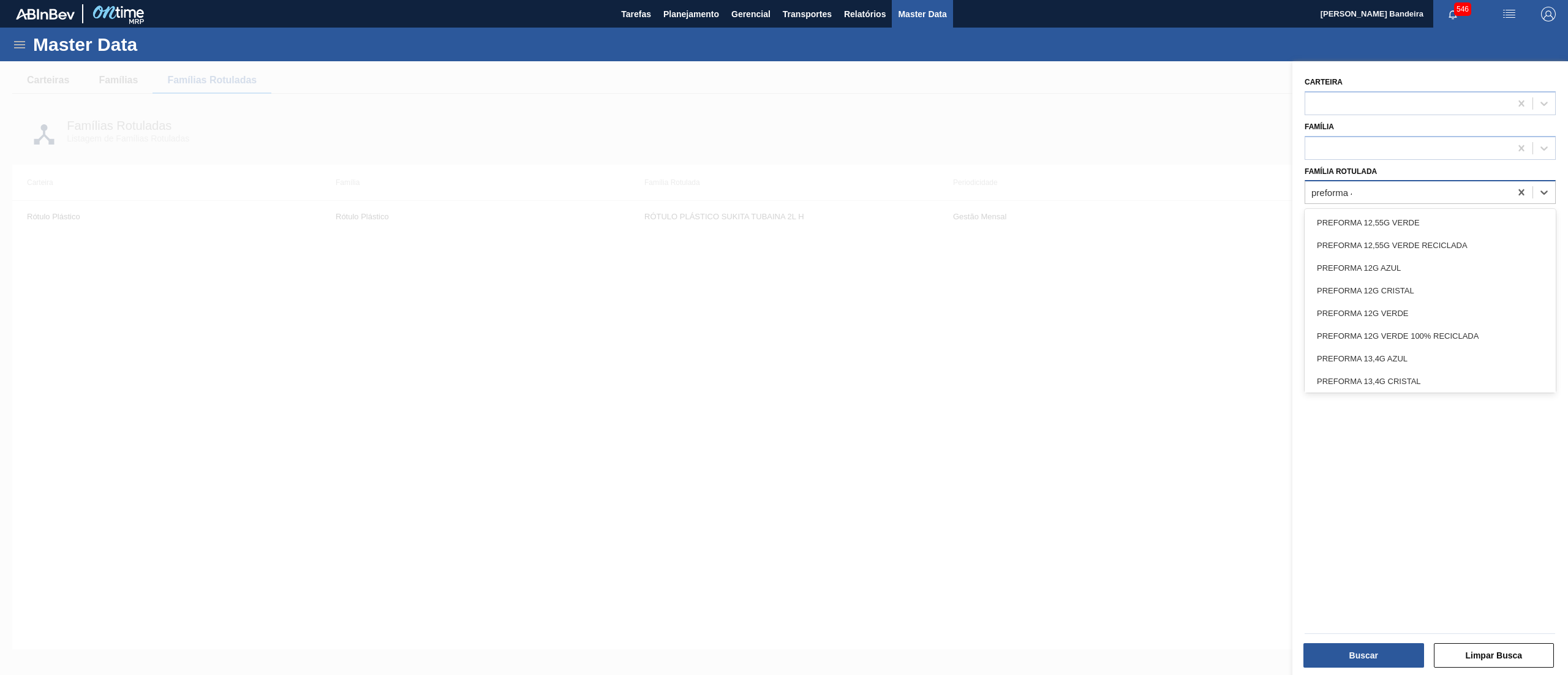
type Rotulada "preforma 44"
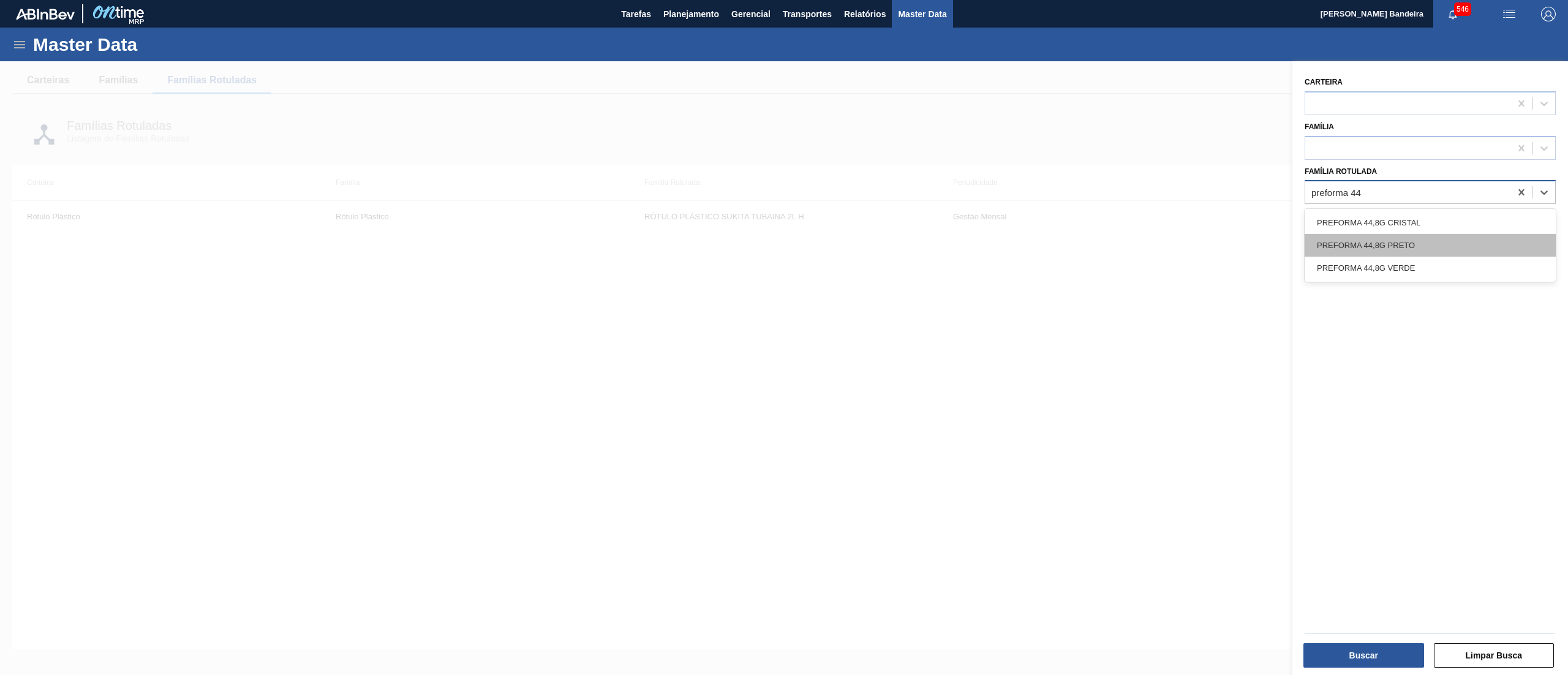
click at [1374, 239] on div "PREFORMA 44,8G PRETO" at bounding box center [1430, 245] width 251 height 23
click at [1344, 642] on div "Buscar" at bounding box center [1365, 655] width 131 height 27
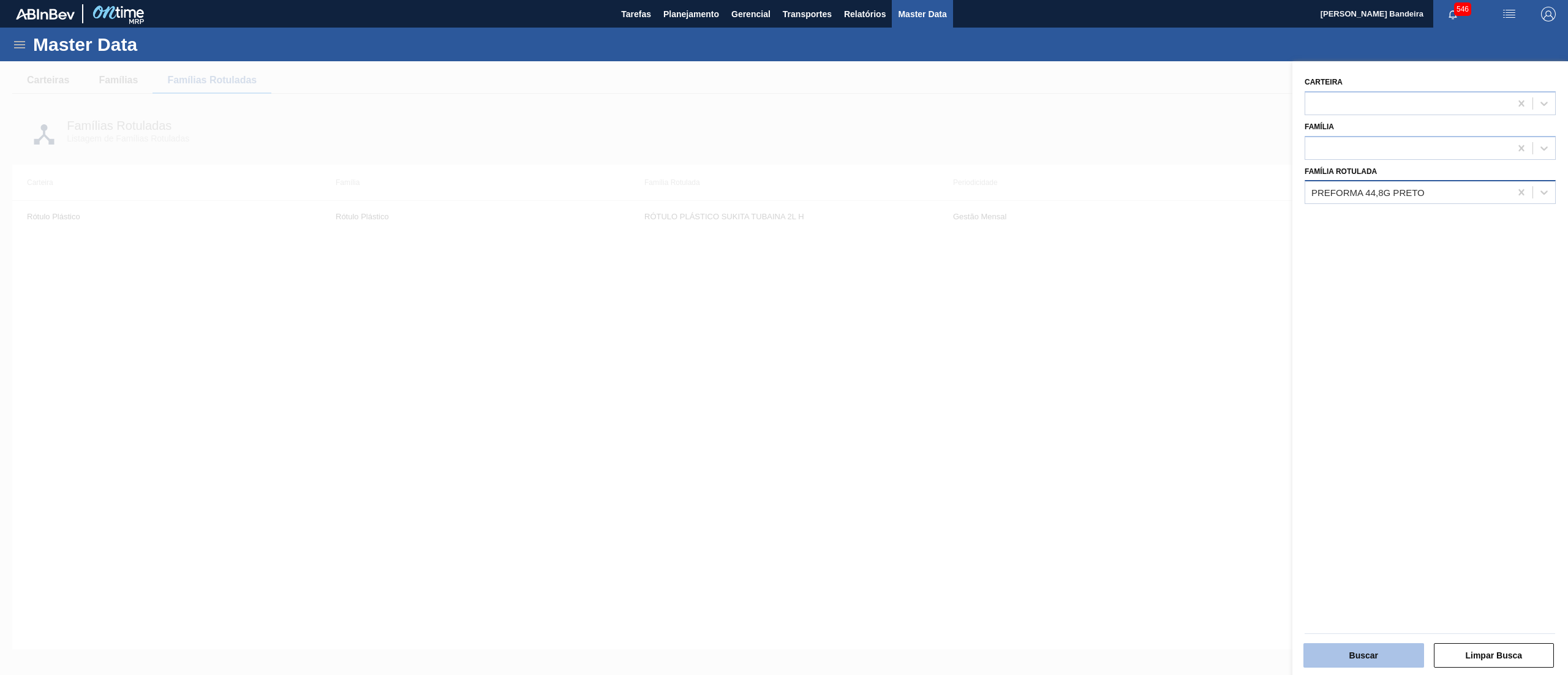
click at [1352, 658] on button "Buscar" at bounding box center [1363, 656] width 121 height 25
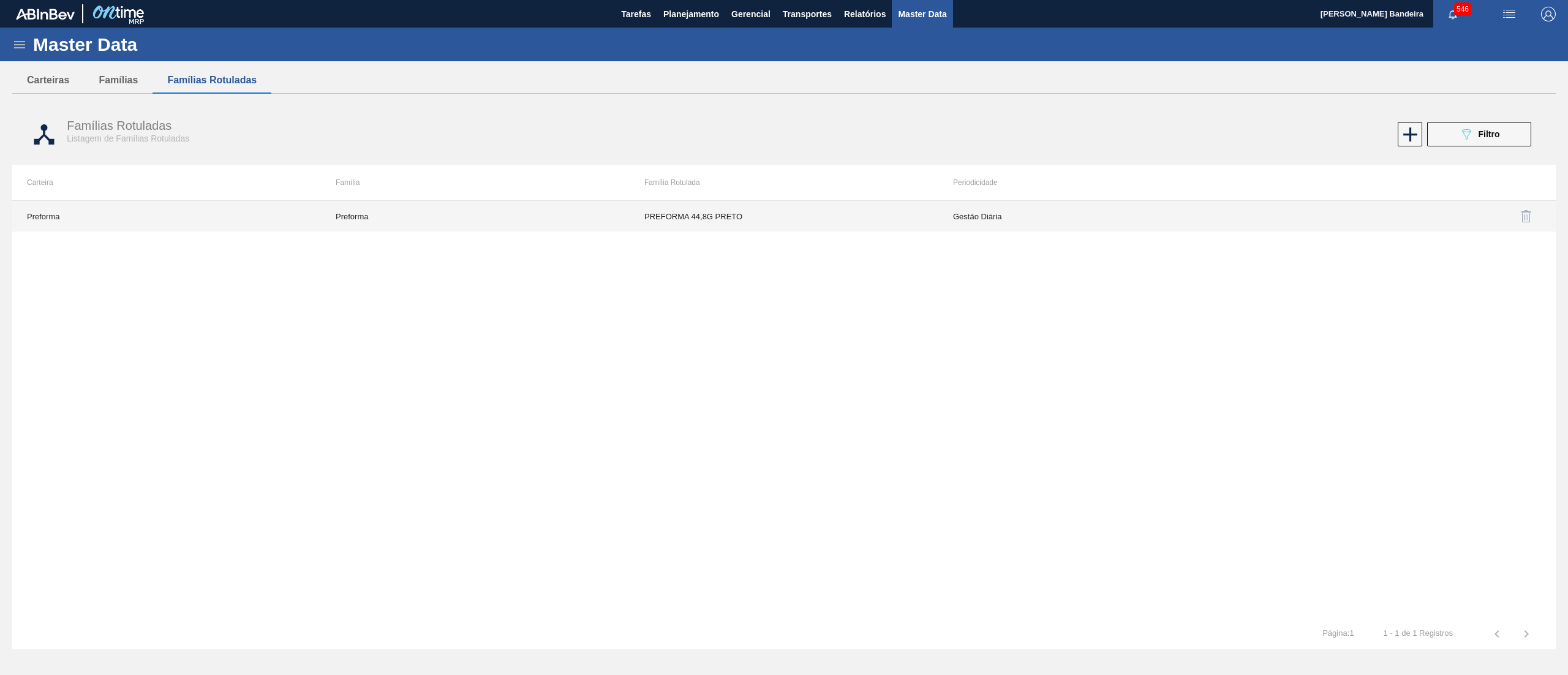
click at [830, 222] on td "PREFORMA 44,8G PRETO" at bounding box center [784, 216] width 309 height 30
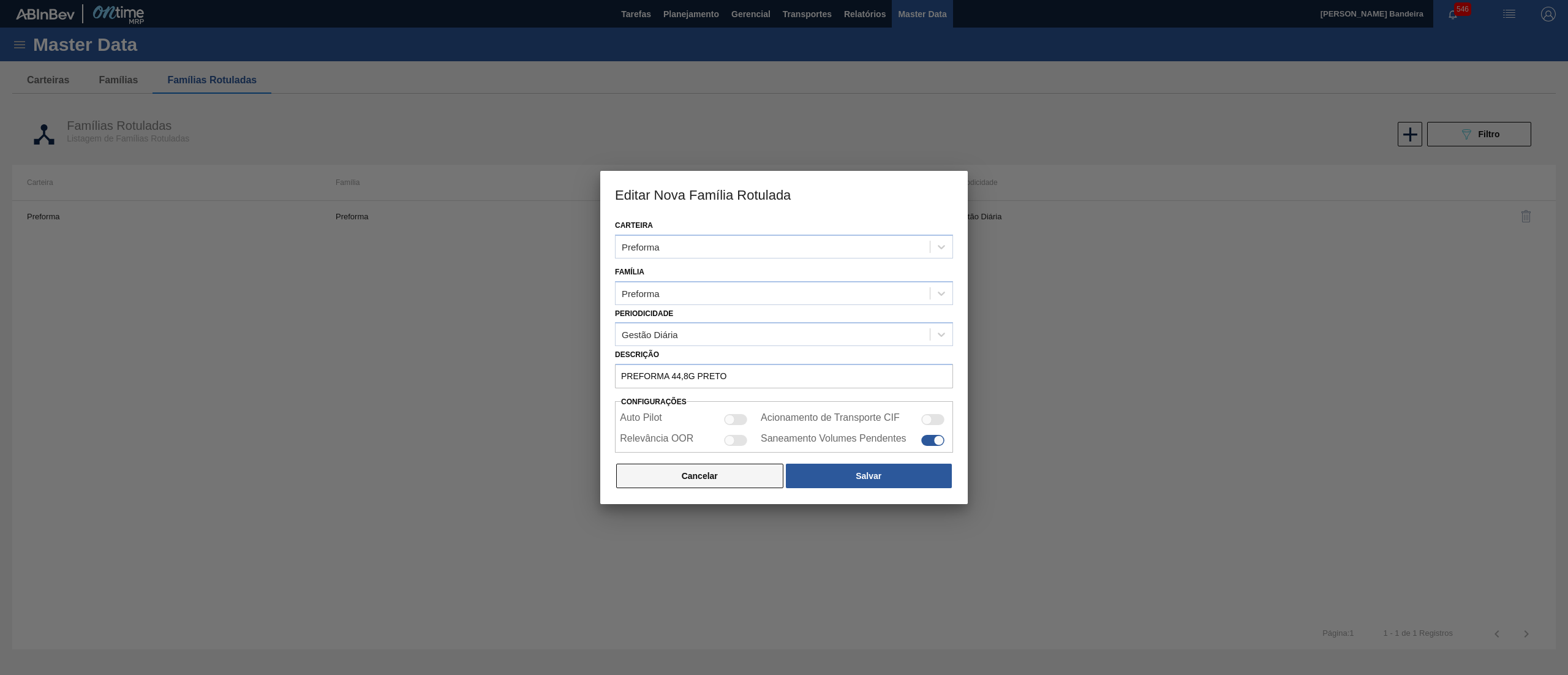
click at [724, 470] on button "Cancelar" at bounding box center [700, 476] width 167 height 25
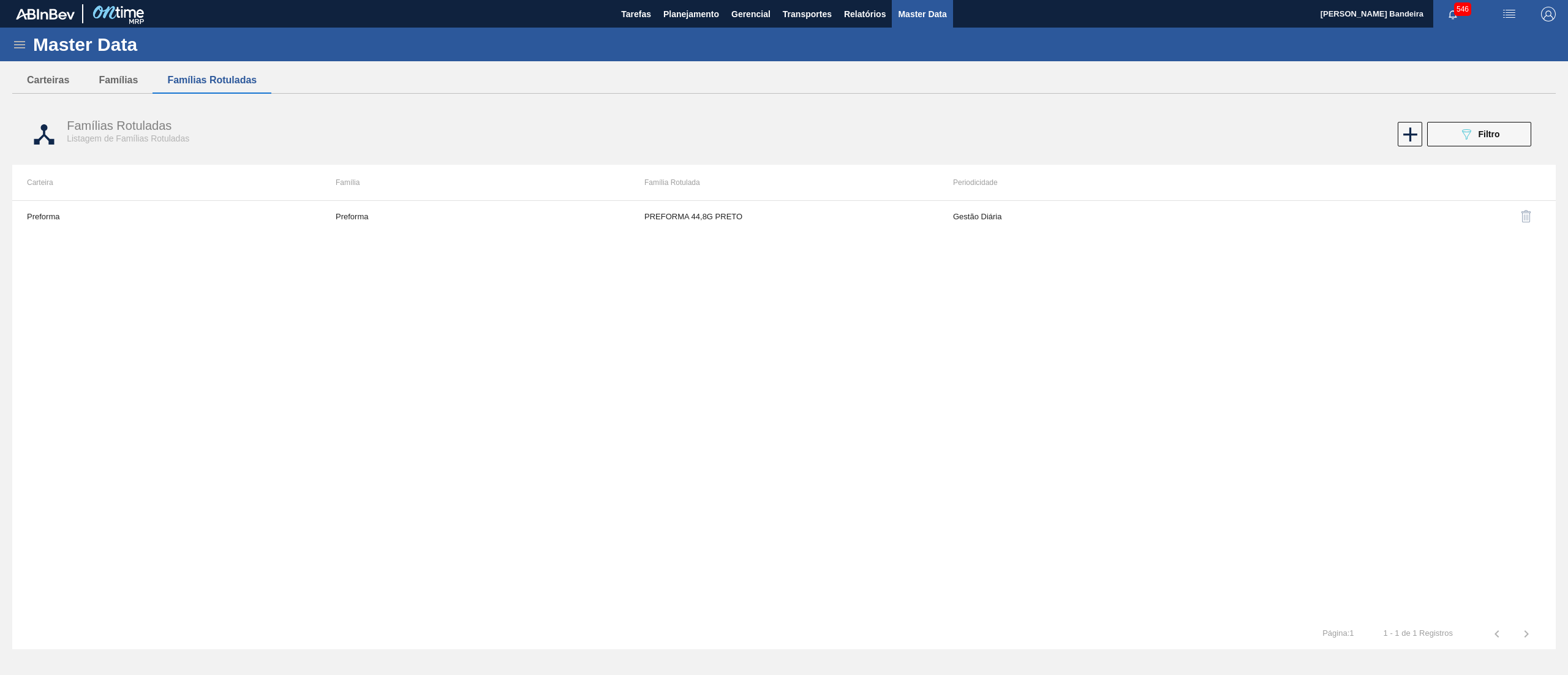
click at [29, 43] on div "Master Data" at bounding box center [784, 44] width 1568 height 34
click at [16, 43] on icon at bounding box center [19, 45] width 15 height 15
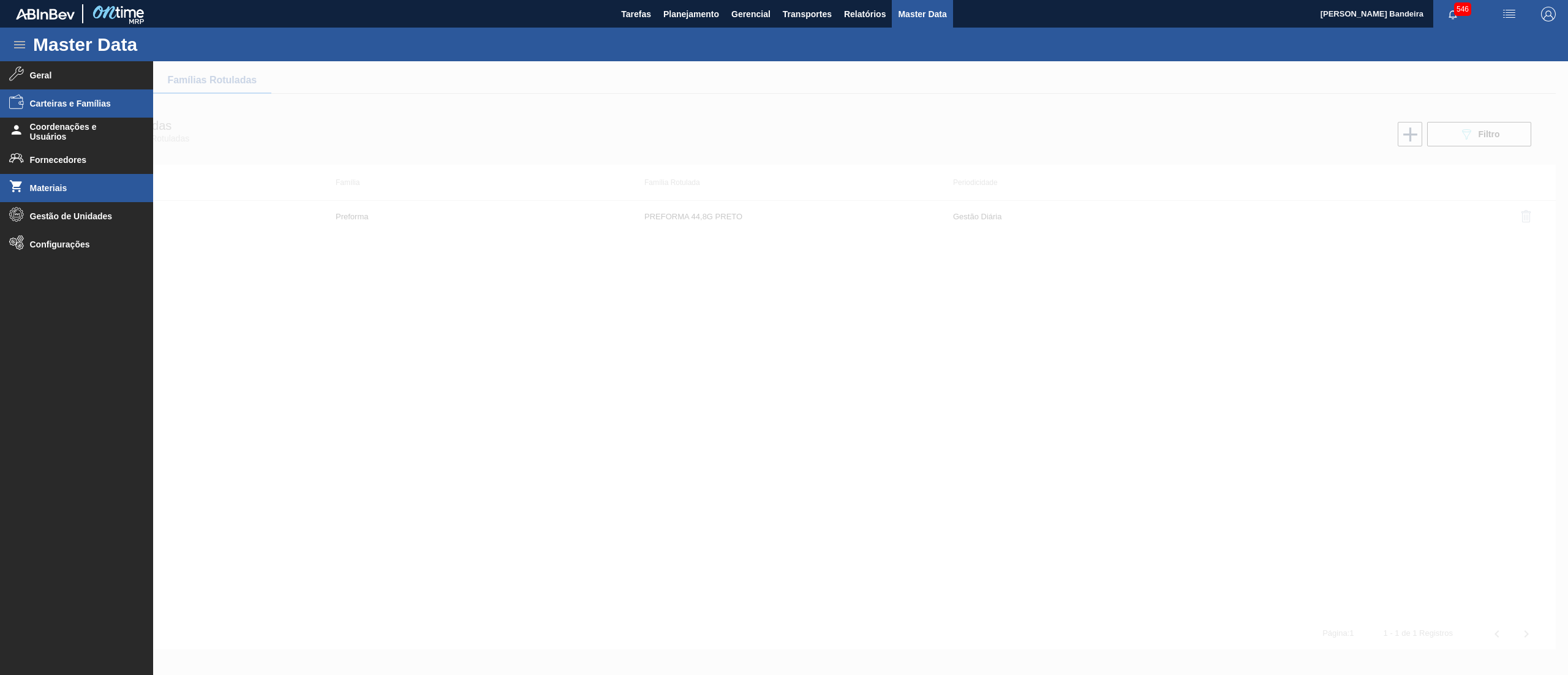
click at [84, 182] on li "Materiais" at bounding box center [77, 188] width 153 height 29
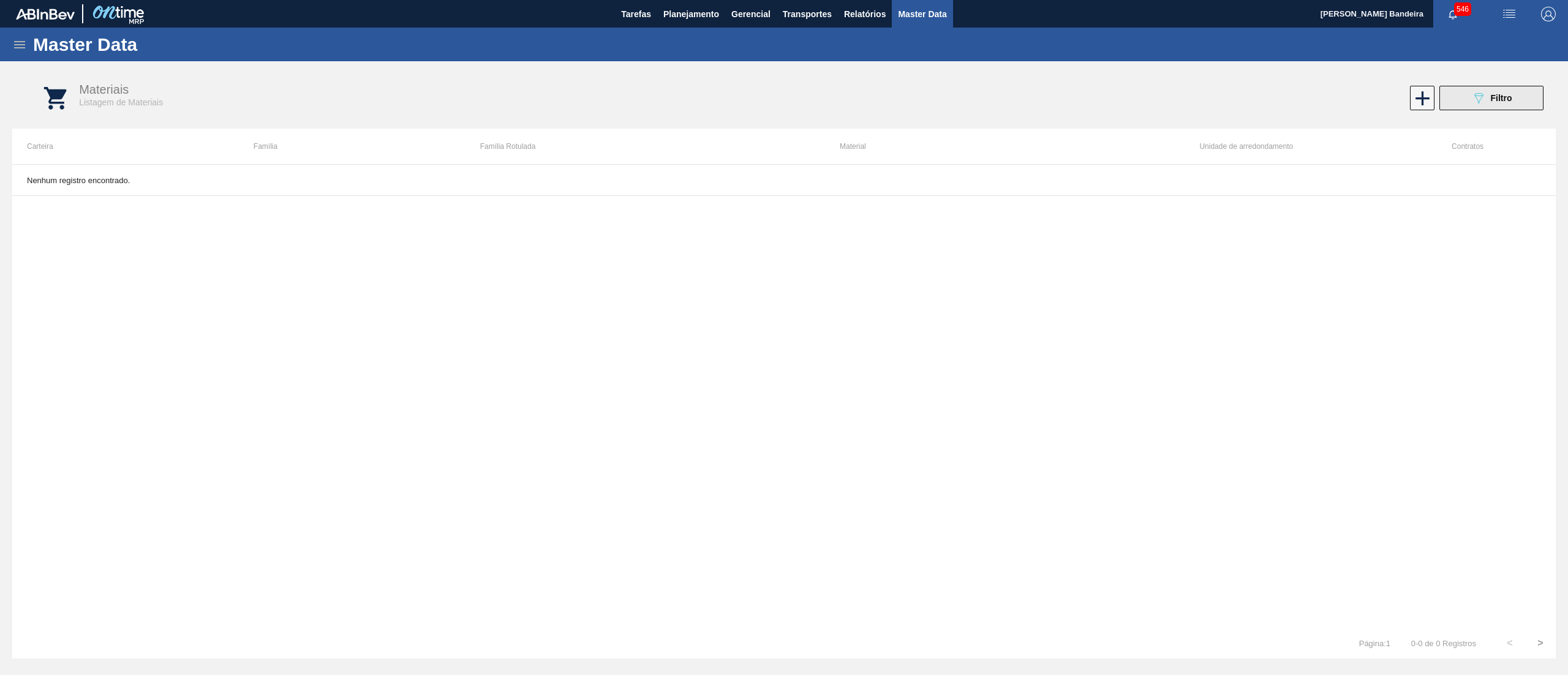
click at [1473, 95] on icon "089F7B8B-B2A5-4AFE-B5C0-19BA573D28AC" at bounding box center [1479, 98] width 15 height 15
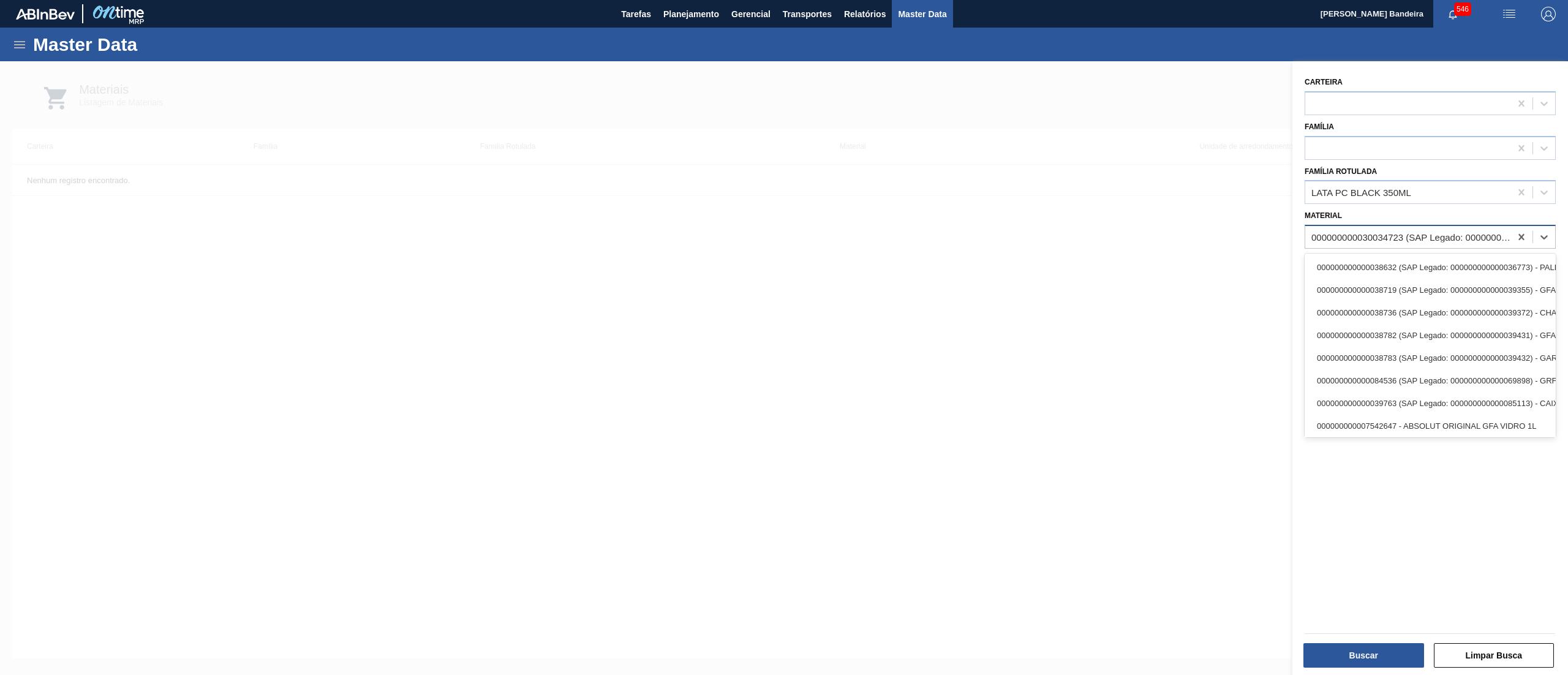
click at [1418, 238] on div "000000000030034723 (SAP Legado: 000000000050853684) - LATA AL 350ML PEPSI Z FAR…" at bounding box center [1411, 237] width 200 height 10
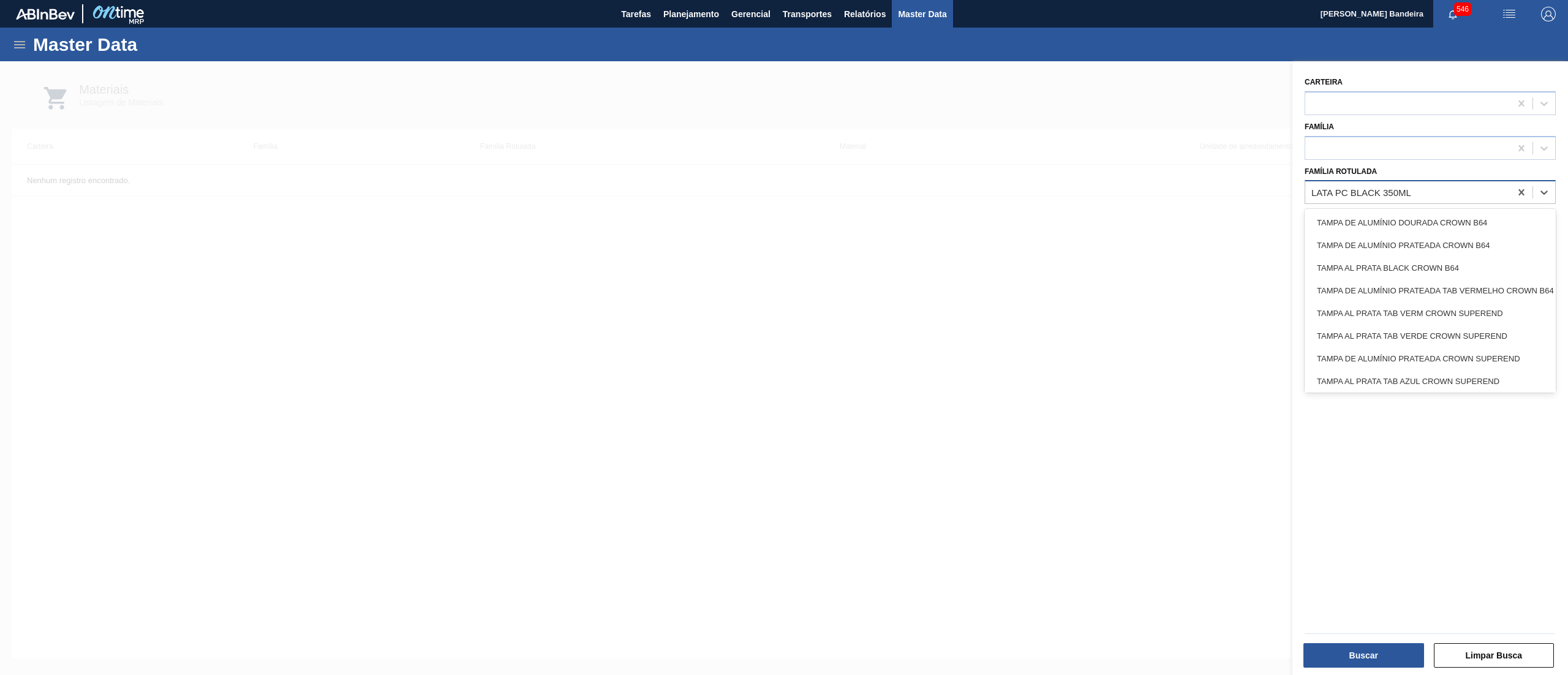
click at [1408, 197] on div "LATA PC BLACK 350ML" at bounding box center [1408, 192] width 206 height 18
type Rotulada "p"
type Rotulada "preforma 44"
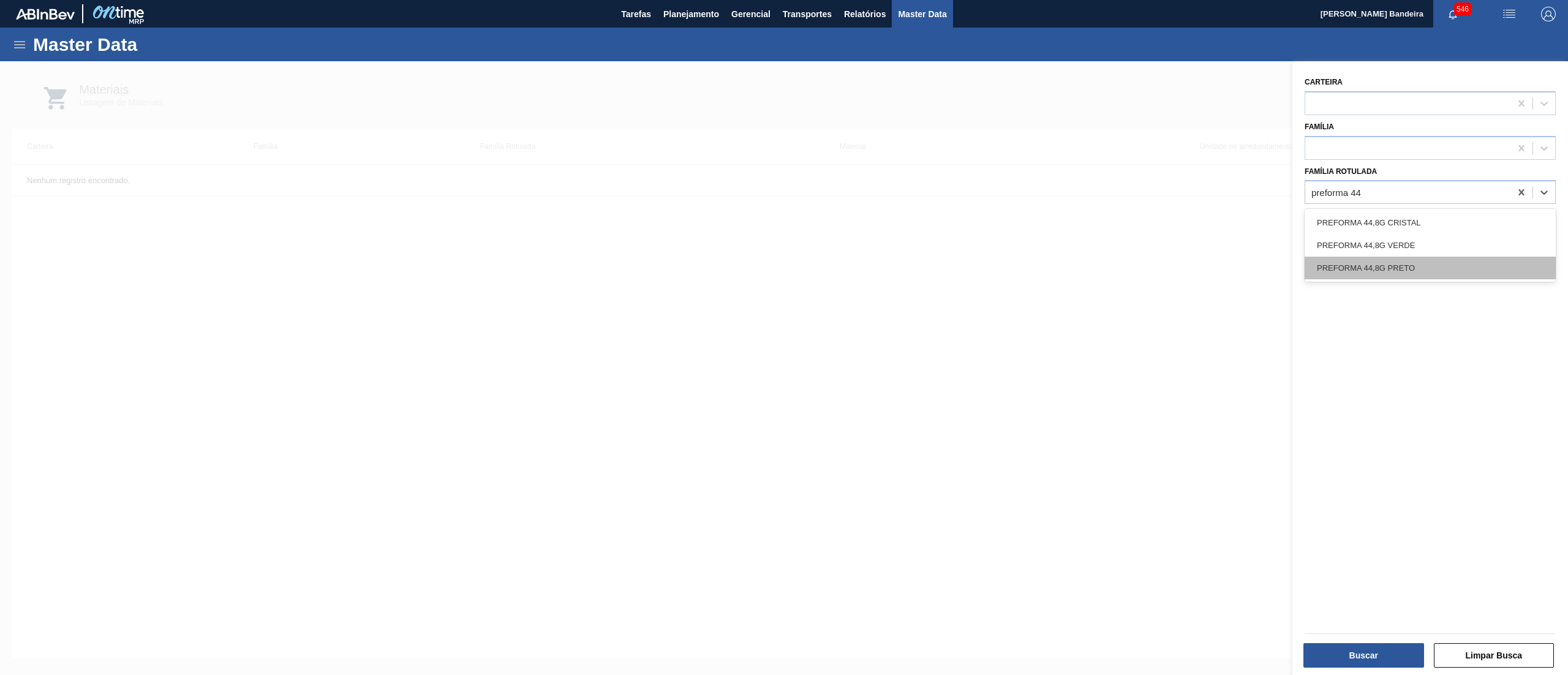
click at [1397, 261] on div "PREFORMA 44,8G PRETO" at bounding box center [1430, 267] width 251 height 23
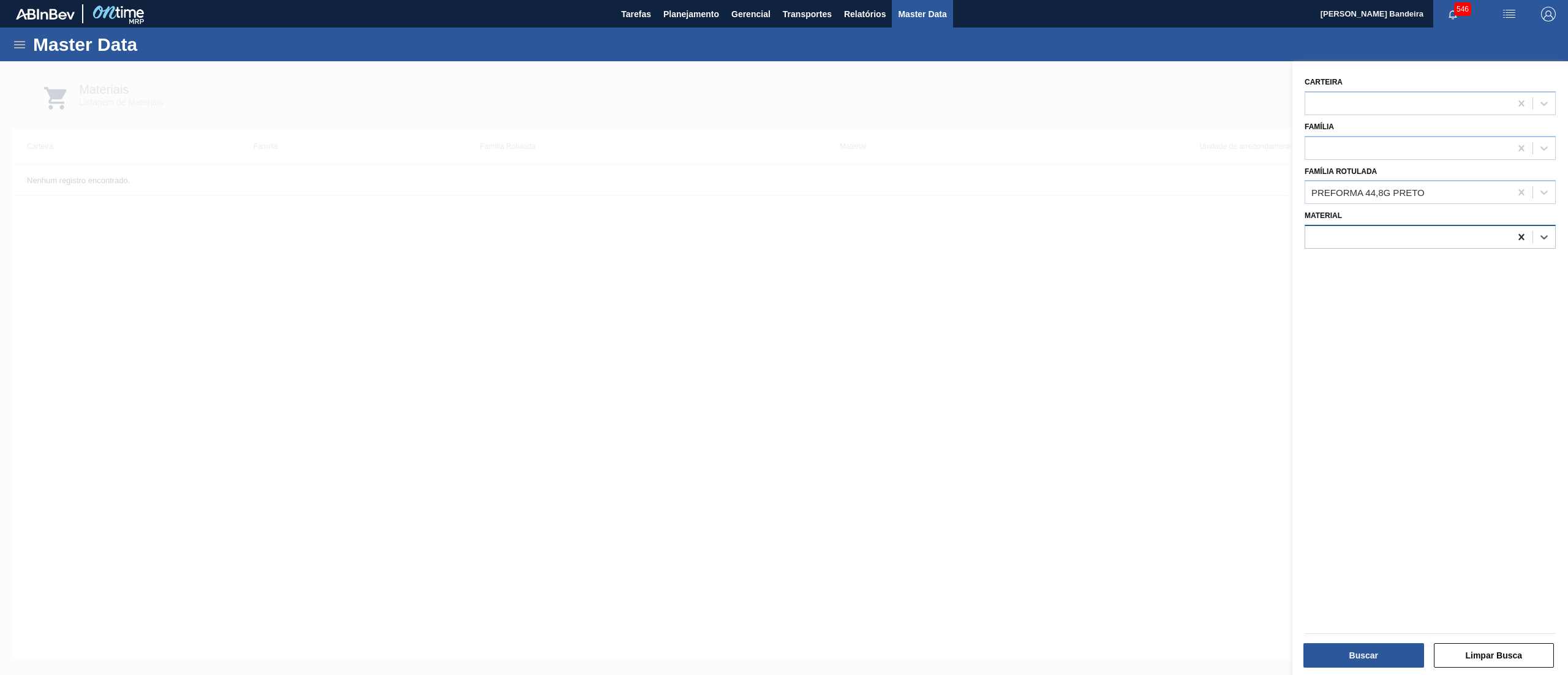
click at [1522, 240] on icon at bounding box center [1521, 237] width 12 height 12
click at [1350, 662] on button "Buscar" at bounding box center [1363, 656] width 121 height 25
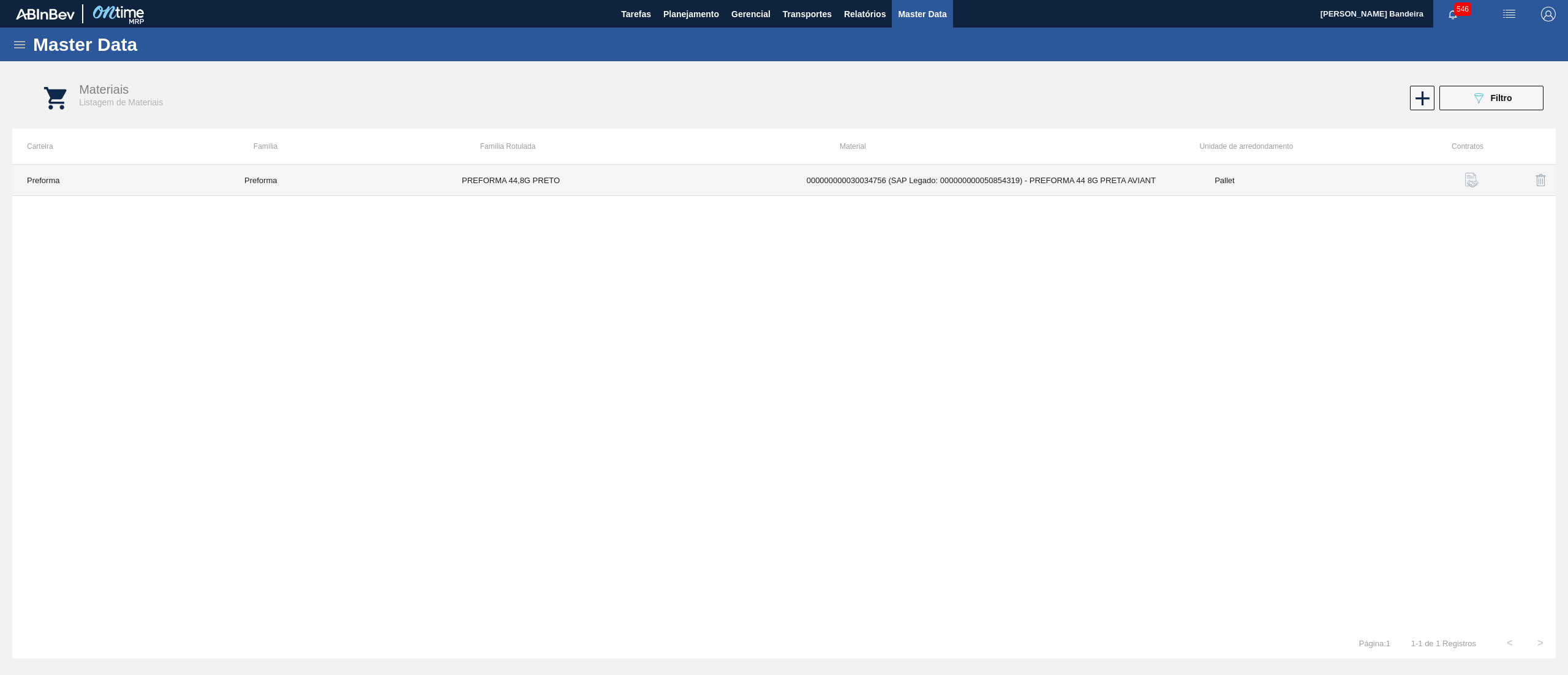
click at [855, 195] on td "000000000030034756 (SAP Legado: 000000000050854319) - PREFORMA 44 8G PRETA AVIA…" at bounding box center [996, 181] width 408 height 31
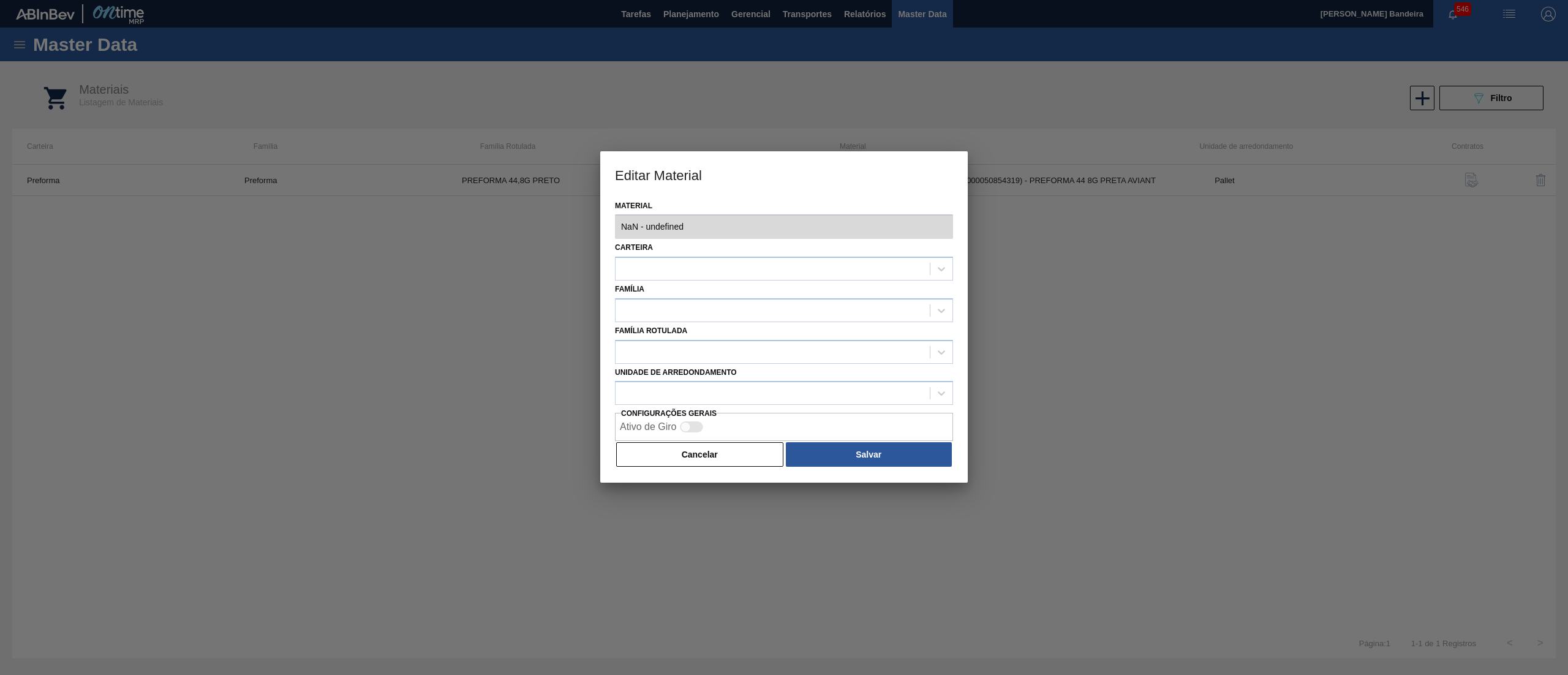
type input "30034756 - 000000000030034756 (SAP Legado: 000000000050854319) - PREFORMA 44 8G…"
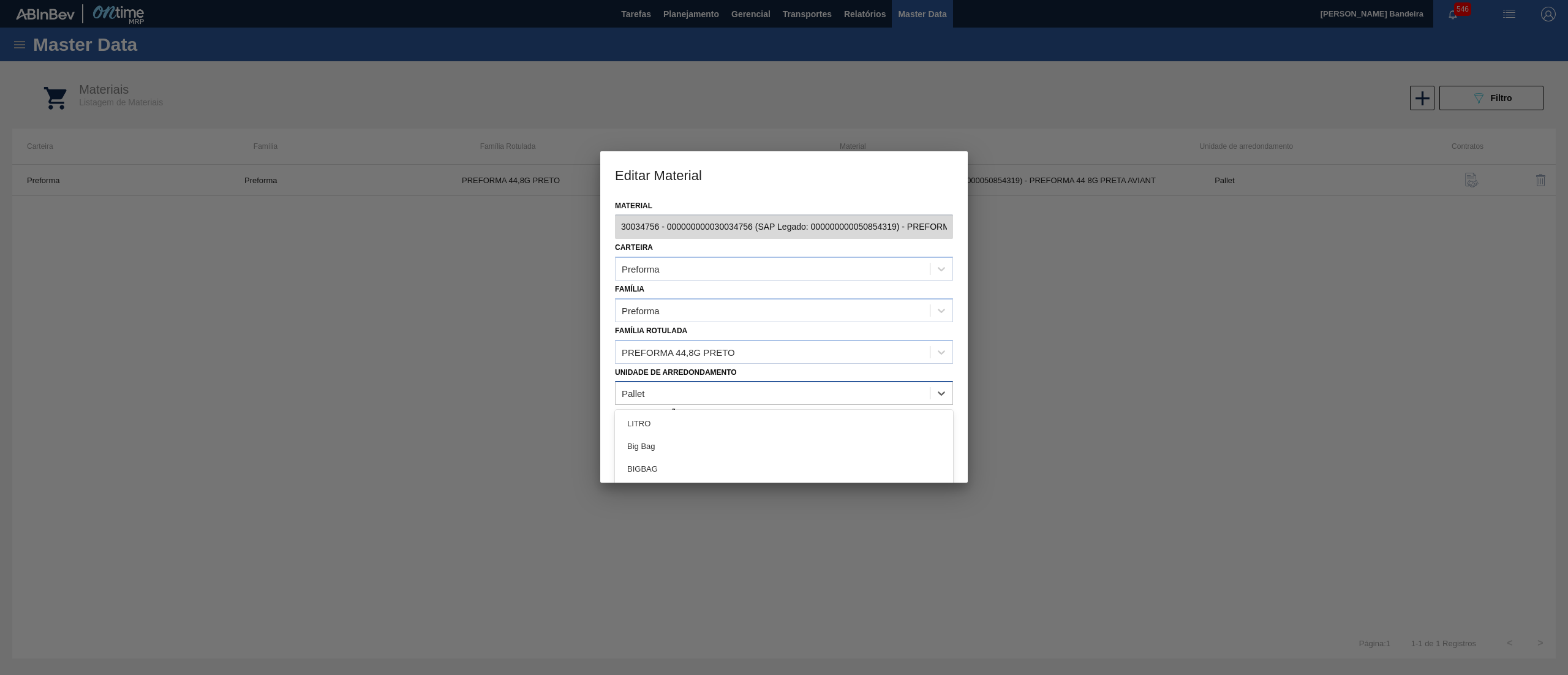
click at [749, 382] on div "Pallet" at bounding box center [784, 393] width 338 height 24
type arredondamento "du"
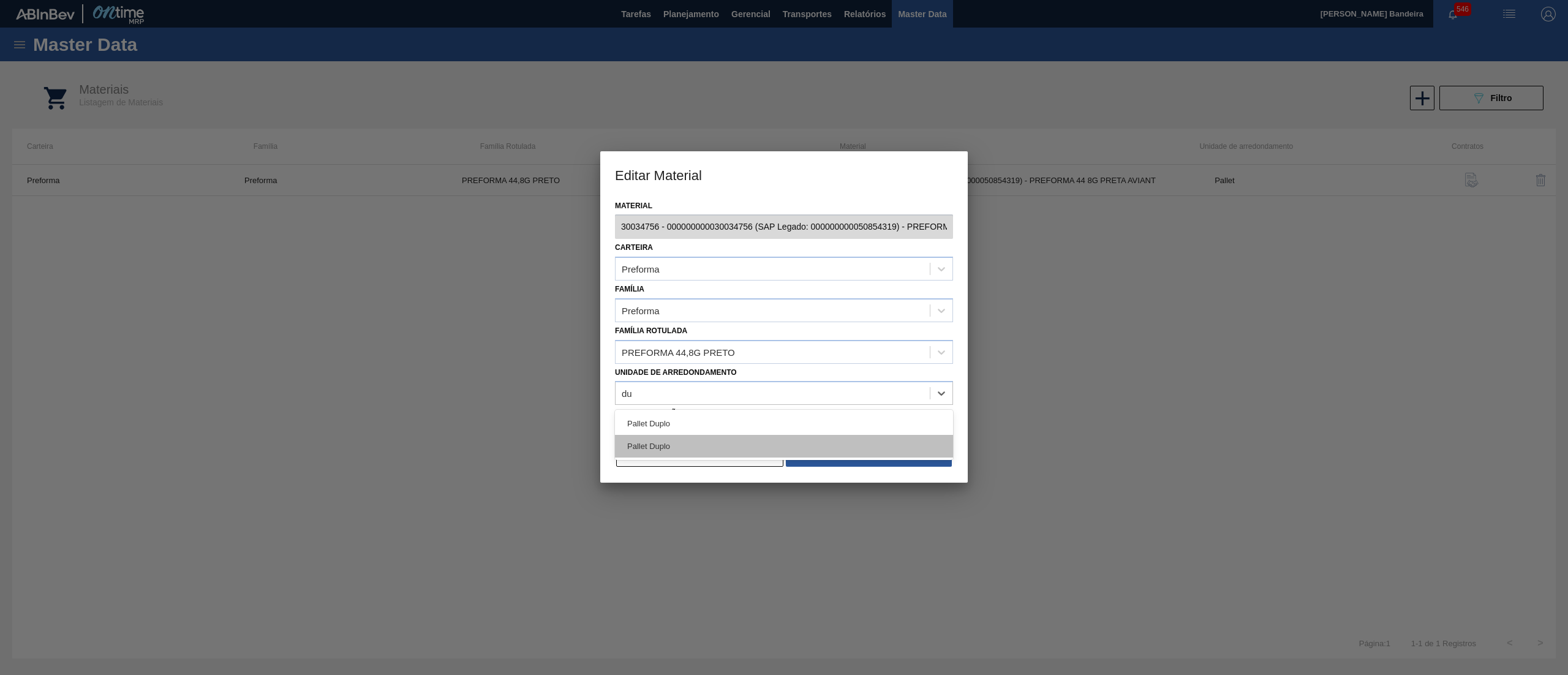
click at [726, 453] on div "Pallet Duplo" at bounding box center [784, 446] width 338 height 23
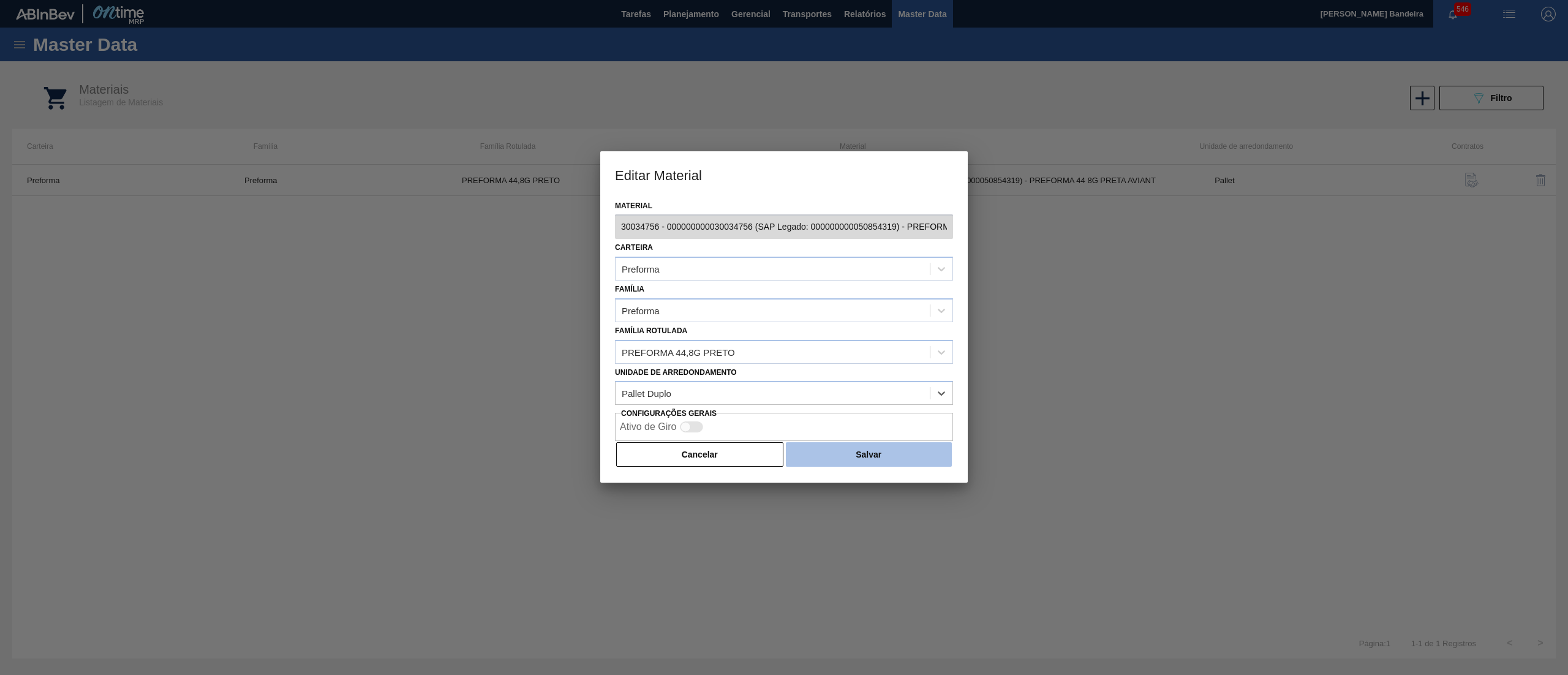
click at [836, 455] on button "Salvar" at bounding box center [869, 455] width 166 height 25
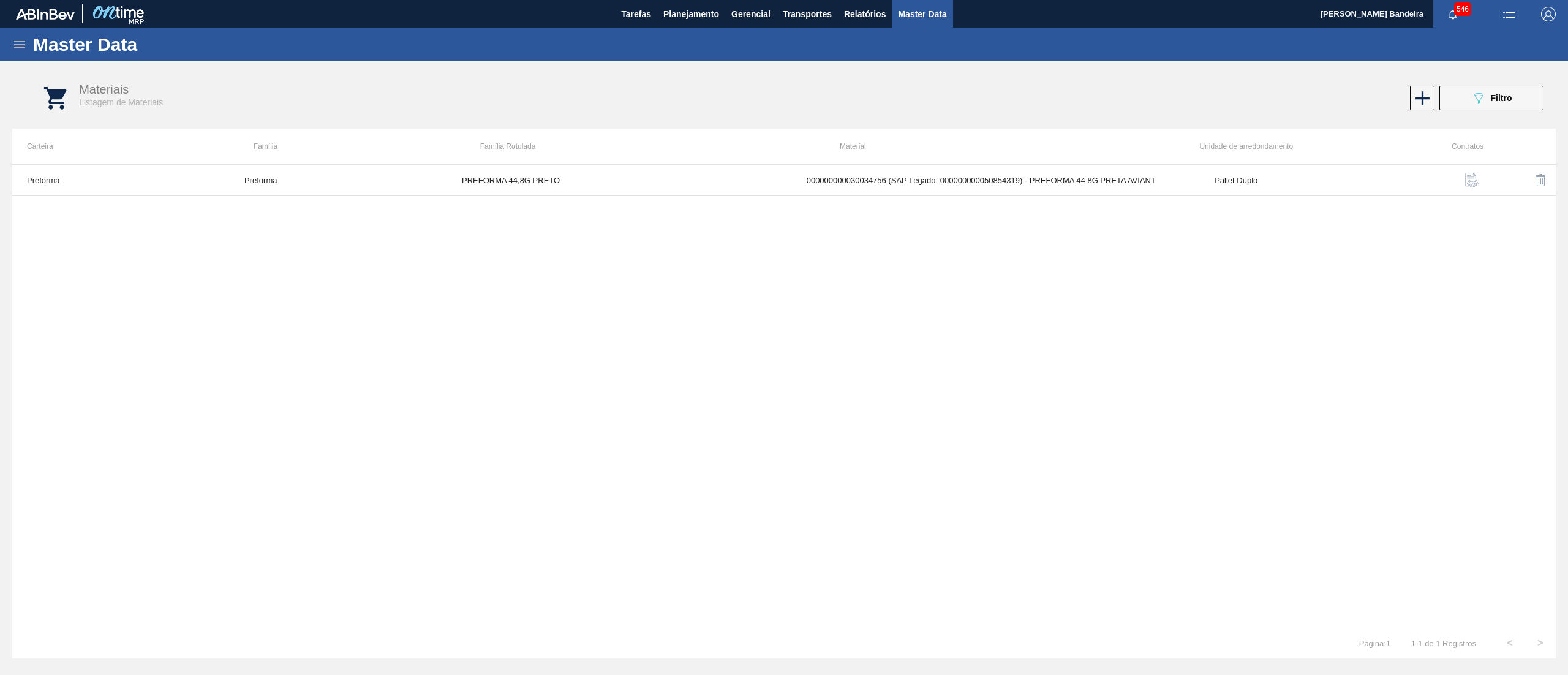
click at [18, 43] on icon at bounding box center [19, 45] width 15 height 15
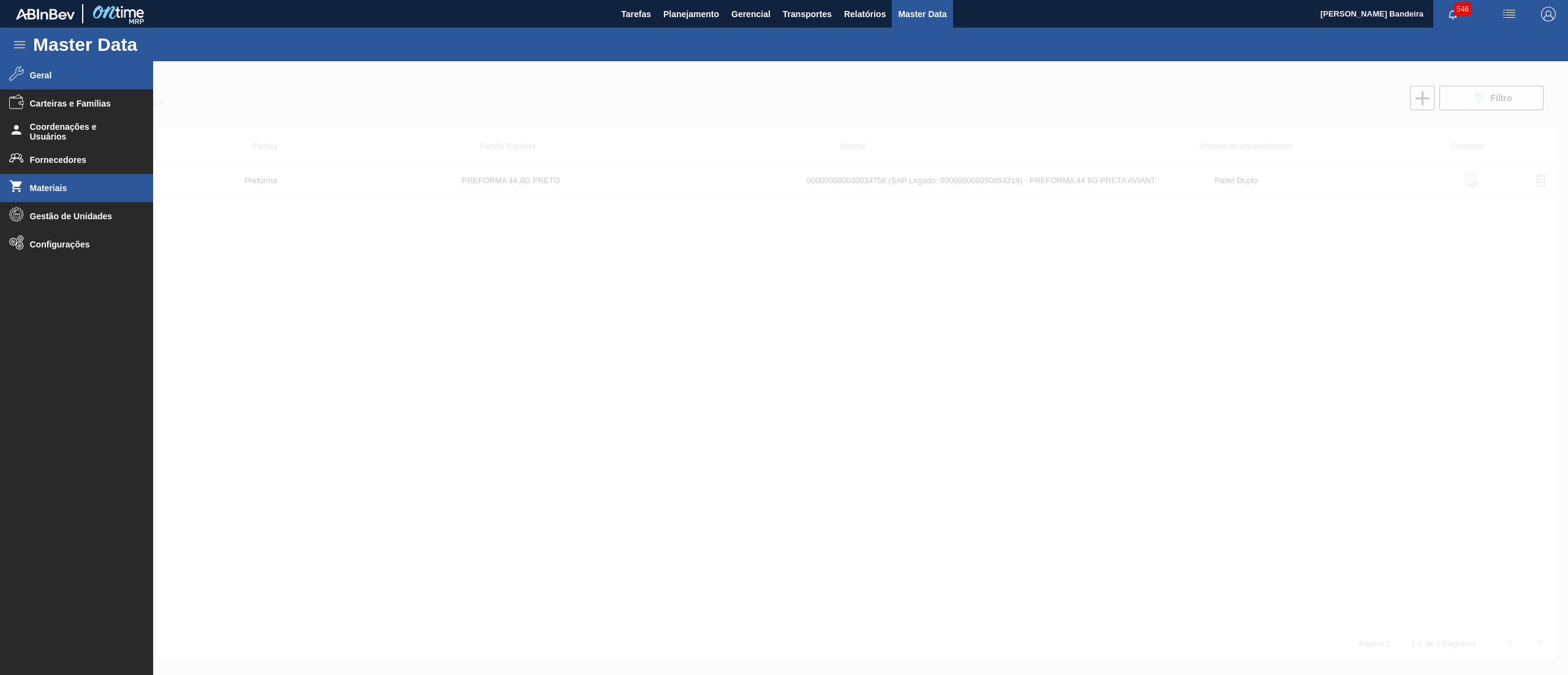
click at [56, 73] on span "Geral" at bounding box center [81, 75] width 101 height 10
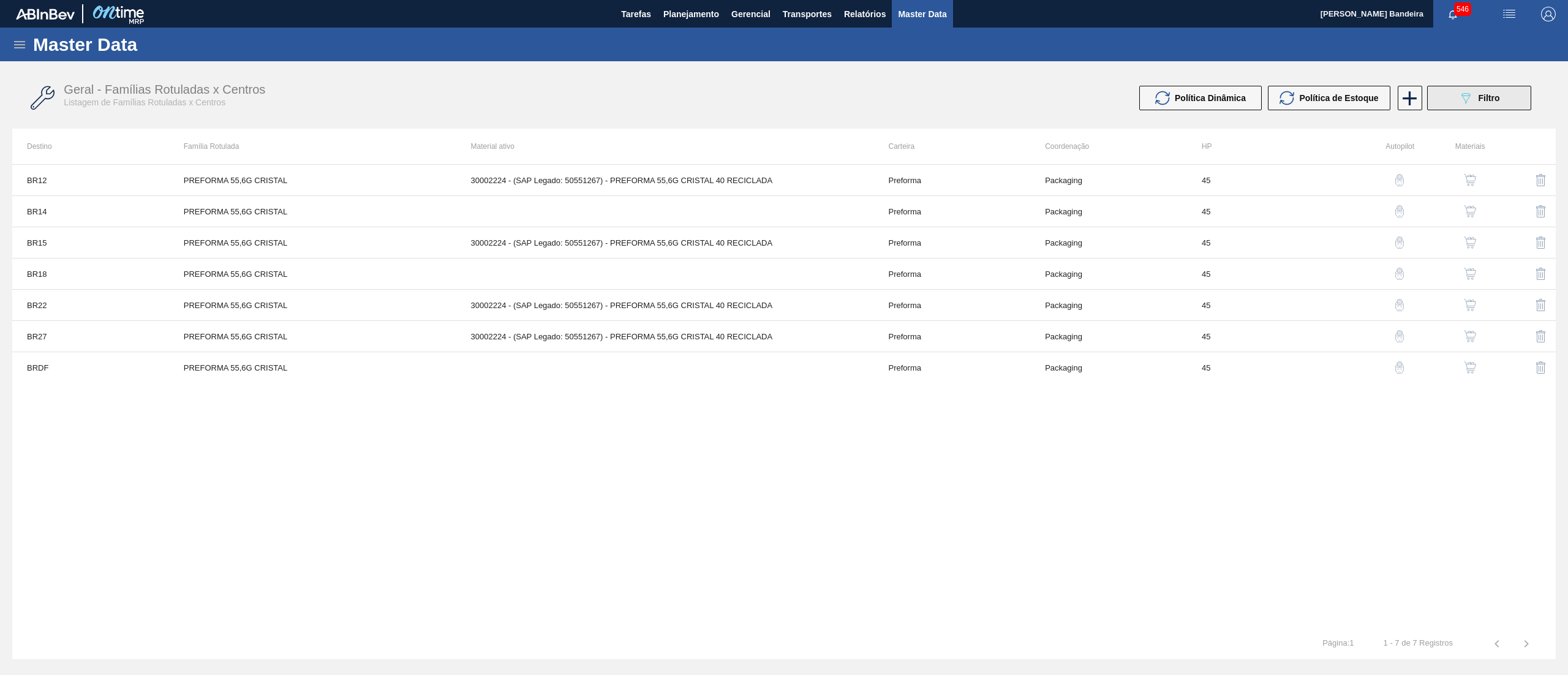
click at [1483, 107] on button "089F7B8B-B2A5-4AFE-B5C0-19BA573D28AC Filtro" at bounding box center [1479, 98] width 104 height 25
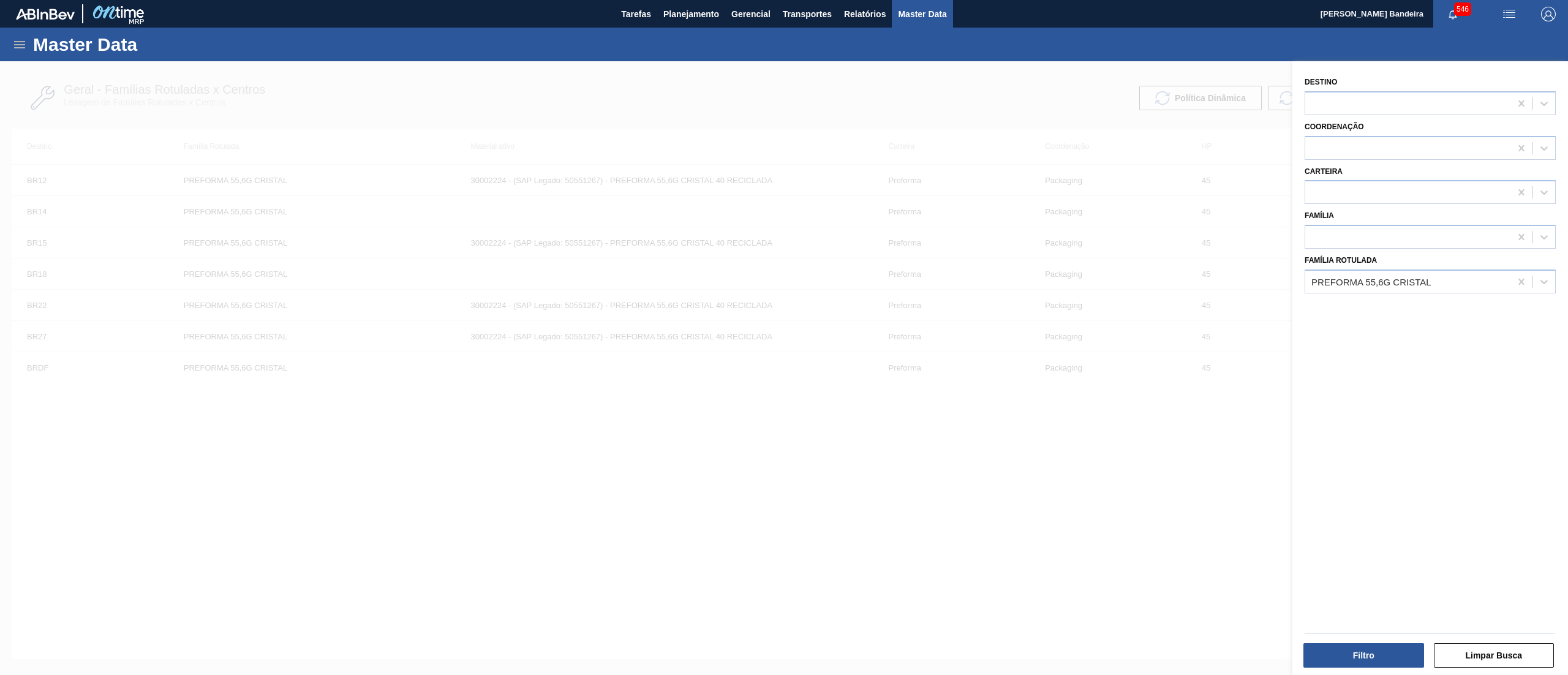
click at [691, 63] on div at bounding box center [784, 398] width 1568 height 675
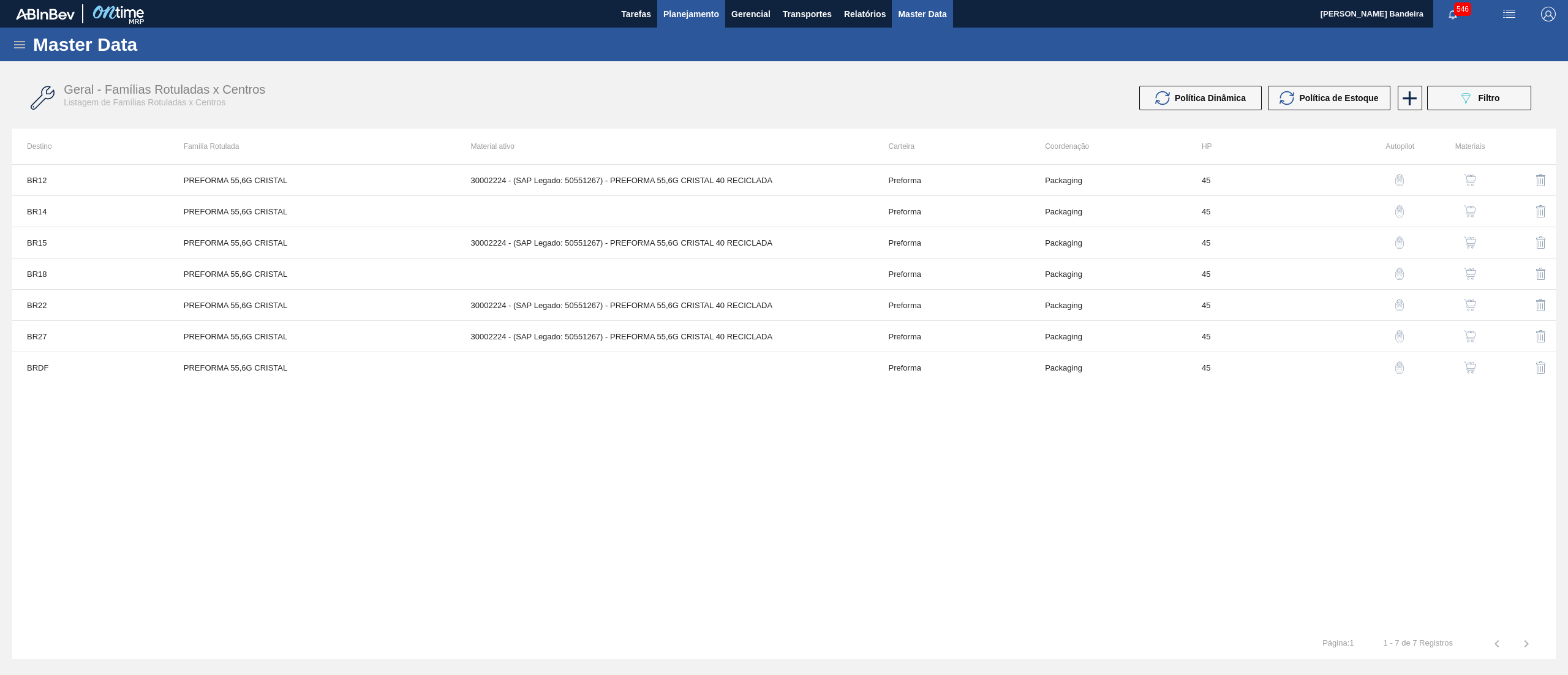
click at [677, 15] on span "Planejamento" at bounding box center [691, 14] width 55 height 15
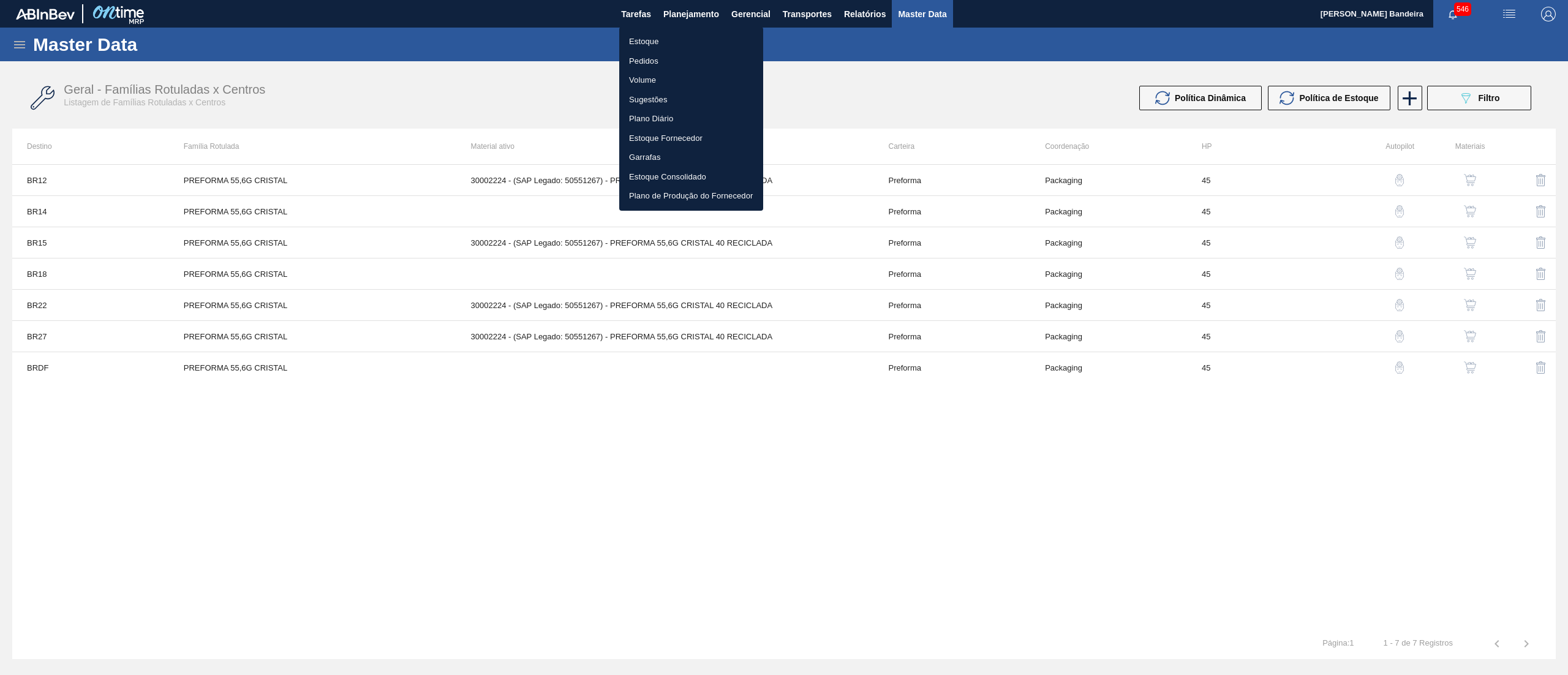
click at [667, 38] on li "Estoque" at bounding box center [691, 41] width 144 height 19
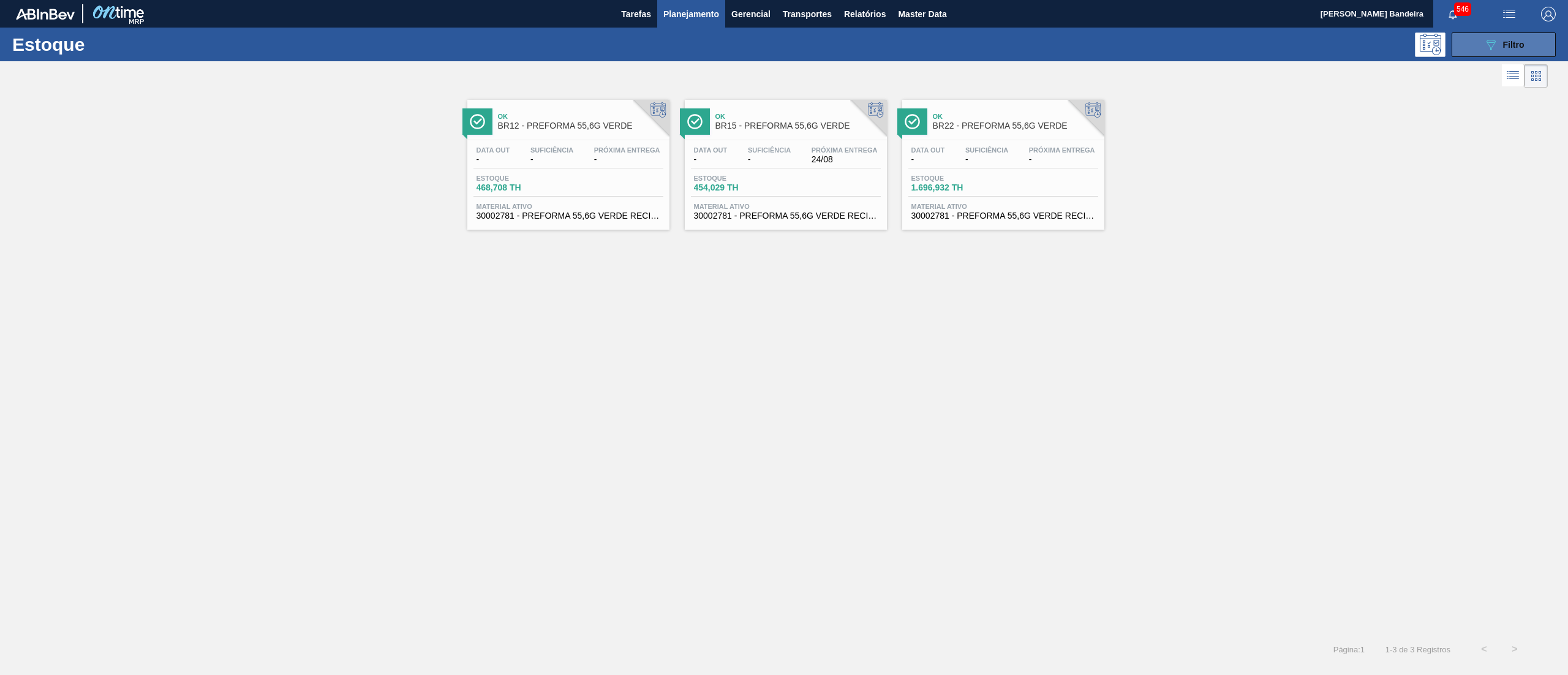
click at [1502, 55] on button "089F7B8B-B2A5-4AFE-B5C0-19BA573D28AC Filtro" at bounding box center [1503, 44] width 104 height 25
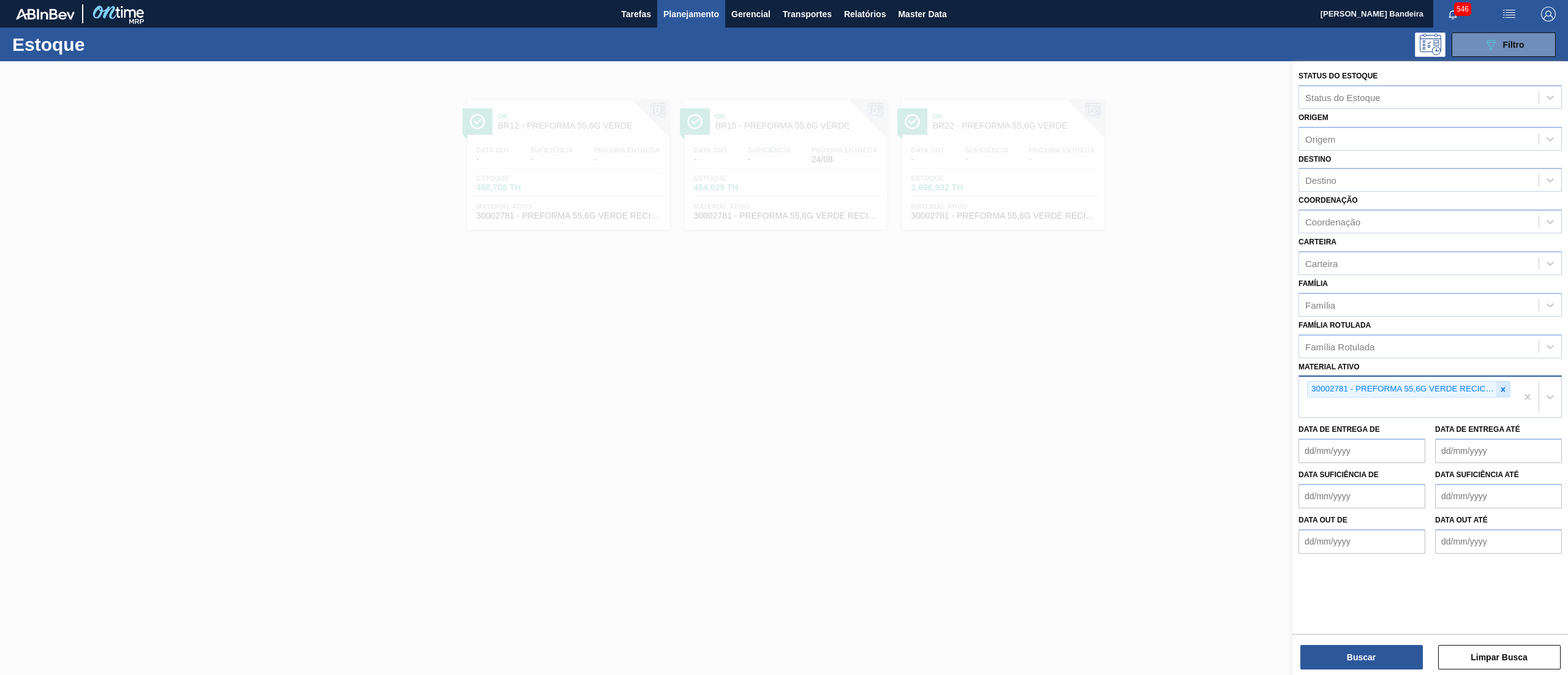
click at [1499, 386] on icon at bounding box center [1503, 389] width 8 height 8
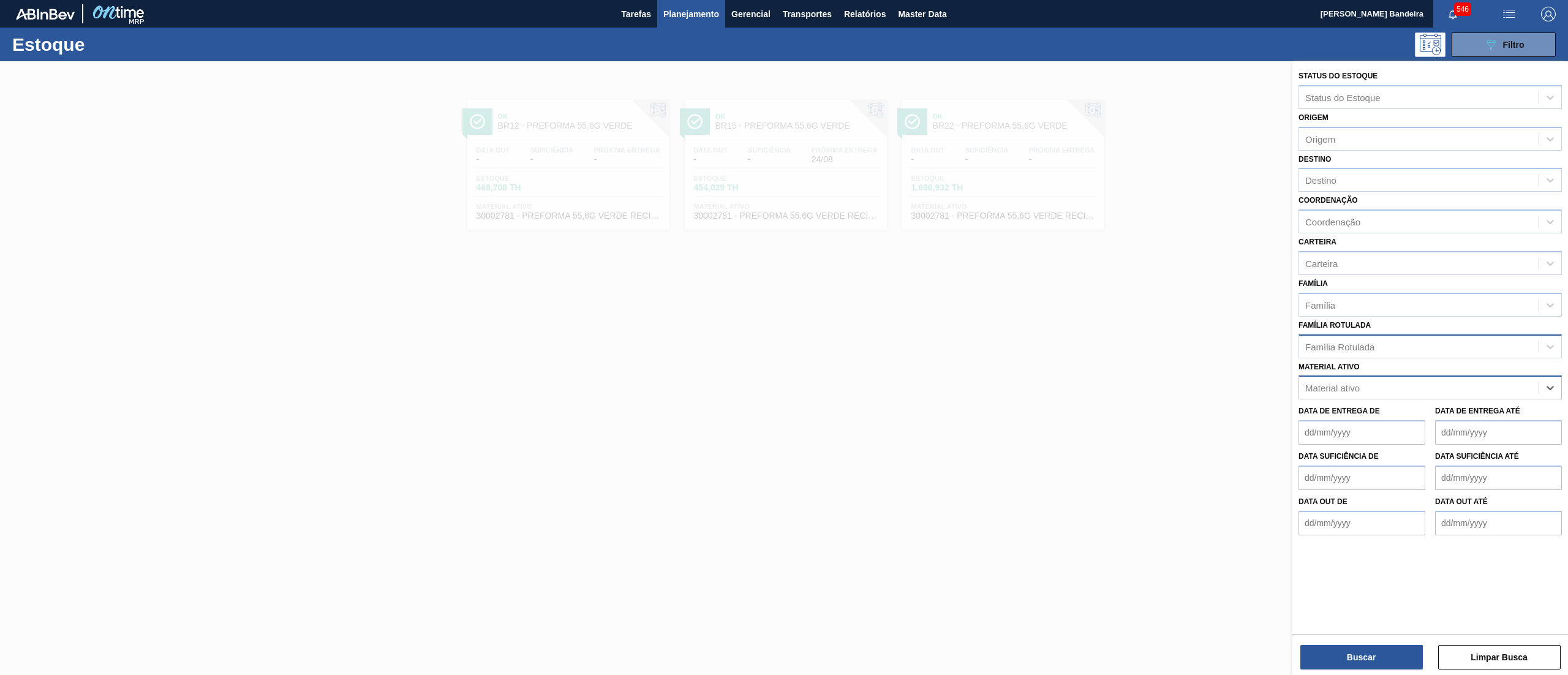
click at [1421, 340] on div "Família Rotulada" at bounding box center [1419, 346] width 240 height 18
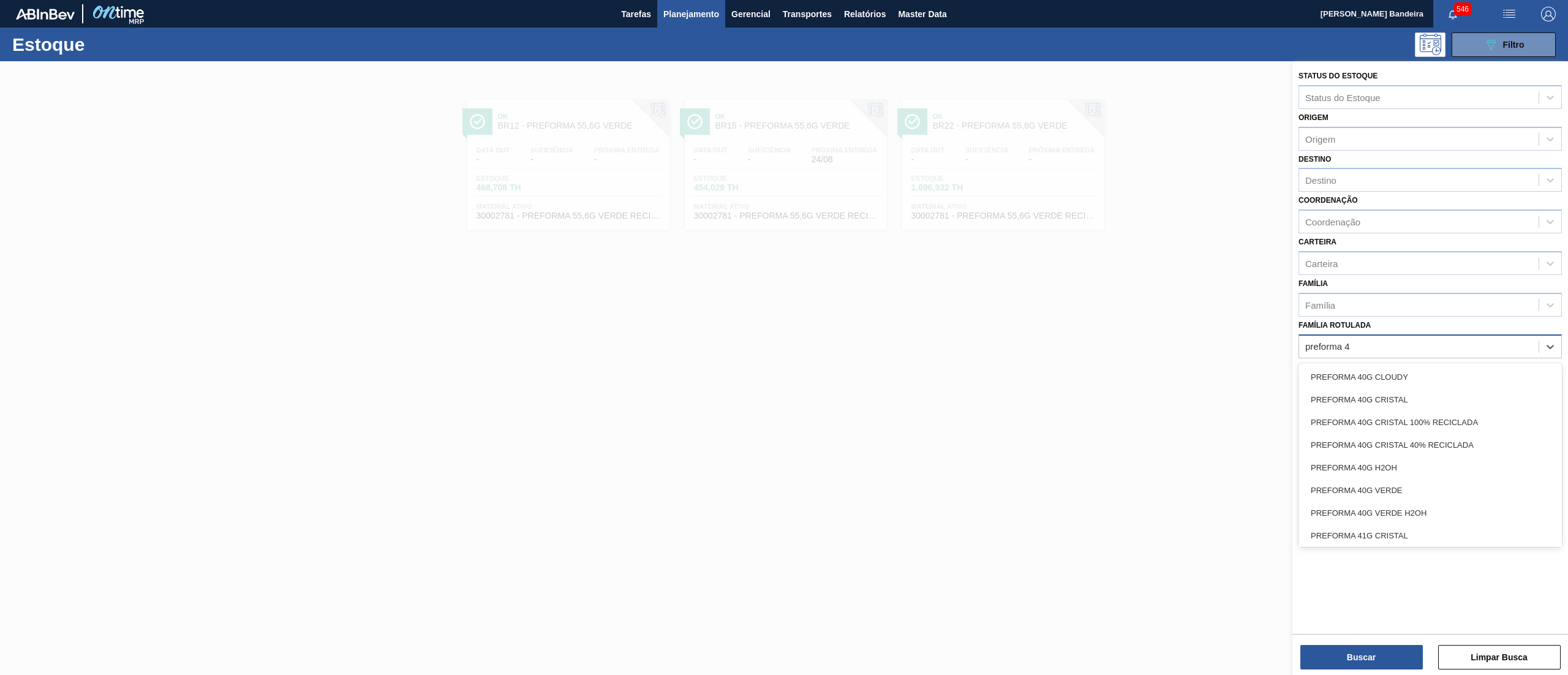
type Rotulada "preforma 44"
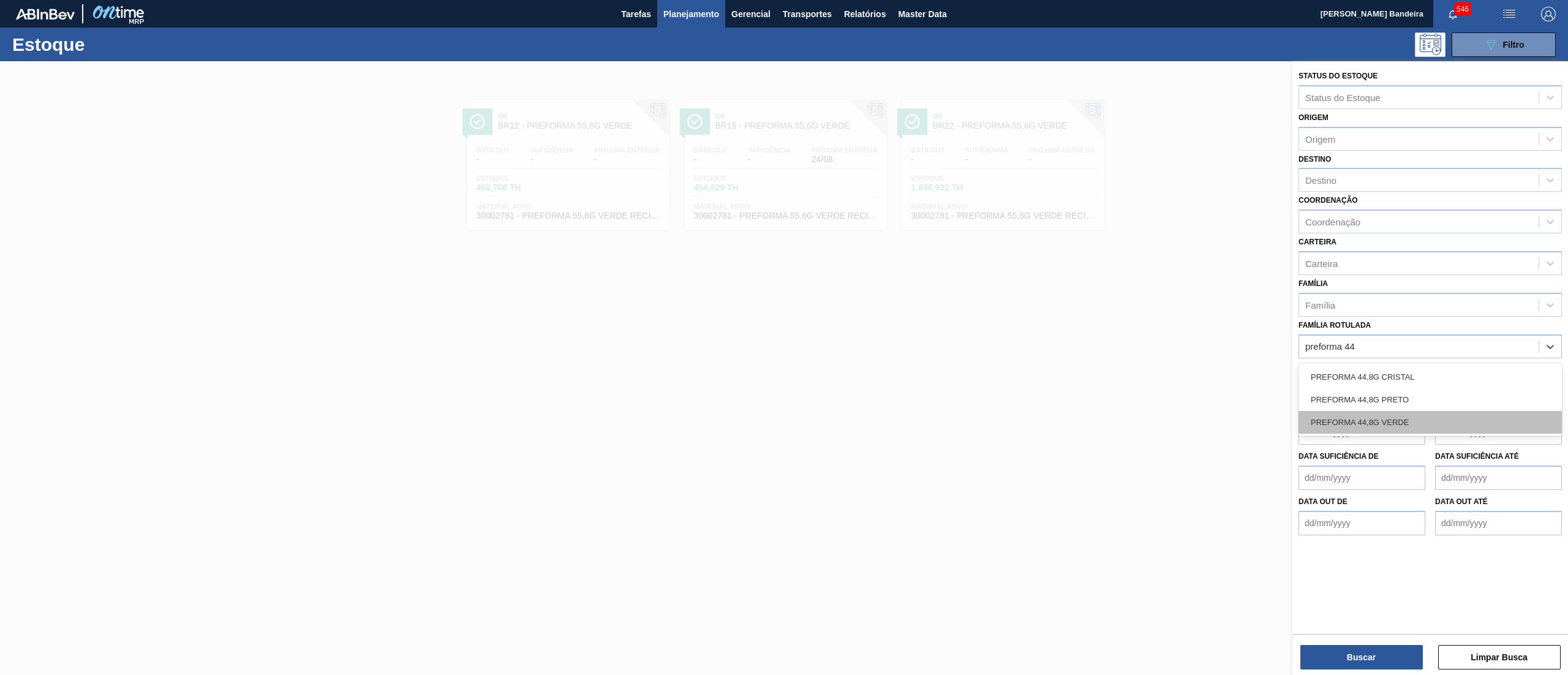
click at [1420, 411] on div "PREFORMA 44,8G VERDE" at bounding box center [1431, 422] width 264 height 23
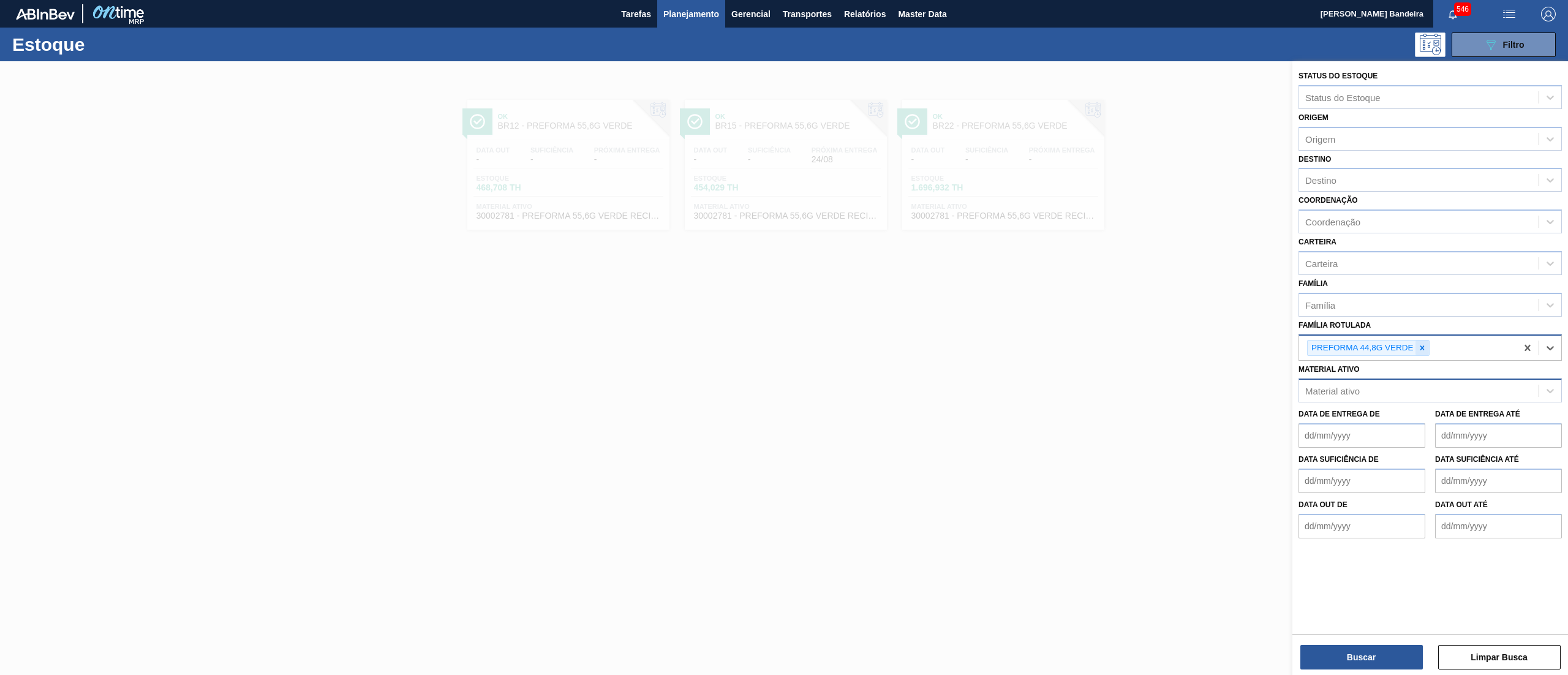
click at [1426, 346] on icon at bounding box center [1421, 348] width 8 height 8
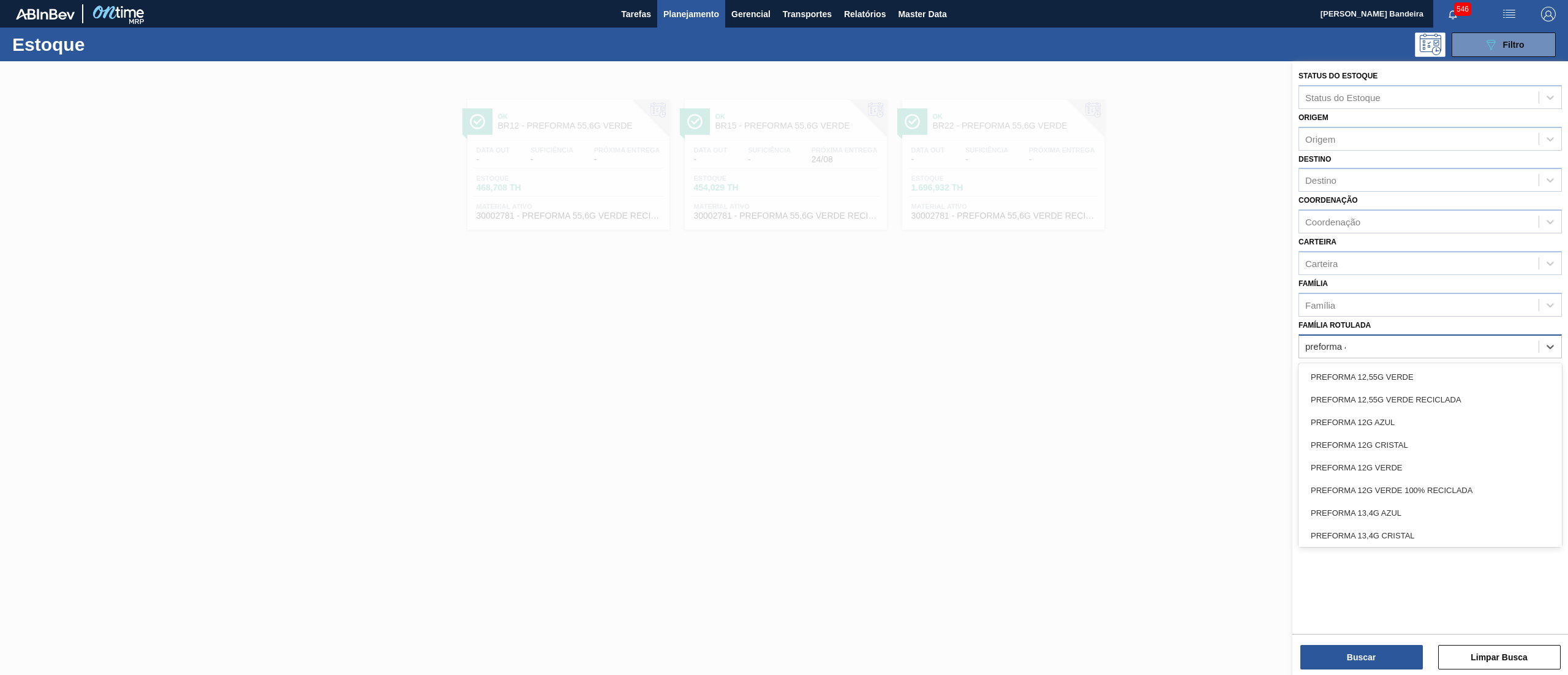
type Rotulada "preforma 44"
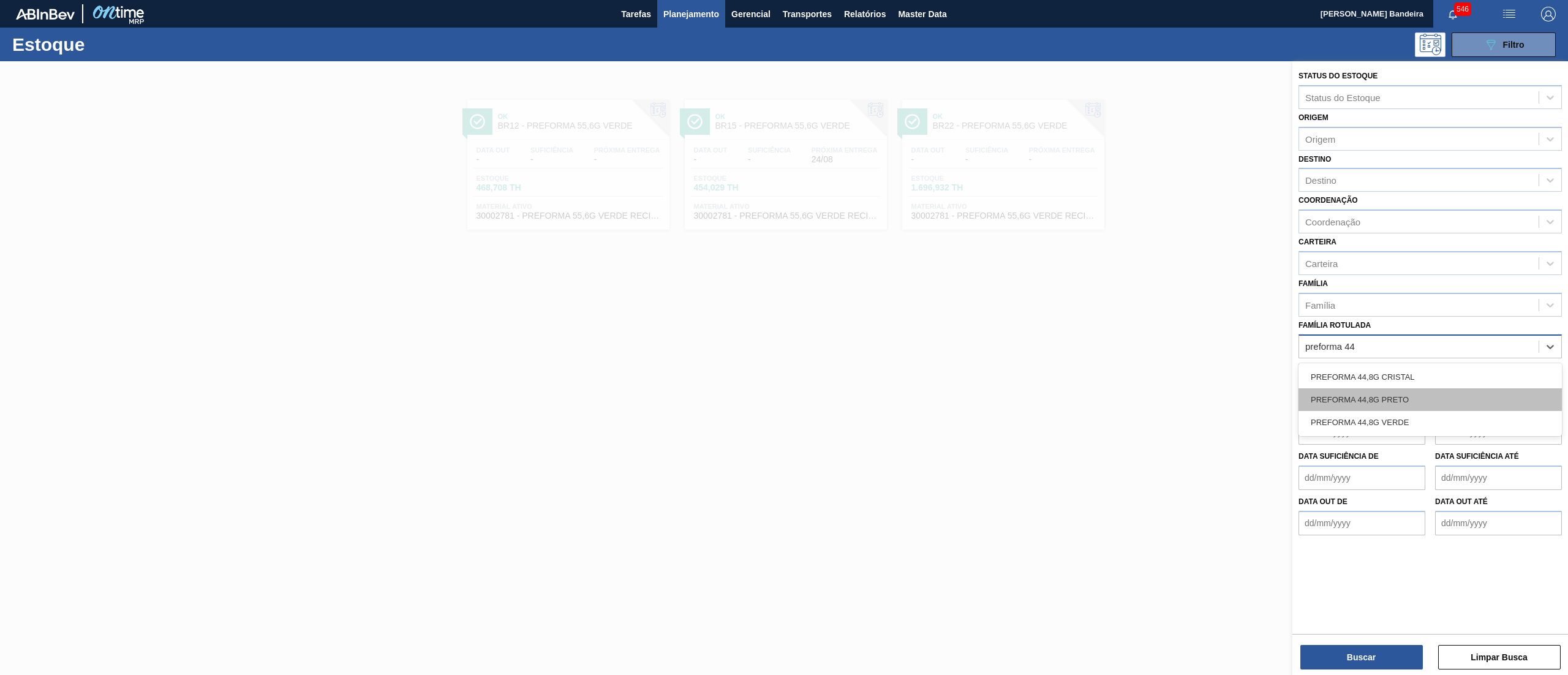
click at [1423, 399] on div "PREFORMA 44,8G PRETO" at bounding box center [1431, 399] width 264 height 23
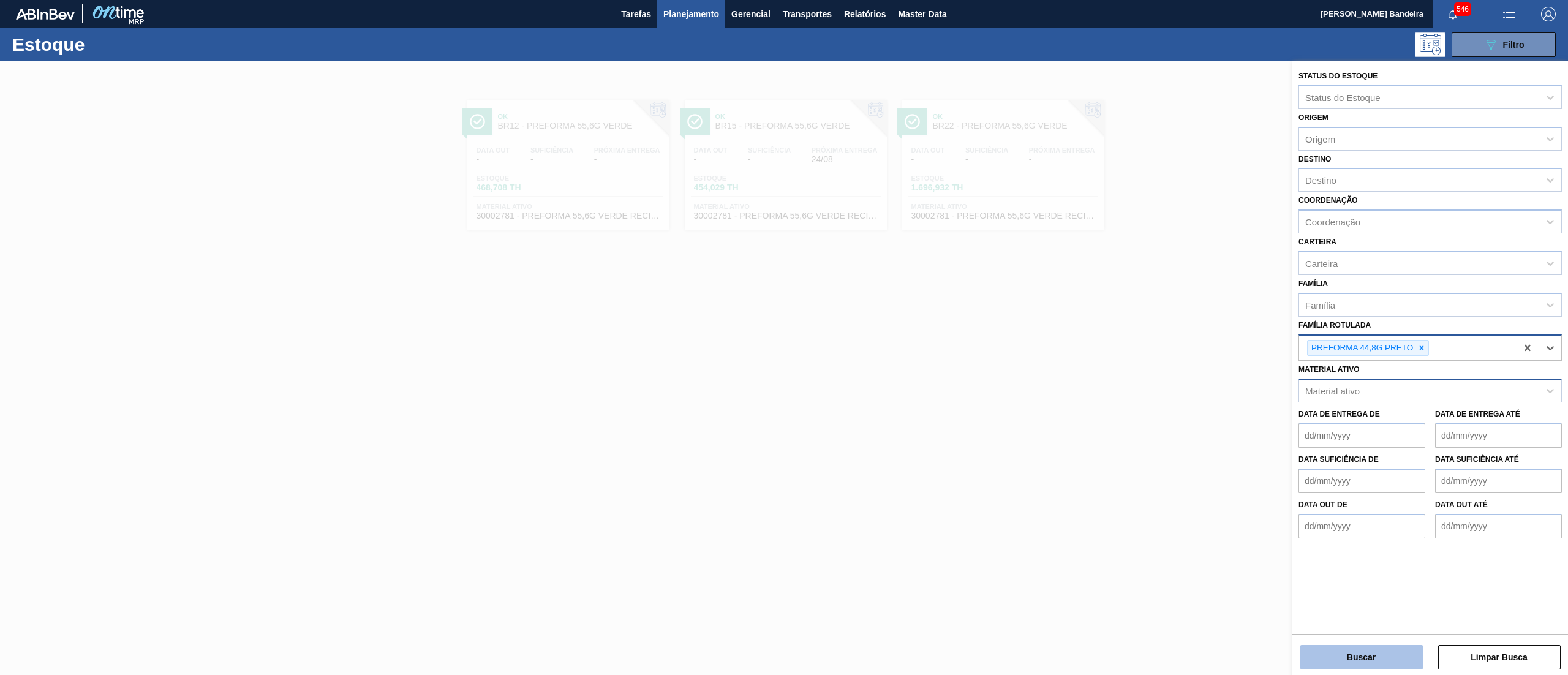
click at [1338, 649] on button "Buscar" at bounding box center [1362, 657] width 123 height 25
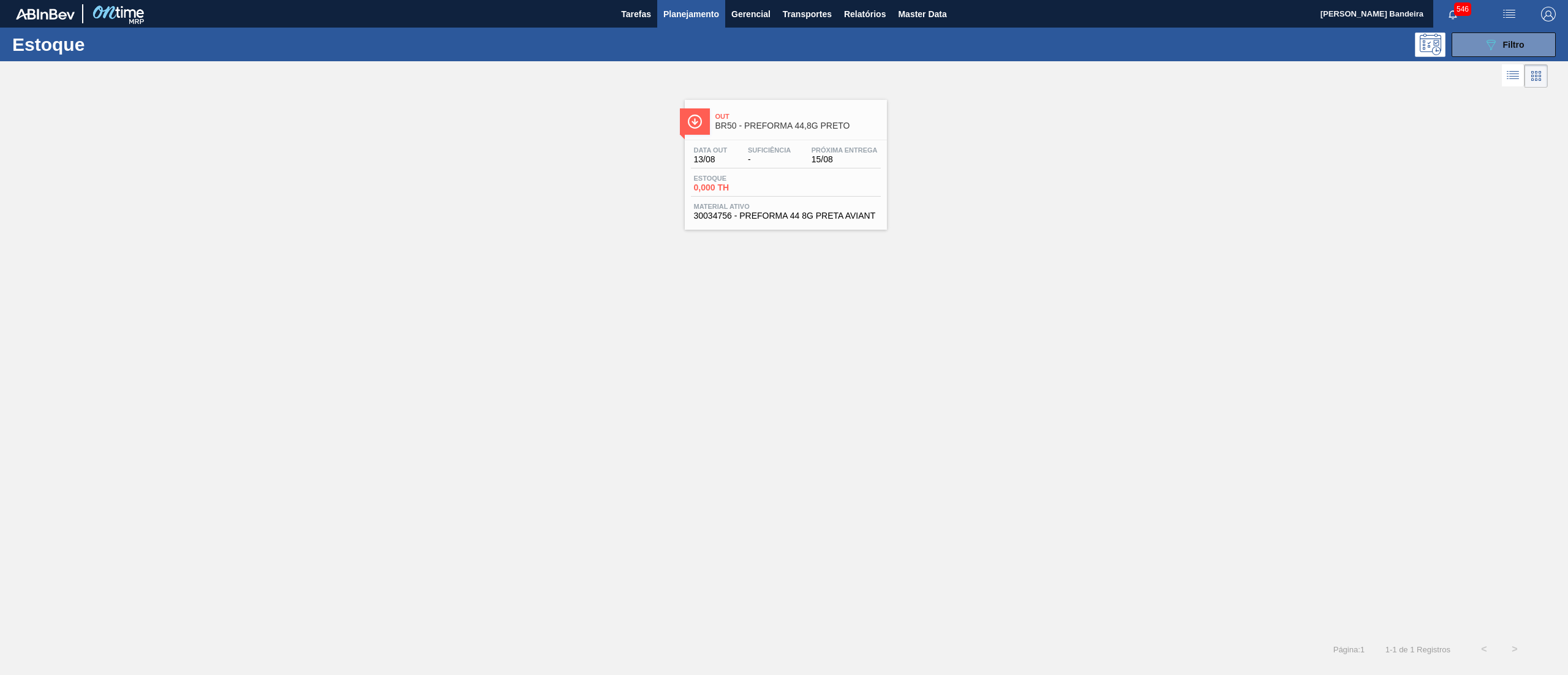
click at [821, 209] on span "Material ativo" at bounding box center [785, 207] width 183 height 7
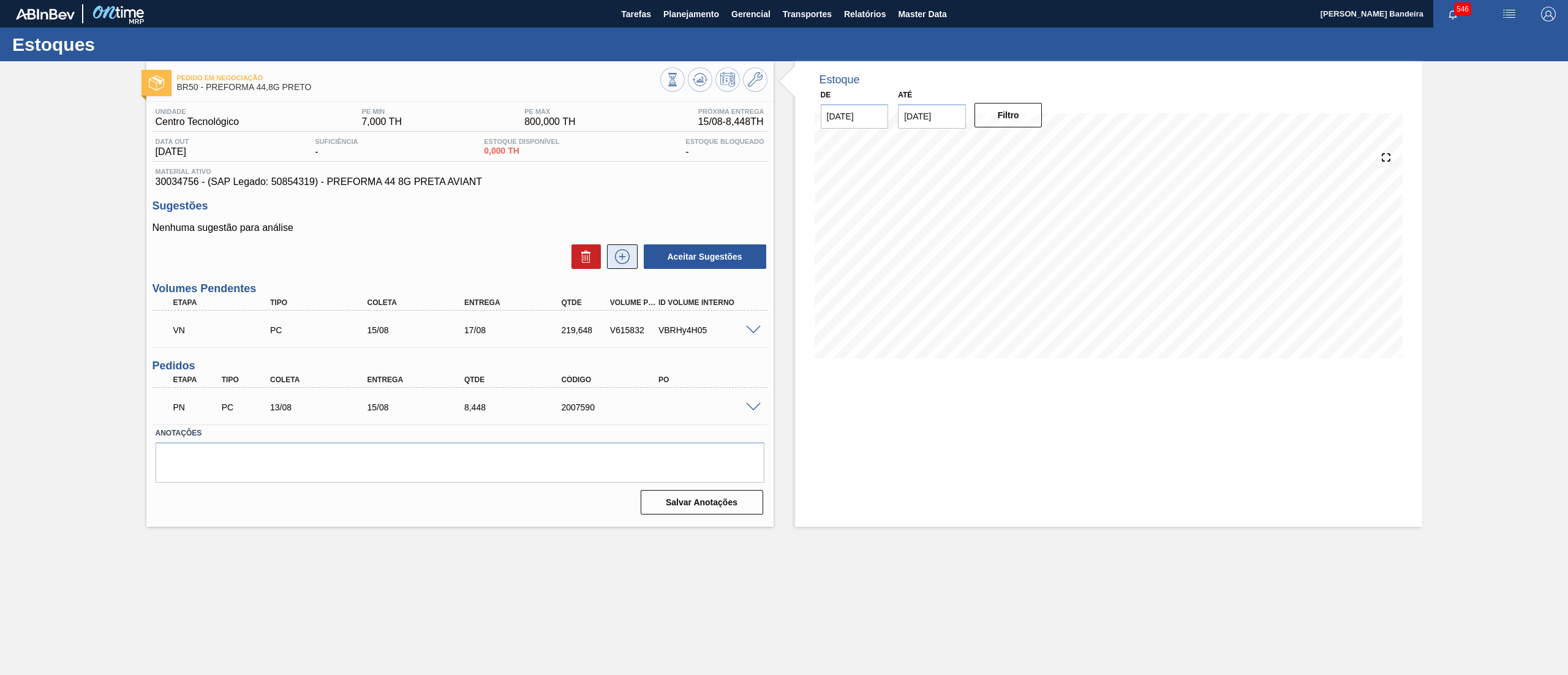
click at [620, 264] on icon at bounding box center [622, 256] width 19 height 15
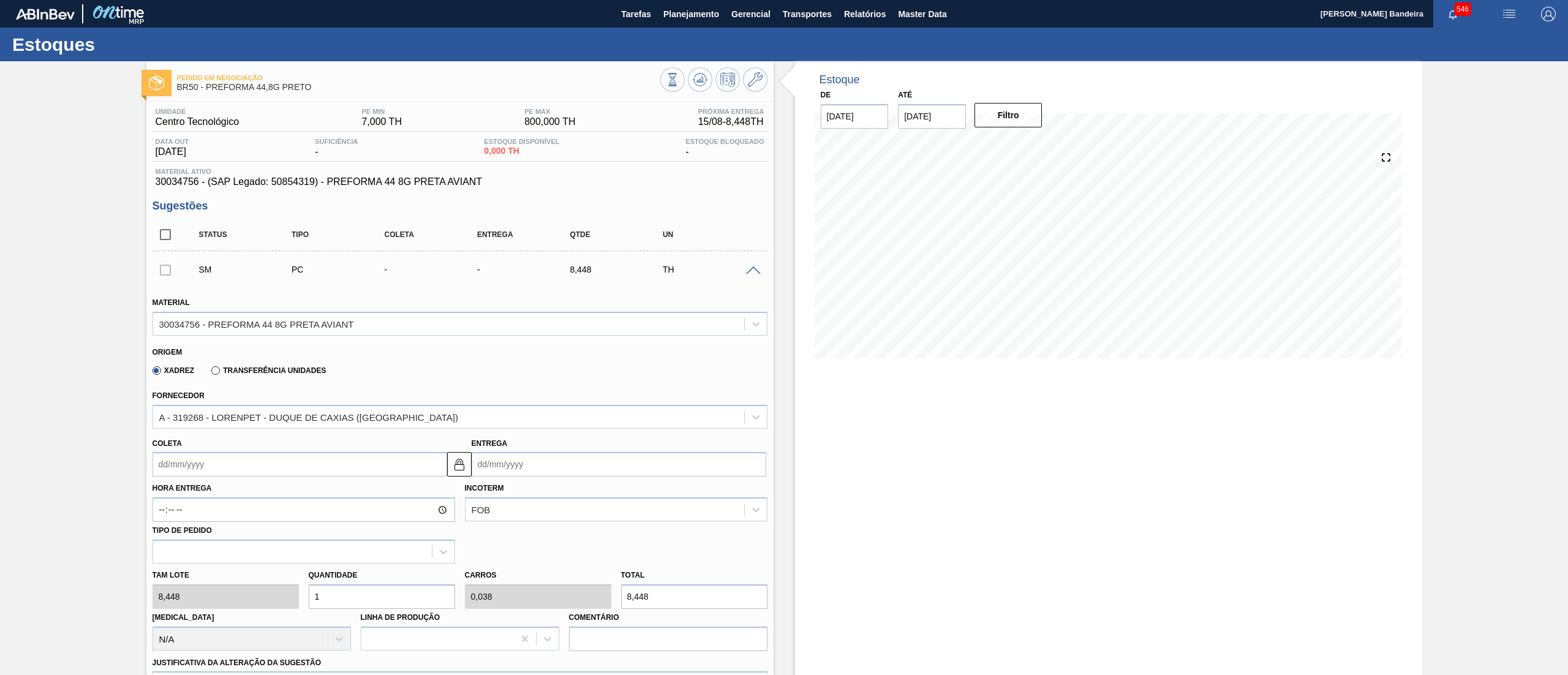
click at [198, 466] on input "Coleta" at bounding box center [300, 464] width 295 height 25
click at [242, 571] on div "14" at bounding box center [246, 574] width 17 height 17
type input "14/08/2025"
type input "[DATE]"
click at [246, 593] on div "Tam lote 8,448 Quantidade 1 Carros 0,038 Total 8,448 Doca N/A Linha de Produção…" at bounding box center [460, 607] width 625 height 88
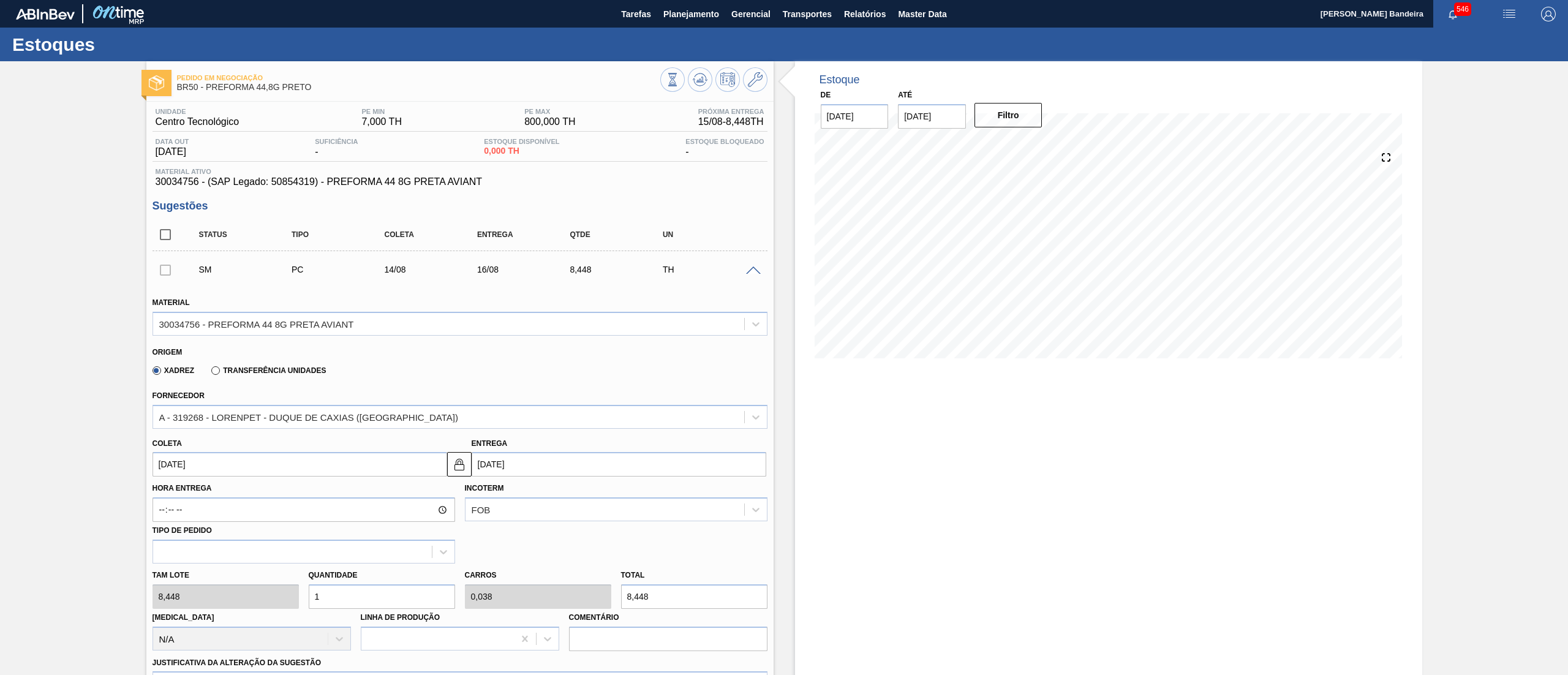
type input "2"
type input "0,077"
type input "16,896"
type input "26"
type input "1"
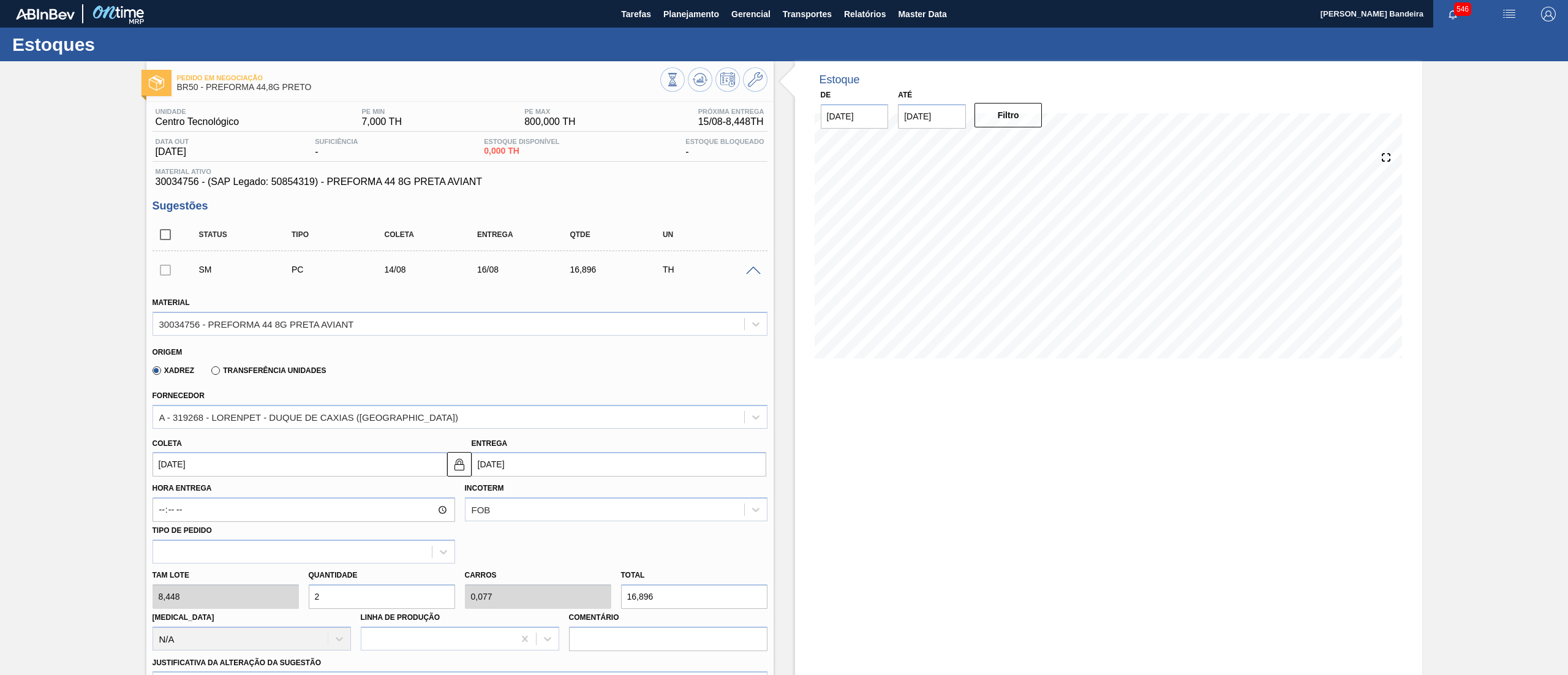
type input "219,648"
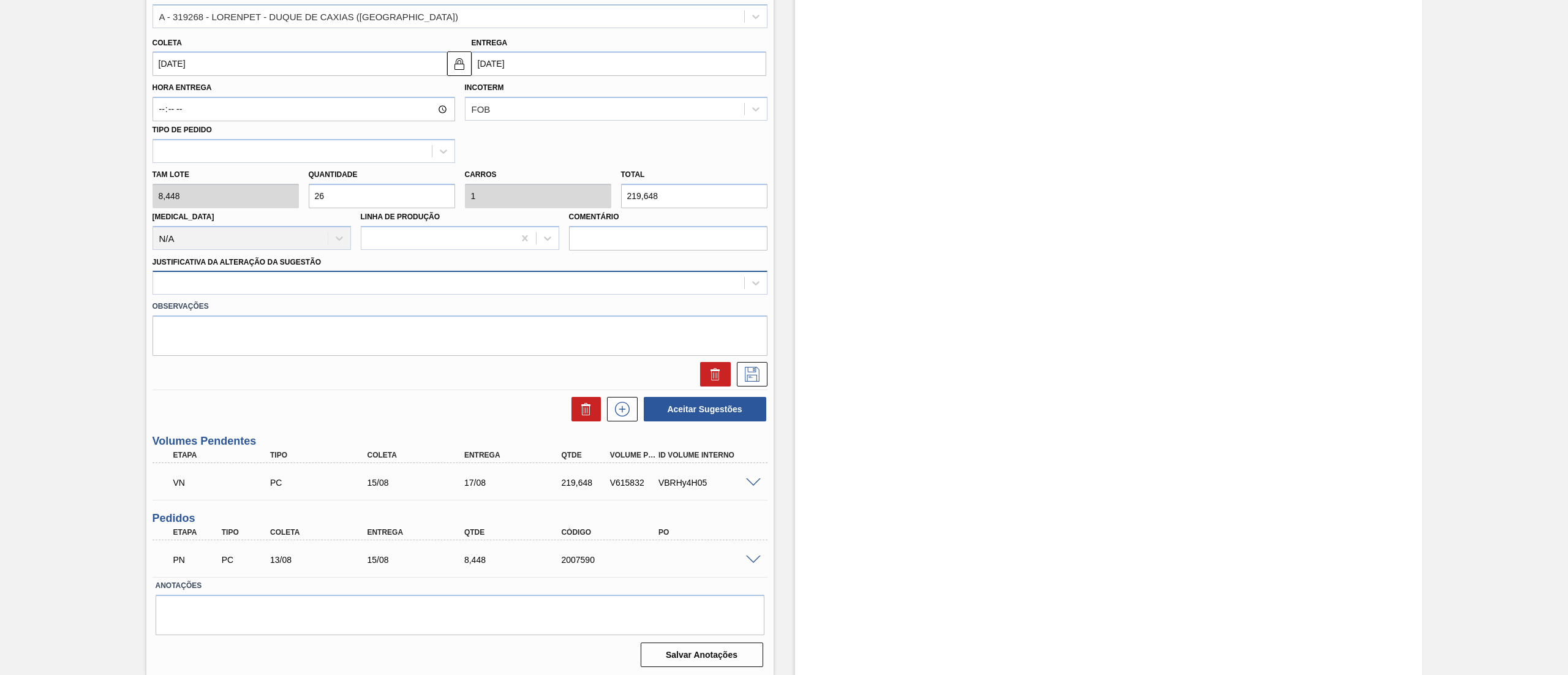
type input "26"
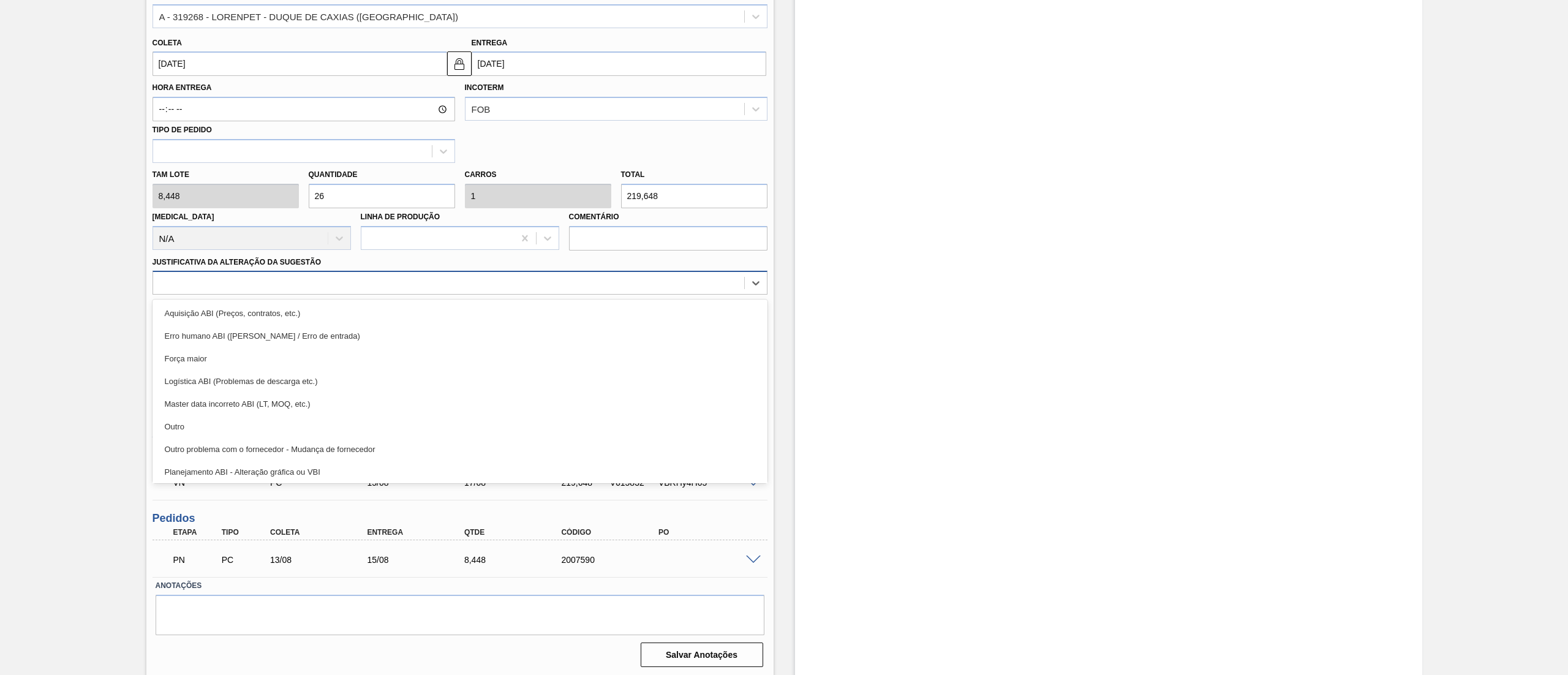
click at [217, 288] on div at bounding box center [448, 283] width 591 height 18
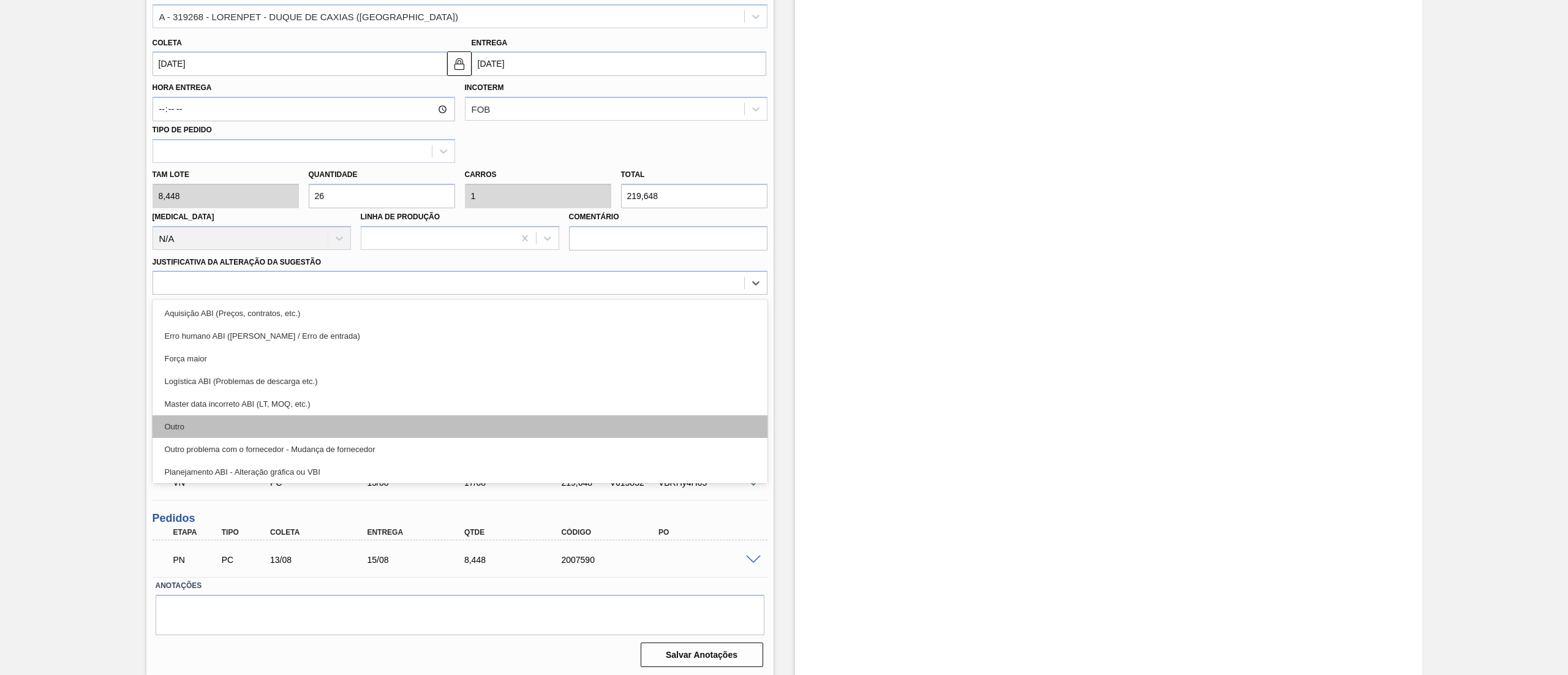
click at [196, 428] on div "Outro" at bounding box center [459, 427] width 615 height 23
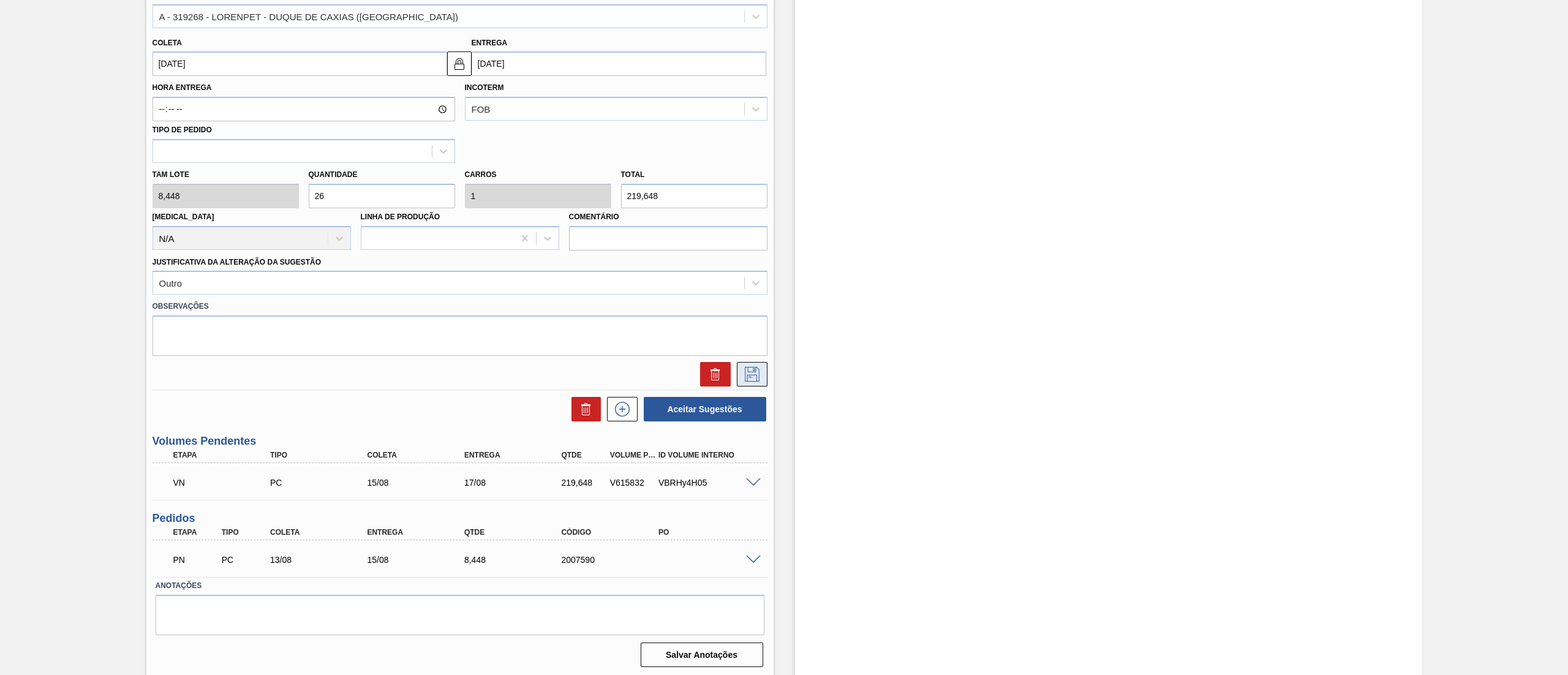
click at [748, 372] on icon at bounding box center [751, 374] width 19 height 15
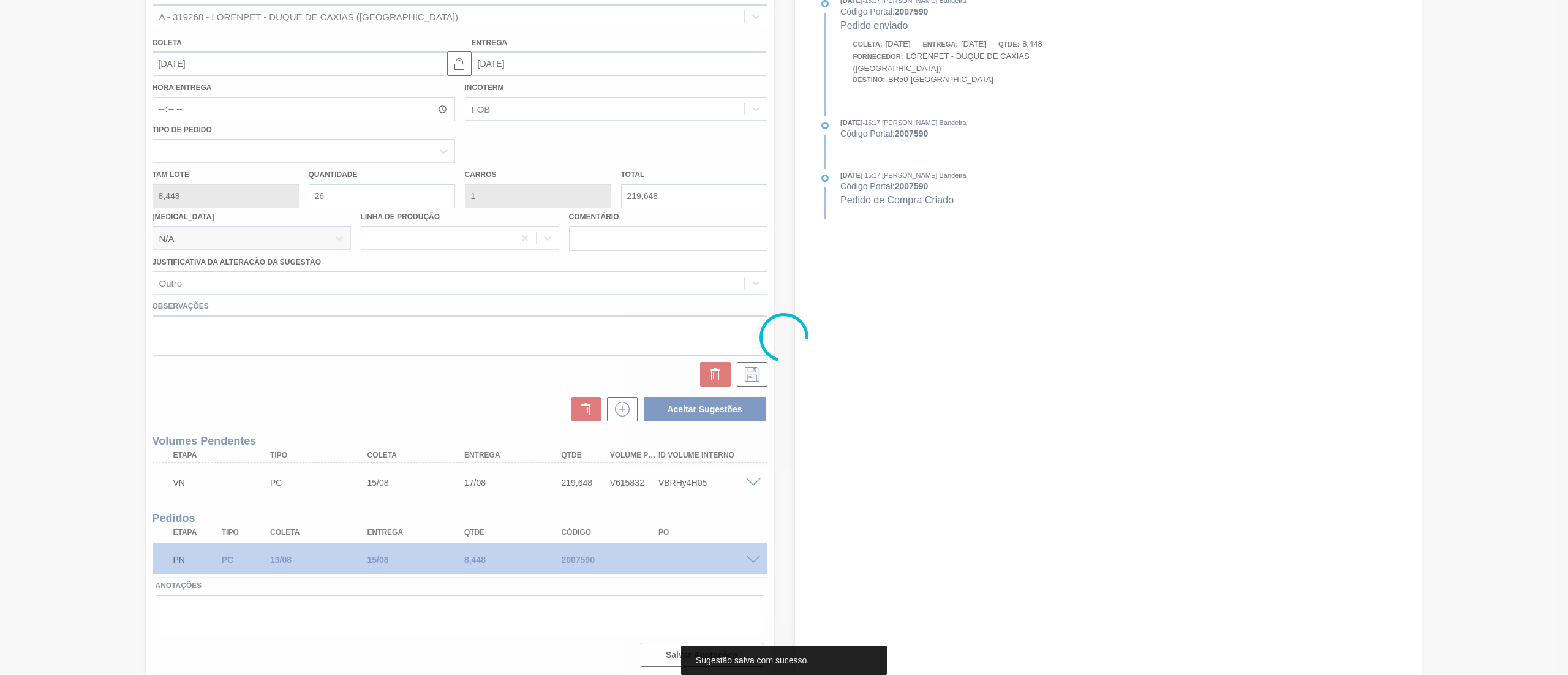
scroll to position [0, 0]
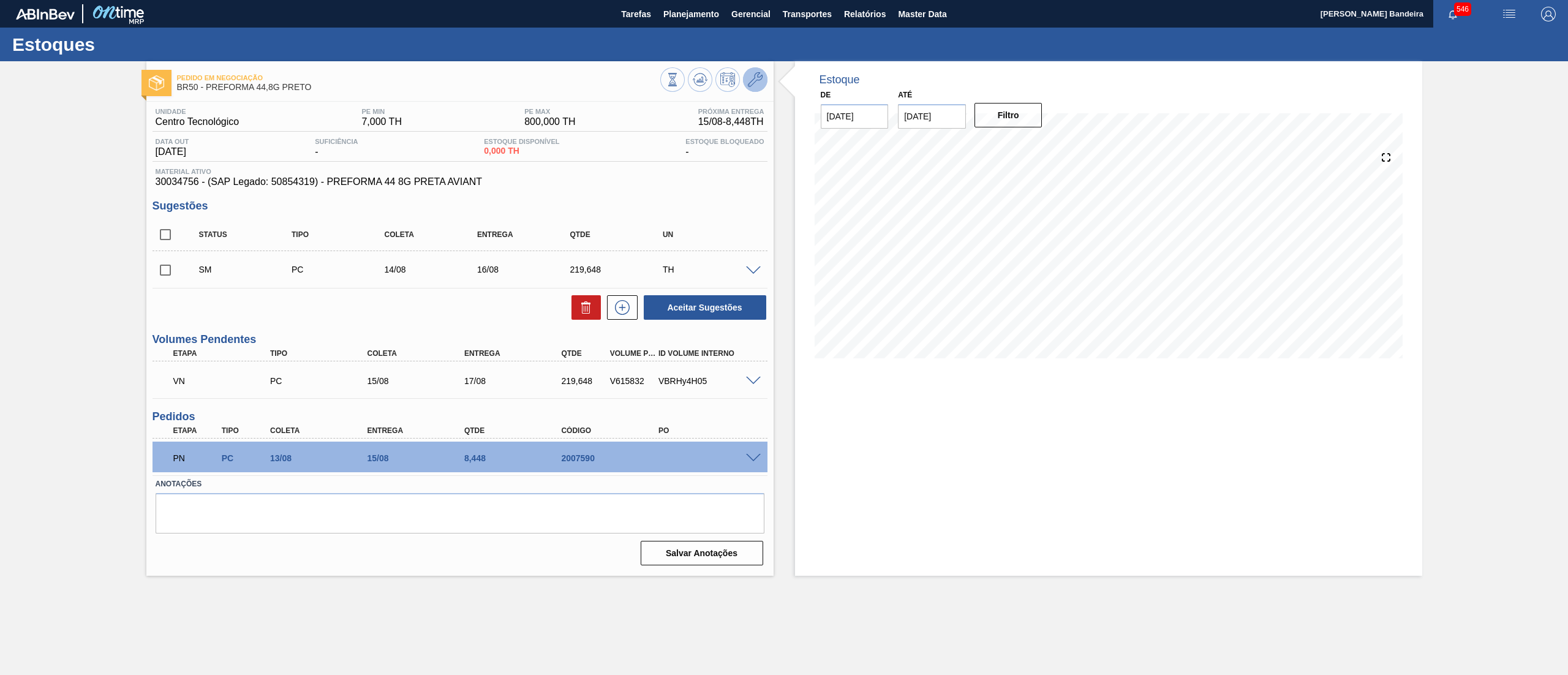
click at [746, 82] on button at bounding box center [755, 79] width 25 height 25
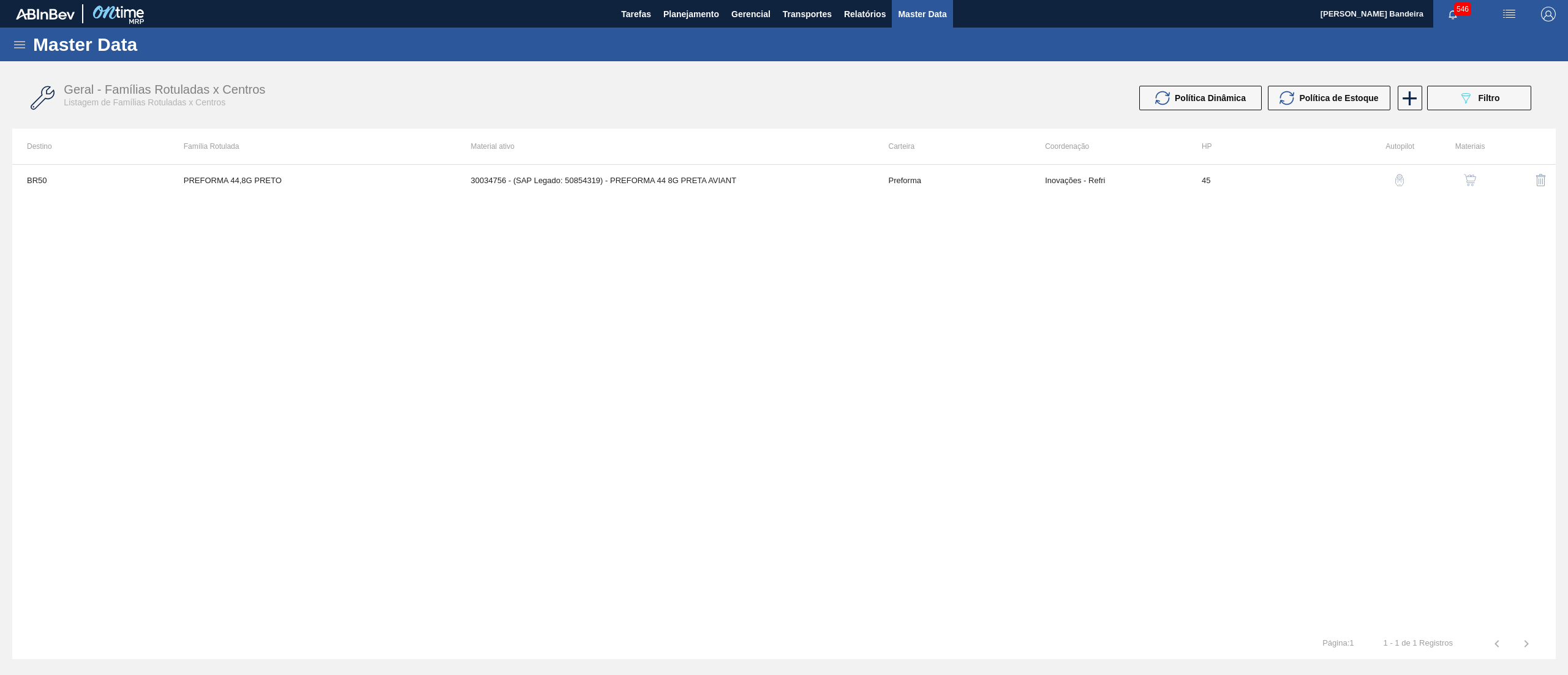
click at [1469, 178] on img "button" at bounding box center [1469, 180] width 12 height 12
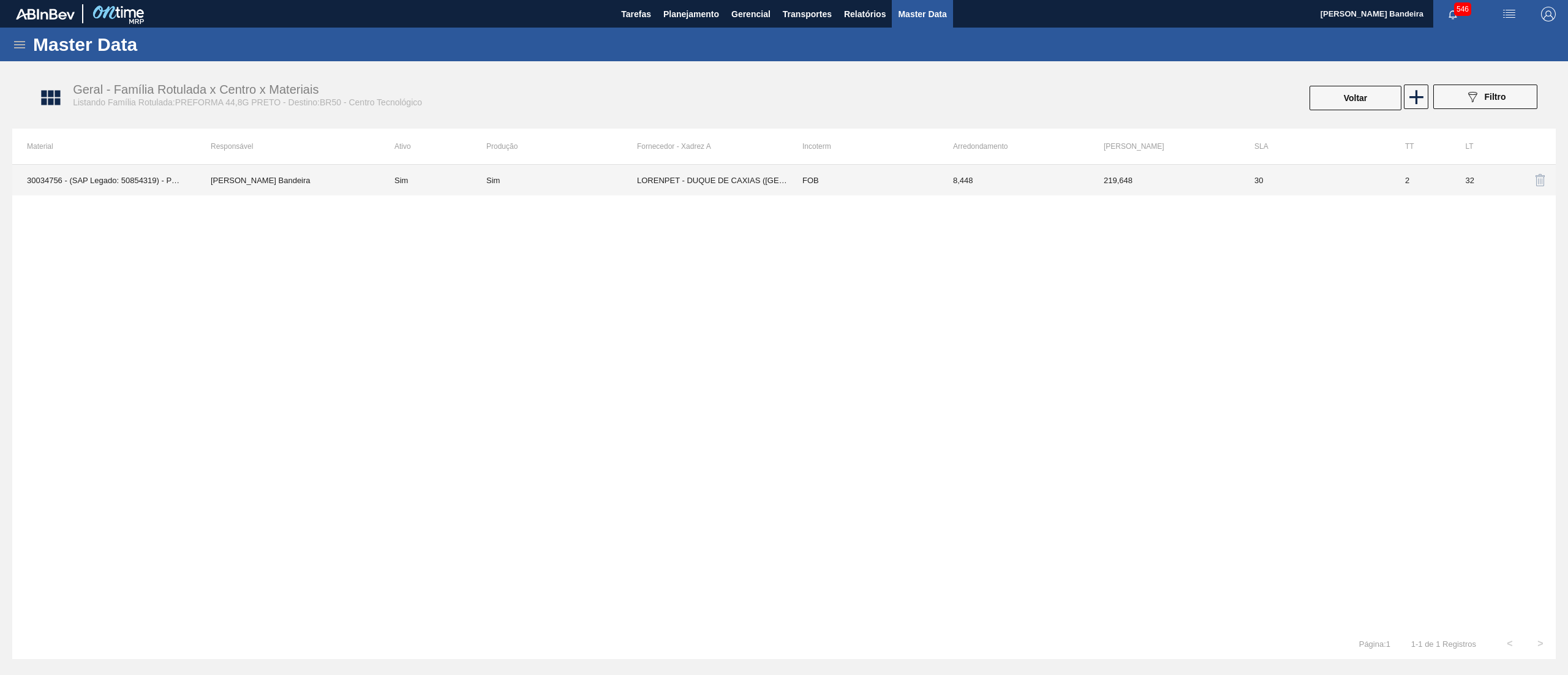
click at [748, 182] on td "LORENPET - DUQUE DE CAXIAS (RJ)" at bounding box center [712, 180] width 150 height 30
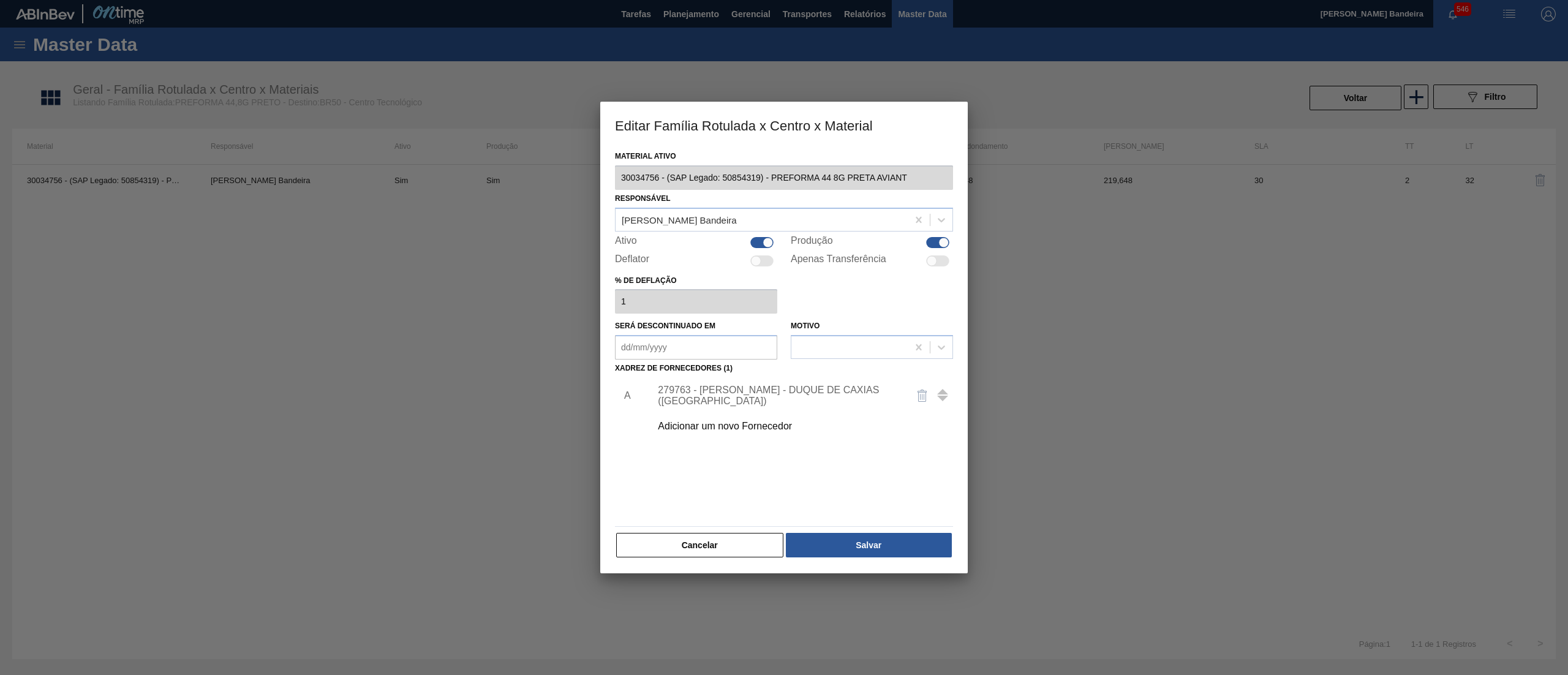
click at [713, 390] on div "279763 - LORENPET - DUQUE DE CAXIAS (RJ)" at bounding box center [778, 396] width 240 height 22
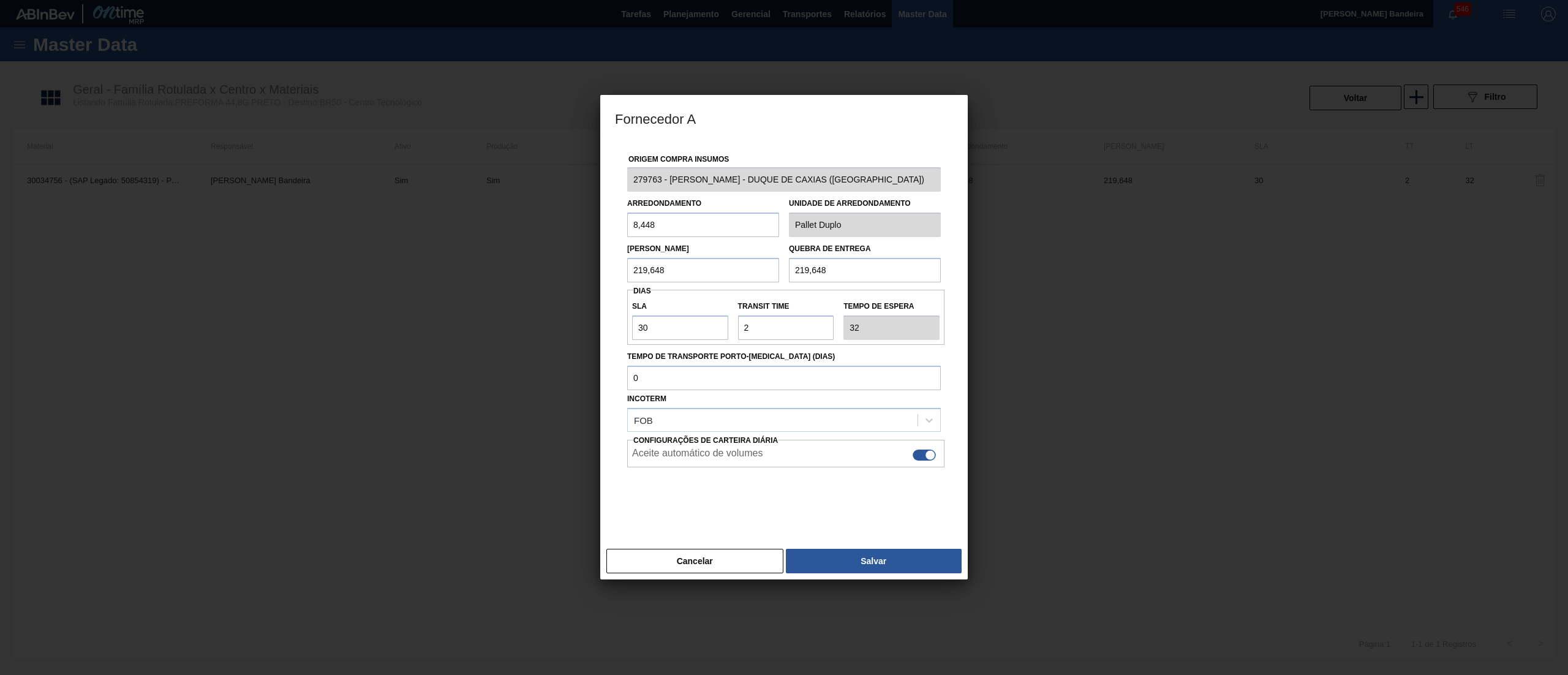
drag, startPoint x: 548, startPoint y: 220, endPoint x: 542, endPoint y: 220, distance: 6.0
click at [542, 220] on div "Fornecedor A Origem Compra Insumos 279763 - LORENPET - DUQUE DE CAXIAS (RJ) Arr…" at bounding box center [784, 338] width 1568 height 675
paste input "16,9"
type input "16,9"
drag, startPoint x: 687, startPoint y: 265, endPoint x: 631, endPoint y: 291, distance: 61.7
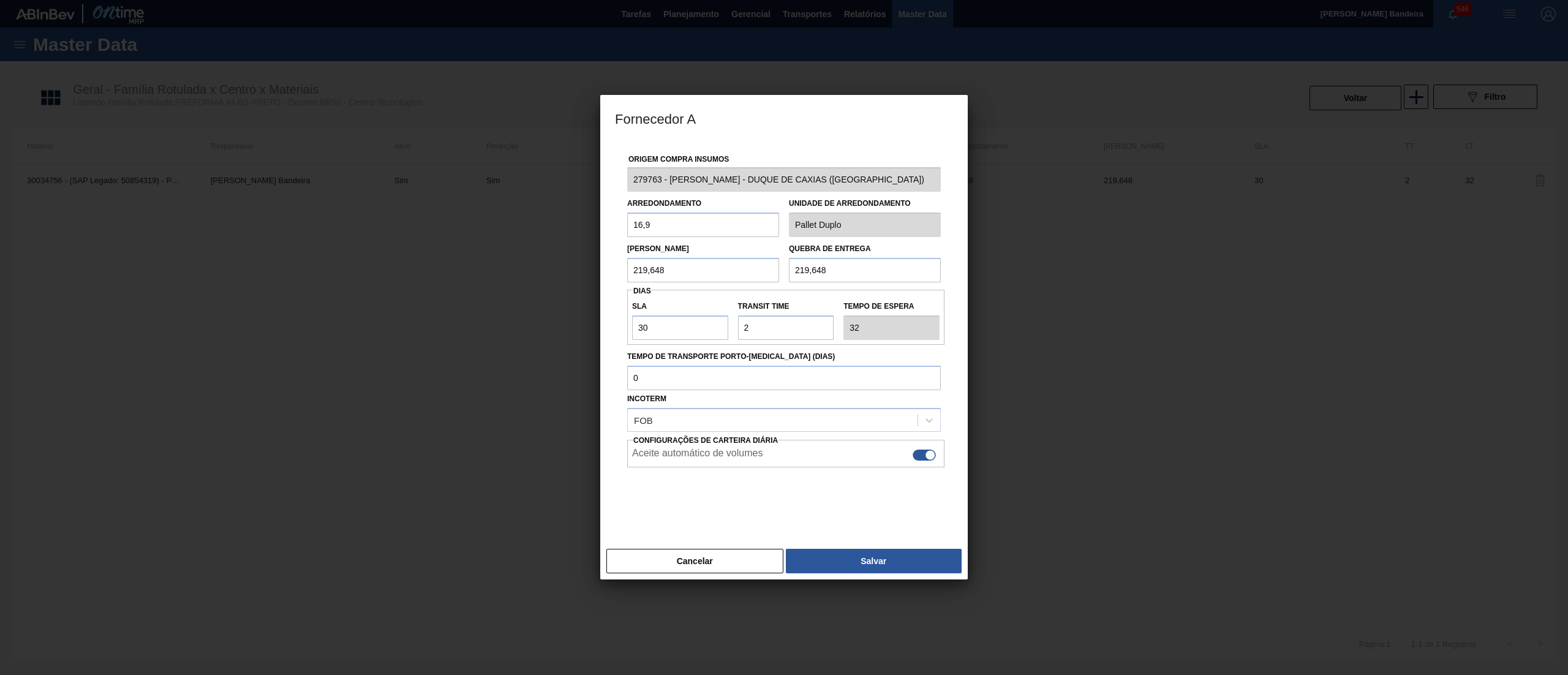
click at [572, 282] on div "Fornecedor A Origem Compra Insumos 279763 - LORENPET - DUQUE DE CAXIAS (RJ) Arr…" at bounding box center [784, 338] width 1568 height 675
paste input "439,3"
type input "439,3"
paste input "439,3"
drag, startPoint x: 843, startPoint y: 262, endPoint x: 647, endPoint y: 291, distance: 198.1
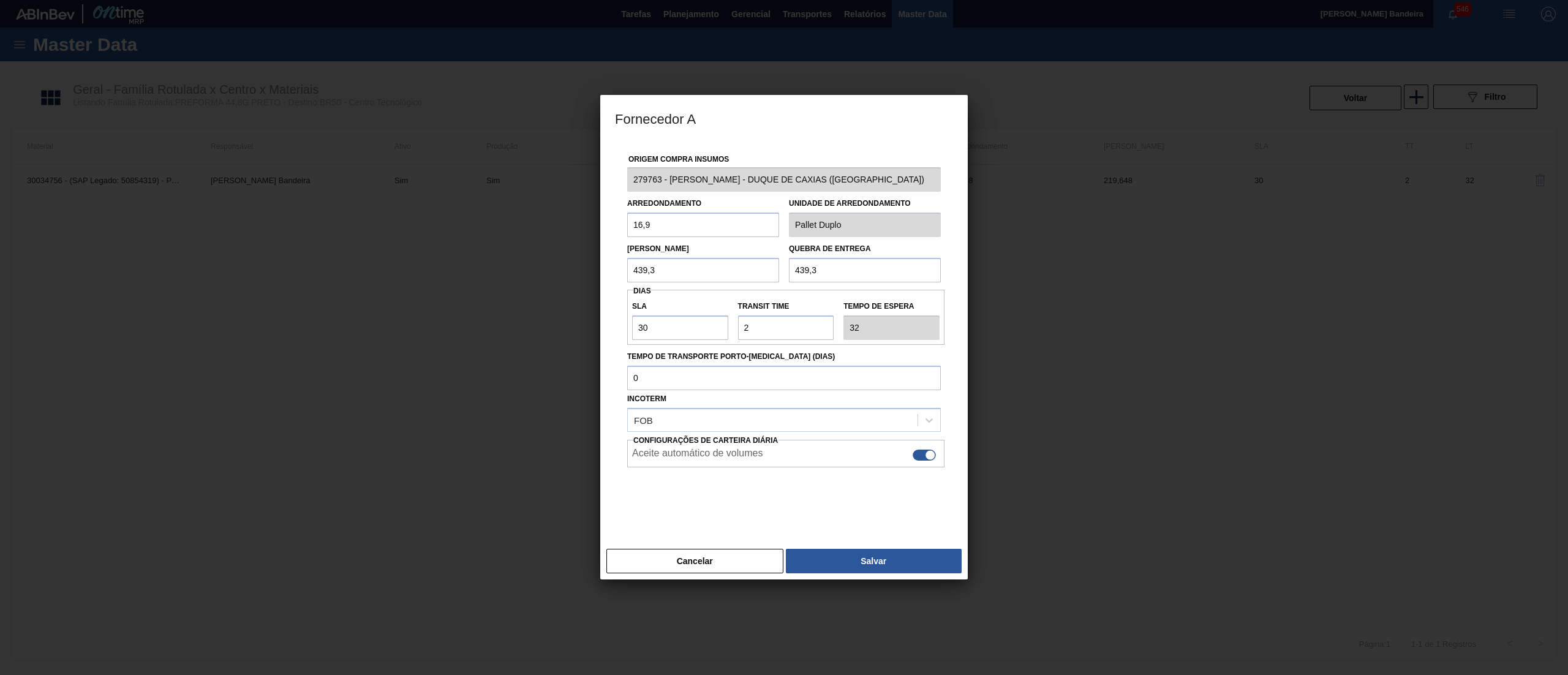
click at [648, 291] on div "Origem Compra Insumos 279763 - LORENPET - DUQUE DE CAXIAS (RJ) Arredondamento 1…" at bounding box center [784, 335] width 338 height 388
type input "439,3"
drag, startPoint x: 556, startPoint y: 340, endPoint x: 545, endPoint y: 340, distance: 11.0
click at [545, 340] on div "Fornecedor A Origem Compra Insumos 279763 - LORENPET - DUQUE DE CAXIAS (RJ) Arr…" at bounding box center [784, 338] width 1568 height 675
type input "2"
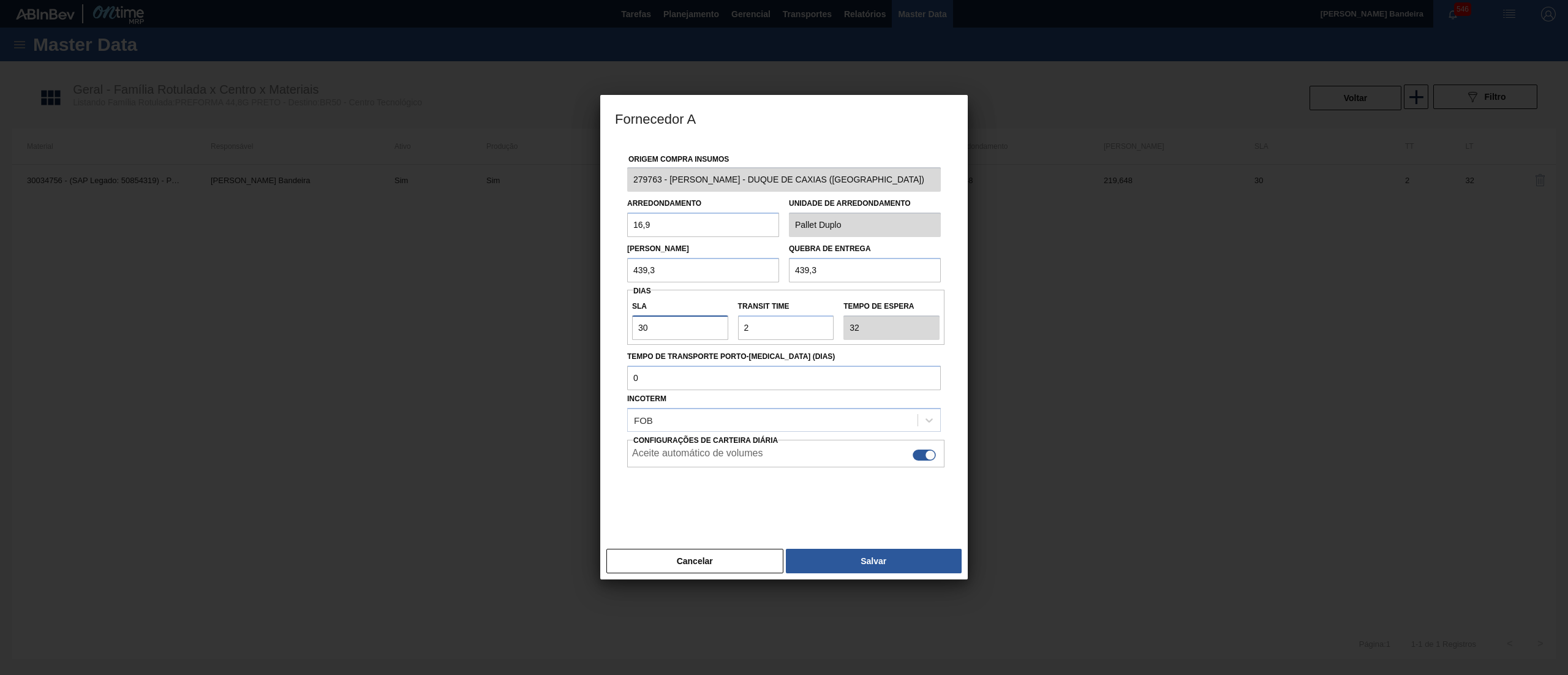
type input "4"
type input "2"
drag, startPoint x: 760, startPoint y: 330, endPoint x: 682, endPoint y: 335, distance: 78.2
click at [682, 335] on div "SLA 2 Transit Time Tempo de espera 4" at bounding box center [785, 317] width 317 height 45
type input "1"
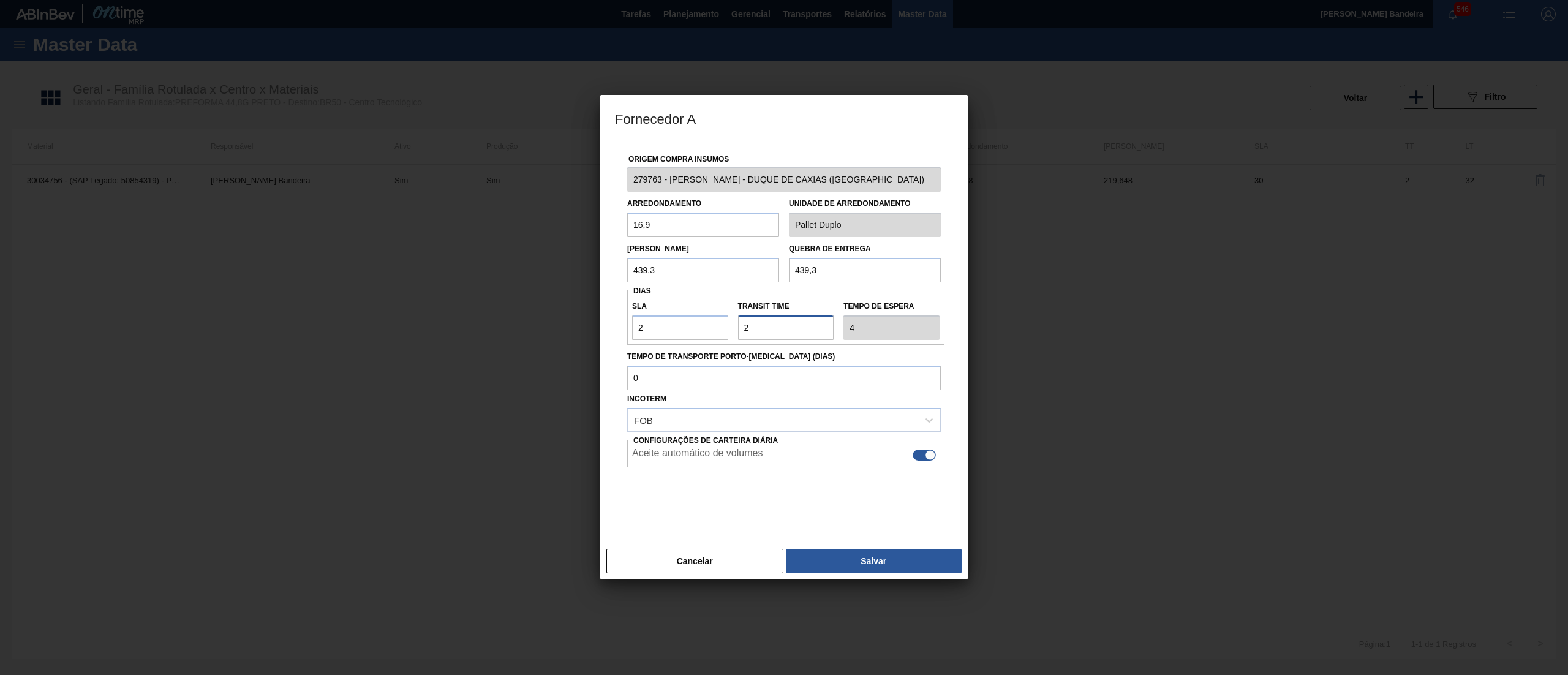
type input "3"
type input "1"
click at [684, 522] on div at bounding box center [784, 498] width 313 height 61
click at [857, 565] on button "Salvar" at bounding box center [874, 561] width 176 height 25
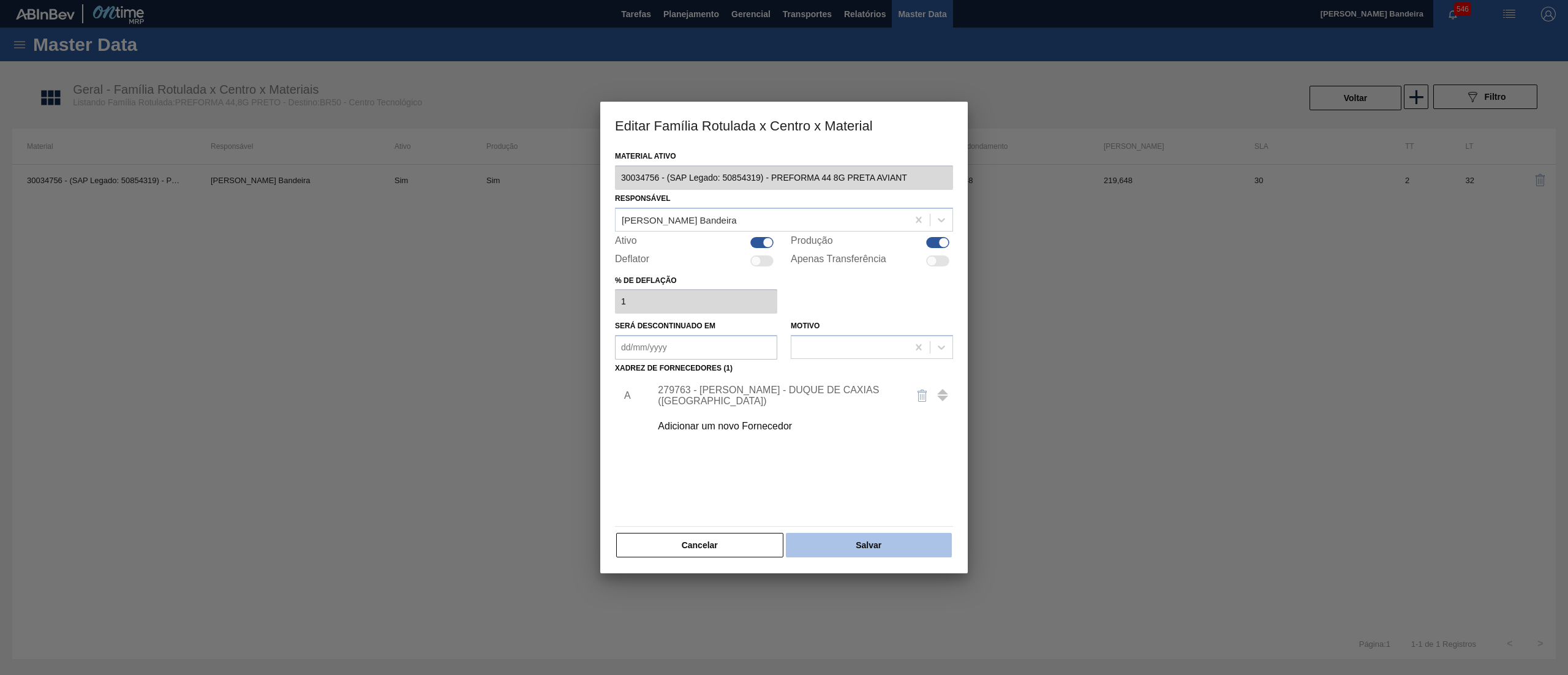
click at [855, 551] on button "Salvar" at bounding box center [869, 545] width 166 height 25
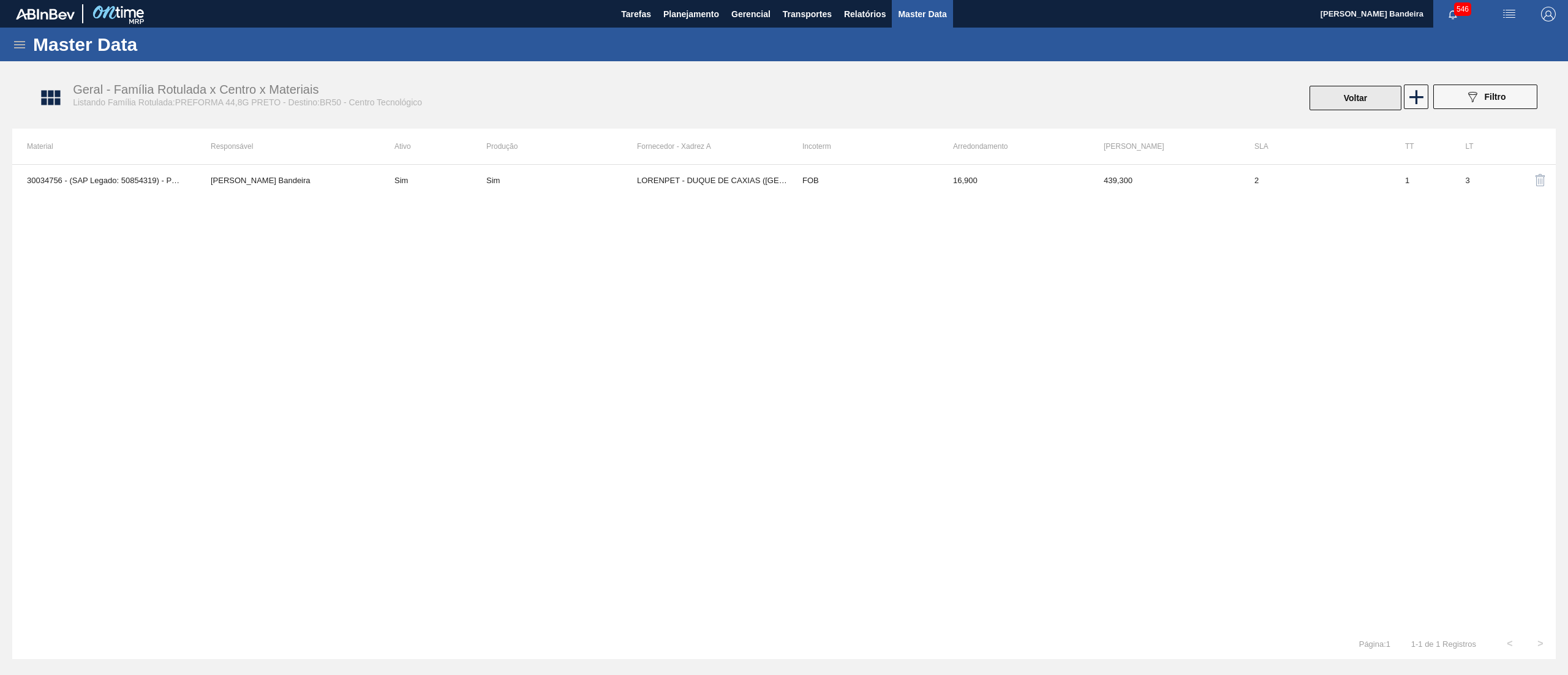
click at [1358, 105] on button "Voltar" at bounding box center [1356, 98] width 92 height 25
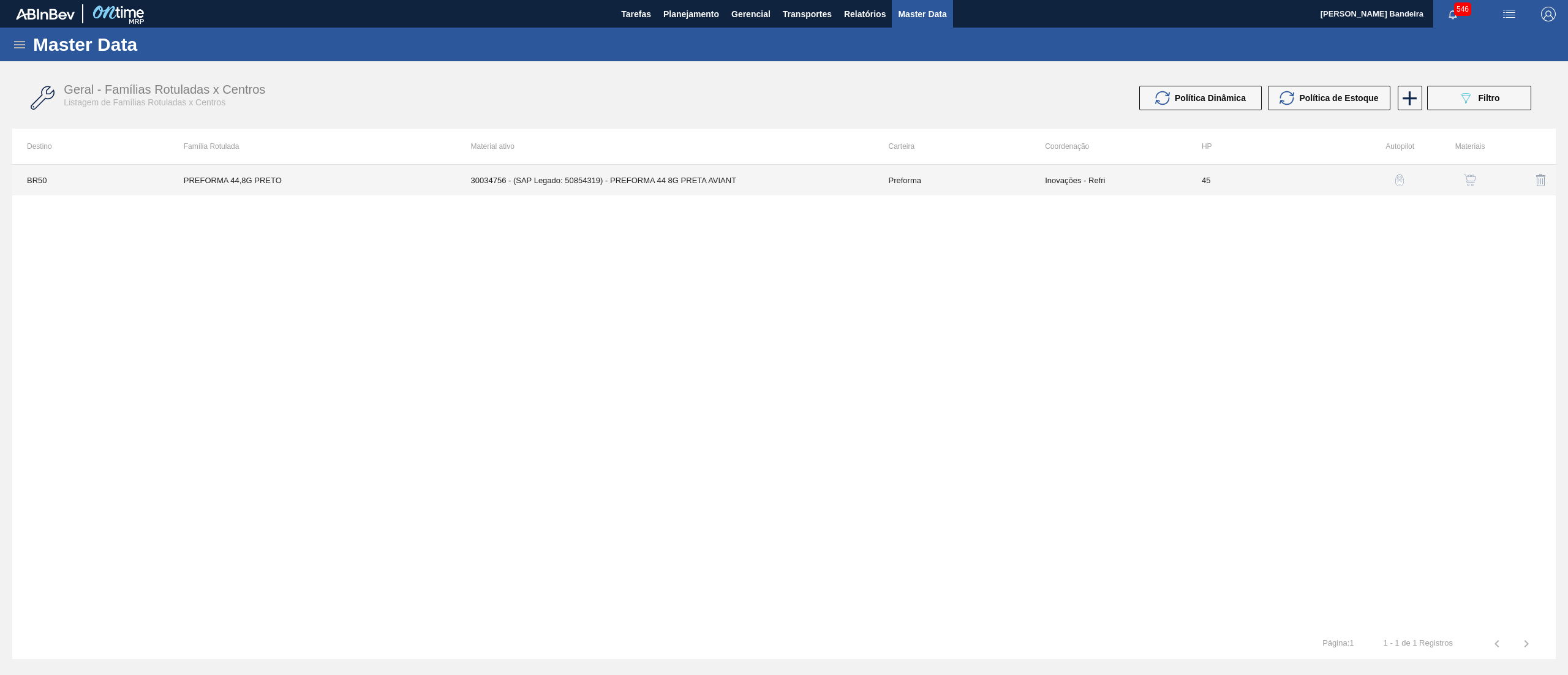
click at [819, 179] on td "30034756 - (SAP Legado: 50854319) - PREFORMA 44 8G PRETA AVIANT" at bounding box center [665, 180] width 418 height 30
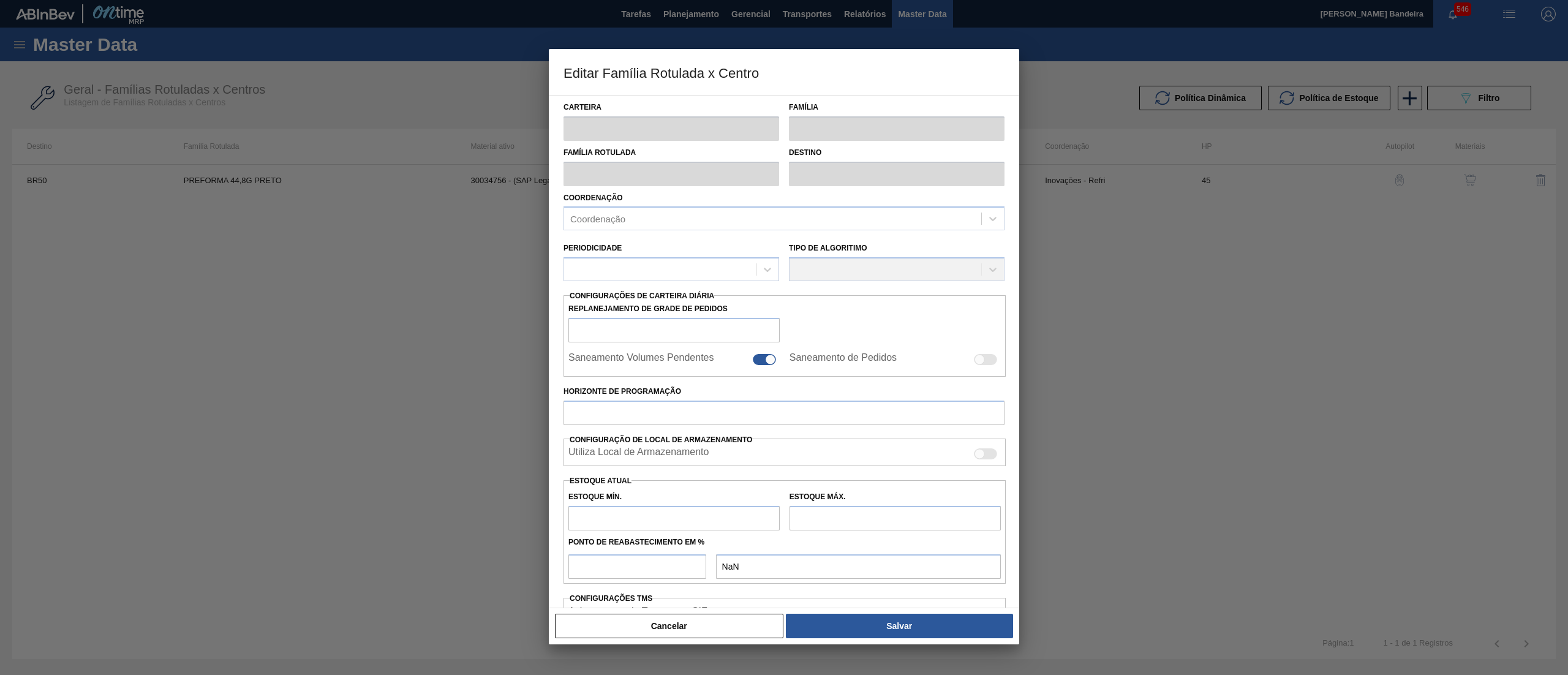
type input "Preforma"
type input "PREFORMA 44,8G PRETO"
type input "BR50 - Centro Tecnológico"
type input "0"
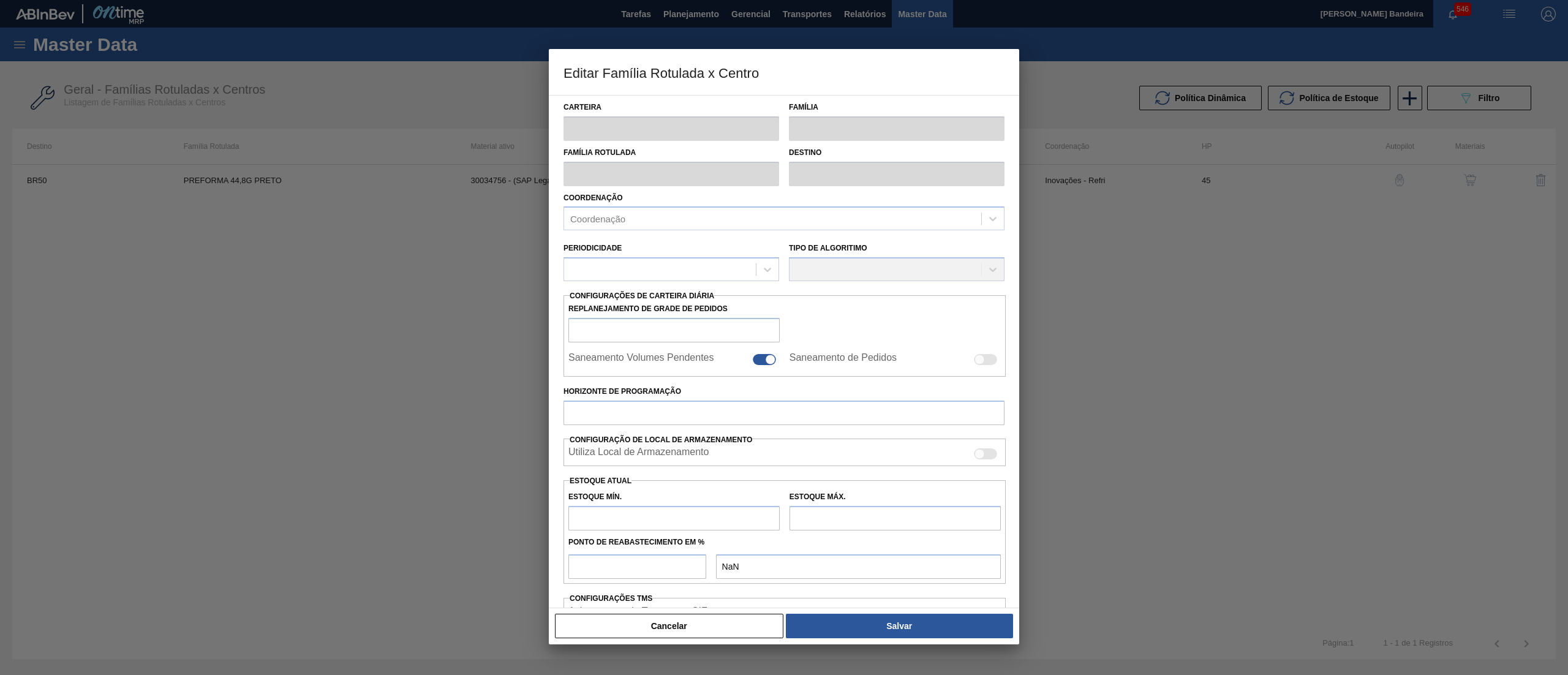
checkbox input "false"
type input "45"
type input "7"
type input "800"
type input "100"
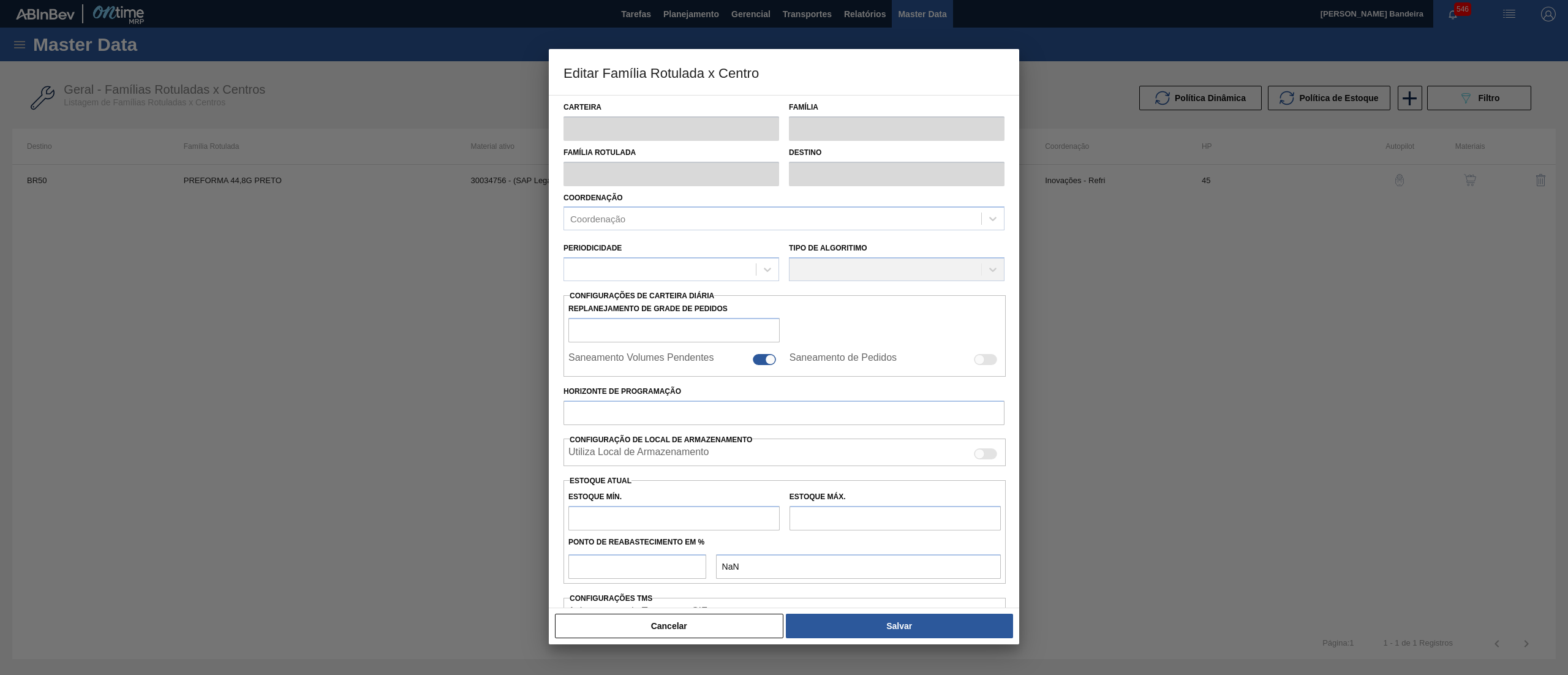
type input "800,000"
checkbox input "true"
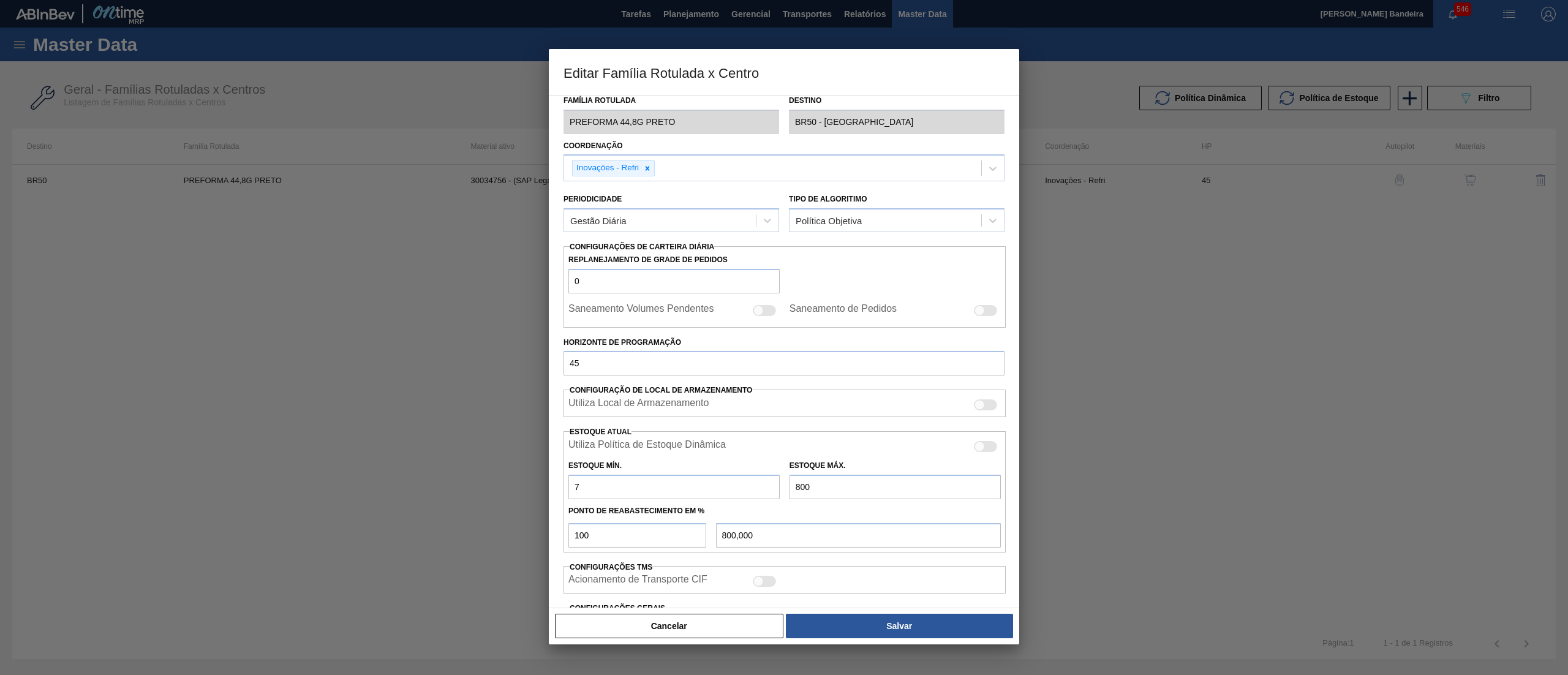
scroll to position [167, 0]
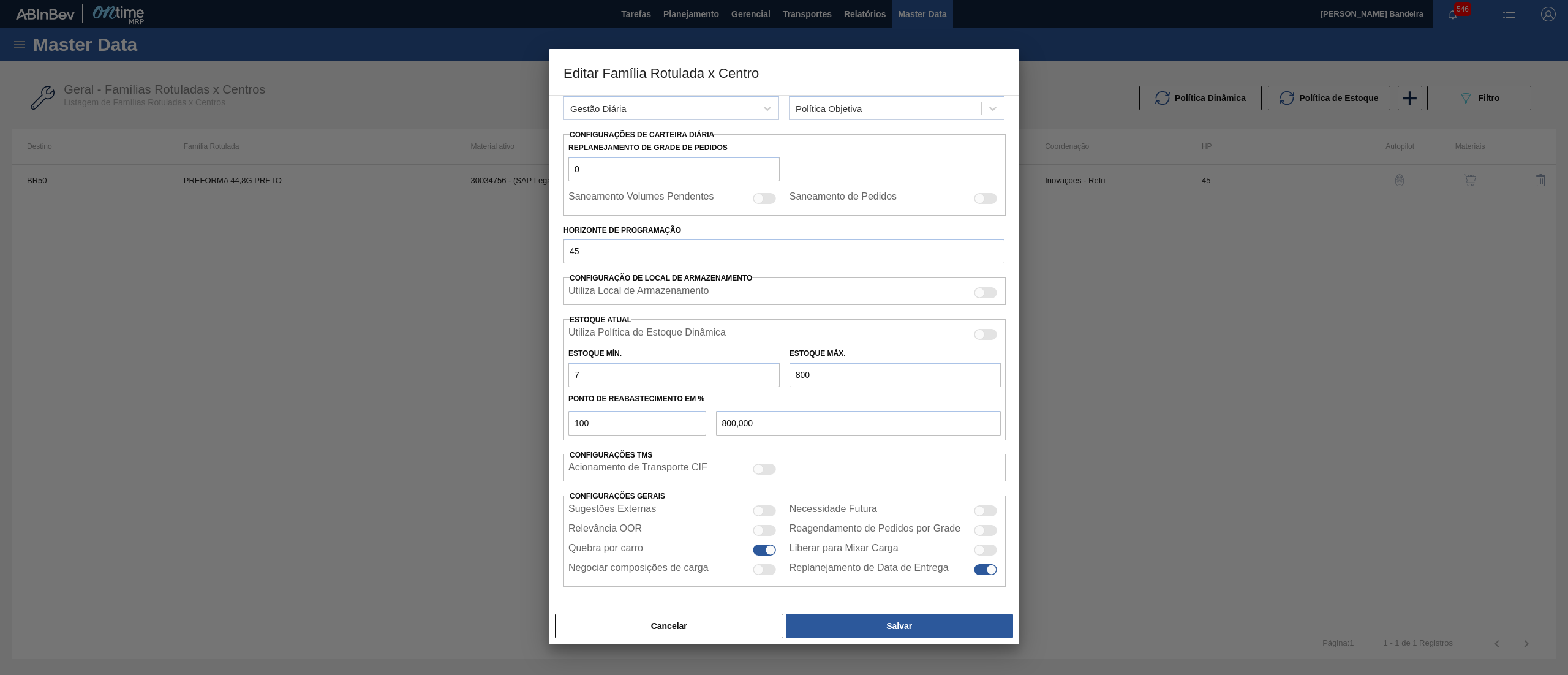
click at [765, 545] on div at bounding box center [770, 550] width 10 height 10
checkbox input "false"
click at [908, 627] on button "Salvar" at bounding box center [900, 626] width 228 height 25
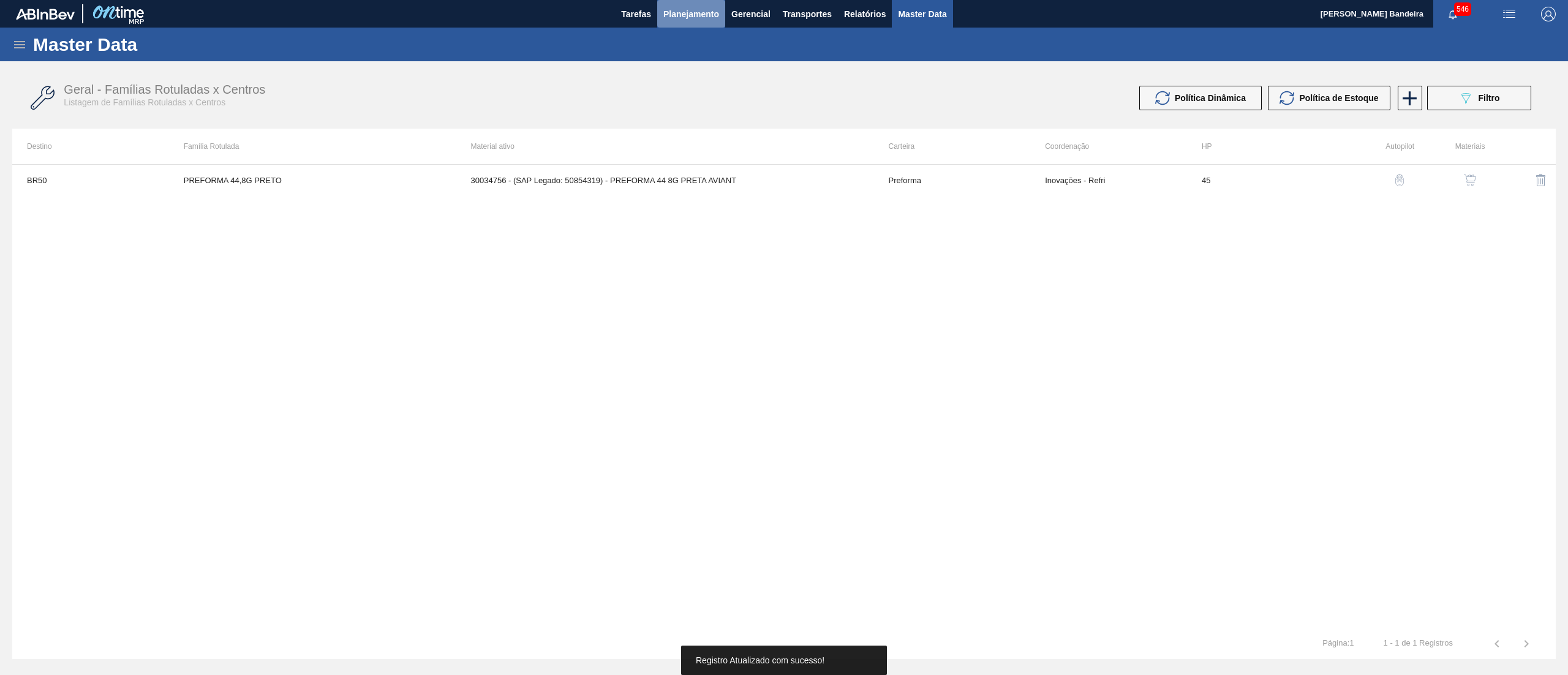
click at [704, 15] on span "Planejamento" at bounding box center [691, 14] width 55 height 15
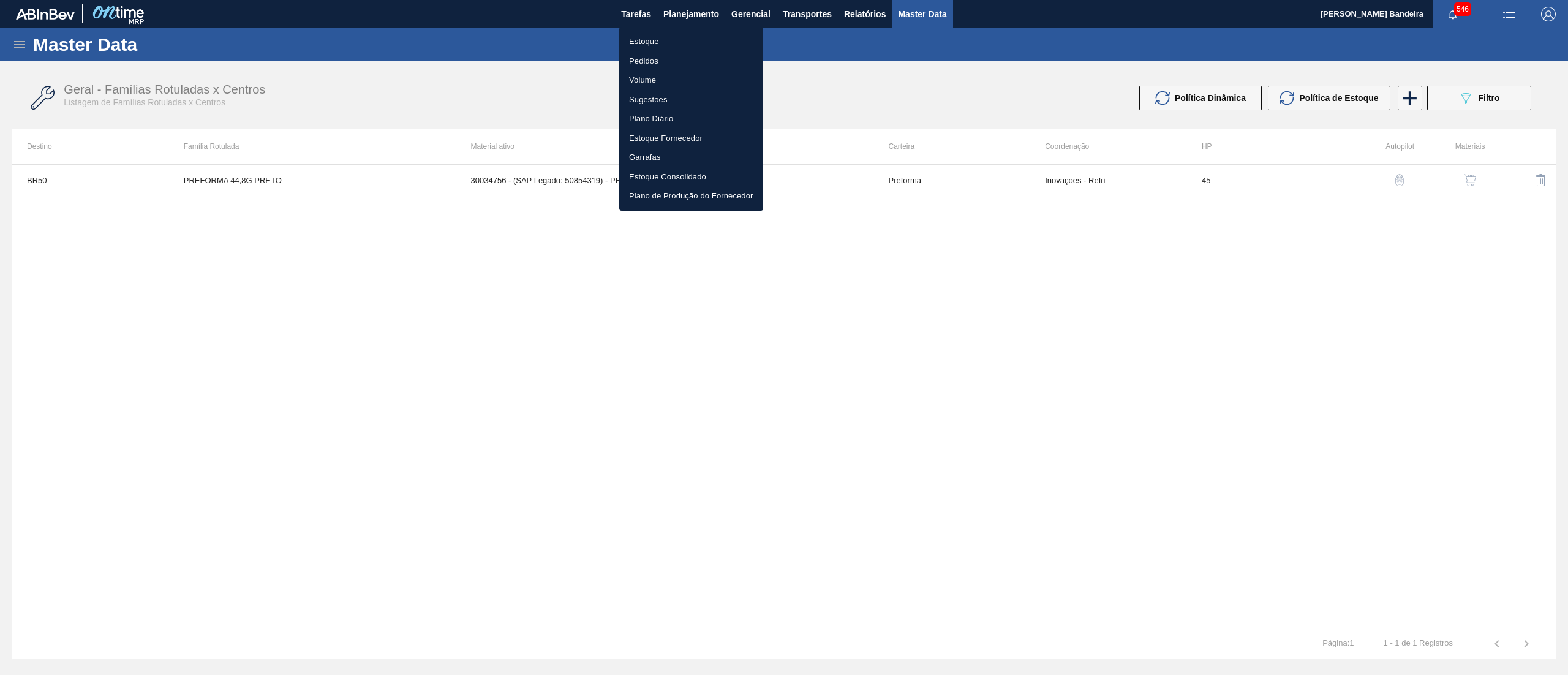
click at [695, 34] on li "Estoque" at bounding box center [691, 41] width 144 height 19
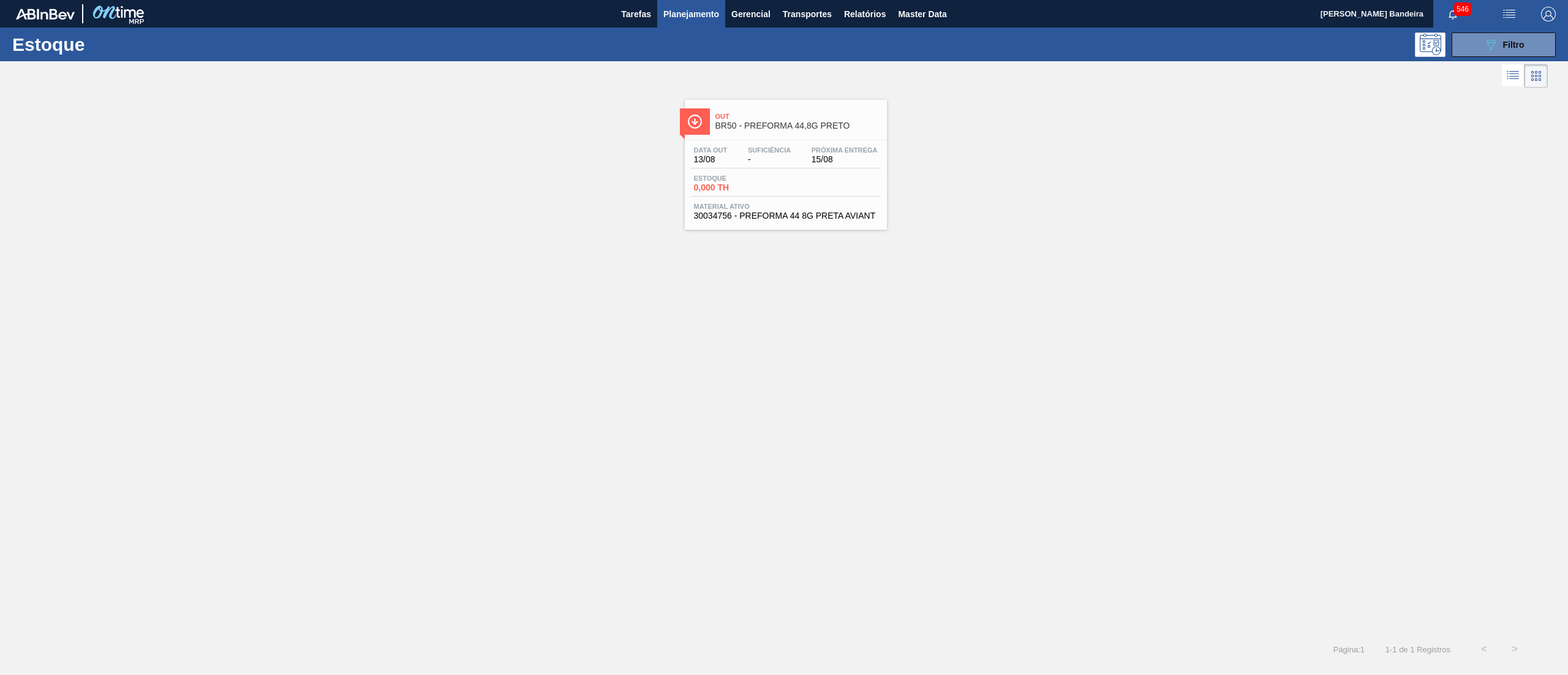
click at [782, 211] on div "Material ativo 30034756 - PREFORMA 44 8G PRETA AVIANT" at bounding box center [786, 211] width 190 height 18
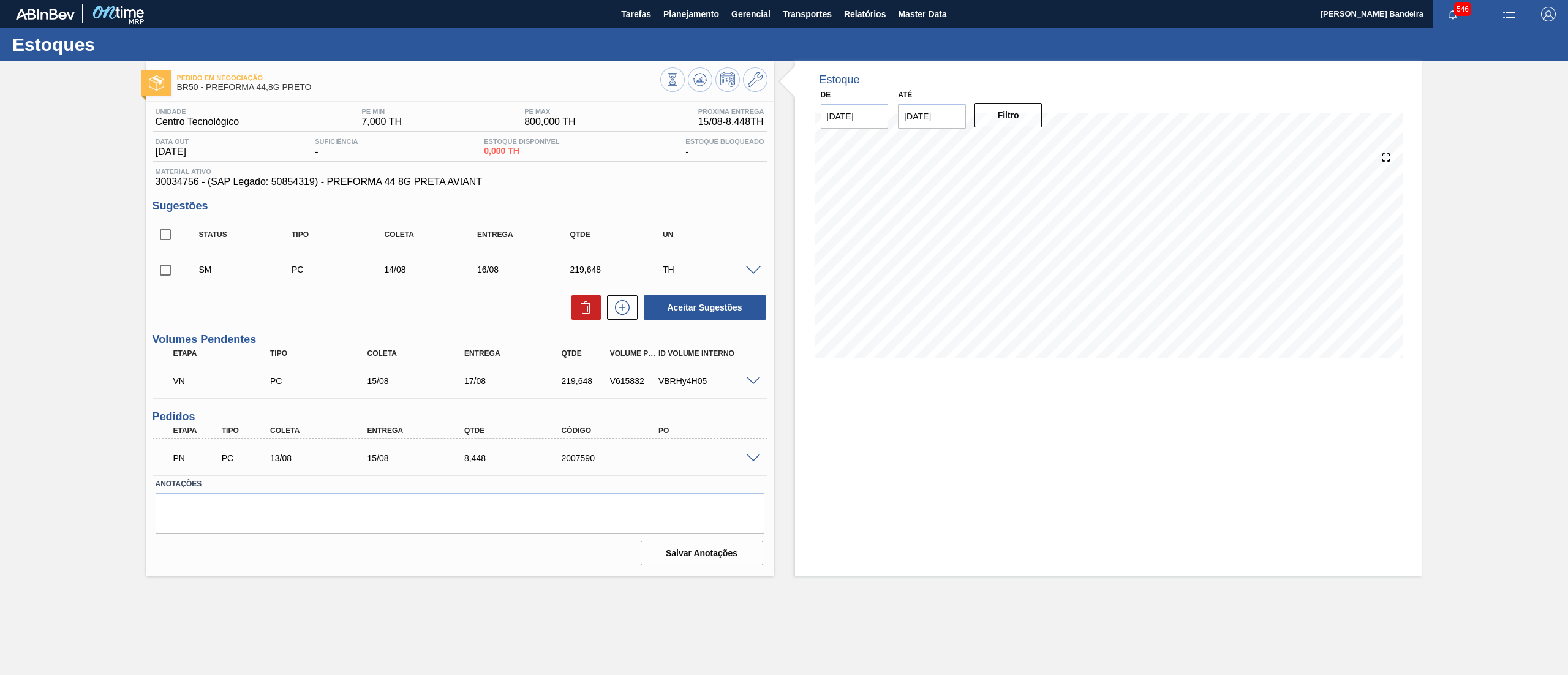
click at [169, 272] on input "checkbox" at bounding box center [165, 270] width 26 height 26
click at [589, 314] on icon at bounding box center [586, 308] width 15 height 15
checkbox input "false"
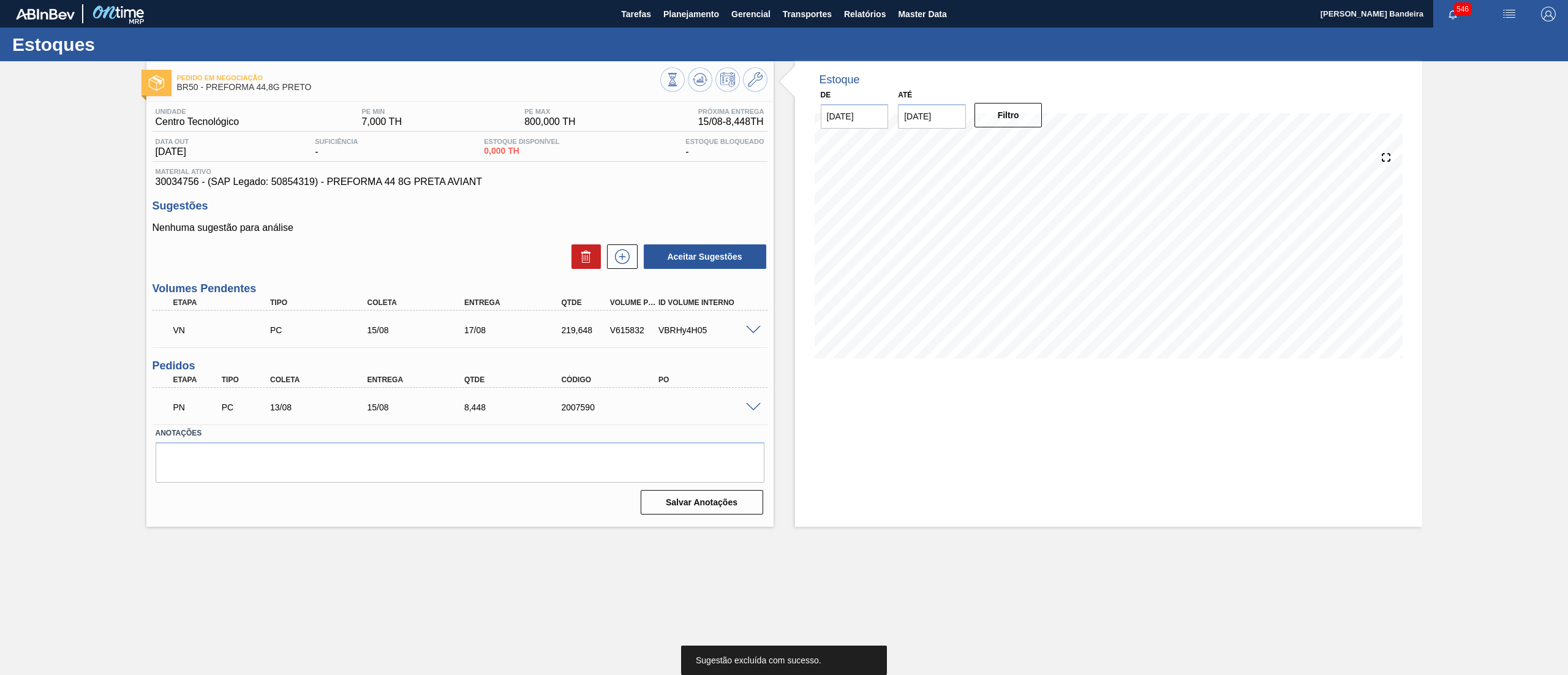
click at [755, 328] on span at bounding box center [753, 331] width 15 height 9
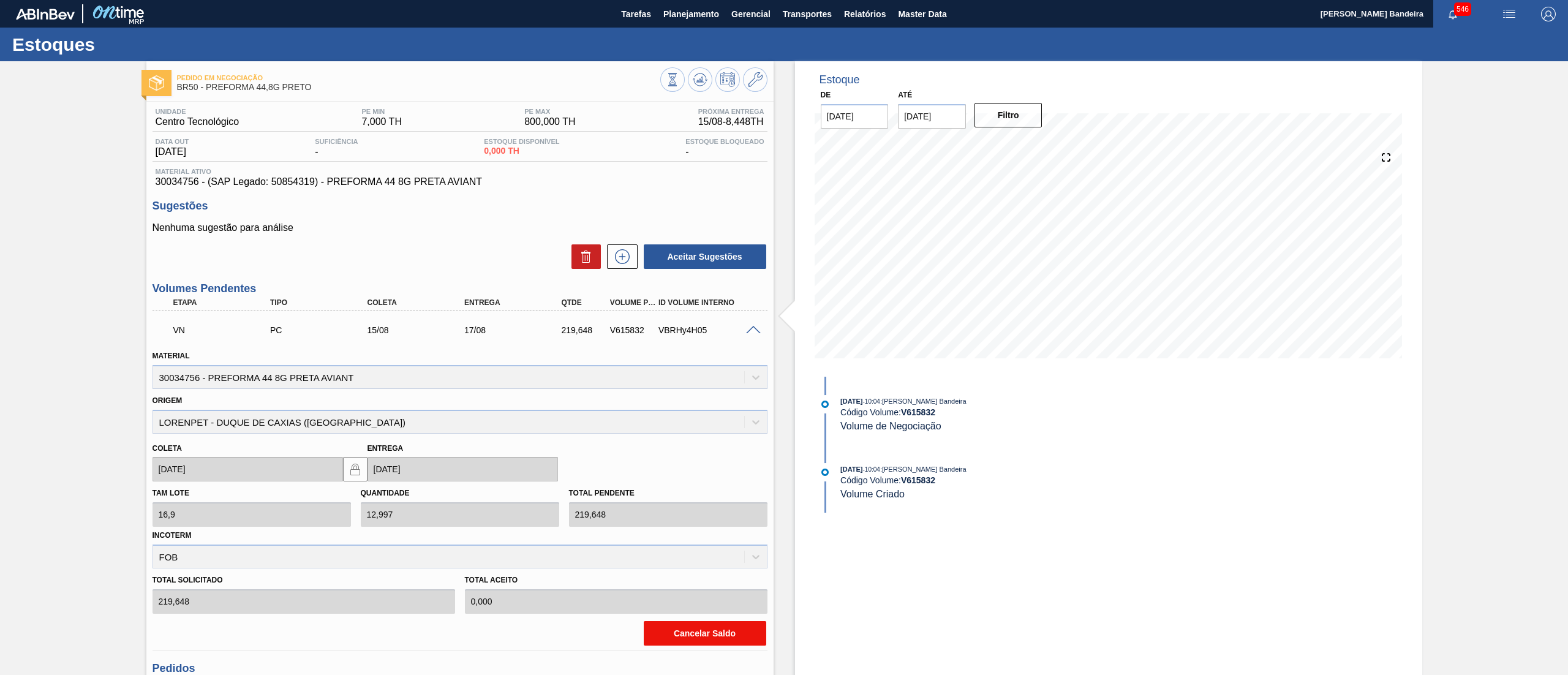
click at [700, 633] on button "Cancelar Saldo" at bounding box center [704, 634] width 123 height 25
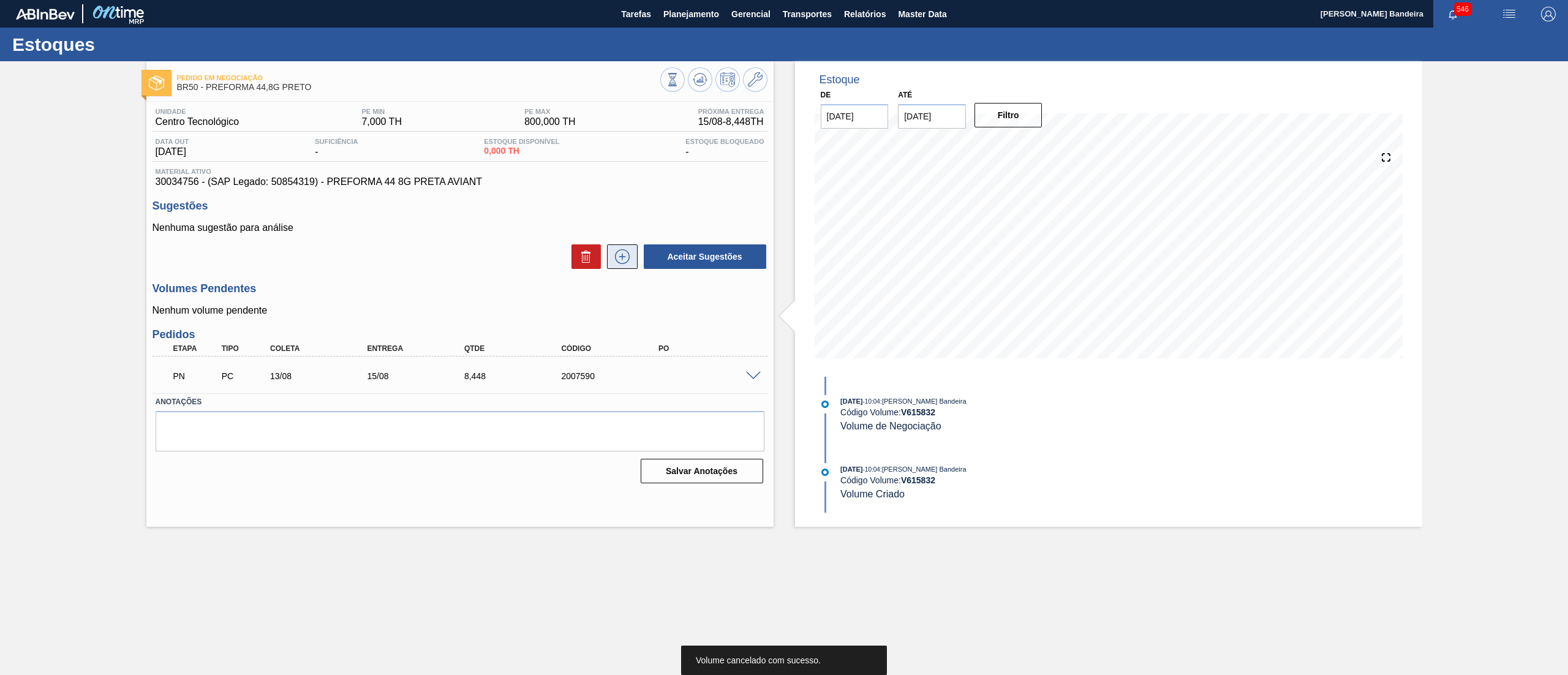
click at [620, 252] on icon at bounding box center [622, 256] width 19 height 15
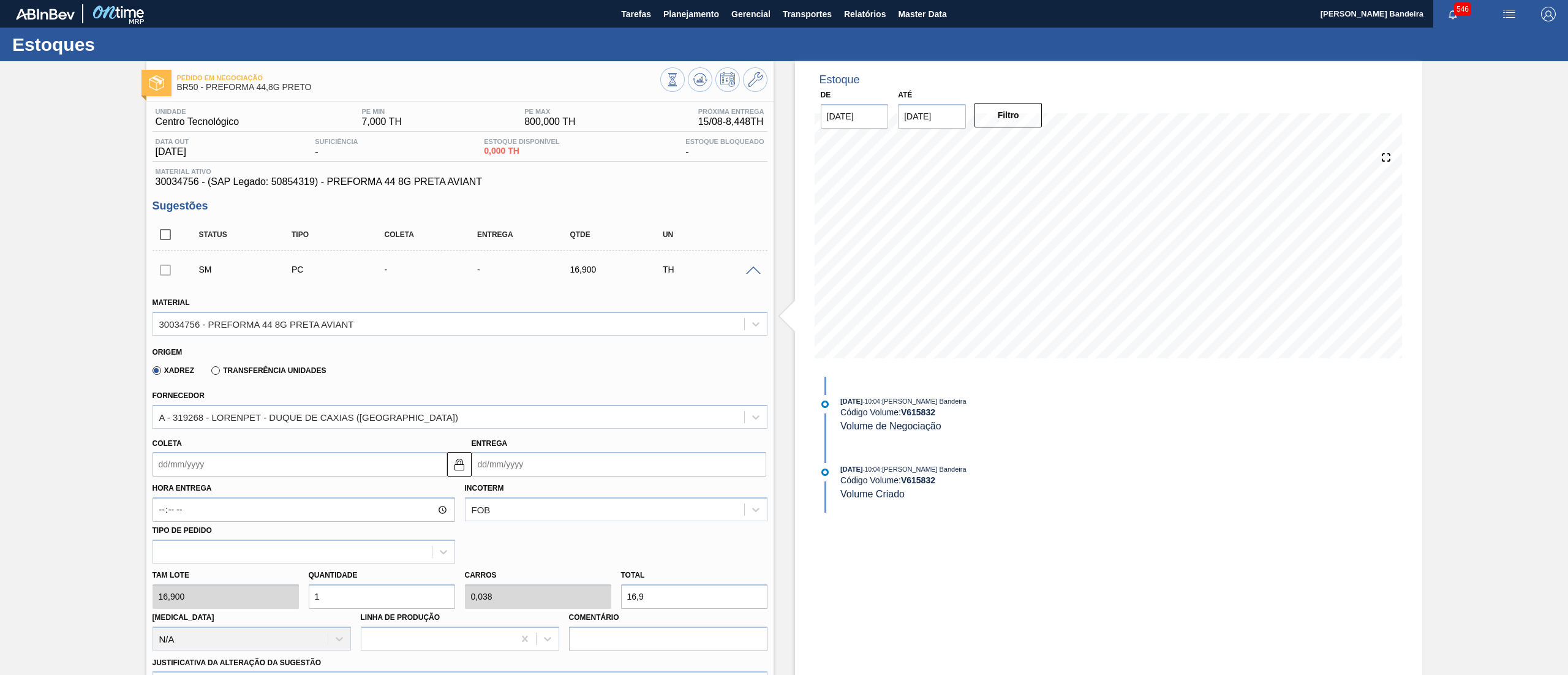
click at [243, 604] on div "Tam lote 16,900 Quantidade 1 Carros 0,038 Total 16,9 Doca N/A Linha de Produção…" at bounding box center [460, 607] width 625 height 88
type input "2"
type input "0,077"
type input "33,8"
type input "26"
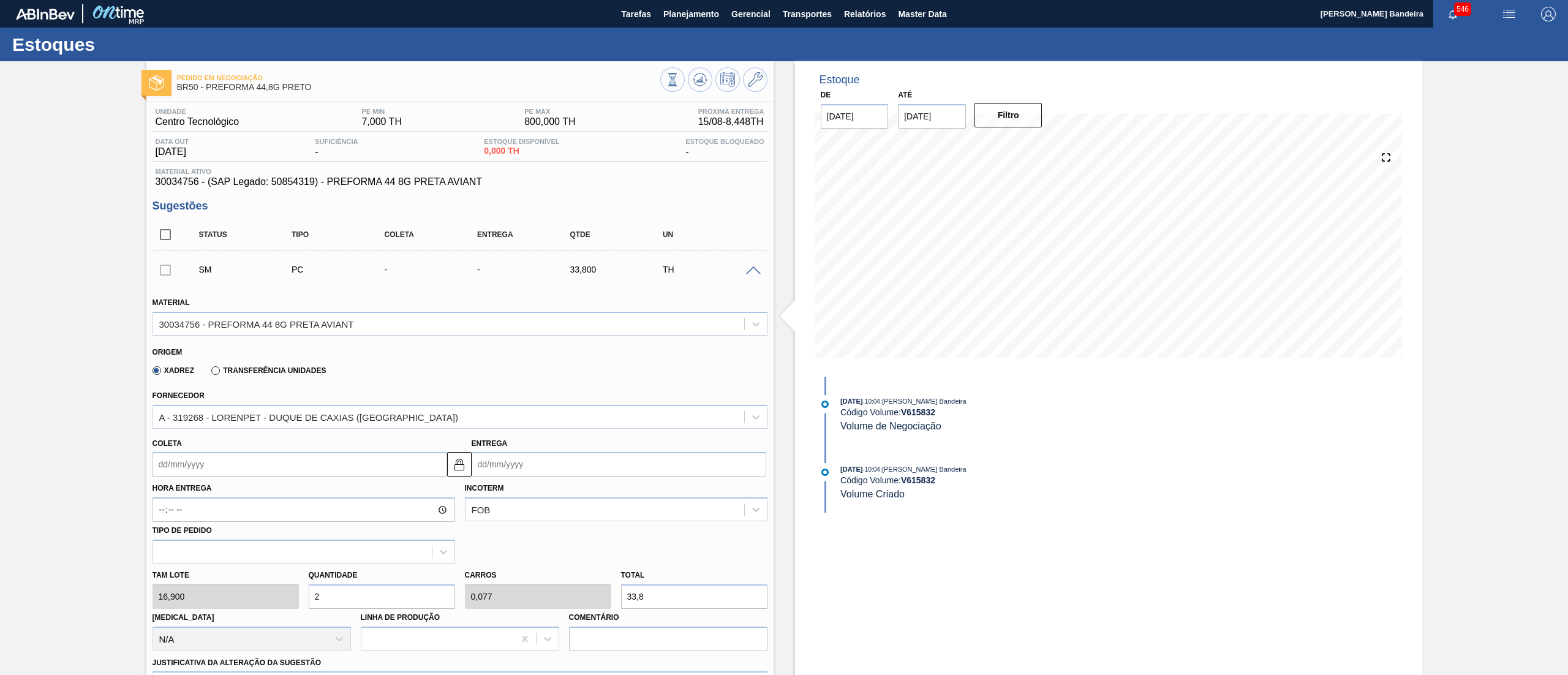
type input "1"
type input "439,4"
type input "26"
click at [227, 458] on input "Coleta" at bounding box center [300, 464] width 295 height 25
click at [238, 577] on div "14" at bounding box center [246, 574] width 17 height 17
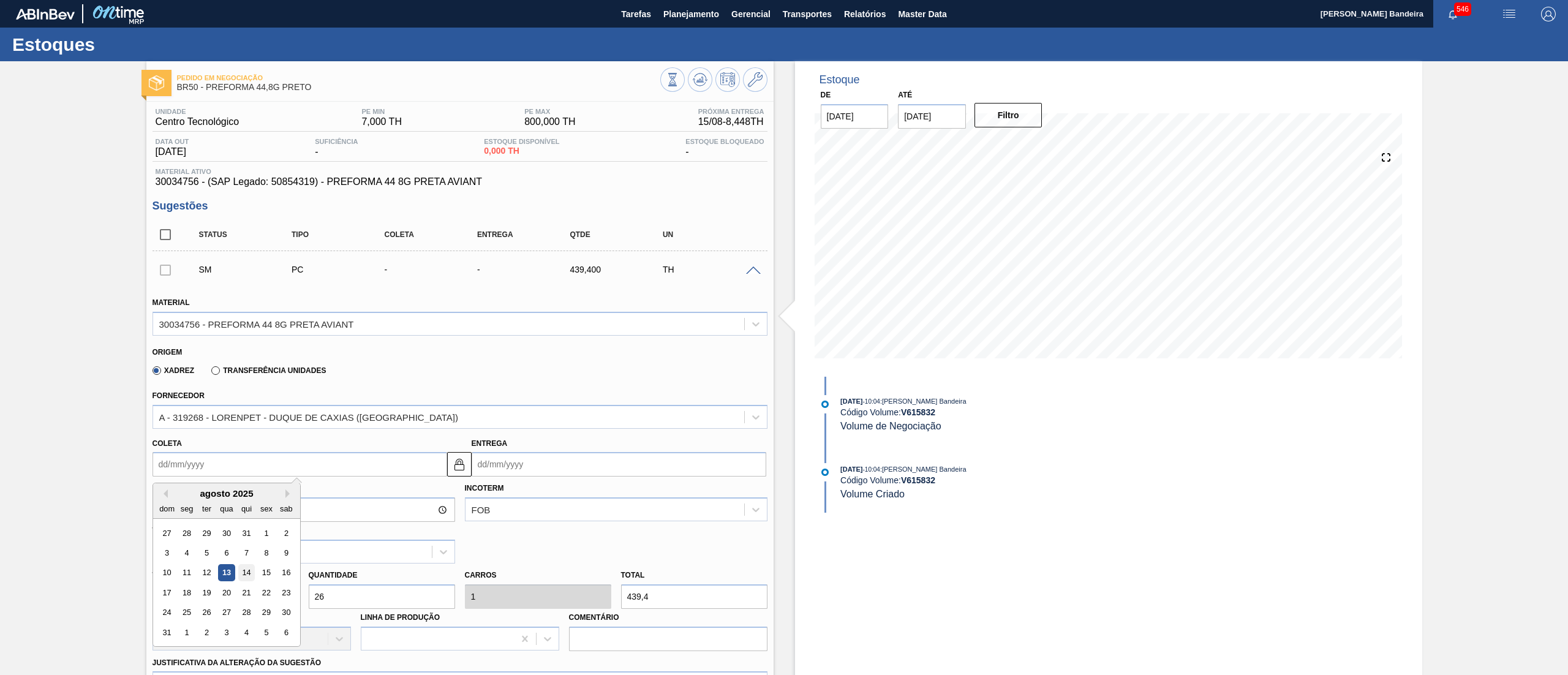
type input "14/08/2025"
type input "15/08/2025"
click at [242, 466] on input "14/08/2025" at bounding box center [300, 464] width 295 height 25
click at [269, 578] on div "15" at bounding box center [266, 574] width 17 height 17
type input "15/08/2025"
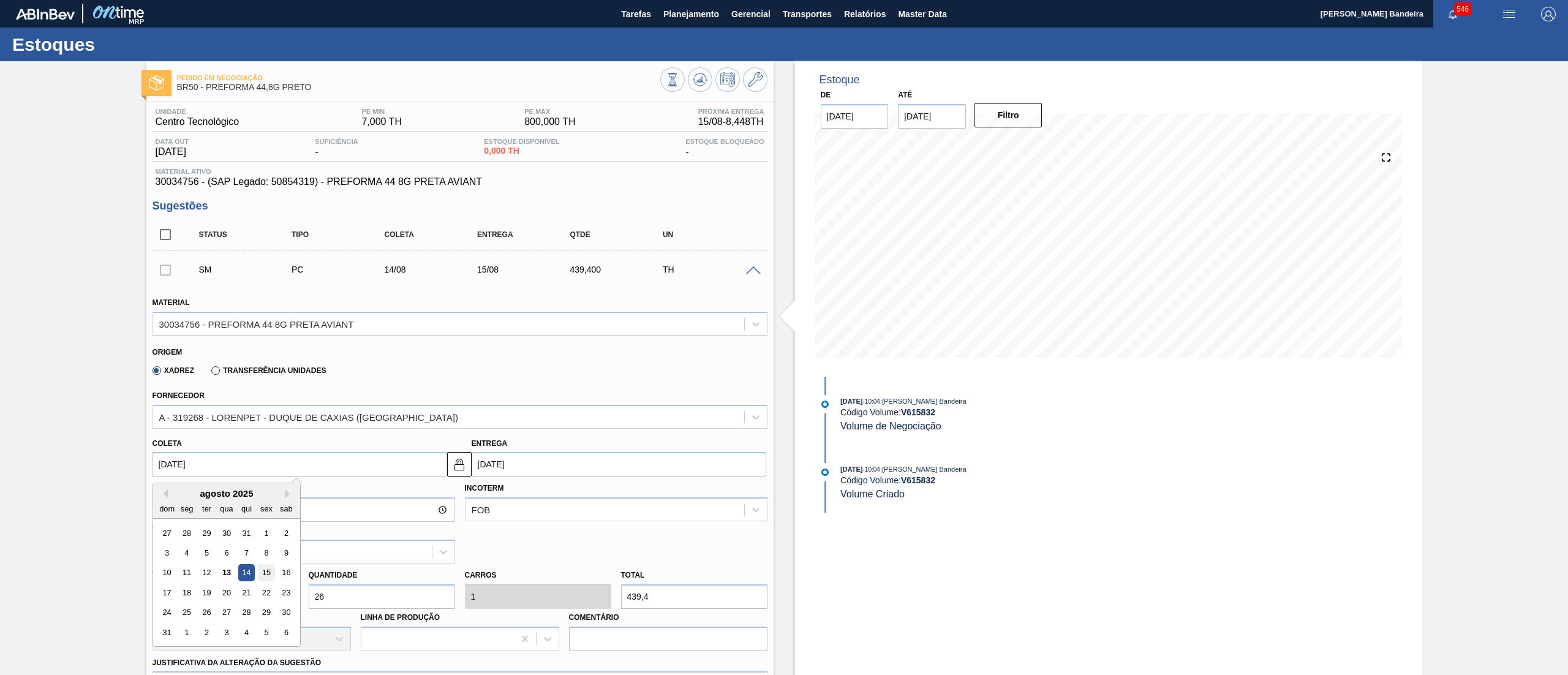
type input "[DATE]"
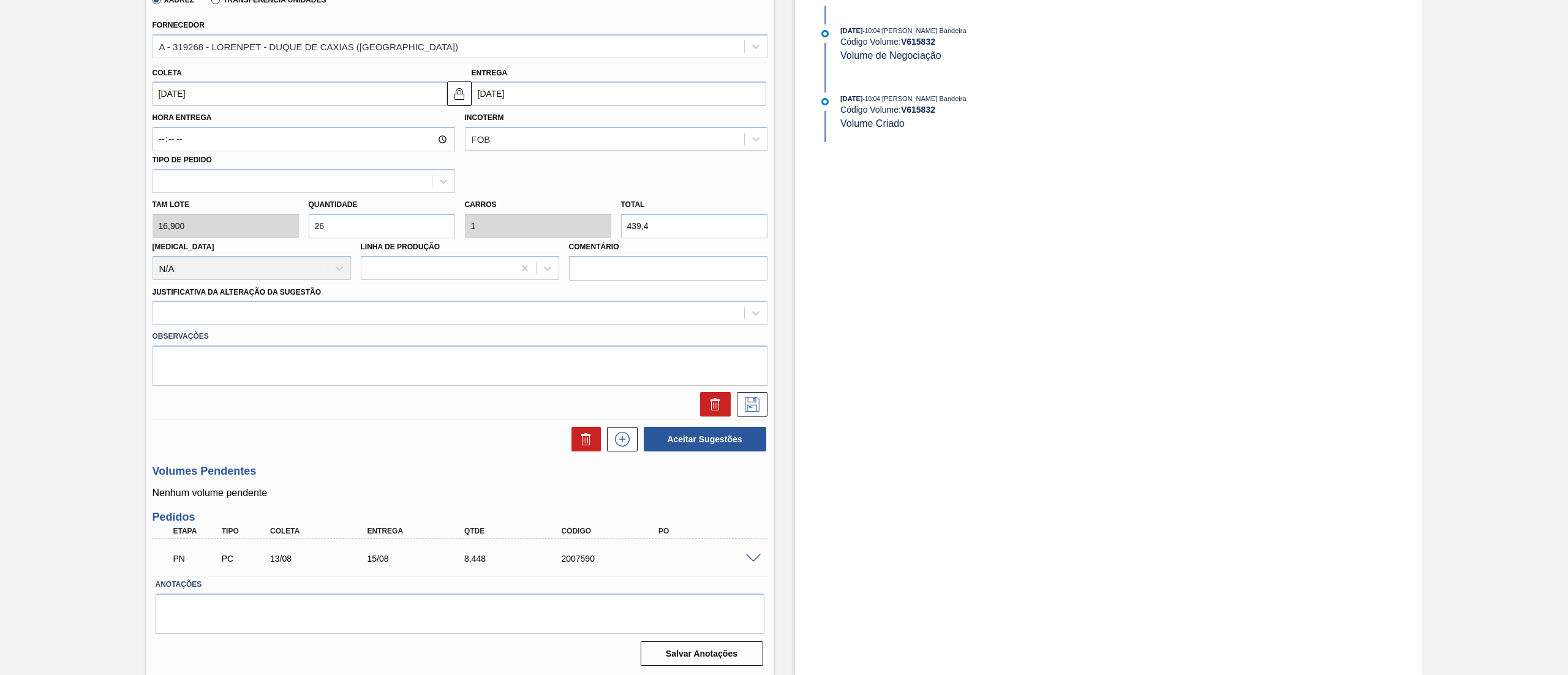
click at [299, 330] on label "Observações" at bounding box center [459, 337] width 615 height 18
click at [289, 314] on div at bounding box center [448, 313] width 591 height 18
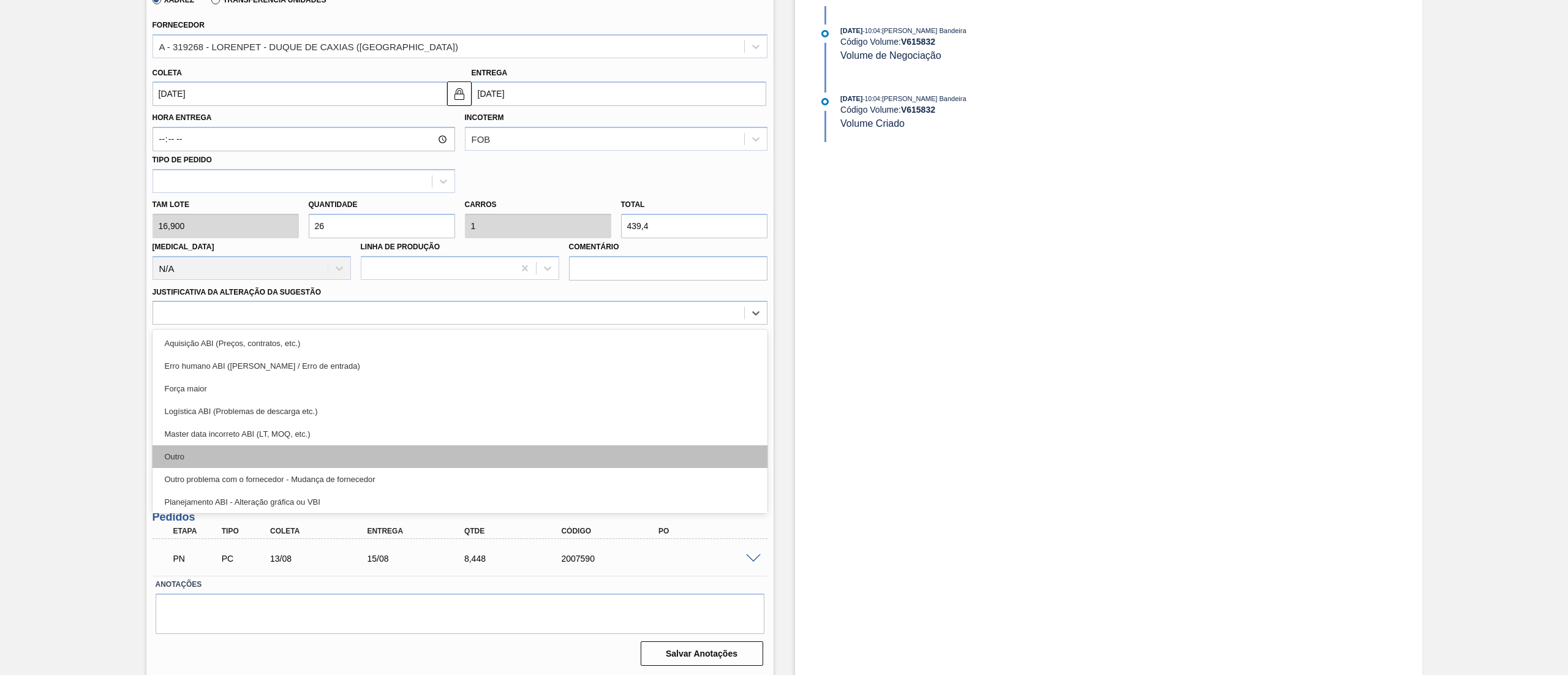
click at [253, 460] on div "Outro" at bounding box center [459, 456] width 615 height 23
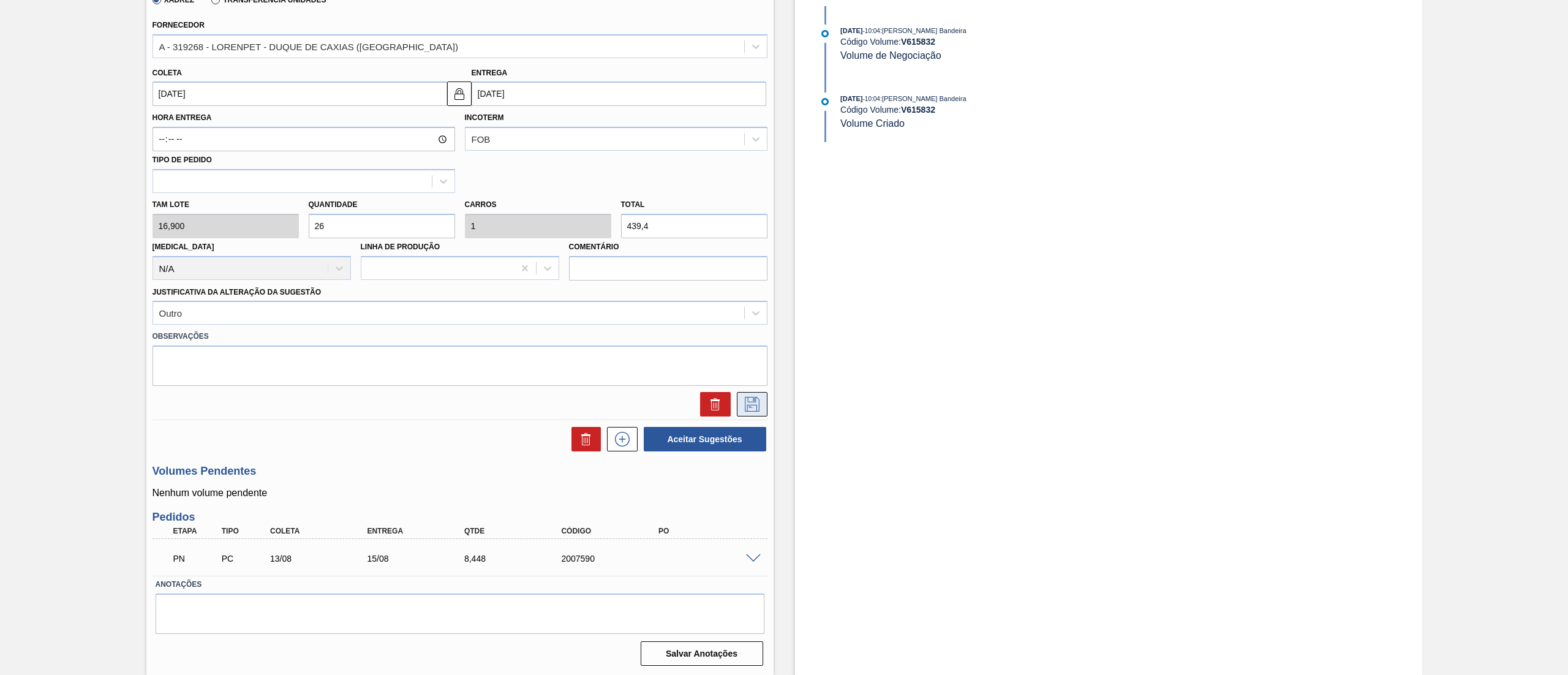
click at [750, 407] on icon at bounding box center [751, 405] width 19 height 15
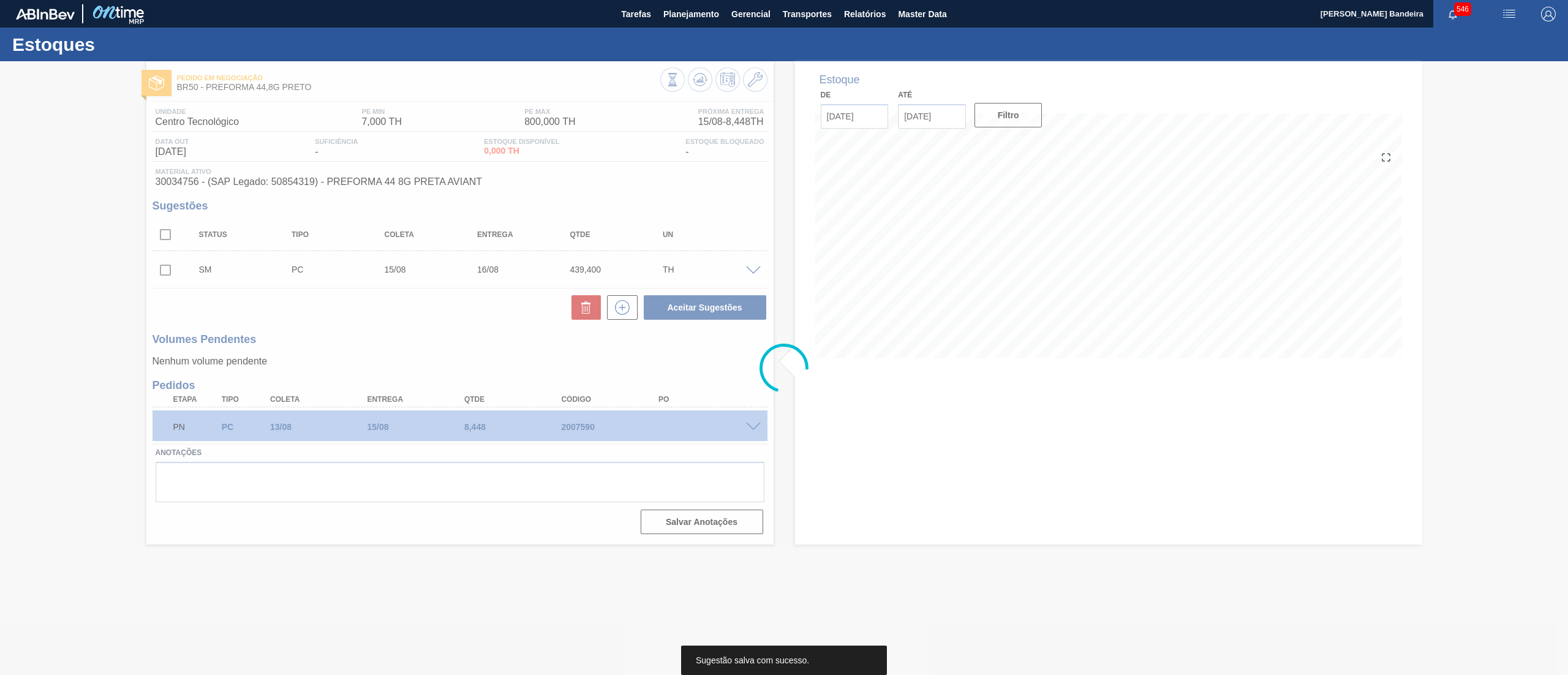
scroll to position [0, 0]
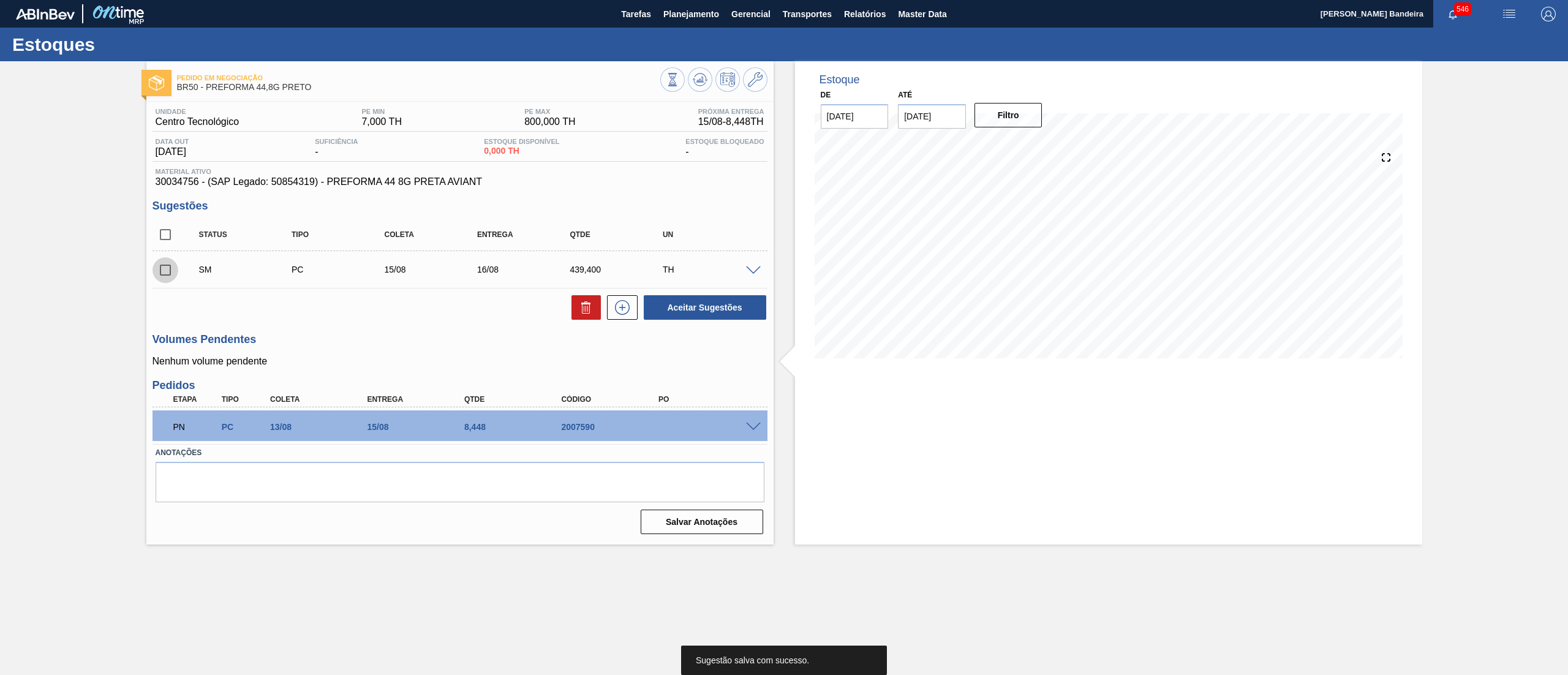
click at [159, 266] on input "checkbox" at bounding box center [165, 270] width 26 height 26
checkbox input "true"
click at [699, 302] on button "Aceitar Sugestões" at bounding box center [704, 307] width 123 height 25
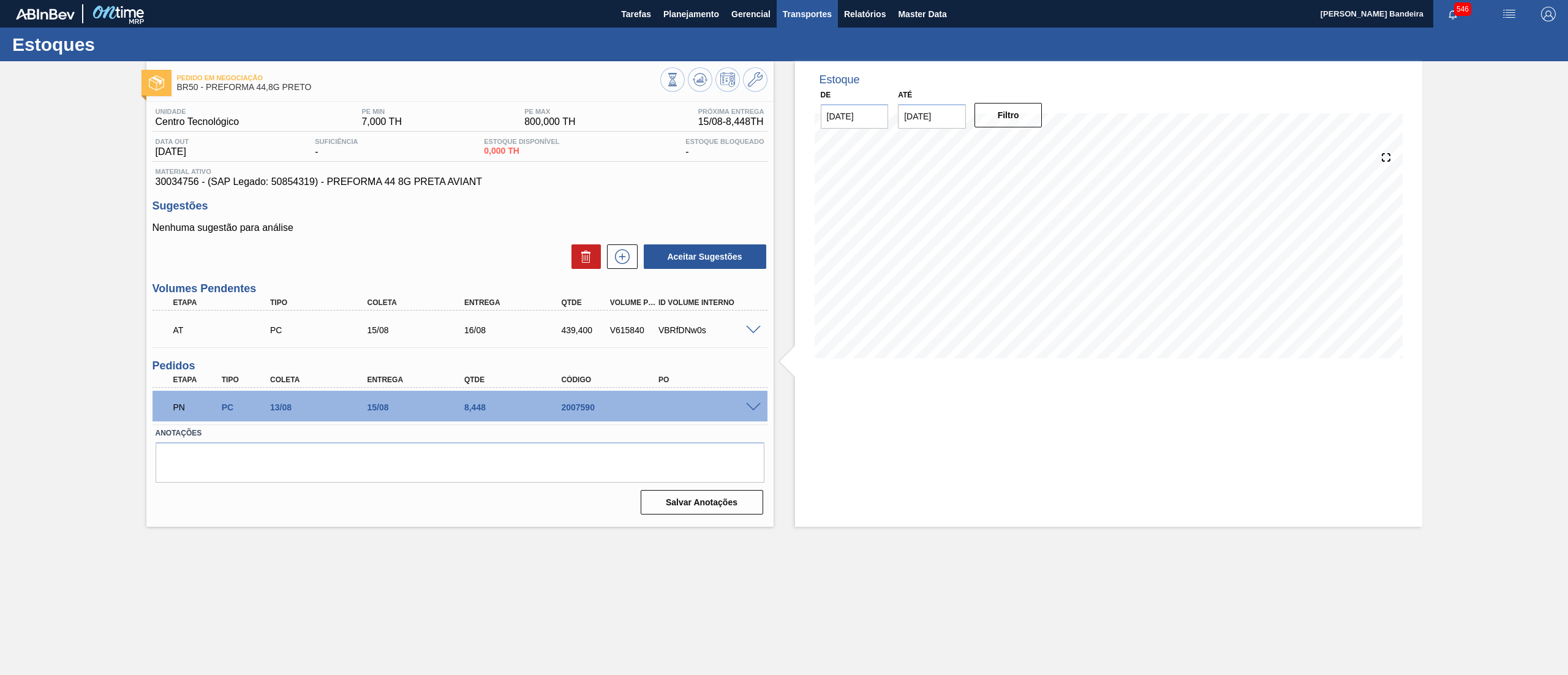
click at [808, 9] on span "Transportes" at bounding box center [807, 14] width 49 height 15
click at [796, 56] on li "Otimização de Carga" at bounding box center [807, 61] width 100 height 19
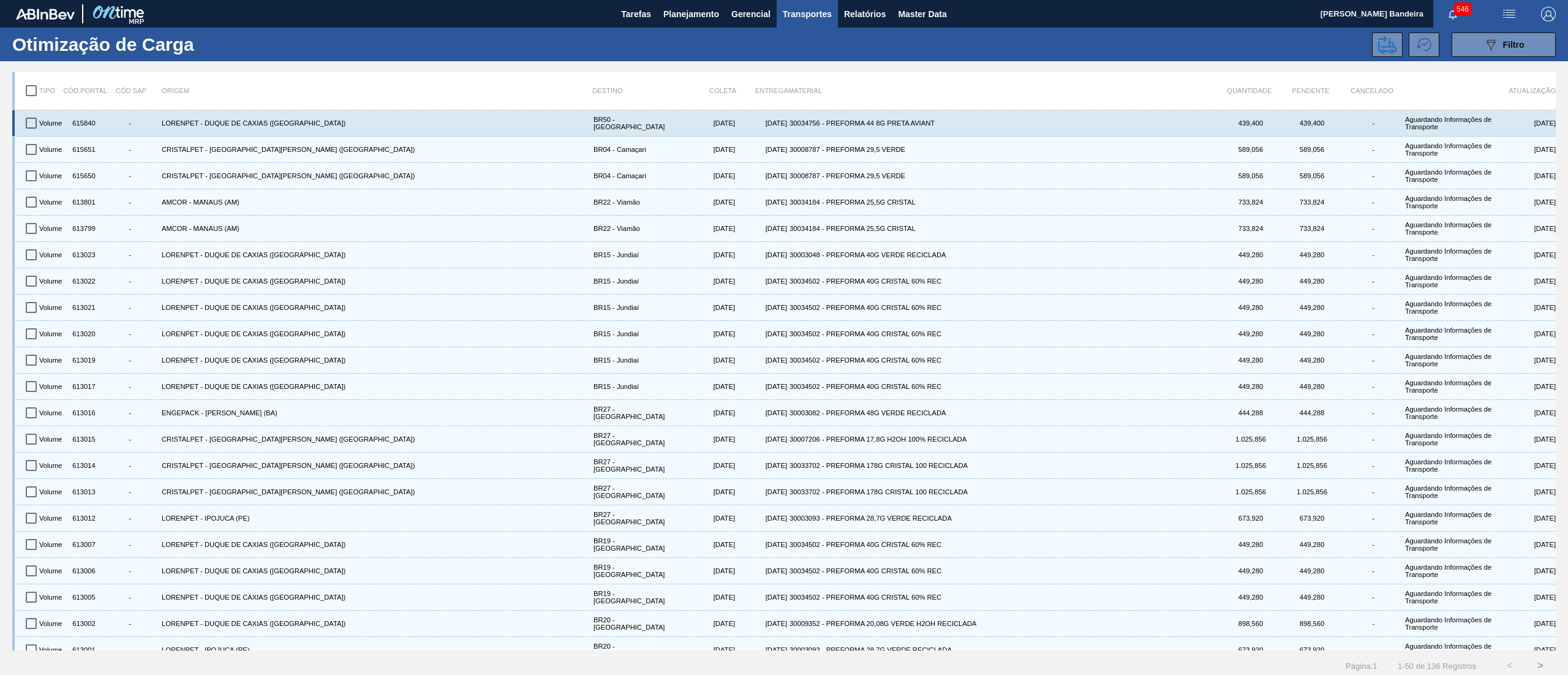
click at [33, 120] on input "checkbox" at bounding box center [31, 124] width 26 height 26
checkbox input "true"
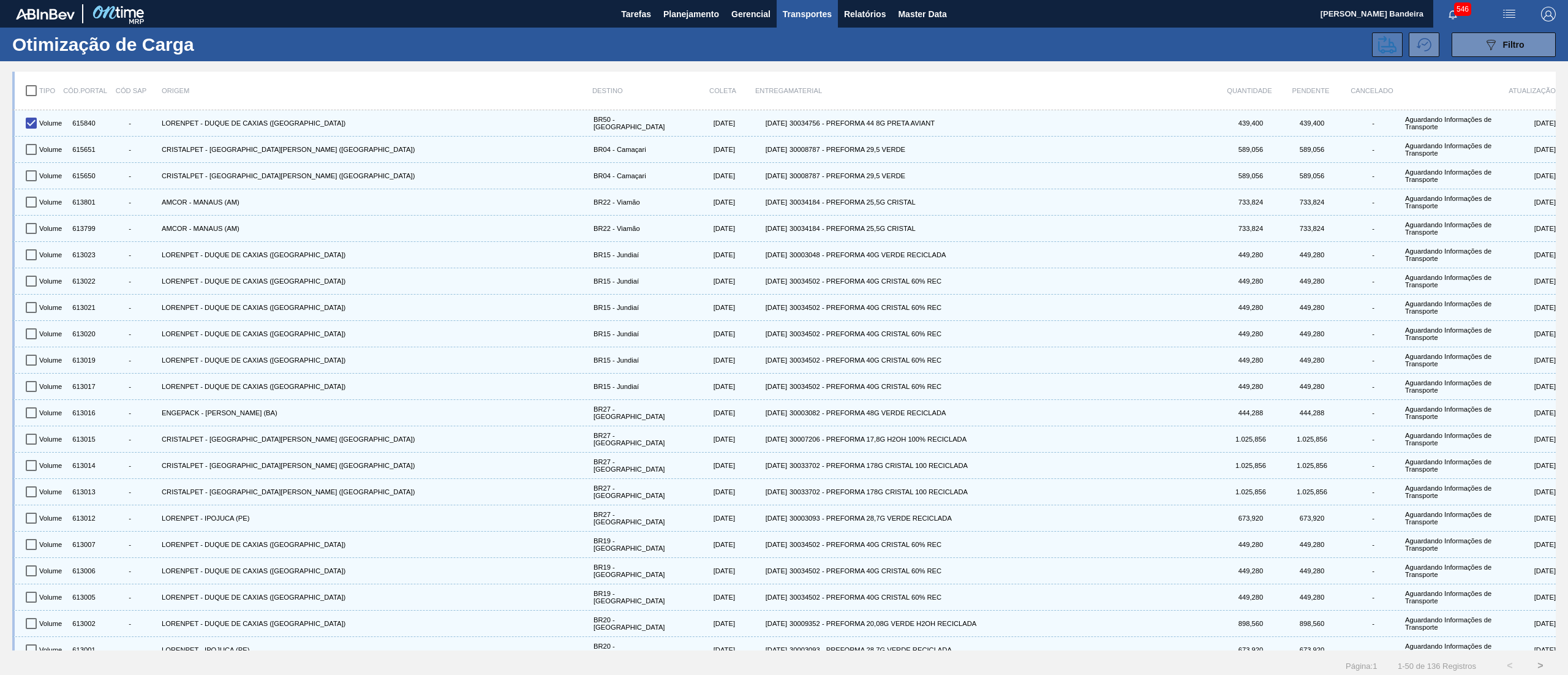
click at [1387, 43] on icon at bounding box center [1387, 44] width 18 height 18
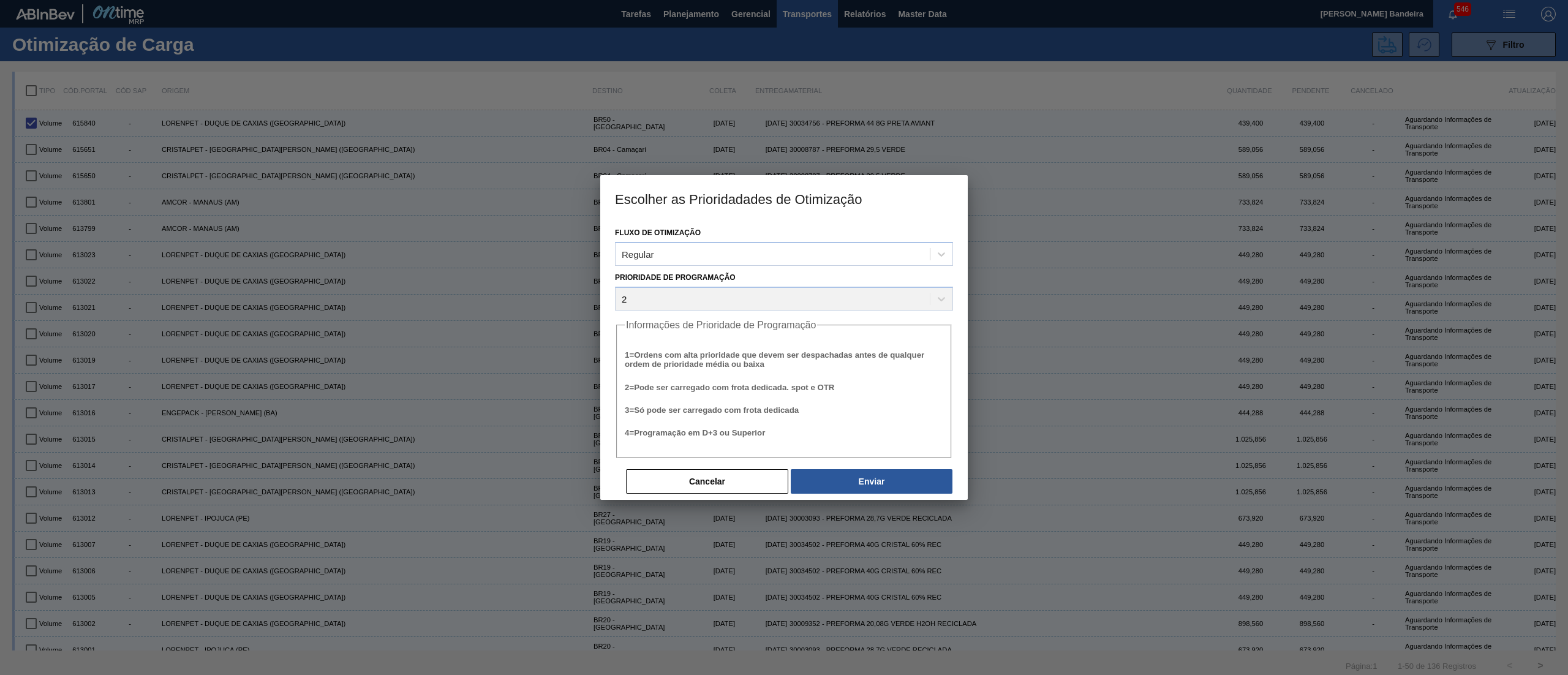
click at [892, 468] on div "Cancelar Enviar" at bounding box center [789, 481] width 329 height 27
click at [892, 472] on button "Enviar" at bounding box center [871, 481] width 161 height 25
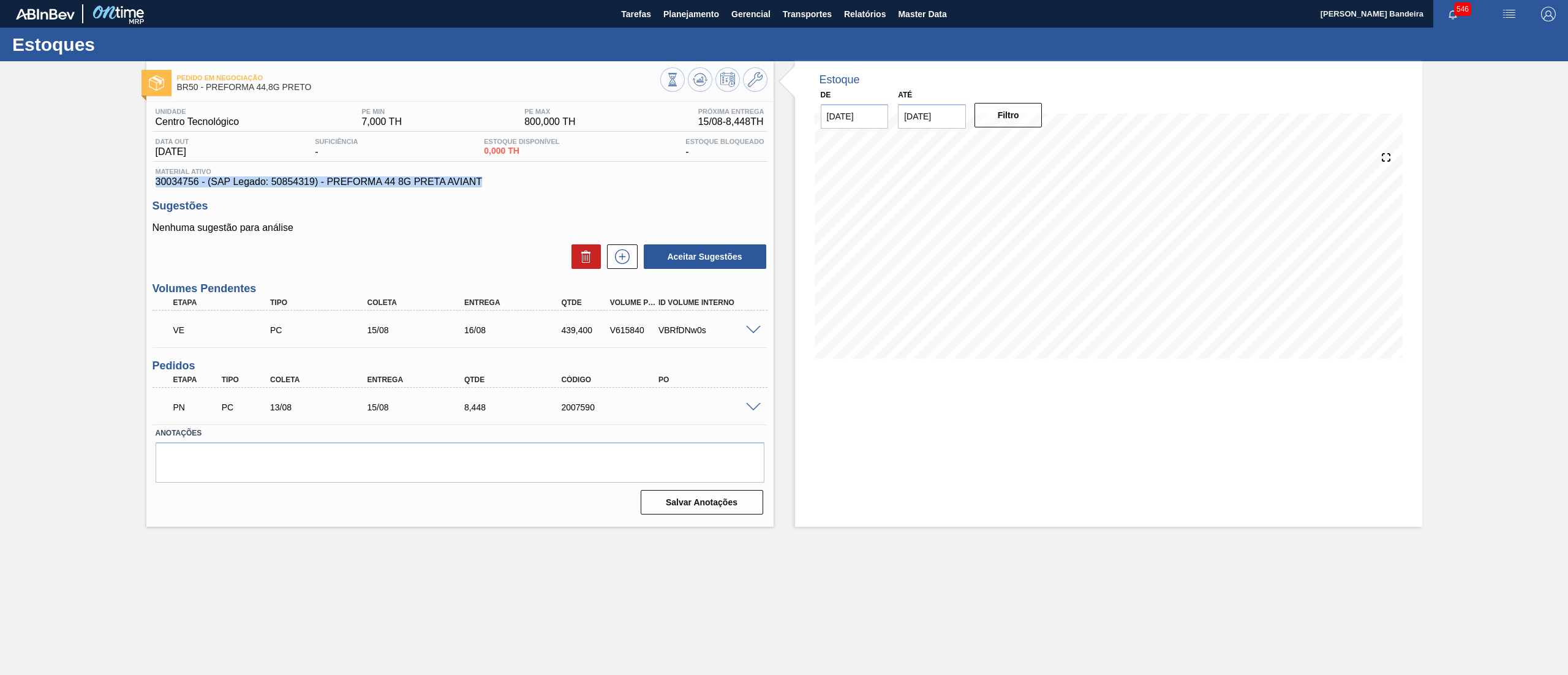
drag, startPoint x: 496, startPoint y: 182, endPoint x: 141, endPoint y: 184, distance: 355.0
click at [141, 184] on div "Pedido em Negociação BR50 - PREFORMA 44,8G PRETO Unidade Centro Tecnológico PE …" at bounding box center [784, 293] width 1568 height 466
copy span "30034756 - (SAP Legado: 50854319) - PREFORMA 44 8G PRETA AVIANT"
click at [287, 117] on div "Unidade Centro Tecnológico PE MIN 7,000 TH PE MAX 800,000 TH Próxima Entrega 15…" at bounding box center [459, 120] width 615 height 24
drag, startPoint x: 246, startPoint y: 124, endPoint x: 150, endPoint y: 123, distance: 96.0
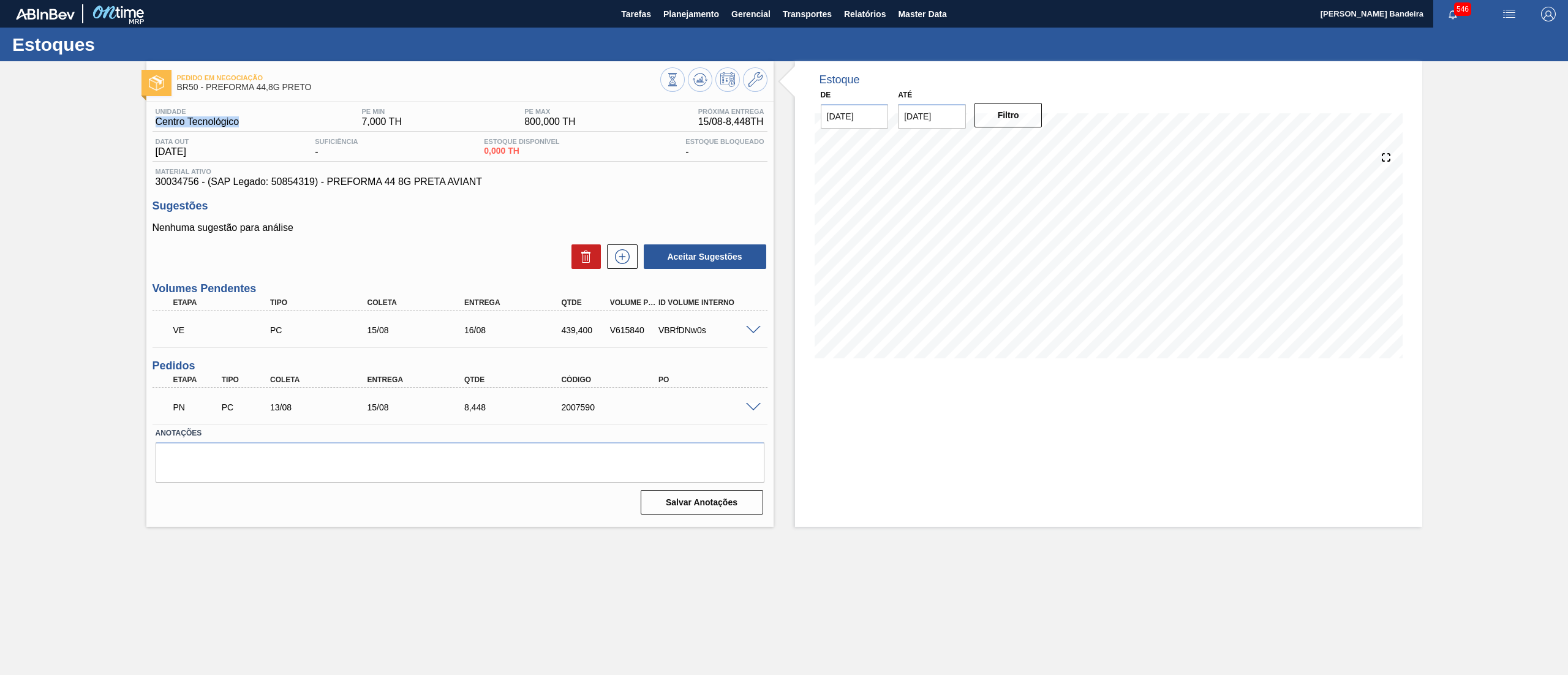
click at [150, 123] on div "Unidade Centro Tecnológico PE MIN 7,000 TH PE MAX 800,000 TH Próxima Entrega 15…" at bounding box center [460, 310] width 627 height 418
copy span "Centro Tecnológico"
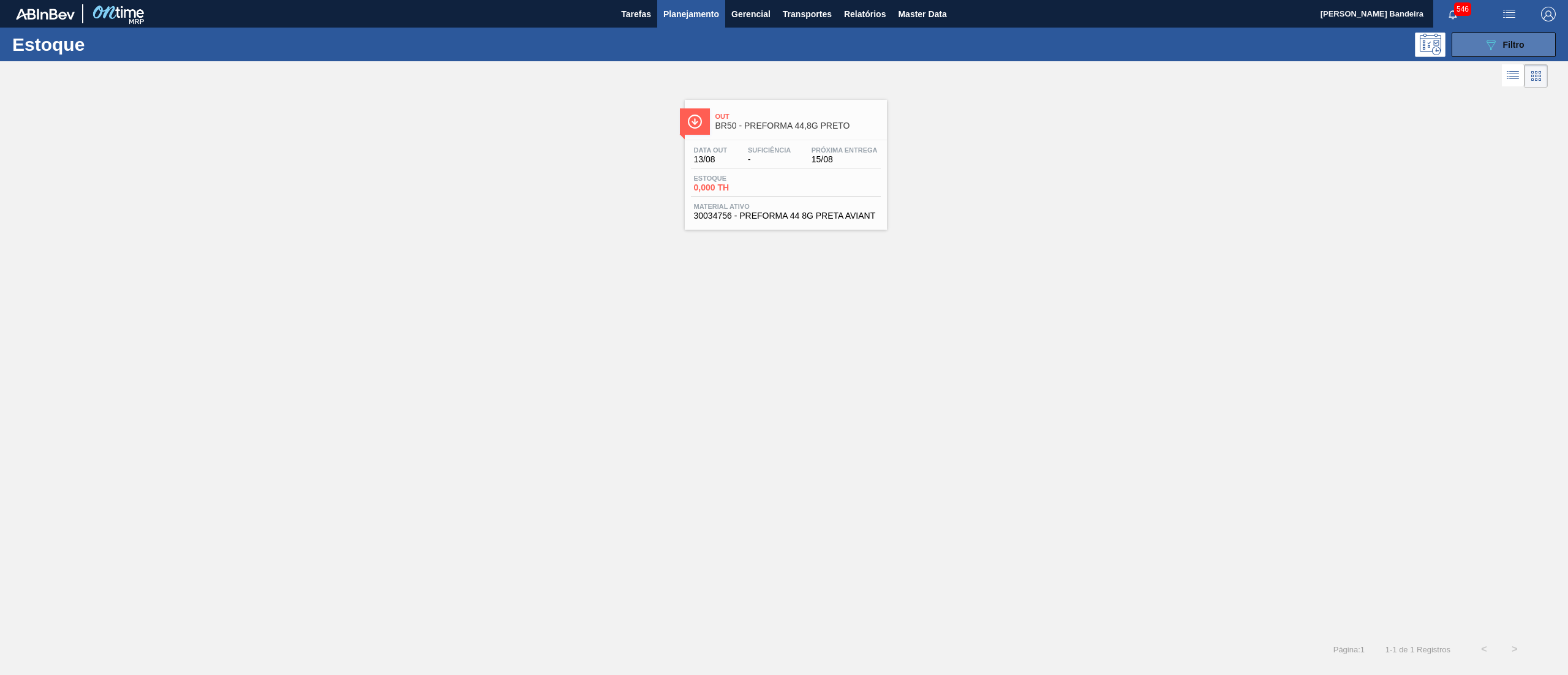
click at [1483, 46] on icon "089F7B8B-B2A5-4AFE-B5C0-19BA573D28AC" at bounding box center [1491, 45] width 15 height 15
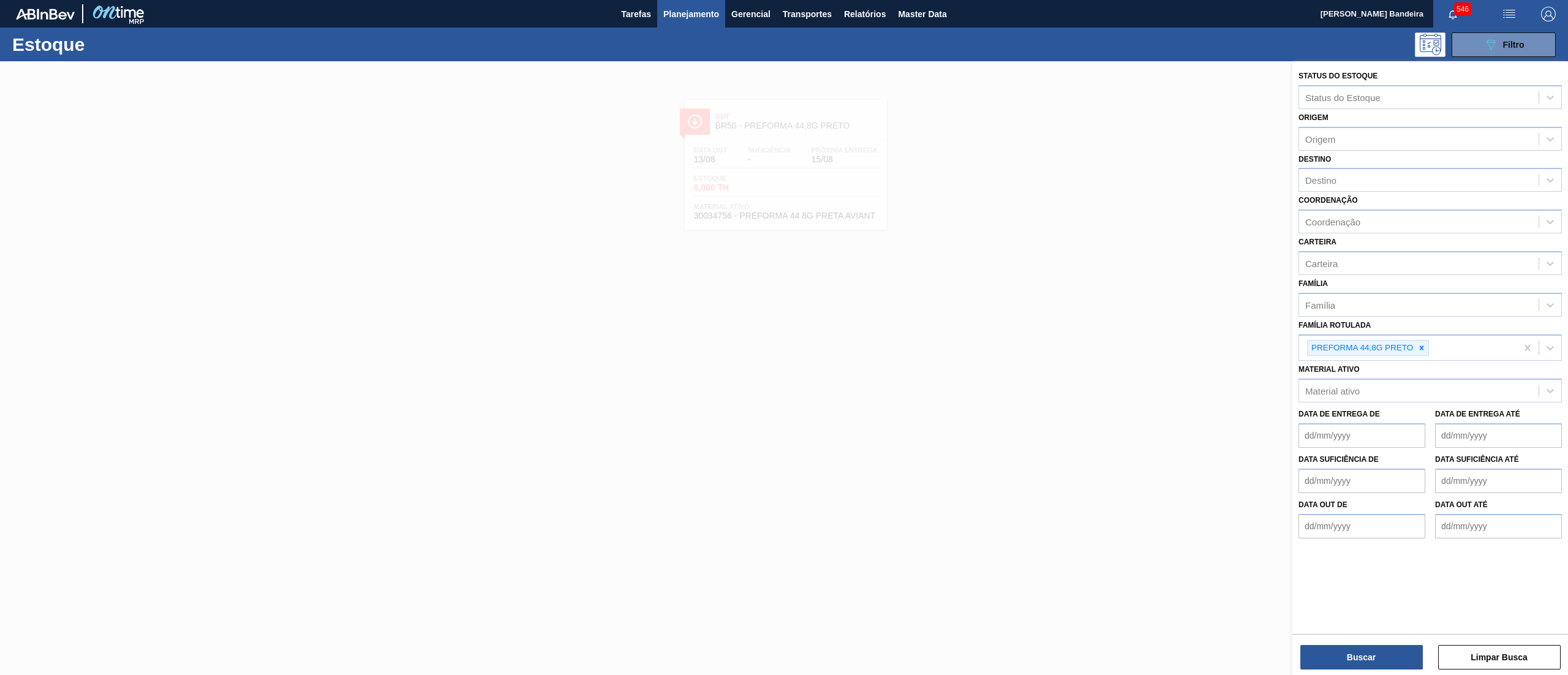
click at [1140, 247] on div at bounding box center [784, 398] width 1568 height 675
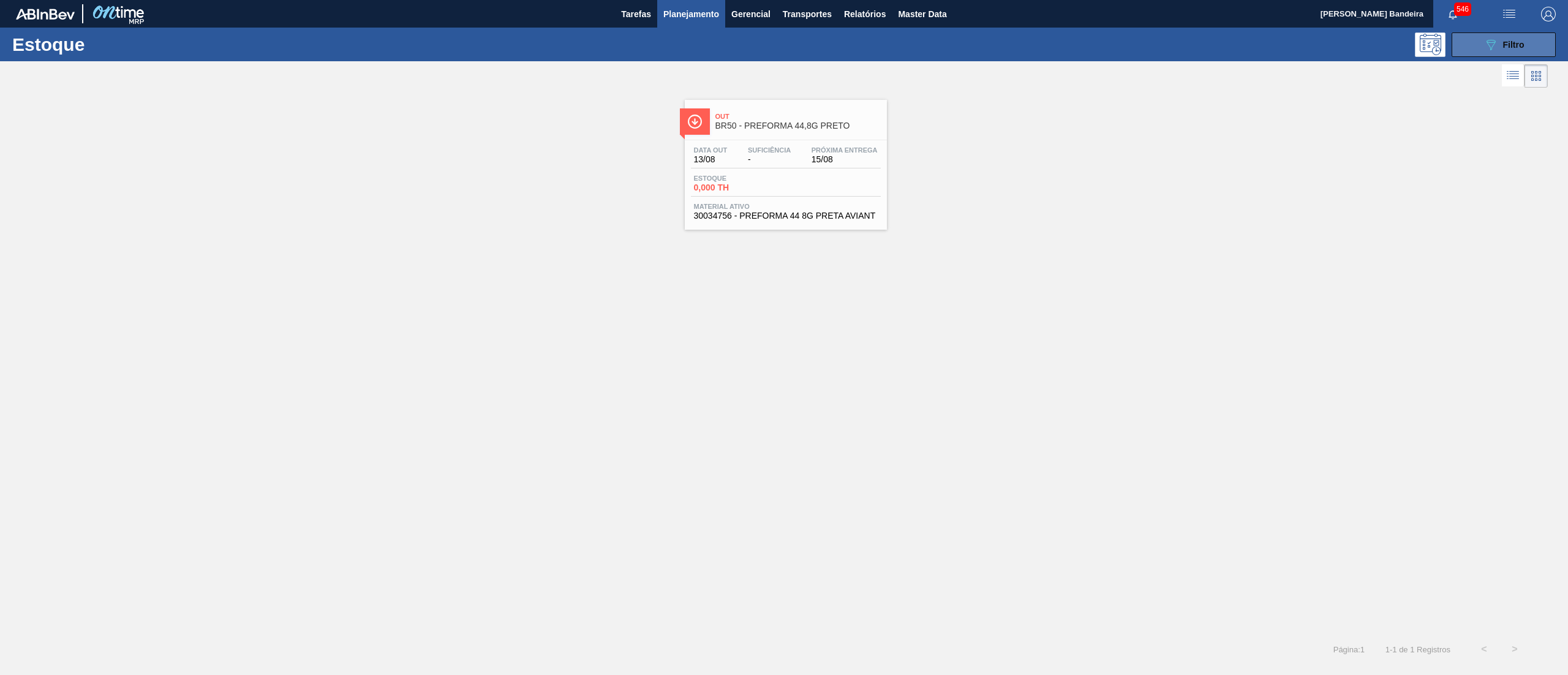
click at [1471, 52] on button "089F7B8B-B2A5-4AFE-B5C0-19BA573D28AC Filtro" at bounding box center [1503, 44] width 104 height 25
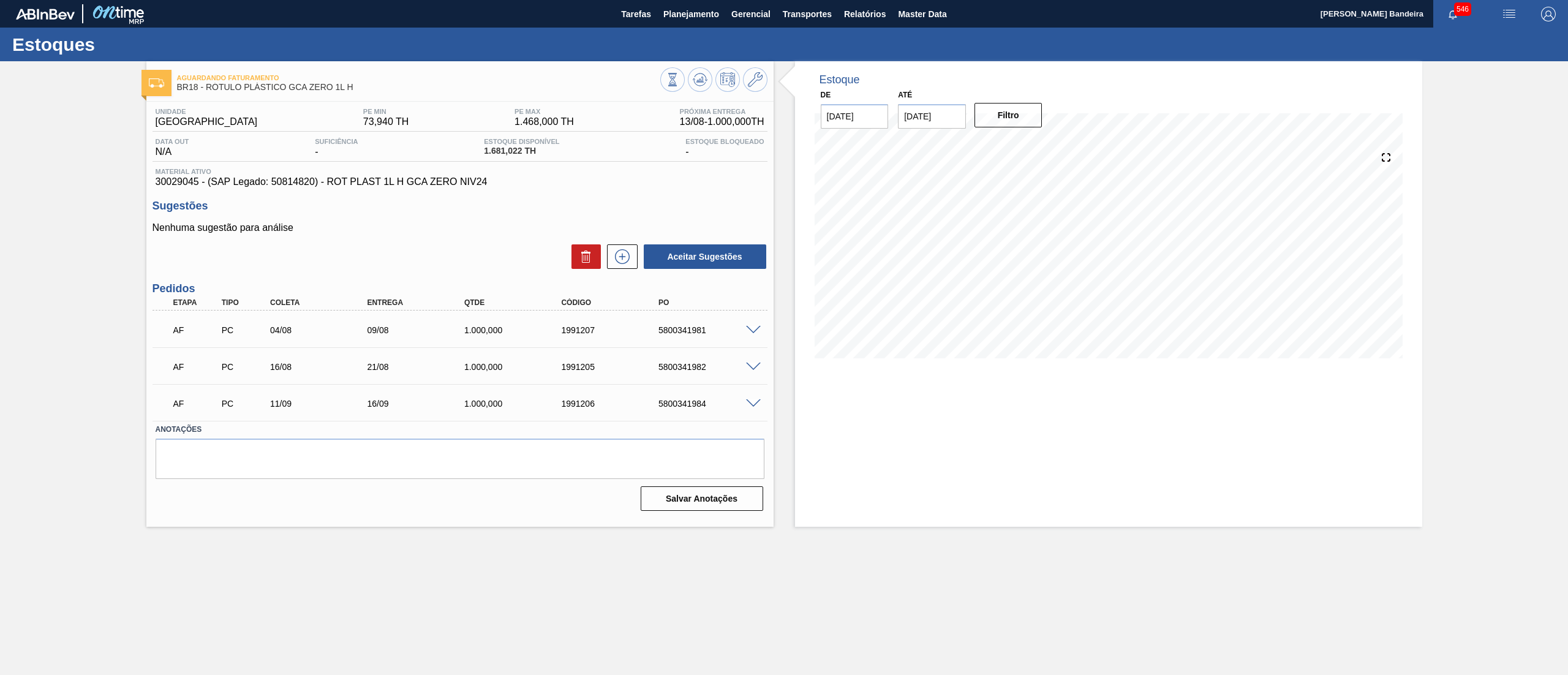
click at [783, 183] on div "Estoque De 13/08/2025 Até 27/08/2025 Filtro 23/08 Projeção de Estoque 2,681.014…" at bounding box center [1098, 293] width 649 height 466
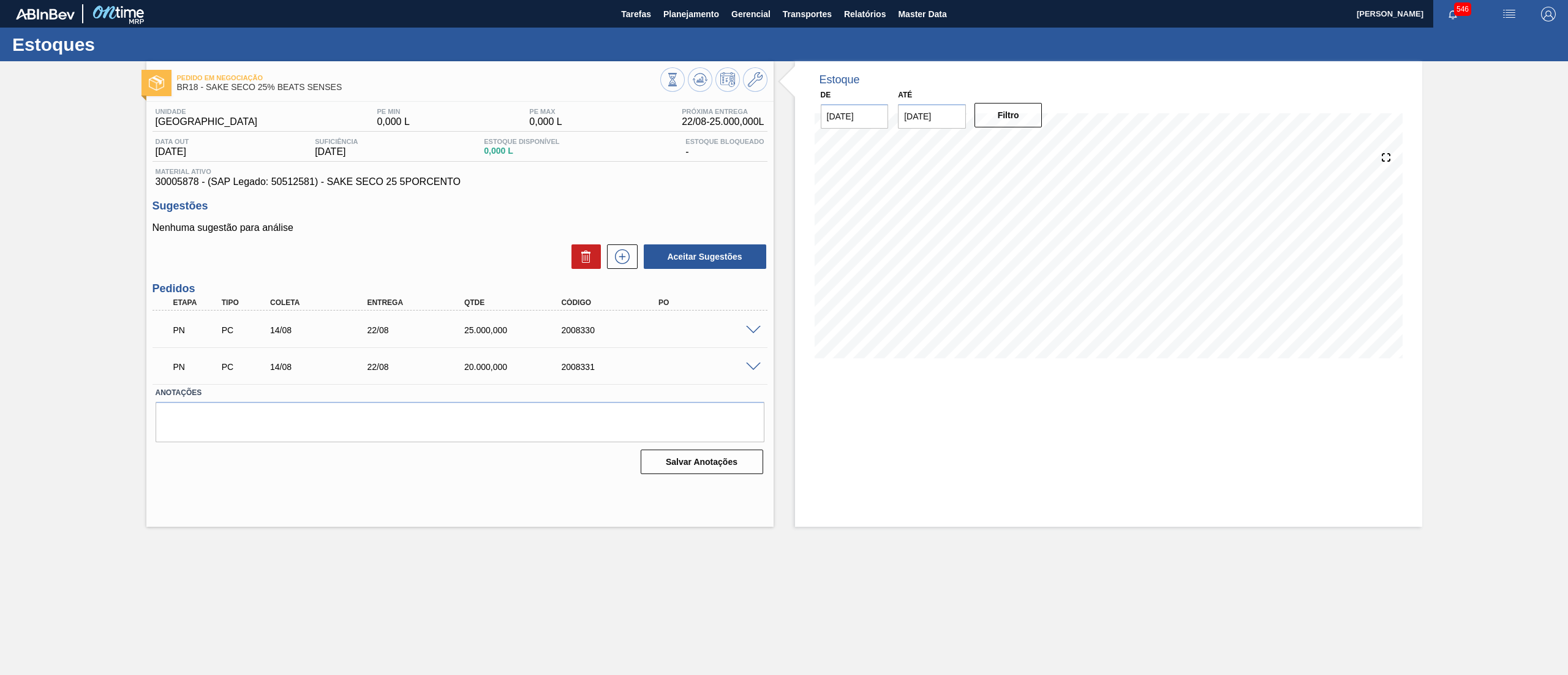
click at [750, 326] on span at bounding box center [753, 331] width 15 height 9
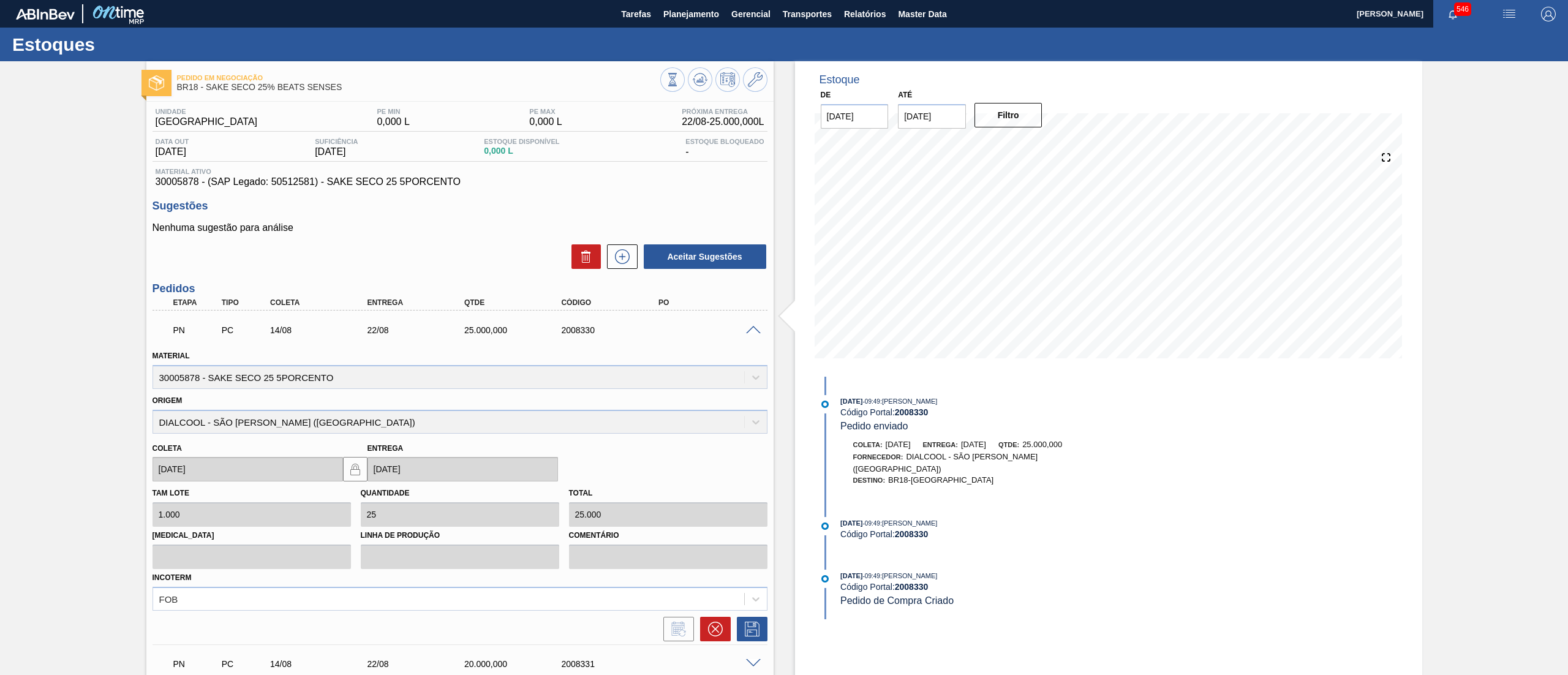
click at [750, 326] on span at bounding box center [753, 331] width 15 height 9
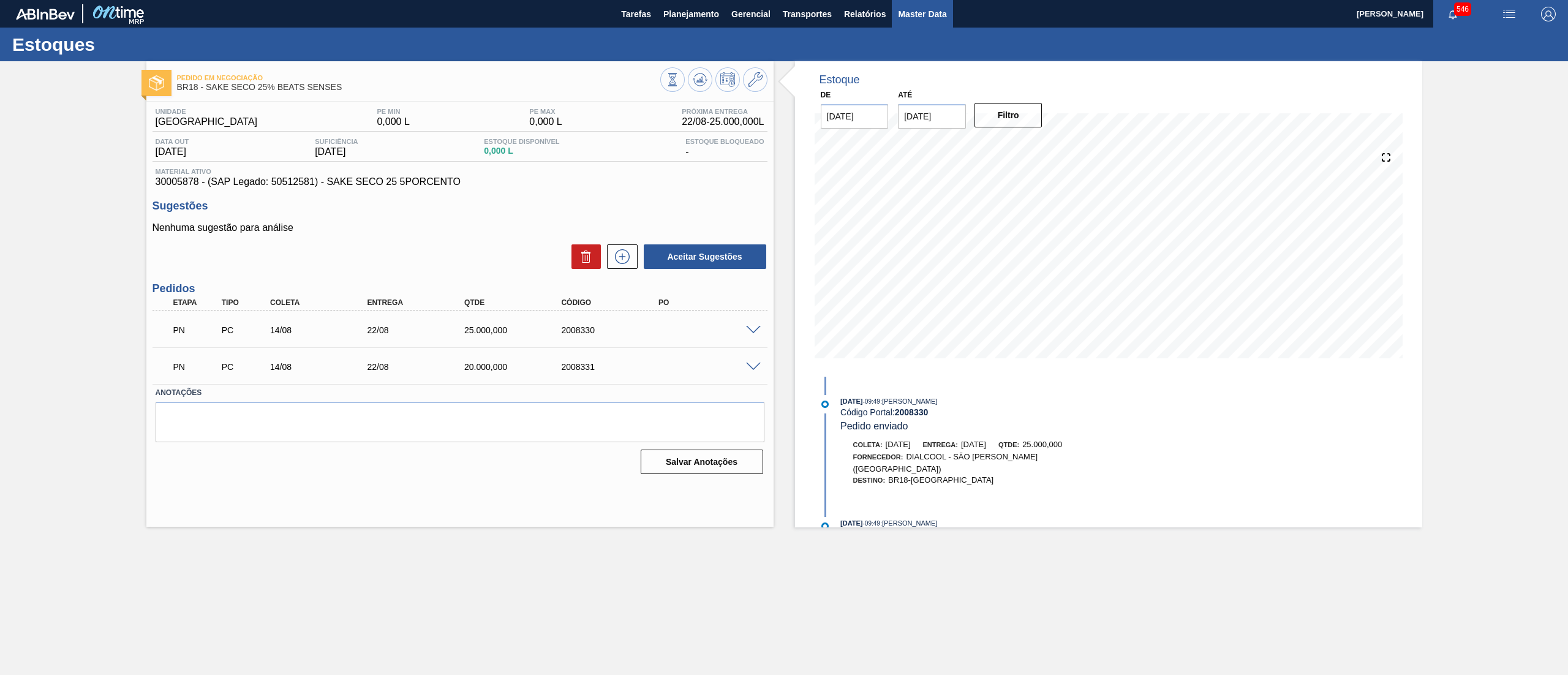
click at [912, 21] on button "Master Data" at bounding box center [923, 14] width 61 height 28
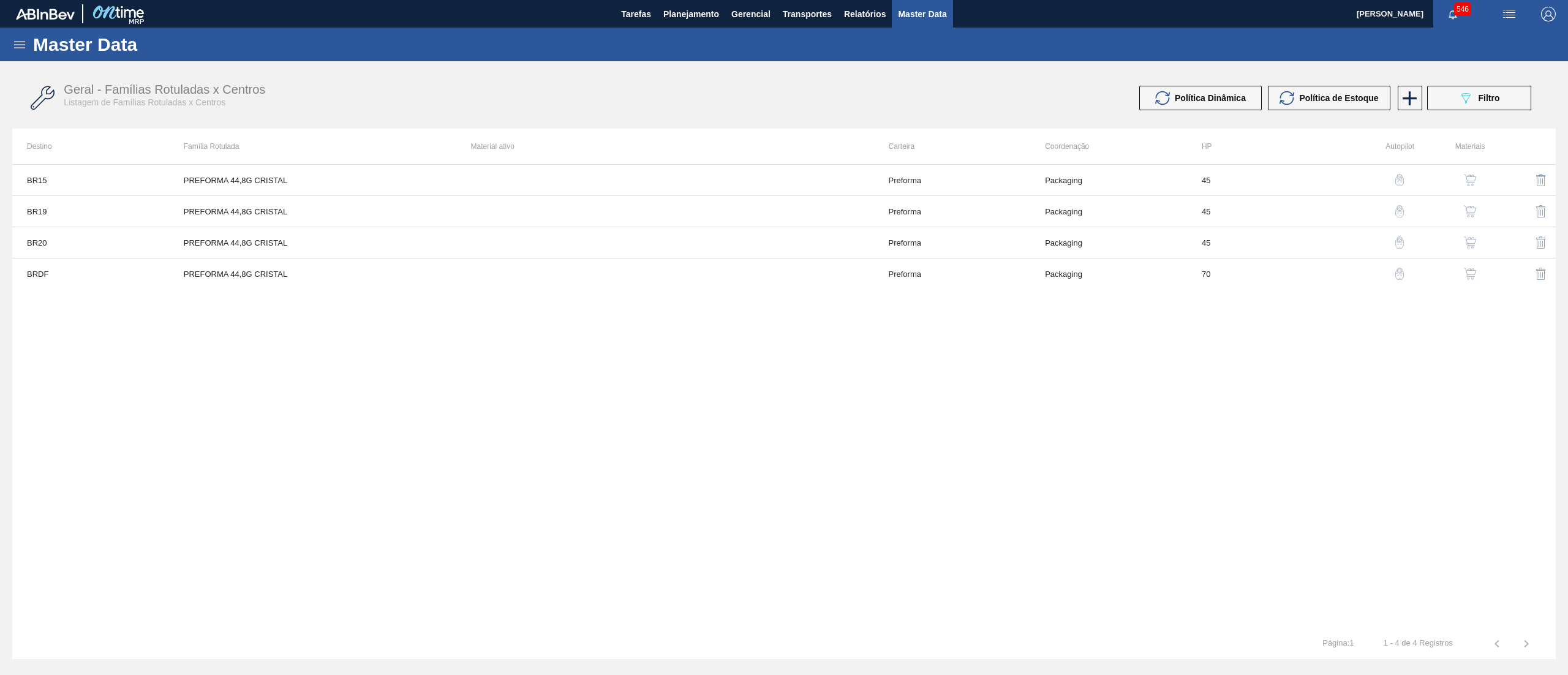
click at [15, 43] on icon at bounding box center [19, 45] width 15 height 15
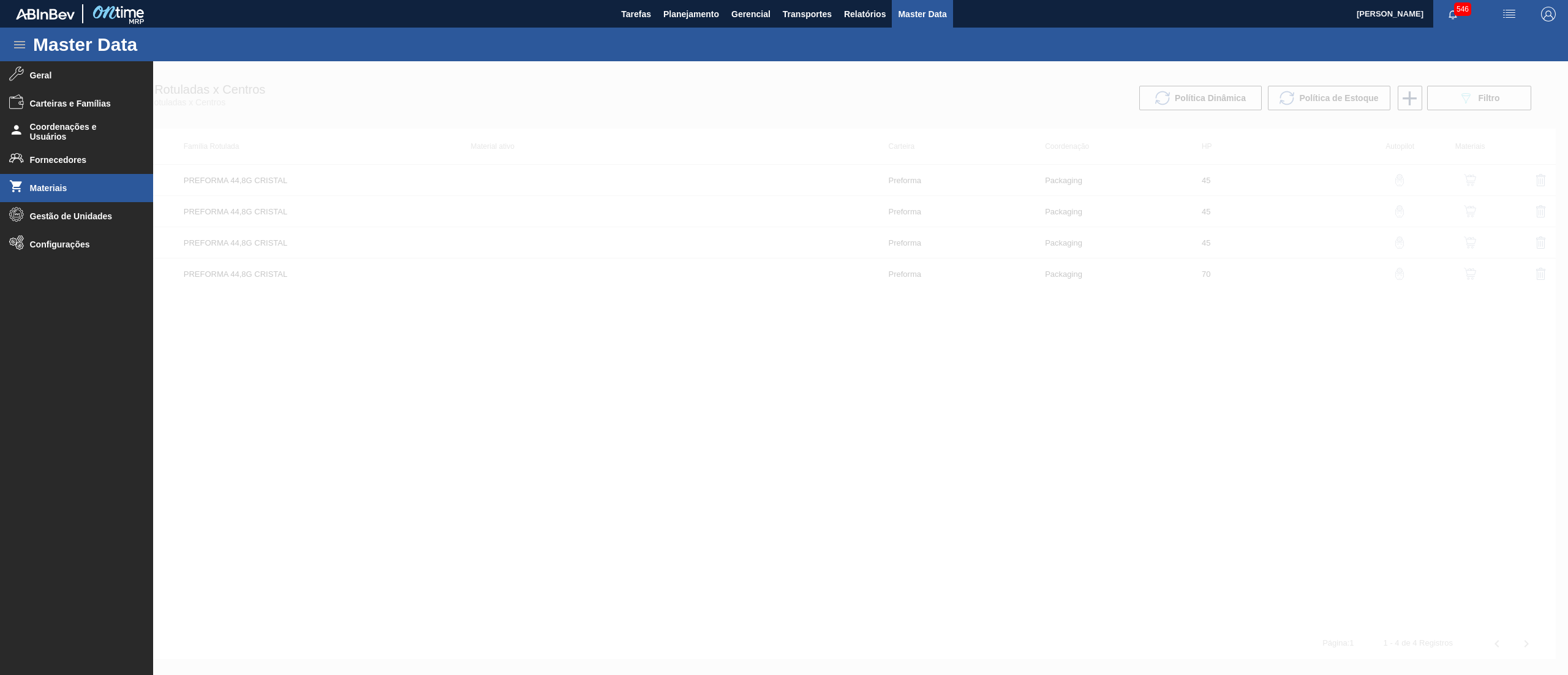
click at [82, 184] on span "Materiais" at bounding box center [81, 188] width 101 height 10
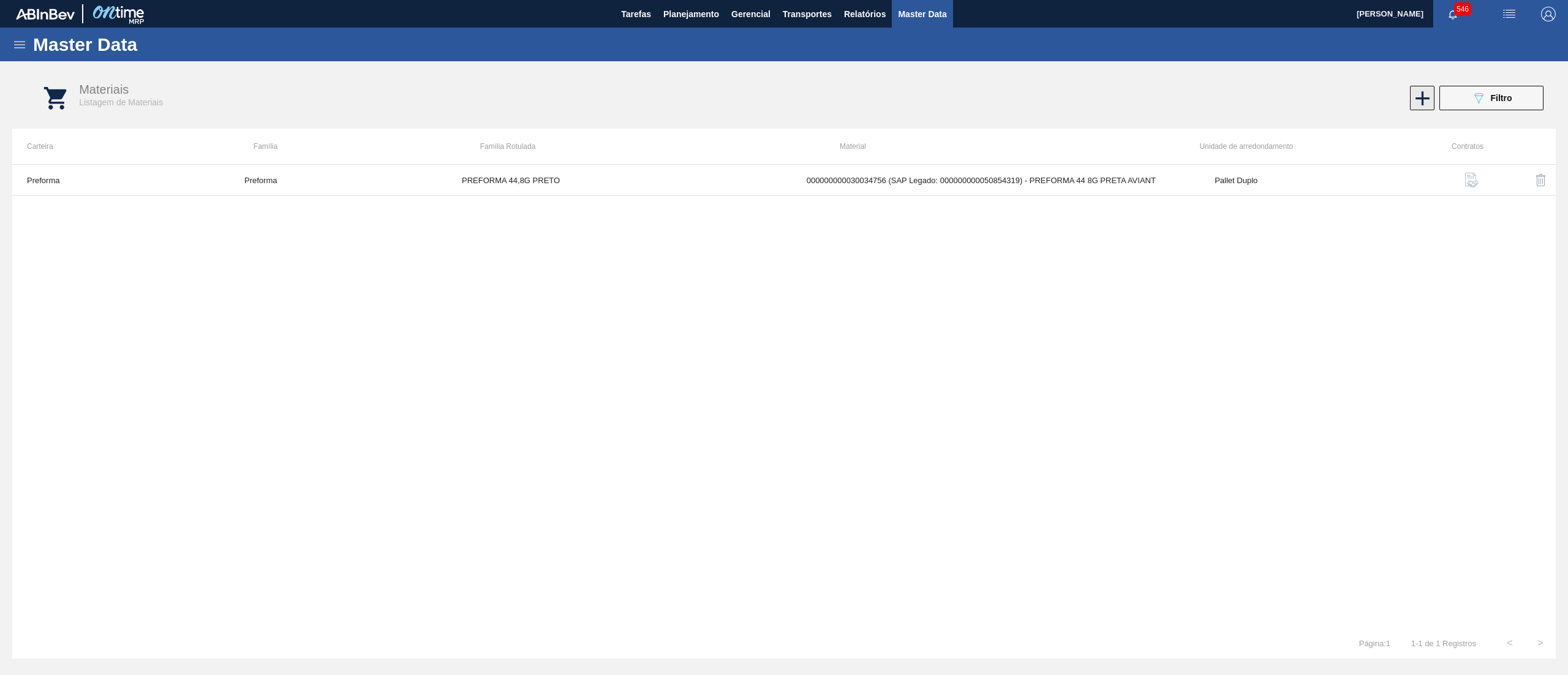
click at [1422, 98] on icon at bounding box center [1422, 98] width 14 height 14
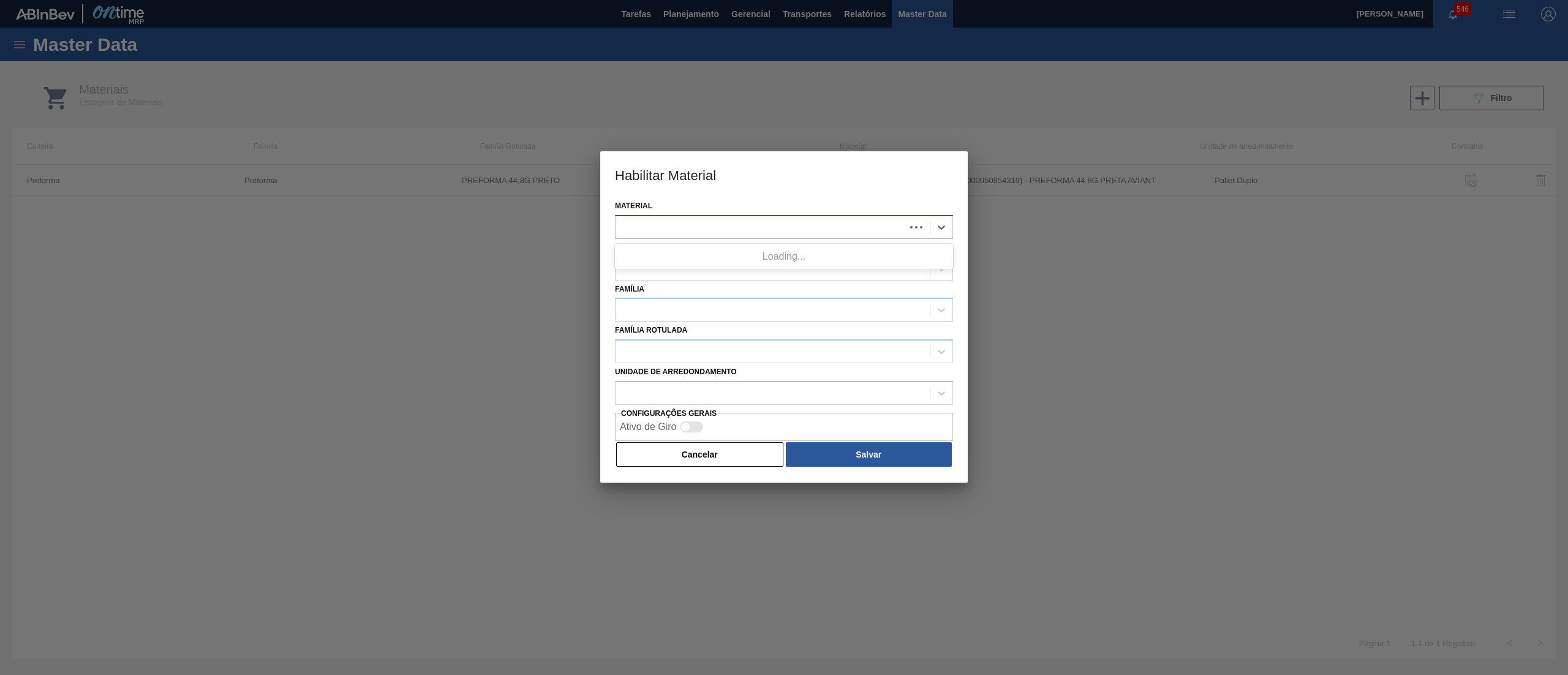
click at [775, 219] on div at bounding box center [760, 227] width 289 height 18
click at [770, 224] on div at bounding box center [760, 227] width 289 height 18
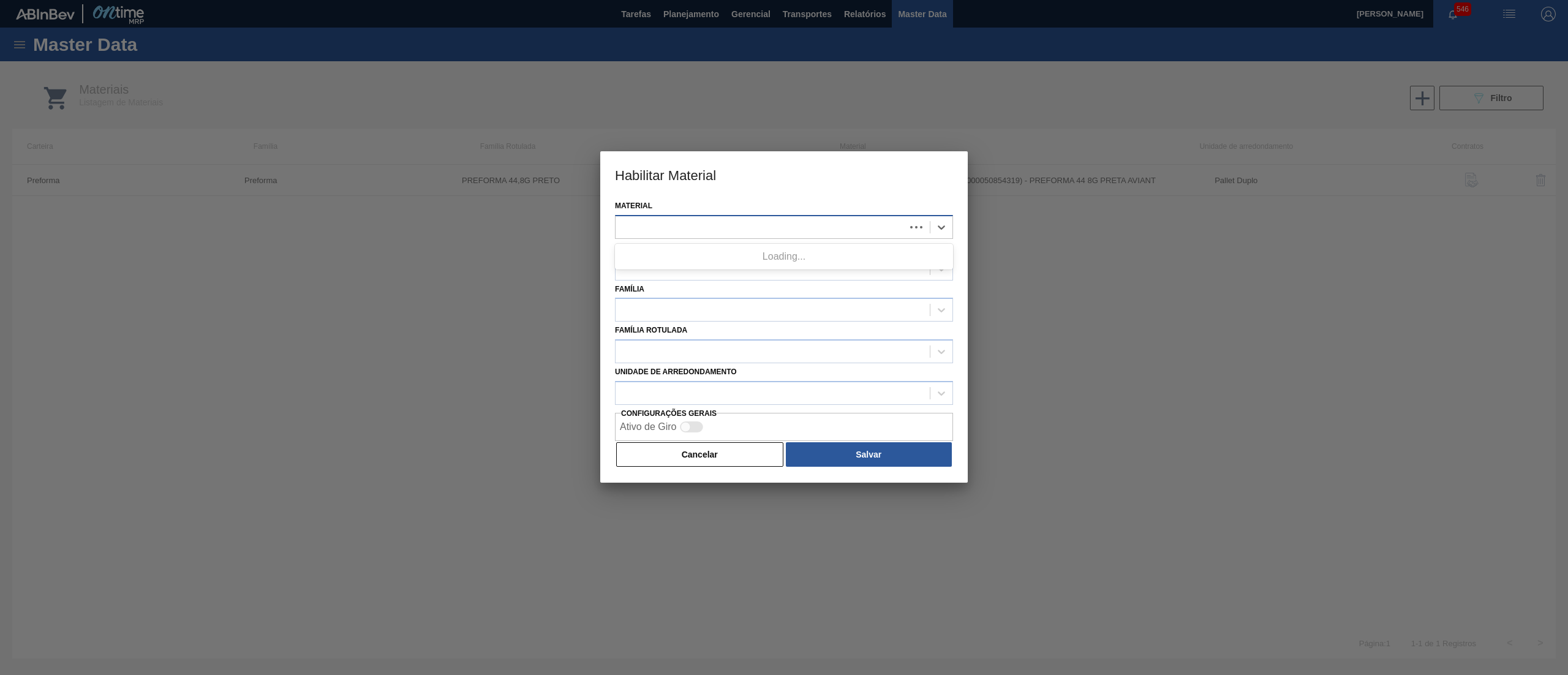
click at [770, 224] on div at bounding box center [760, 227] width 289 height 18
paste input "30034792"
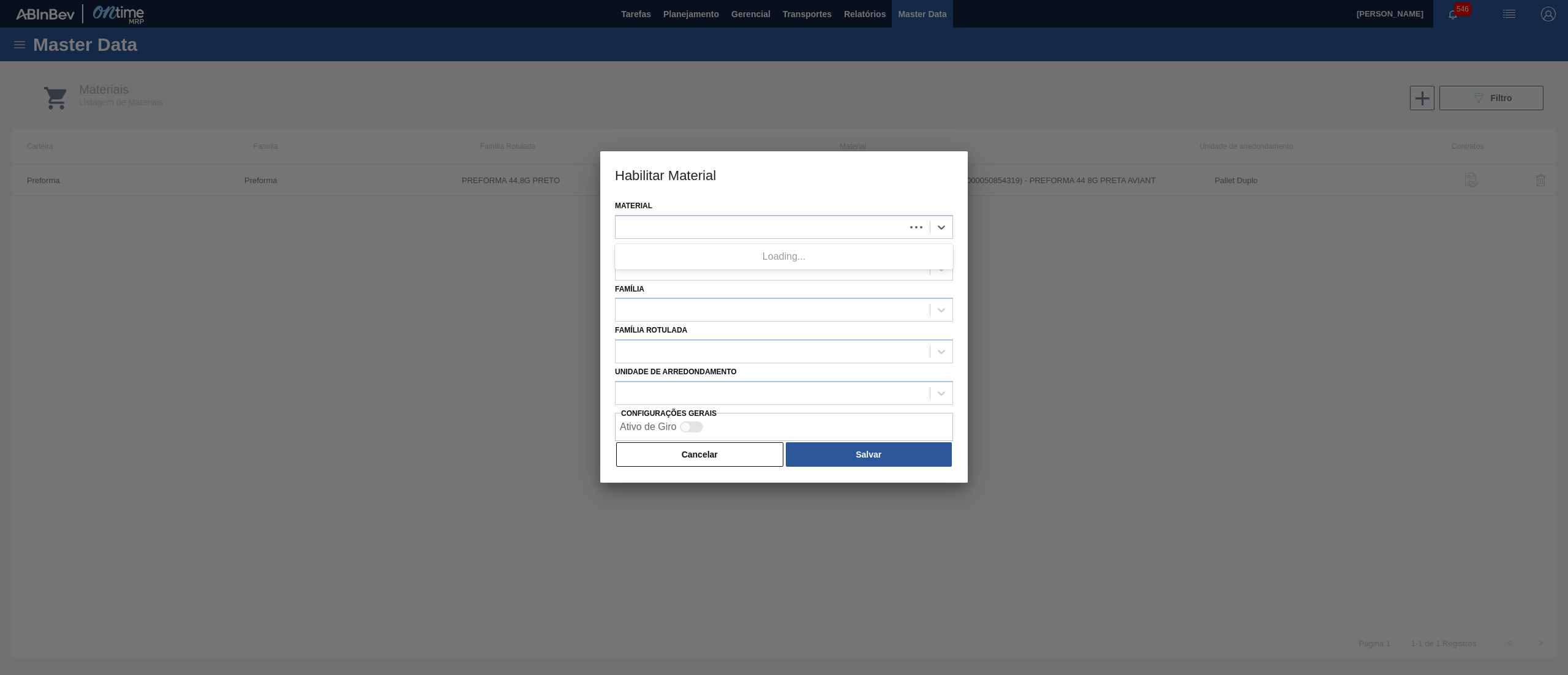
type input "30034792"
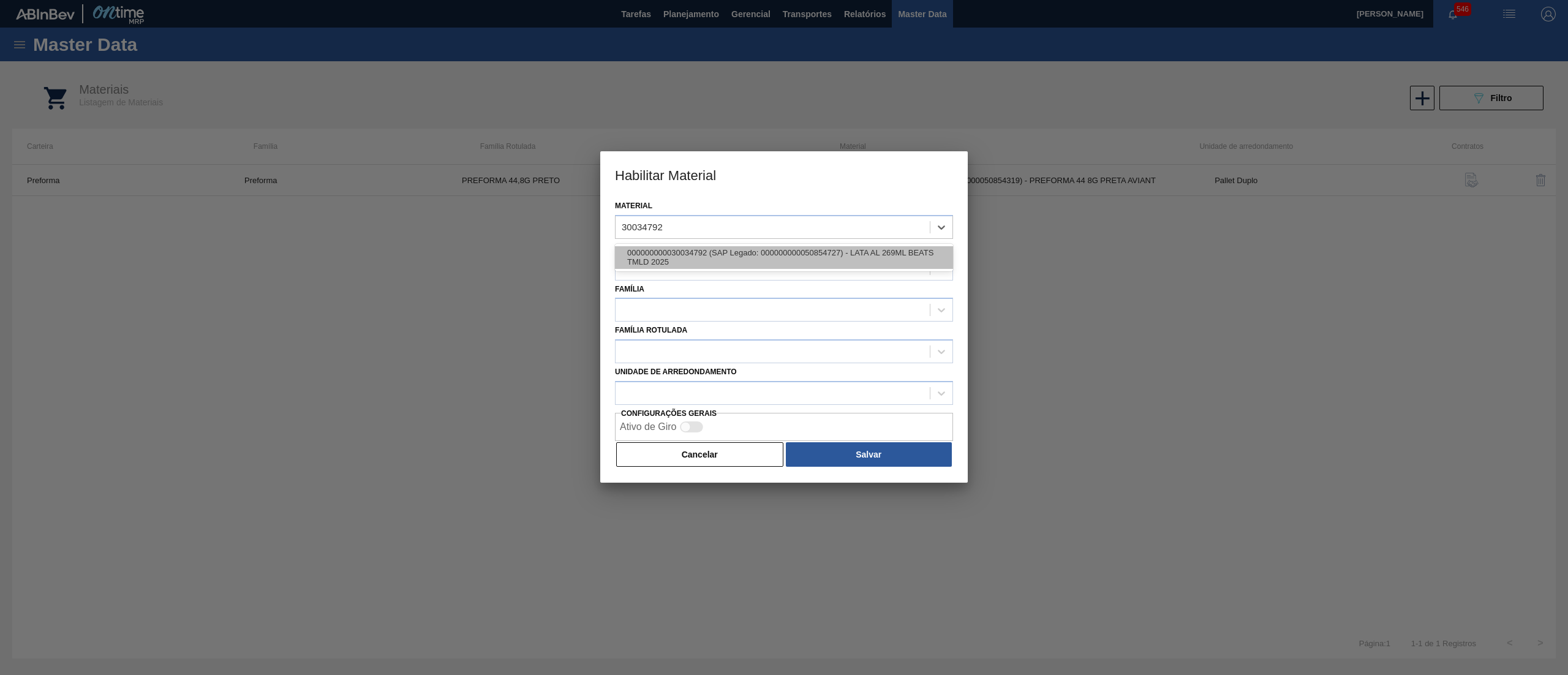
click at [753, 261] on div "000000000030034792 (SAP Legado: 000000000050854727) - LATA AL 269ML BEATS TMLD …" at bounding box center [784, 257] width 338 height 23
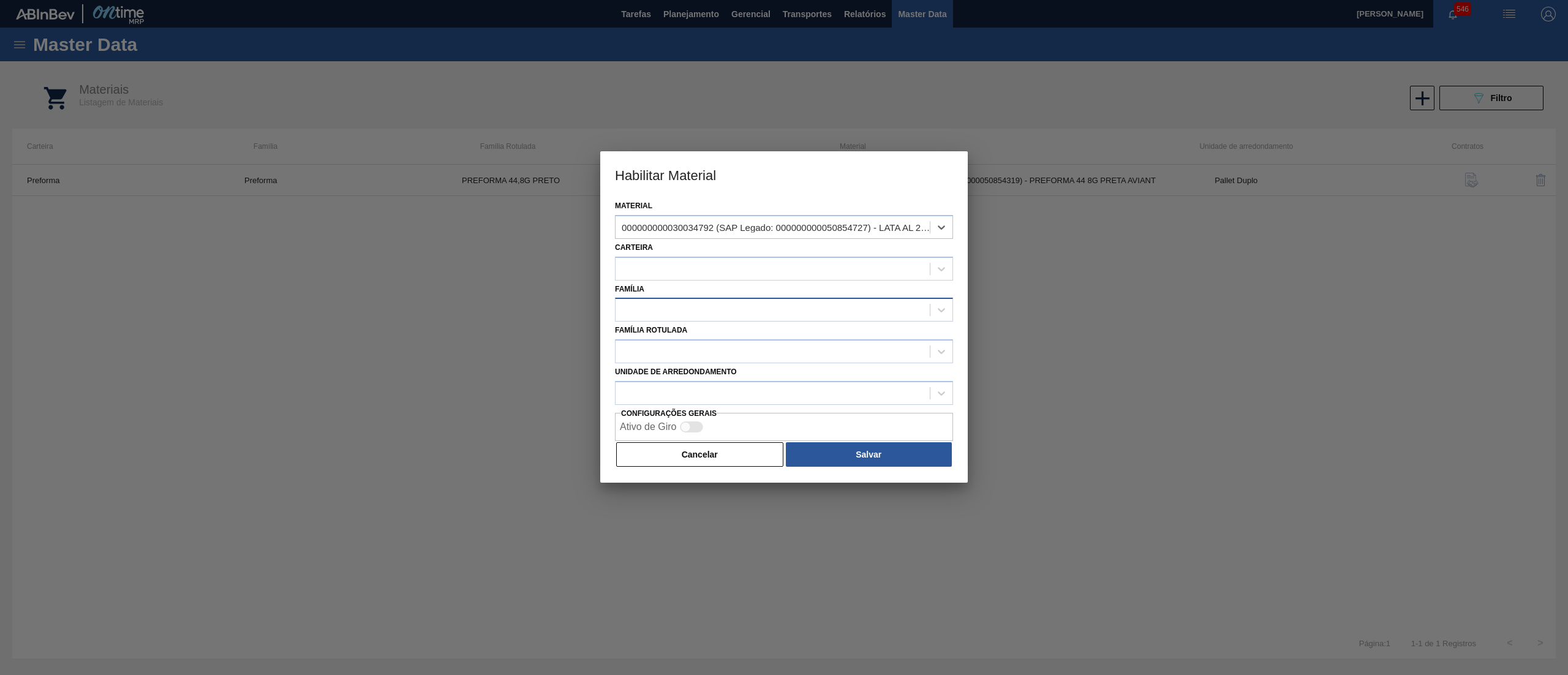
click at [718, 302] on div at bounding box center [772, 310] width 314 height 18
type input "LATA"
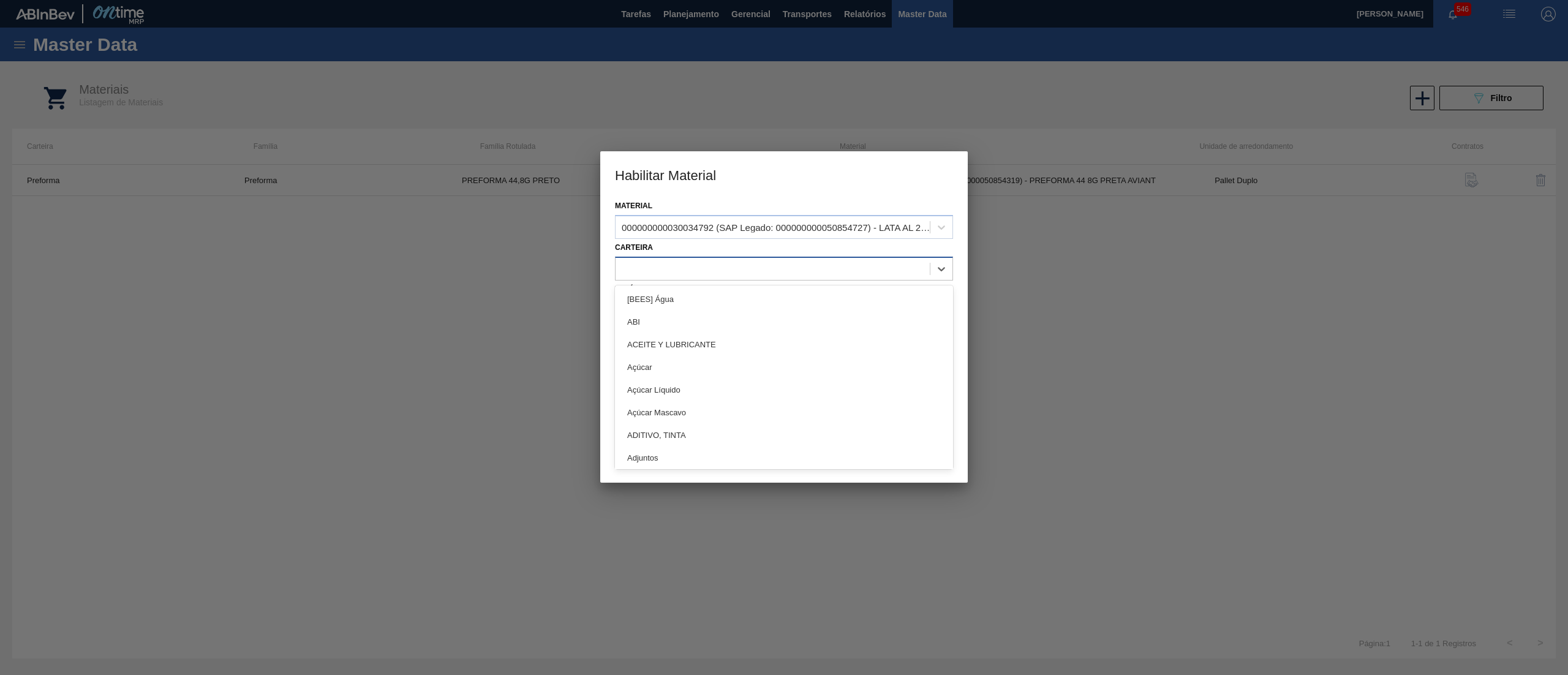
click at [690, 264] on div at bounding box center [772, 268] width 314 height 18
type input "LATA"
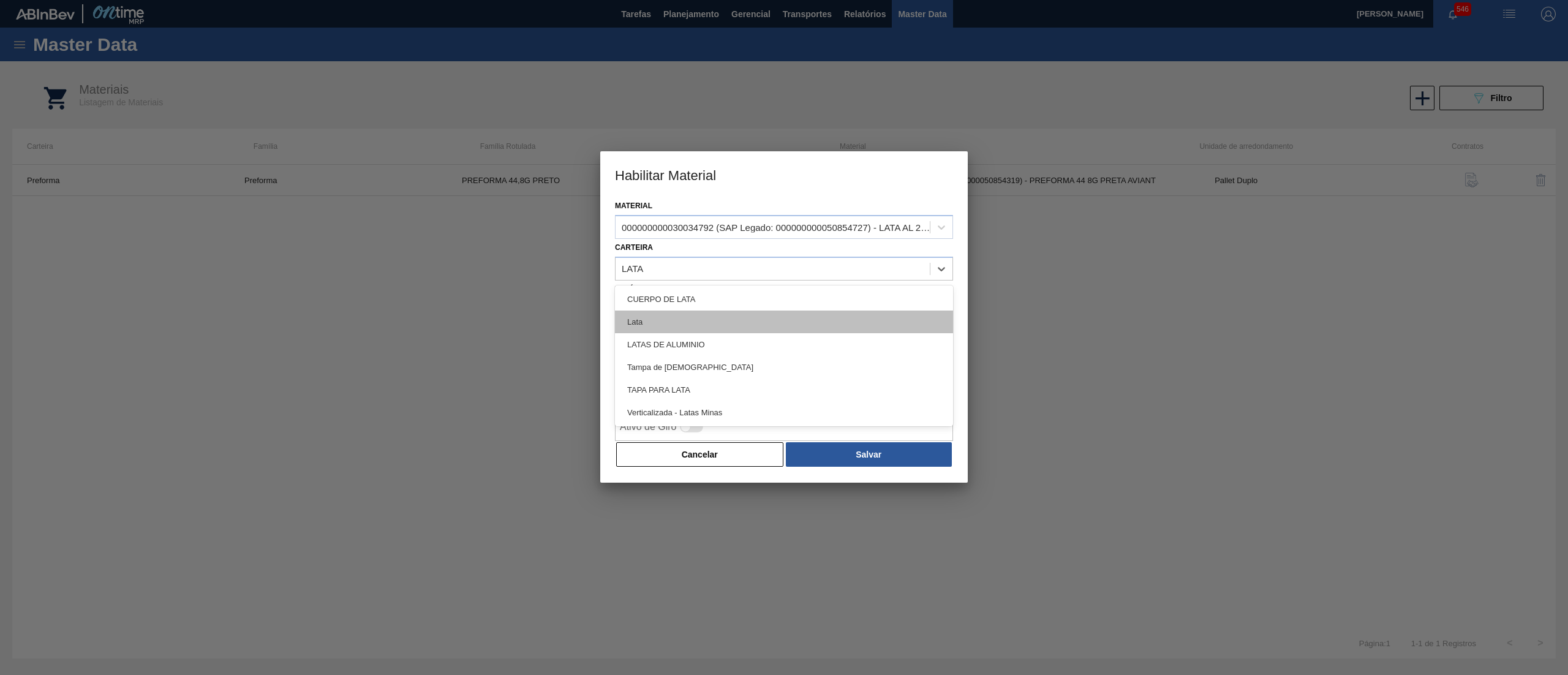
click at [699, 323] on div "Lata" at bounding box center [784, 322] width 338 height 23
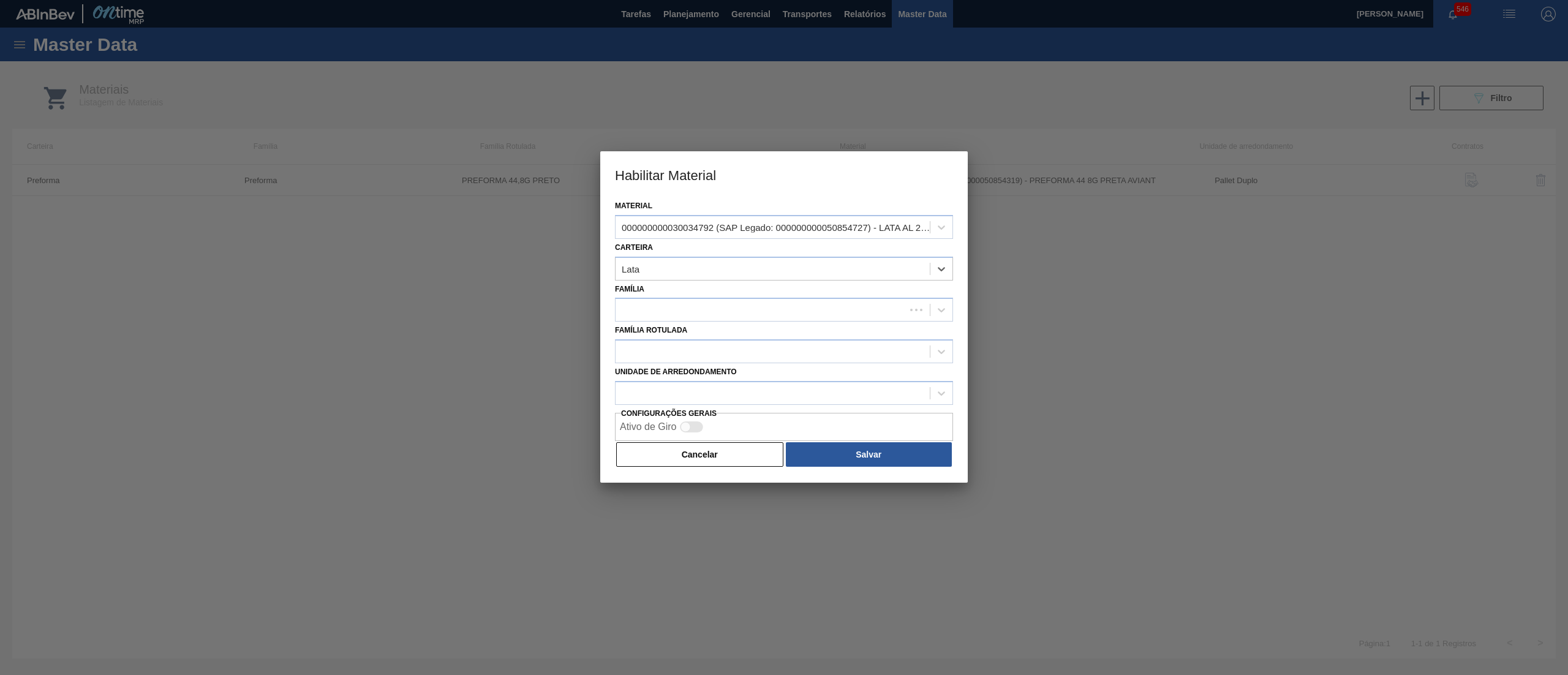
click at [699, 323] on div "Família Rotulada" at bounding box center [784, 342] width 338 height 41
click at [684, 302] on div at bounding box center [760, 310] width 289 height 18
click at [684, 302] on div at bounding box center [772, 310] width 314 height 18
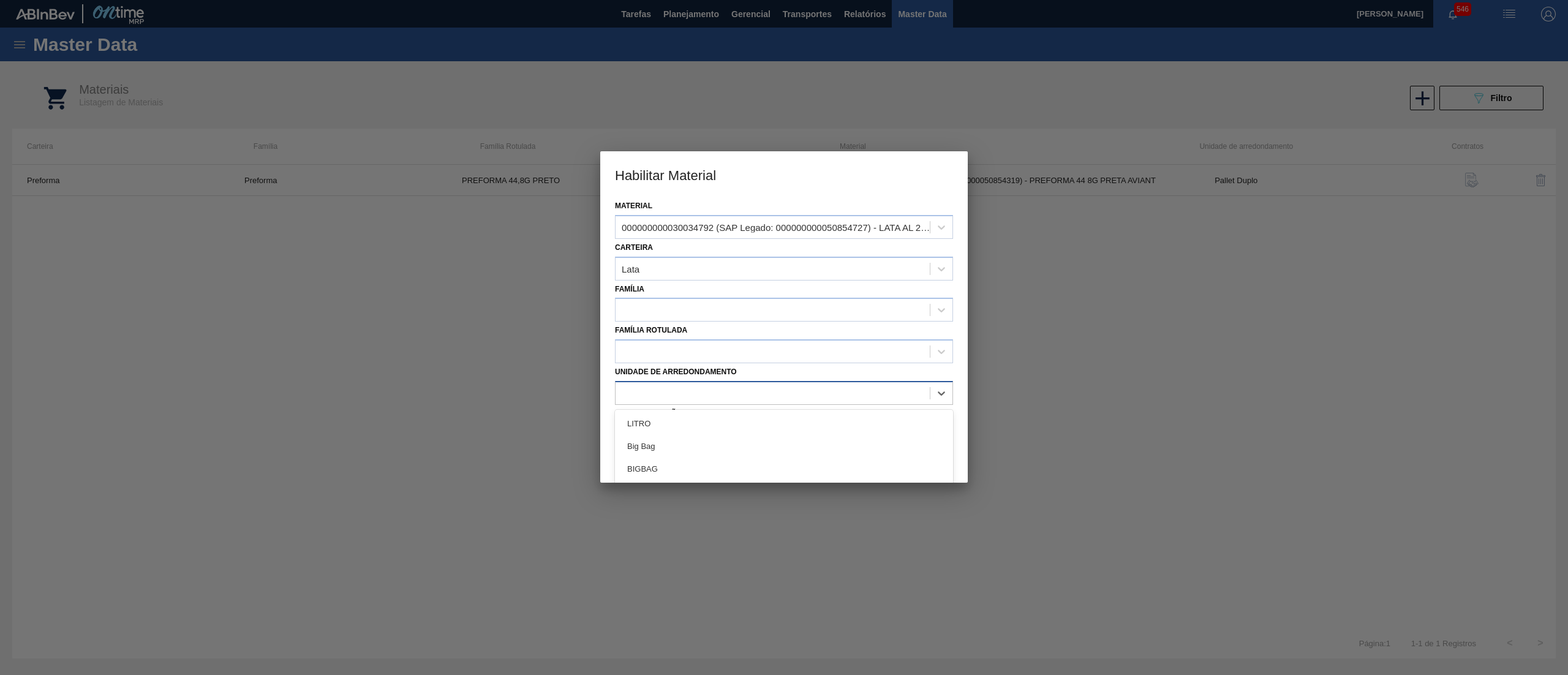
click at [682, 390] on div at bounding box center [772, 393] width 314 height 18
type arredondamento "PALL"
click at [674, 416] on div "Pallet" at bounding box center [784, 423] width 338 height 23
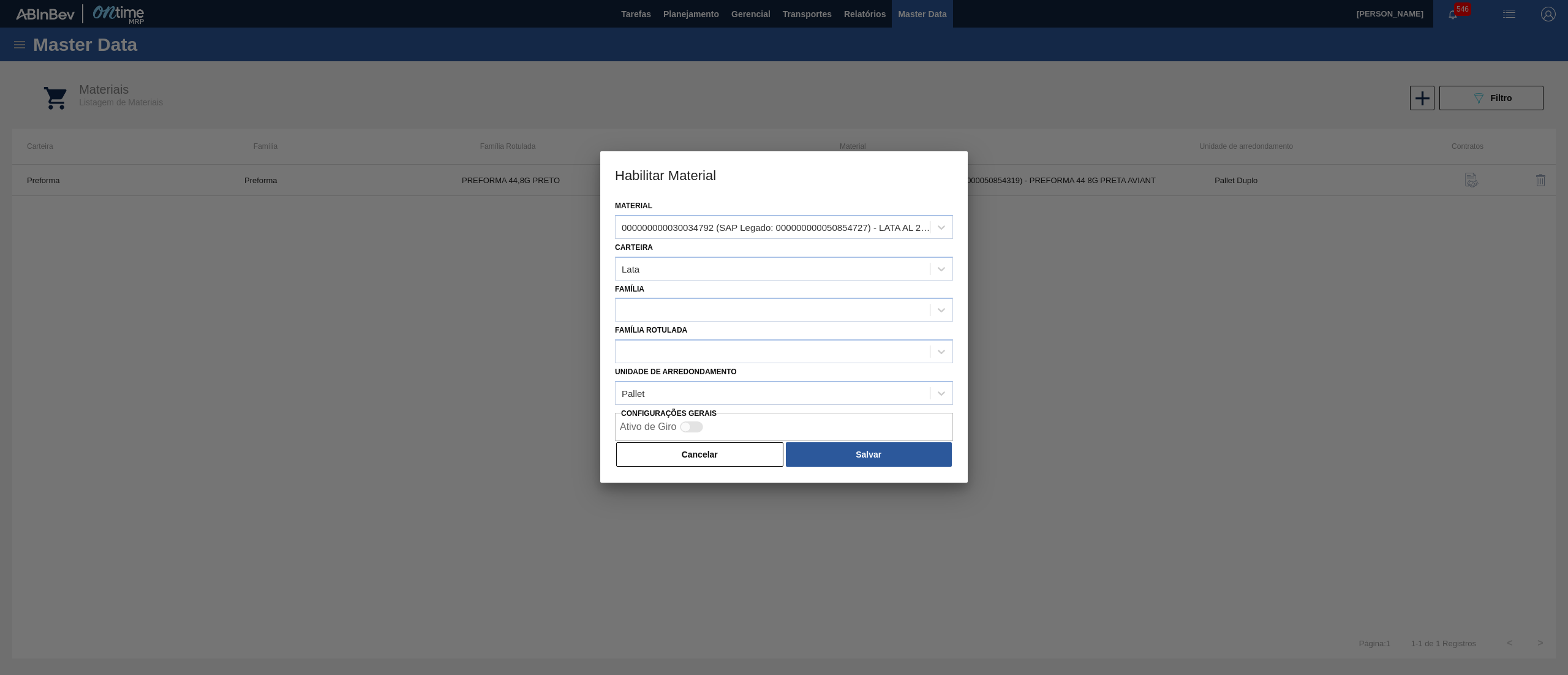
click at [680, 335] on div "Família Rotulada" at bounding box center [784, 342] width 338 height 41
click at [673, 311] on div at bounding box center [772, 310] width 314 height 18
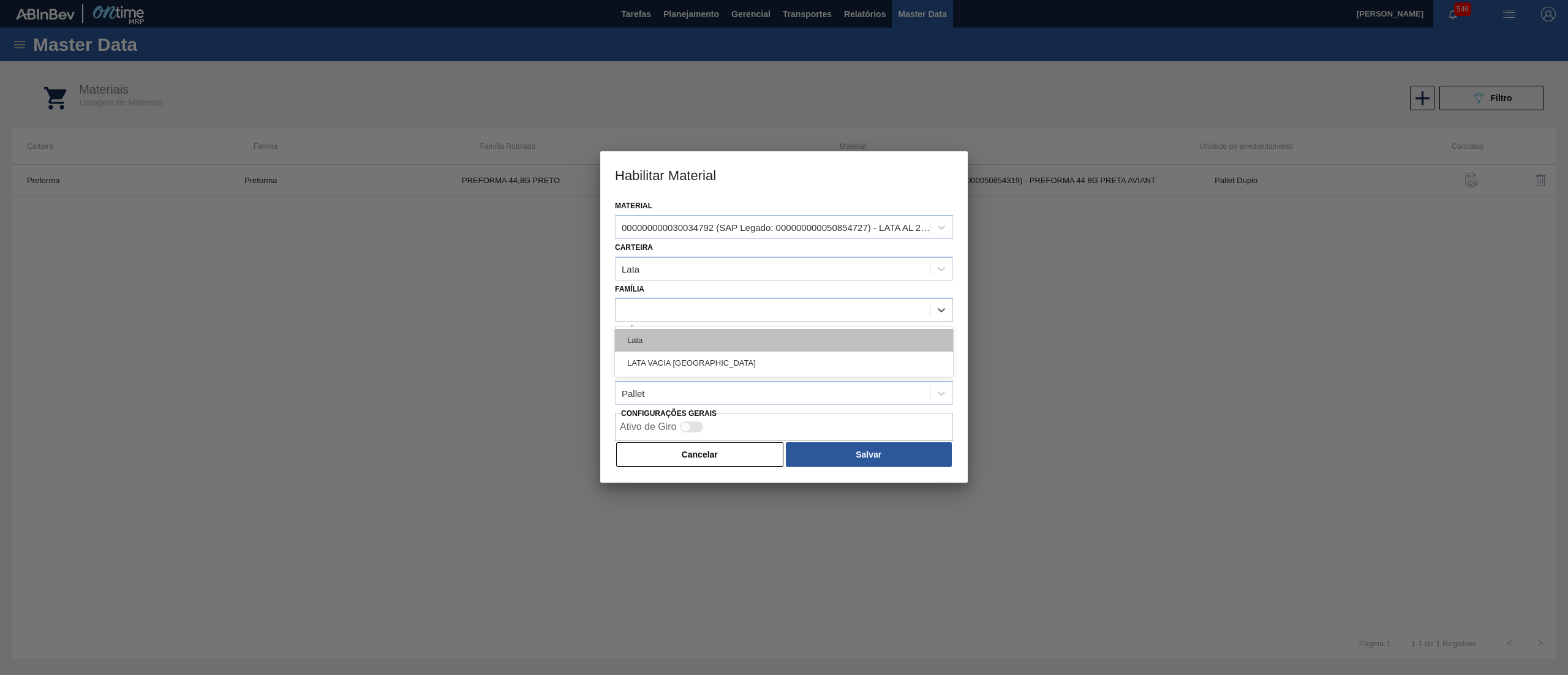
click at [671, 335] on div "Lata" at bounding box center [784, 340] width 338 height 23
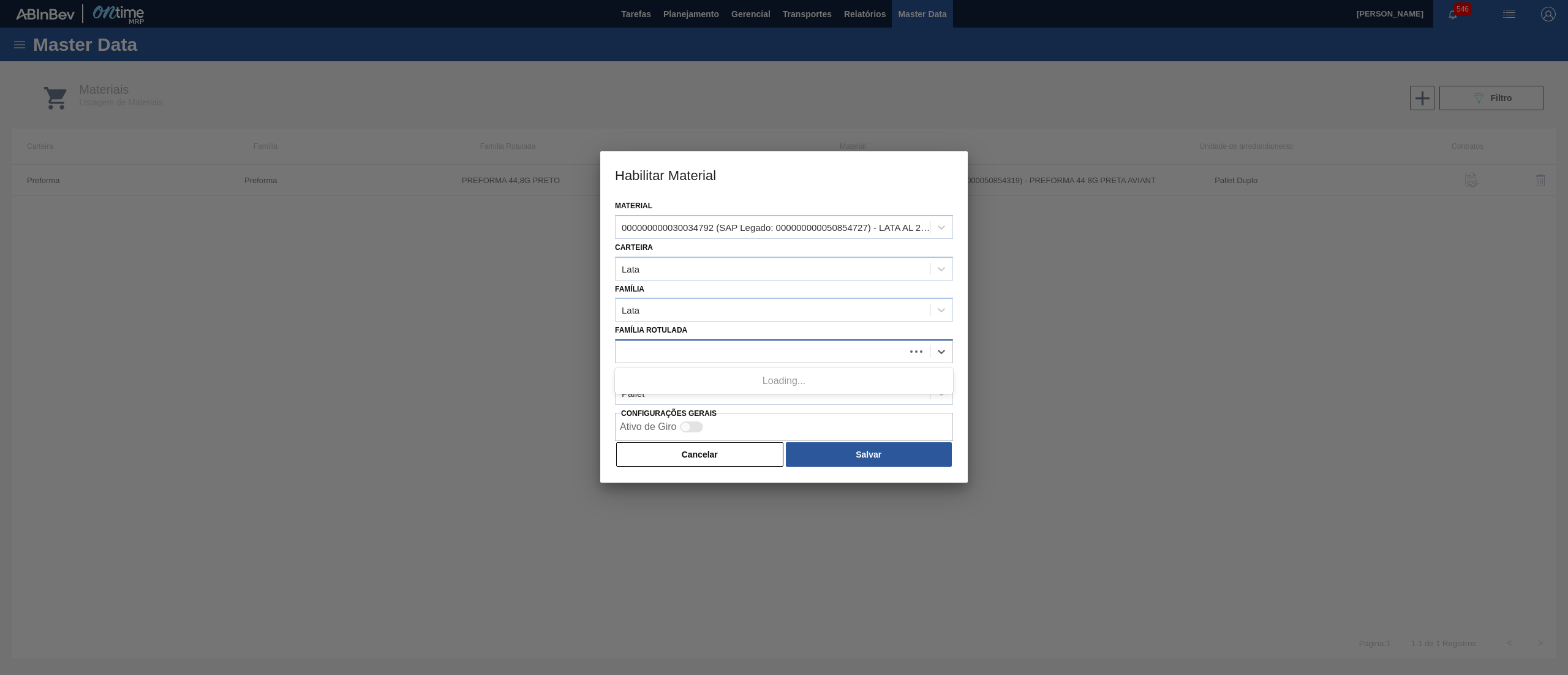
click at [669, 357] on div at bounding box center [760, 351] width 289 height 18
type Rotulada "TOMO"
click at [530, 397] on div at bounding box center [784, 338] width 1568 height 675
click at [701, 448] on button "Cancelar" at bounding box center [700, 455] width 167 height 25
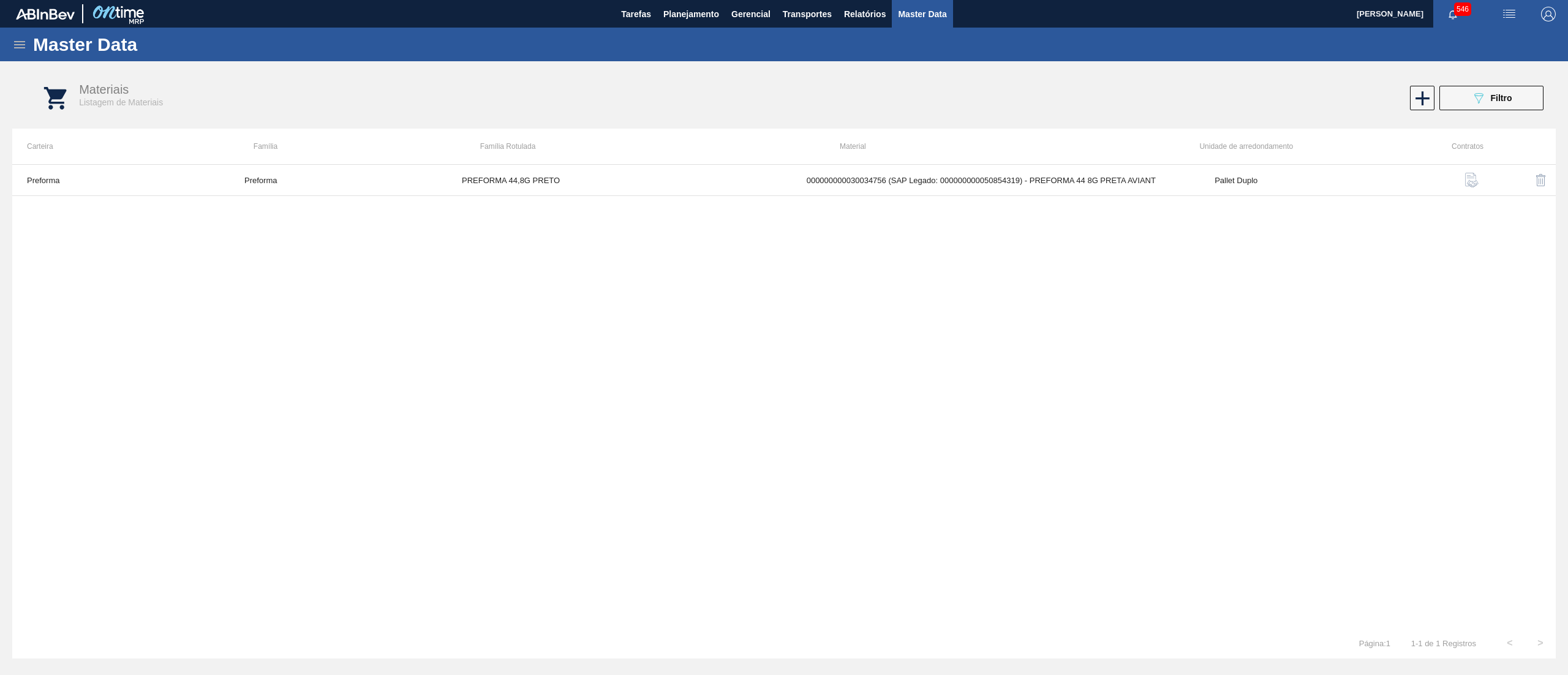
click at [18, 38] on icon at bounding box center [19, 45] width 15 height 15
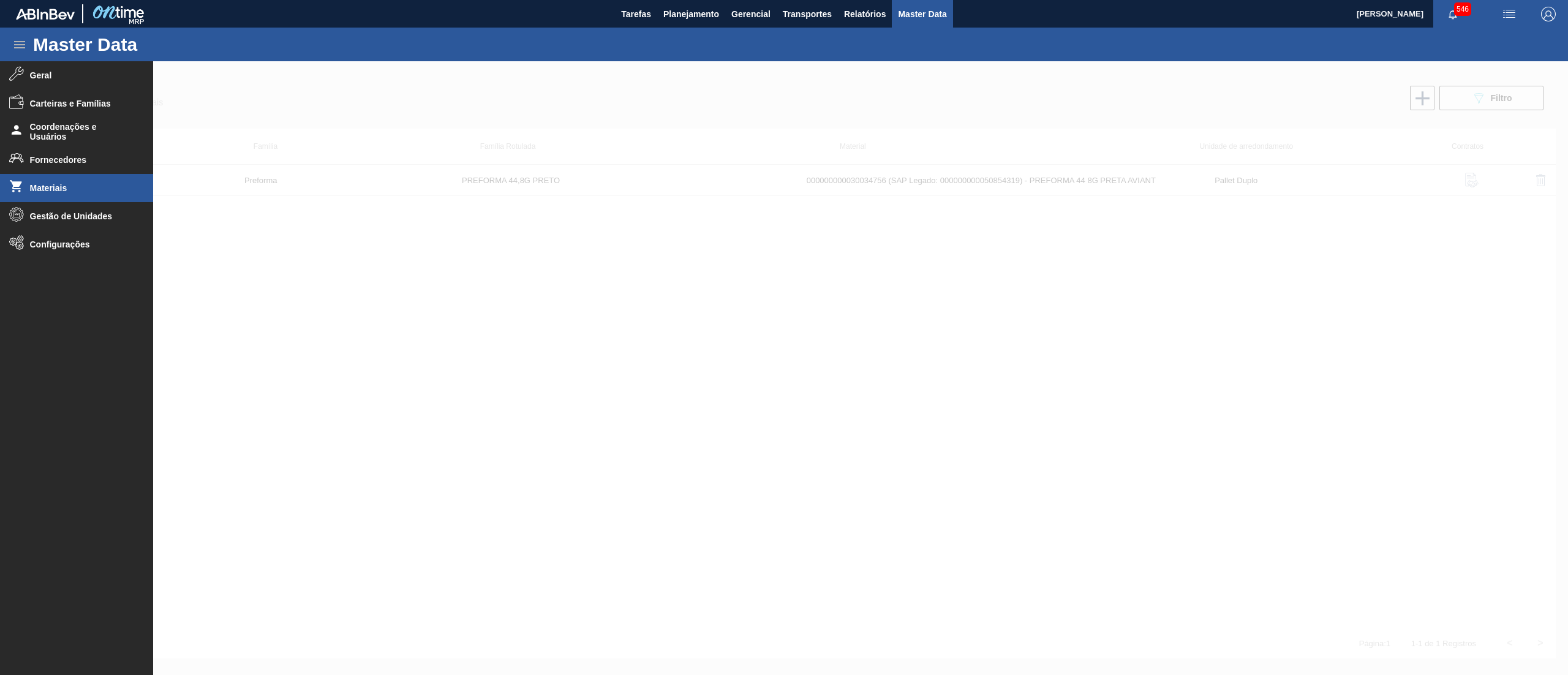
click at [18, 43] on icon at bounding box center [19, 45] width 15 height 15
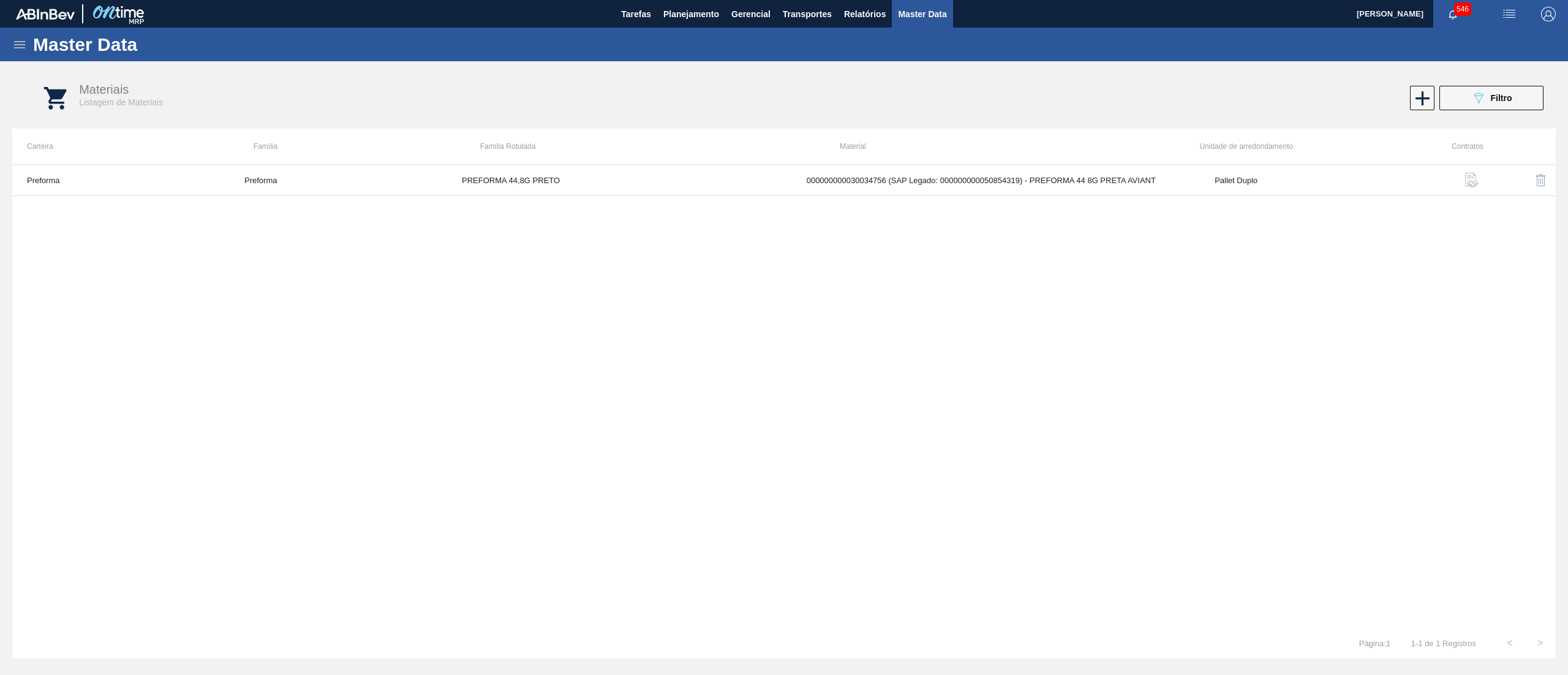
click at [18, 43] on icon at bounding box center [19, 45] width 15 height 15
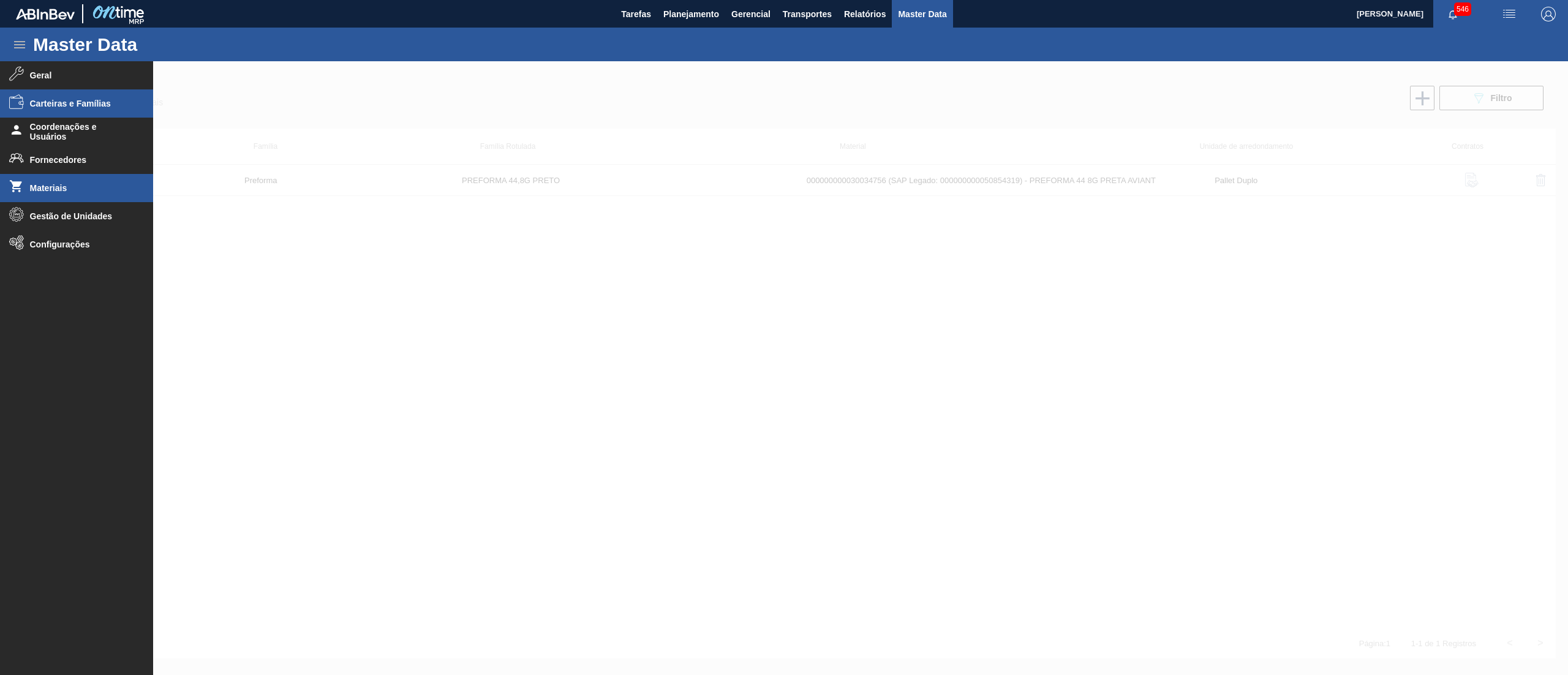
click at [72, 100] on span "Carteiras e Famílias" at bounding box center [81, 103] width 101 height 10
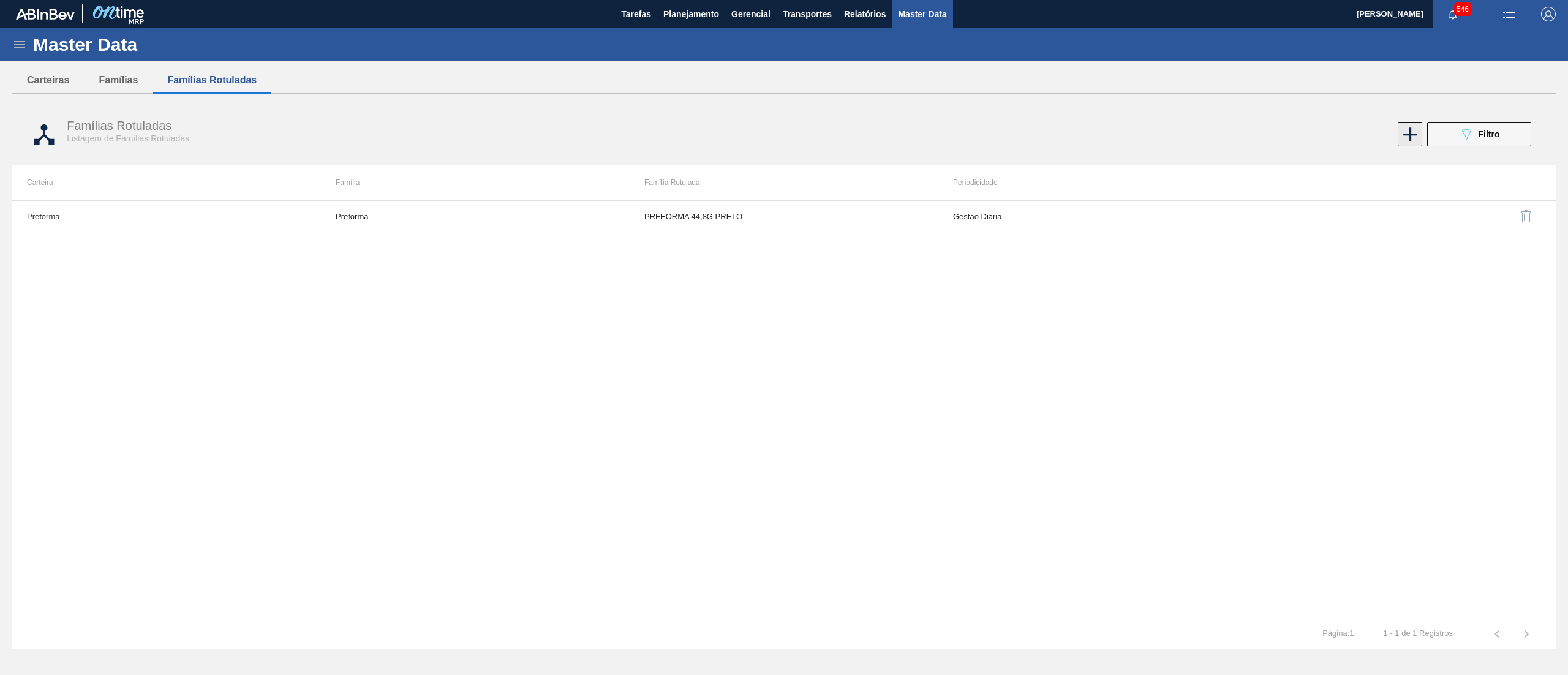
click at [1410, 129] on icon at bounding box center [1409, 134] width 14 height 14
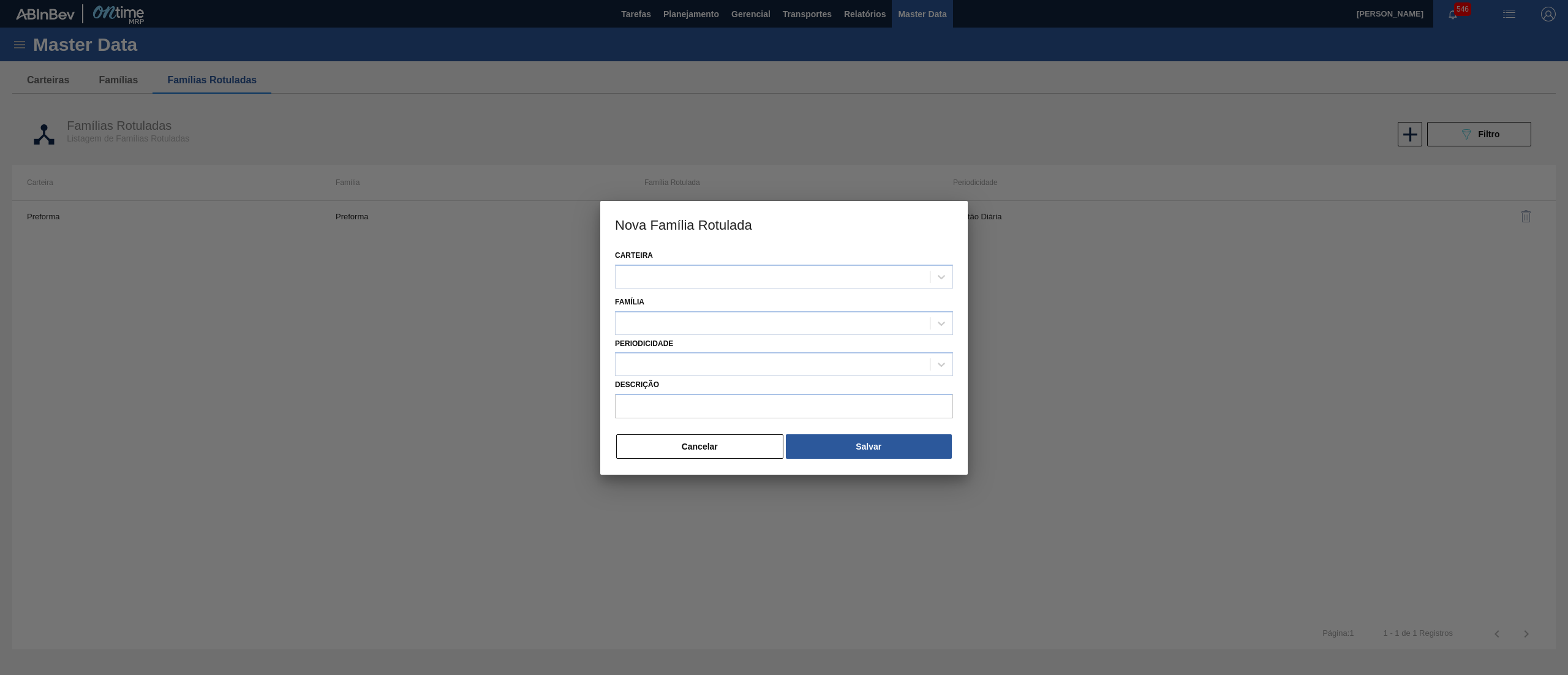
click at [792, 261] on div "Carteira" at bounding box center [784, 267] width 338 height 41
click at [792, 271] on div at bounding box center [772, 276] width 314 height 18
type input "LATA"
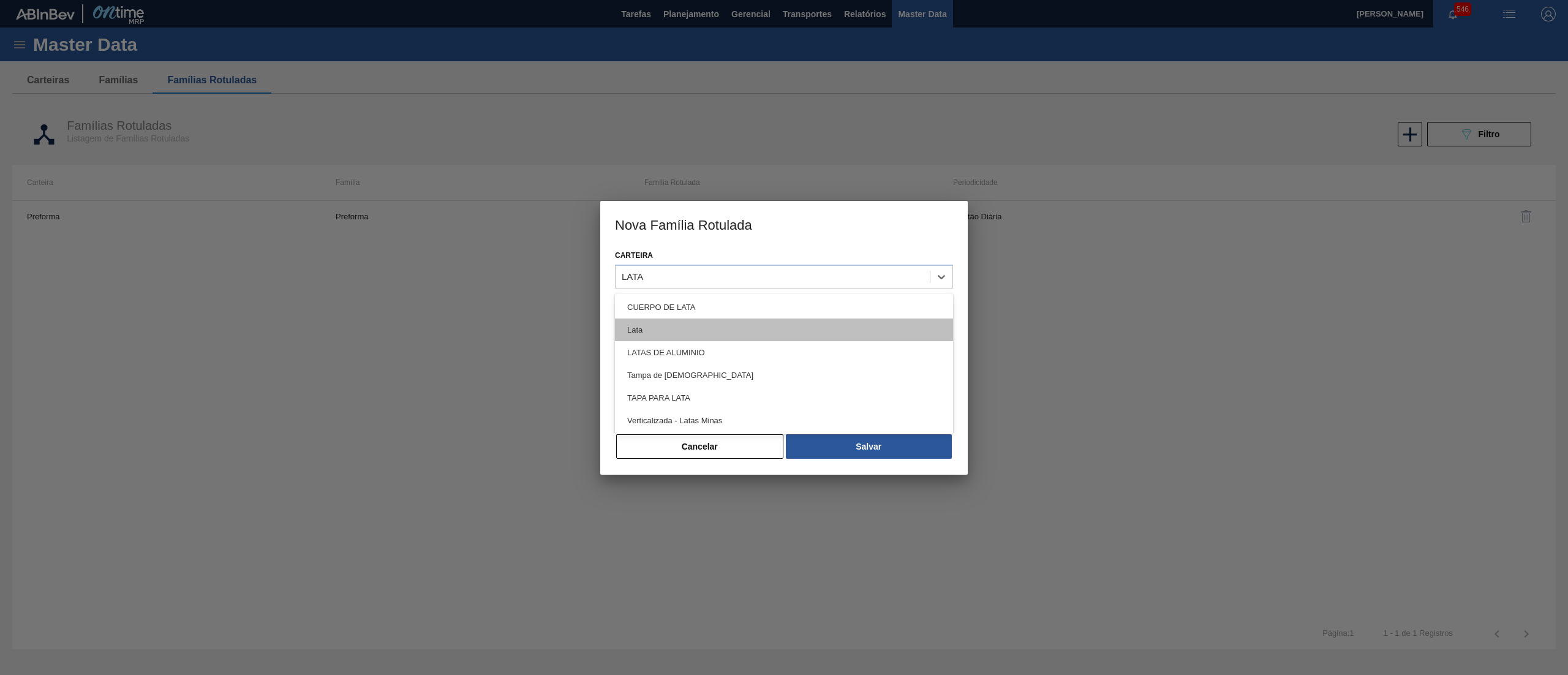
click at [752, 326] on div "Lata" at bounding box center [784, 330] width 338 height 23
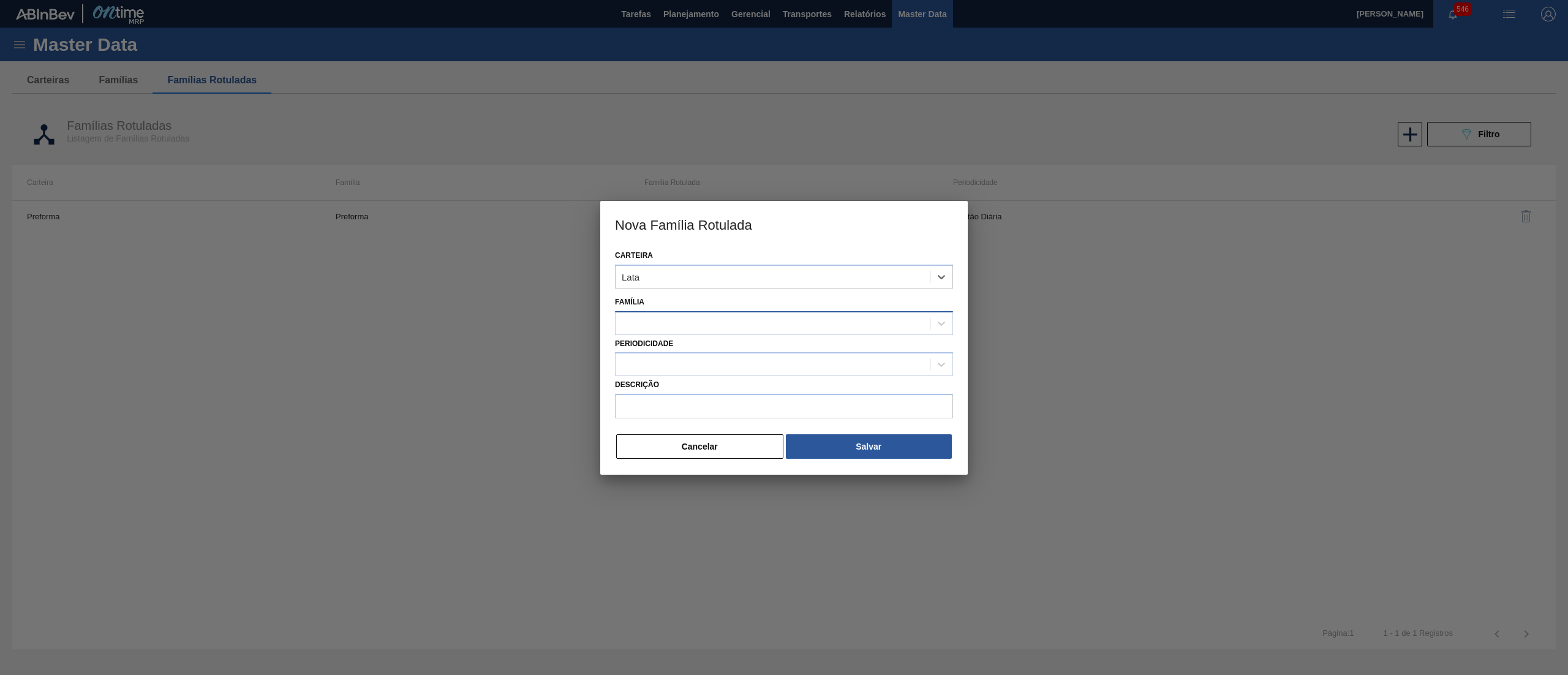
click at [718, 328] on div at bounding box center [772, 323] width 314 height 18
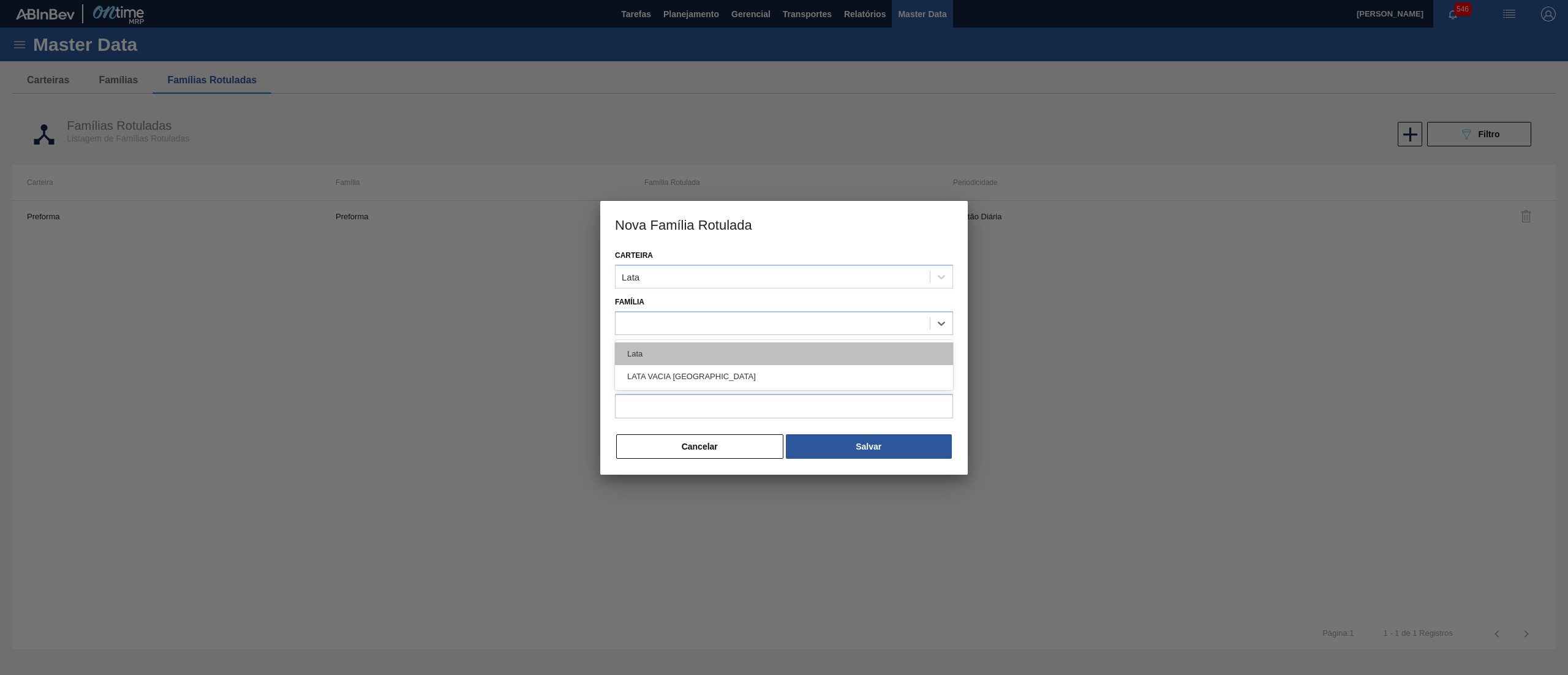
click at [718, 349] on div "Lata" at bounding box center [784, 353] width 338 height 23
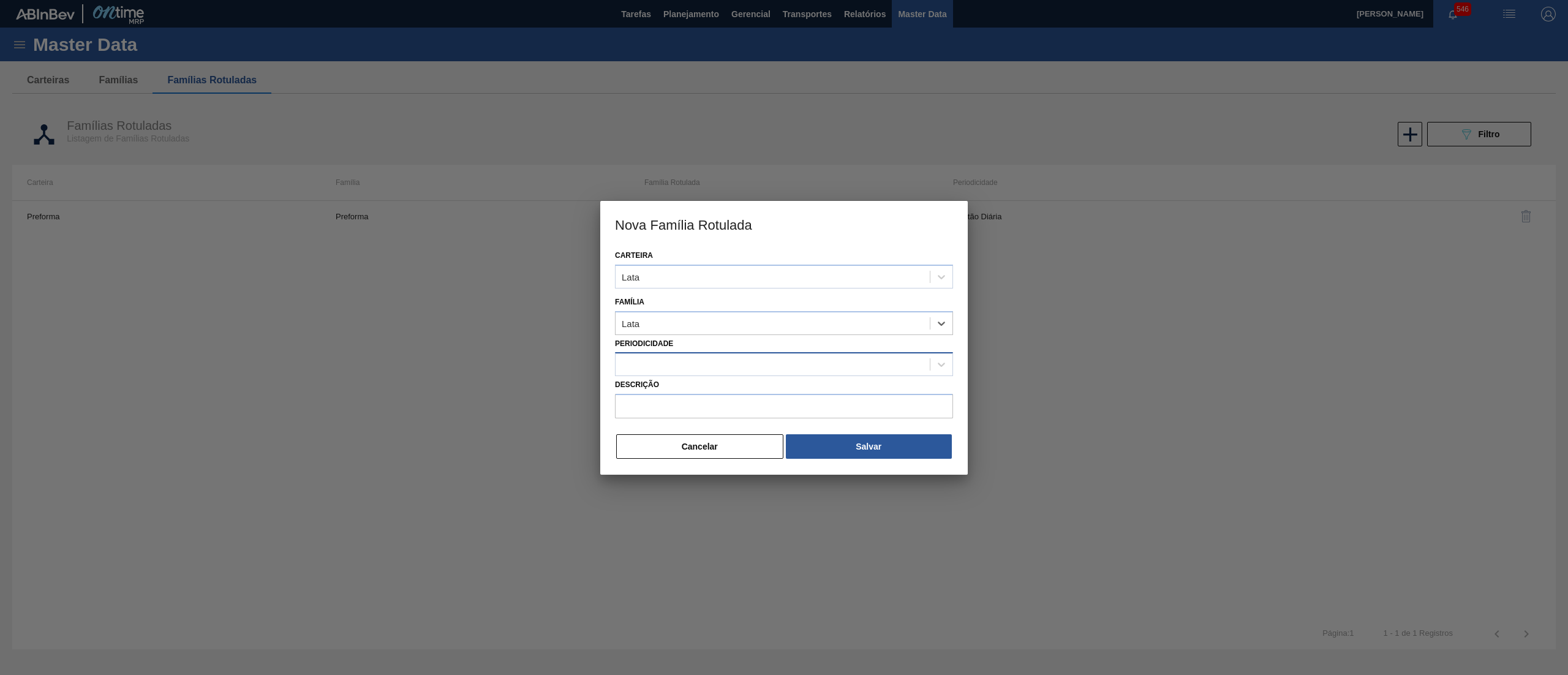
click at [716, 356] on div at bounding box center [772, 364] width 314 height 18
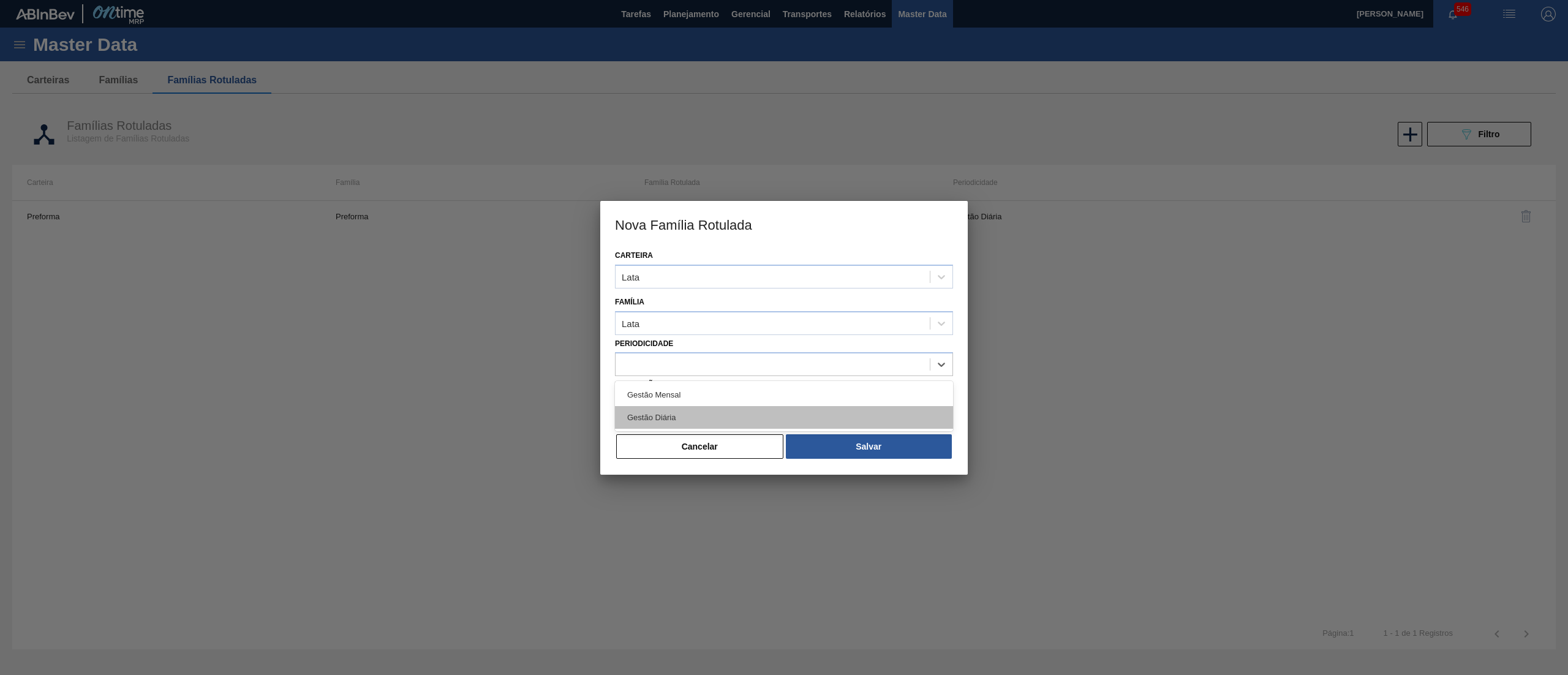
click at [701, 413] on div "Gestão Diária" at bounding box center [784, 418] width 338 height 23
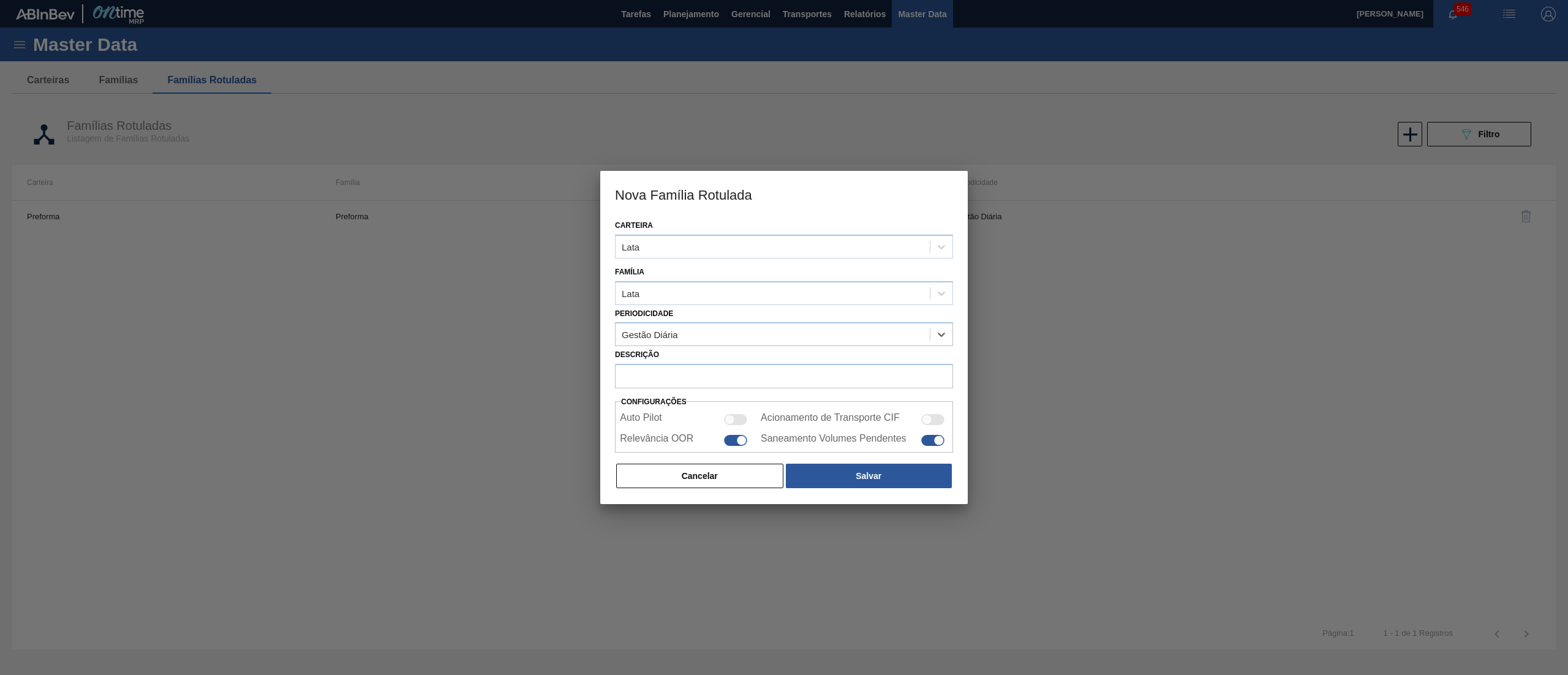
click at [693, 398] on div "Carteira Lata Família Lata Periodicidade option Gestão Diária, selected. Select…" at bounding box center [784, 361] width 368 height 288
click at [690, 383] on input "Descrição" at bounding box center [784, 376] width 338 height 25
click at [677, 382] on input "LATA BEATS TOMORROWLAND" at bounding box center [784, 376] width 338 height 25
click at [675, 382] on input "LATA BEATS TOMORROWLAND" at bounding box center [784, 376] width 338 height 25
type input "LATA BEATS 269ML TOMORROWLAND"
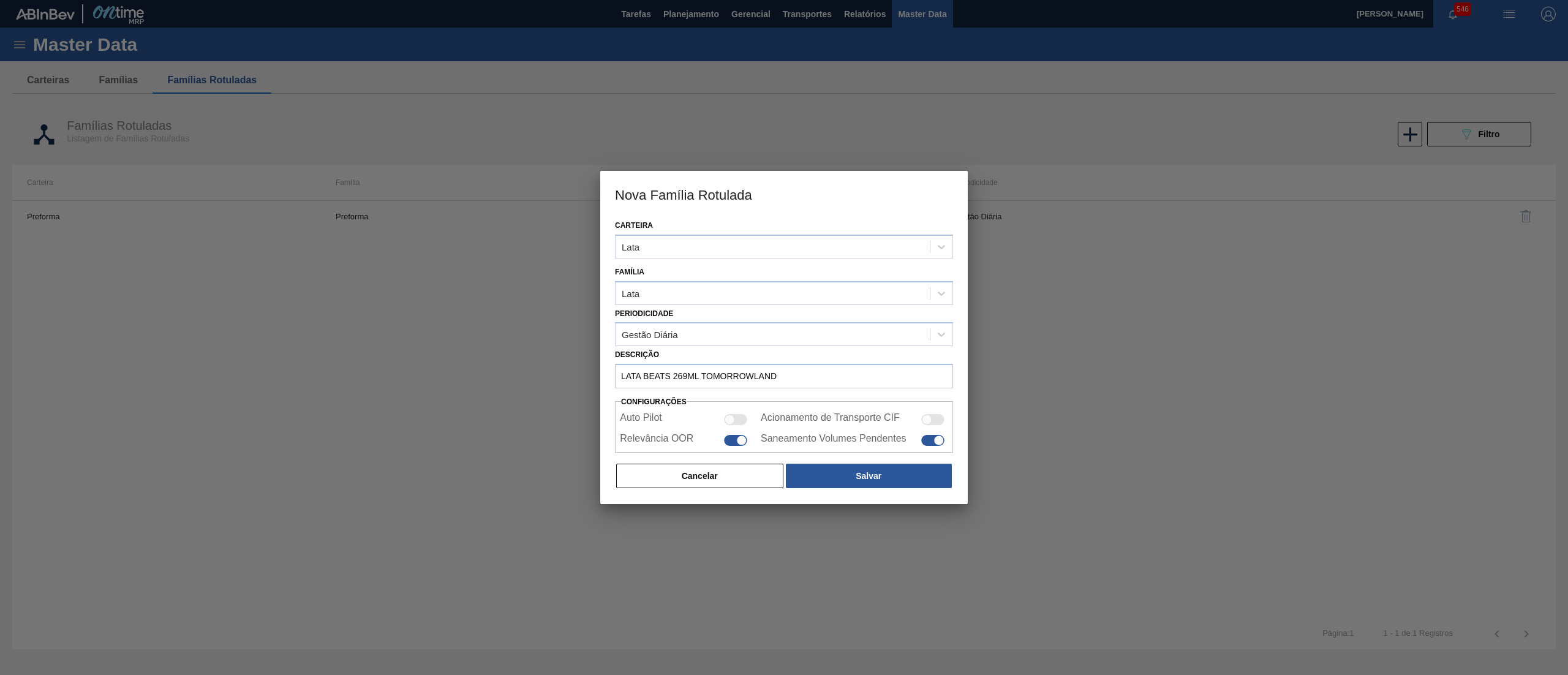
click at [733, 433] on div "Relevância OOR" at bounding box center [685, 441] width 131 height 15
click at [727, 435] on div at bounding box center [735, 441] width 23 height 11
checkbox input "false"
click at [907, 474] on button "Salvar" at bounding box center [869, 476] width 166 height 25
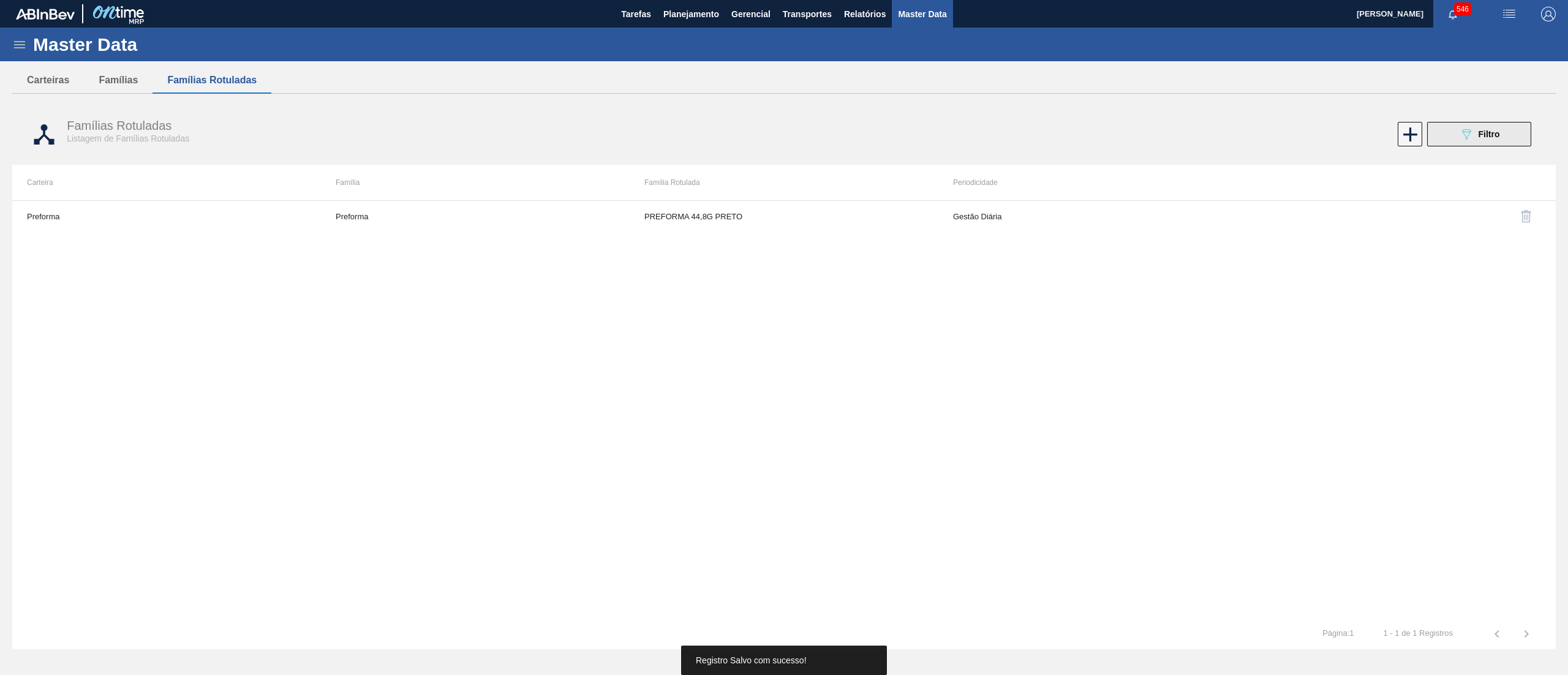
click at [1503, 144] on button "089F7B8B-B2A5-4AFE-B5C0-19BA573D28AC Filtro" at bounding box center [1479, 134] width 104 height 25
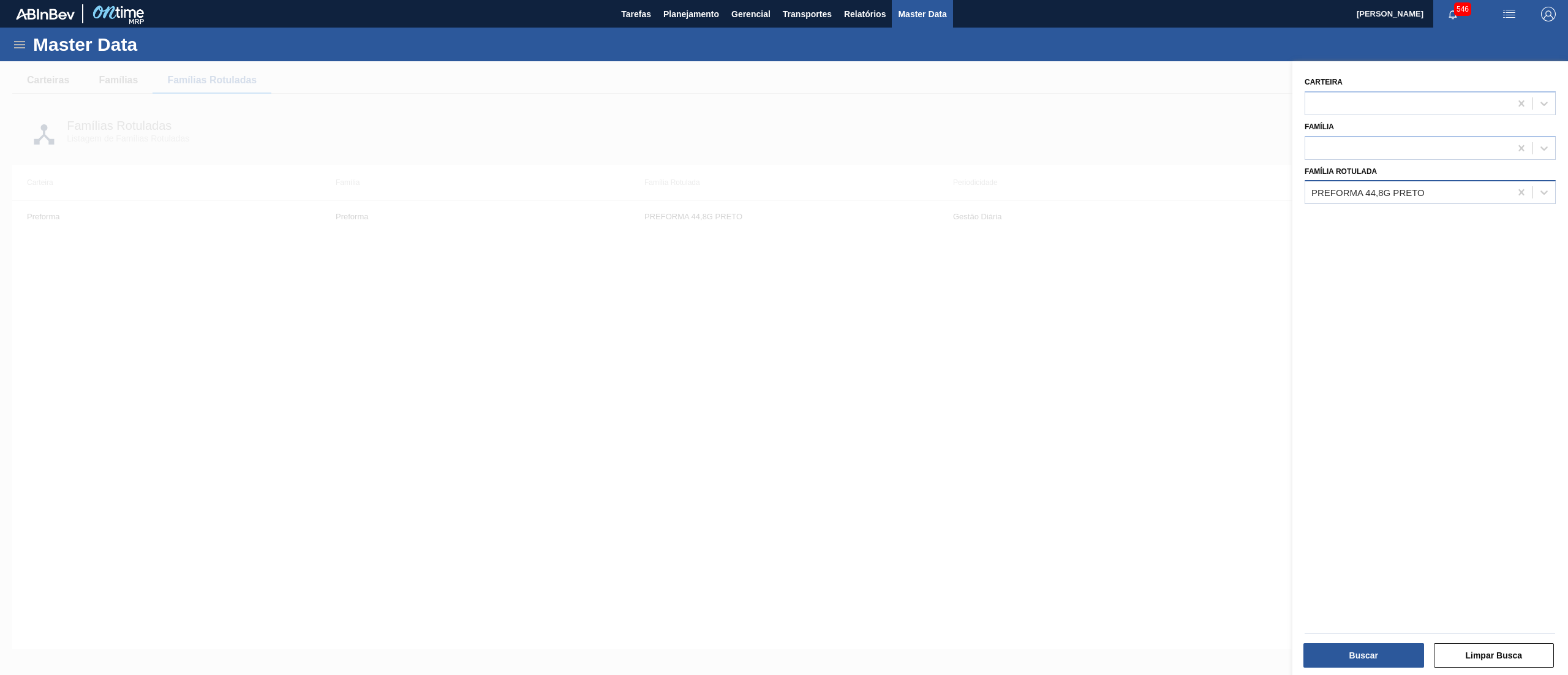
click at [1466, 195] on div "PREFORMA 44,8G PRETO" at bounding box center [1408, 192] width 206 height 18
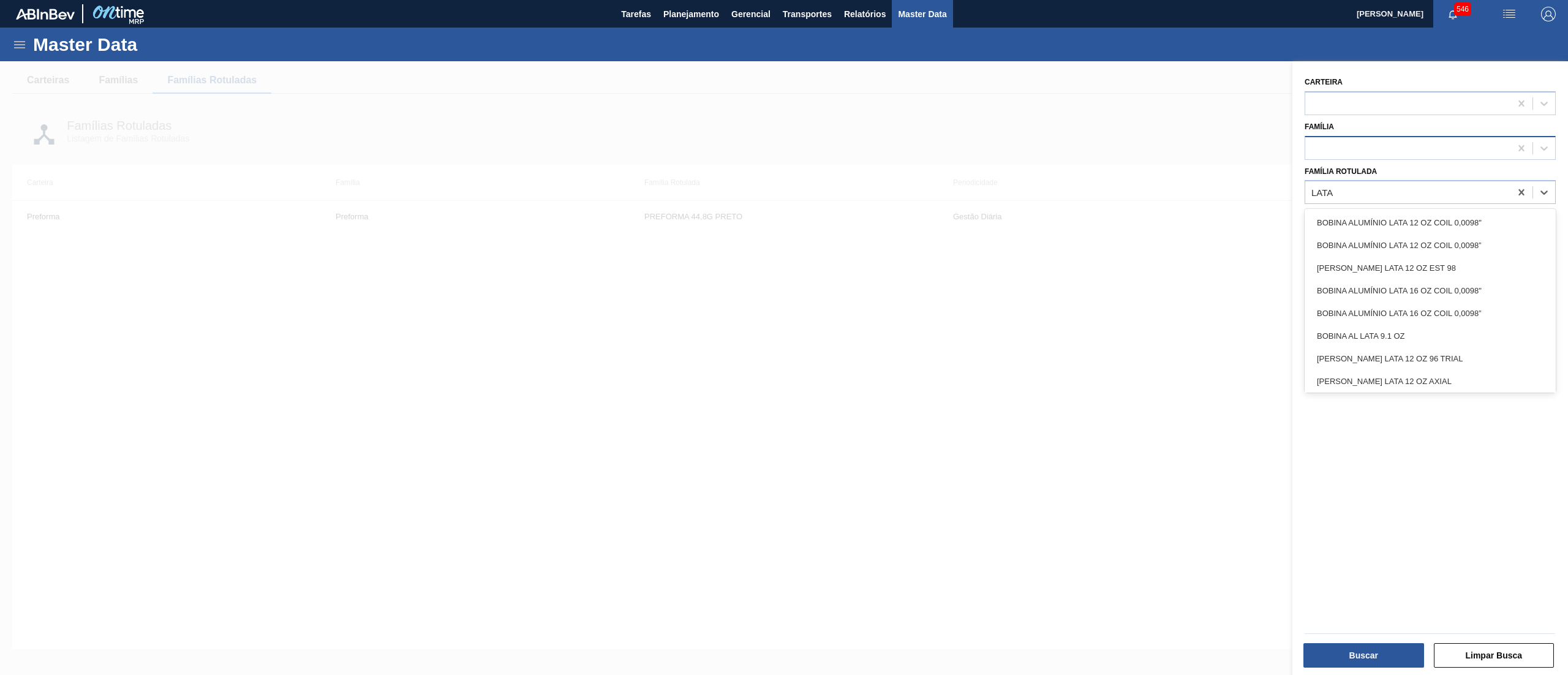
type Rotulada "LATA"
click at [1431, 152] on div at bounding box center [1408, 148] width 206 height 18
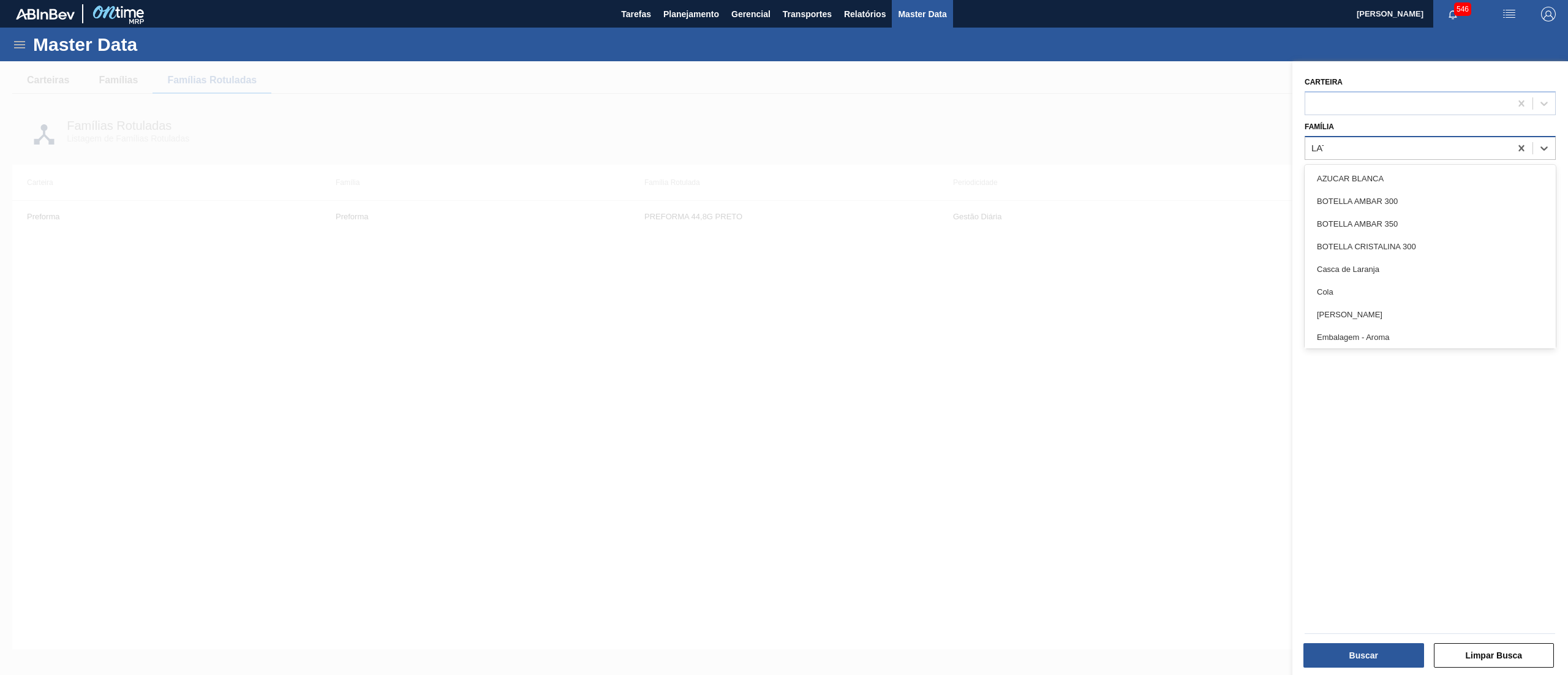
type input "LATA"
click at [1429, 167] on div "Lata" at bounding box center [1430, 178] width 251 height 23
click at [1397, 182] on div at bounding box center [1430, 192] width 251 height 24
type Rotulada "LATA BEA"
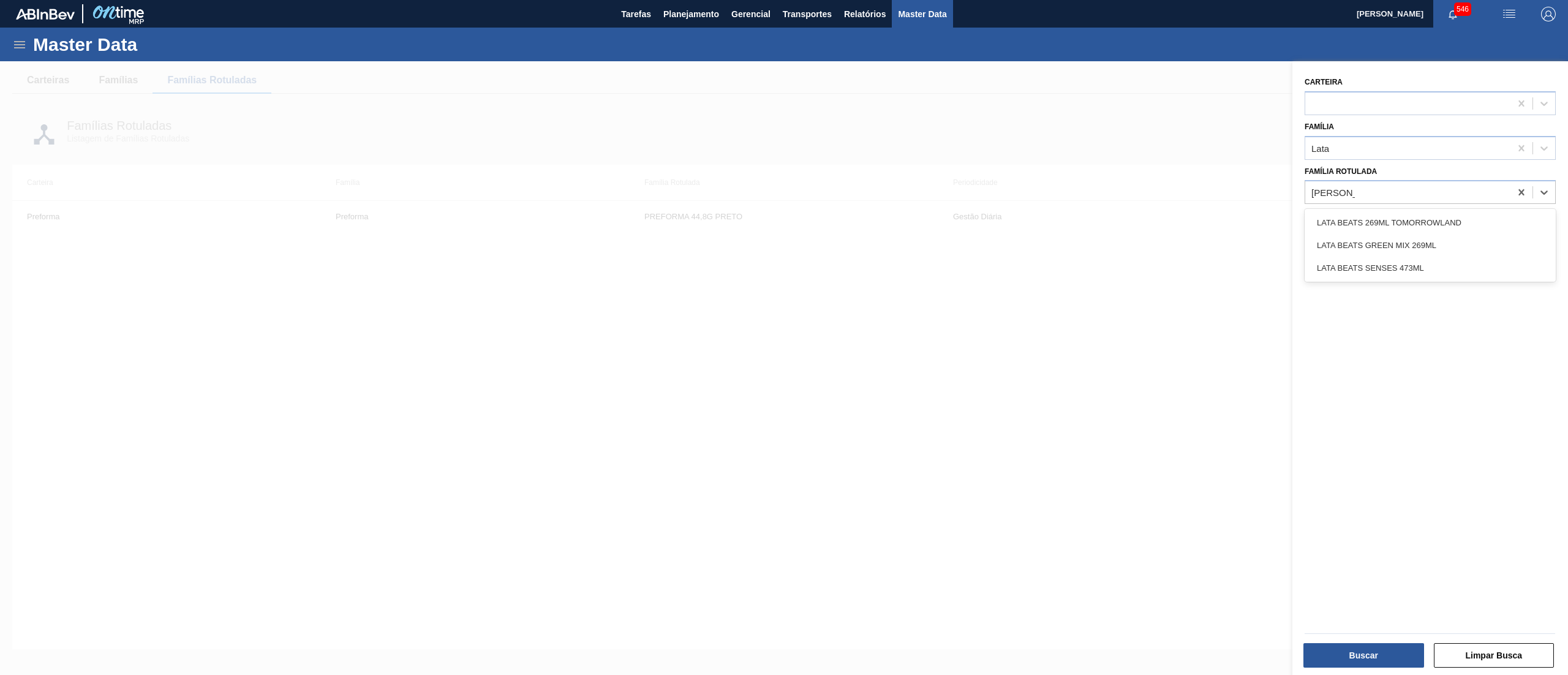
scroll to position [0, 0]
click at [1345, 223] on div "LATA BEATS 269ML TOMORROWLAND" at bounding box center [1430, 222] width 251 height 23
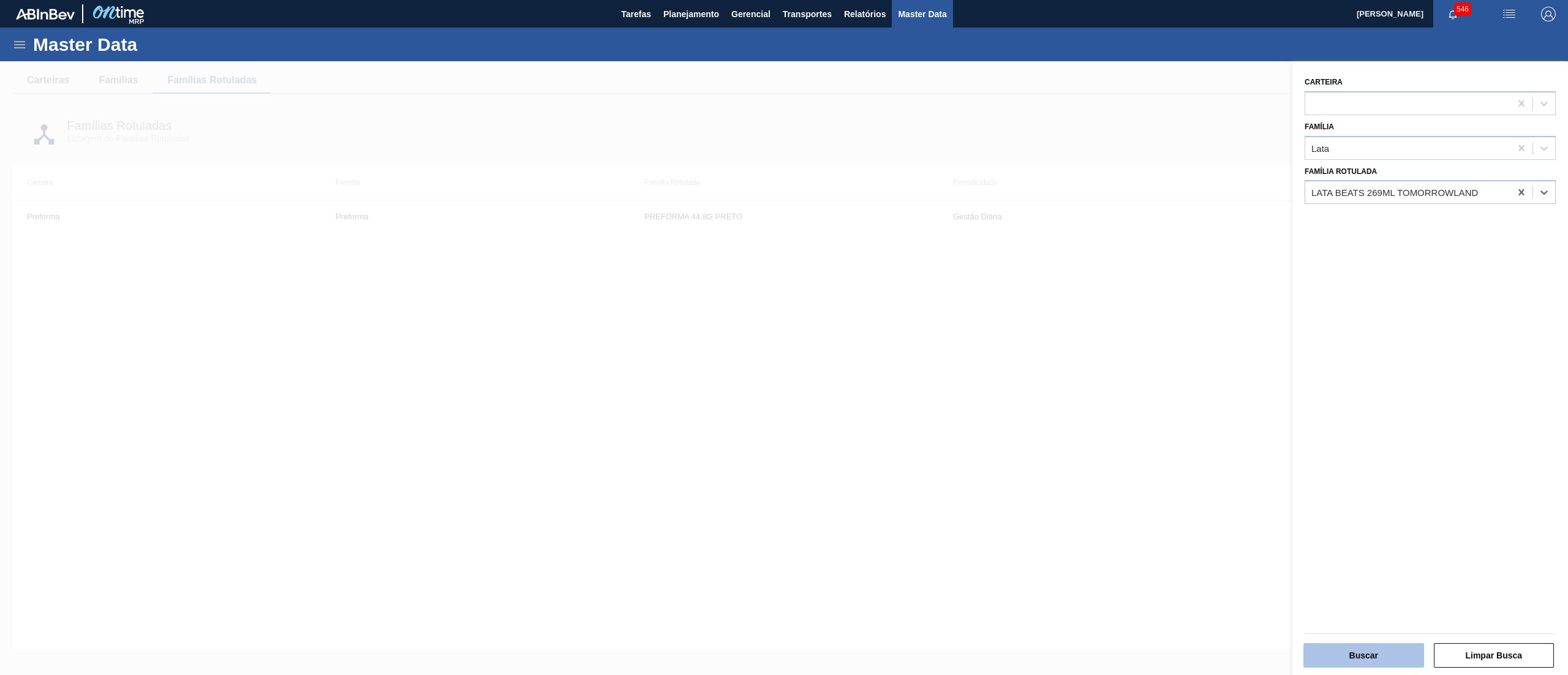
click at [1359, 644] on button "Buscar" at bounding box center [1363, 656] width 121 height 25
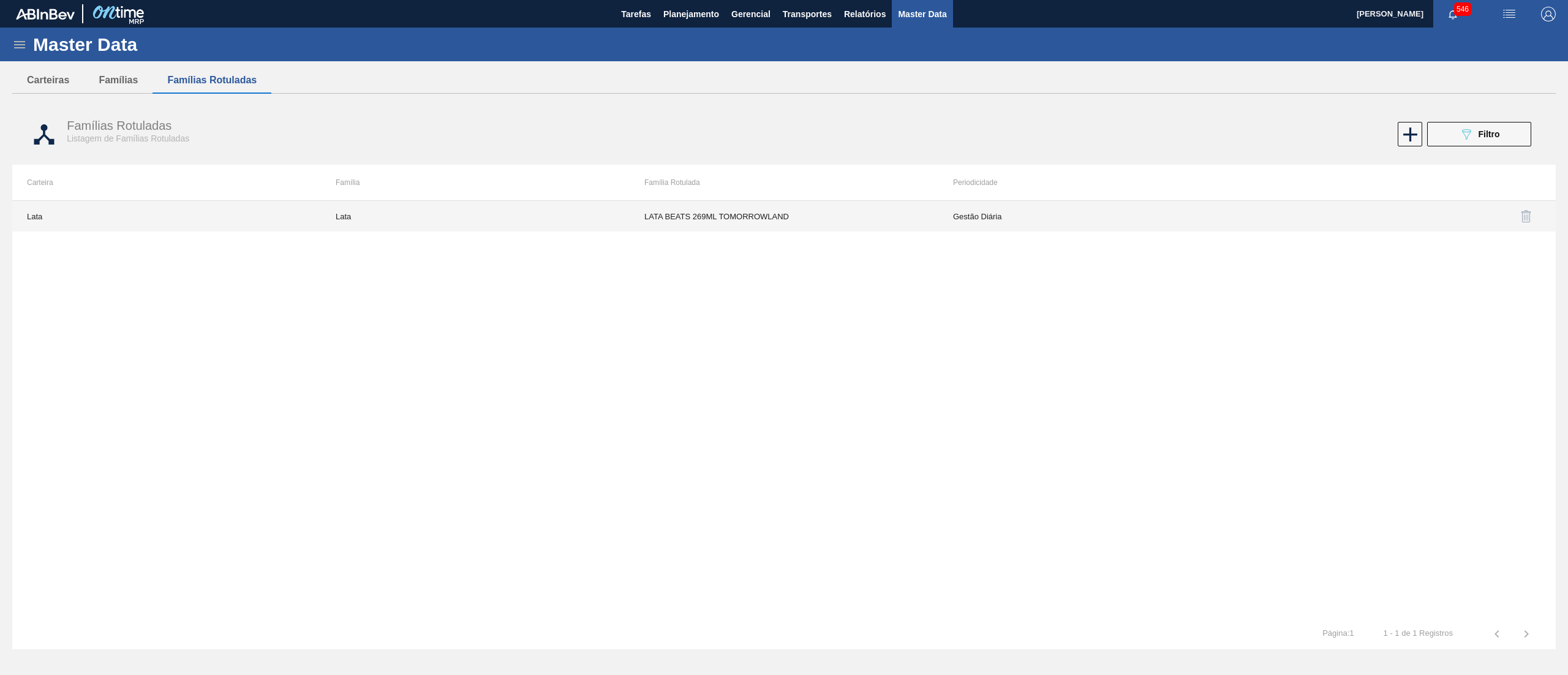
click at [870, 203] on td "LATA BEATS 269ML TOMORROWLAND" at bounding box center [784, 216] width 309 height 30
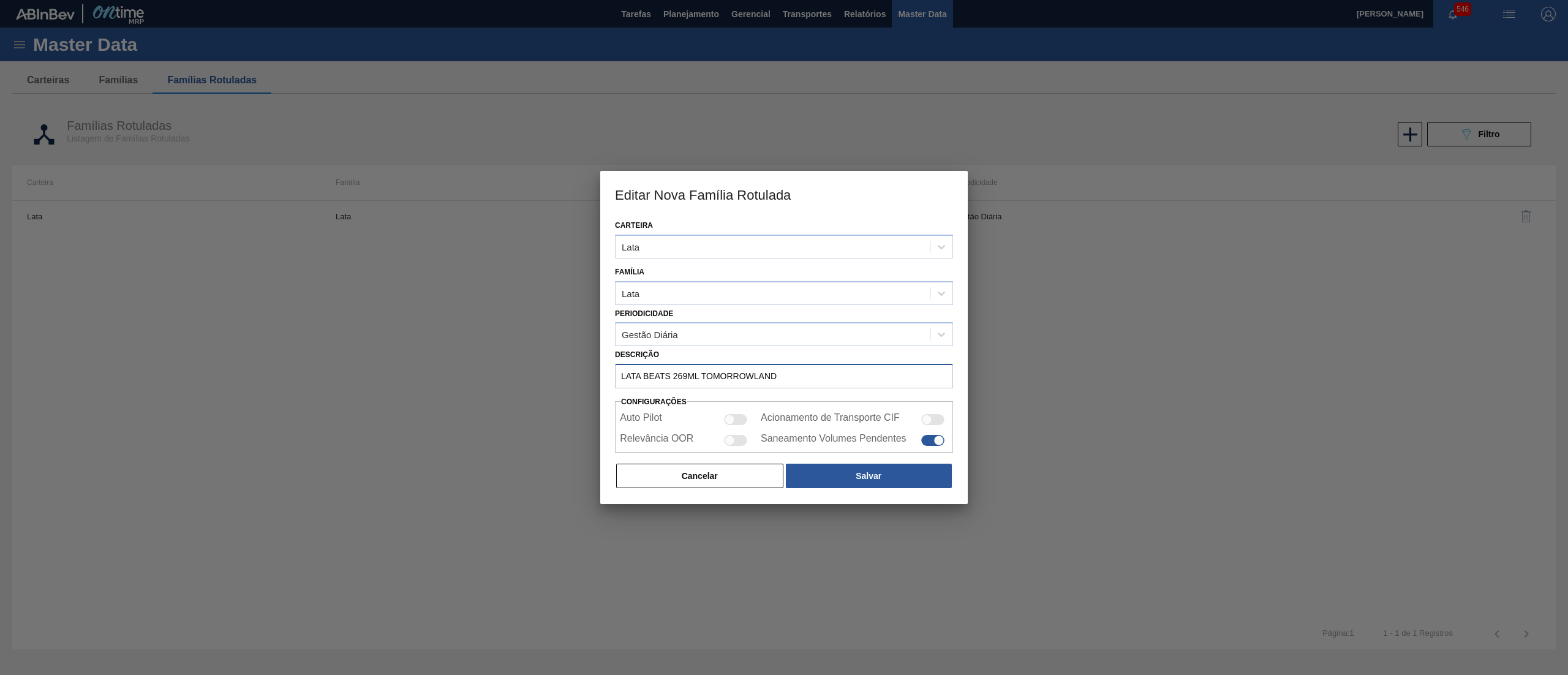
click at [701, 380] on input "LATA BEATS 269ML TOMORROWLAND" at bounding box center [784, 376] width 338 height 25
click at [766, 365] on input "LATA BEATS TOMORROWLAND" at bounding box center [784, 376] width 338 height 25
type input "LATA BEATS TOMORROWLAND 269ML"
click at [880, 491] on div "Carteira Lata Família Lata Periodicidade Gestão Diária Descrição LATA BEATS TOM…" at bounding box center [784, 361] width 368 height 288
click at [880, 477] on button "Salvar" at bounding box center [869, 476] width 166 height 25
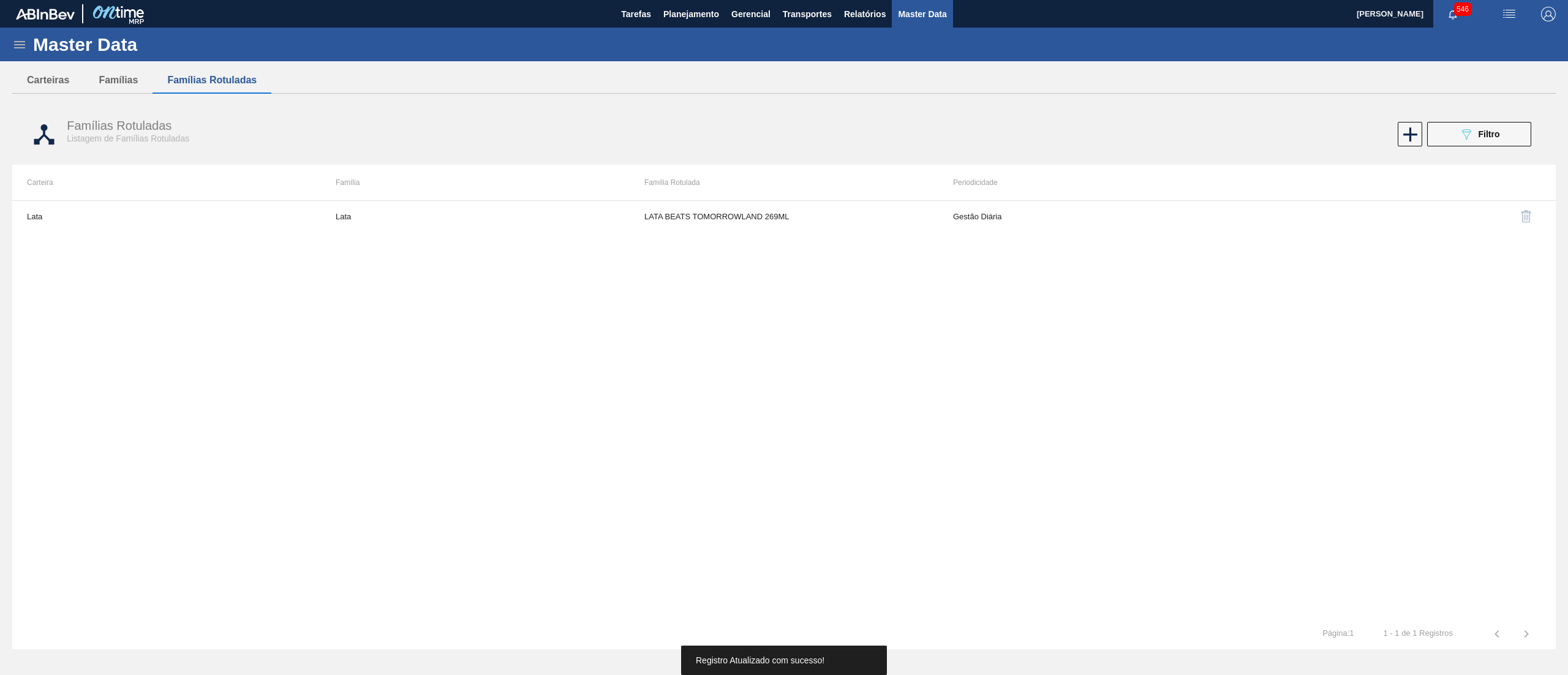
click at [20, 41] on icon at bounding box center [19, 45] width 15 height 15
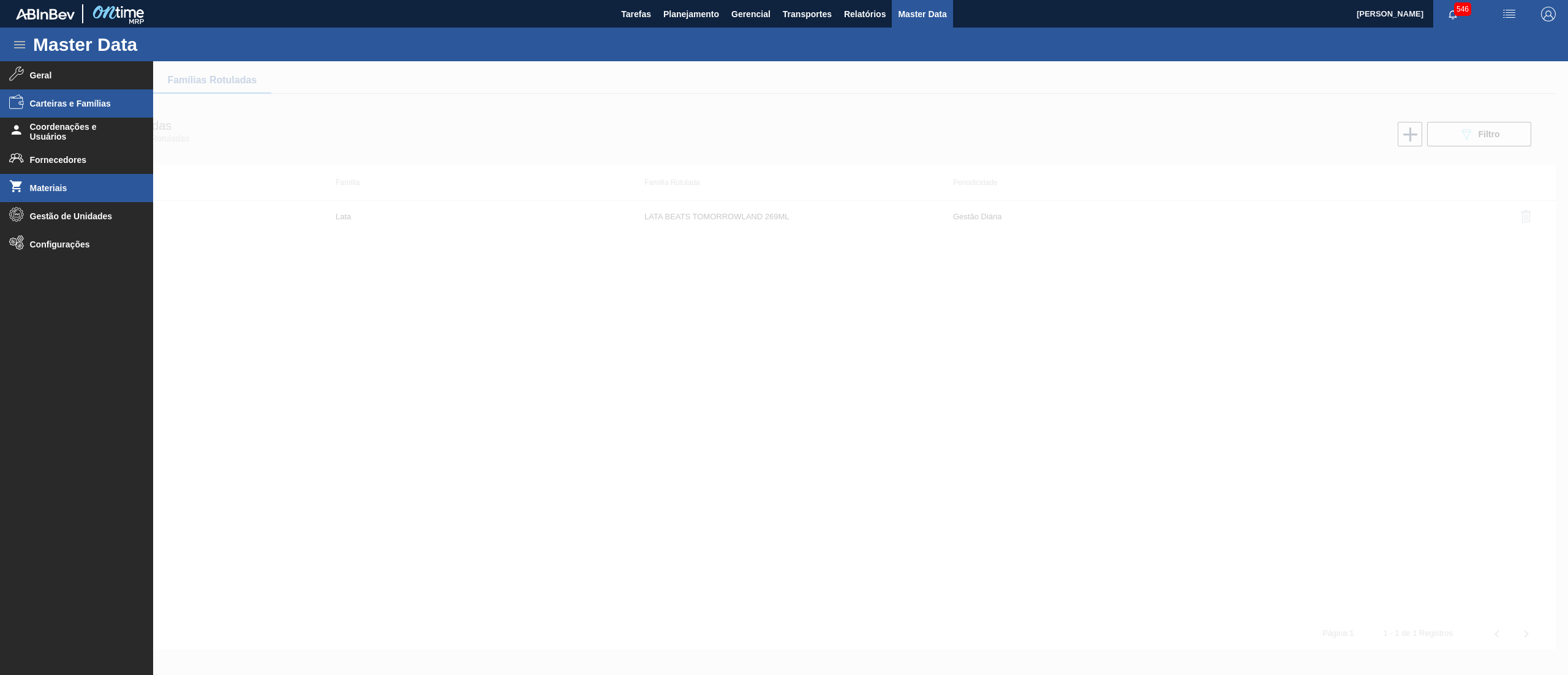
click at [65, 176] on li "Materiais" at bounding box center [77, 188] width 153 height 29
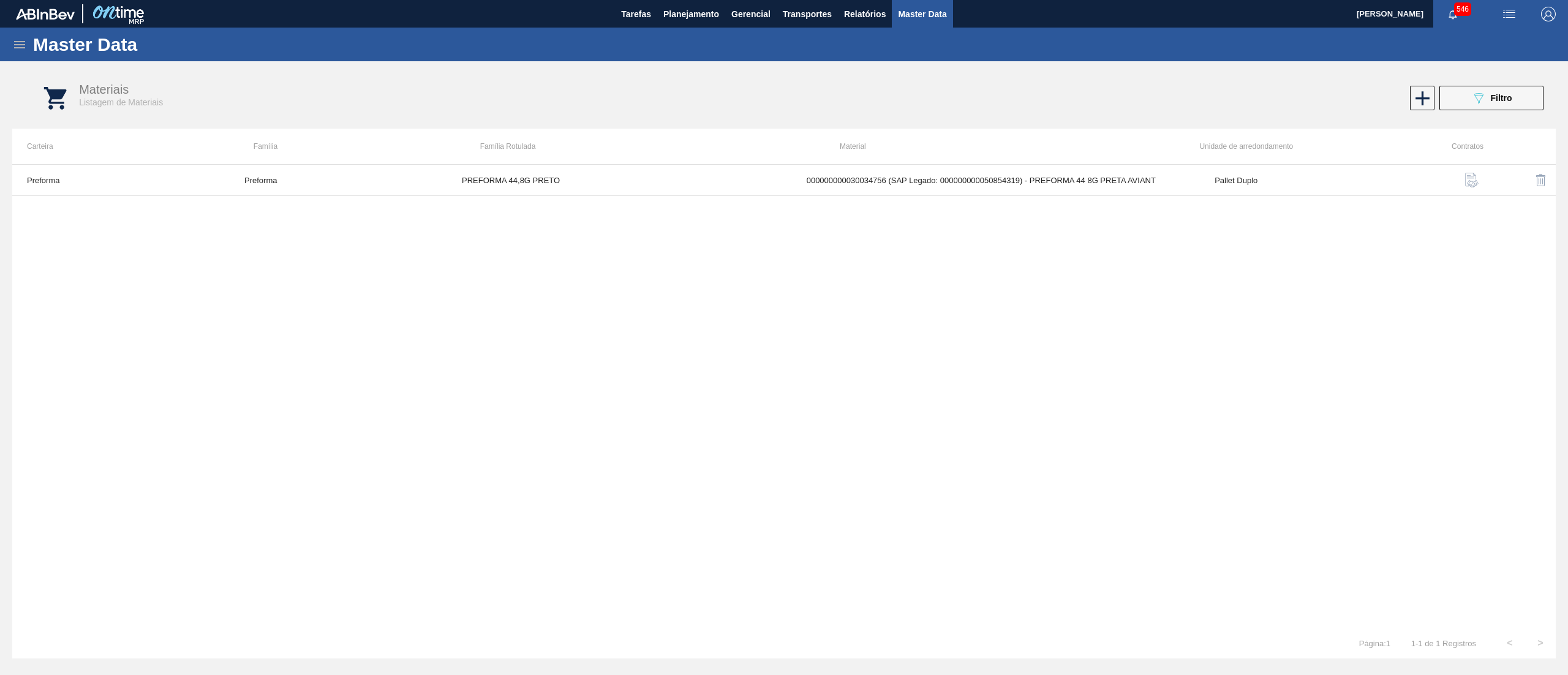
click at [22, 48] on icon at bounding box center [19, 45] width 15 height 15
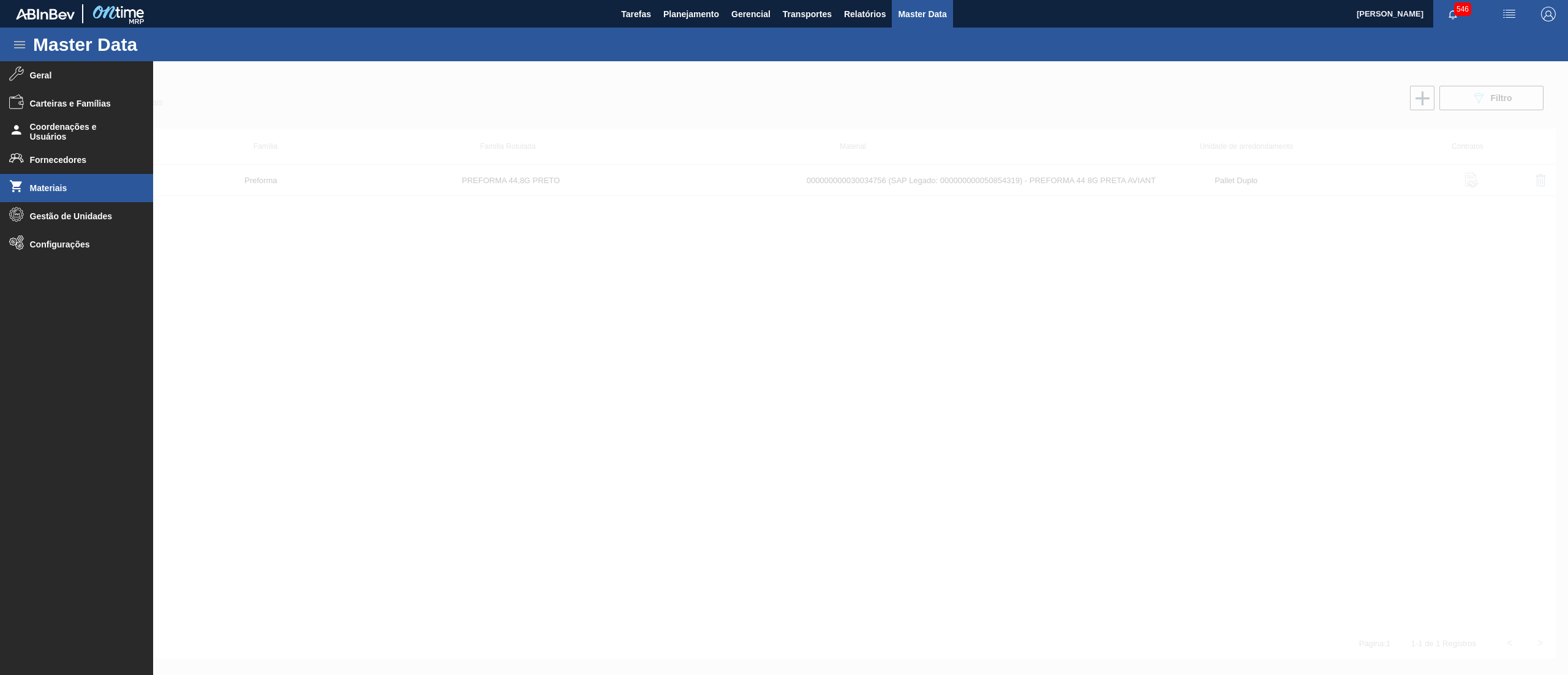
click at [722, 372] on div at bounding box center [784, 368] width 1568 height 614
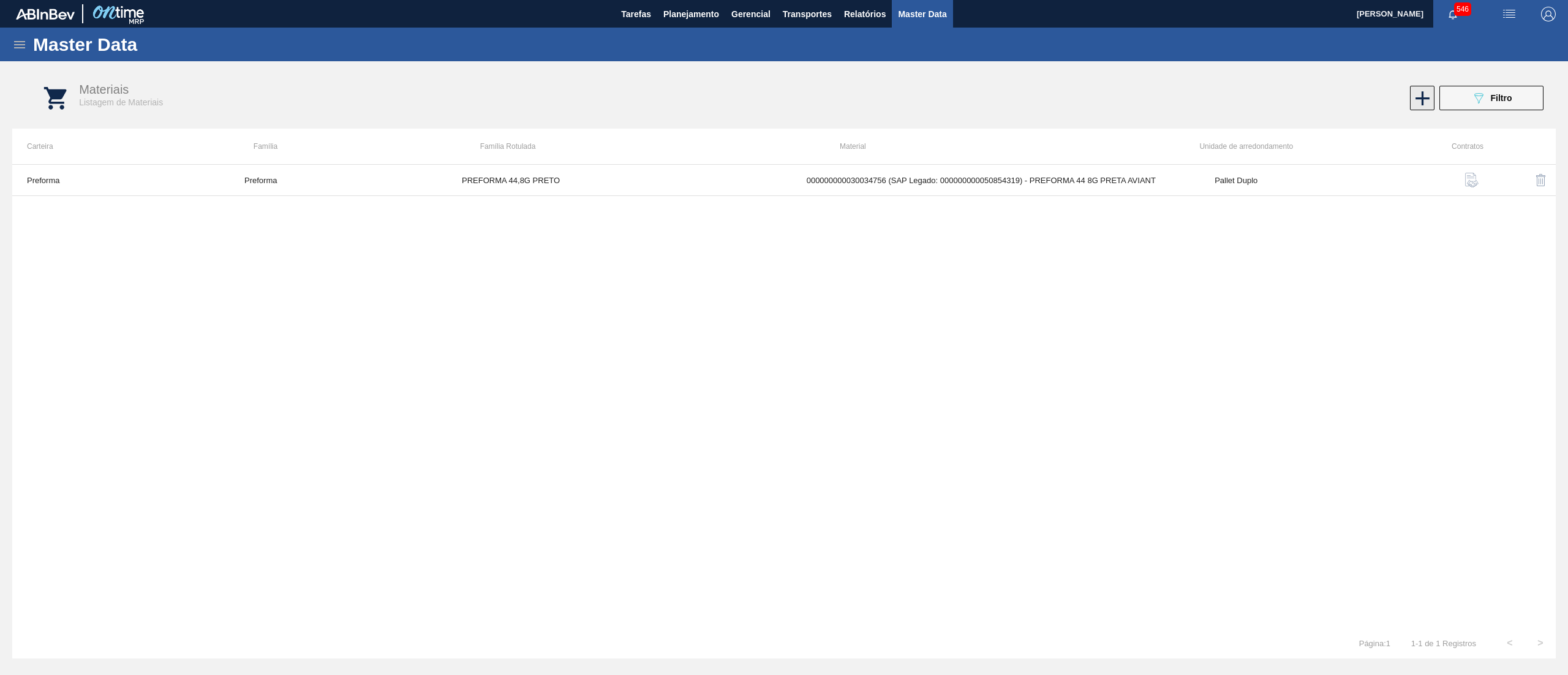
click at [1420, 94] on icon at bounding box center [1422, 99] width 24 height 24
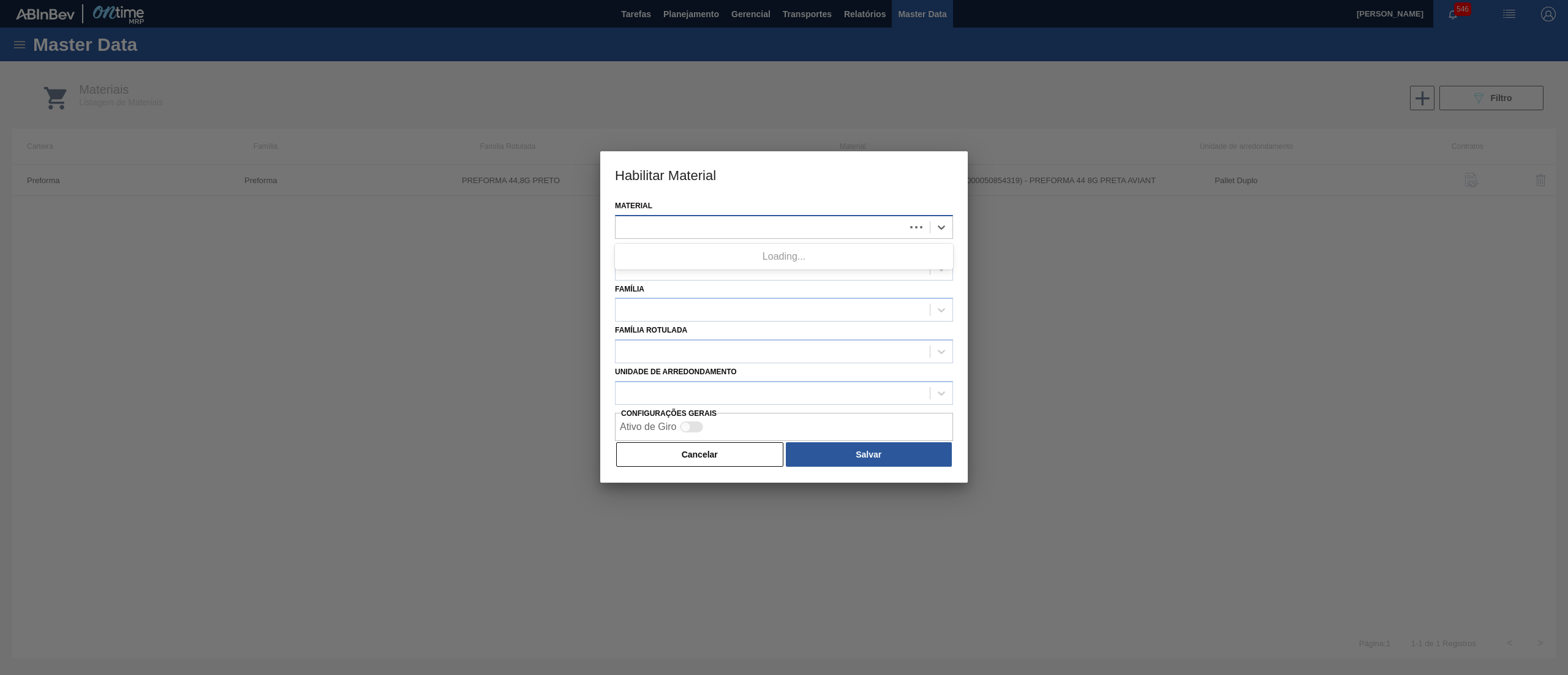
click at [730, 219] on div at bounding box center [760, 227] width 289 height 18
paste input "30034792"
type input "30034792"
click at [740, 227] on div at bounding box center [760, 227] width 289 height 18
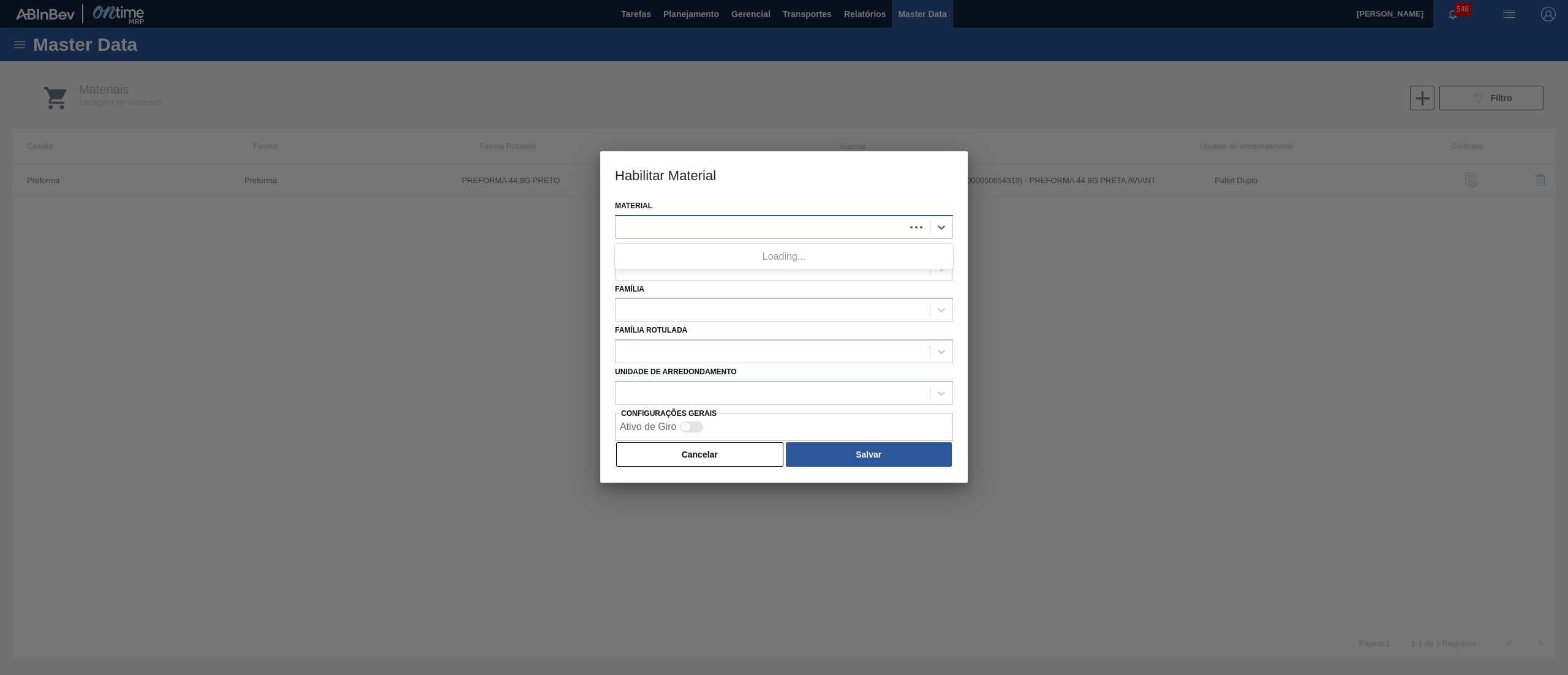
click at [740, 227] on div at bounding box center [760, 227] width 289 height 18
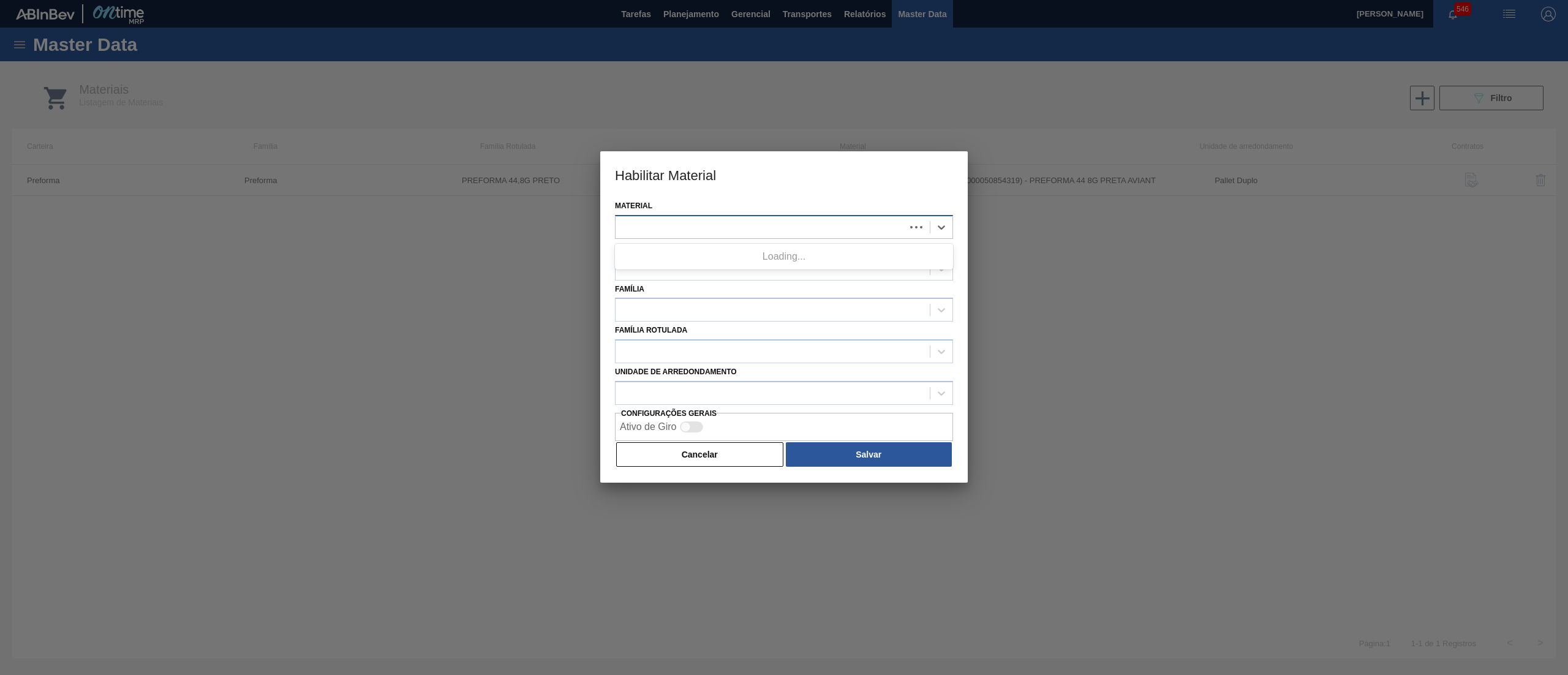
click at [740, 227] on div at bounding box center [760, 227] width 289 height 18
click at [728, 266] on div at bounding box center [772, 268] width 314 height 18
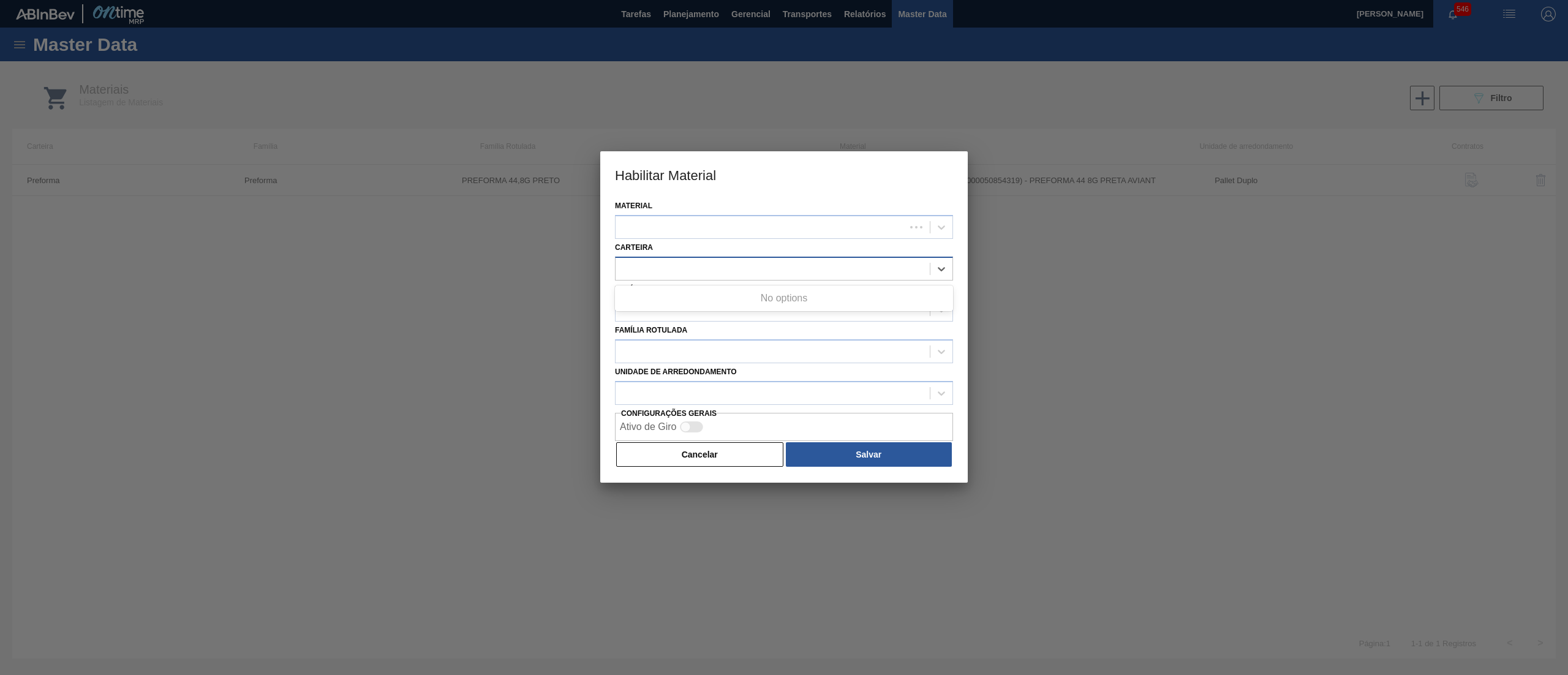
click at [728, 266] on div at bounding box center [772, 268] width 314 height 18
click at [718, 222] on div at bounding box center [760, 227] width 289 height 18
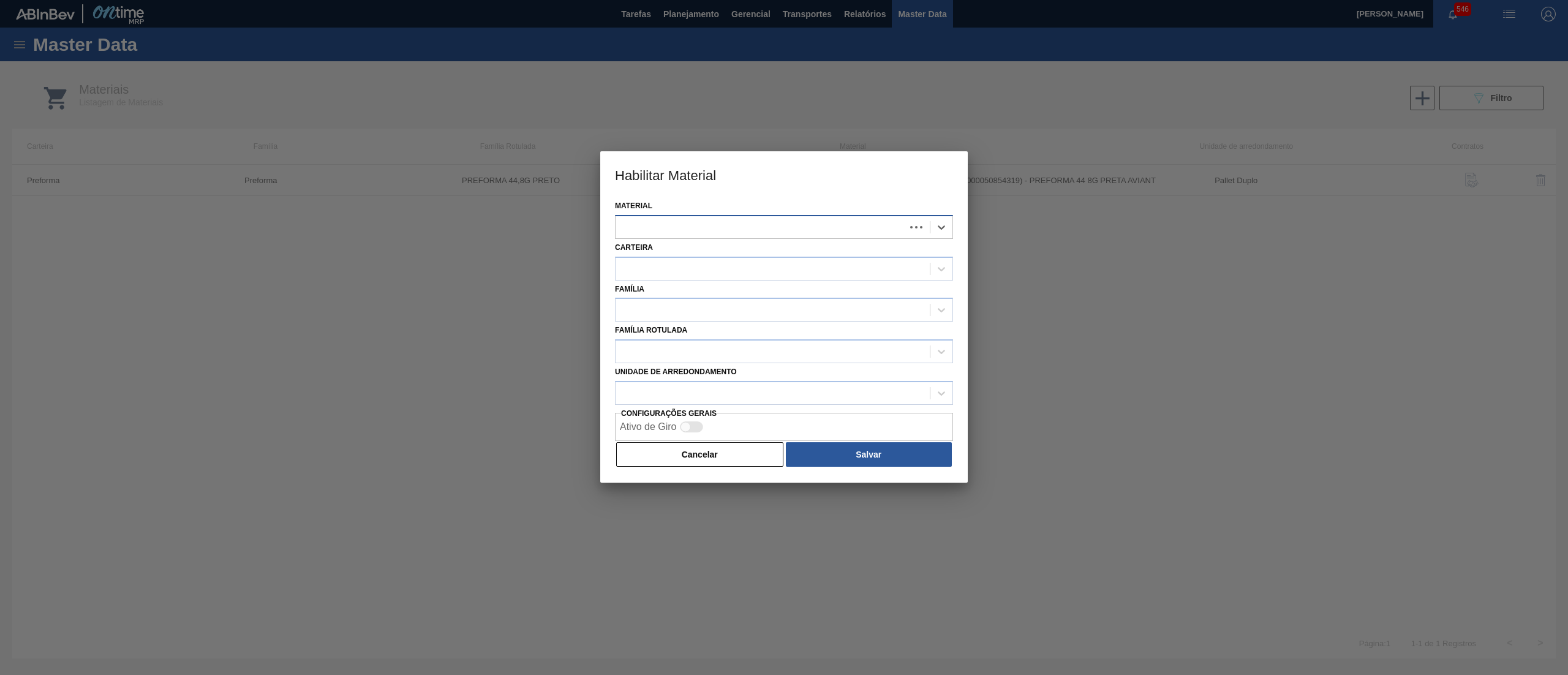
click at [718, 222] on div at bounding box center [760, 227] width 289 height 18
click at [702, 304] on div at bounding box center [772, 310] width 314 height 18
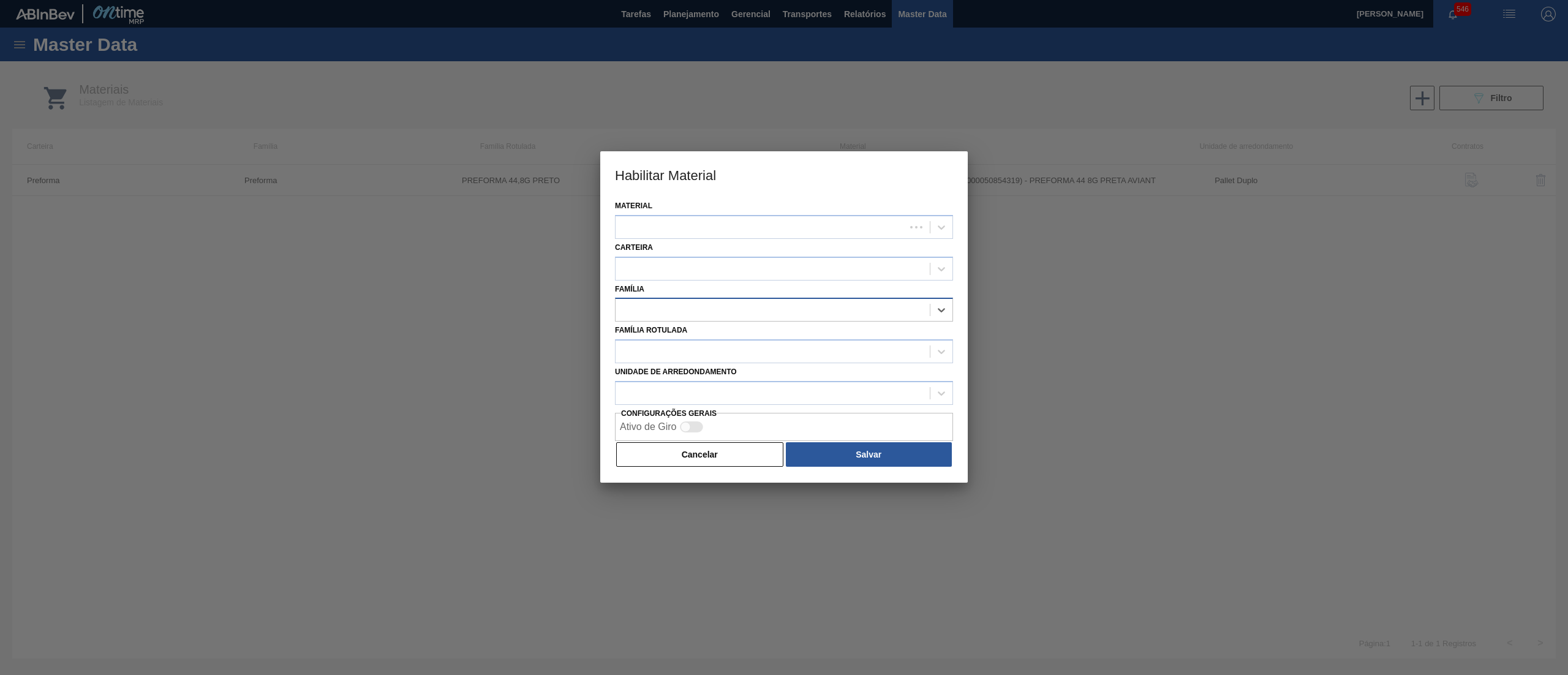
click at [702, 304] on div at bounding box center [772, 310] width 314 height 18
click at [669, 403] on div at bounding box center [784, 393] width 338 height 24
click at [669, 389] on div at bounding box center [772, 393] width 314 height 18
click at [667, 343] on div at bounding box center [772, 351] width 314 height 18
click at [671, 215] on div at bounding box center [784, 227] width 338 height 24
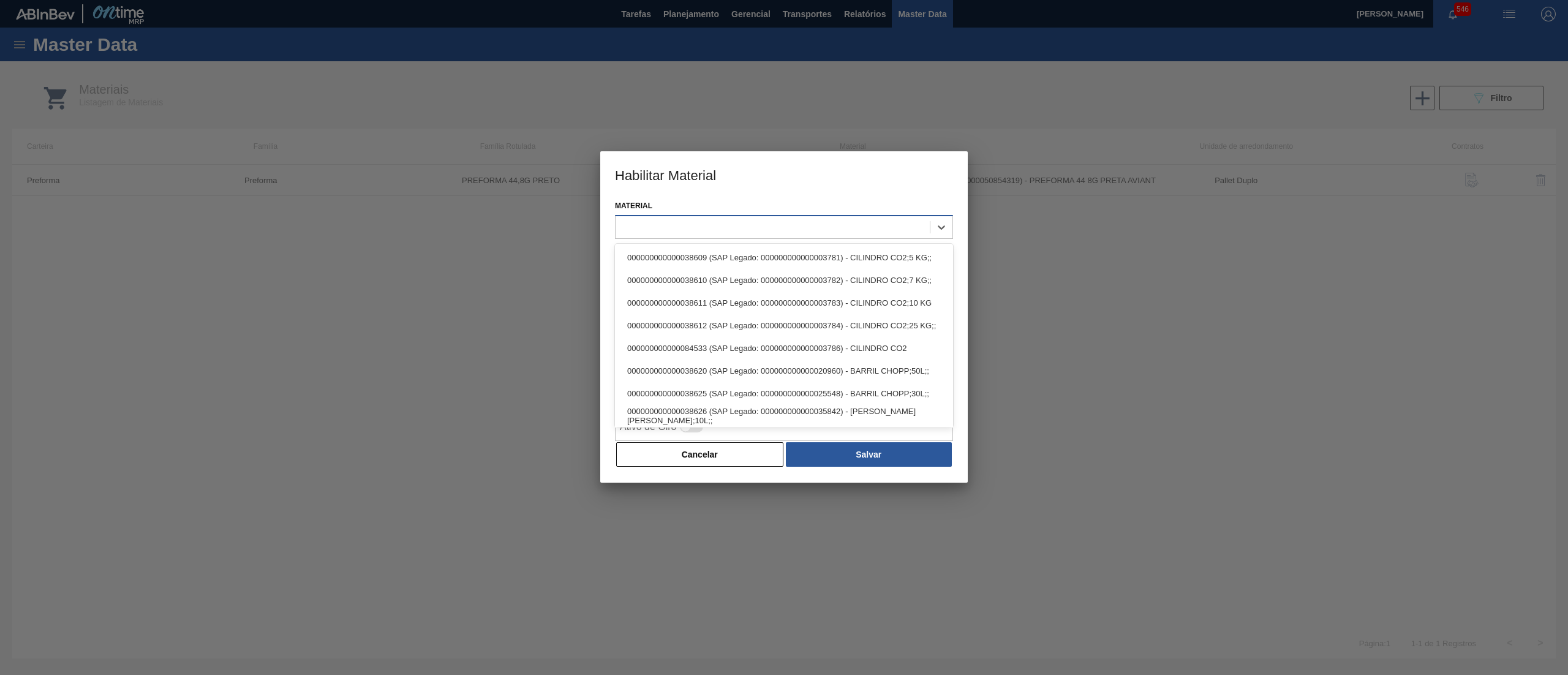
paste input "30034792"
type input "30034792"
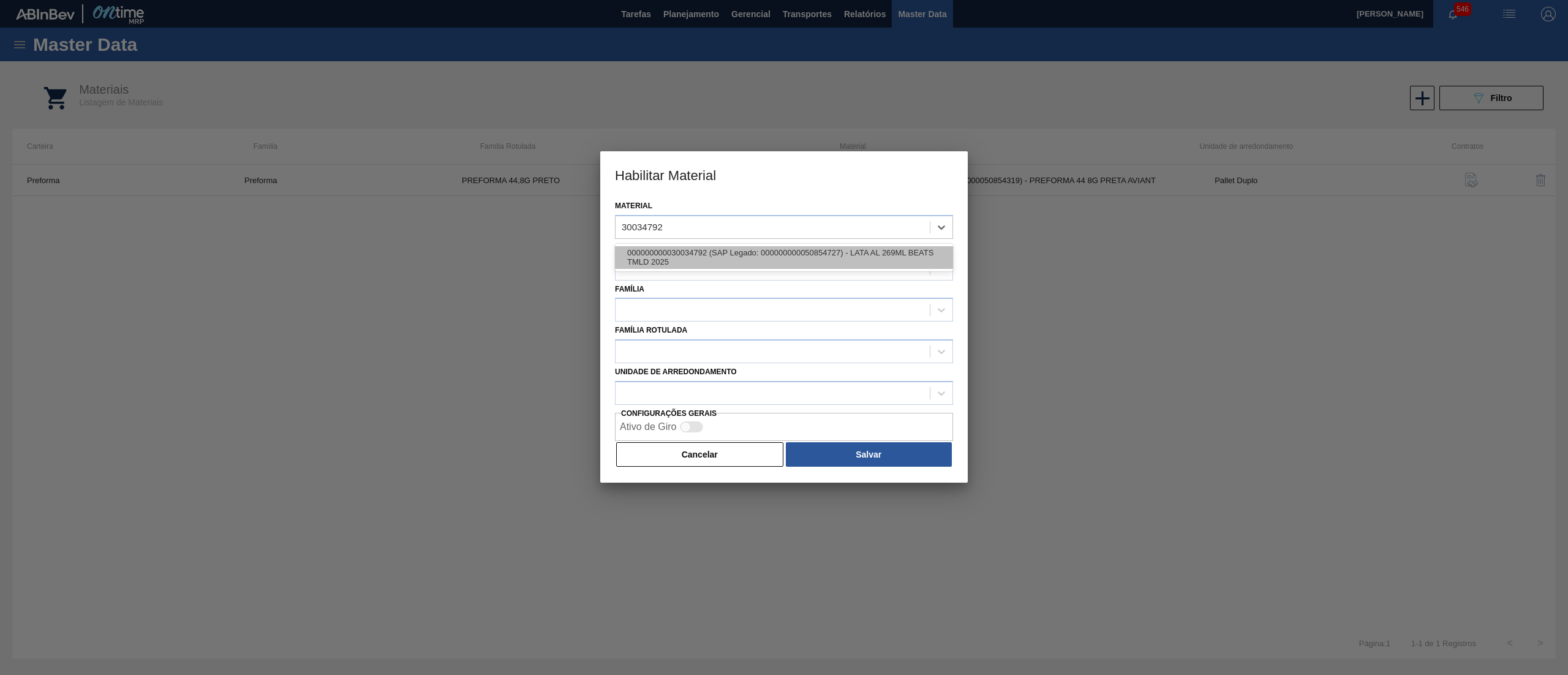
click at [690, 246] on div "000000000030034792 (SAP Legado: 000000000050854727) - LATA AL 269ML BEATS TMLD …" at bounding box center [784, 257] width 338 height 23
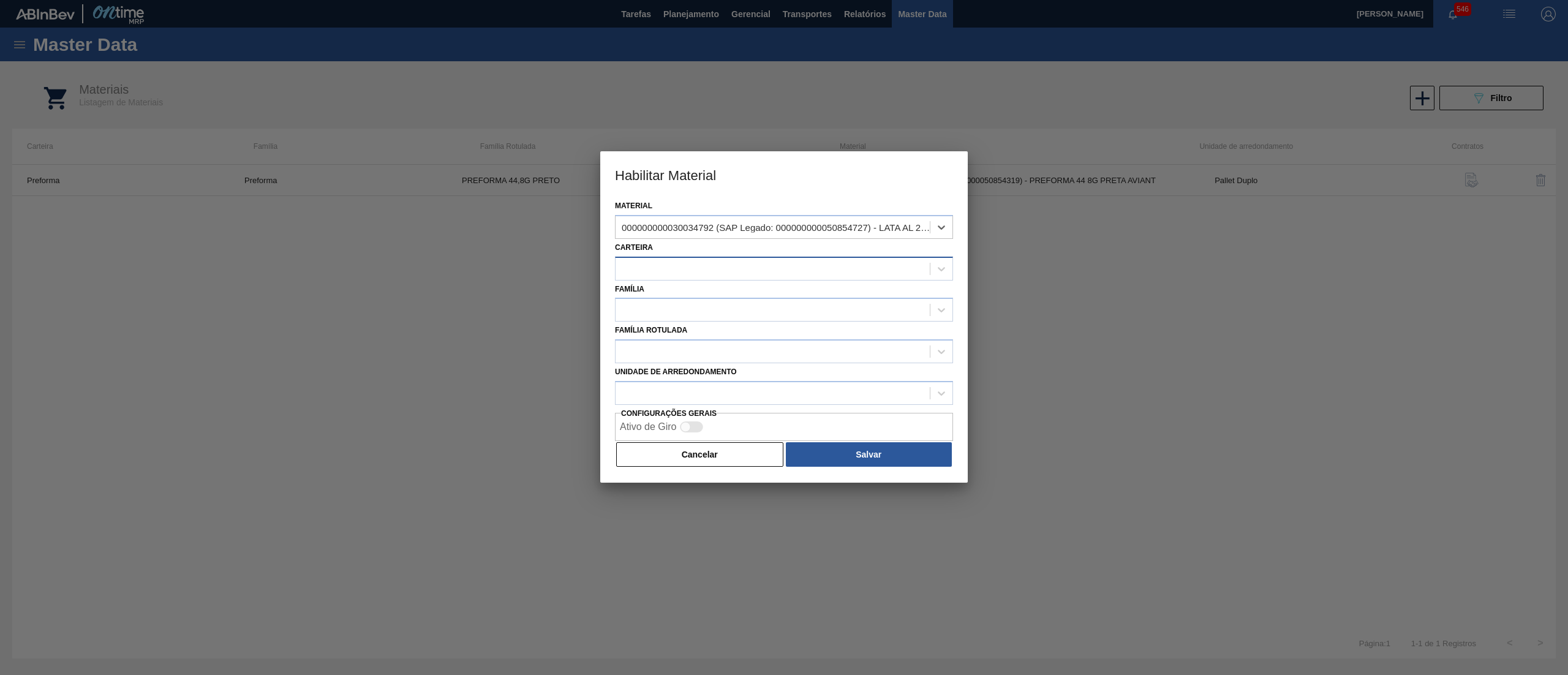
click at [678, 274] on div at bounding box center [772, 268] width 314 height 18
type input "LATA"
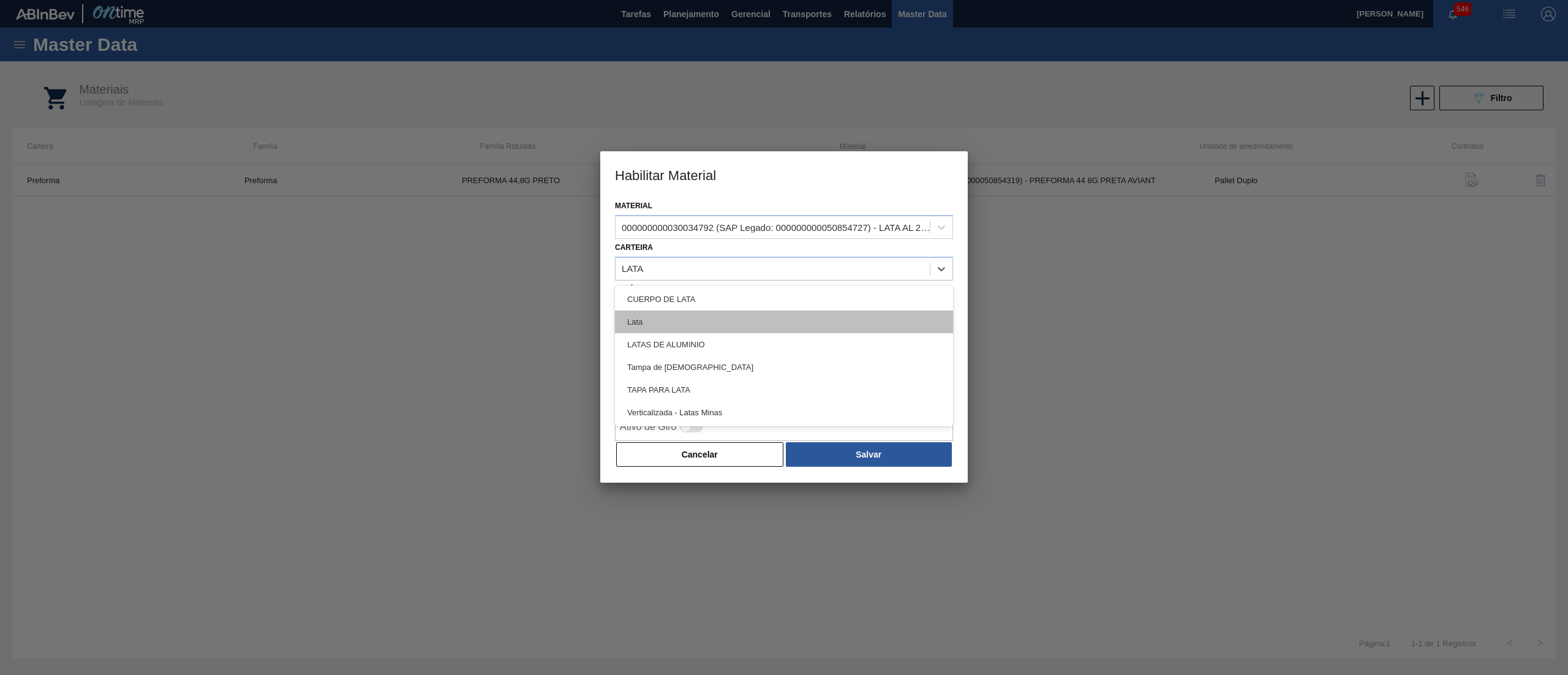
click at [677, 315] on div "Lata" at bounding box center [784, 322] width 338 height 23
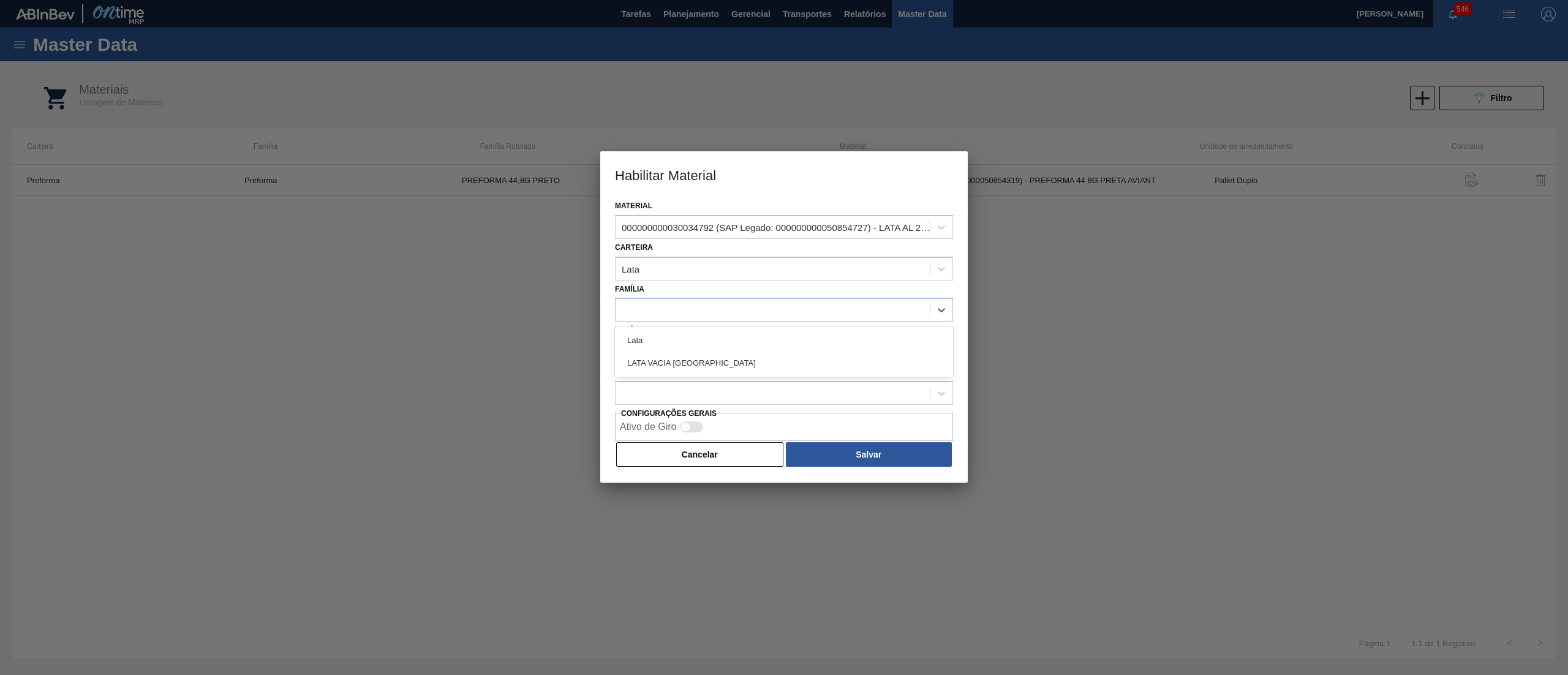
click at [677, 315] on div at bounding box center [772, 310] width 314 height 18
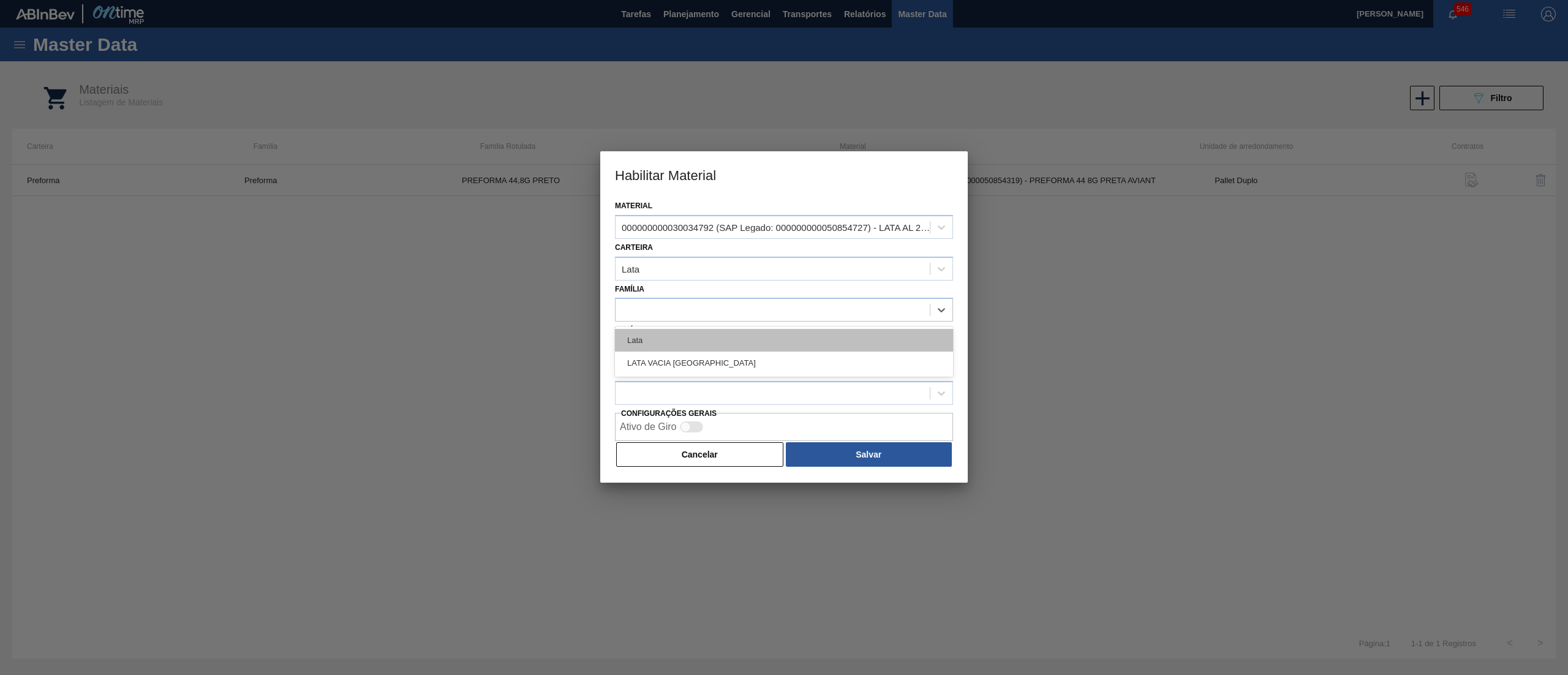
click at [669, 332] on div "Lata" at bounding box center [784, 340] width 338 height 23
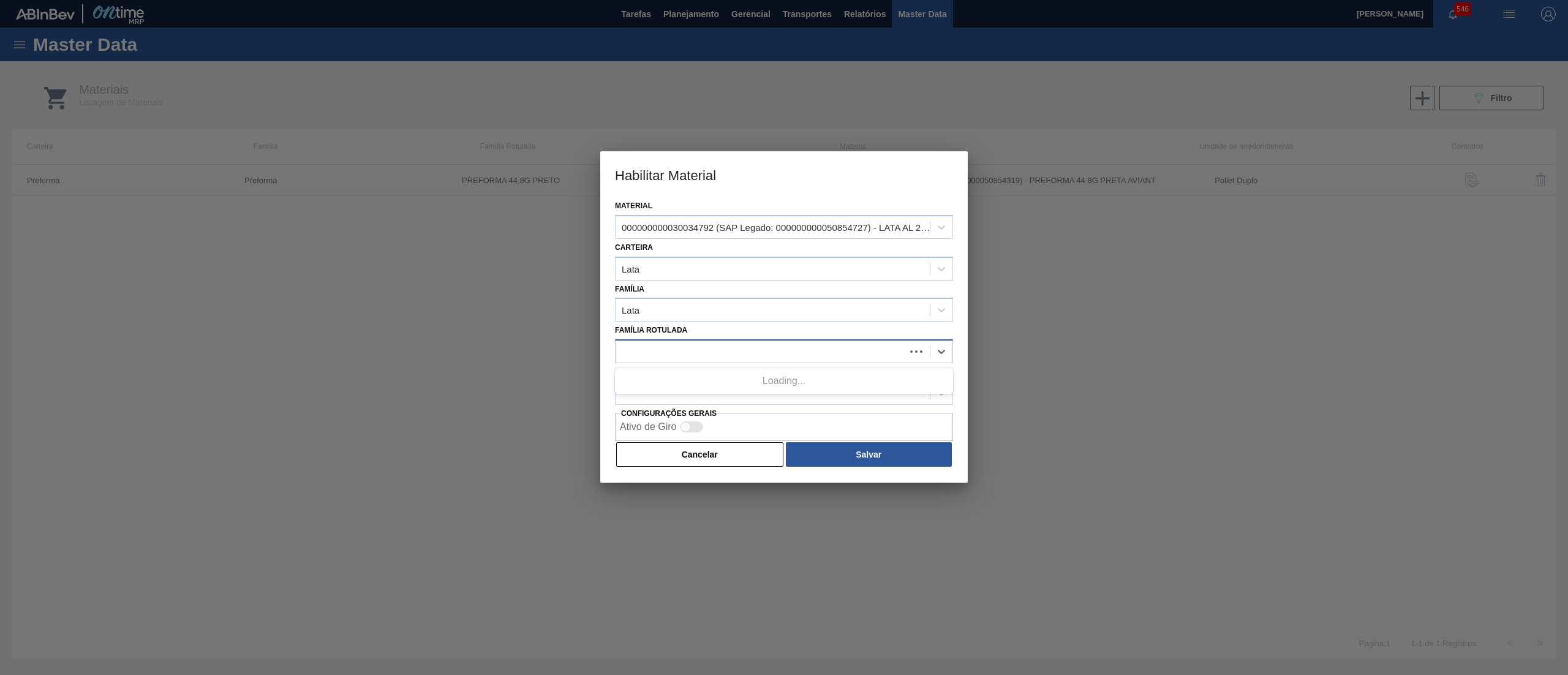
click at [669, 344] on div at bounding box center [760, 351] width 289 height 18
type Rotulada "TOMORR"
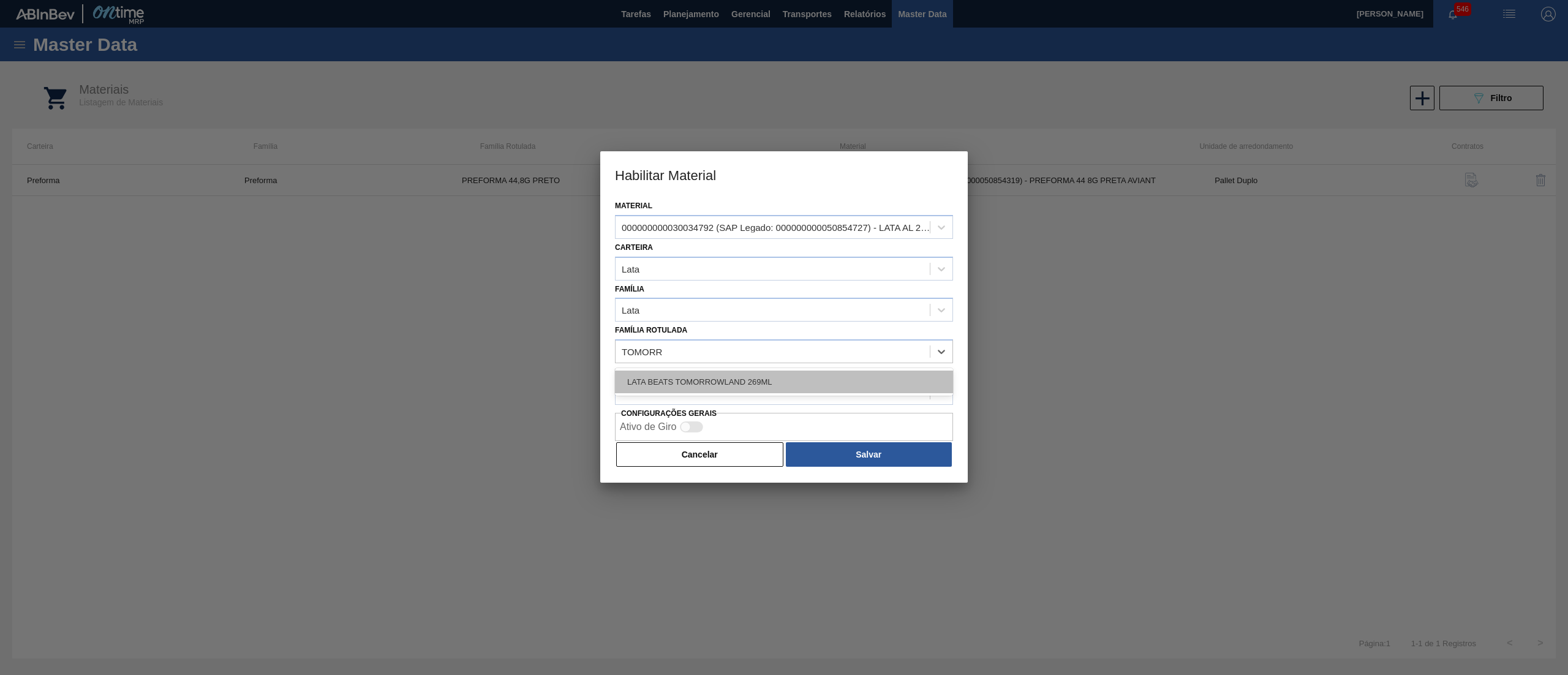
click at [686, 385] on div "LATA BEATS TOMORROWLAND 269ML" at bounding box center [784, 382] width 338 height 23
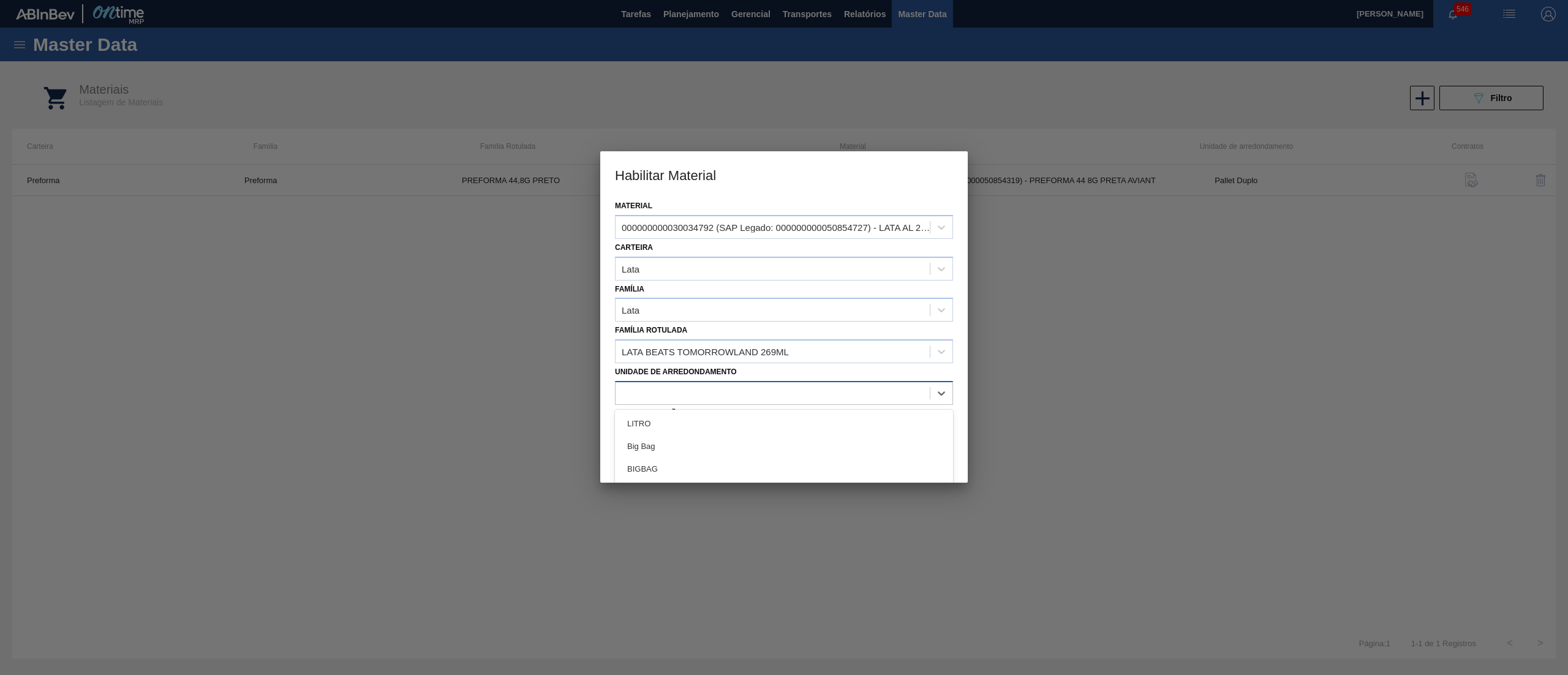
click at [712, 397] on div at bounding box center [772, 393] width 314 height 18
type arredondamento "PAL"
click at [703, 426] on div "Pallet" at bounding box center [784, 423] width 338 height 23
click at [912, 456] on button "Salvar" at bounding box center [869, 455] width 166 height 25
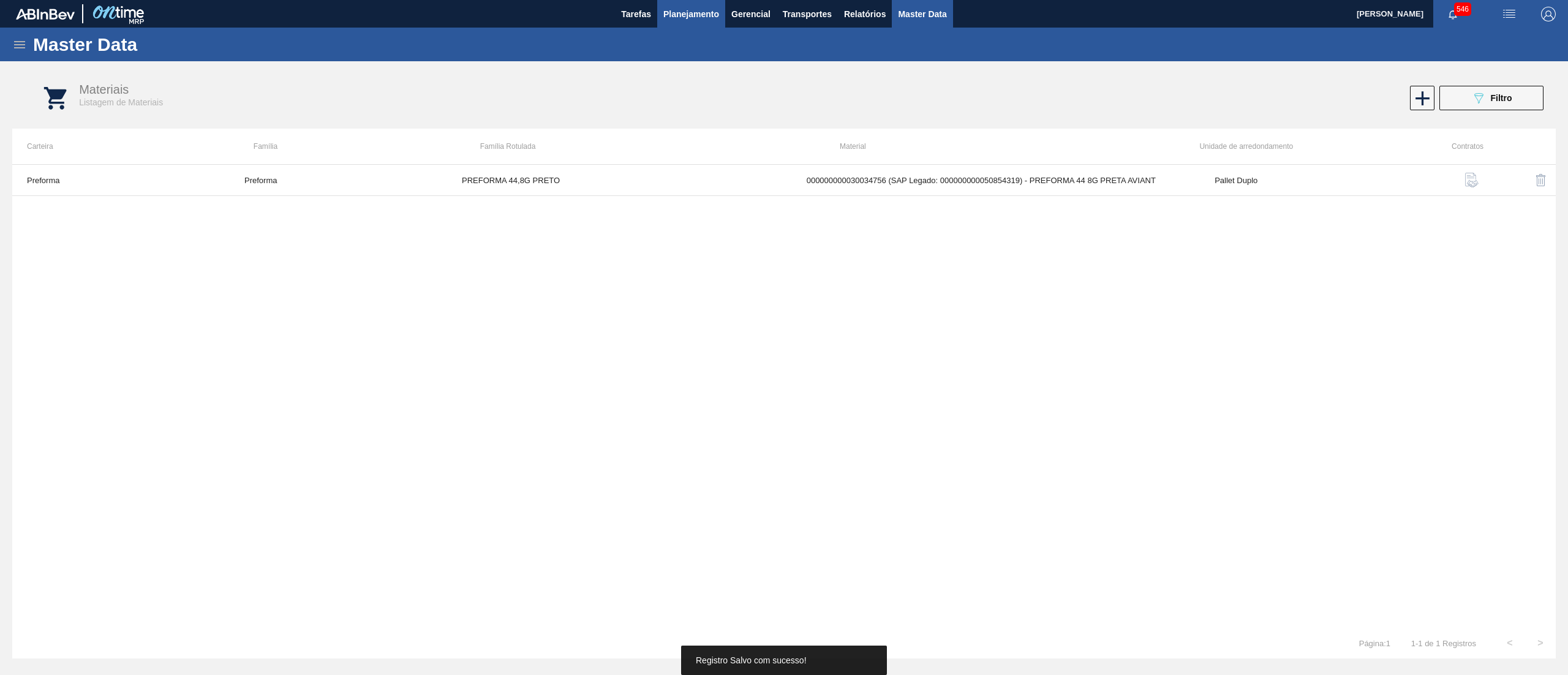
click at [699, 15] on span "Planejamento" at bounding box center [691, 14] width 55 height 15
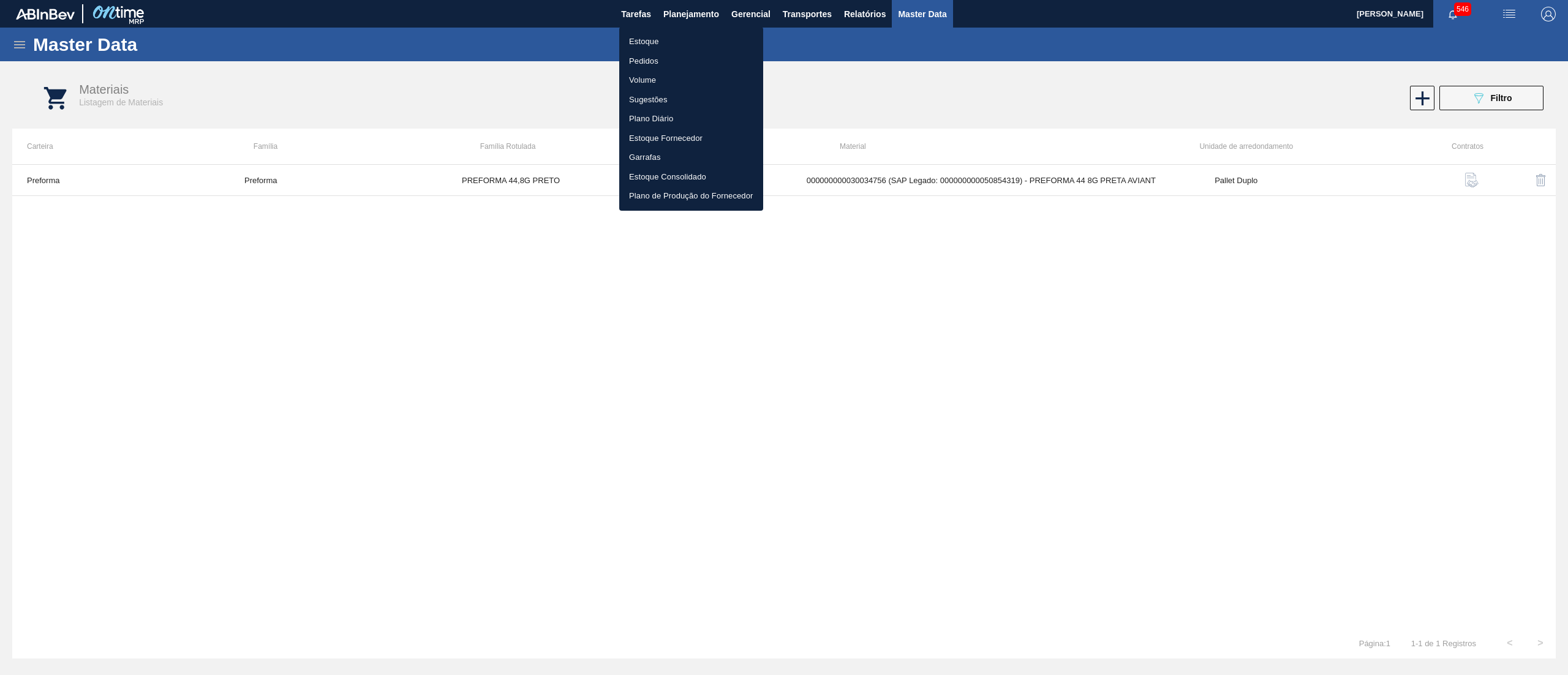
click at [20, 31] on div at bounding box center [784, 338] width 1568 height 675
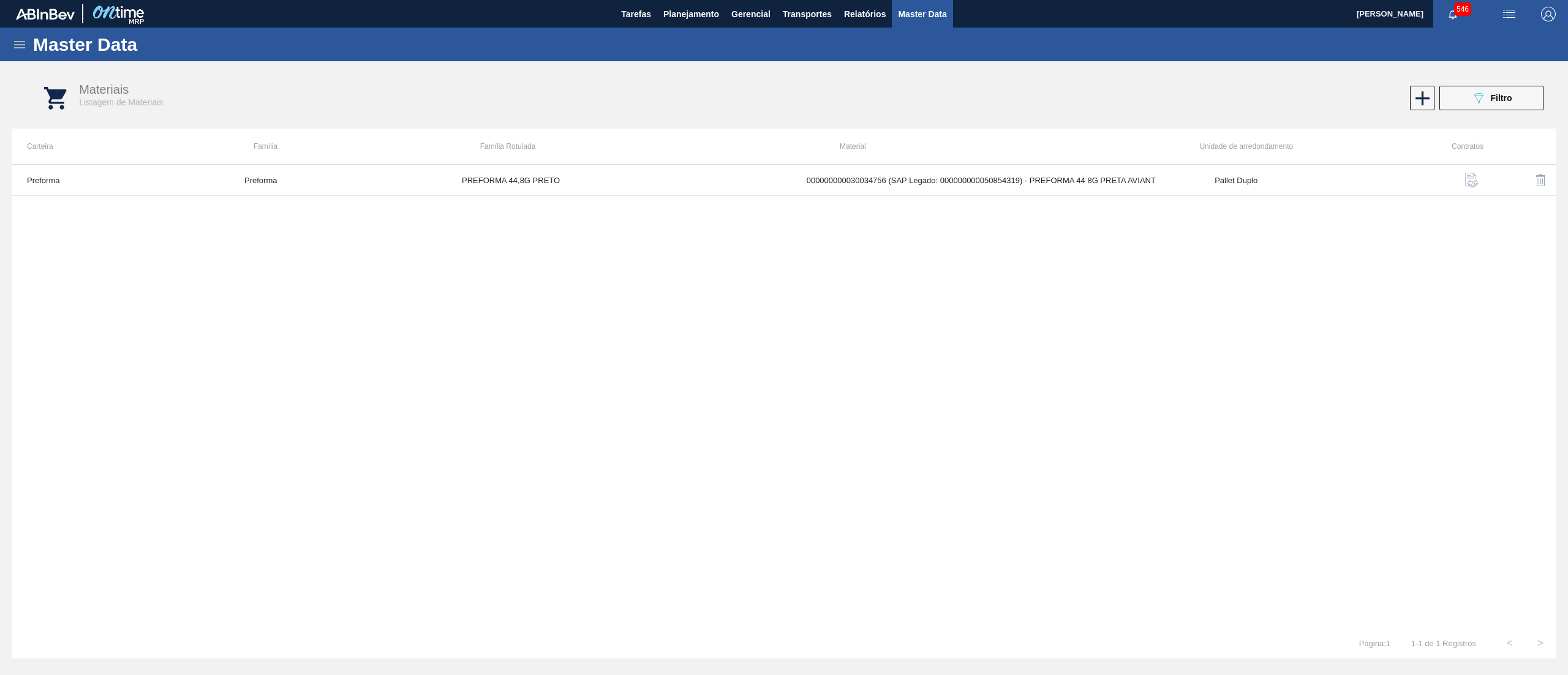
click at [23, 0] on body "Tarefas Planejamento Gerencial Transportes Relatórios Master Data Leticia Marqu…" at bounding box center [784, 0] width 1568 height 0
click at [23, 47] on icon at bounding box center [19, 45] width 11 height 7
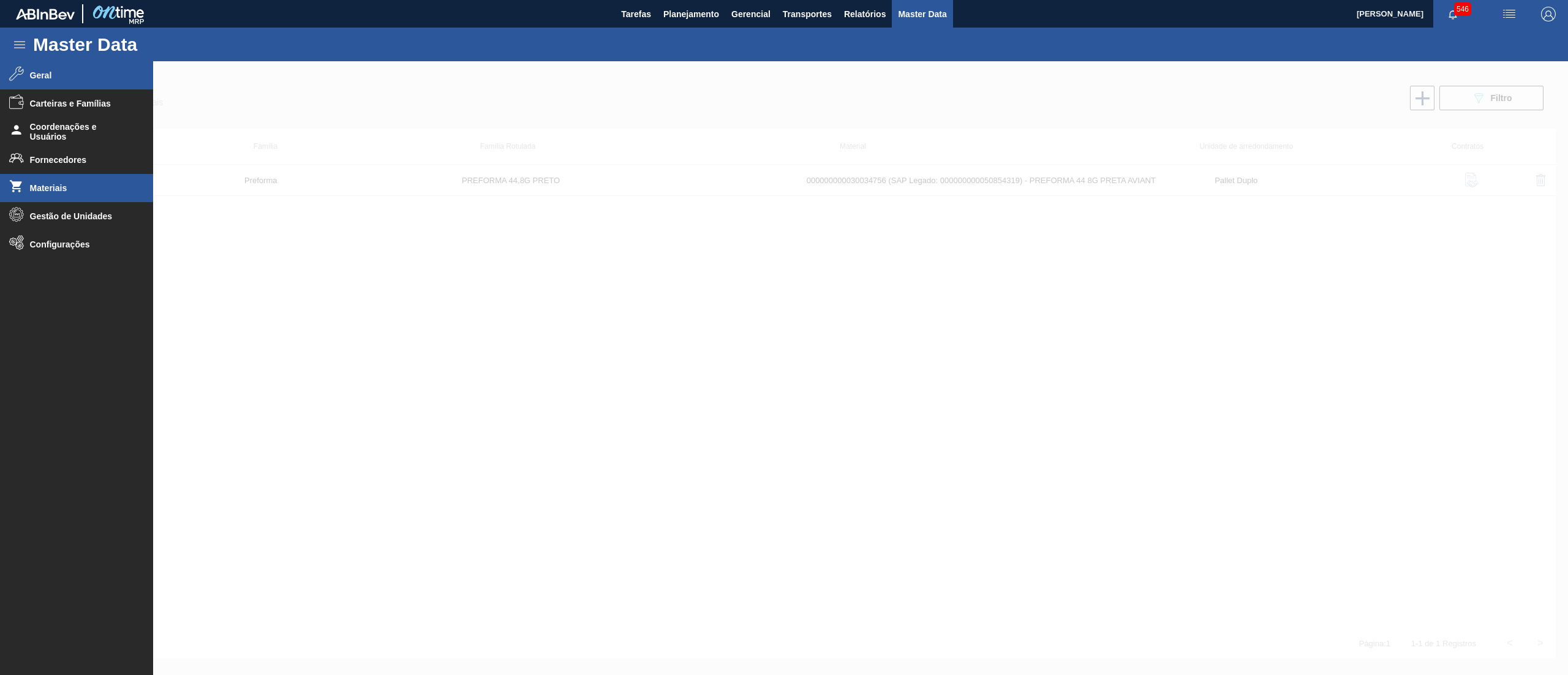
click at [74, 81] on li "Geral" at bounding box center [77, 75] width 153 height 29
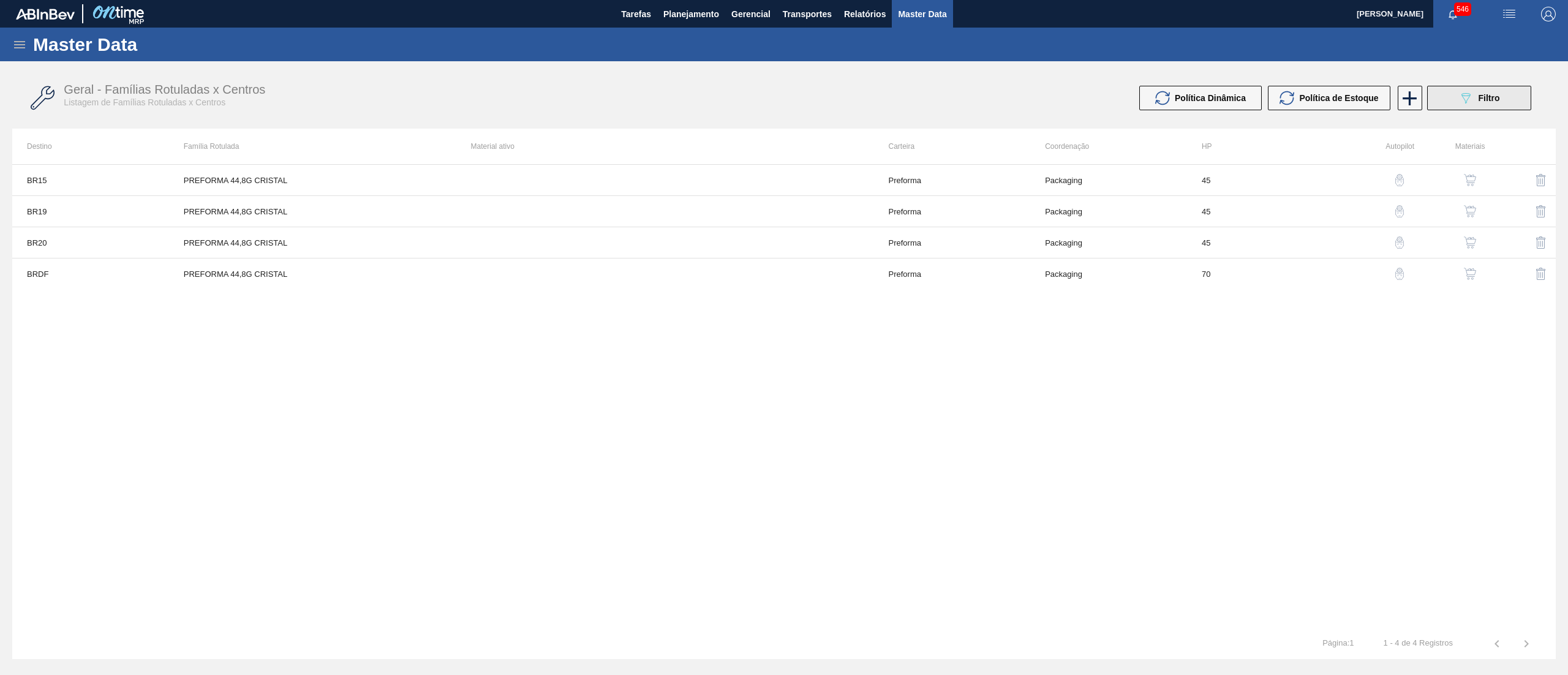
click at [1485, 94] on span "Filtro" at bounding box center [1488, 98] width 21 height 10
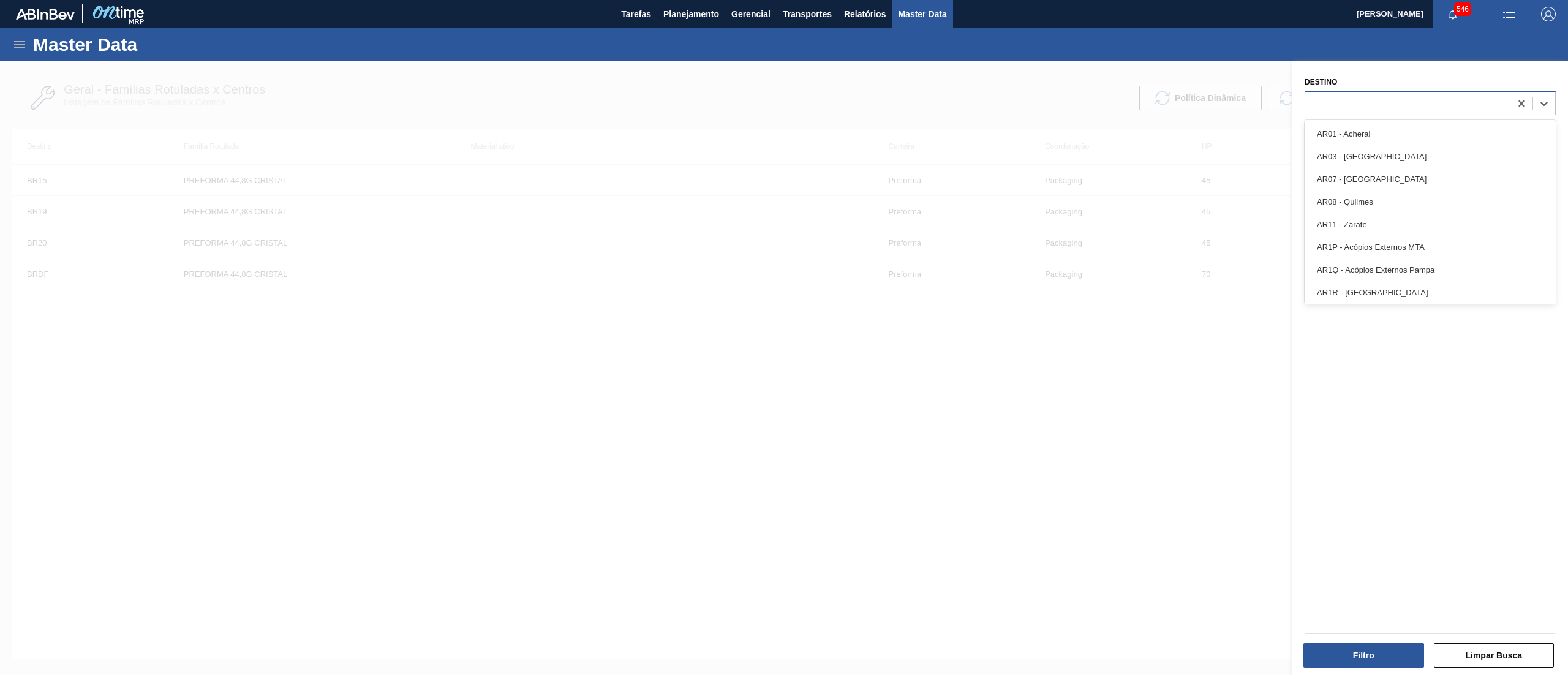
click at [1377, 111] on div at bounding box center [1408, 102] width 206 height 18
type input "10"
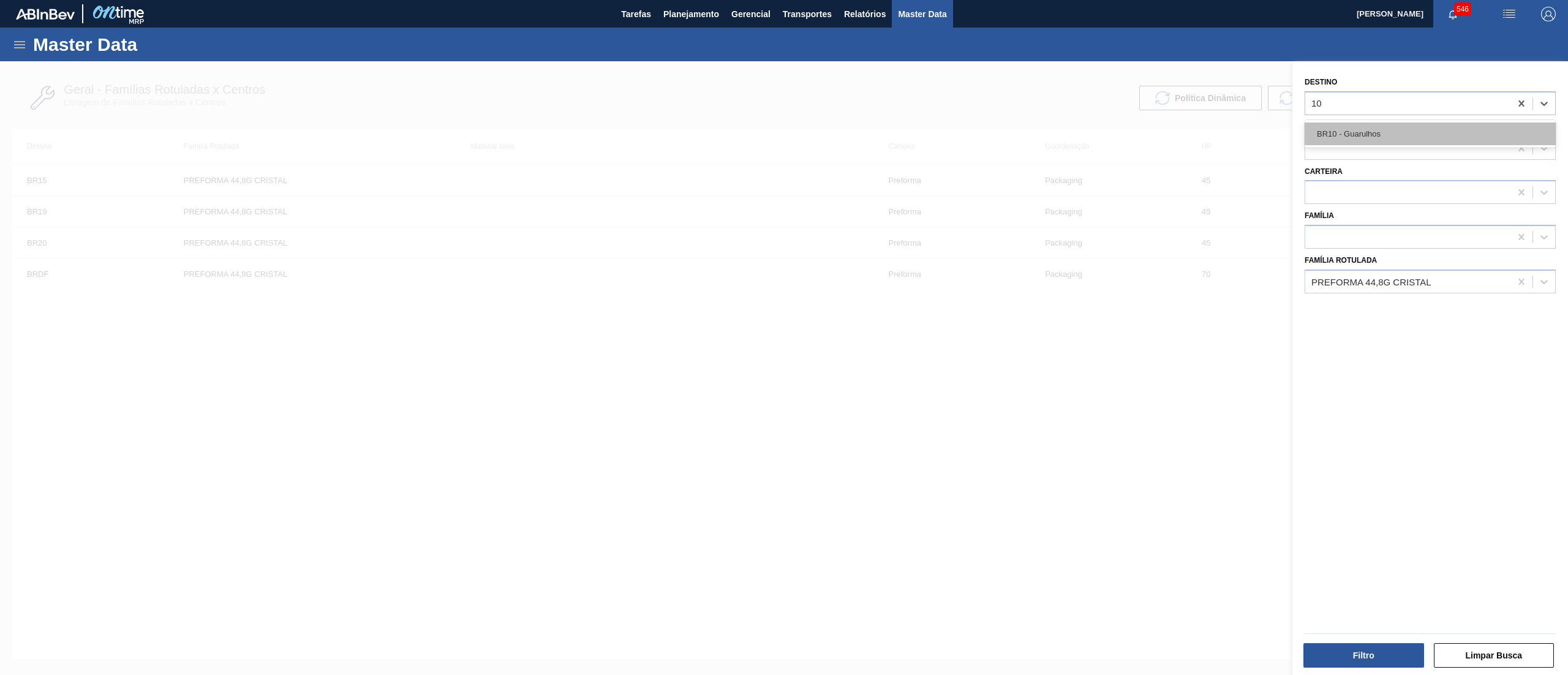
click at [1377, 124] on div "BR10 - Guarulhos" at bounding box center [1430, 134] width 251 height 23
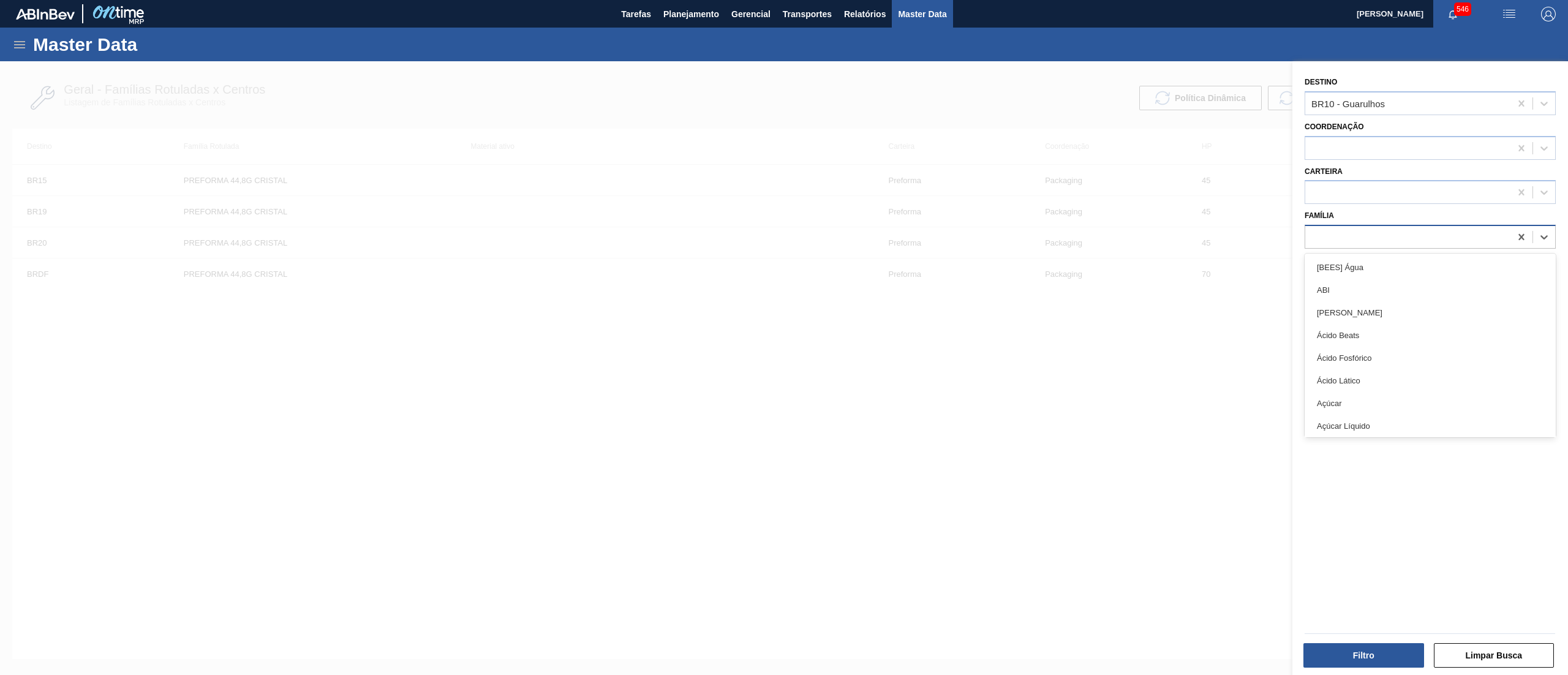
click at [1367, 232] on div at bounding box center [1408, 237] width 206 height 18
type input "LATA"
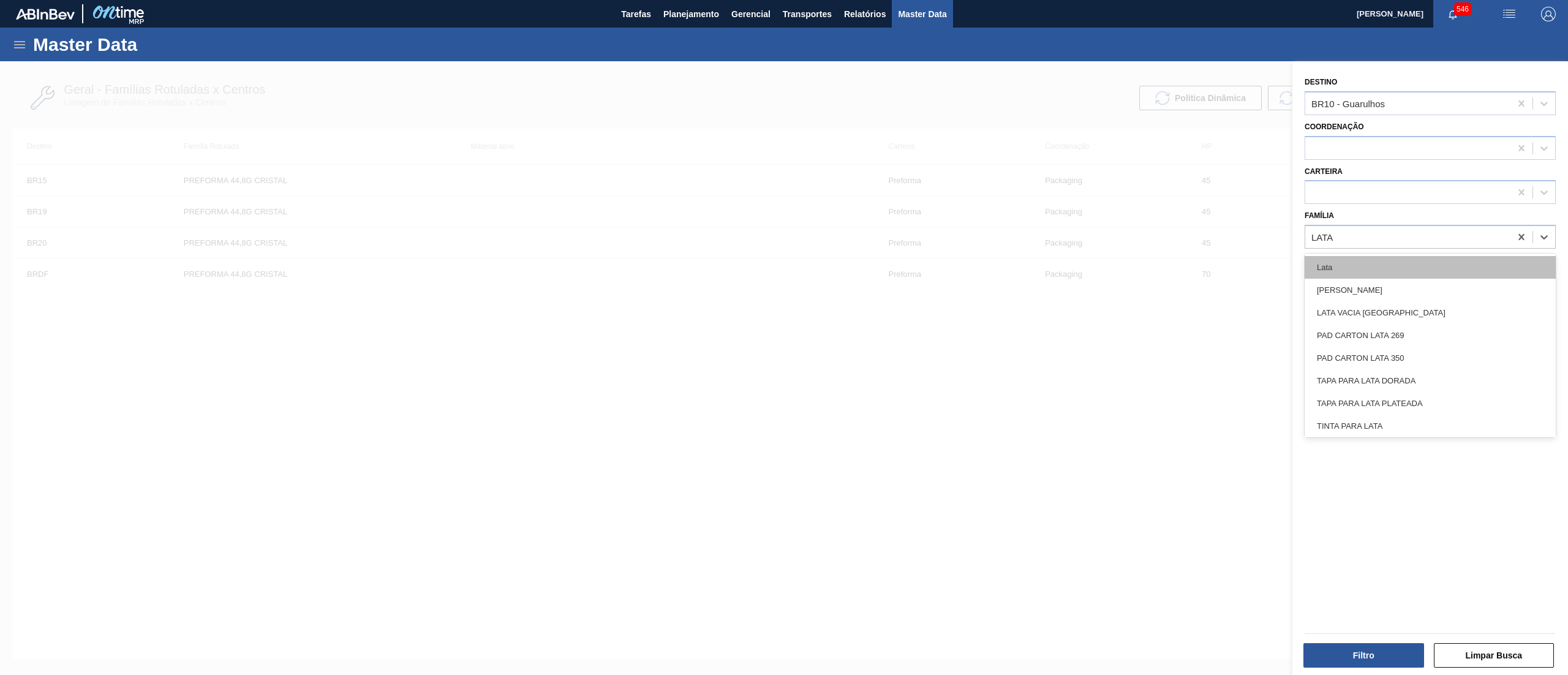
click at [1367, 262] on div "Lata" at bounding box center [1430, 267] width 251 height 23
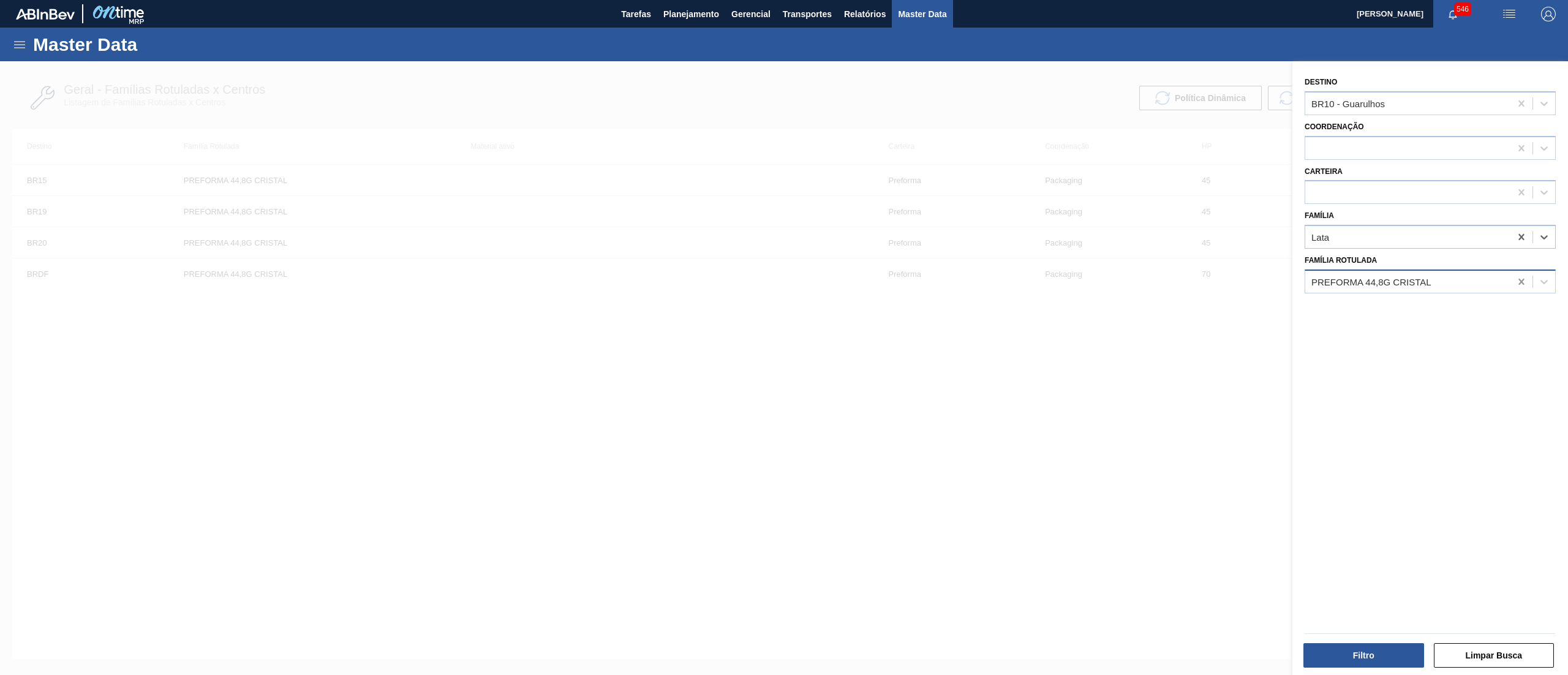
click at [1520, 282] on icon at bounding box center [1521, 281] width 6 height 6
click at [1396, 641] on div "Filtro Limpar Busca" at bounding box center [1430, 654] width 260 height 30
click at [1392, 649] on button "Filtro" at bounding box center [1363, 656] width 121 height 25
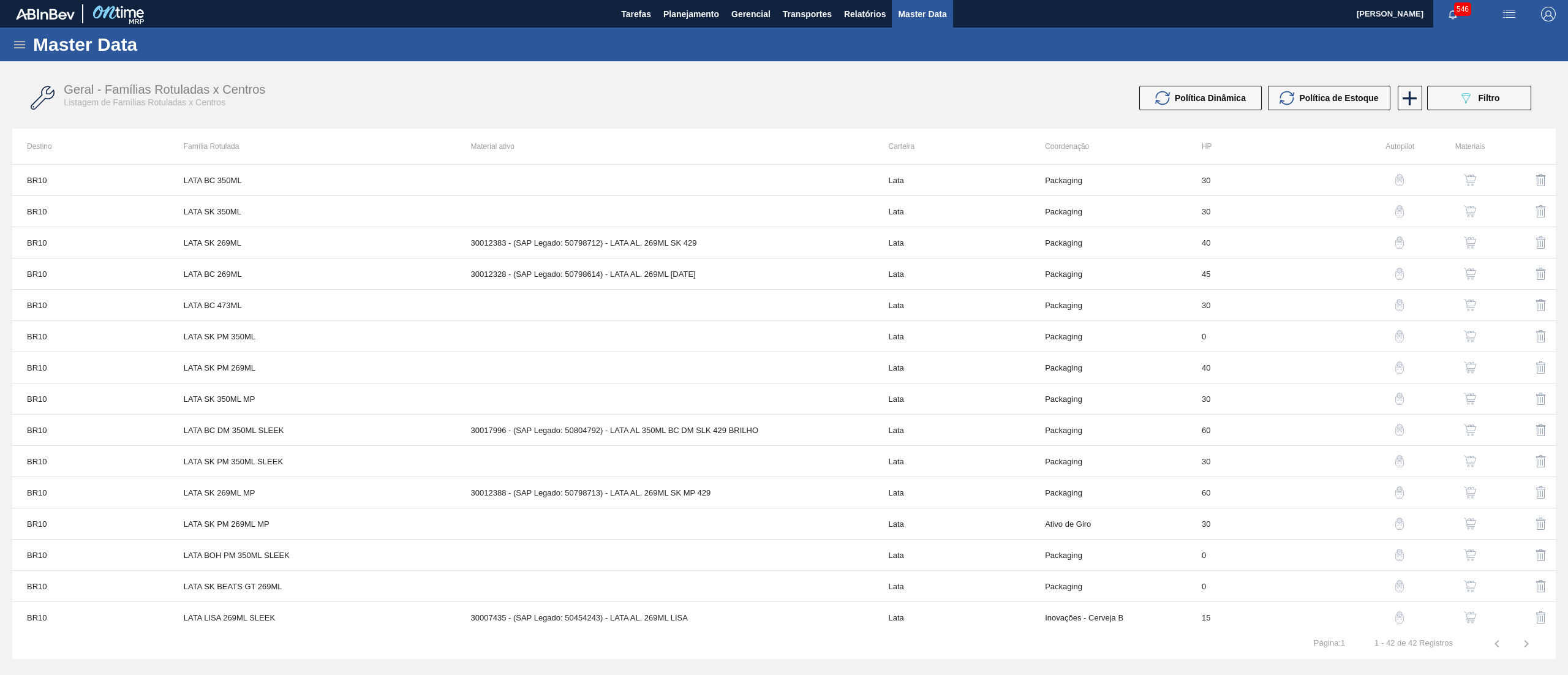
click at [1464, 240] on img "button" at bounding box center [1469, 243] width 12 height 12
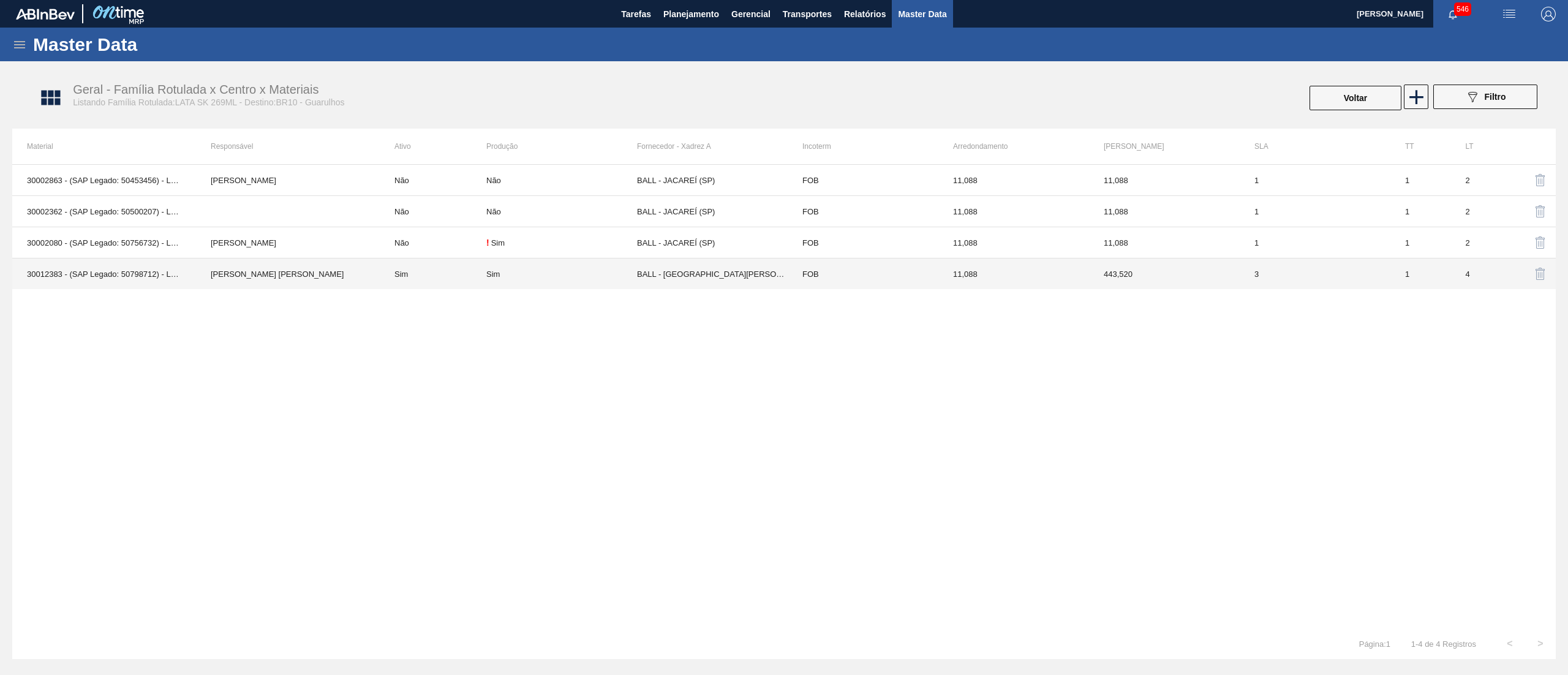
click at [928, 286] on td "FOB" at bounding box center [863, 274] width 150 height 31
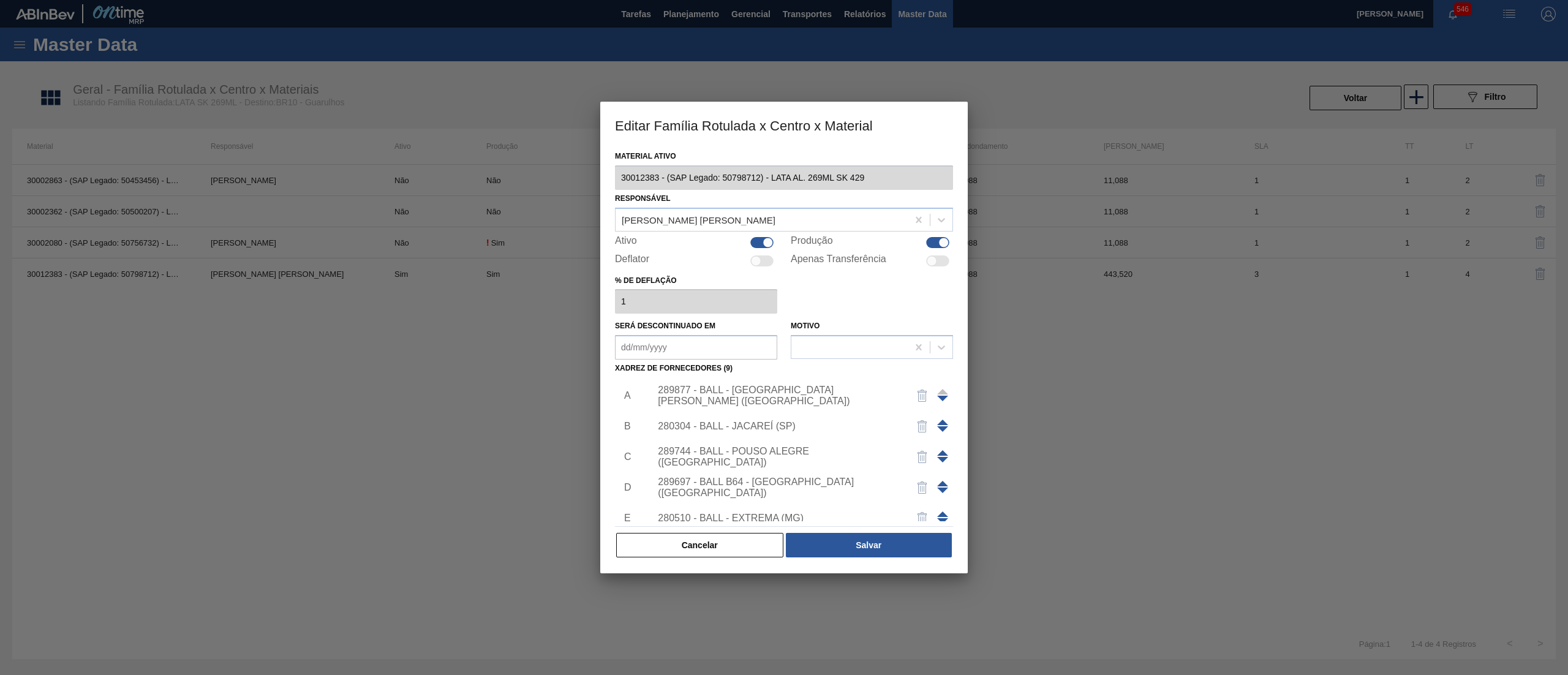
click at [746, 397] on div "289877 - BALL - TRÊS RIOS (RJ)" at bounding box center [778, 396] width 240 height 22
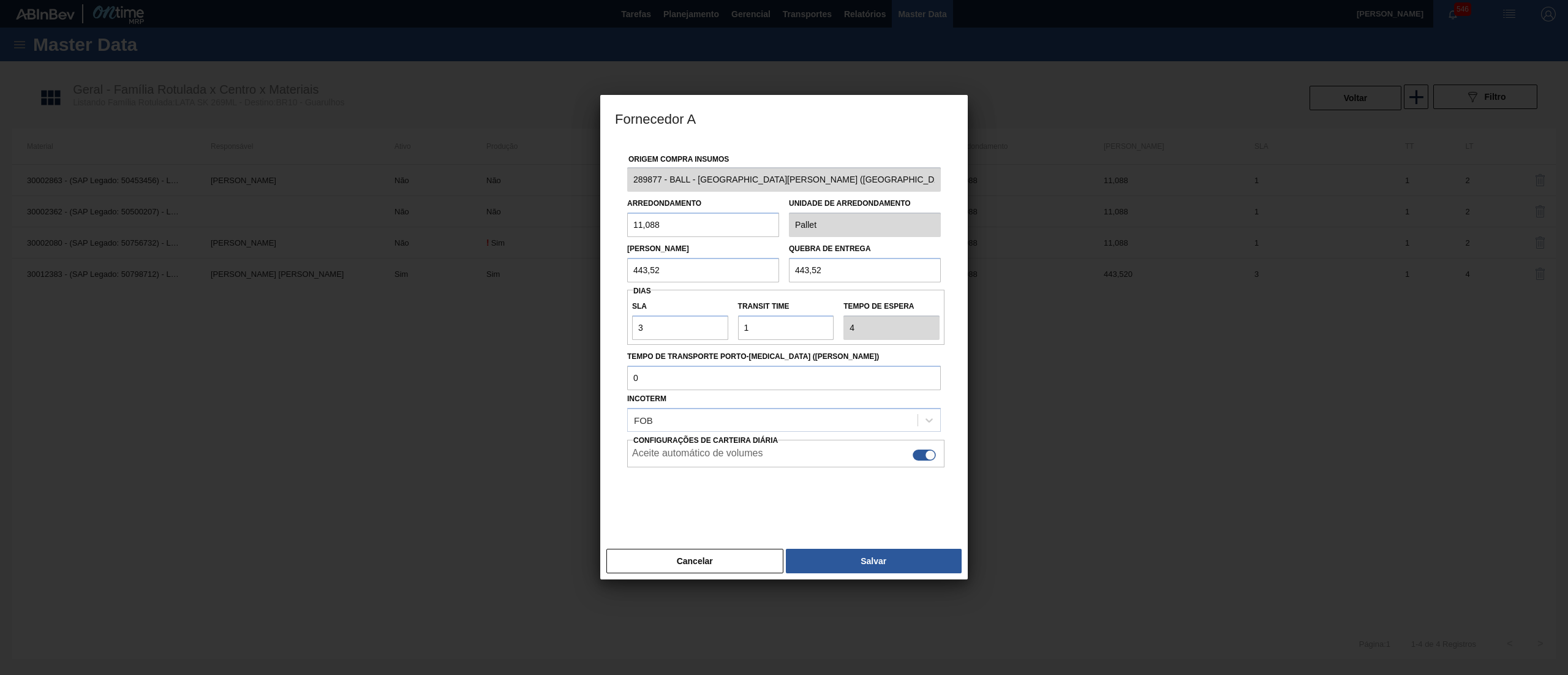
drag, startPoint x: 697, startPoint y: 227, endPoint x: 552, endPoint y: 243, distance: 145.9
click at [552, 243] on div "Fornecedor A Origem Compra Insumos 289877 - BALL - TRÊS RIOS (RJ) Arredondament…" at bounding box center [784, 338] width 1568 height 675
drag, startPoint x: 700, startPoint y: 276, endPoint x: 559, endPoint y: 277, distance: 141.0
click at [559, 277] on div "Fornecedor A Origem Compra Insumos 289877 - BALL - TRÊS RIOS (RJ) Arredondament…" at bounding box center [784, 338] width 1568 height 675
click at [684, 546] on div "Cancelar Salvar" at bounding box center [784, 562] width 368 height 37
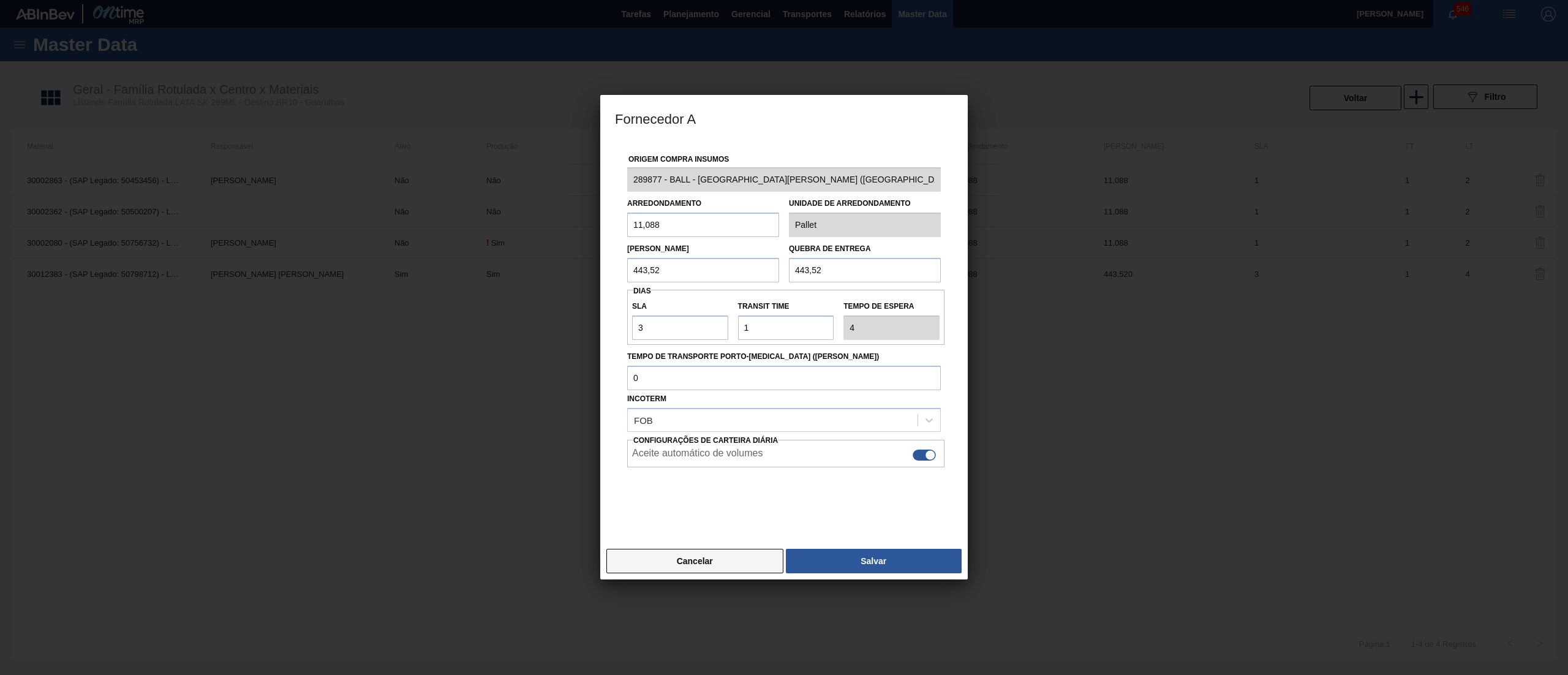
click at [697, 558] on button "Cancelar" at bounding box center [695, 561] width 177 height 25
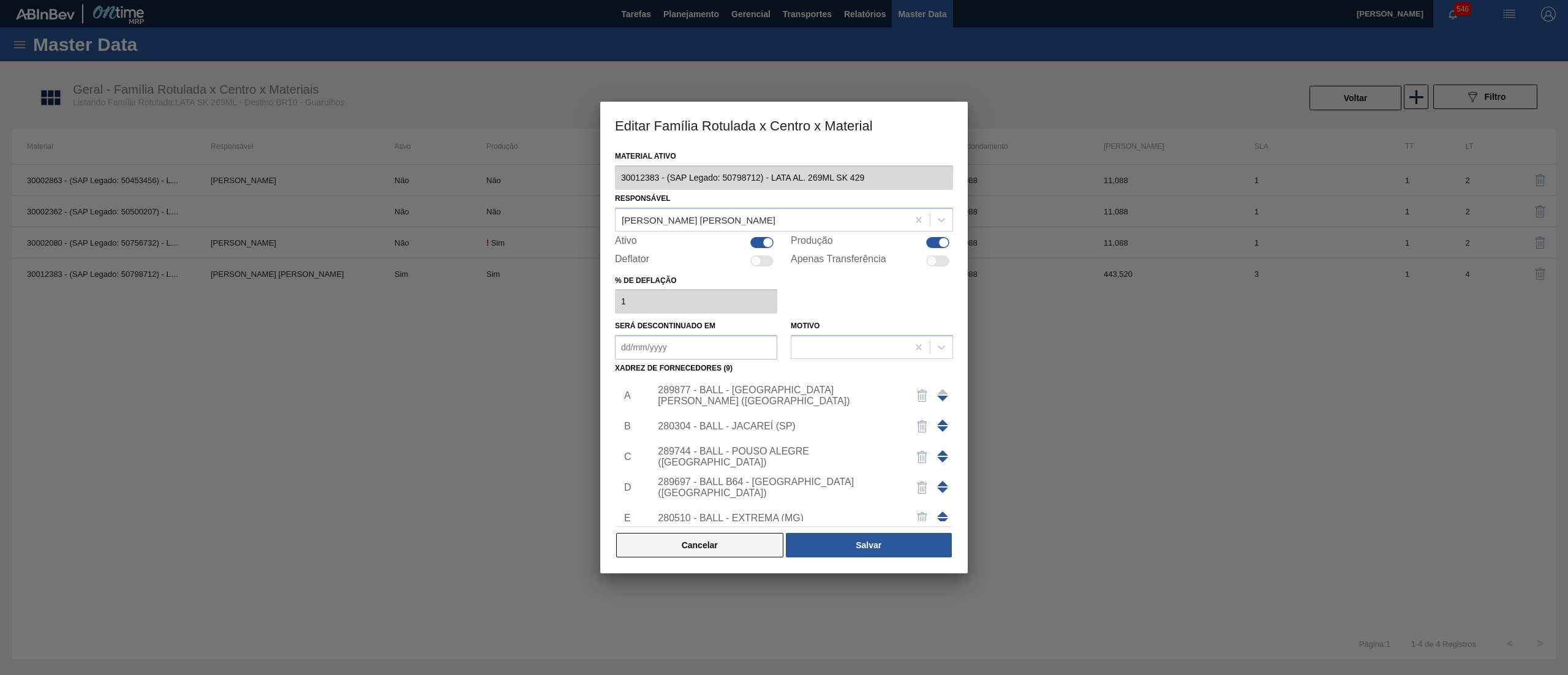
click at [729, 549] on button "Cancelar" at bounding box center [700, 545] width 167 height 25
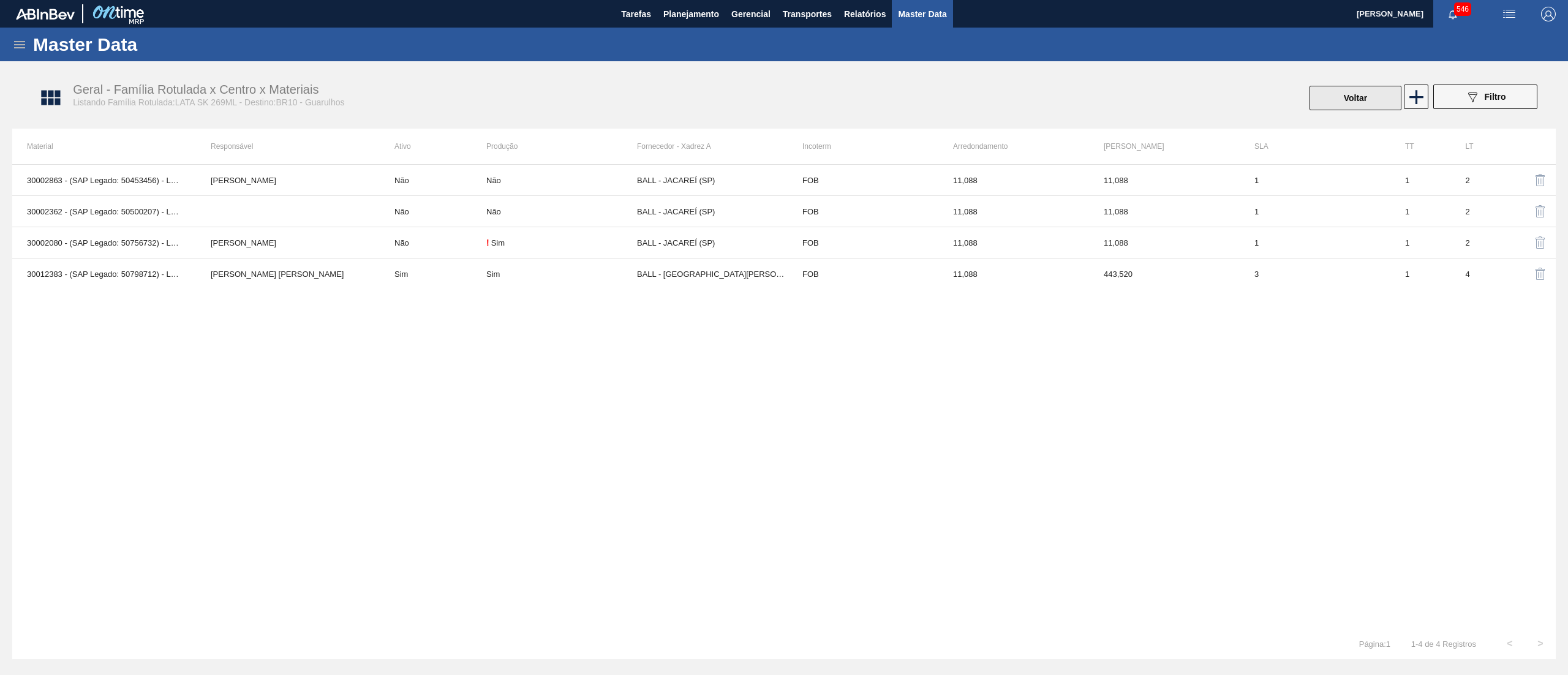
click at [1338, 100] on button "Voltar" at bounding box center [1356, 98] width 92 height 25
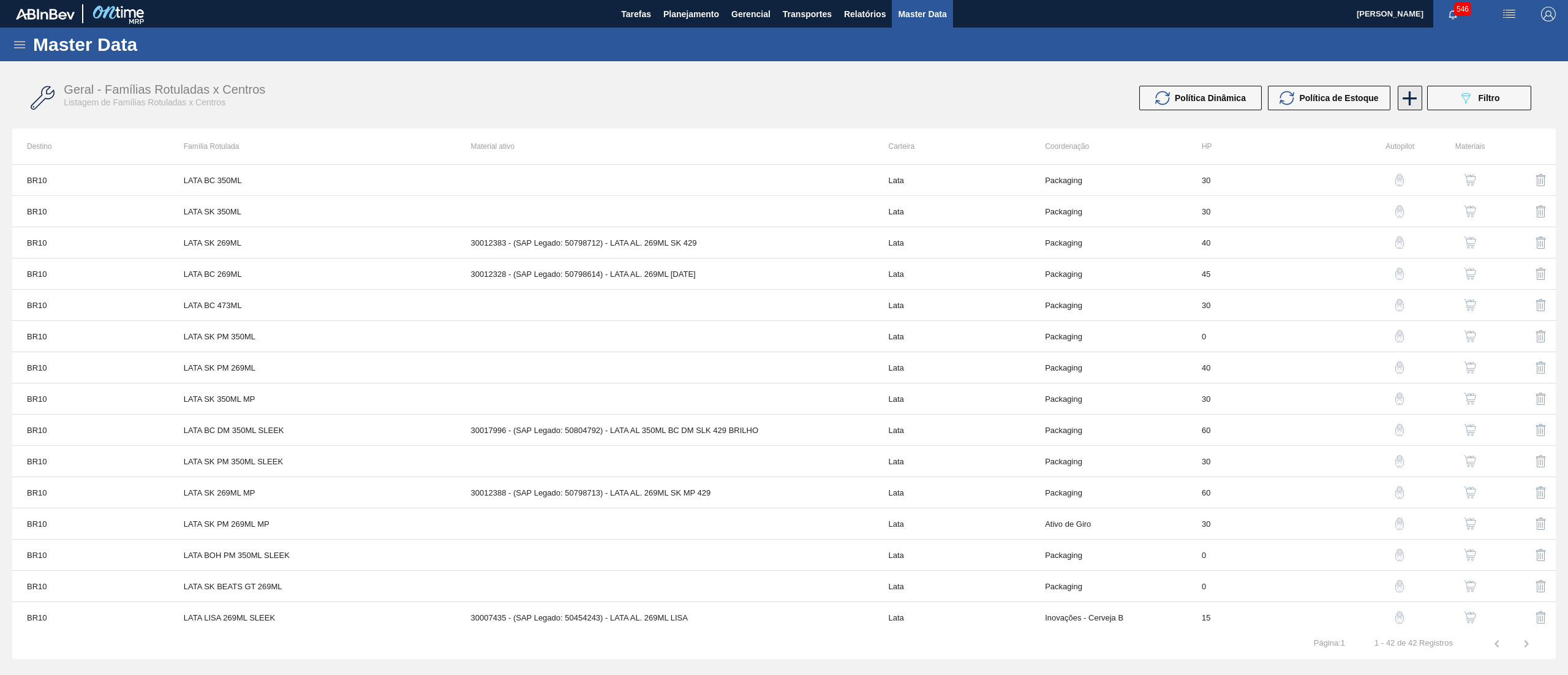
click at [1409, 104] on icon at bounding box center [1409, 99] width 24 height 24
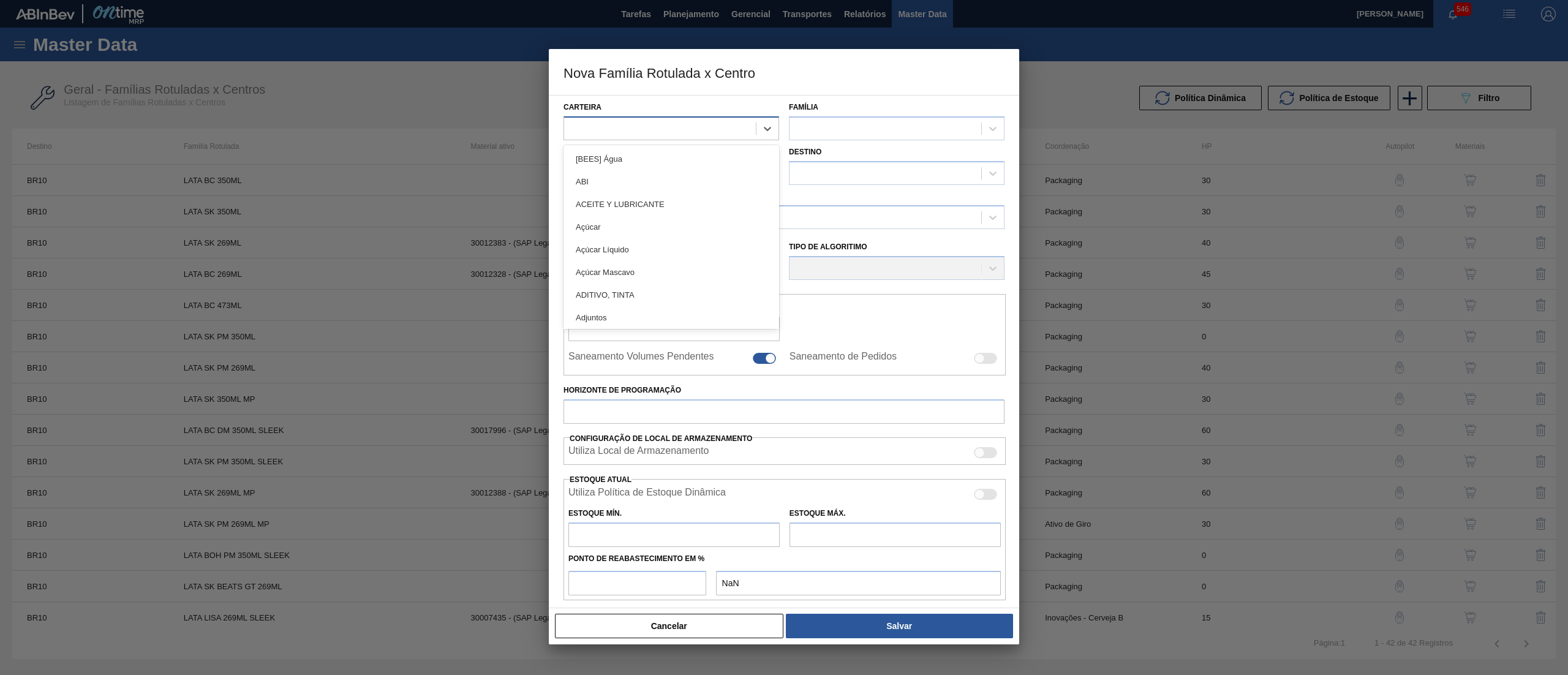
click at [626, 139] on div at bounding box center [671, 128] width 216 height 24
type input "LATA"
click at [635, 172] on div "Lata" at bounding box center [671, 182] width 216 height 23
click at [820, 136] on div at bounding box center [886, 128] width 192 height 18
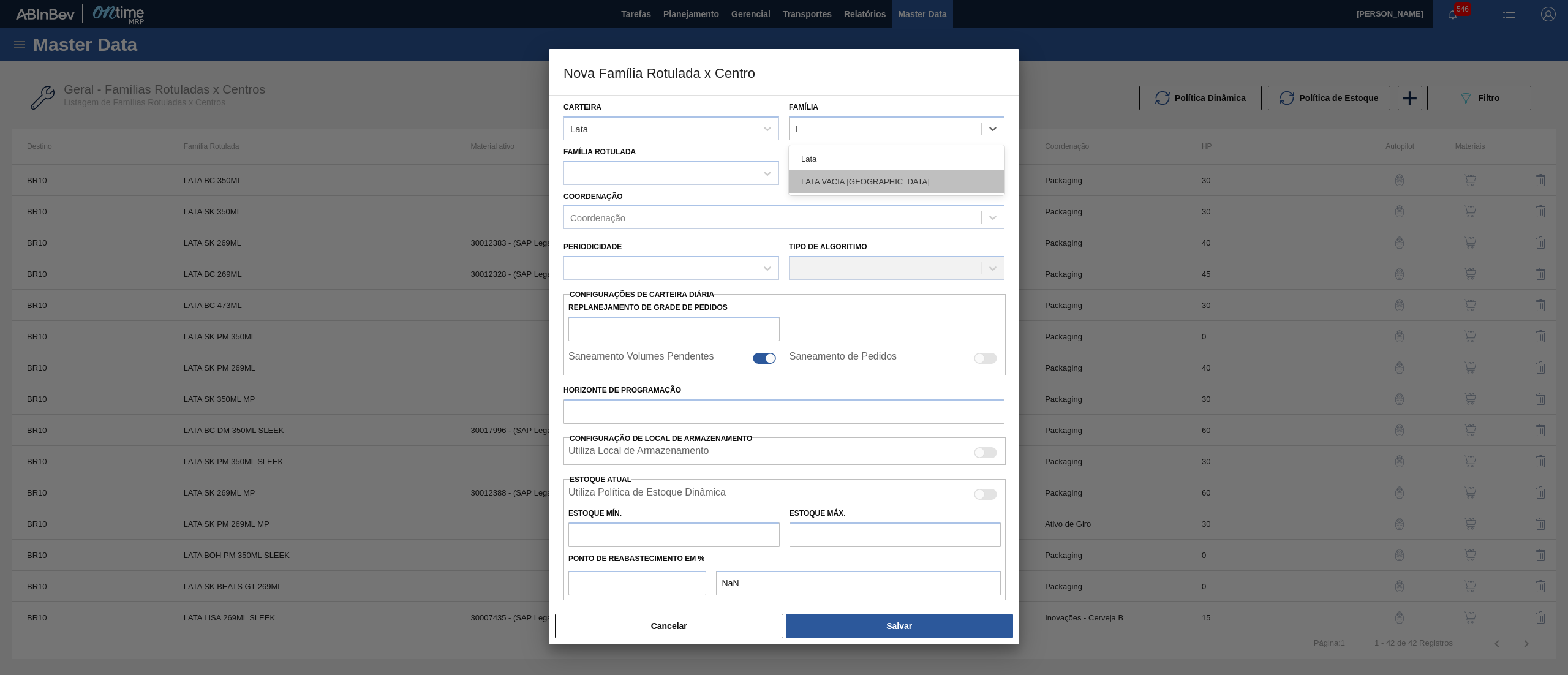
type input "LA"
click at [831, 158] on div "Lata" at bounding box center [897, 159] width 216 height 23
click at [611, 175] on div at bounding box center [660, 172] width 192 height 18
type Rotulada "TOM"
click at [638, 191] on div "LATA BEATS TOMORROWLAND 269ML" at bounding box center [671, 204] width 216 height 28
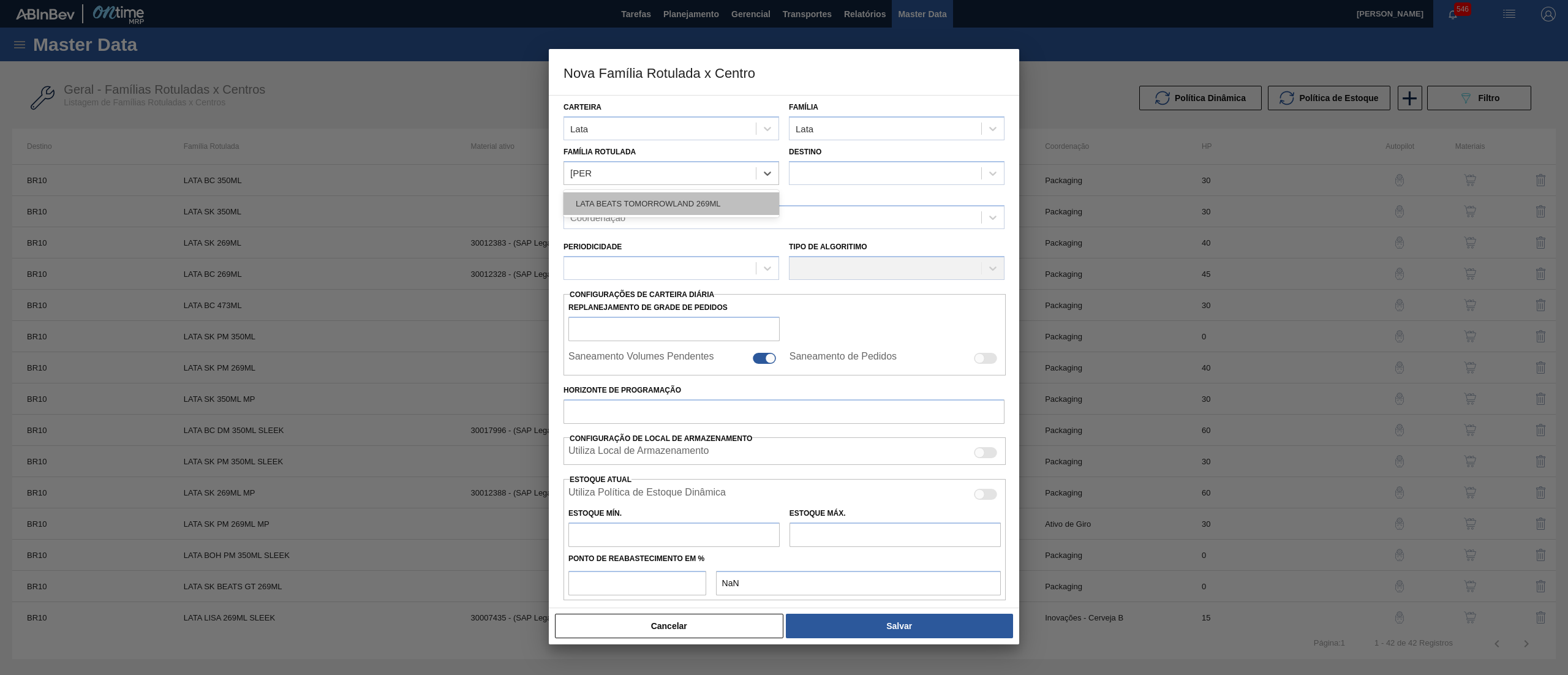
click at [649, 206] on div "LATA BEATS TOMORROWLAND 269ML" at bounding box center [671, 204] width 216 height 23
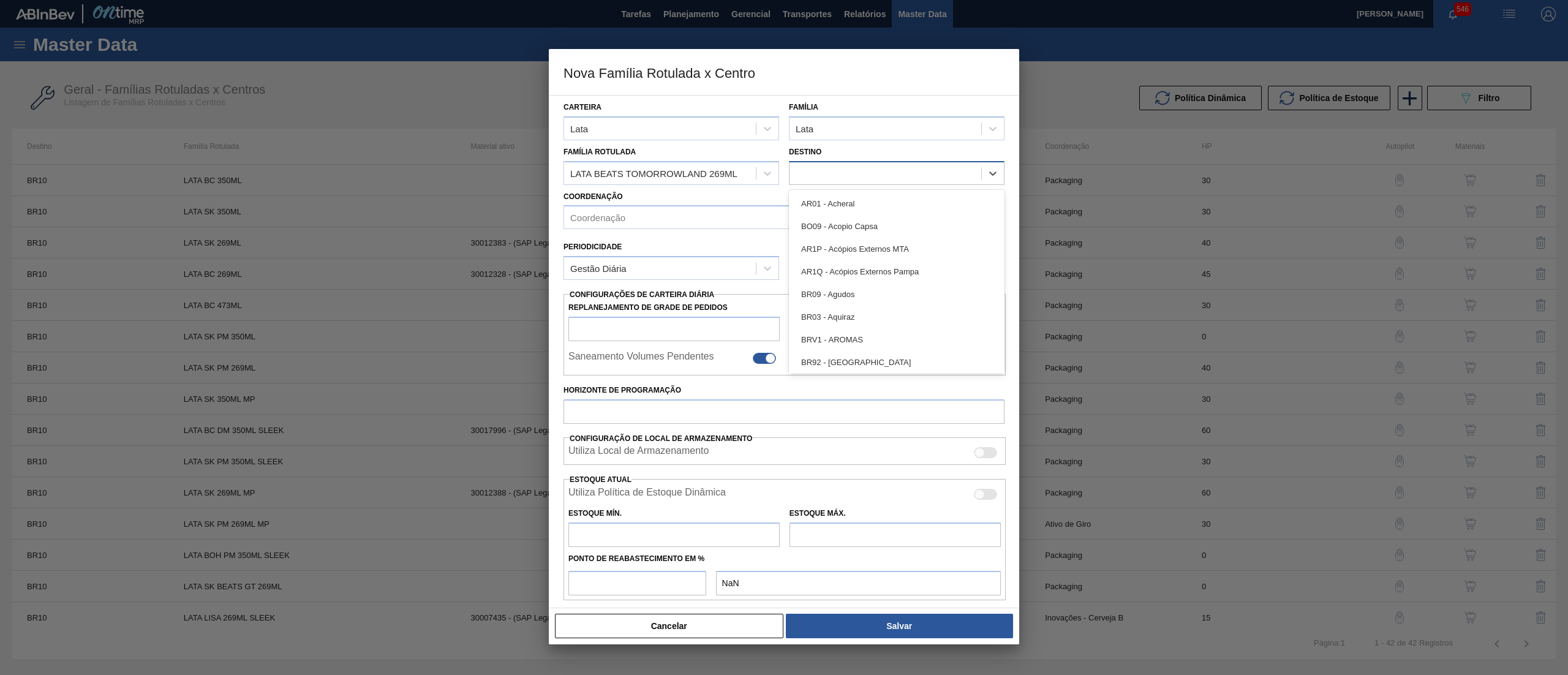
click at [852, 173] on div at bounding box center [886, 172] width 192 height 18
type input "10"
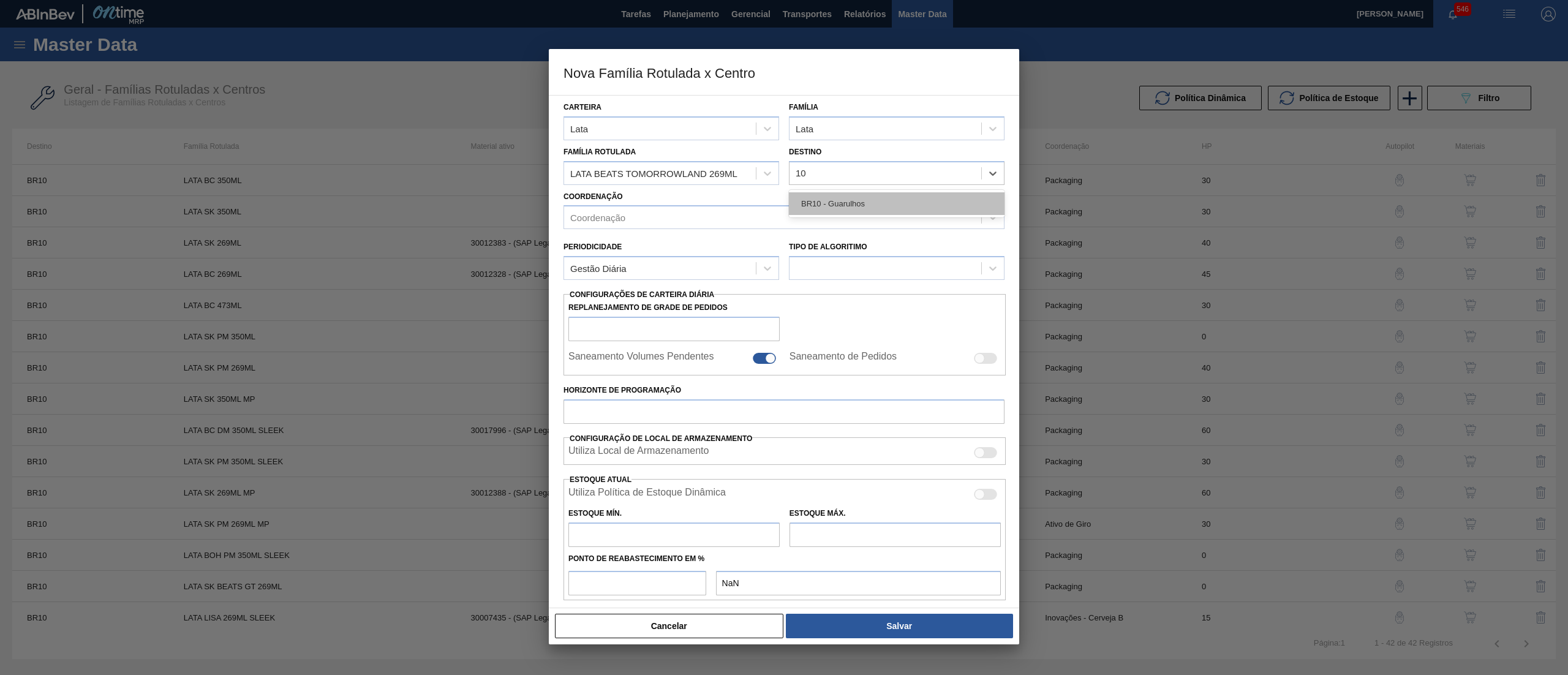
click at [858, 196] on div "BR10 - Guarulhos" at bounding box center [897, 204] width 216 height 23
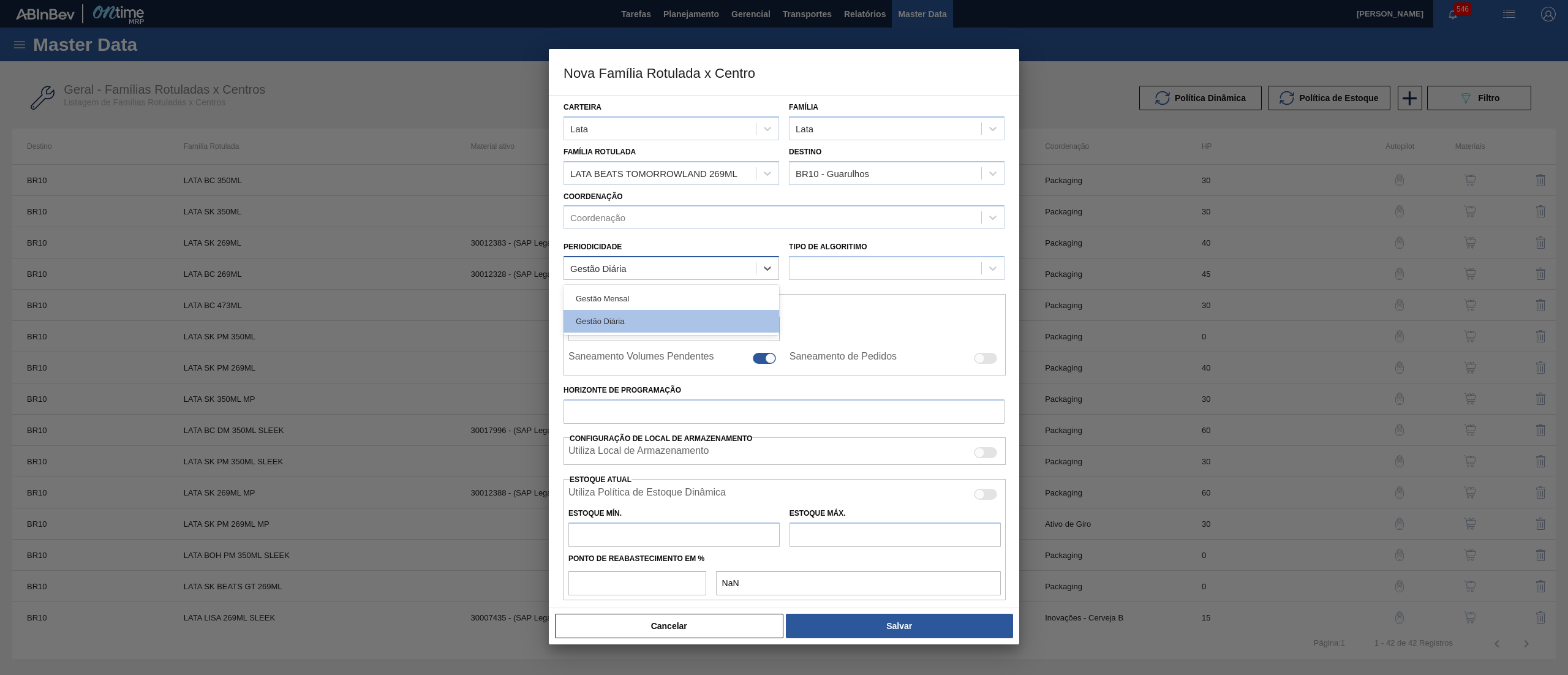
click at [643, 262] on div "Gestão Diária" at bounding box center [660, 268] width 192 height 18
click at [633, 321] on div "Gestão Diária" at bounding box center [671, 321] width 216 height 23
click at [867, 262] on div at bounding box center [886, 268] width 192 height 18
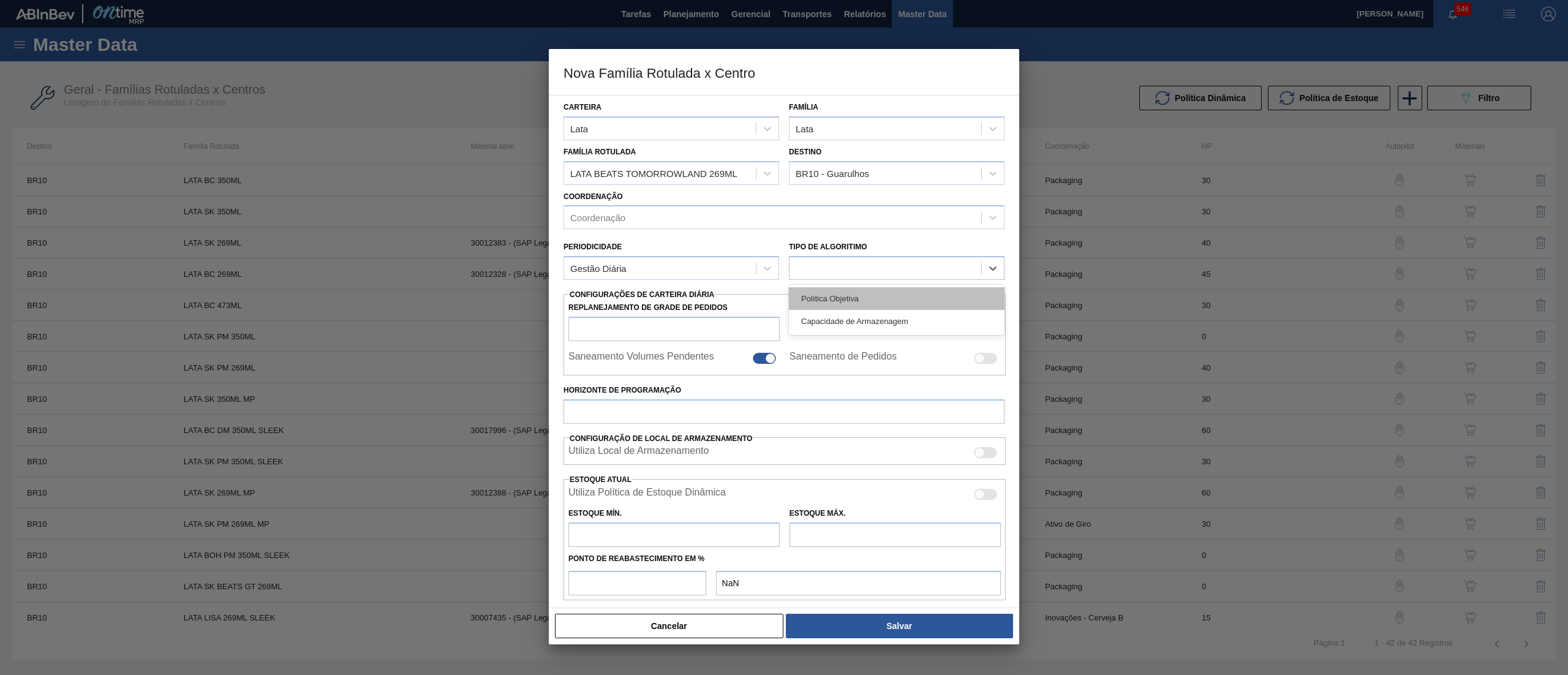
click at [868, 306] on div "Política Objetiva" at bounding box center [897, 299] width 216 height 23
type input "0"
type input "100"
type input "0,000"
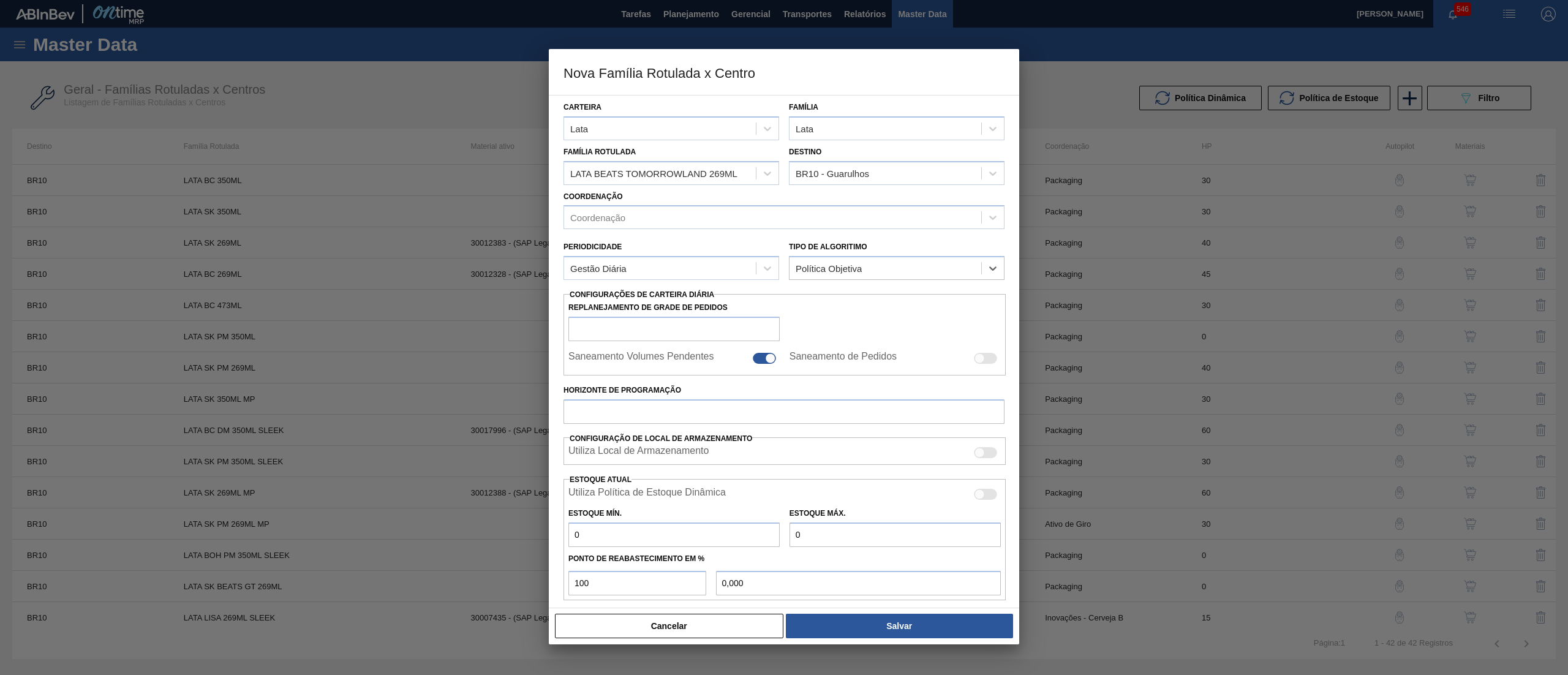
click at [760, 358] on div at bounding box center [764, 359] width 23 height 11
checkbox input "false"
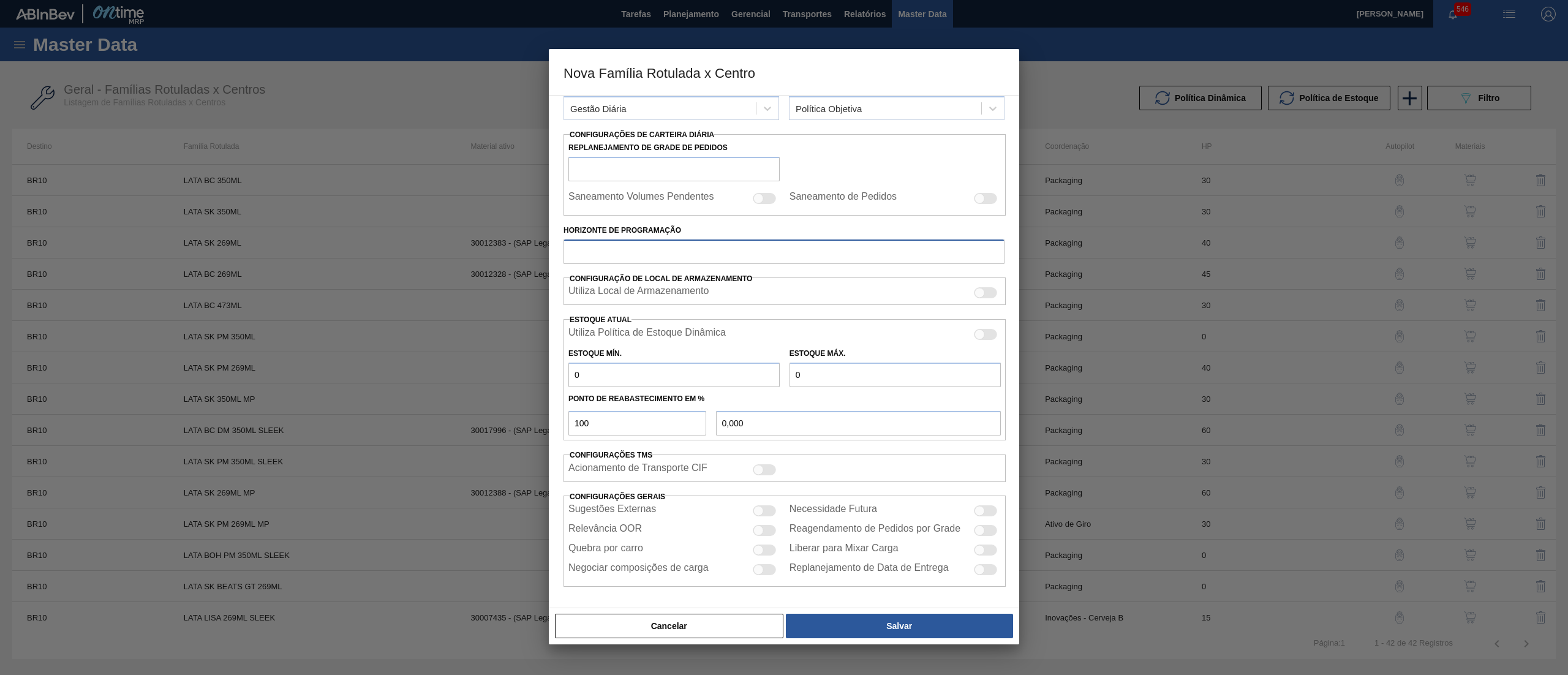
click at [653, 252] on input "Horizonte de Programação" at bounding box center [784, 252] width 441 height 25
type input "30"
click at [946, 627] on button "Salvar" at bounding box center [900, 626] width 228 height 25
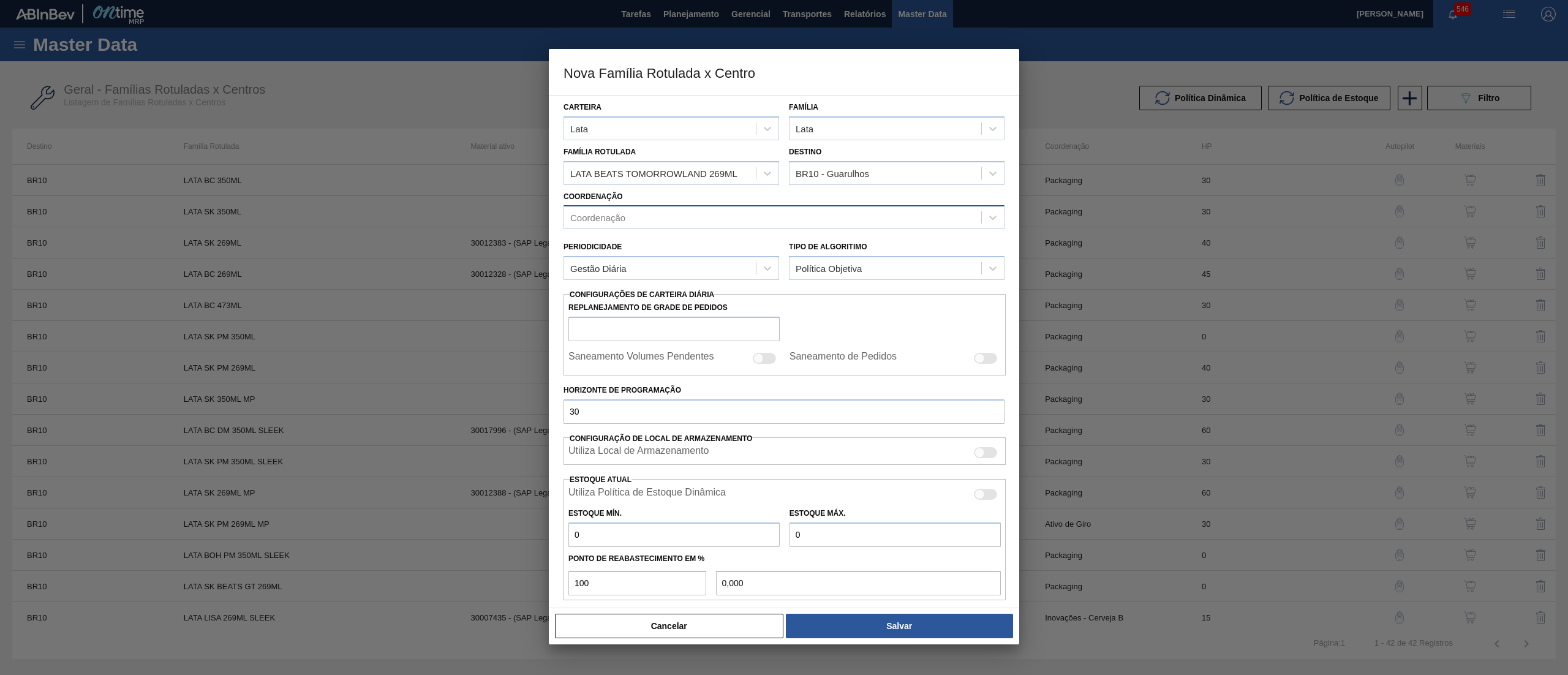
click at [682, 217] on div "Coordenação" at bounding box center [772, 218] width 418 height 18
type input "CERV"
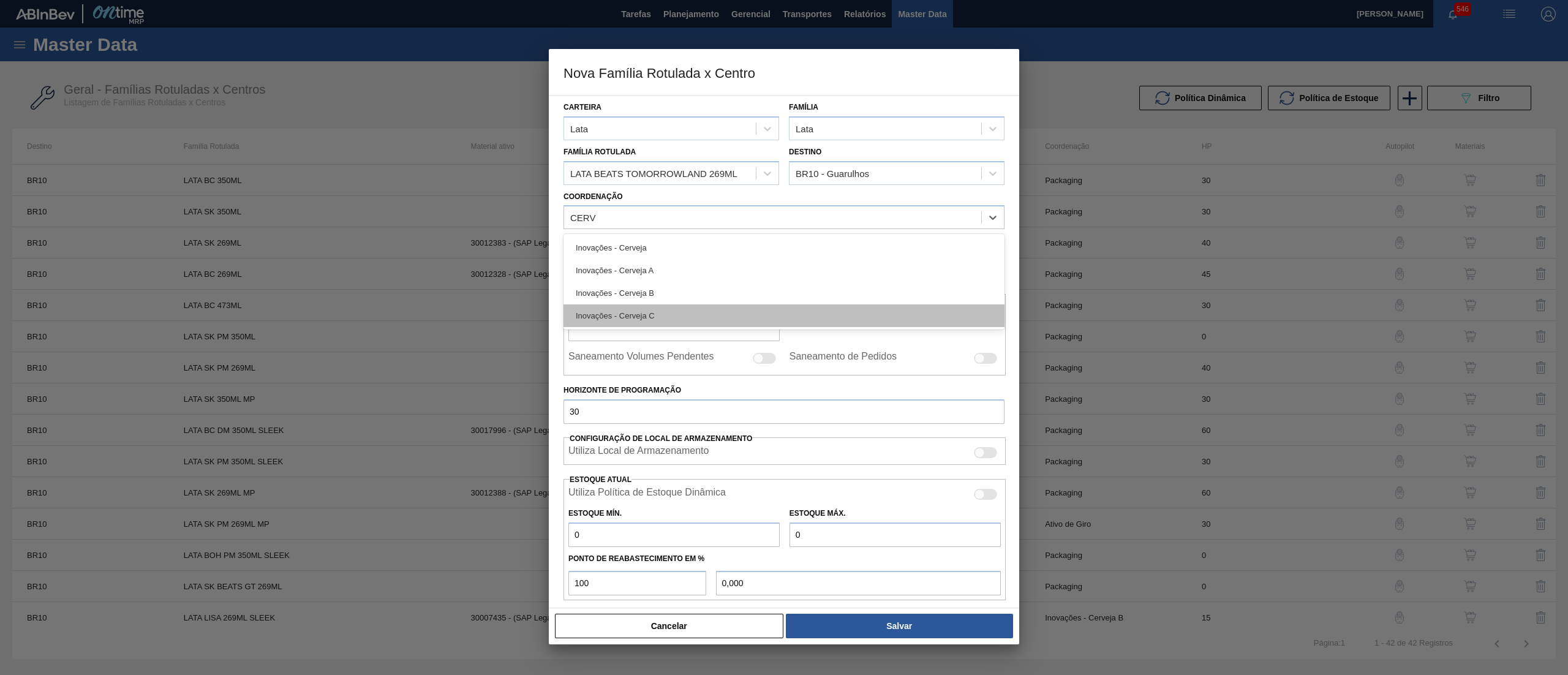
click at [653, 315] on div "Inovações - Cerveja C" at bounding box center [784, 315] width 441 height 23
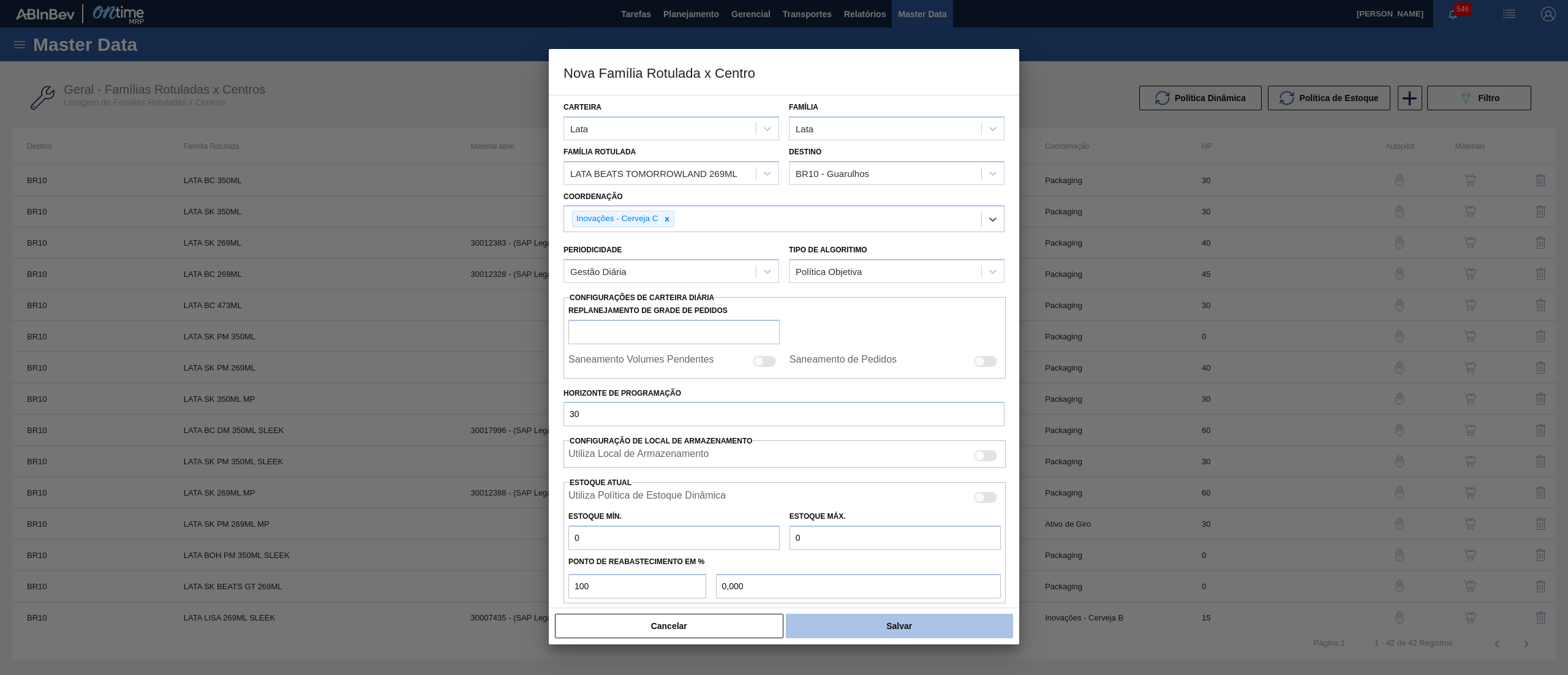
click at [888, 629] on button "Salvar" at bounding box center [900, 626] width 228 height 25
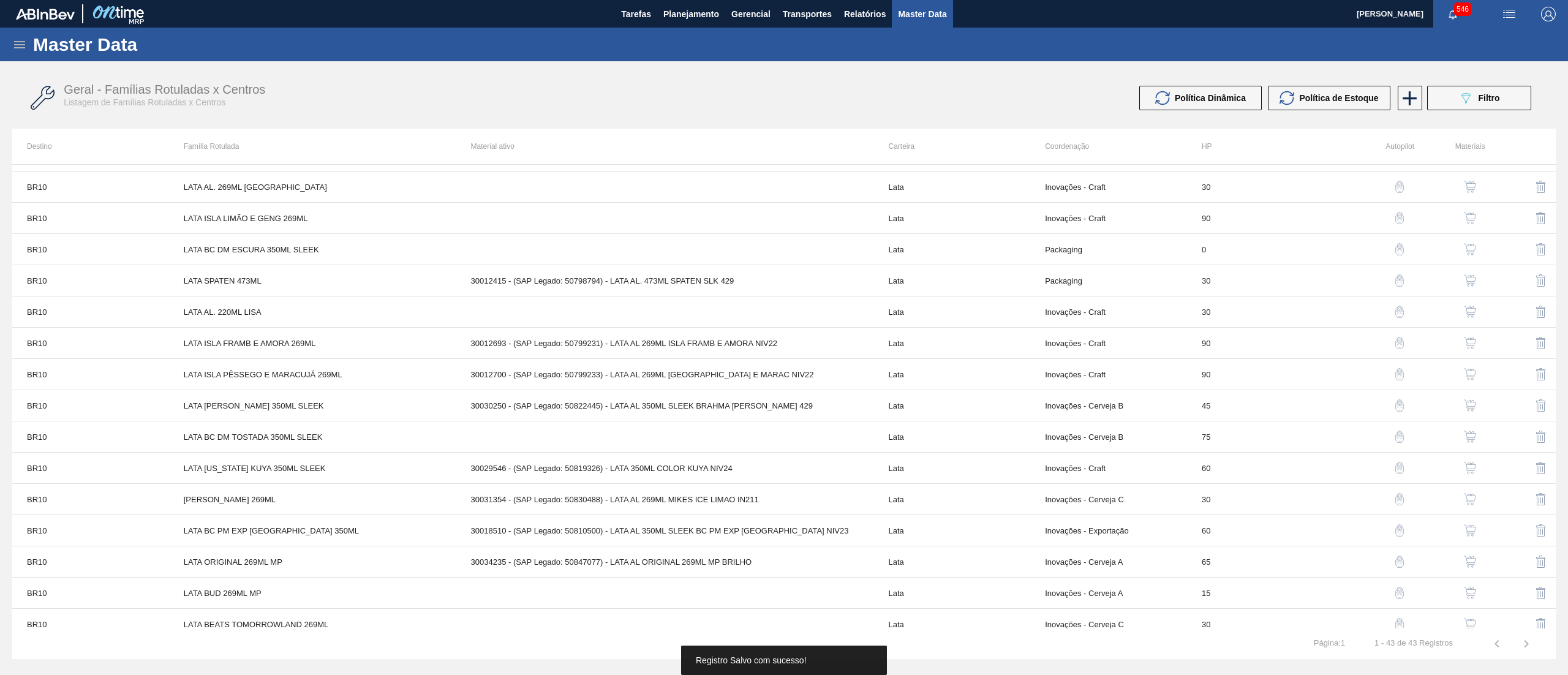
scroll to position [888, 0]
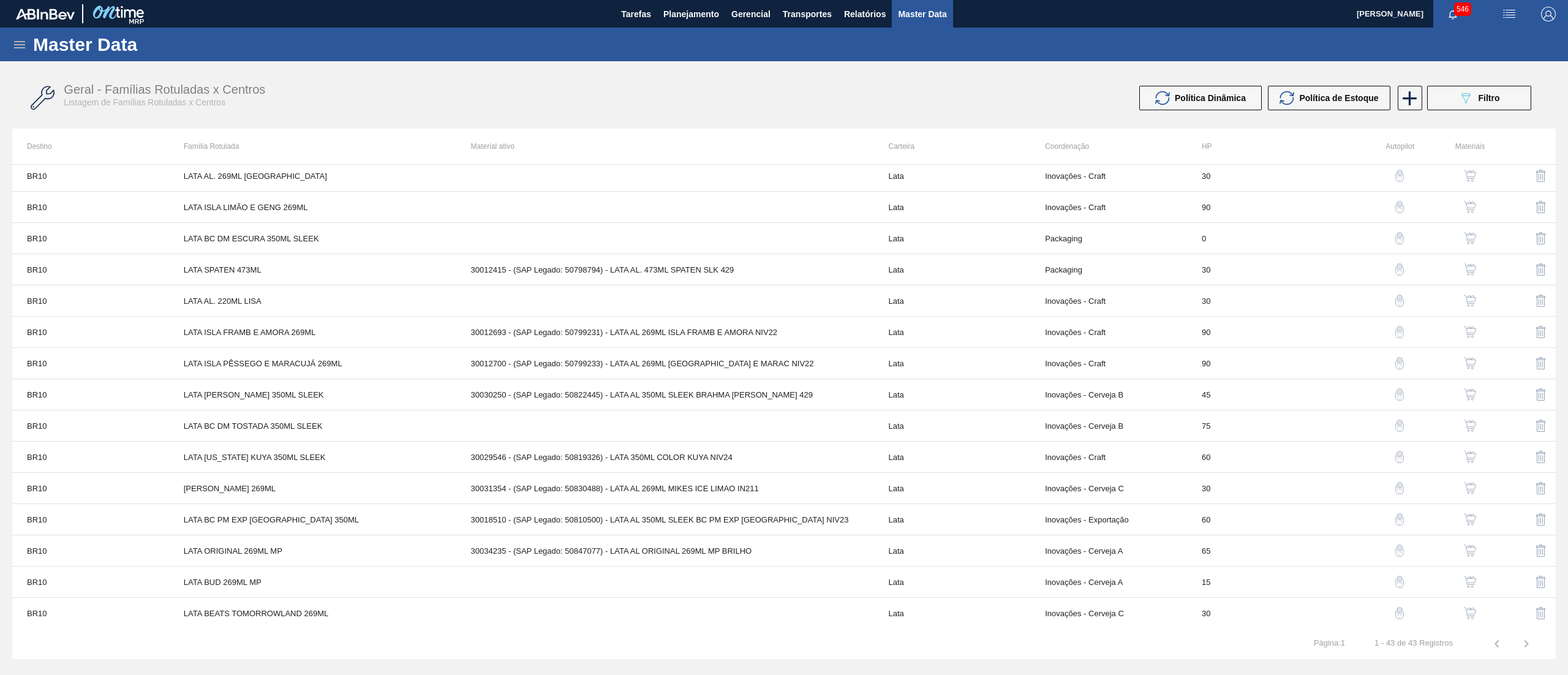
click at [1473, 613] on img "button" at bounding box center [1469, 613] width 12 height 12
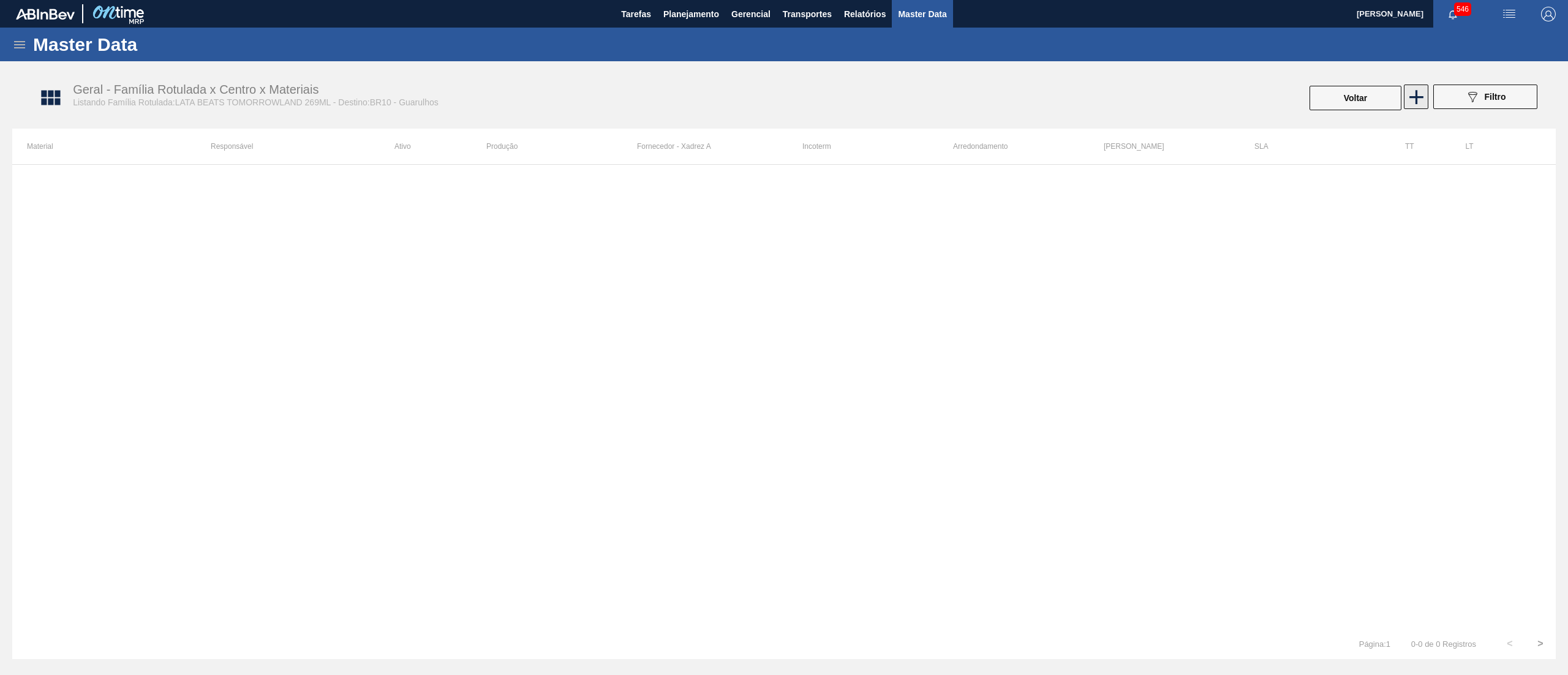
click at [1405, 104] on icon at bounding box center [1417, 97] width 24 height 24
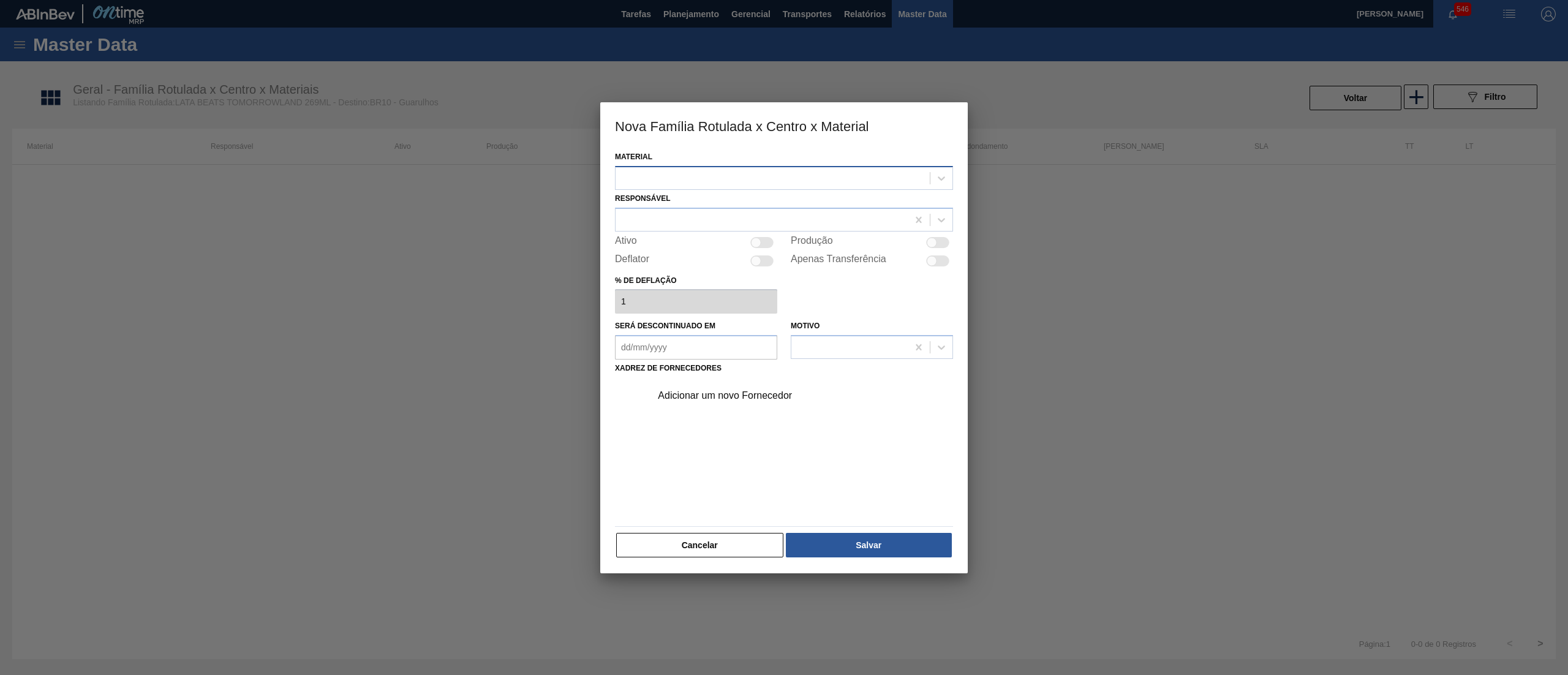
click at [671, 178] on div at bounding box center [772, 177] width 314 height 18
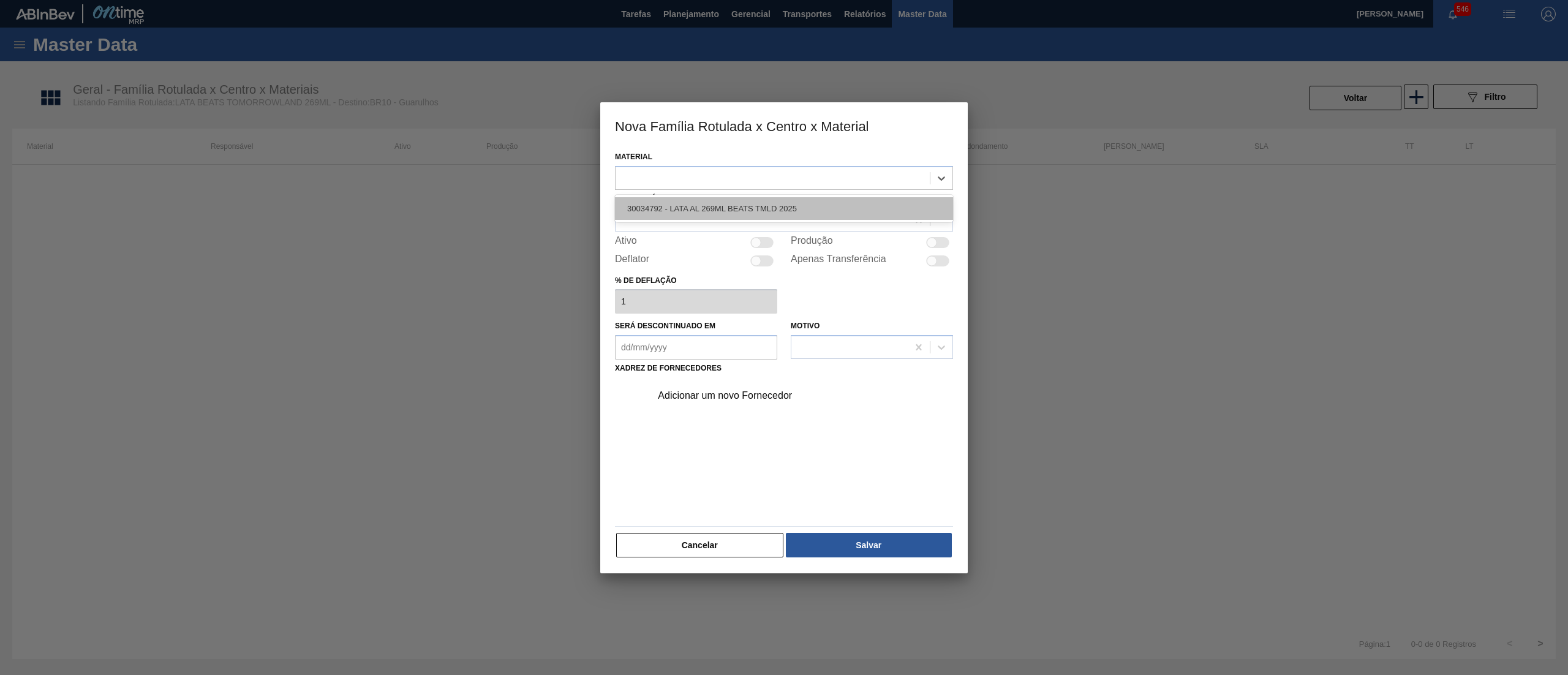
click at [691, 200] on div "30034792 - LATA AL 269ML BEATS TMLD 2025" at bounding box center [784, 208] width 338 height 23
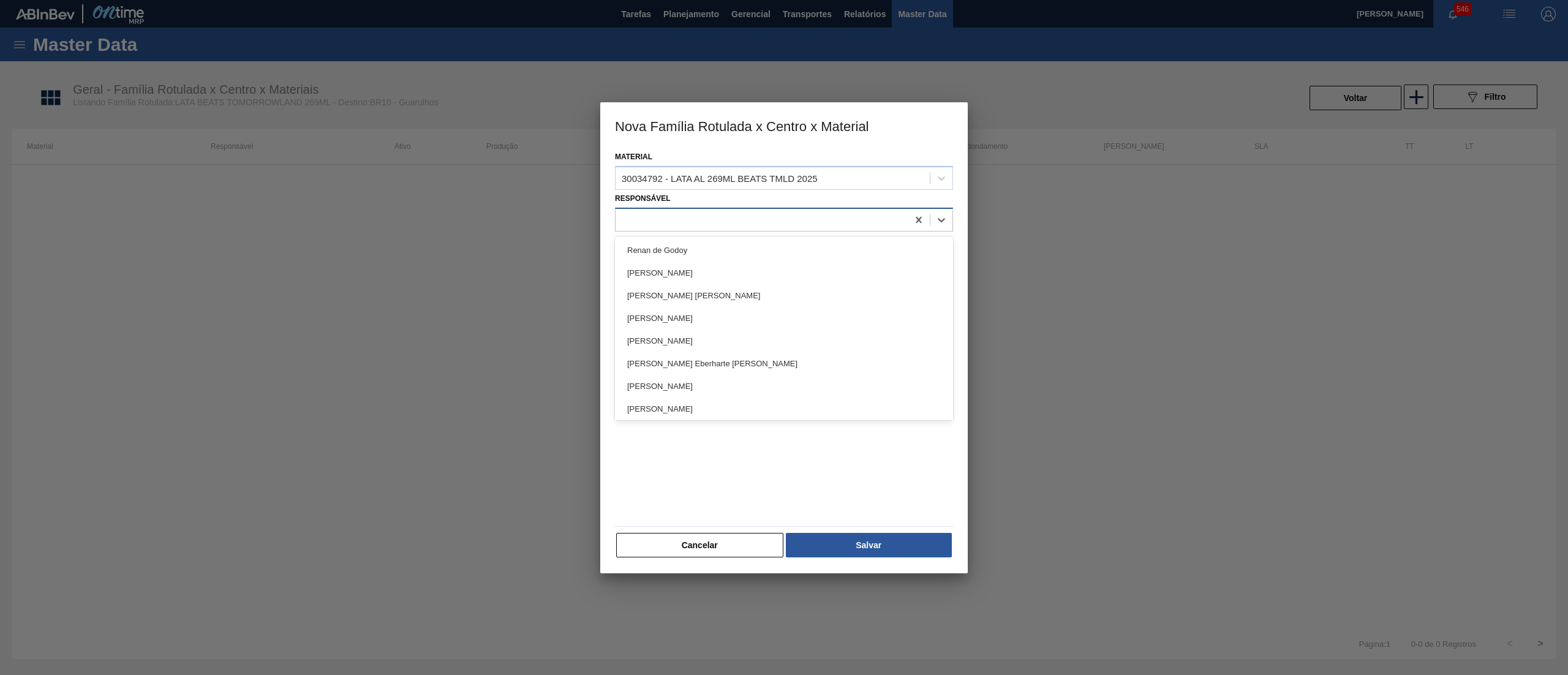
click at [653, 217] on div at bounding box center [761, 219] width 292 height 18
type input "LET"
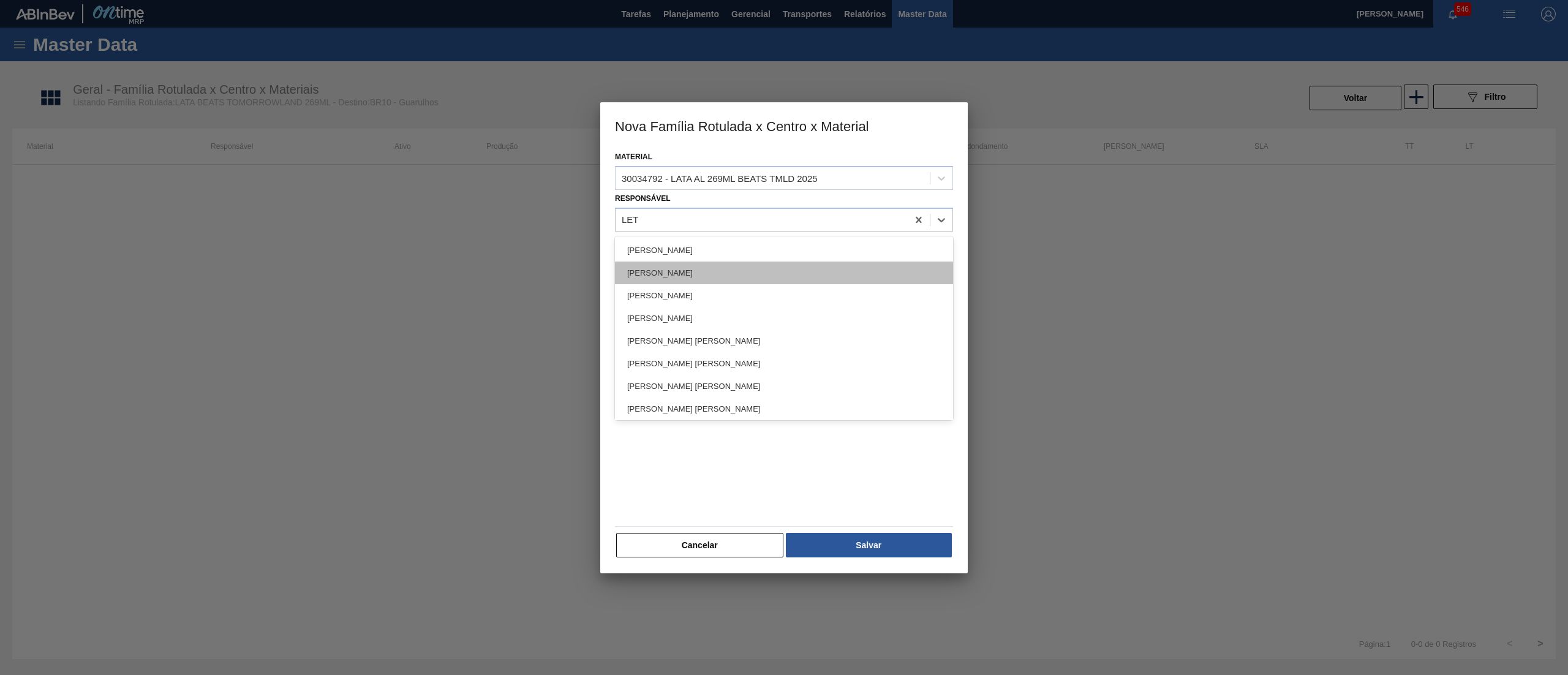
click at [682, 269] on div "[PERSON_NAME]" at bounding box center [784, 273] width 338 height 23
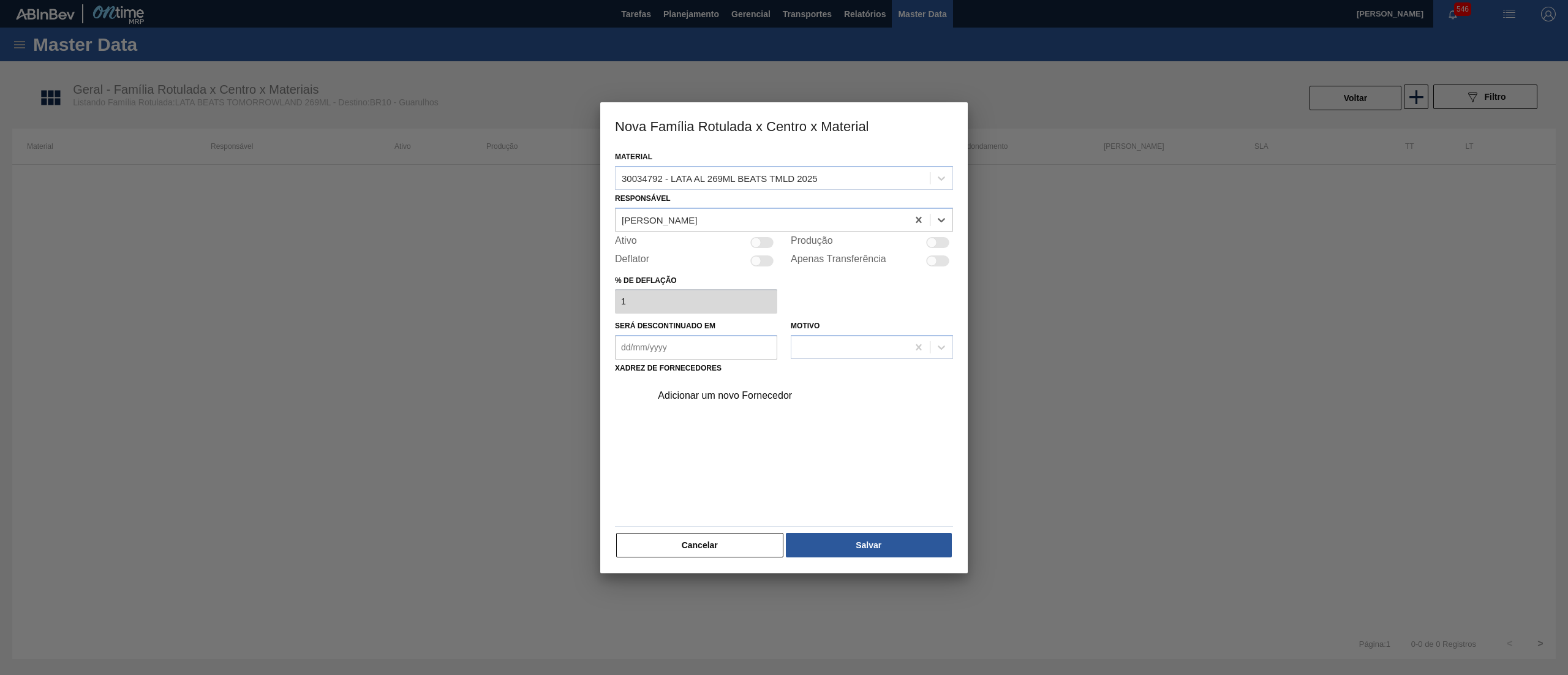
click at [757, 246] on div at bounding box center [756, 242] width 10 height 10
checkbox input "true"
click at [748, 401] on div "Adicionar um novo Fornecedor" at bounding box center [798, 396] width 310 height 30
click at [741, 394] on div "Adicionar um novo Fornecedor" at bounding box center [778, 396] width 240 height 11
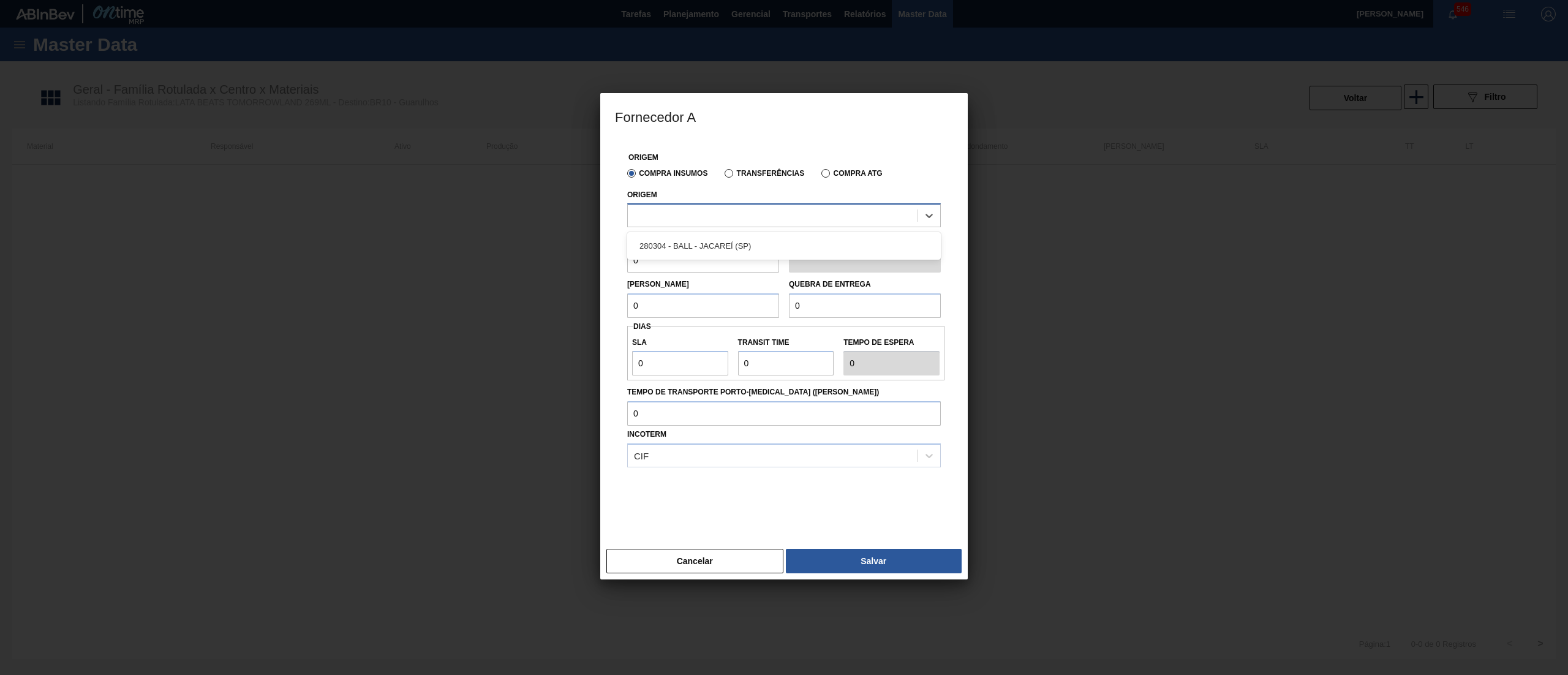
click at [723, 212] on div at bounding box center [772, 216] width 289 height 18
click at [718, 240] on div "280304 - BALL - JACAREÍ (SP)" at bounding box center [784, 246] width 313 height 23
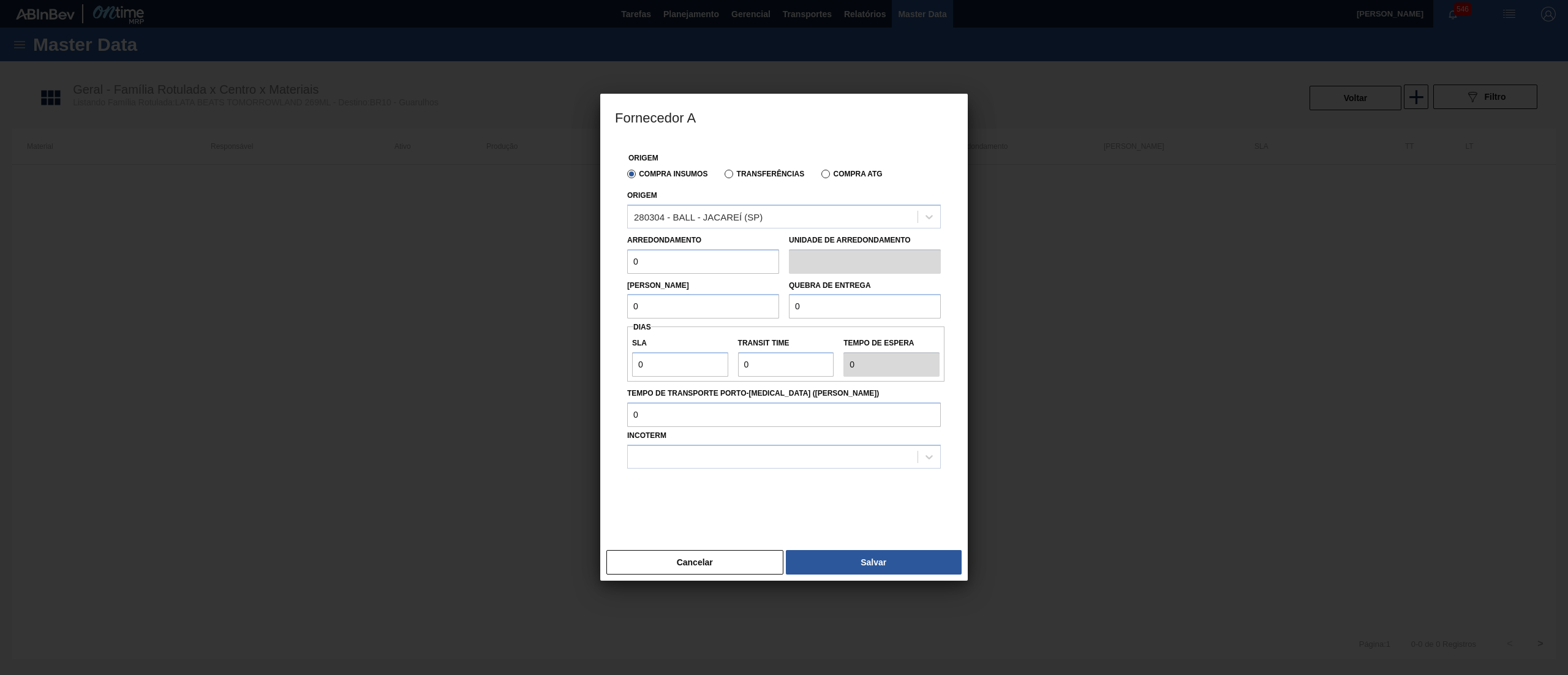
drag, startPoint x: 617, startPoint y: 277, endPoint x: 582, endPoint y: 278, distance: 35.0
click at [582, 278] on div "Fornecedor A Origem Compra Insumos Transferências Compra ATG Origem 280304 - BA…" at bounding box center [784, 338] width 1568 height 675
drag, startPoint x: 621, startPoint y: 310, endPoint x: 584, endPoint y: 315, distance: 37.3
click at [584, 315] on div "Fornecedor A Origem Compra Insumos Transferências Compra ATG Origem 280304 - BA…" at bounding box center [784, 338] width 1568 height 675
paste input "443,52"
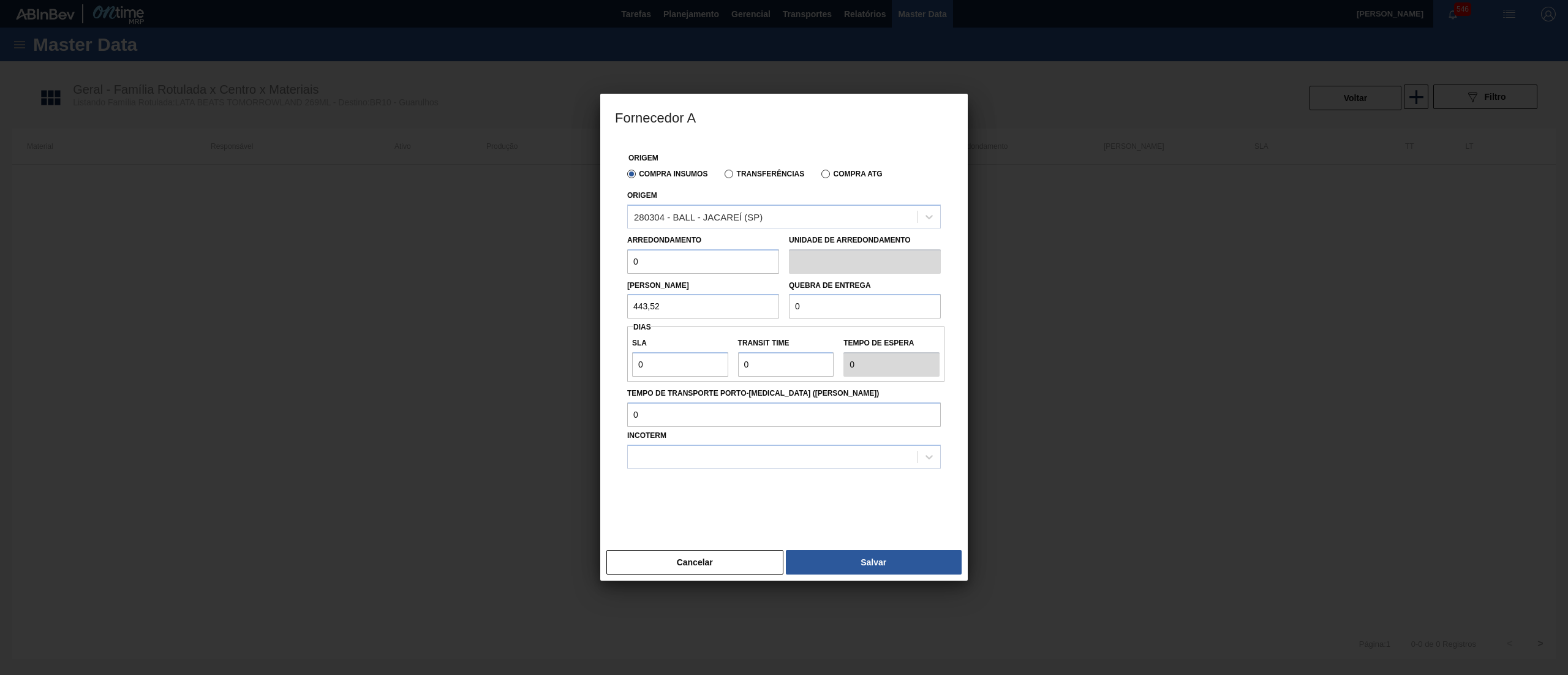
type input "443,52"
drag, startPoint x: 849, startPoint y: 309, endPoint x: 691, endPoint y: 327, distance: 159.0
click at [693, 327] on div "Origem Compra Insumos Transferências Compra ATG Origem 280304 - BALL - JACAREÍ …" at bounding box center [784, 335] width 338 height 390
paste input "443,52"
type input "443,52"
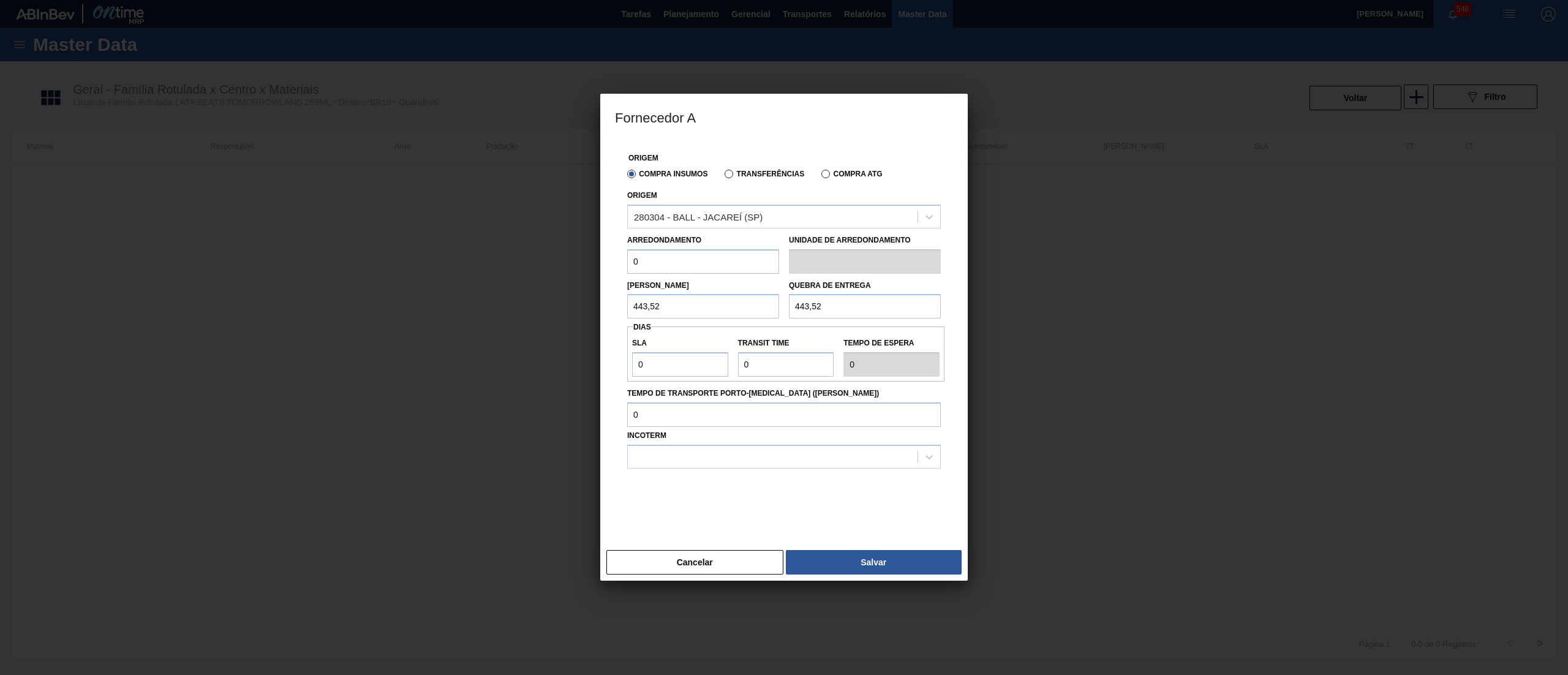
drag, startPoint x: 660, startPoint y: 262, endPoint x: 593, endPoint y: 269, distance: 67.4
click at [593, 269] on div "Fornecedor A Origem Compra Insumos Transferências Compra ATG Origem 280304 - BA…" at bounding box center [784, 338] width 1568 height 675
type input "11,088"
click at [737, 455] on div at bounding box center [772, 456] width 289 height 18
click at [712, 438] on div "Incoterm" at bounding box center [784, 447] width 313 height 41
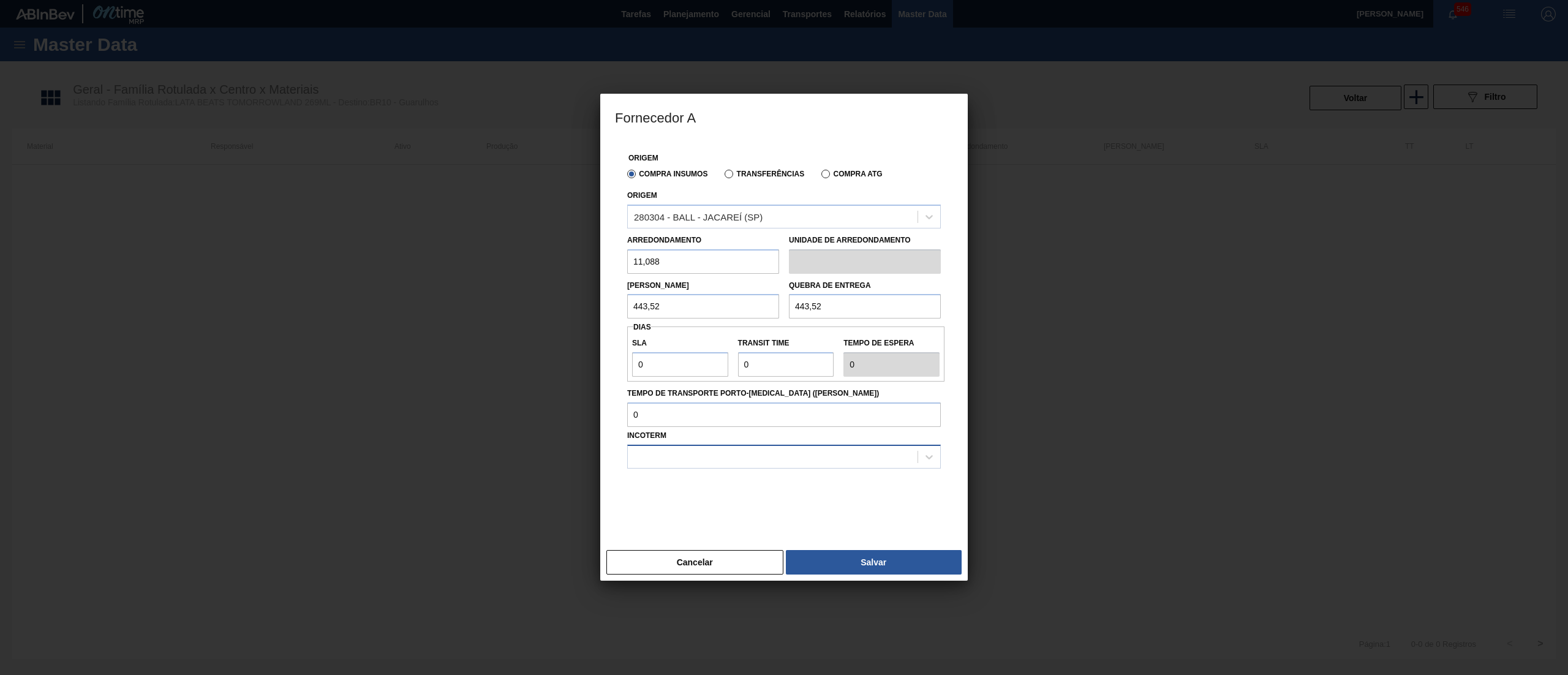
click at [712, 457] on div at bounding box center [772, 456] width 289 height 18
click at [702, 510] on div "FOB" at bounding box center [784, 510] width 313 height 23
click at [900, 565] on button "Salvar" at bounding box center [874, 562] width 176 height 25
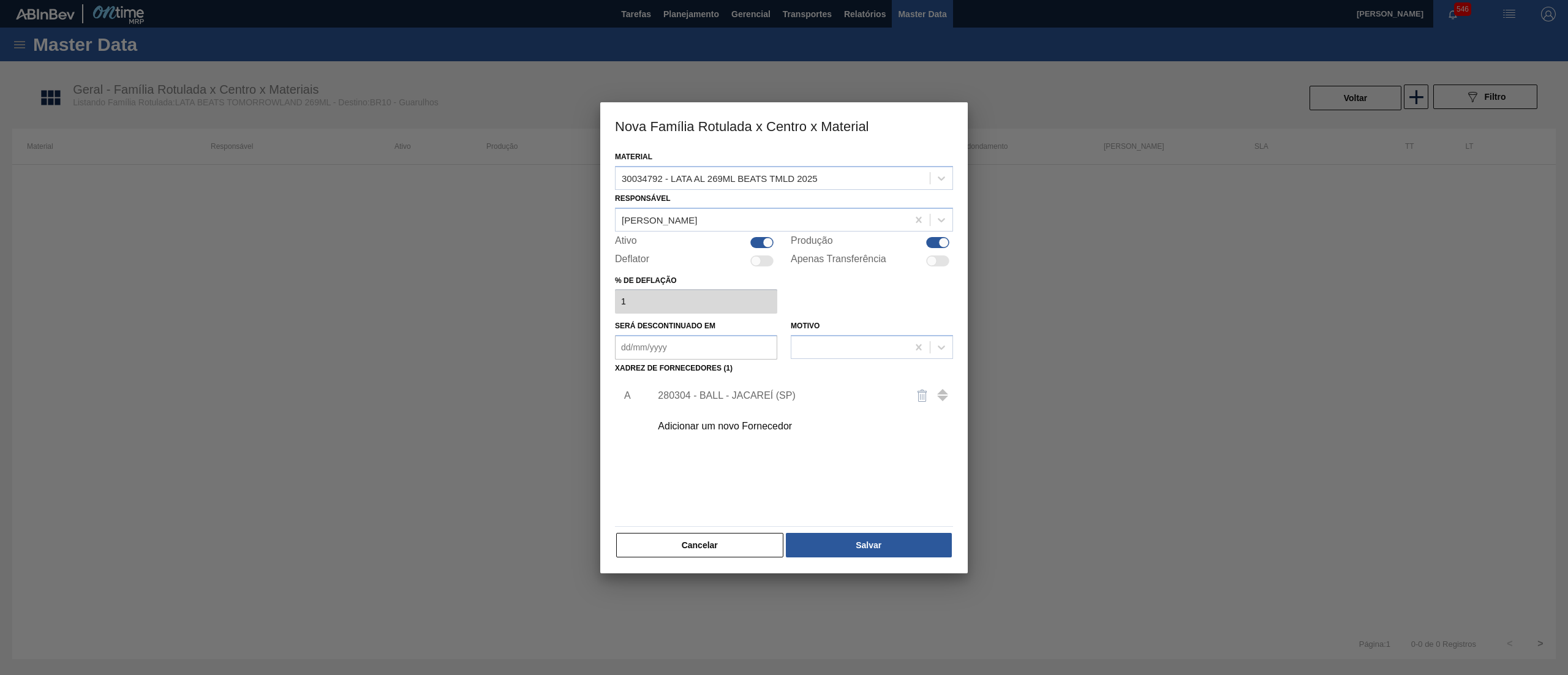
click at [796, 398] on div "280304 - BALL - JACAREÍ (SP)" at bounding box center [778, 396] width 240 height 11
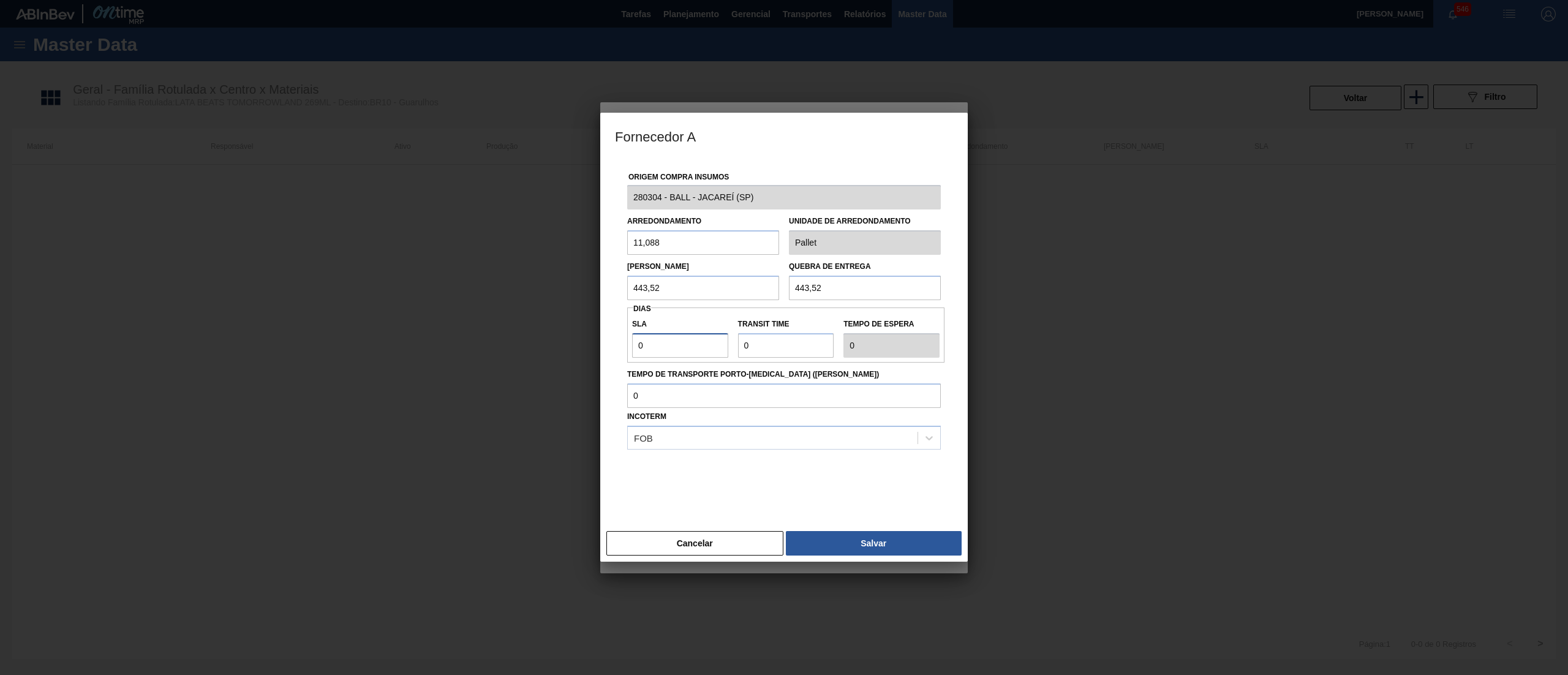
drag, startPoint x: 642, startPoint y: 344, endPoint x: 608, endPoint y: 349, distance: 34.4
click at [608, 349] on div "Origem Compra Insumos 280304 - BALL - JACAREÍ (SP) Arredondamento 11,088 Unidad…" at bounding box center [784, 342] width 368 height 367
type input "1"
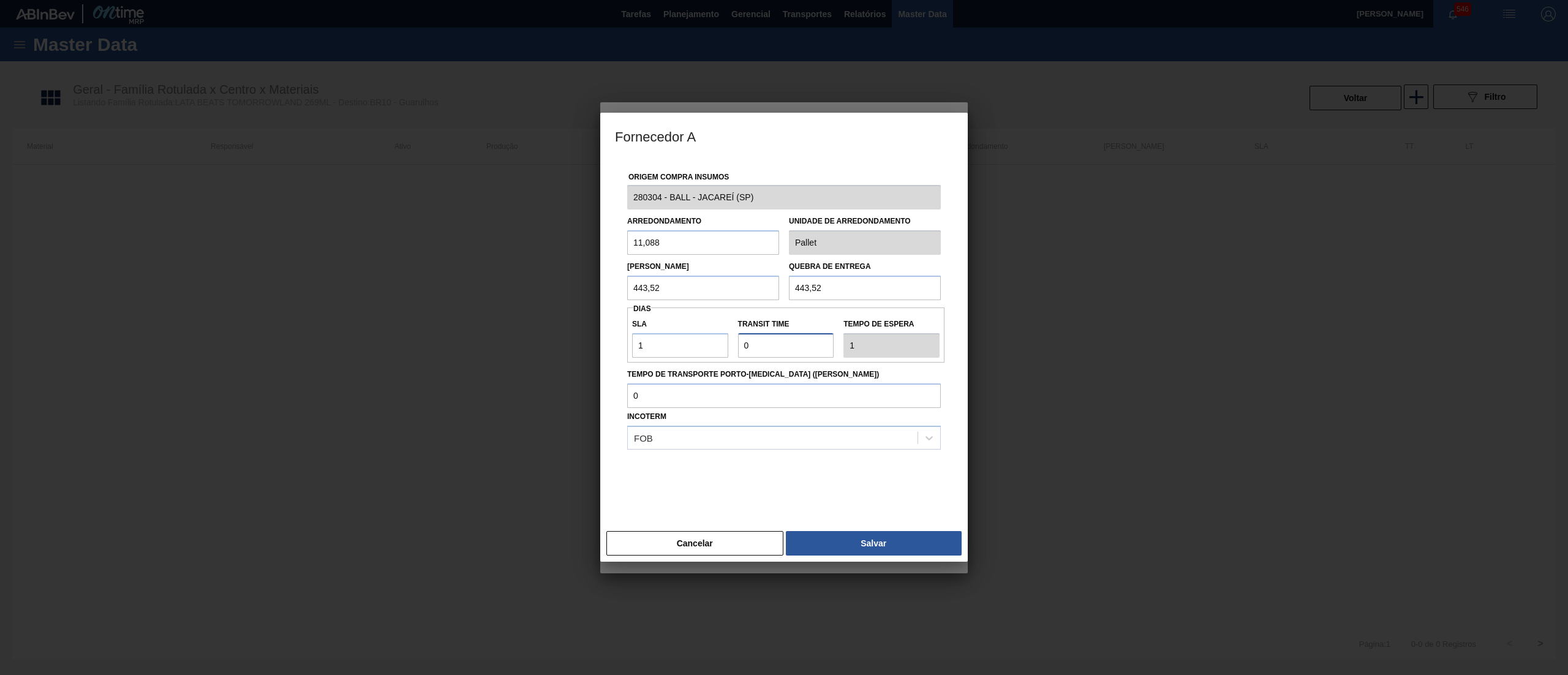
type input "1"
type input "2"
drag, startPoint x: 780, startPoint y: 349, endPoint x: 710, endPoint y: 376, distance: 75.0
click at [680, 362] on div "Origem Compra Insumos 280304 - BALL - JACAREÍ (SP) Arredondamento 11,088 Unidad…" at bounding box center [784, 335] width 338 height 352
type input "1"
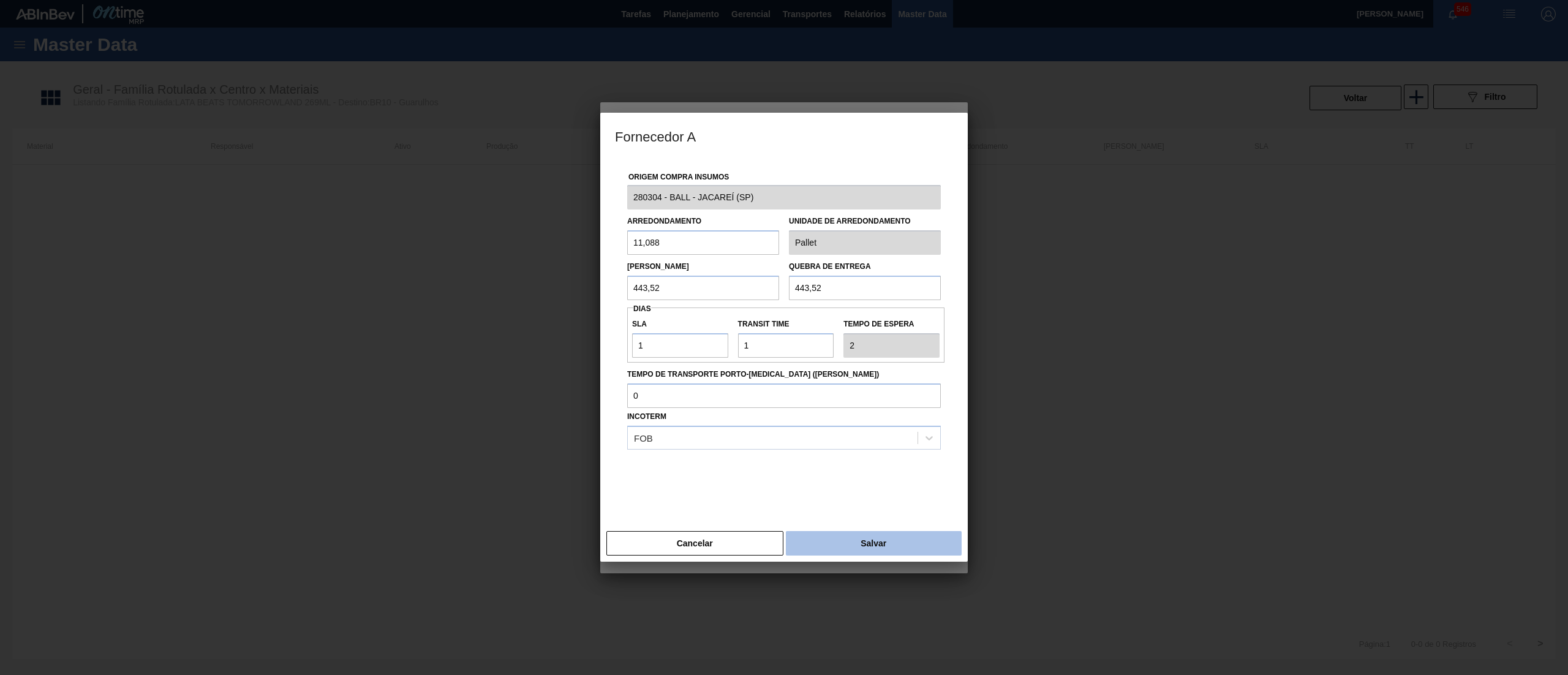
click at [829, 549] on button "Salvar" at bounding box center [874, 543] width 176 height 25
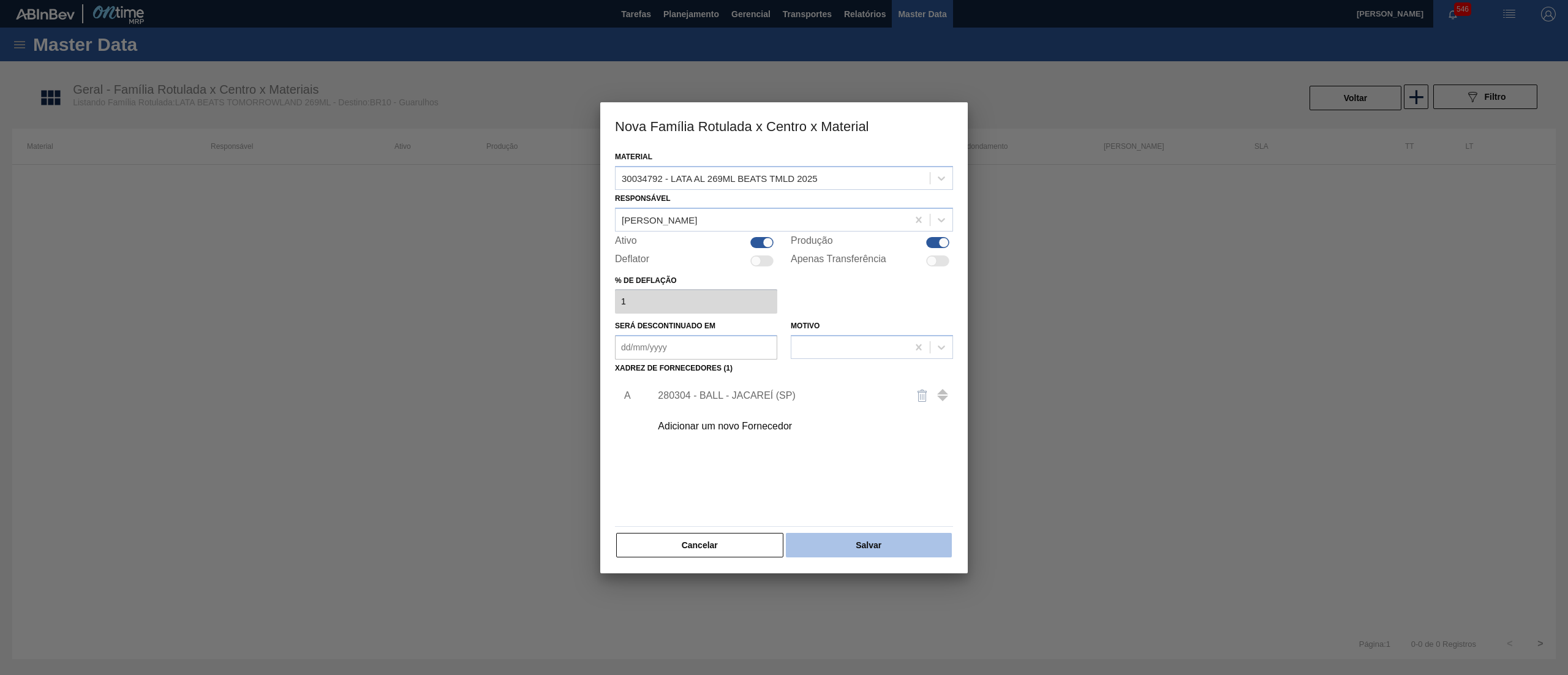
click at [890, 540] on button "Salvar" at bounding box center [869, 545] width 166 height 25
